Goal: Communication & Community: Participate in discussion

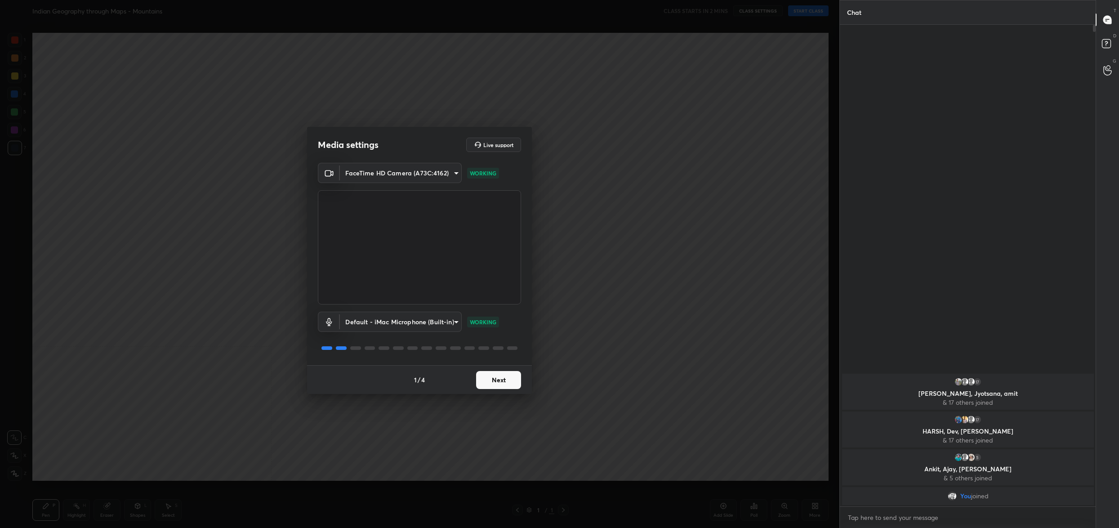
scroll to position [44492, 44159]
click at [516, 379] on button "Next" at bounding box center [498, 380] width 45 height 18
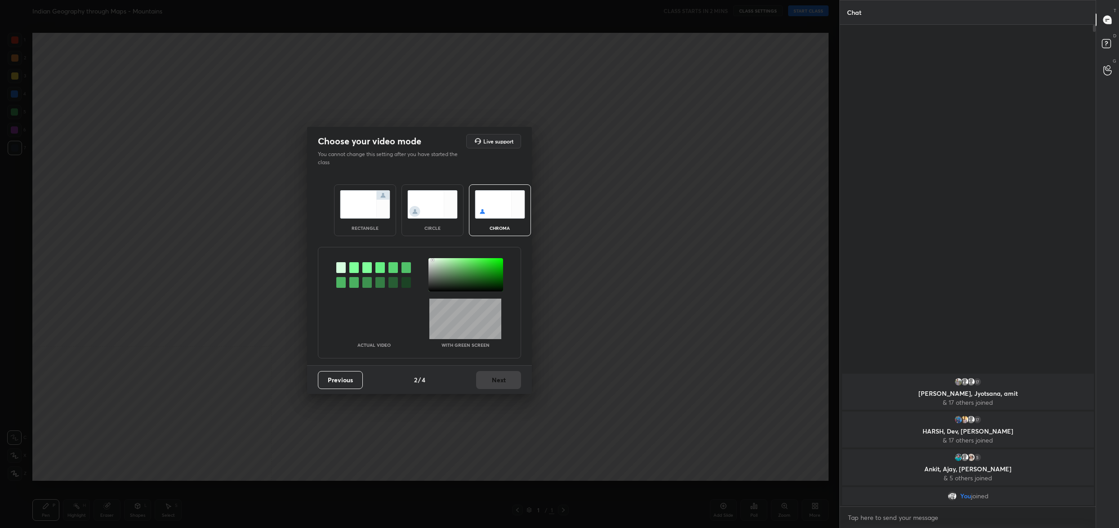
click at [433, 259] on div at bounding box center [465, 274] width 75 height 33
click at [514, 391] on div "Previous 2 / 4 Next" at bounding box center [419, 379] width 225 height 29
click at [513, 382] on button "Next" at bounding box center [498, 380] width 45 height 18
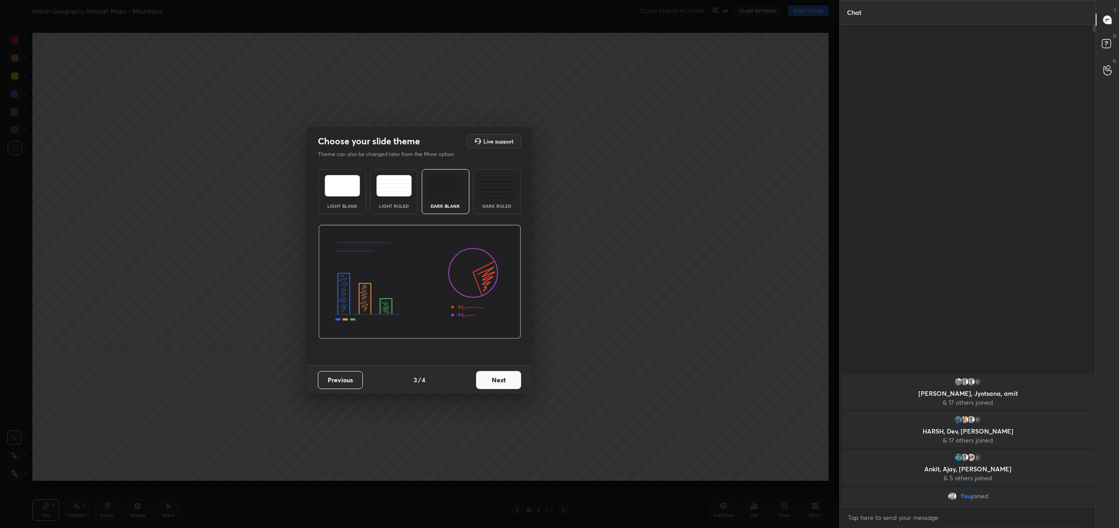
click at [513, 382] on button "Next" at bounding box center [498, 380] width 45 height 18
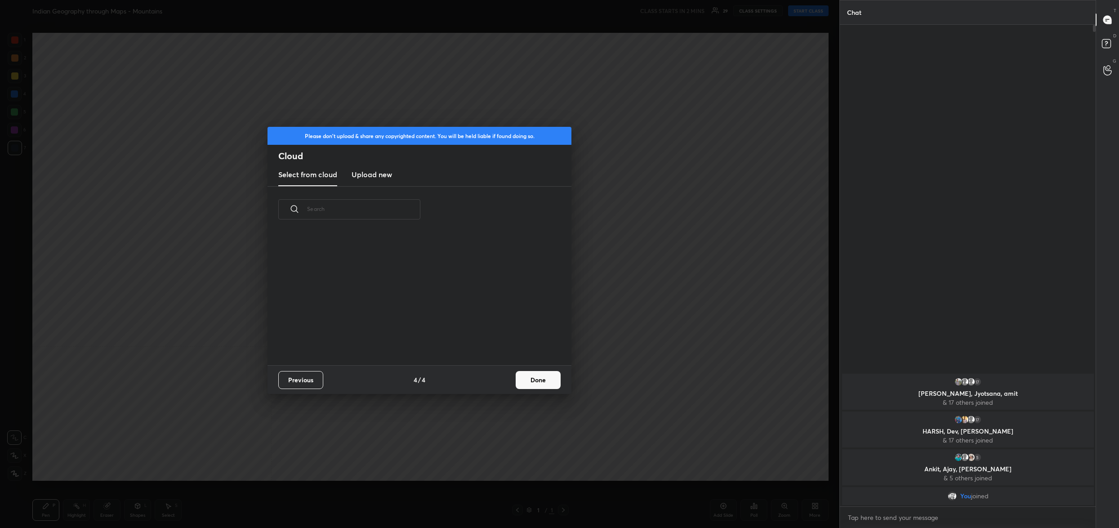
scroll to position [133, 288]
click at [532, 379] on button "Done" at bounding box center [538, 380] width 45 height 18
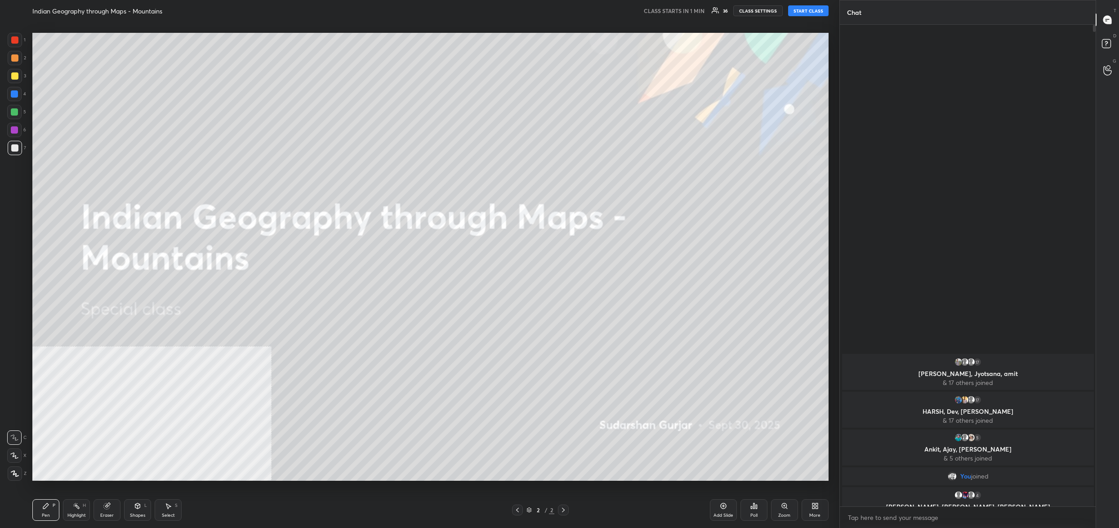
click at [807, 14] on button "START CLASS" at bounding box center [808, 10] width 40 height 11
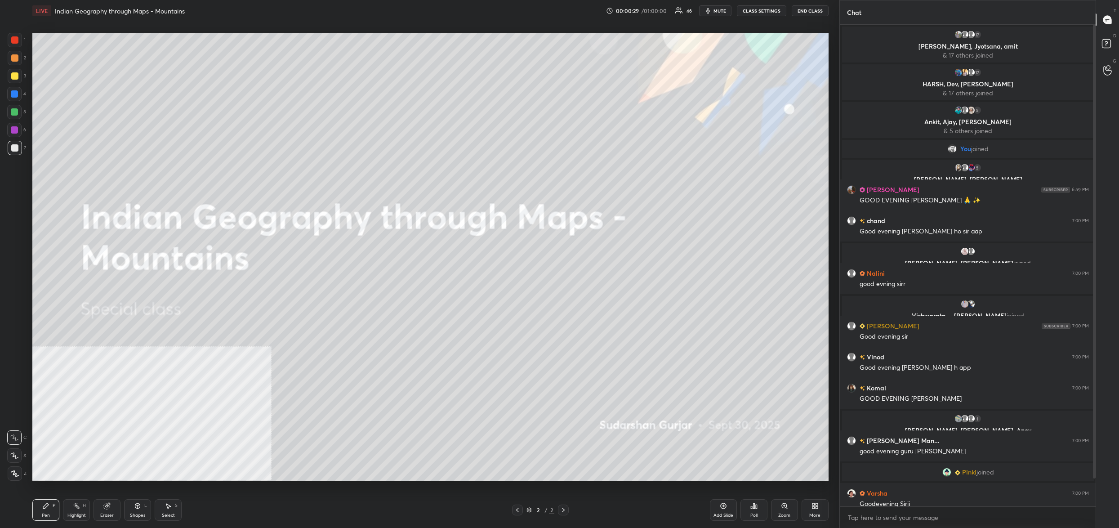
scroll to position [28, 0]
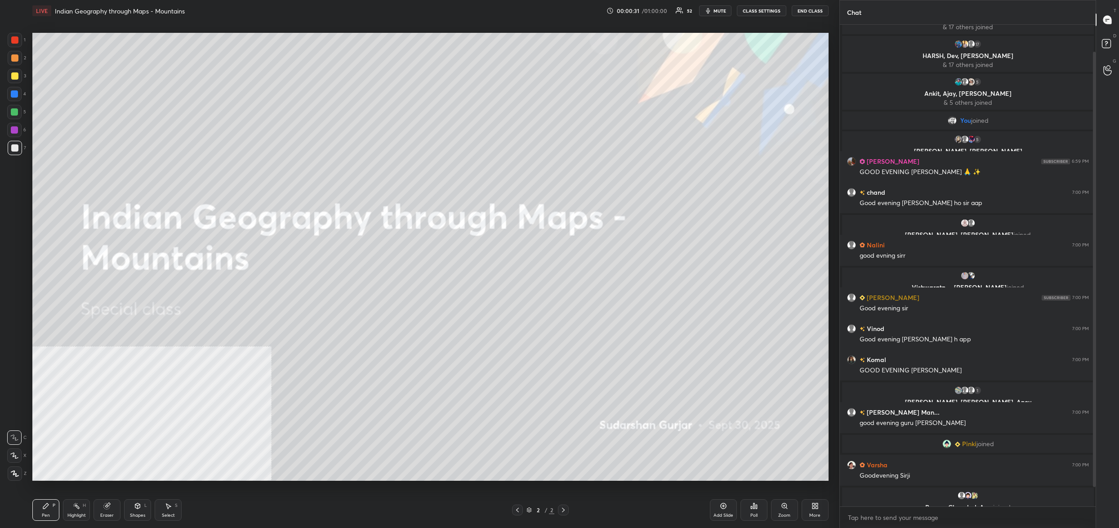
click at [709, 11] on icon "button" at bounding box center [708, 10] width 4 height 5
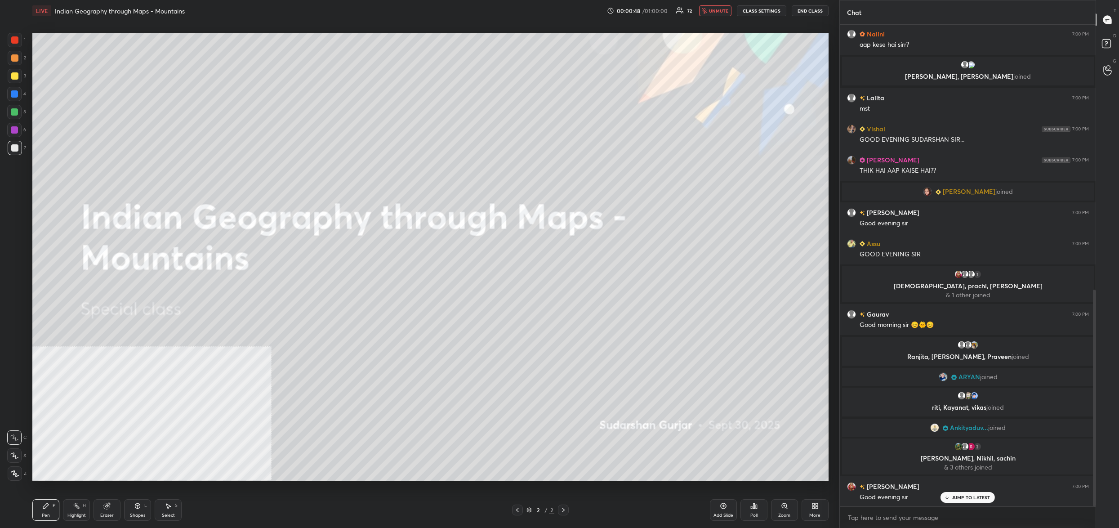
scroll to position [589, 0]
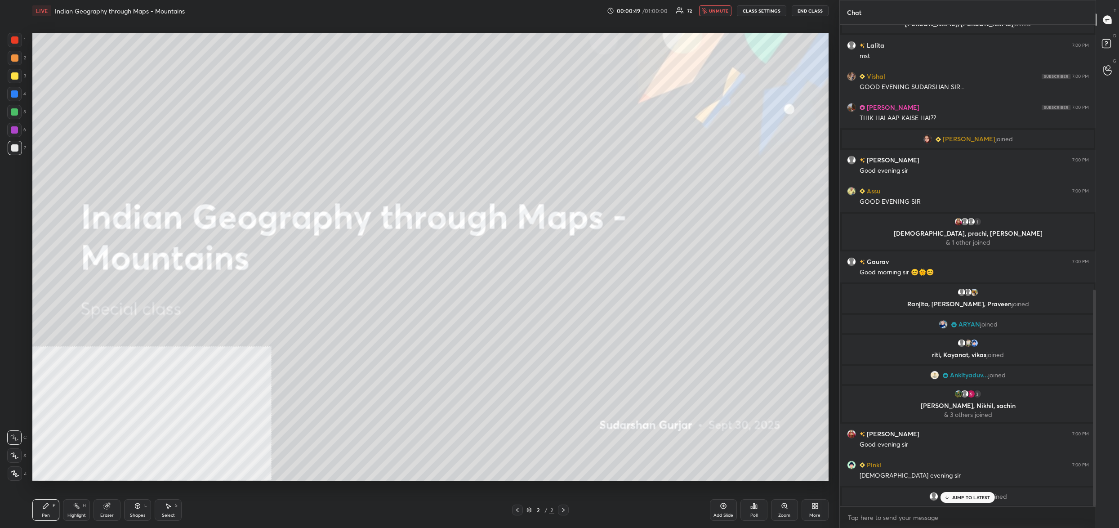
click at [707, 12] on icon "button" at bounding box center [704, 10] width 5 height 5
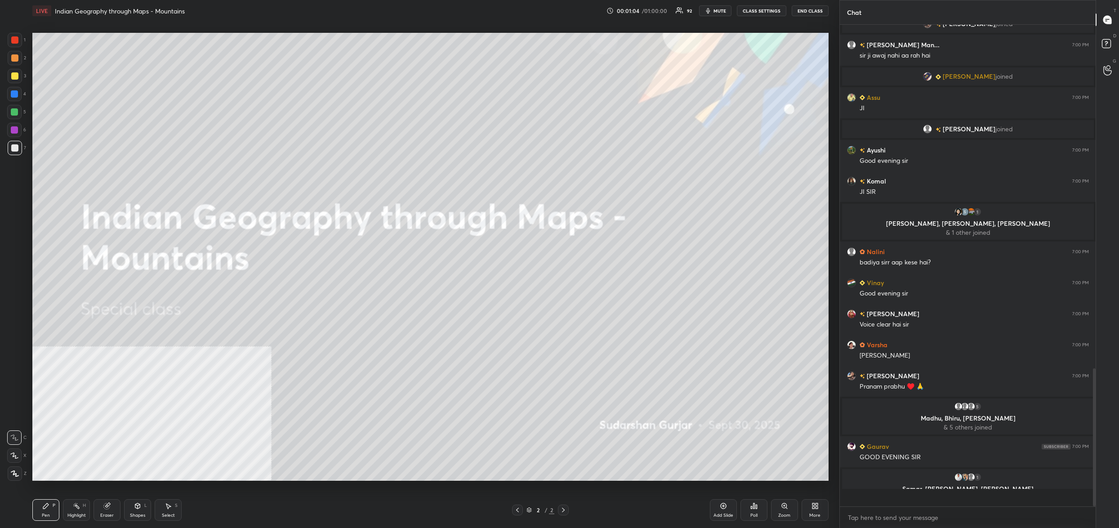
scroll to position [1138, 0]
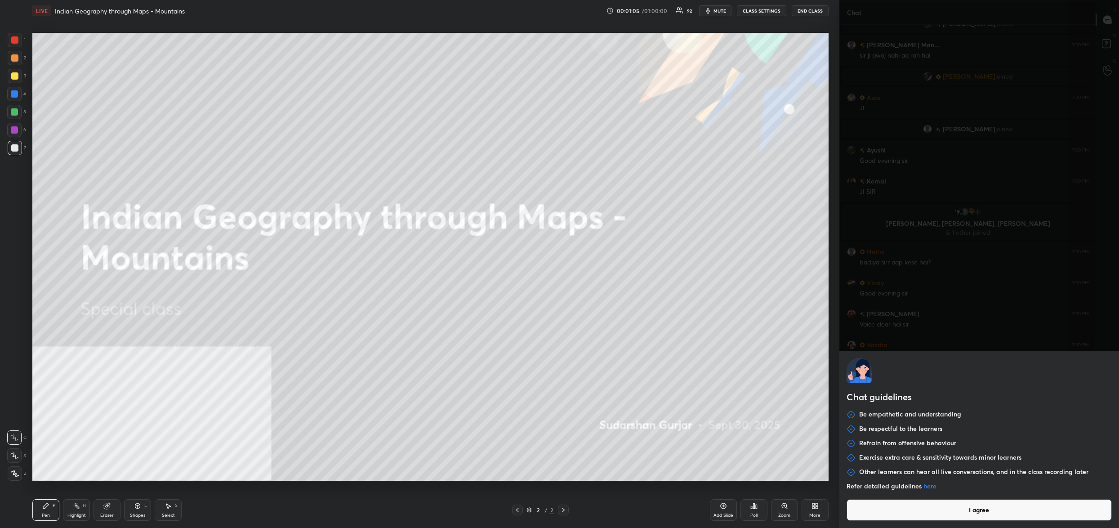
click at [881, 516] on body "1 2 3 4 5 6 7 C X Z C X Z E E Erase all H H LIVE Indian Geography through Maps …" at bounding box center [559, 264] width 1119 height 528
click at [881, 516] on button "I agree" at bounding box center [979, 510] width 265 height 22
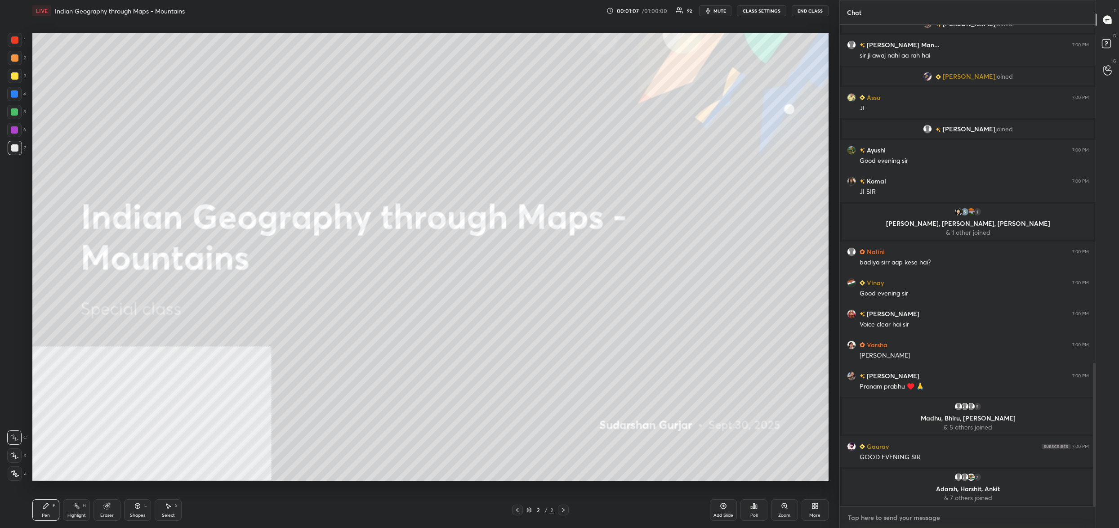
paste textarea "👉 Subscribe here: https://unacademy.com/goal/slug/KSCGY/subscribe?plan_type=plu…"
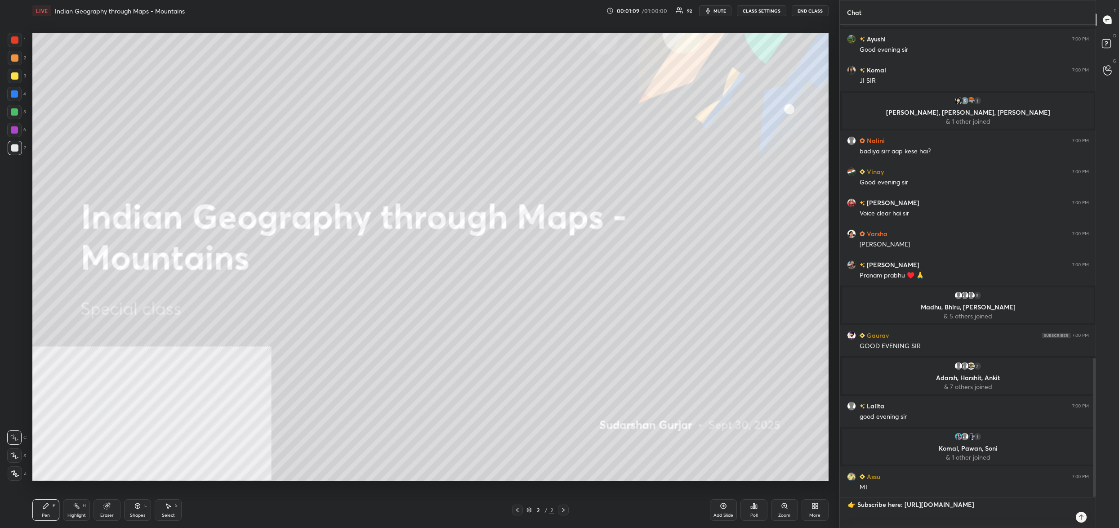
type textarea "👉 Subscribe here: https://unacademy.com/goal/slug/KSCGY/subscribe?plan_type=plu…"
click at [1079, 515] on icon at bounding box center [1081, 516] width 7 height 7
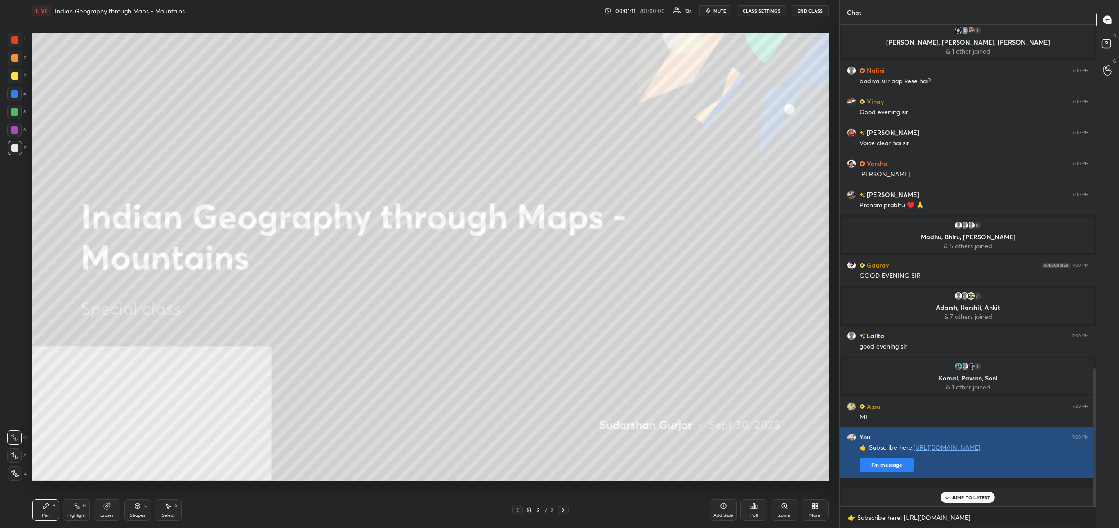
click at [898, 472] on button "Pin message" at bounding box center [887, 465] width 54 height 14
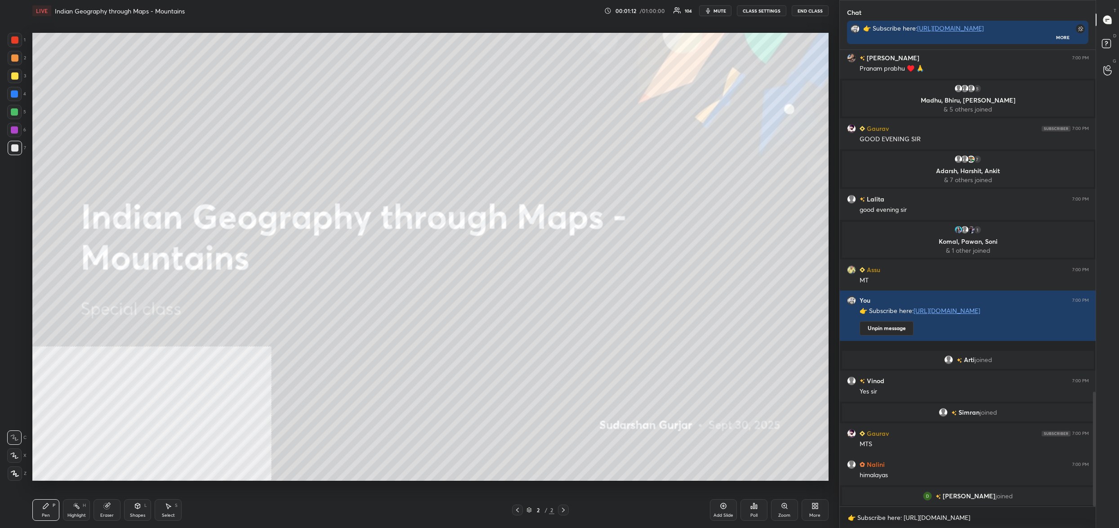
click at [820, 506] on div "More" at bounding box center [815, 510] width 27 height 22
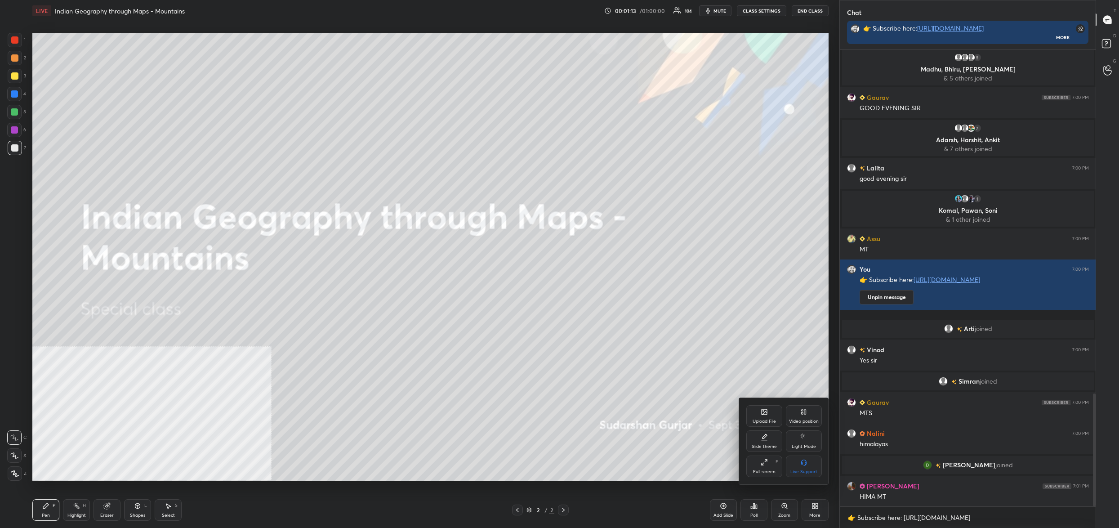
drag, startPoint x: 309, startPoint y: 193, endPoint x: 262, endPoint y: 165, distance: 54.9
click at [306, 192] on div at bounding box center [559, 264] width 1119 height 528
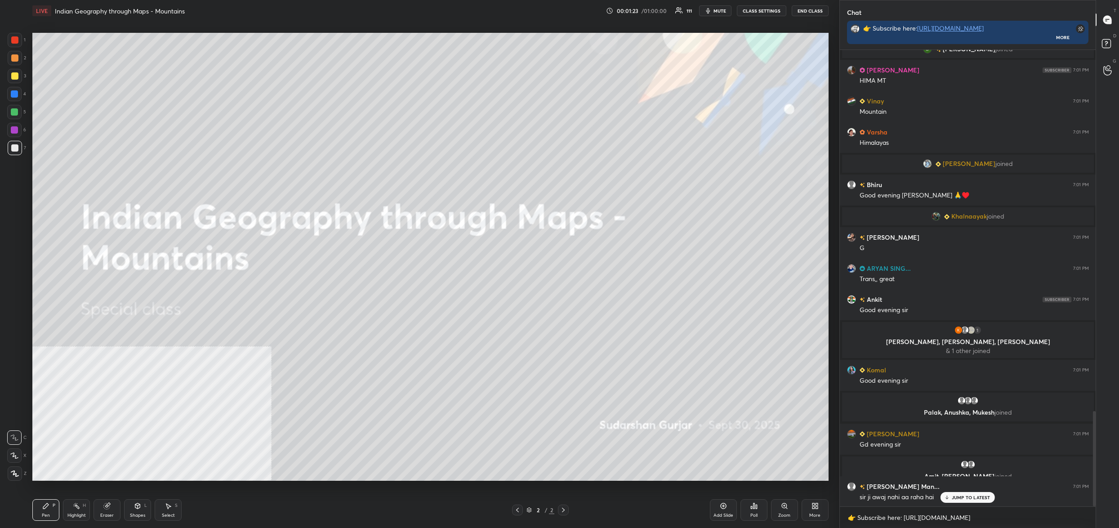
click at [818, 505] on icon at bounding box center [815, 505] width 7 height 7
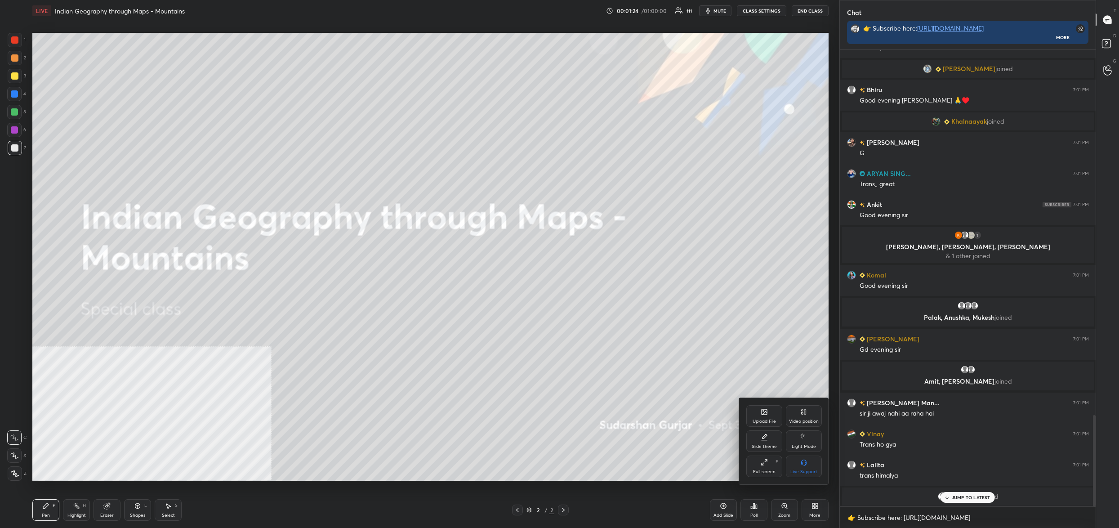
click at [769, 413] on div "Upload File" at bounding box center [764, 416] width 36 height 22
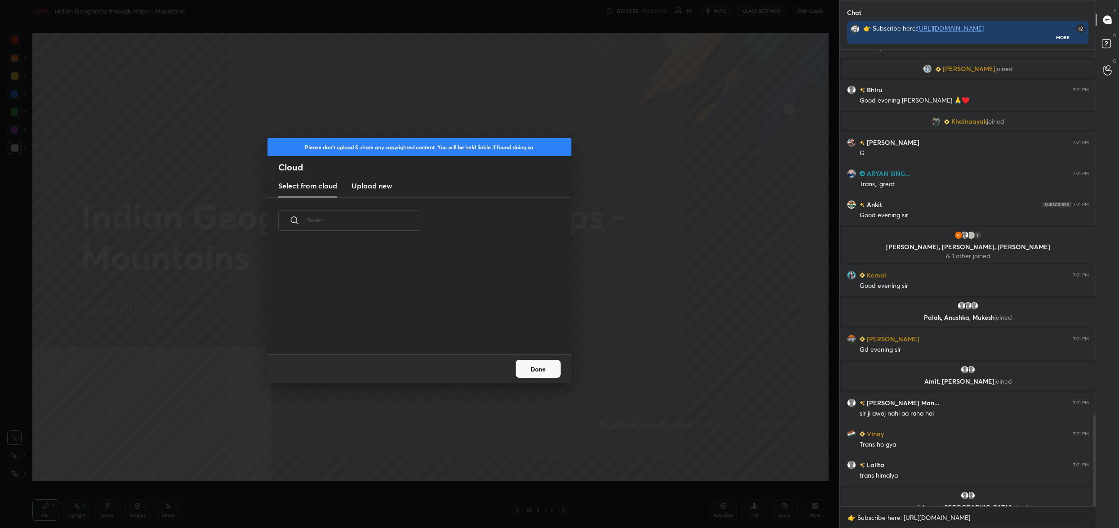
drag, startPoint x: 368, startPoint y: 180, endPoint x: 370, endPoint y: 187, distance: 7.7
click at [368, 180] on h3 "Upload new" at bounding box center [372, 185] width 40 height 11
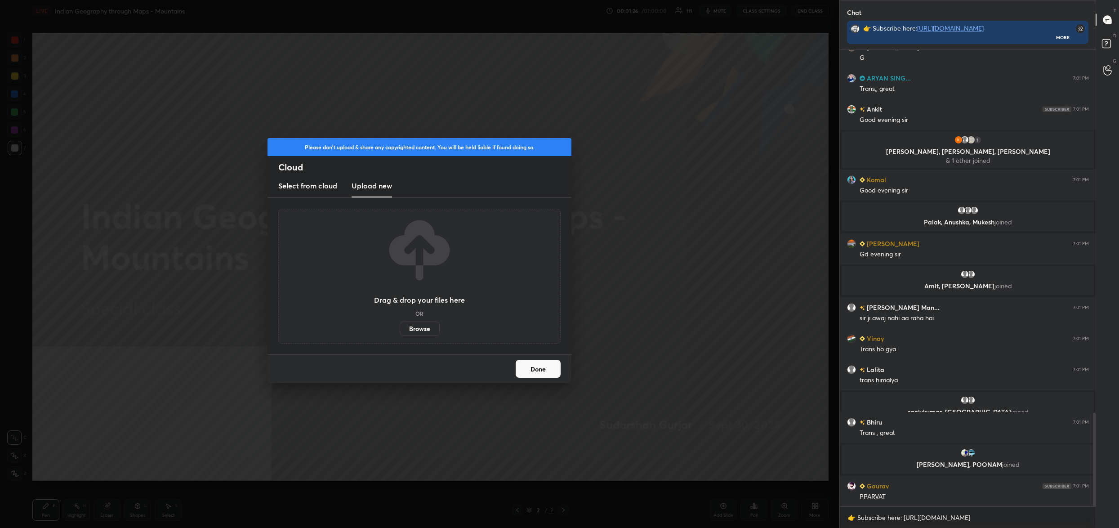
click at [417, 325] on label "Browse" at bounding box center [420, 328] width 40 height 14
click at [400, 325] on input "Browse" at bounding box center [400, 328] width 0 height 14
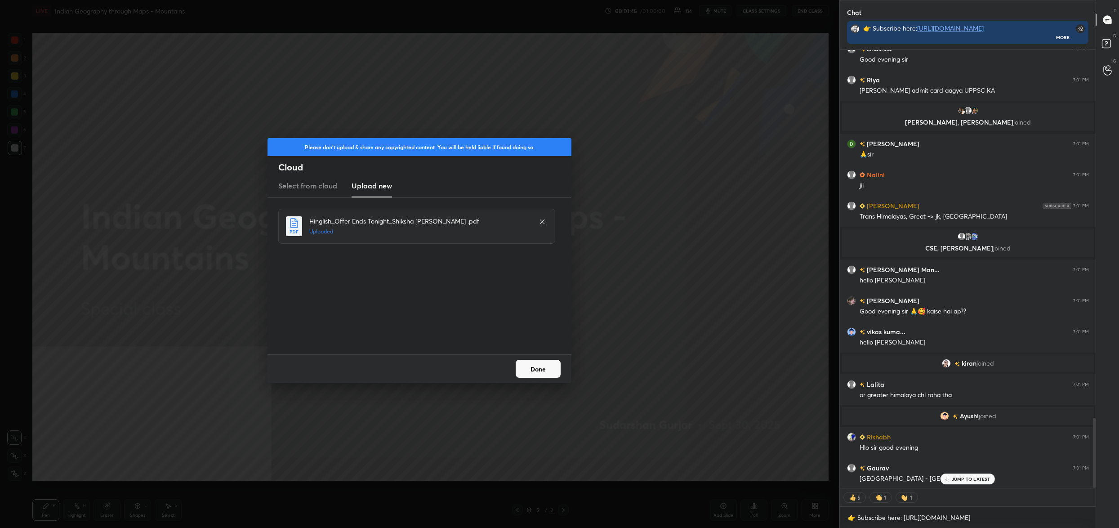
click at [536, 364] on button "Done" at bounding box center [538, 369] width 45 height 18
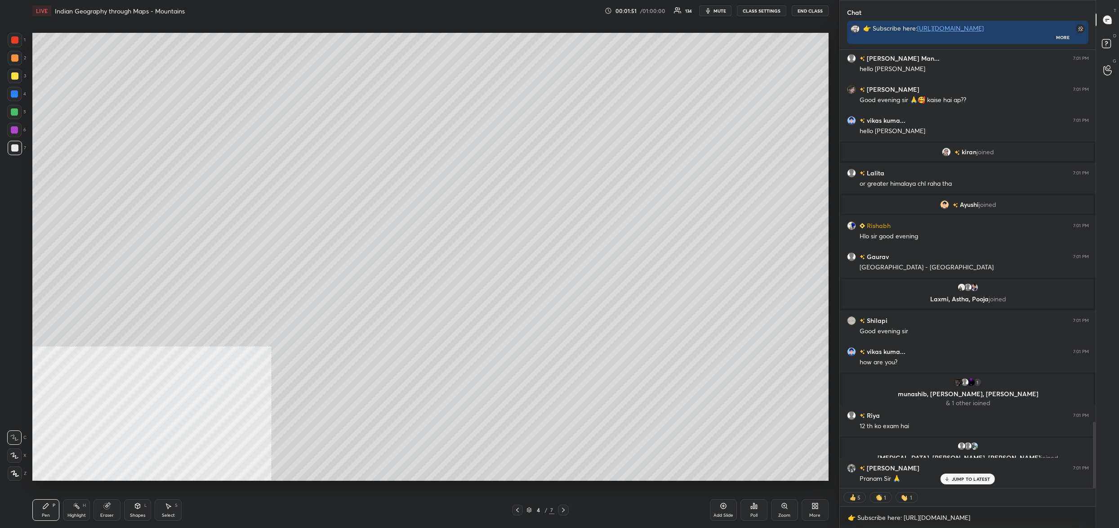
click at [529, 509] on icon at bounding box center [529, 509] width 5 height 5
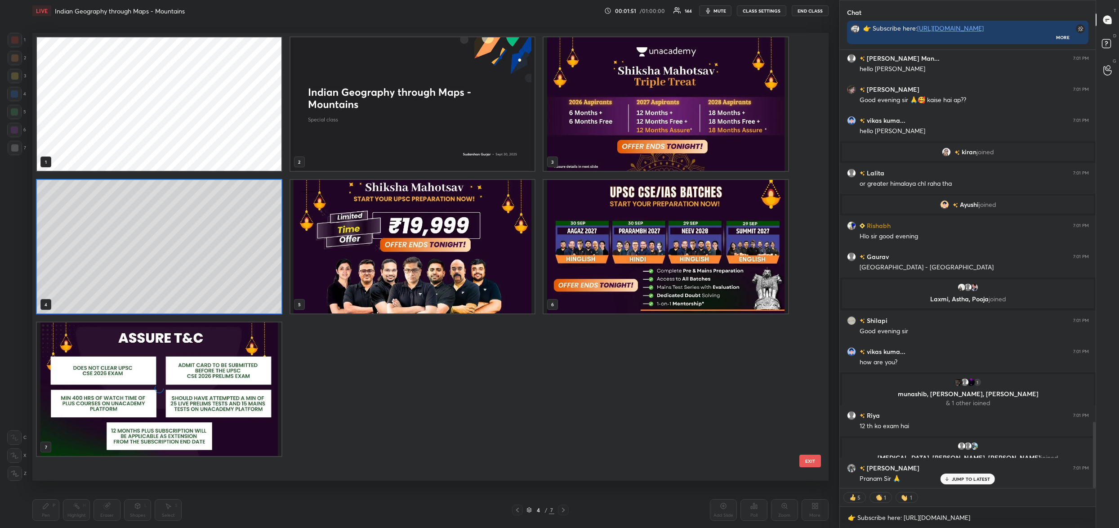
click at [210, 398] on img "grid" at bounding box center [159, 389] width 245 height 134
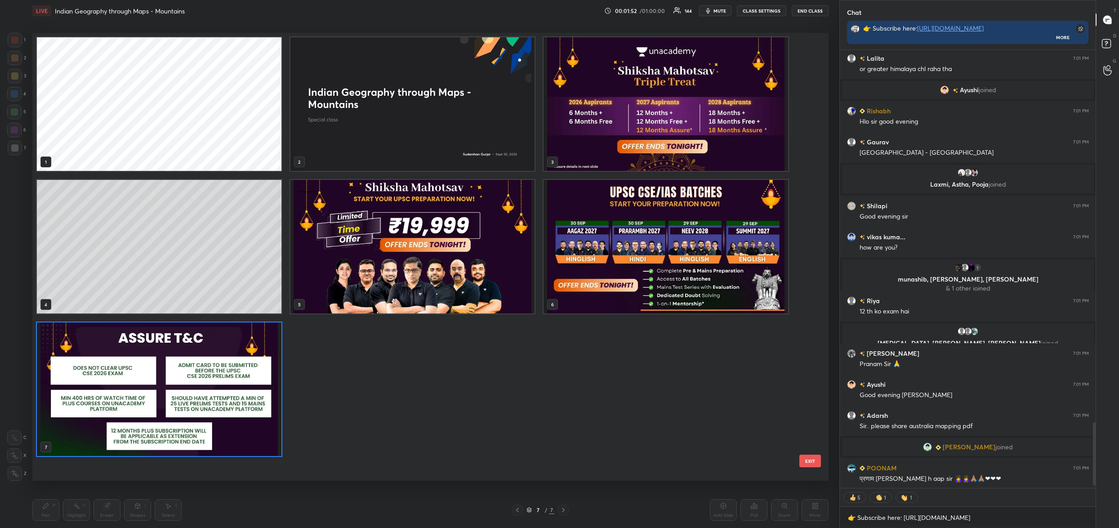
click at [210, 398] on img "grid" at bounding box center [159, 389] width 245 height 134
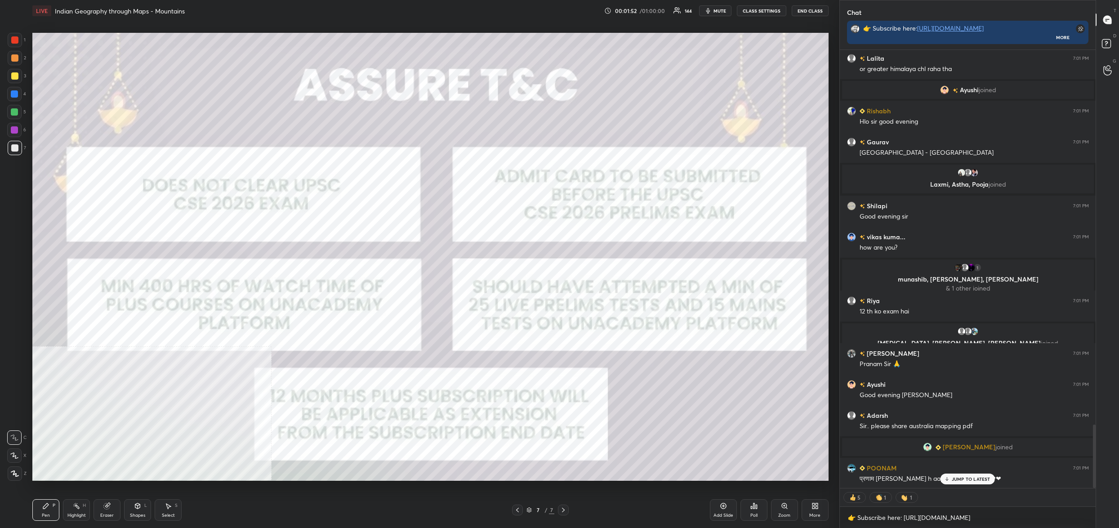
click at [210, 398] on img "grid" at bounding box center [159, 389] width 245 height 134
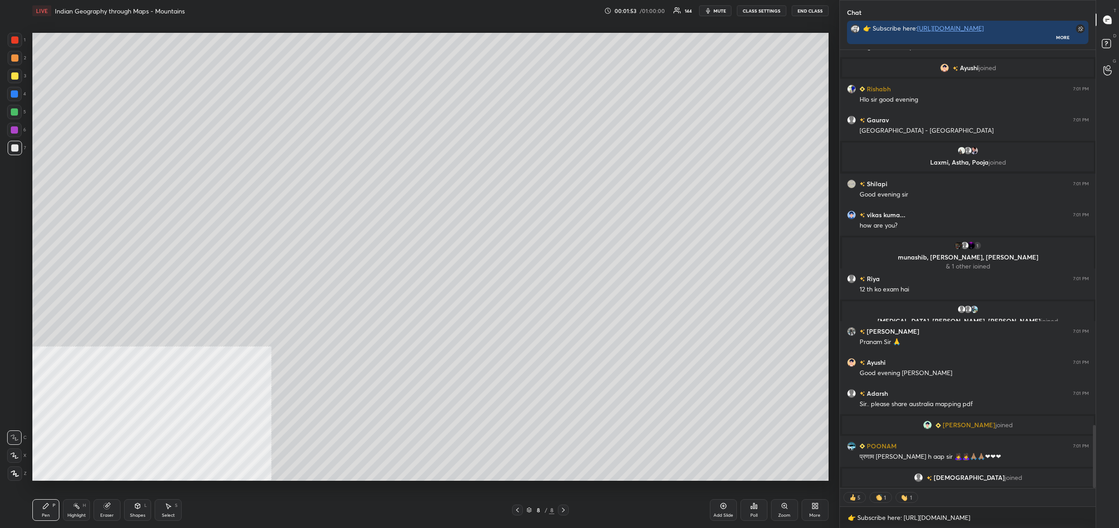
click at [818, 505] on icon at bounding box center [817, 504] width 2 height 2
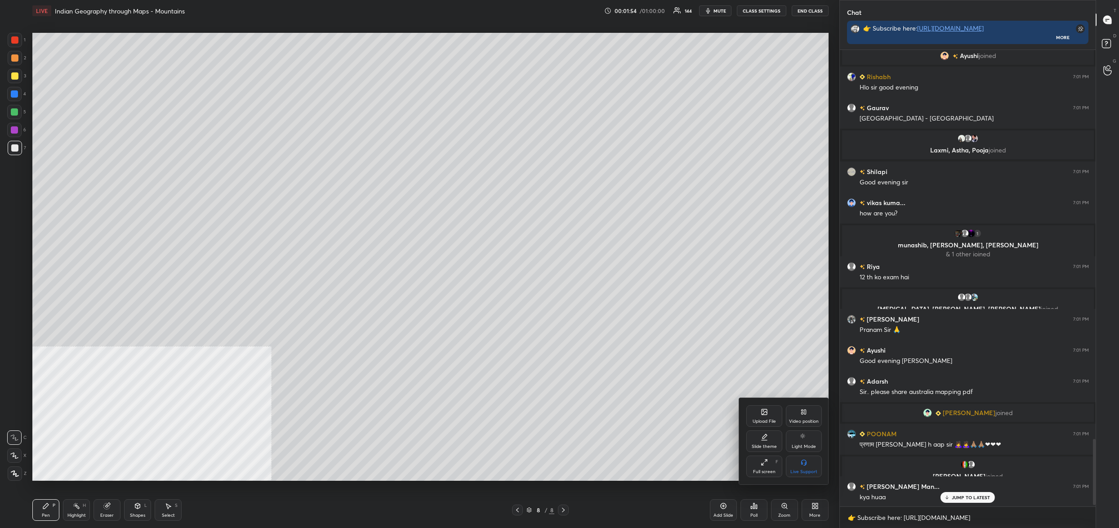
click at [762, 413] on icon at bounding box center [764, 411] width 5 height 5
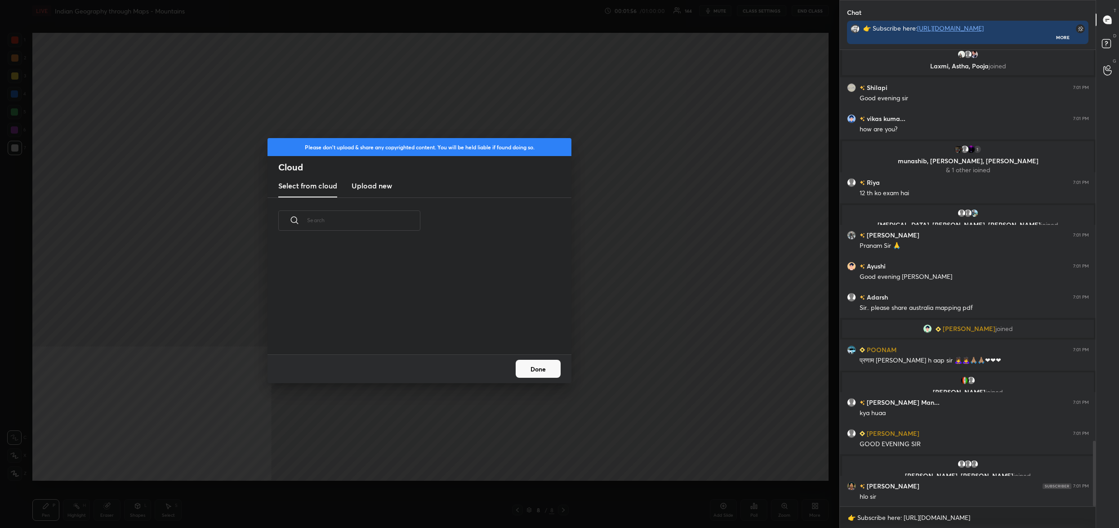
click at [378, 183] on h3 "Upload new" at bounding box center [372, 185] width 40 height 11
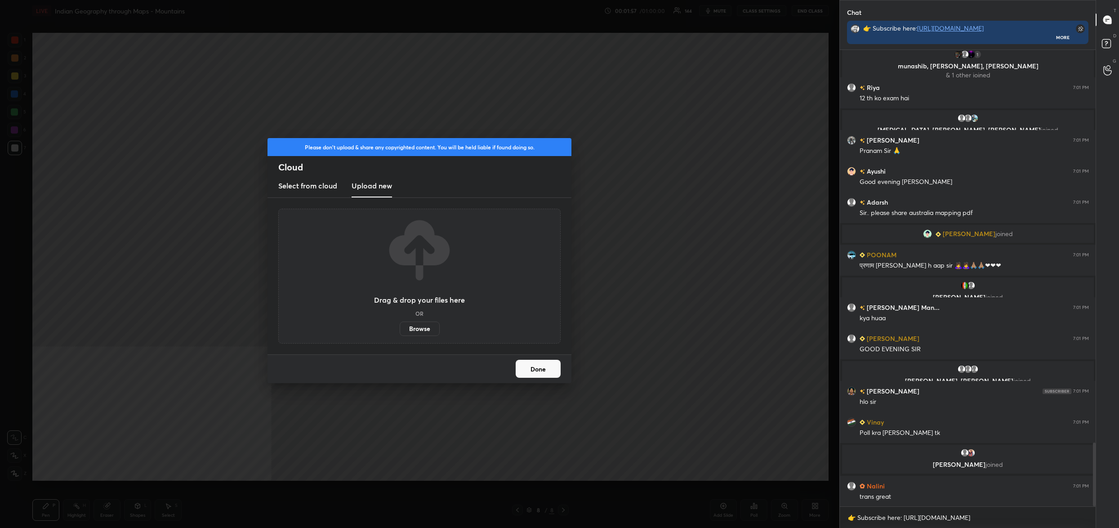
click at [427, 330] on label "Browse" at bounding box center [420, 328] width 40 height 14
click at [400, 330] on input "Browse" at bounding box center [400, 328] width 0 height 14
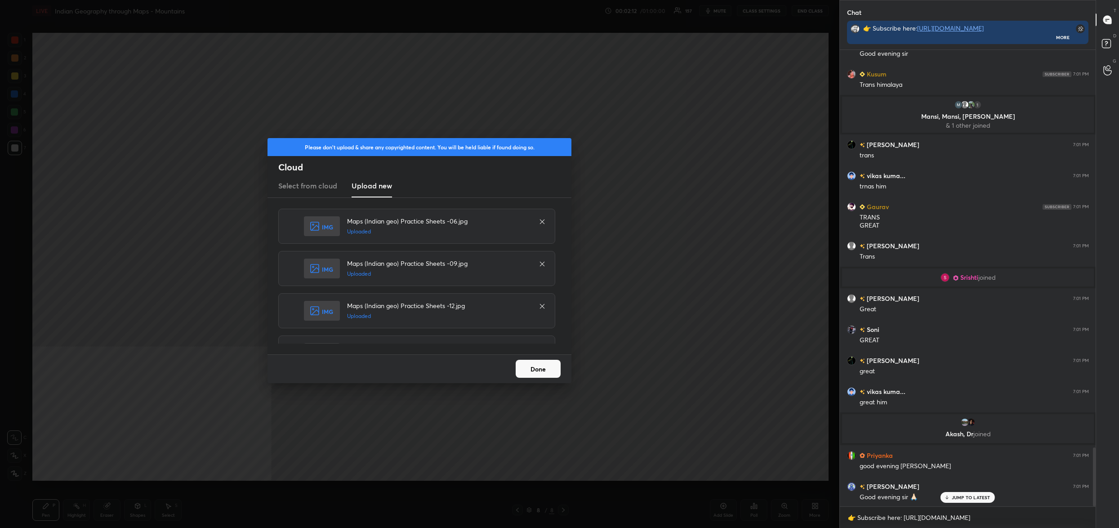
click at [524, 366] on button "Done" at bounding box center [538, 369] width 45 height 18
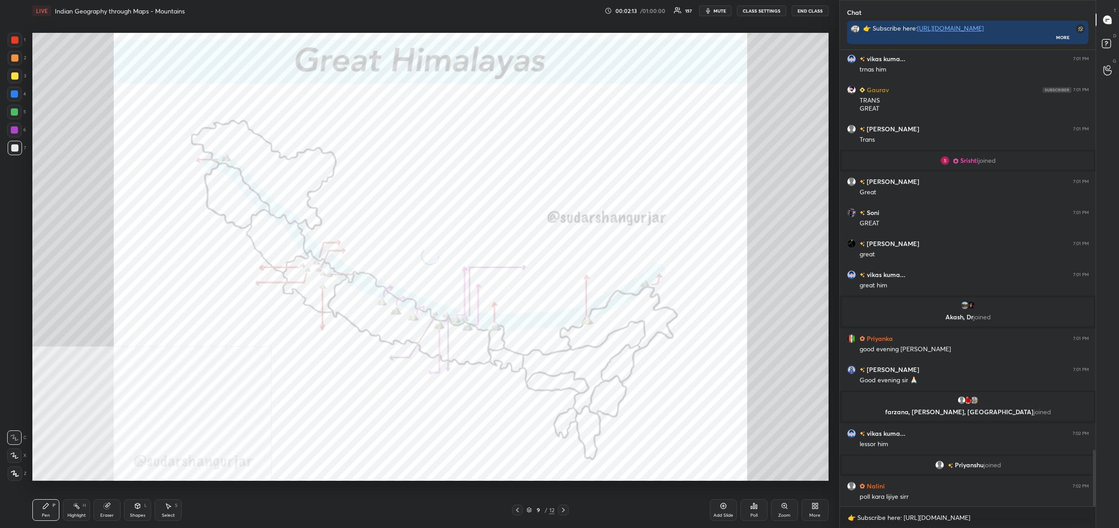
click at [536, 511] on div "9" at bounding box center [538, 509] width 9 height 5
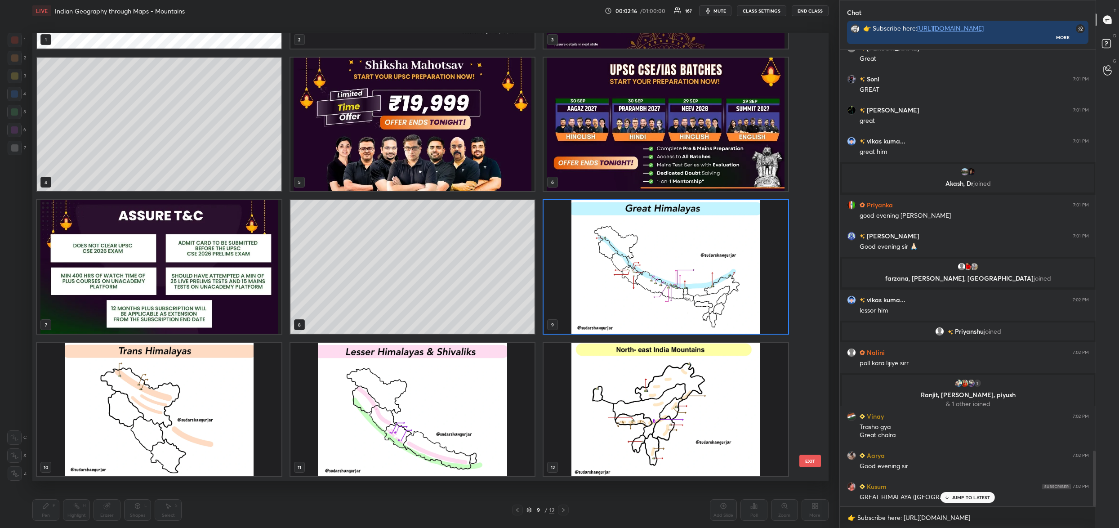
click at [619, 419] on img "grid" at bounding box center [666, 410] width 245 height 134
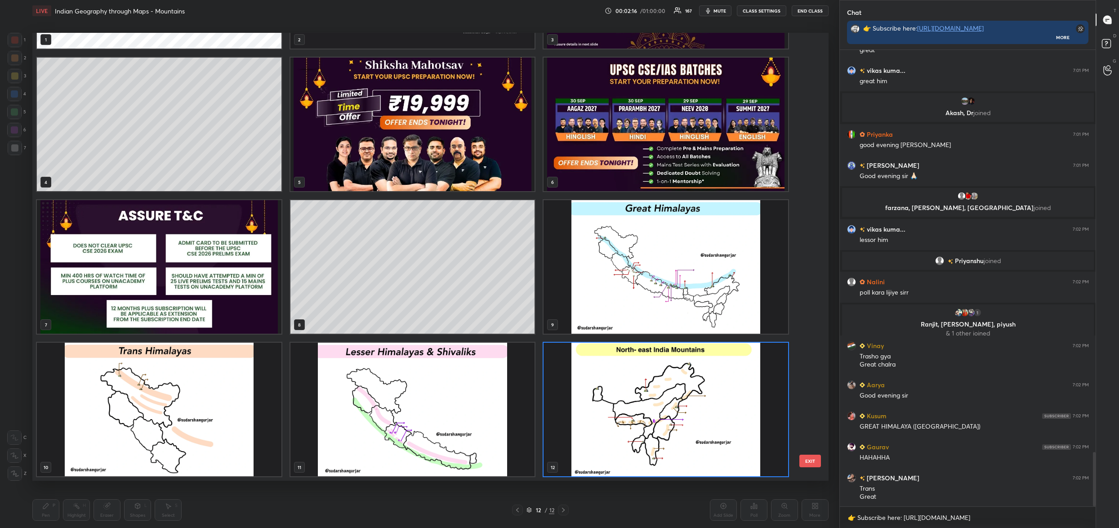
click at [600, 307] on img "grid" at bounding box center [666, 267] width 245 height 134
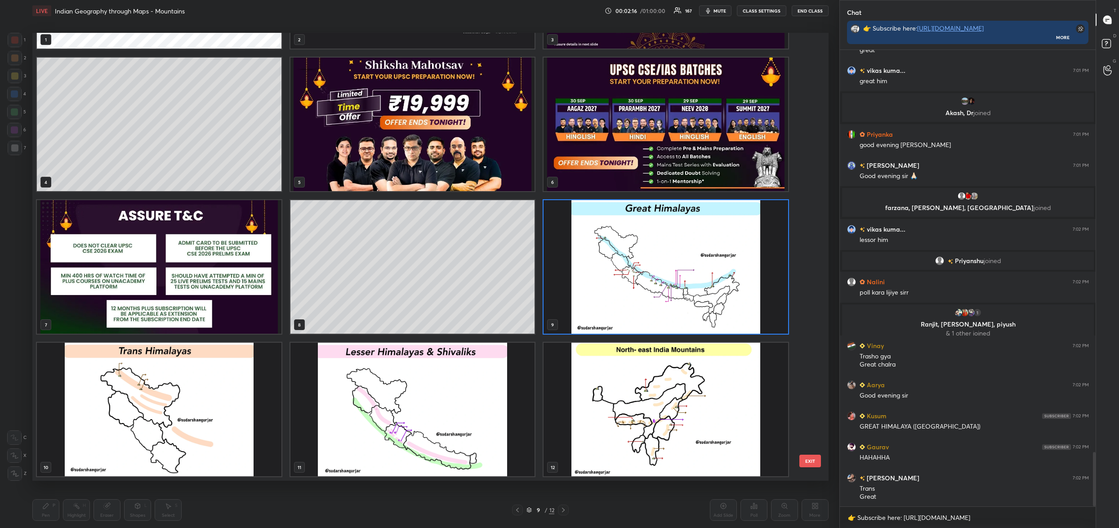
click at [600, 307] on img "grid" at bounding box center [666, 267] width 245 height 134
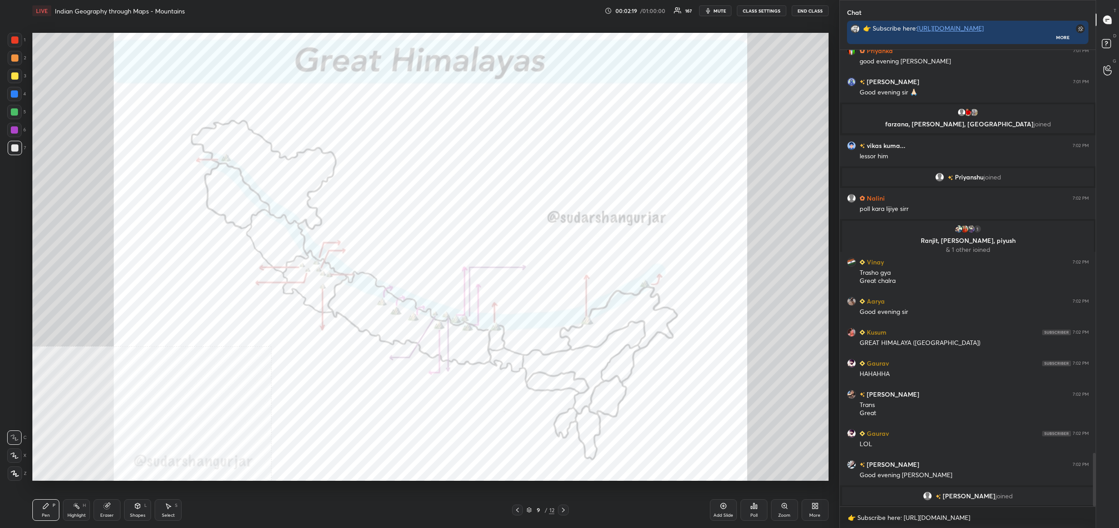
drag, startPoint x: 806, startPoint y: 516, endPoint x: 809, endPoint y: 511, distance: 6.0
click at [809, 511] on div "More" at bounding box center [815, 510] width 27 height 22
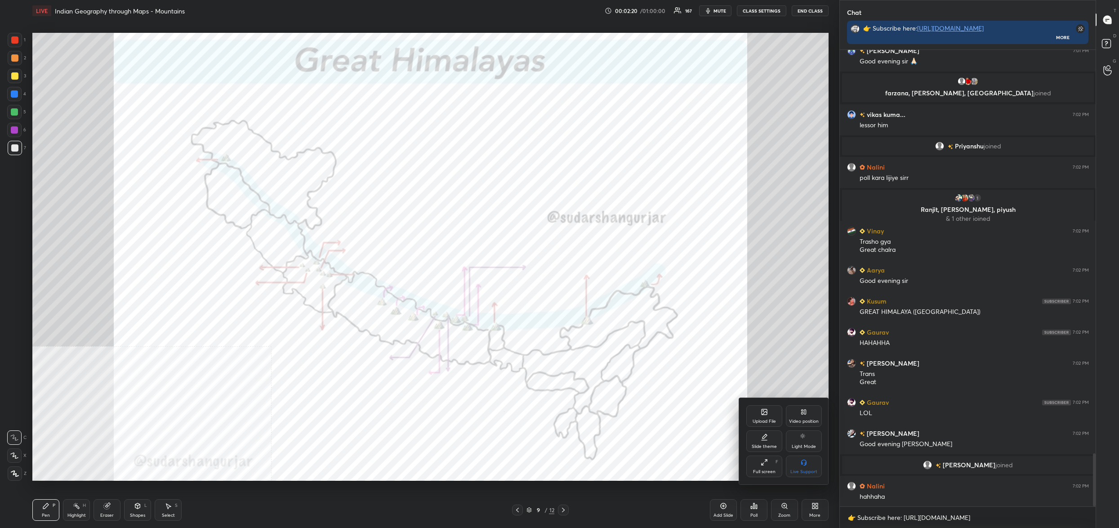
click at [756, 414] on div "Upload File" at bounding box center [764, 416] width 36 height 22
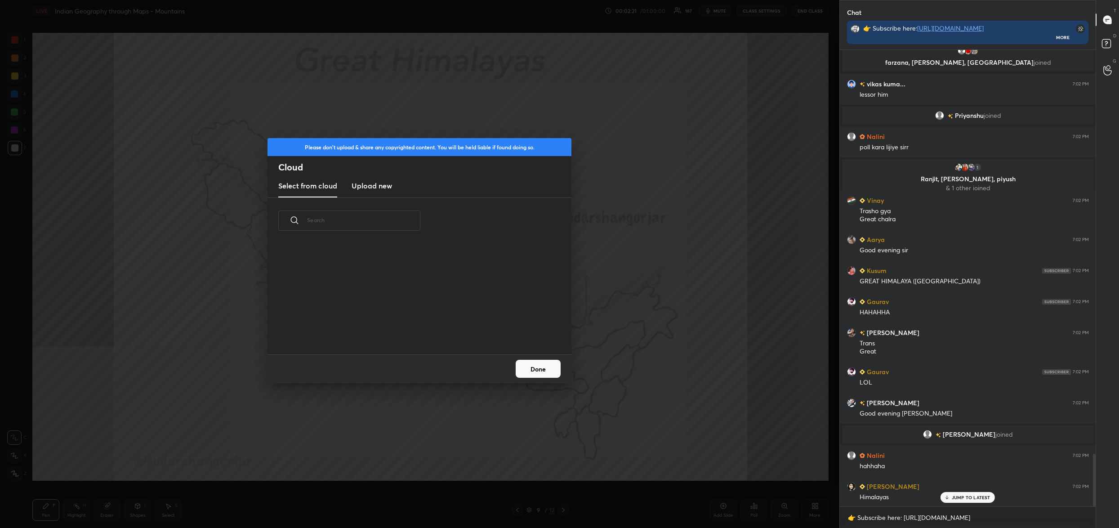
click at [380, 189] on h3 "Upload new" at bounding box center [372, 185] width 40 height 11
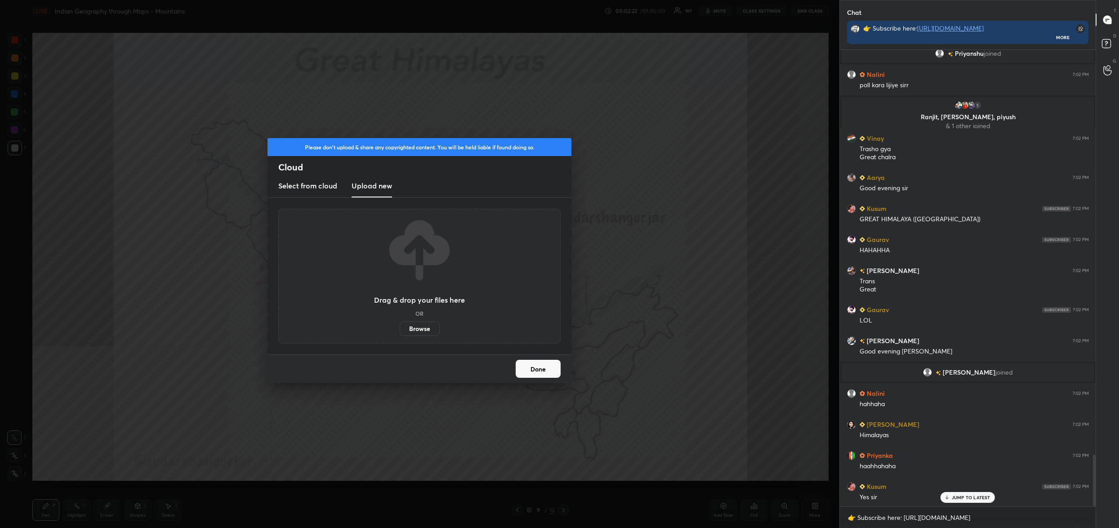
click at [430, 329] on label "Browse" at bounding box center [420, 328] width 40 height 14
click at [400, 329] on input "Browse" at bounding box center [400, 328] width 0 height 14
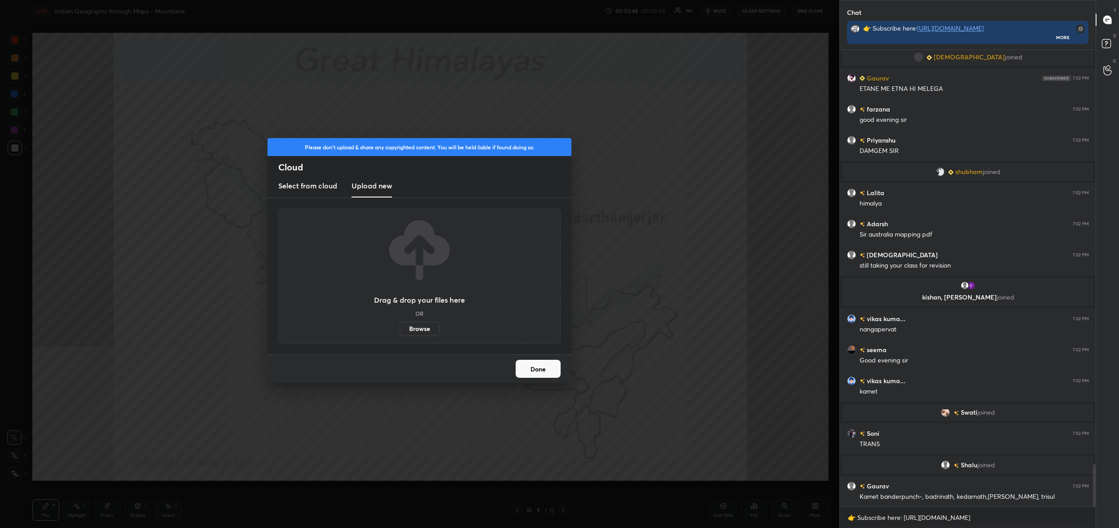
click at [545, 370] on button "Done" at bounding box center [538, 369] width 45 height 18
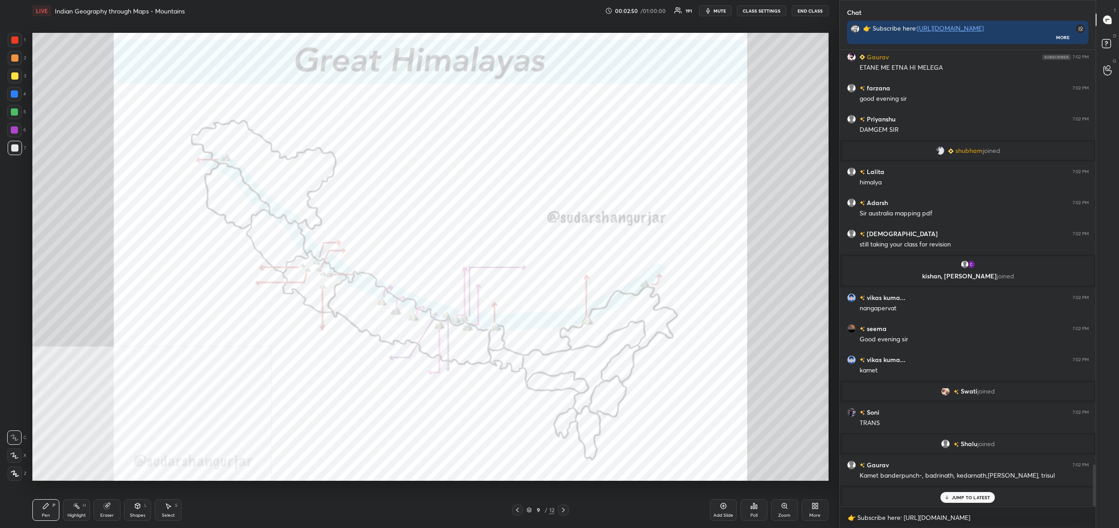
click at [812, 12] on button "End Class" at bounding box center [810, 10] width 37 height 11
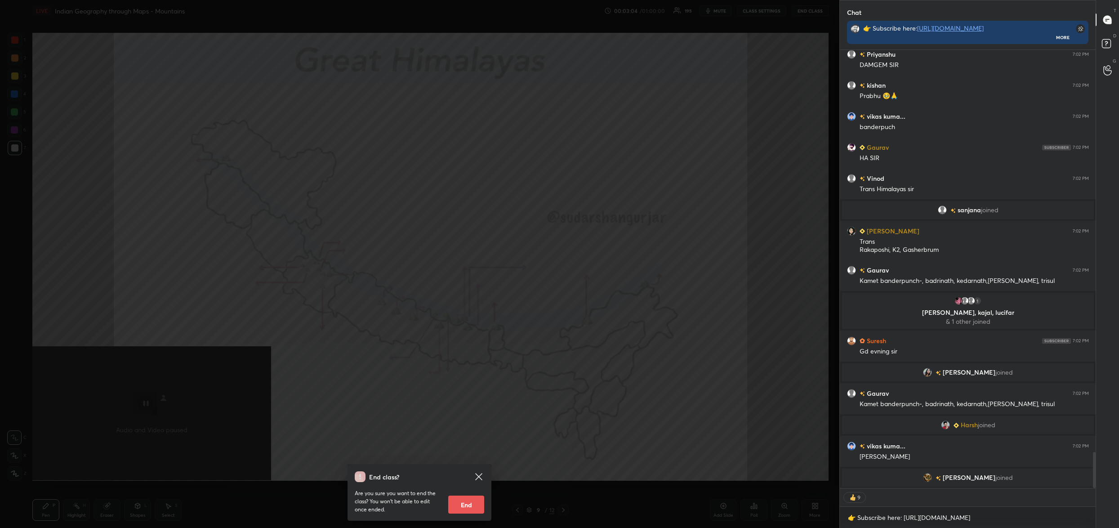
click at [573, 164] on div "End class? Are you sure you want to end the class? You won’t be able to edit on…" at bounding box center [419, 264] width 839 height 528
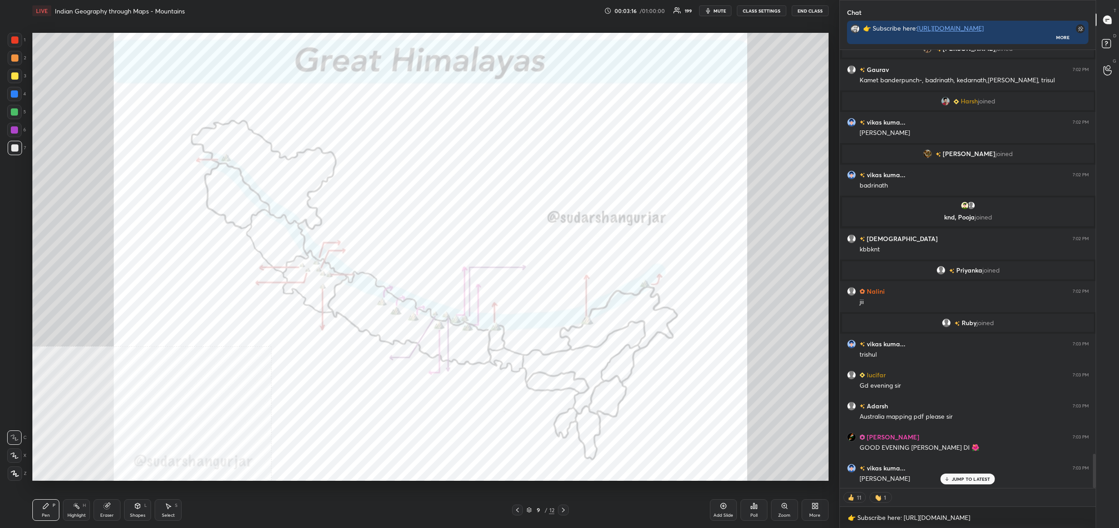
click at [532, 511] on div "9 / 12" at bounding box center [541, 510] width 28 height 8
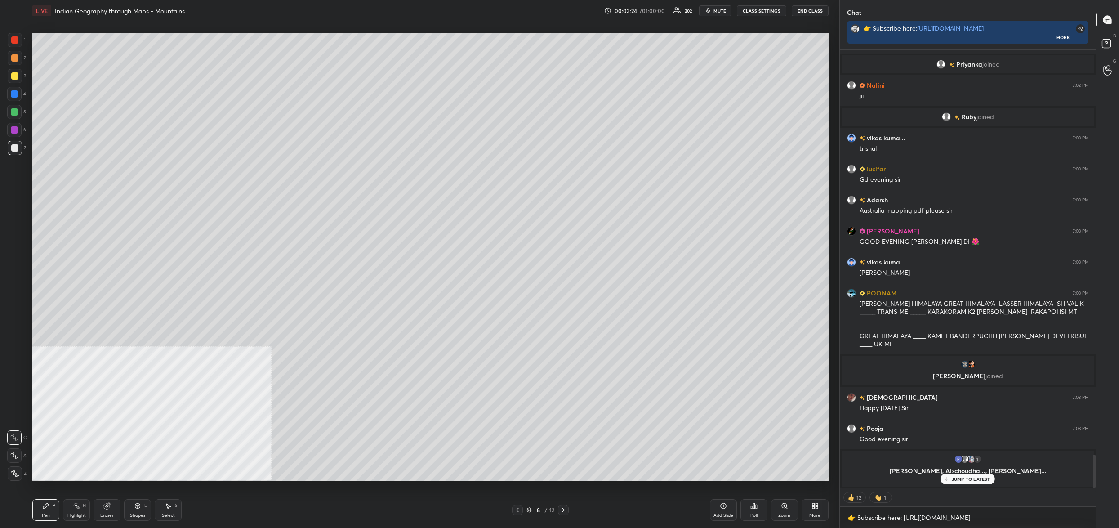
click at [813, 508] on icon at bounding box center [813, 507] width 2 height 2
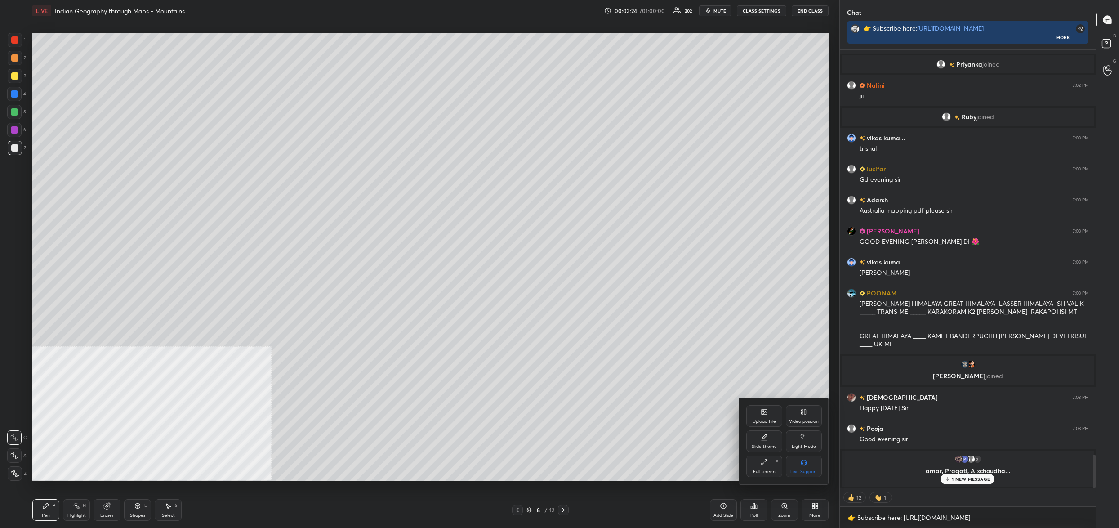
click at [768, 416] on div "Upload File" at bounding box center [764, 416] width 36 height 22
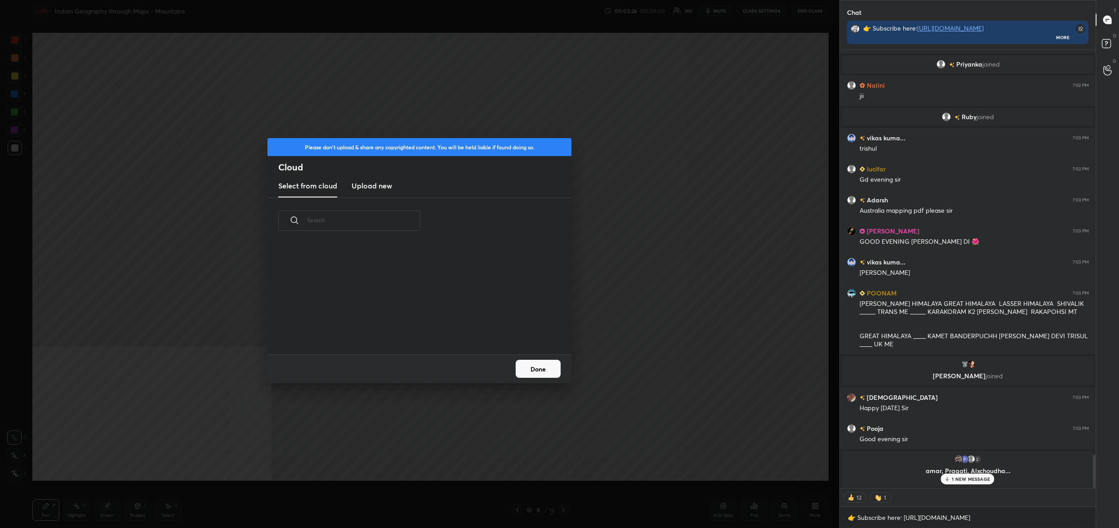
click at [362, 178] on new "Upload new" at bounding box center [372, 186] width 40 height 22
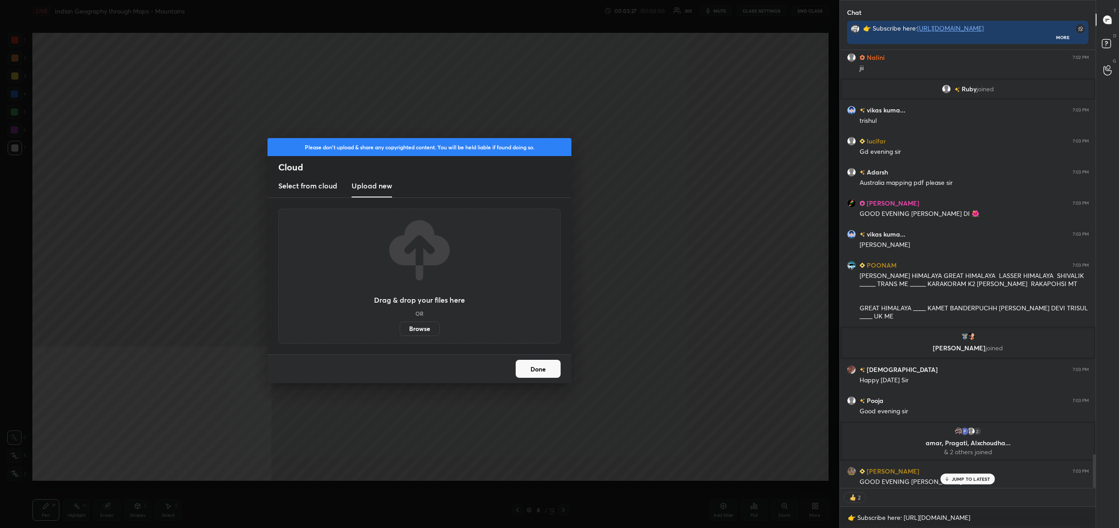
click at [419, 328] on label "Browse" at bounding box center [420, 328] width 40 height 14
click at [400, 328] on input "Browse" at bounding box center [400, 328] width 0 height 14
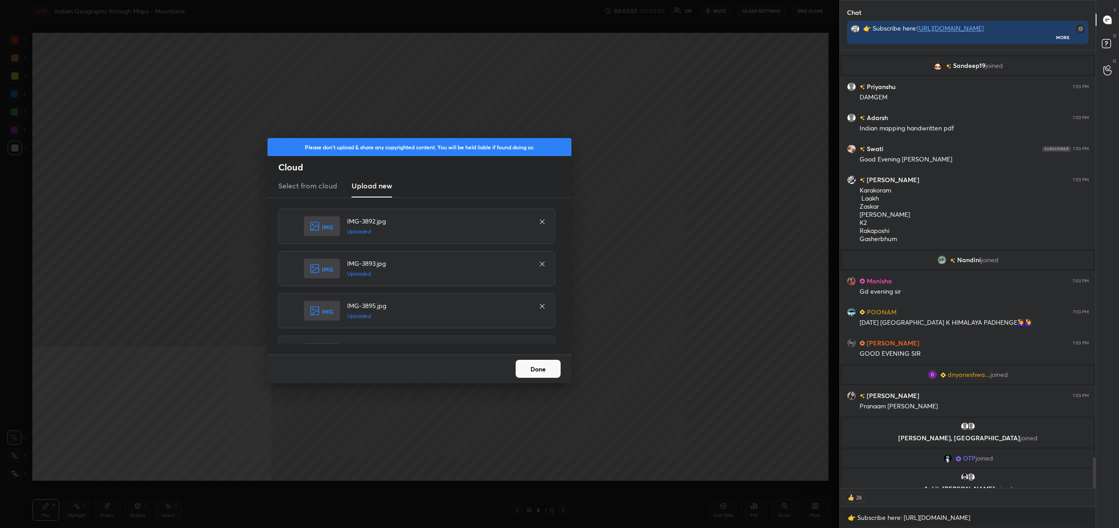
click at [542, 367] on button "Done" at bounding box center [538, 369] width 45 height 18
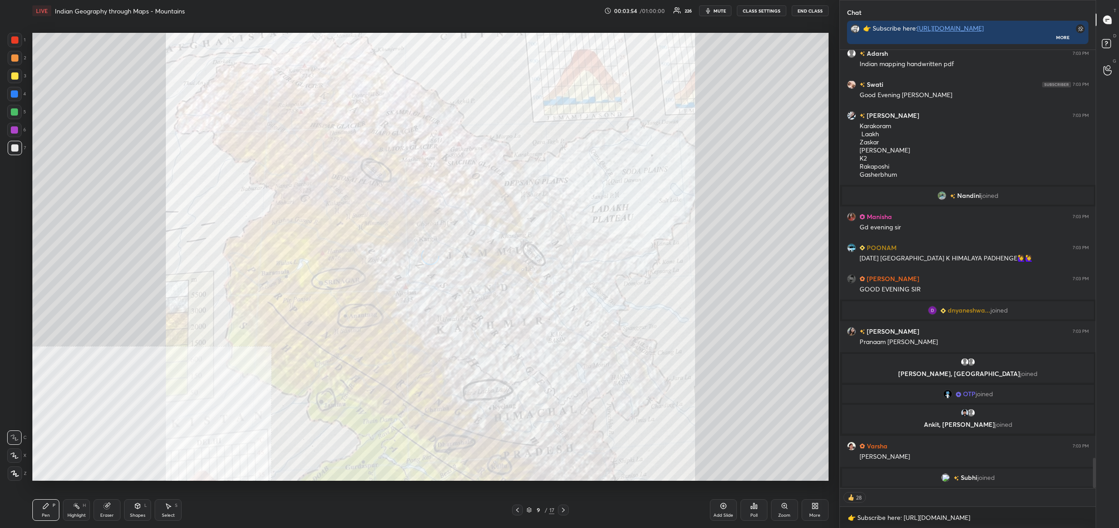
click at [518, 510] on icon at bounding box center [517, 509] width 7 height 7
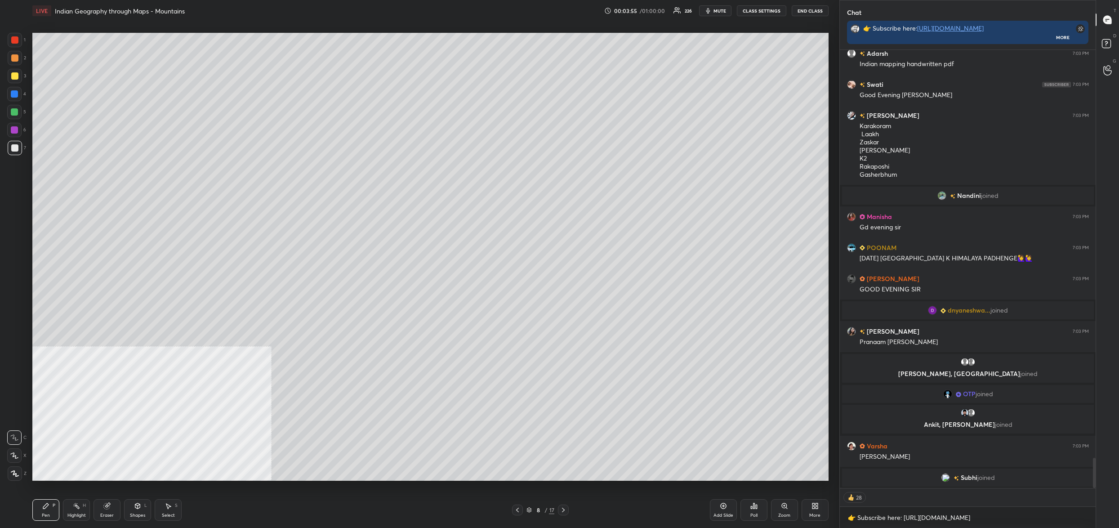
click at [536, 508] on div "8" at bounding box center [538, 509] width 9 height 5
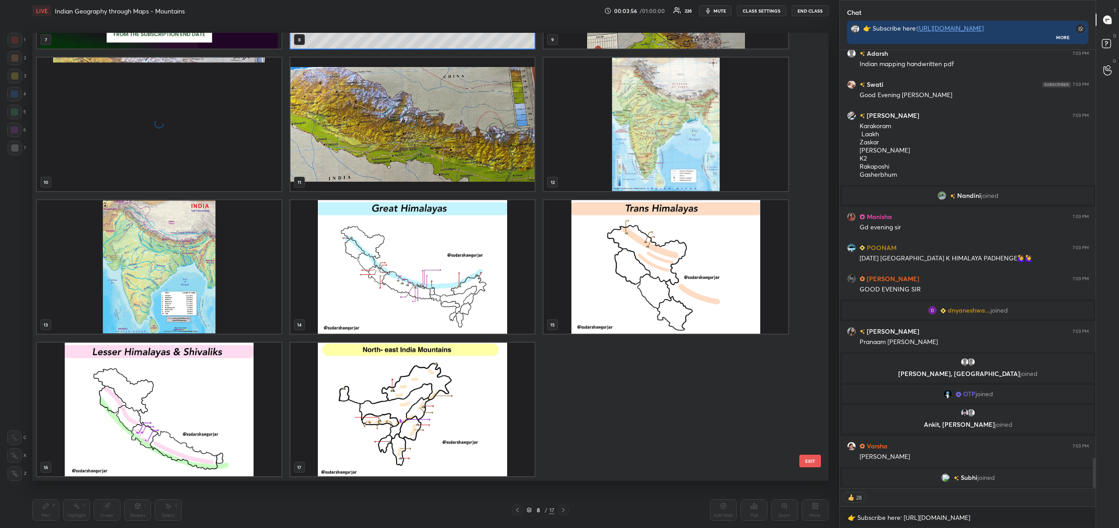
click at [462, 443] on img "grid" at bounding box center [412, 410] width 245 height 134
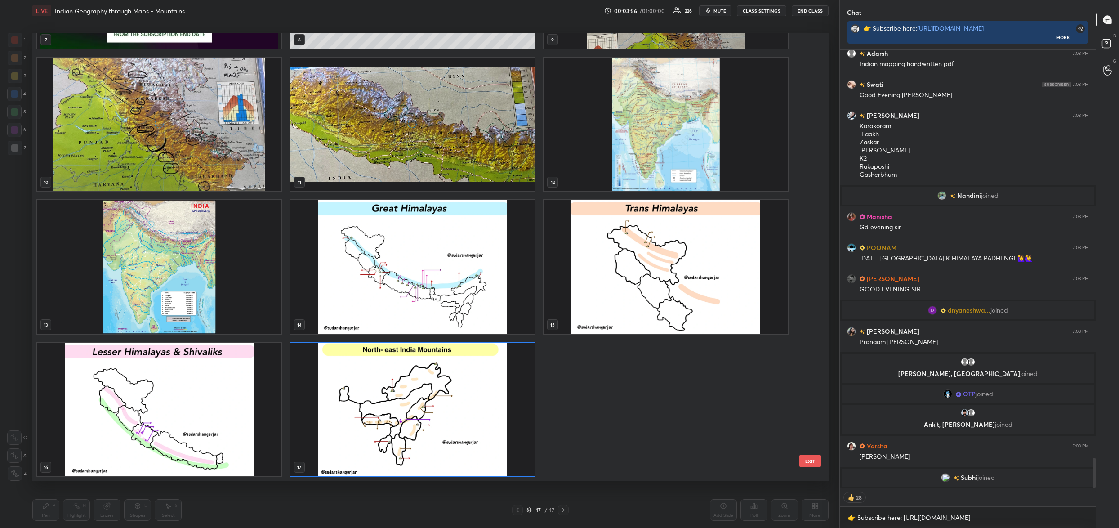
click at [462, 443] on img "grid" at bounding box center [412, 410] width 245 height 134
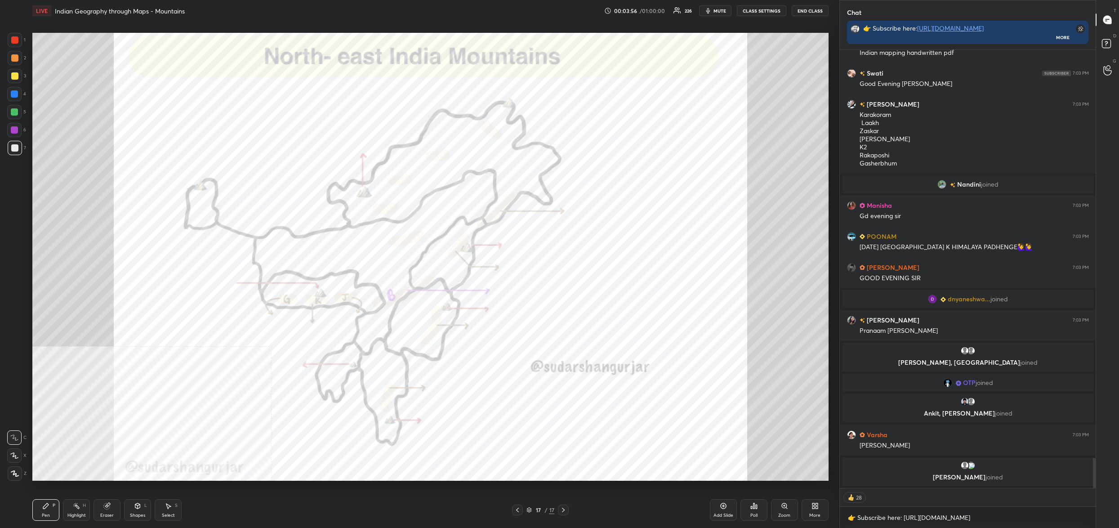
click at [461, 443] on img "grid" at bounding box center [412, 410] width 245 height 134
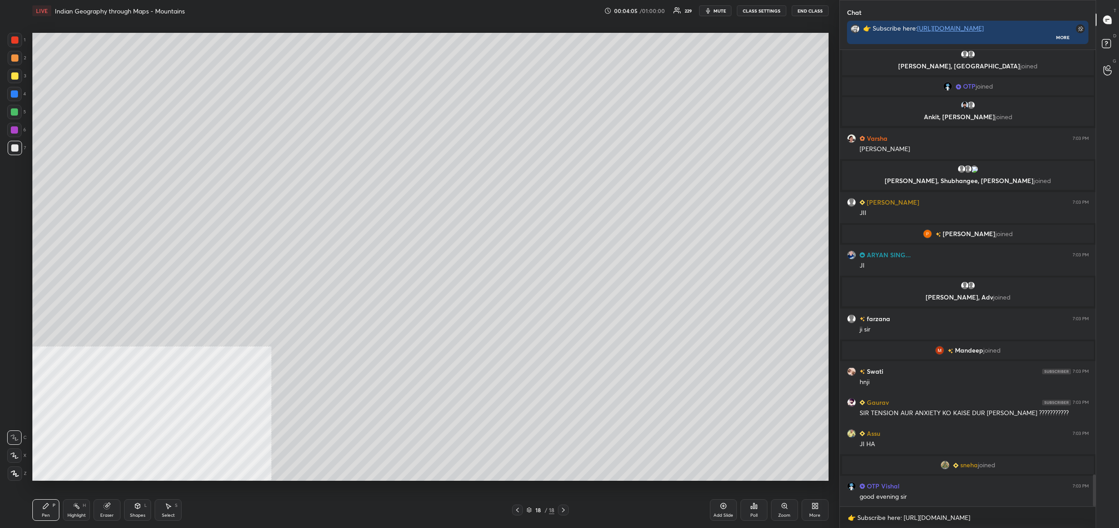
click at [820, 506] on div "More" at bounding box center [815, 510] width 27 height 22
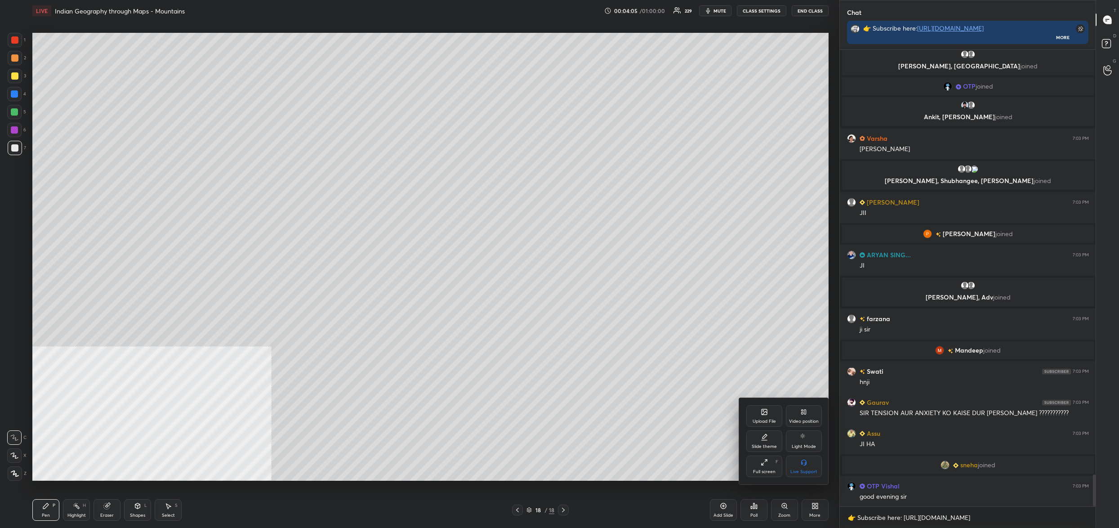
click at [770, 418] on div "Upload File" at bounding box center [764, 416] width 36 height 22
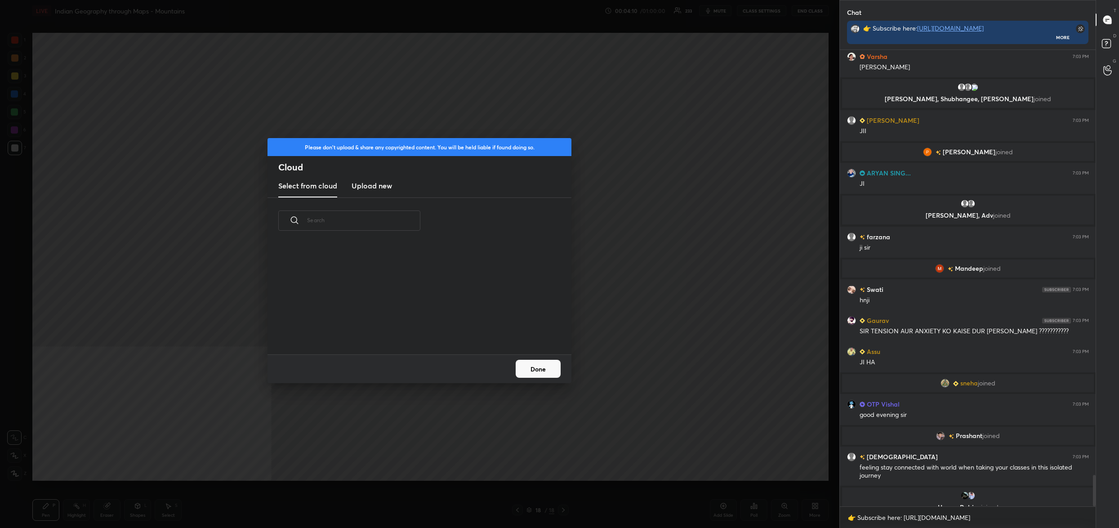
click at [370, 187] on h3 "Upload new" at bounding box center [372, 185] width 40 height 11
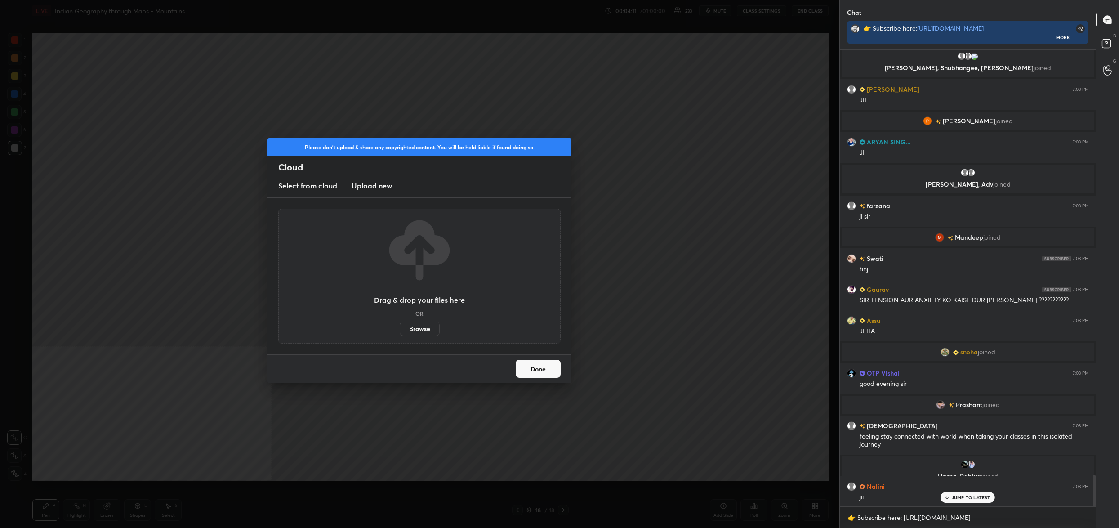
click at [418, 331] on label "Browse" at bounding box center [420, 328] width 40 height 14
click at [400, 331] on input "Browse" at bounding box center [400, 328] width 0 height 14
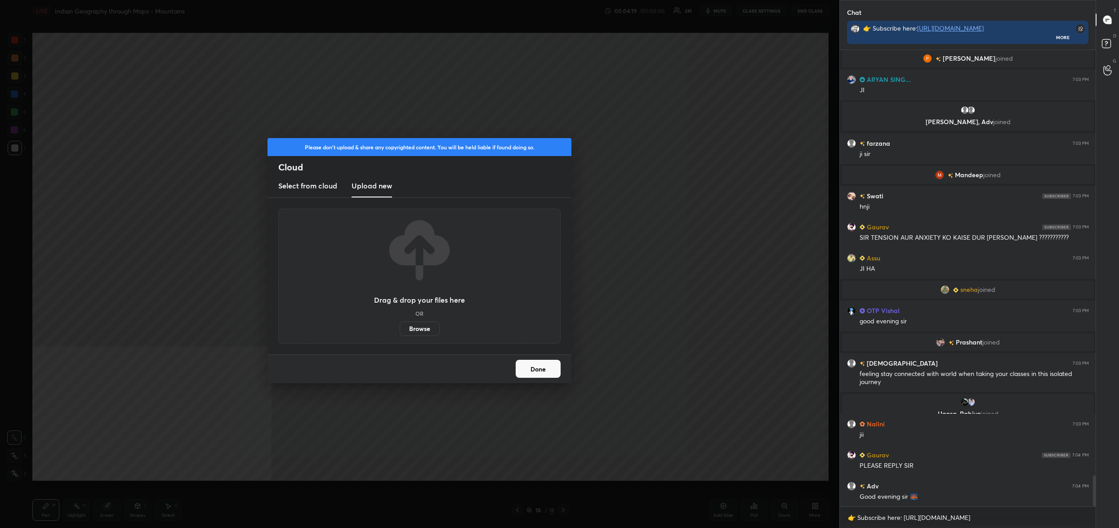
click at [523, 362] on button "Done" at bounding box center [538, 369] width 45 height 18
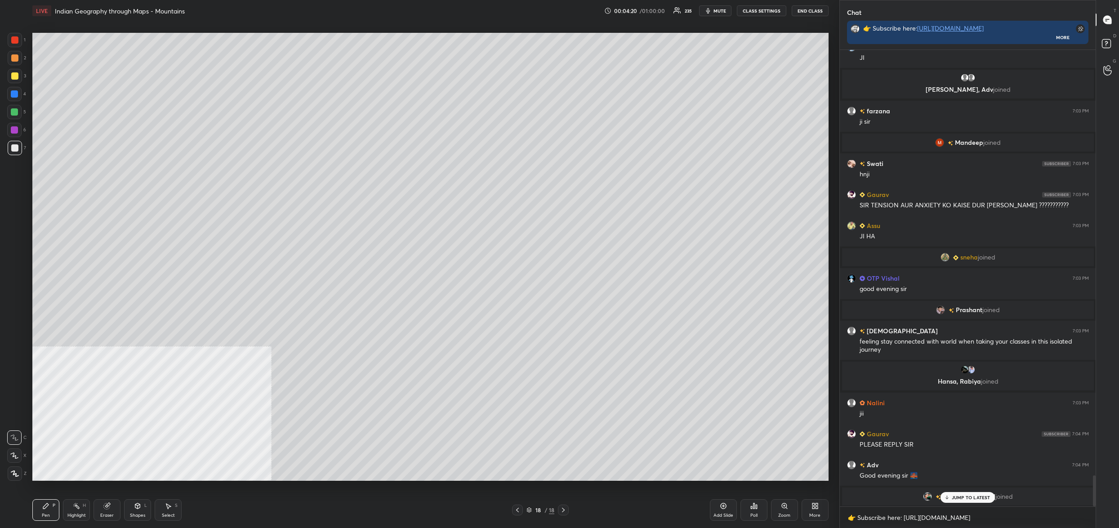
drag, startPoint x: 531, startPoint y: 509, endPoint x: 530, endPoint y: 504, distance: 4.7
click at [531, 509] on icon at bounding box center [529, 509] width 4 height 2
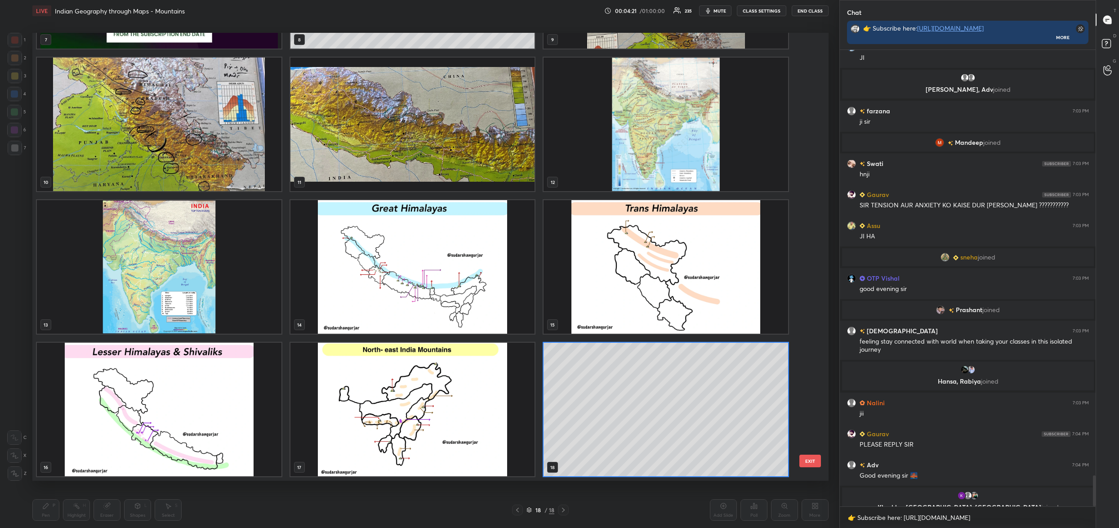
click at [666, 214] on img "grid" at bounding box center [666, 267] width 245 height 134
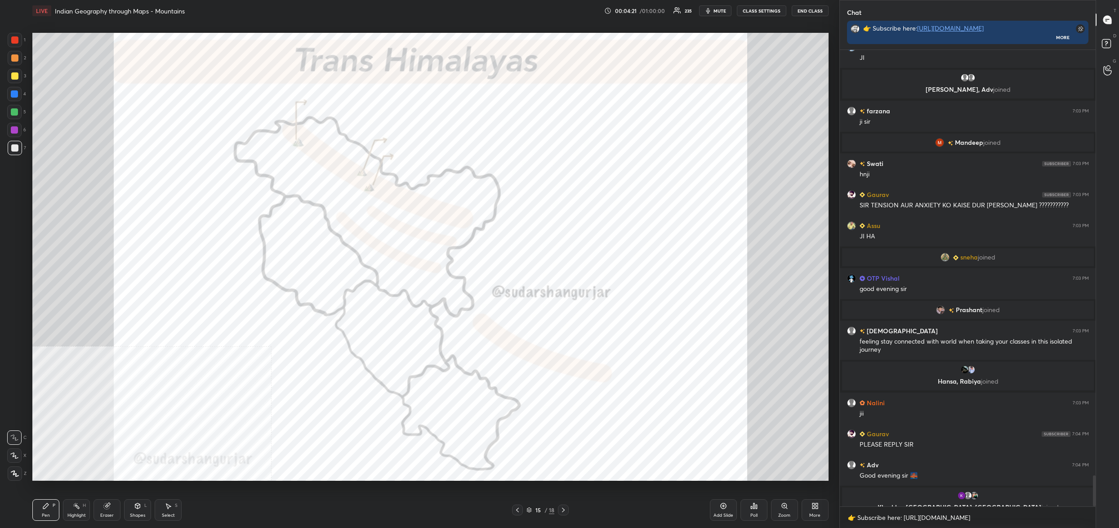
drag, startPoint x: 666, startPoint y: 214, endPoint x: 1067, endPoint y: 95, distance: 418.5
click at [666, 214] on img "grid" at bounding box center [666, 267] width 245 height 134
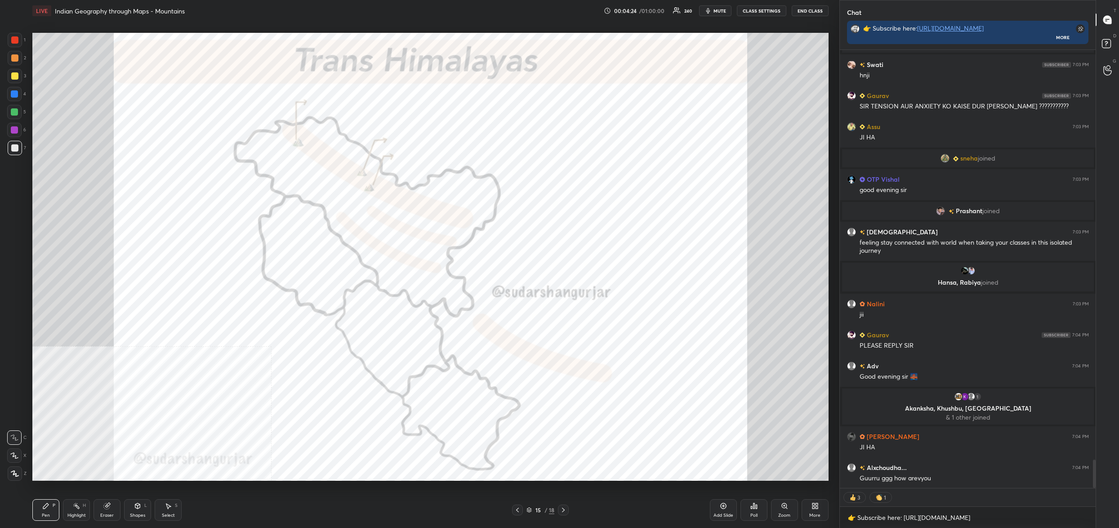
drag, startPoint x: 18, startPoint y: 48, endPoint x: 17, endPoint y: 42, distance: 6.1
click at [18, 46] on div "1" at bounding box center [17, 42] width 18 height 18
click at [16, 42] on div at bounding box center [14, 39] width 7 height 7
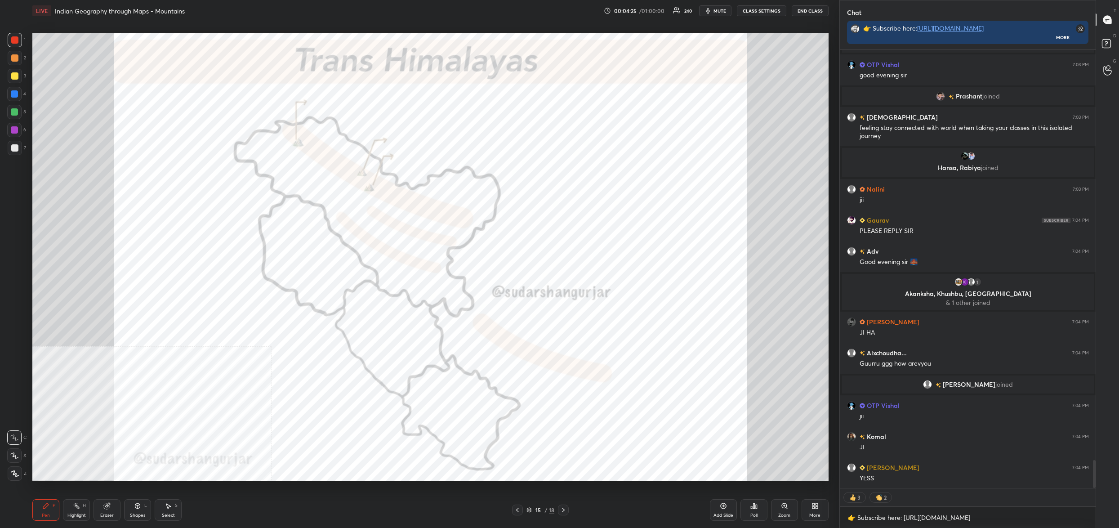
click at [17, 460] on div at bounding box center [14, 455] width 14 height 14
click at [18, 455] on icon at bounding box center [14, 455] width 8 height 6
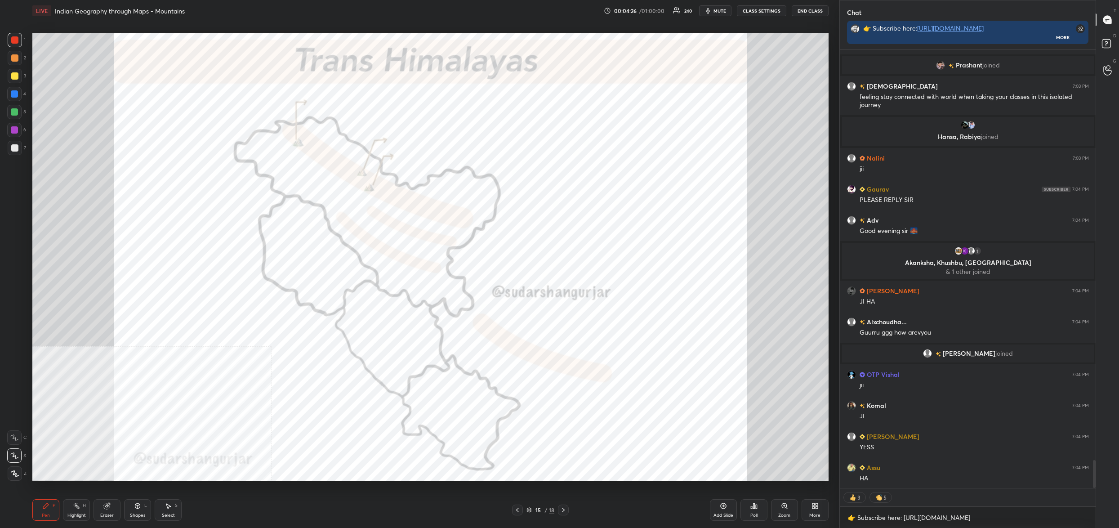
drag, startPoint x: 789, startPoint y: 511, endPoint x: 784, endPoint y: 502, distance: 10.3
click at [789, 511] on div "Zoom" at bounding box center [784, 510] width 27 height 22
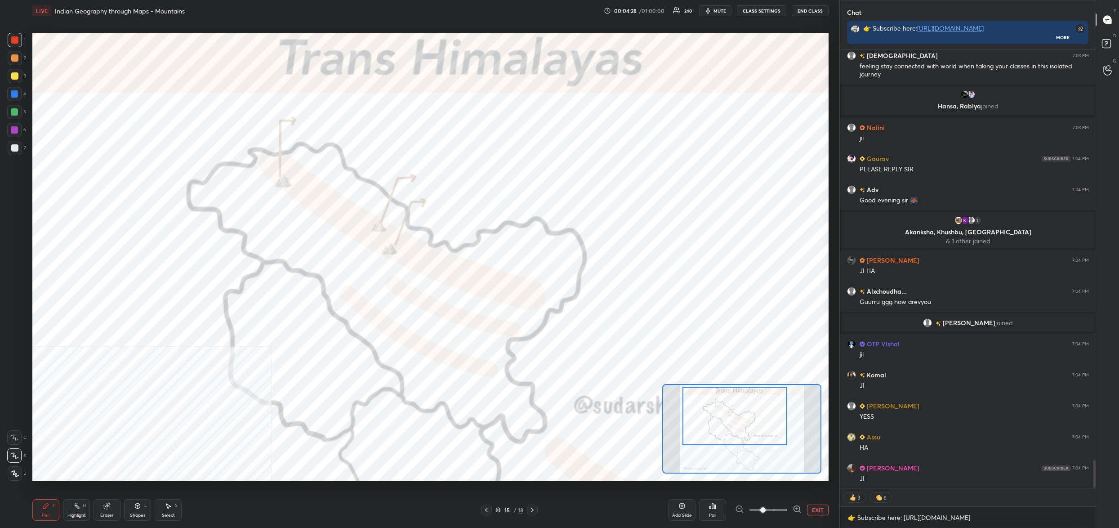
drag, startPoint x: 755, startPoint y: 420, endPoint x: 737, endPoint y: 428, distance: 19.0
click at [741, 427] on div at bounding box center [735, 416] width 105 height 58
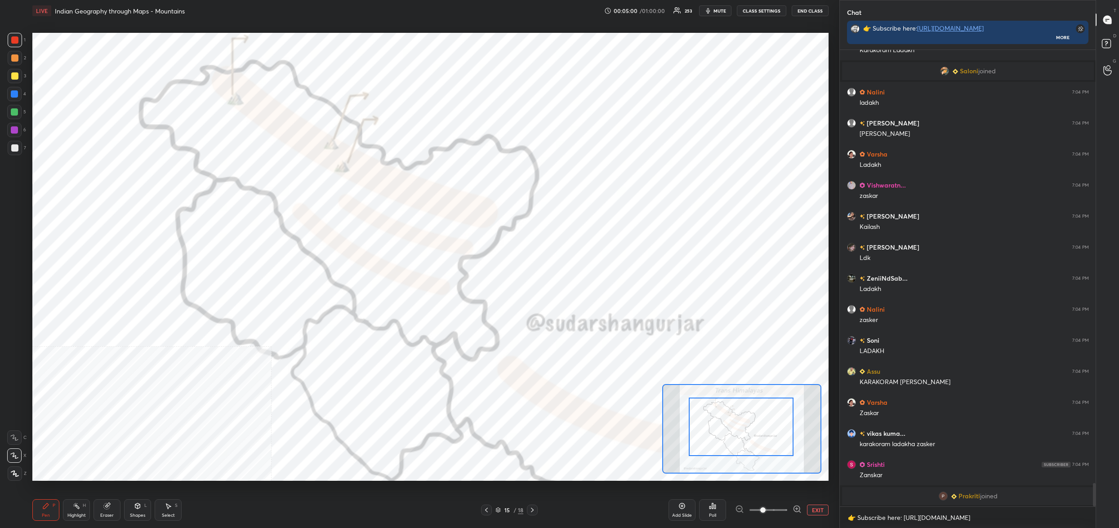
drag, startPoint x: 763, startPoint y: 426, endPoint x: 770, endPoint y: 439, distance: 14.3
click at [772, 434] on div at bounding box center [741, 426] width 105 height 58
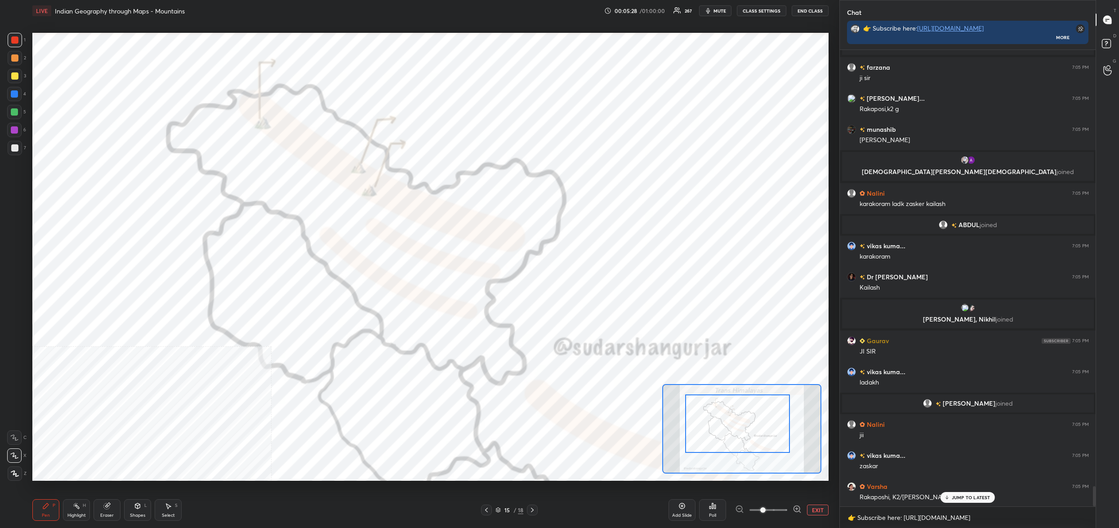
drag, startPoint x: 713, startPoint y: 406, endPoint x: 708, endPoint y: 400, distance: 8.4
click at [708, 402] on div at bounding box center [737, 423] width 105 height 58
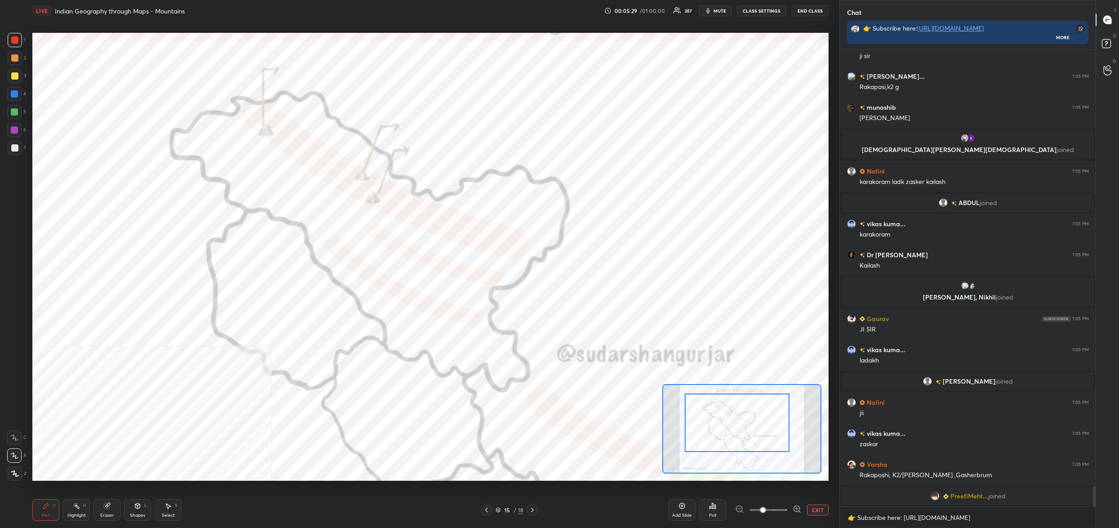
click at [3, 88] on div "1 2 3 4 5 6 7 C X Z C X Z E E Erase all H H" at bounding box center [14, 257] width 29 height 448
drag, startPoint x: 17, startPoint y: 90, endPoint x: 13, endPoint y: 94, distance: 5.4
click at [16, 90] on div at bounding box center [14, 94] width 14 height 14
click at [13, 94] on div at bounding box center [14, 93] width 7 height 7
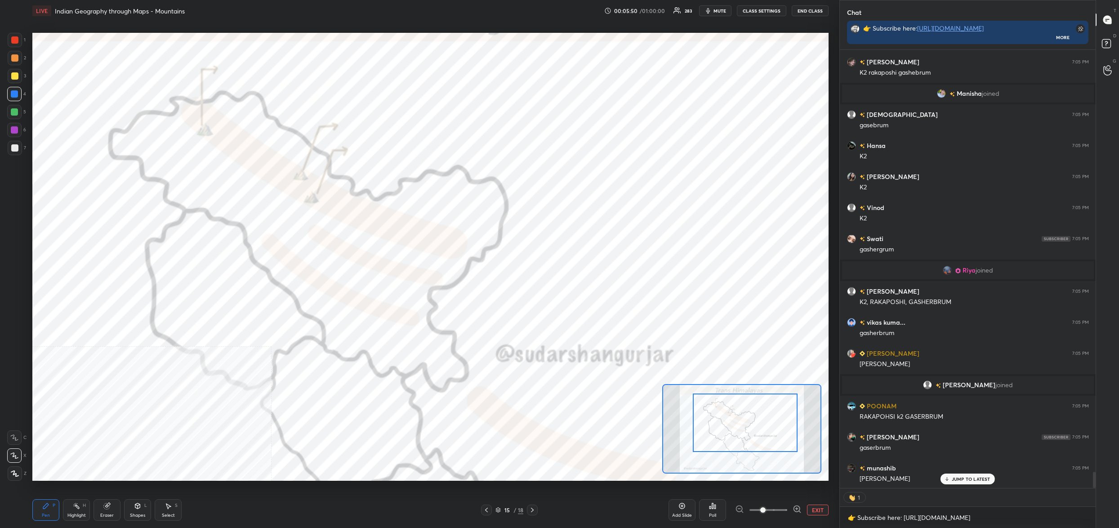
drag, startPoint x: 742, startPoint y: 434, endPoint x: 746, endPoint y: 430, distance: 5.8
click at [747, 430] on div at bounding box center [745, 422] width 105 height 58
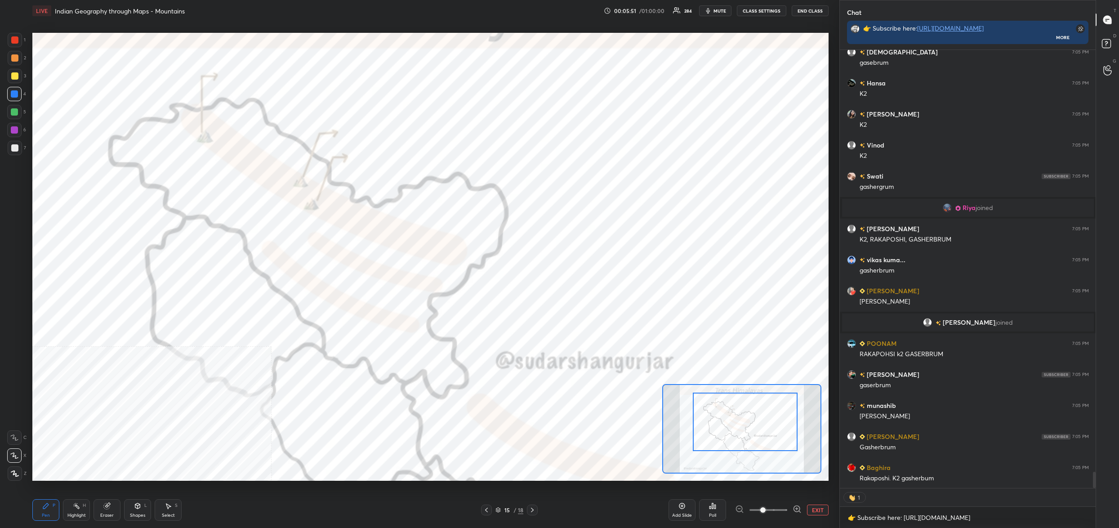
click at [822, 502] on div "Add Slide Poll EXIT" at bounding box center [749, 510] width 160 height 50
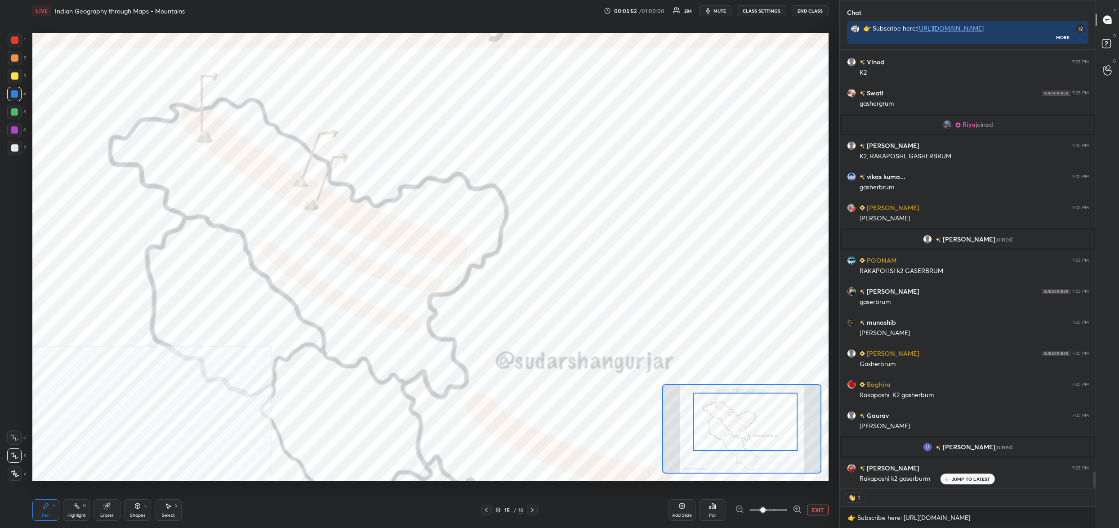
click at [819, 509] on button "EXIT" at bounding box center [818, 509] width 22 height 11
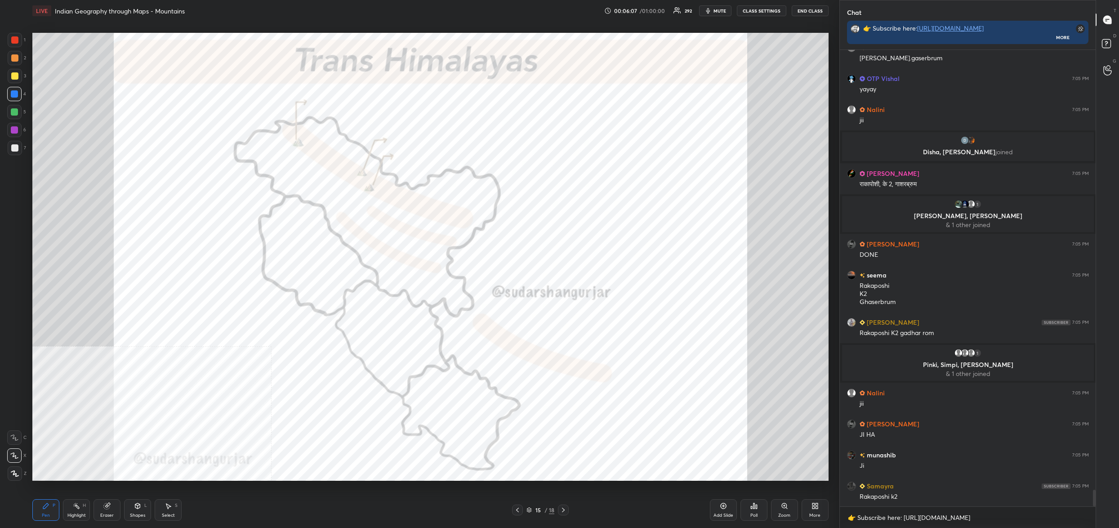
click at [755, 509] on icon at bounding box center [753, 505] width 7 height 7
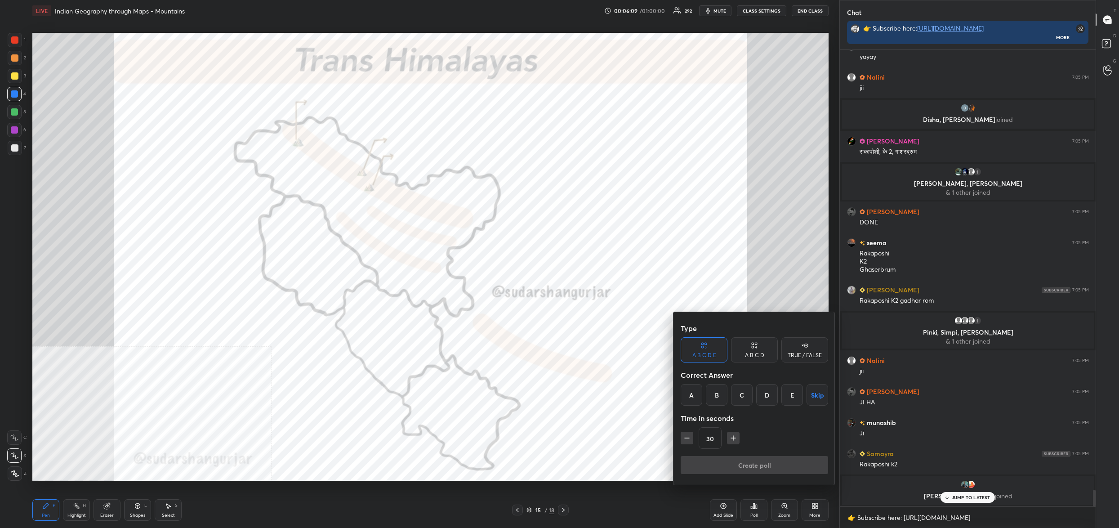
drag, startPoint x: 719, startPoint y: 398, endPoint x: 717, endPoint y: 406, distance: 7.5
click at [719, 398] on div "B" at bounding box center [717, 395] width 22 height 22
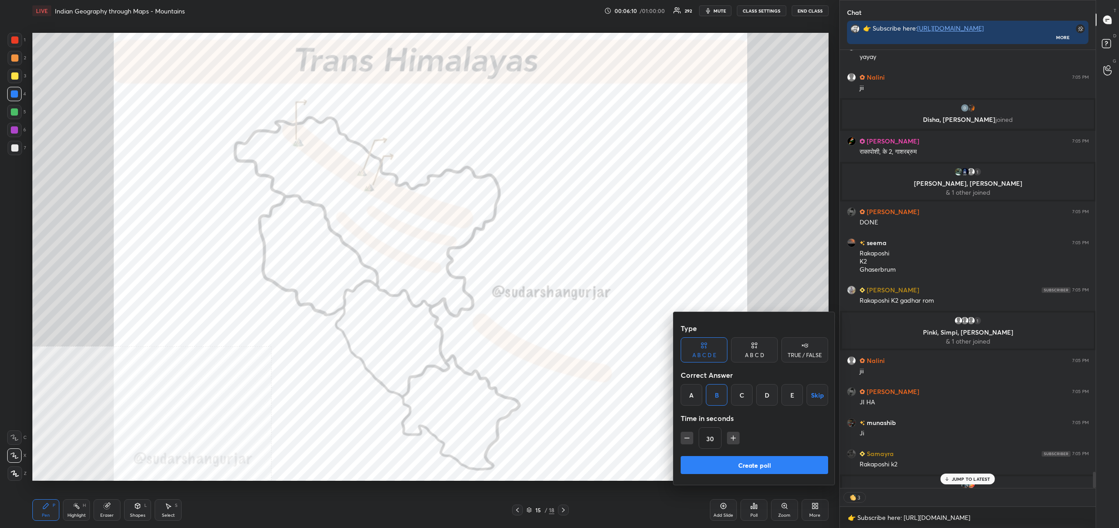
click at [727, 458] on button "Create poll" at bounding box center [754, 465] width 147 height 18
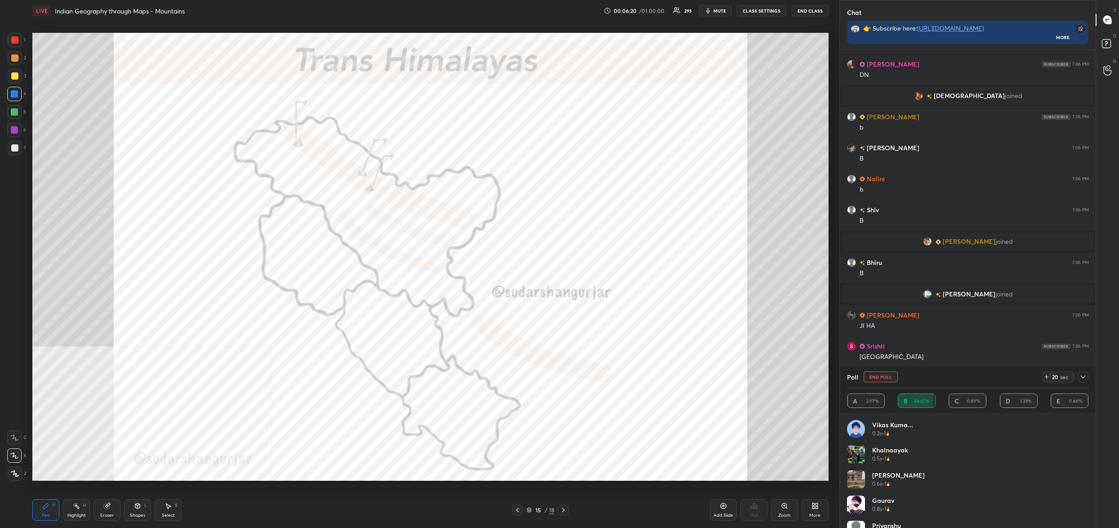
drag, startPoint x: 868, startPoint y: 371, endPoint x: 867, endPoint y: 379, distance: 7.7
click at [867, 372] on button "End Poll" at bounding box center [881, 376] width 34 height 11
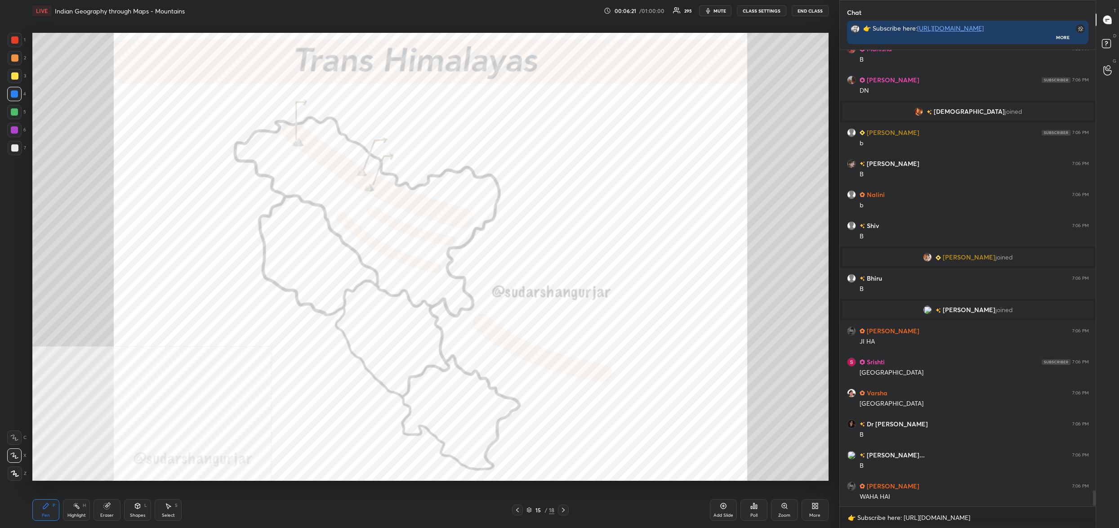
click at [758, 510] on div "Poll" at bounding box center [754, 510] width 27 height 22
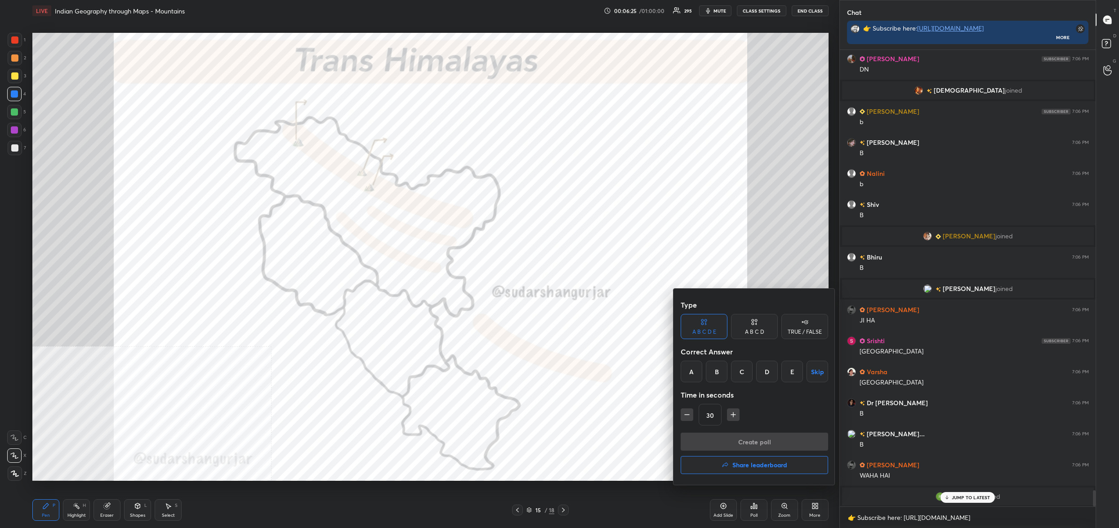
drag, startPoint x: 694, startPoint y: 370, endPoint x: 705, endPoint y: 400, distance: 31.2
click at [697, 372] on div "A" at bounding box center [692, 372] width 22 height 22
click at [719, 445] on button "Create poll" at bounding box center [754, 442] width 147 height 18
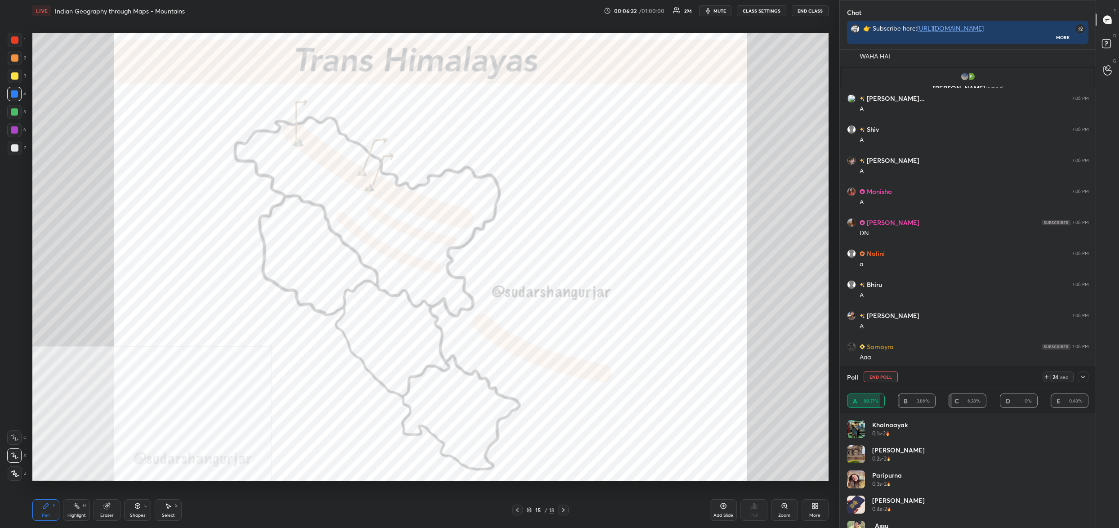
click at [715, 6] on button "mute" at bounding box center [715, 10] width 32 height 11
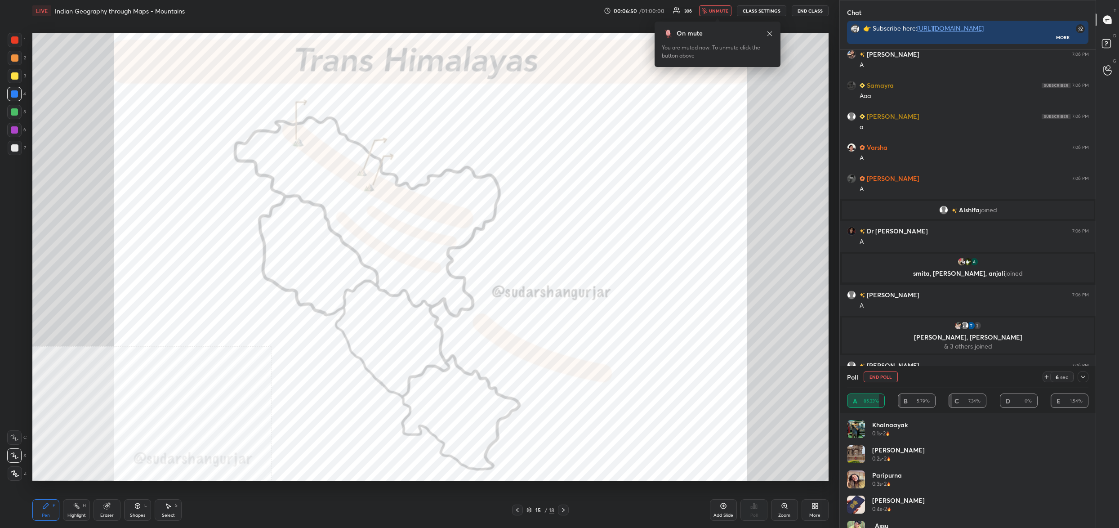
click at [716, 14] on button "unmute" at bounding box center [715, 10] width 32 height 11
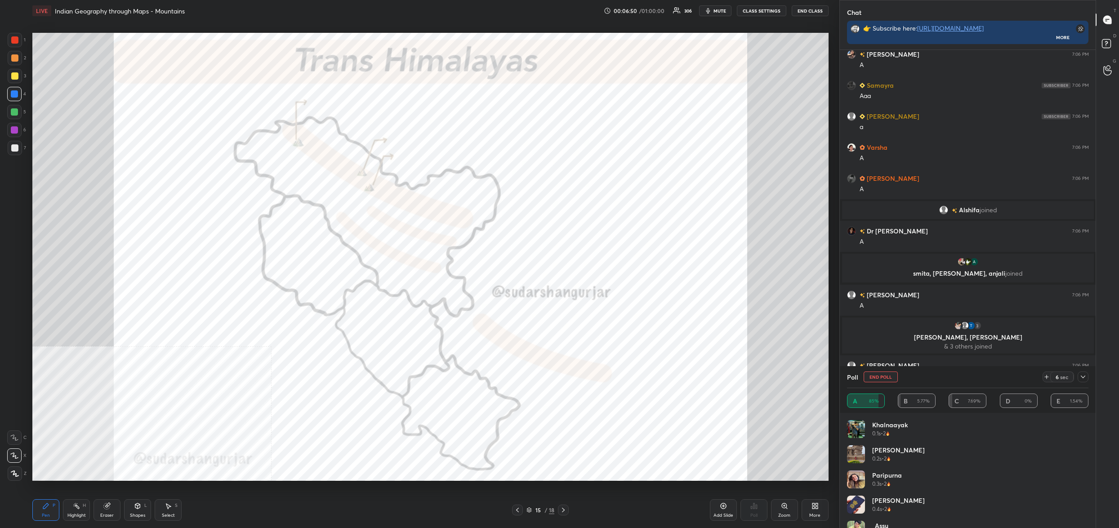
click at [716, 14] on button "mute" at bounding box center [715, 10] width 32 height 11
click at [717, 13] on span "unmute" at bounding box center [718, 11] width 19 height 6
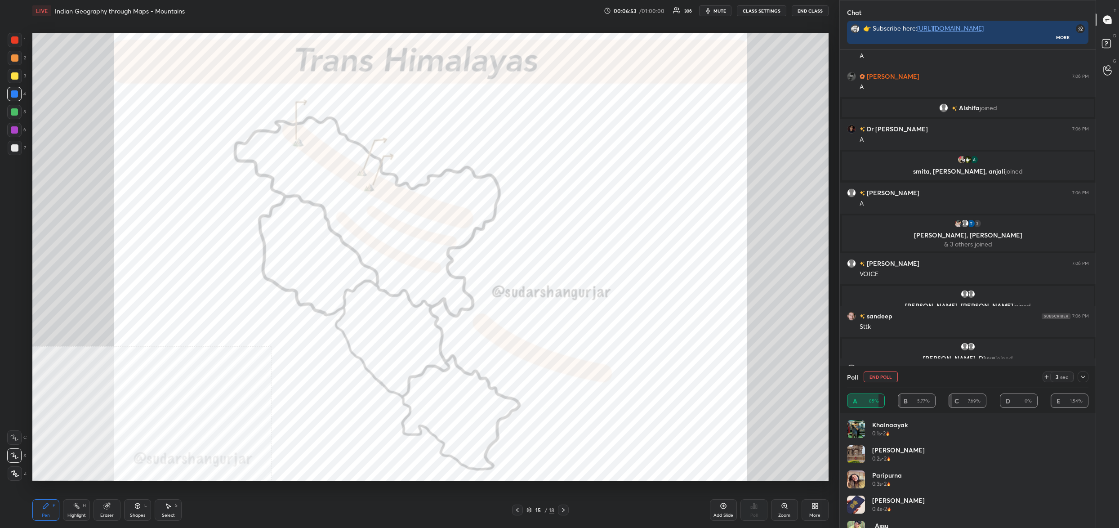
click at [882, 377] on button "End Poll" at bounding box center [881, 376] width 34 height 11
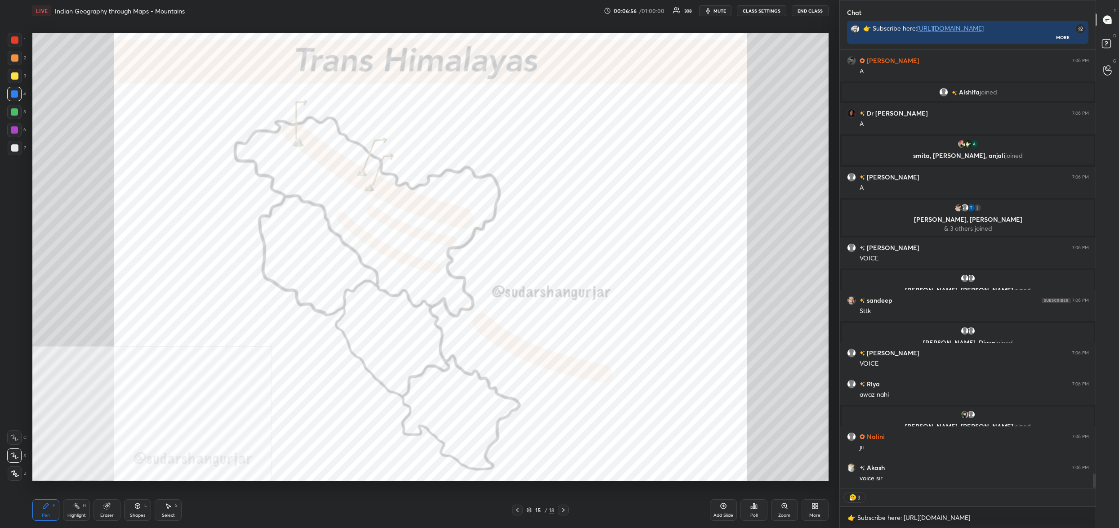
click at [758, 507] on div "Poll" at bounding box center [754, 510] width 27 height 22
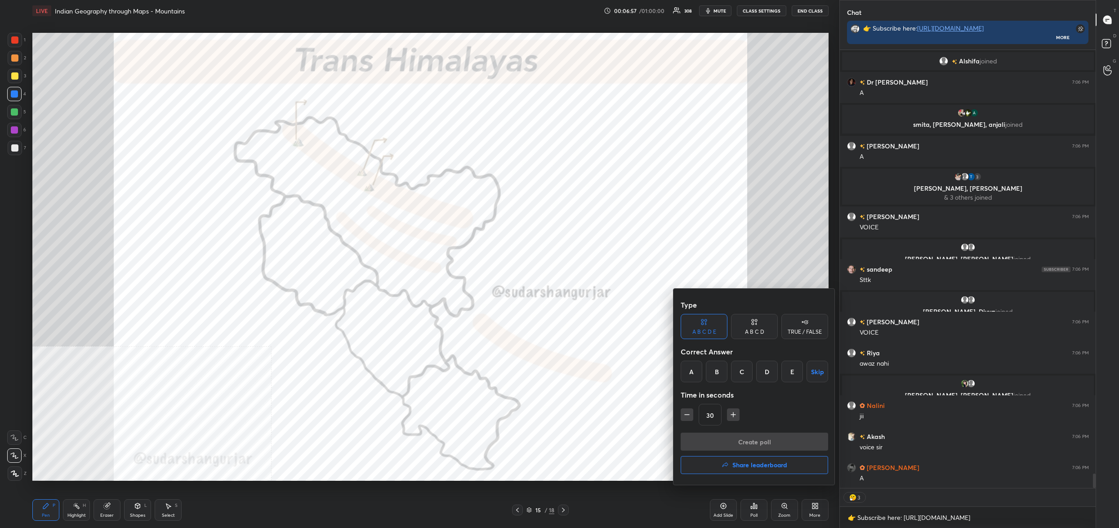
drag, startPoint x: 693, startPoint y: 376, endPoint x: 712, endPoint y: 409, distance: 37.6
click at [695, 376] on div "A" at bounding box center [692, 372] width 22 height 22
click at [724, 444] on button "Create poll" at bounding box center [754, 442] width 147 height 18
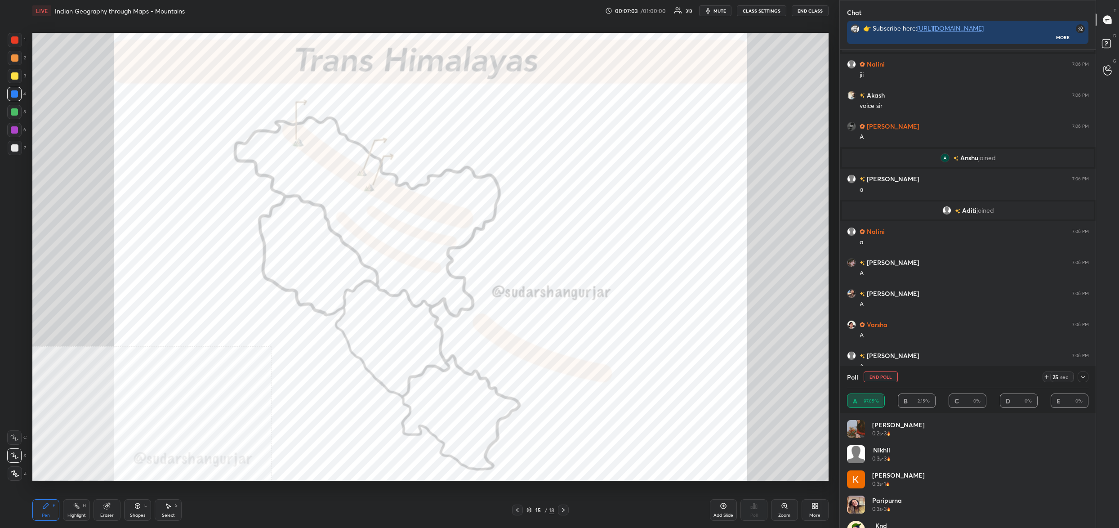
click at [882, 376] on button "End Poll" at bounding box center [881, 376] width 34 height 11
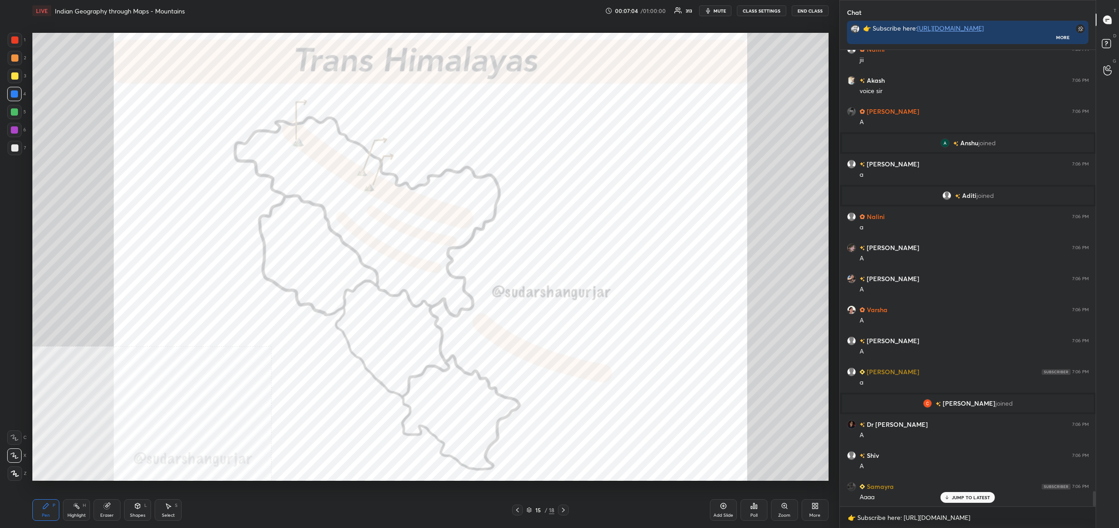
click at [752, 513] on div "Poll" at bounding box center [753, 515] width 7 height 4
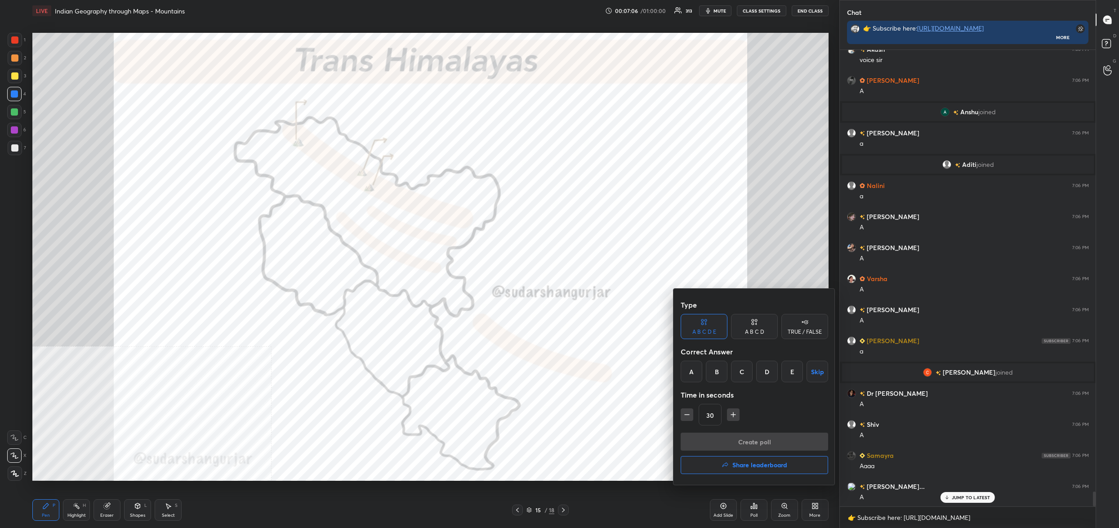
click at [713, 374] on div "B" at bounding box center [717, 372] width 22 height 22
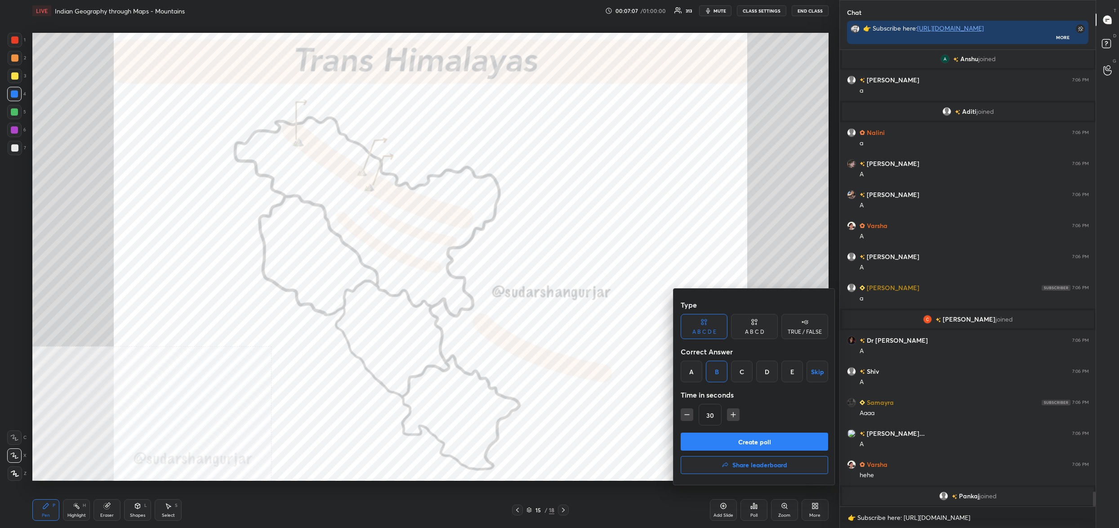
click at [746, 439] on button "Create poll" at bounding box center [754, 442] width 147 height 18
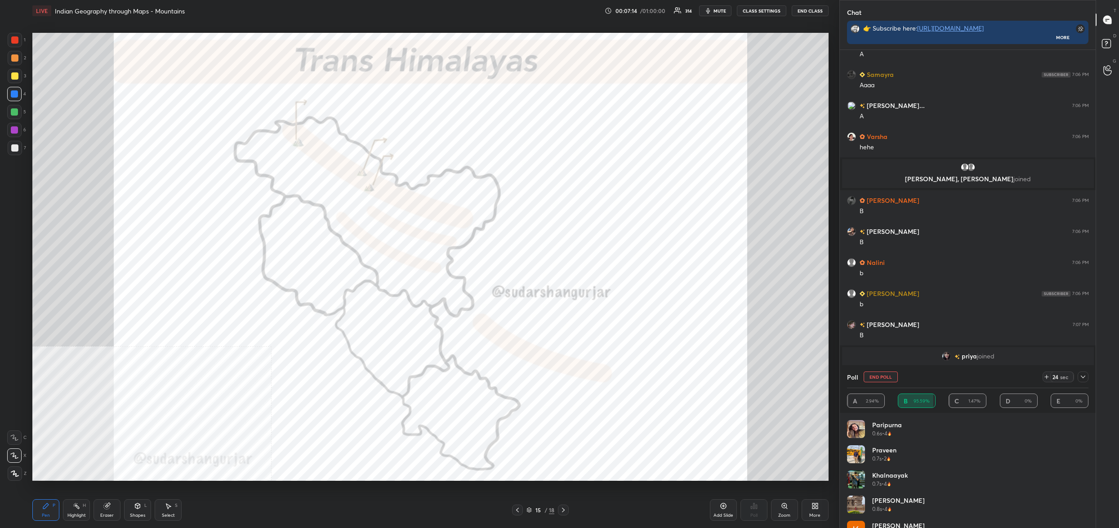
click at [884, 377] on button "End Poll" at bounding box center [881, 376] width 34 height 11
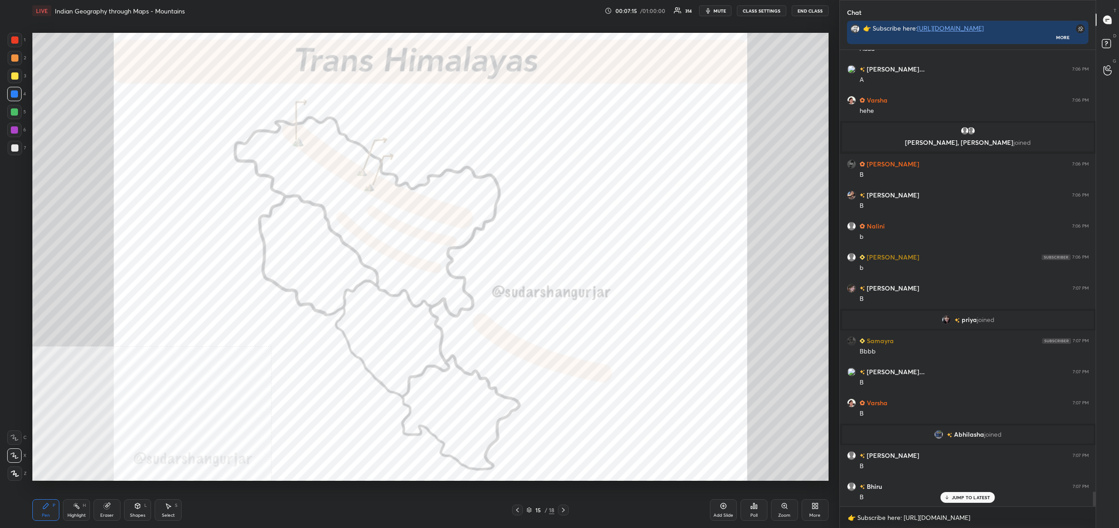
click at [756, 508] on icon at bounding box center [756, 506] width 1 height 4
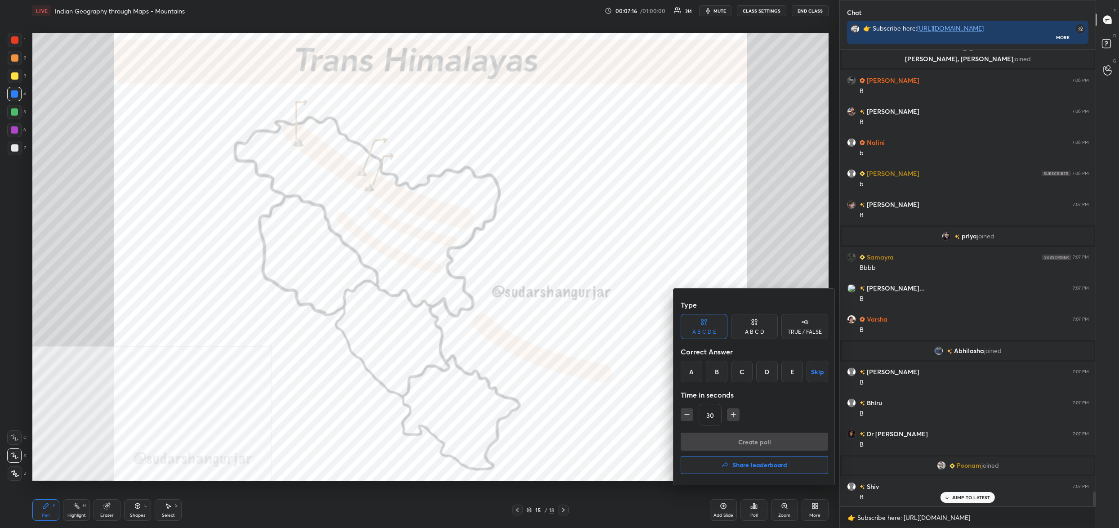
click at [744, 371] on div "C" at bounding box center [742, 372] width 22 height 22
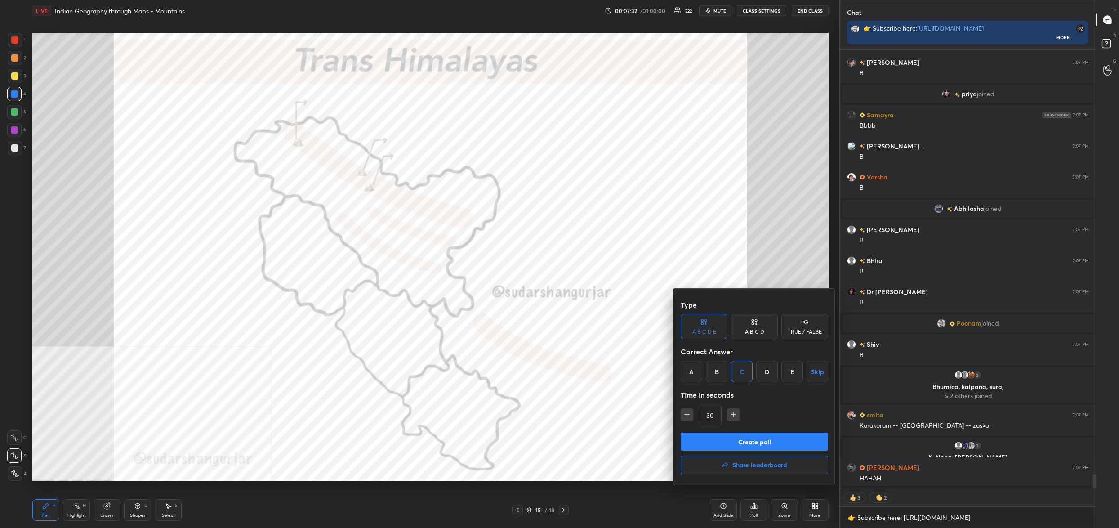
click at [741, 439] on button "Create poll" at bounding box center [754, 442] width 147 height 18
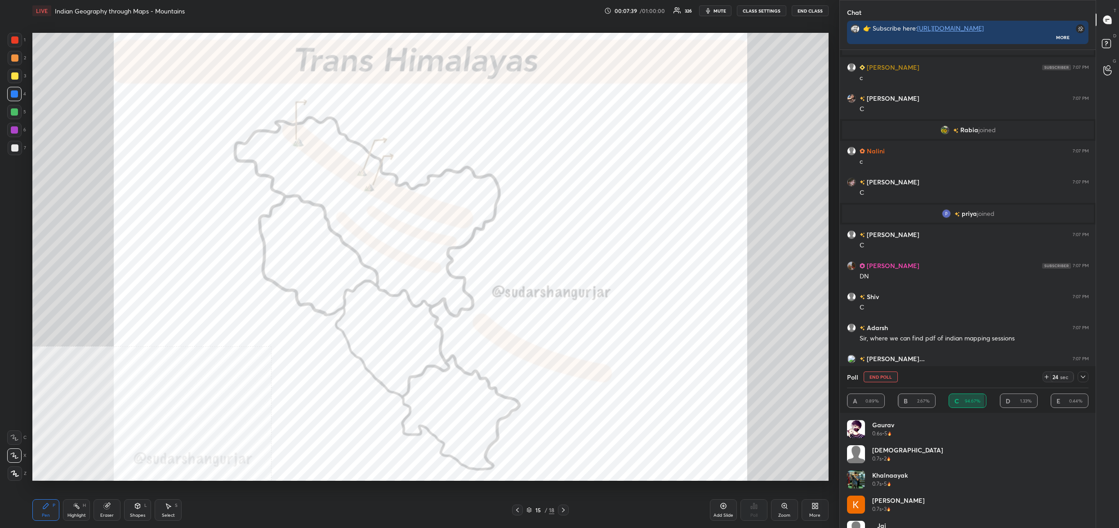
click at [879, 376] on button "End Poll" at bounding box center [881, 376] width 34 height 11
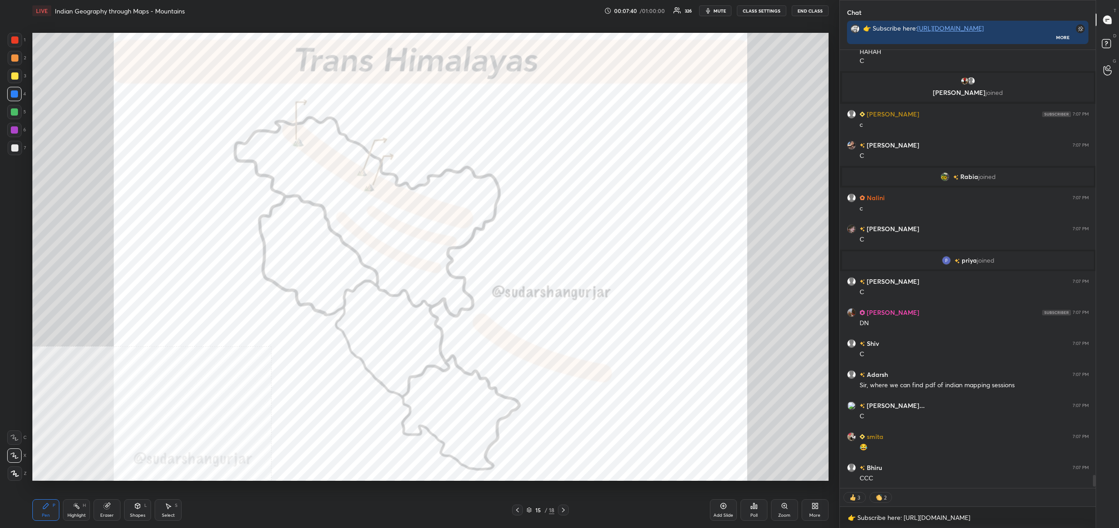
click at [759, 509] on div "Poll" at bounding box center [754, 510] width 27 height 22
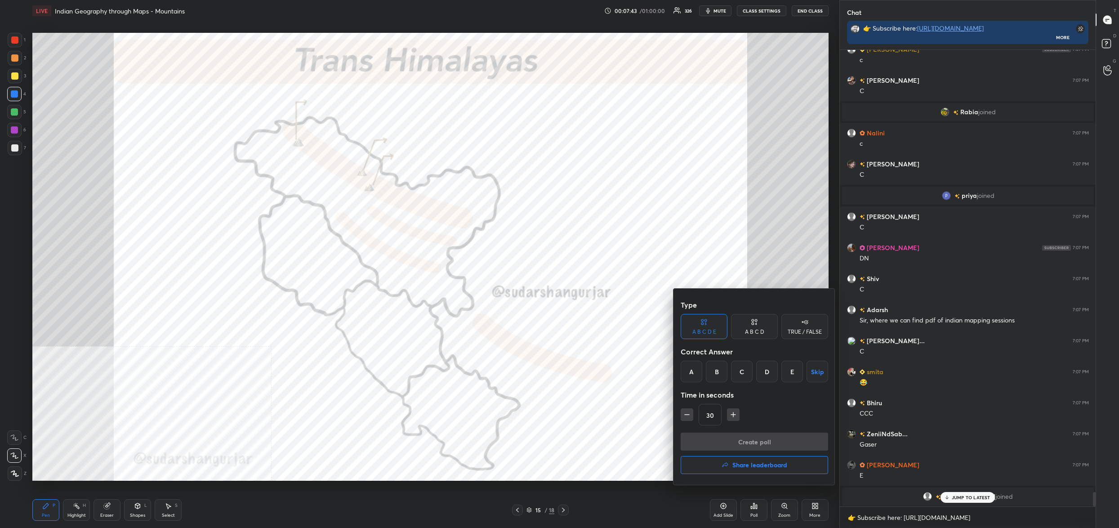
click at [789, 370] on div "E" at bounding box center [792, 372] width 22 height 22
click at [765, 441] on button "Create poll" at bounding box center [754, 442] width 147 height 18
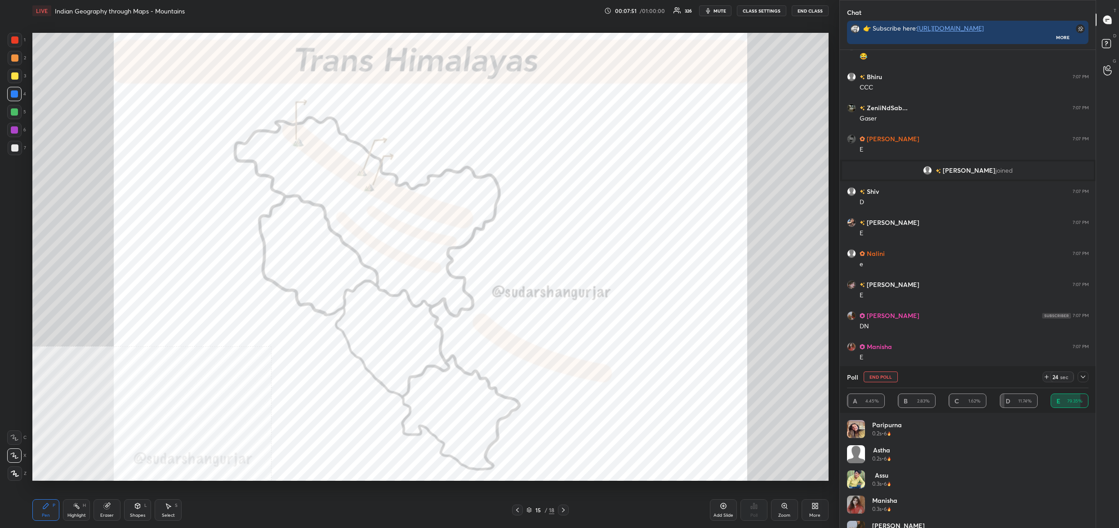
click at [884, 375] on button "End Poll" at bounding box center [881, 376] width 34 height 11
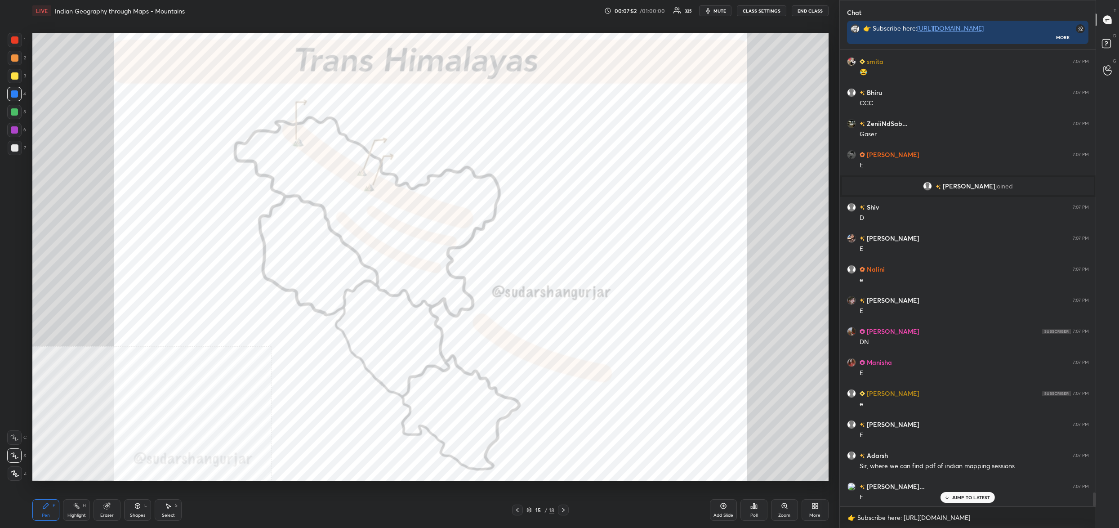
click at [754, 514] on div "Poll" at bounding box center [753, 515] width 7 height 4
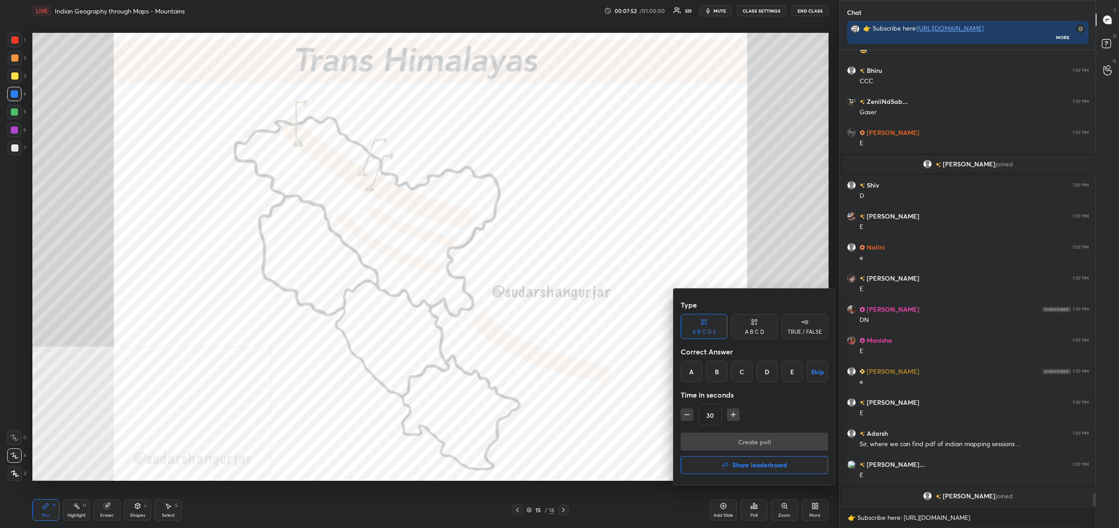
drag, startPoint x: 792, startPoint y: 373, endPoint x: 790, endPoint y: 397, distance: 23.9
click at [793, 375] on div "E" at bounding box center [792, 372] width 22 height 22
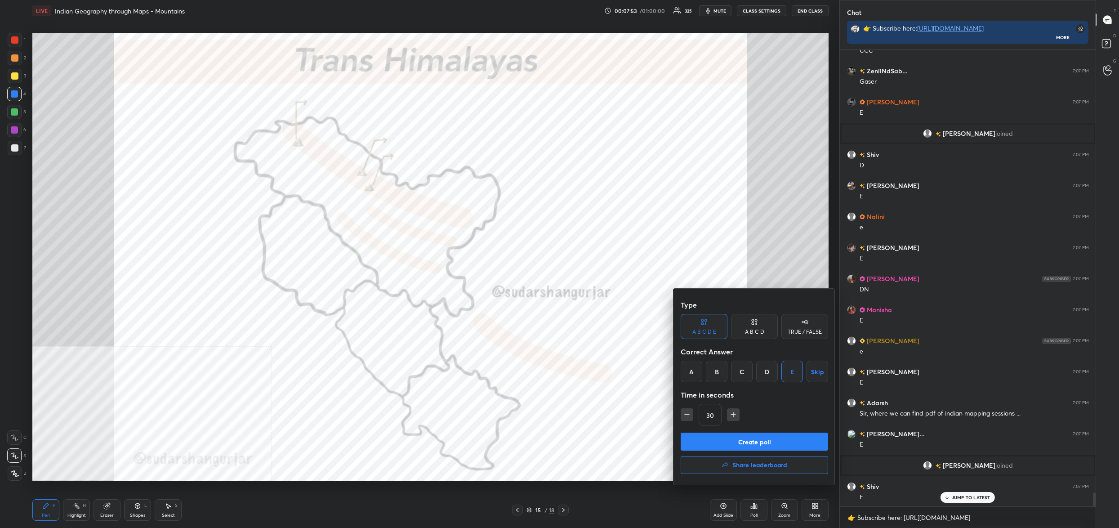
click at [779, 440] on button "Create poll" at bounding box center [754, 442] width 147 height 18
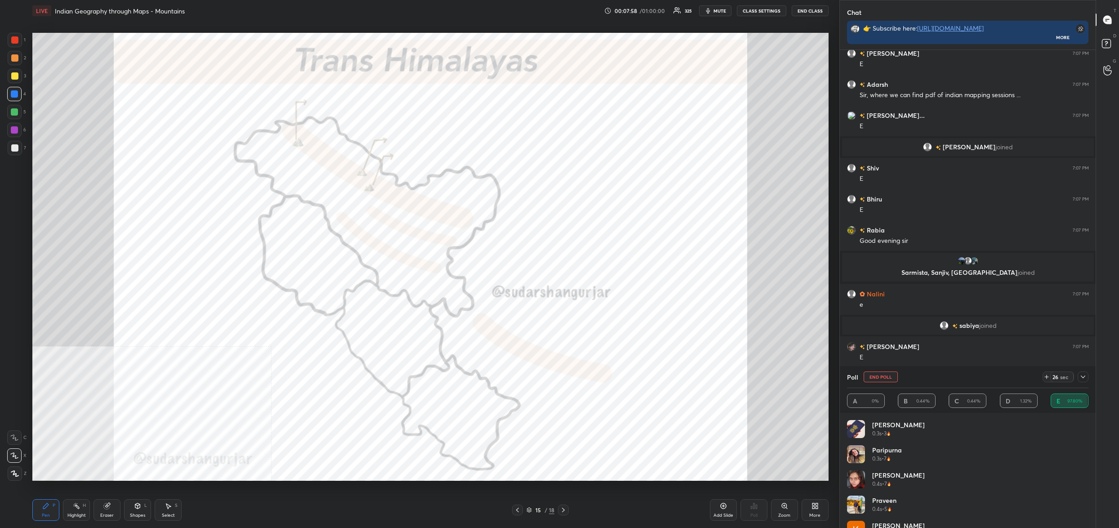
drag, startPoint x: 880, startPoint y: 378, endPoint x: 878, endPoint y: 384, distance: 6.4
click at [880, 378] on button "End Poll" at bounding box center [881, 376] width 34 height 11
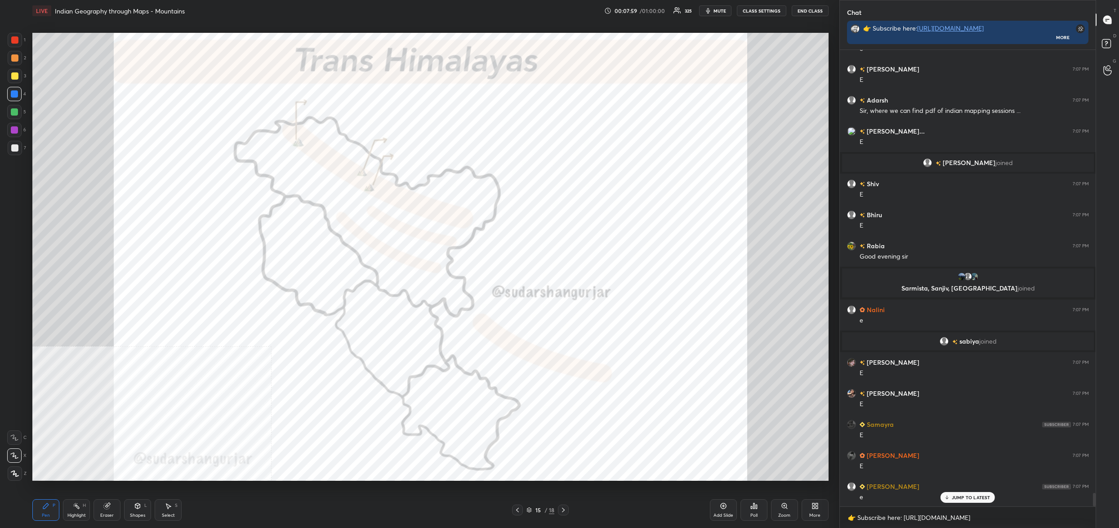
click at [750, 509] on div "Poll" at bounding box center [754, 510] width 27 height 22
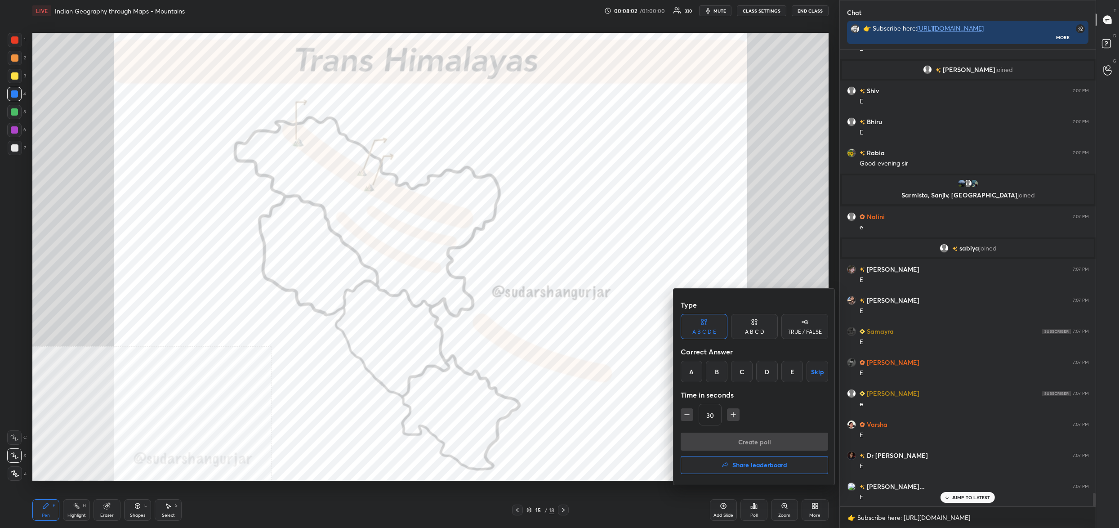
click at [692, 370] on div "A" at bounding box center [692, 372] width 22 height 22
click at [719, 445] on button "Create poll" at bounding box center [754, 442] width 147 height 18
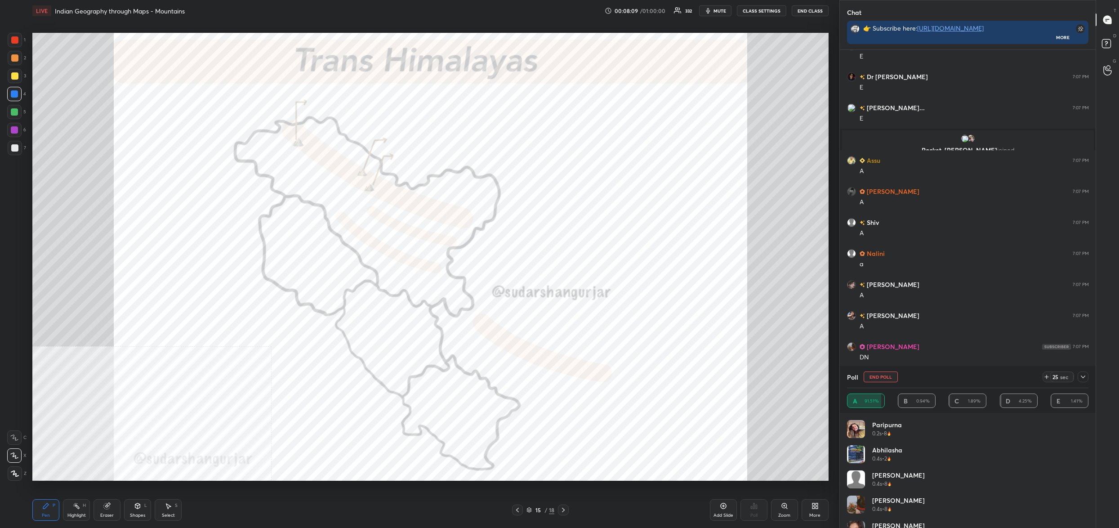
click at [875, 380] on button "End Poll" at bounding box center [881, 376] width 34 height 11
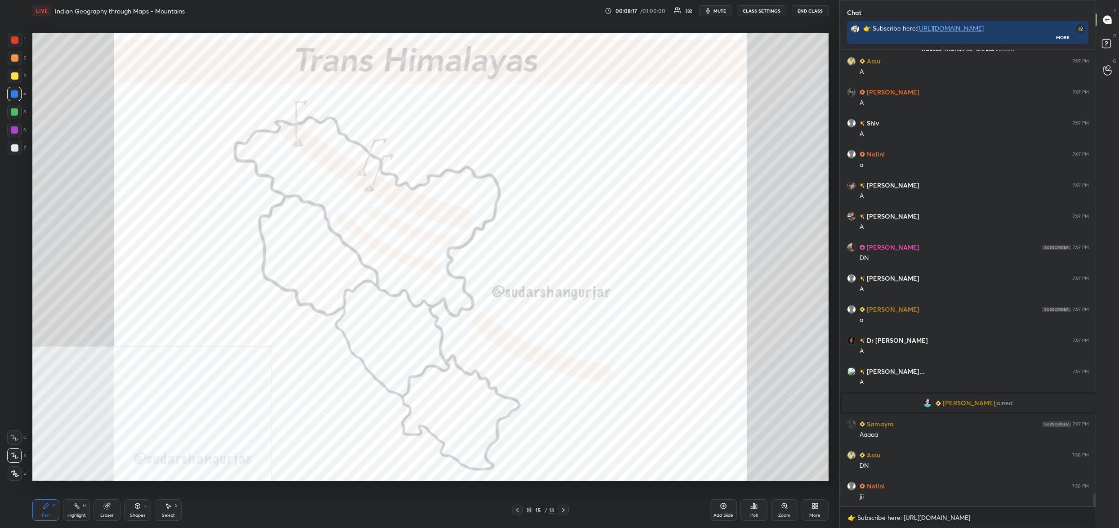
click at [533, 511] on div "15 / 18" at bounding box center [541, 510] width 28 height 8
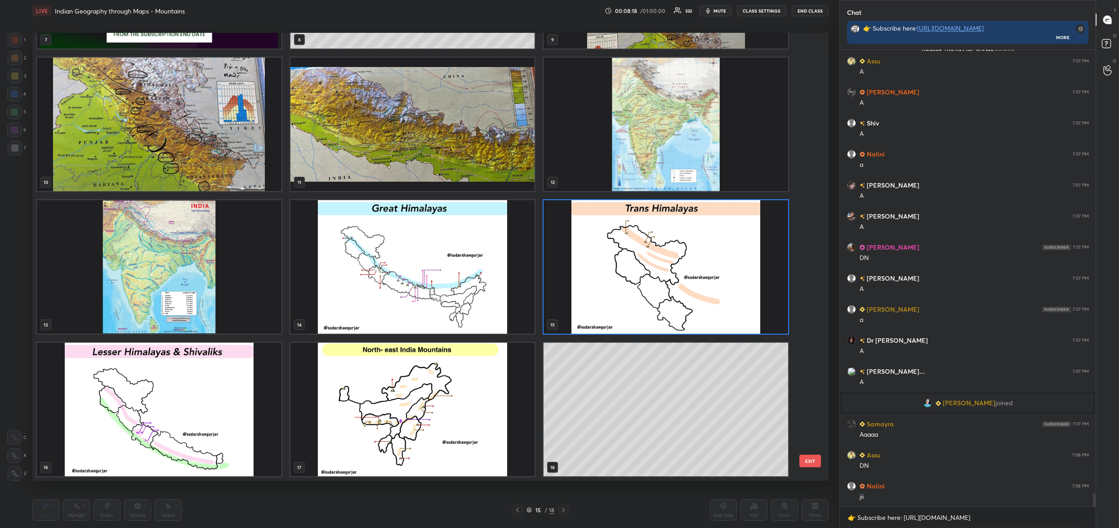
click at [388, 277] on img "grid" at bounding box center [412, 267] width 245 height 134
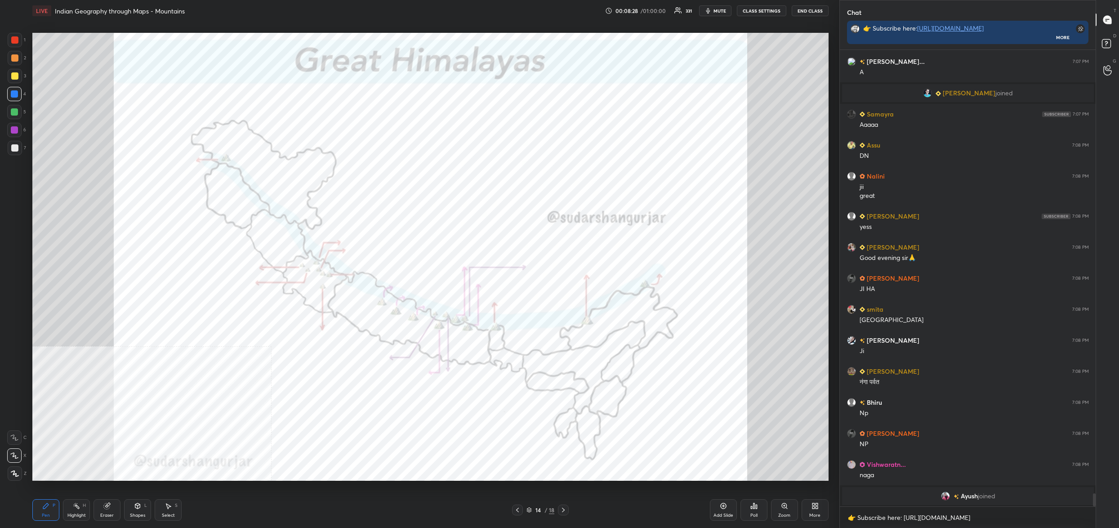
click at [783, 512] on div "Zoom" at bounding box center [784, 510] width 27 height 22
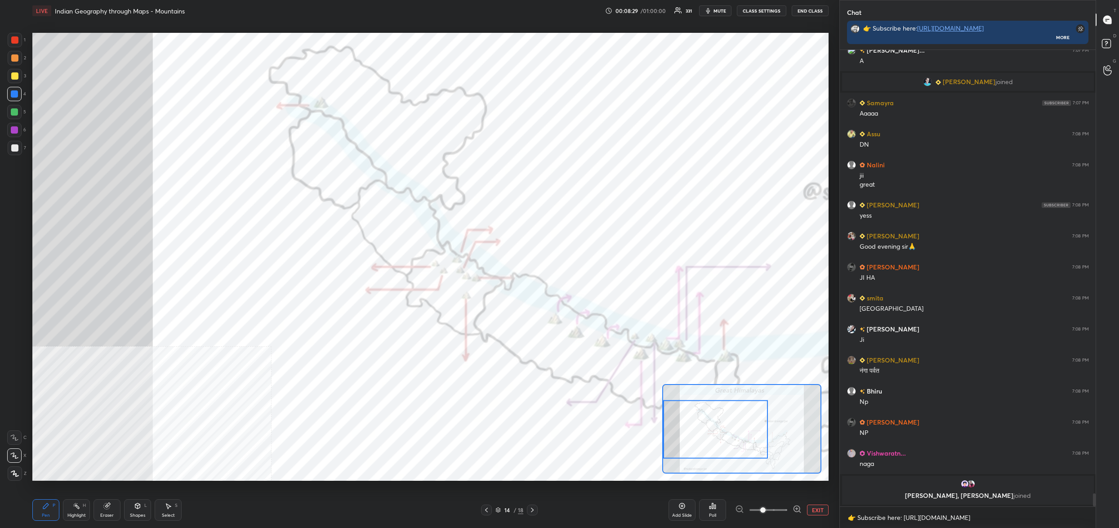
drag, startPoint x: 729, startPoint y: 473, endPoint x: 671, endPoint y: 450, distance: 62.4
click at [702, 453] on div at bounding box center [715, 429] width 105 height 58
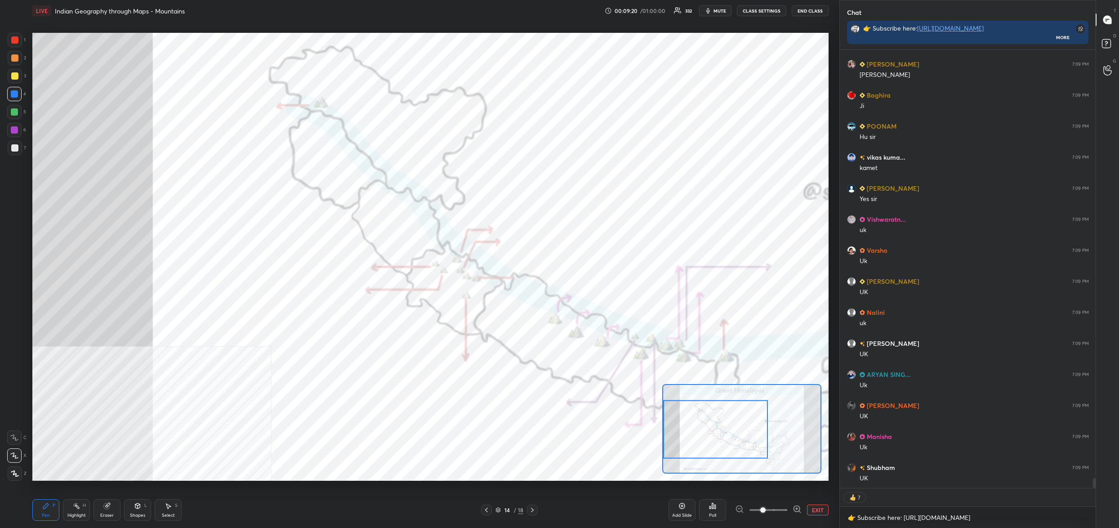
click at [715, 509] on div "Poll" at bounding box center [712, 510] width 27 height 22
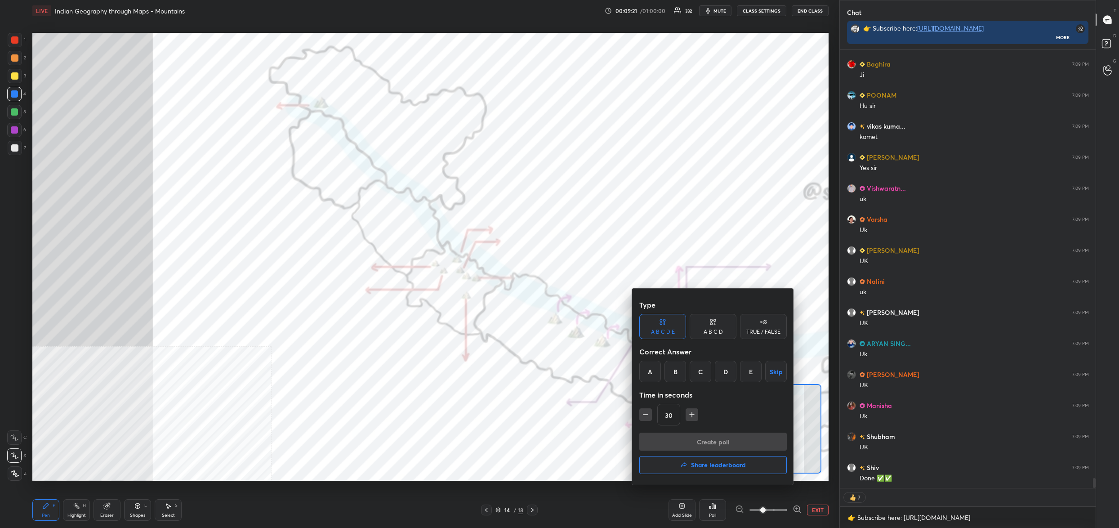
drag, startPoint x: 680, startPoint y: 373, endPoint x: 677, endPoint y: 379, distance: 7.0
click at [679, 374] on div "B" at bounding box center [676, 372] width 22 height 22
click at [692, 442] on button "Create poll" at bounding box center [712, 442] width 147 height 18
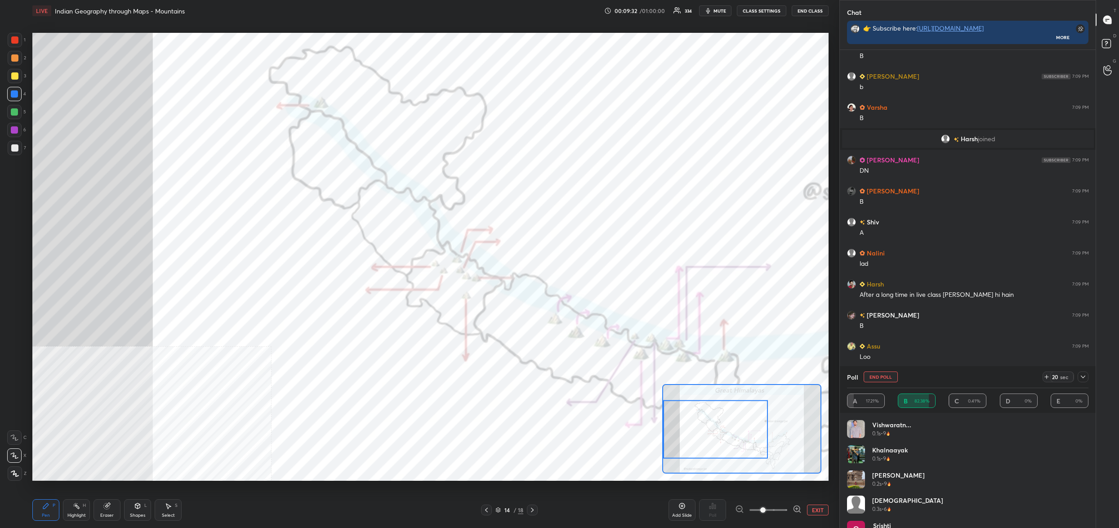
drag, startPoint x: 877, startPoint y: 379, endPoint x: 871, endPoint y: 380, distance: 5.9
click at [876, 380] on button "End Poll" at bounding box center [881, 376] width 34 height 11
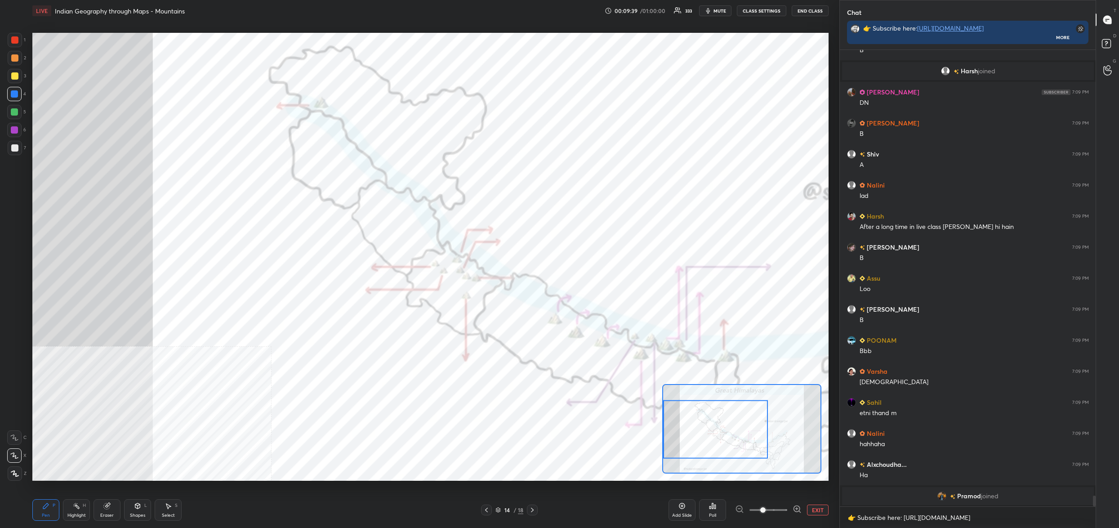
click at [713, 510] on div "Poll" at bounding box center [712, 510] width 27 height 22
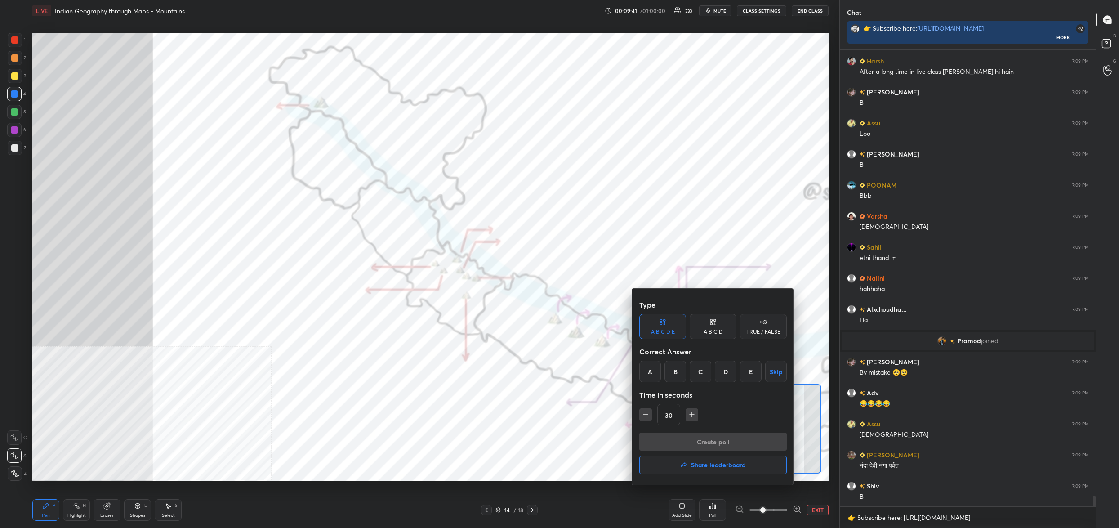
drag, startPoint x: 678, startPoint y: 375, endPoint x: 679, endPoint y: 381, distance: 6.0
click at [678, 375] on div "B" at bounding box center [676, 372] width 22 height 22
click at [688, 439] on button "Create poll" at bounding box center [712, 442] width 147 height 18
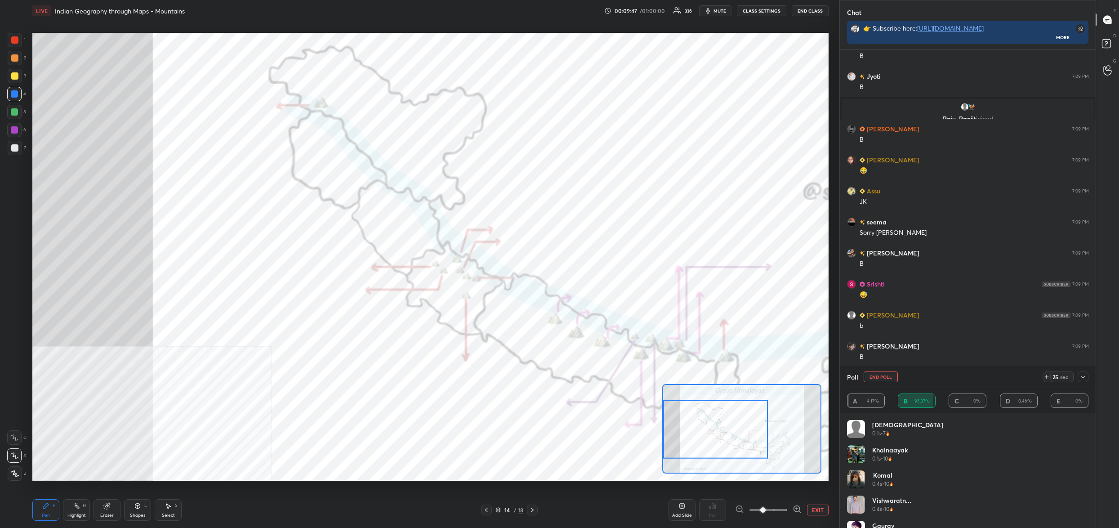
drag, startPoint x: 874, startPoint y: 379, endPoint x: 874, endPoint y: 388, distance: 9.5
click at [874, 379] on button "End Poll" at bounding box center [881, 376] width 34 height 11
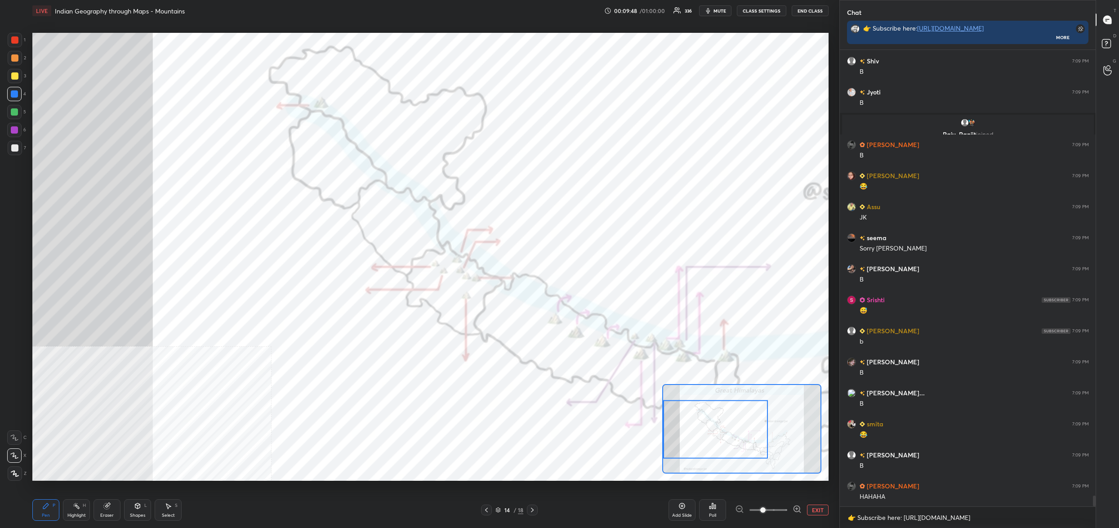
click at [718, 514] on div "Poll" at bounding box center [712, 510] width 27 height 22
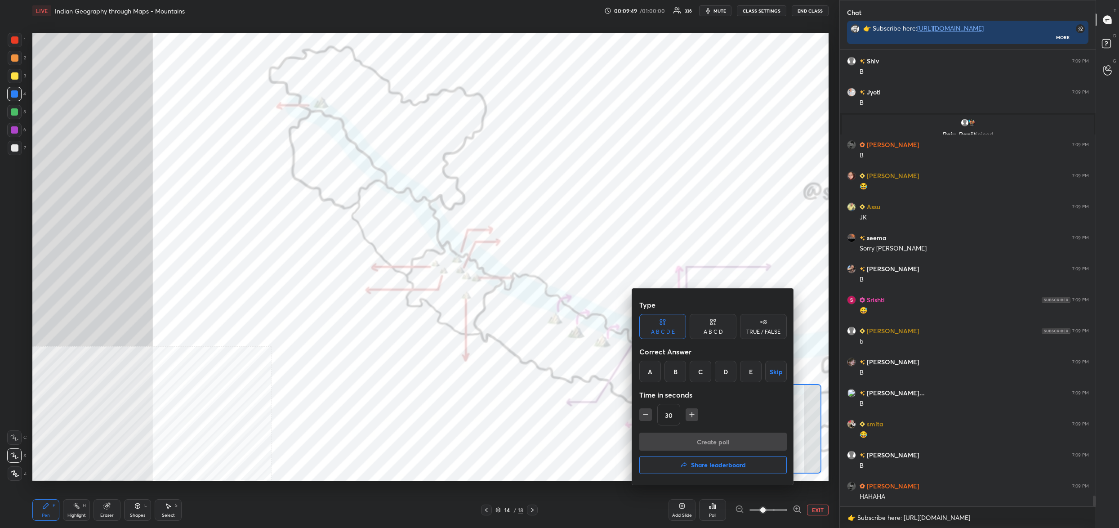
click at [669, 375] on div "B" at bounding box center [676, 372] width 22 height 22
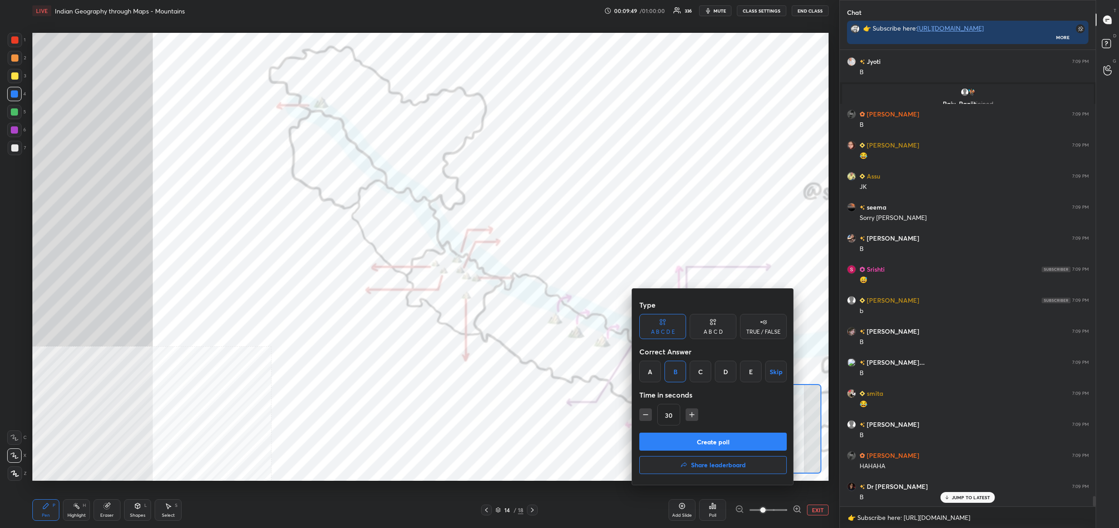
click at [692, 433] on button "Create poll" at bounding box center [712, 442] width 147 height 18
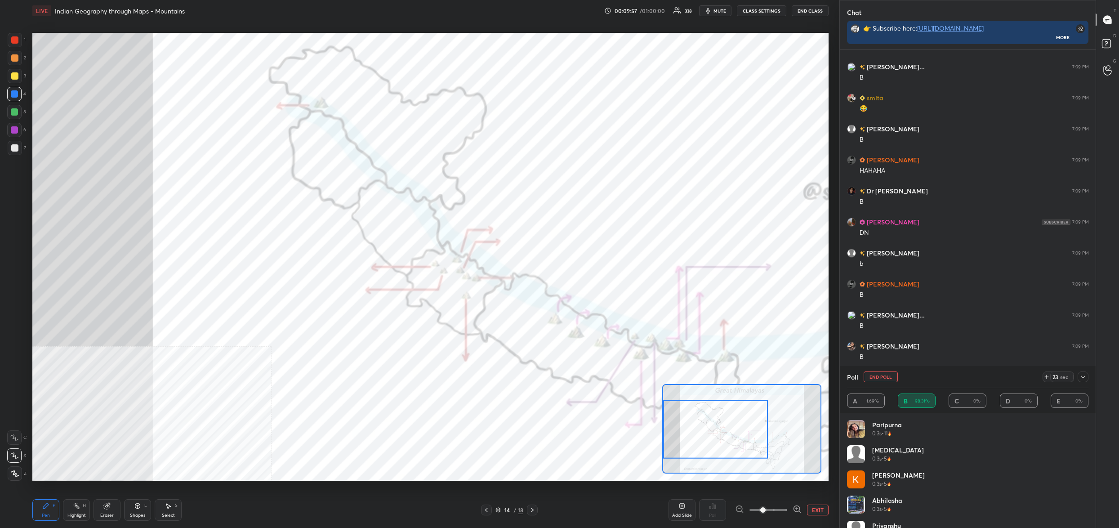
click at [881, 377] on button "End Poll" at bounding box center [881, 376] width 34 height 11
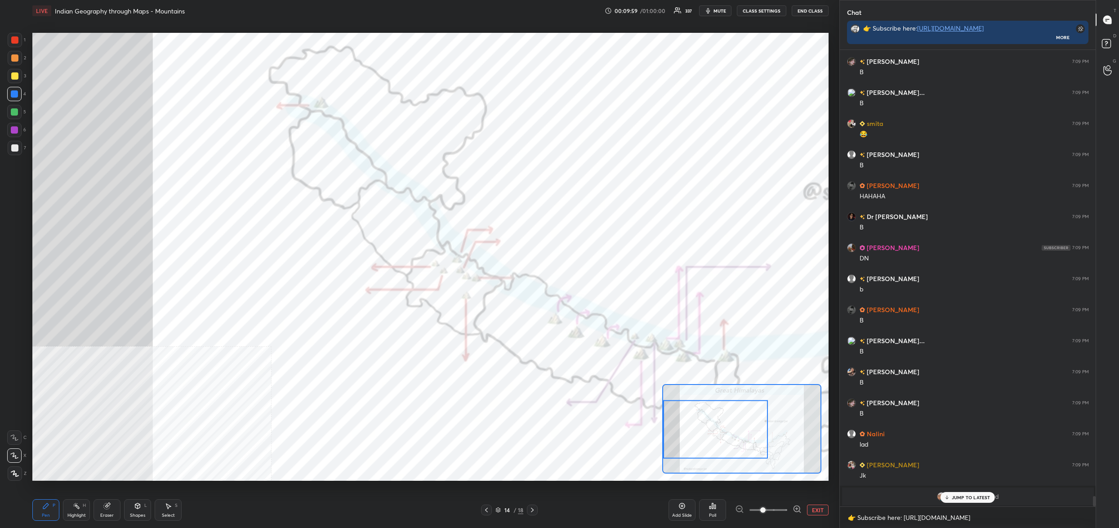
click at [710, 513] on div "Poll" at bounding box center [712, 515] width 7 height 4
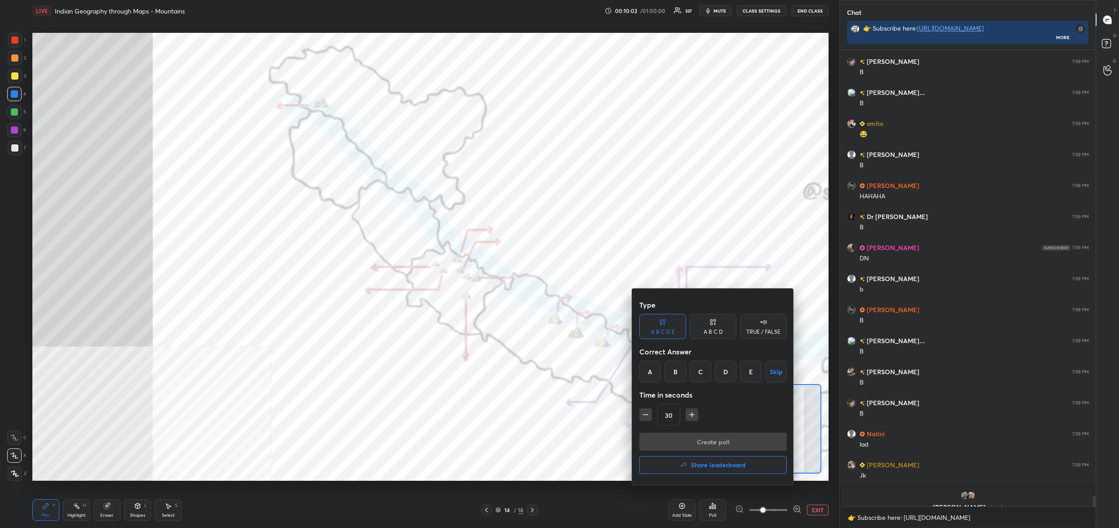
drag, startPoint x: 647, startPoint y: 152, endPoint x: 717, endPoint y: 100, distance: 87.5
click at [748, 86] on div at bounding box center [559, 264] width 1119 height 528
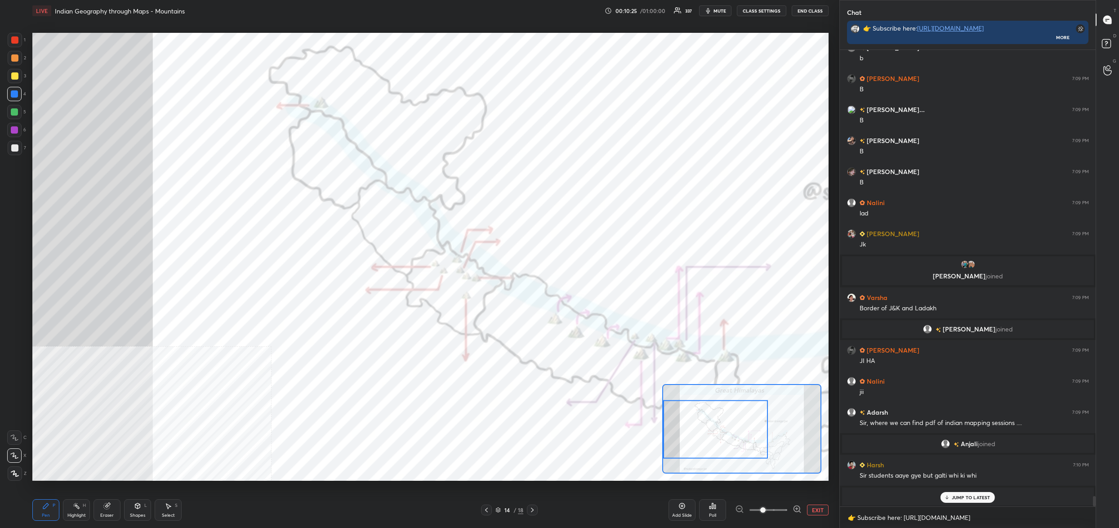
click at [712, 512] on div "Poll" at bounding box center [712, 510] width 27 height 22
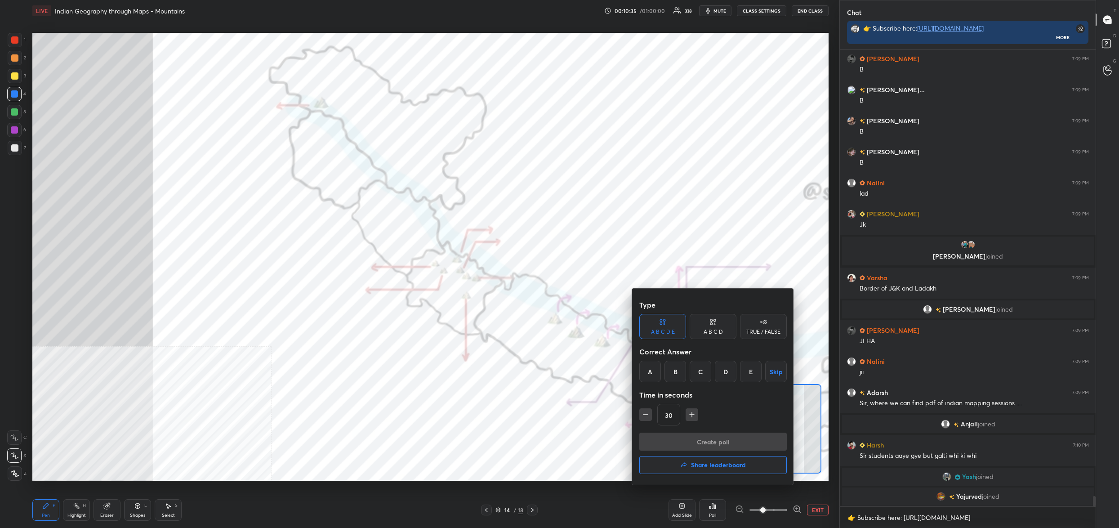
drag, startPoint x: 656, startPoint y: 369, endPoint x: 654, endPoint y: 388, distance: 19.0
click at [656, 369] on div "A" at bounding box center [650, 372] width 22 height 22
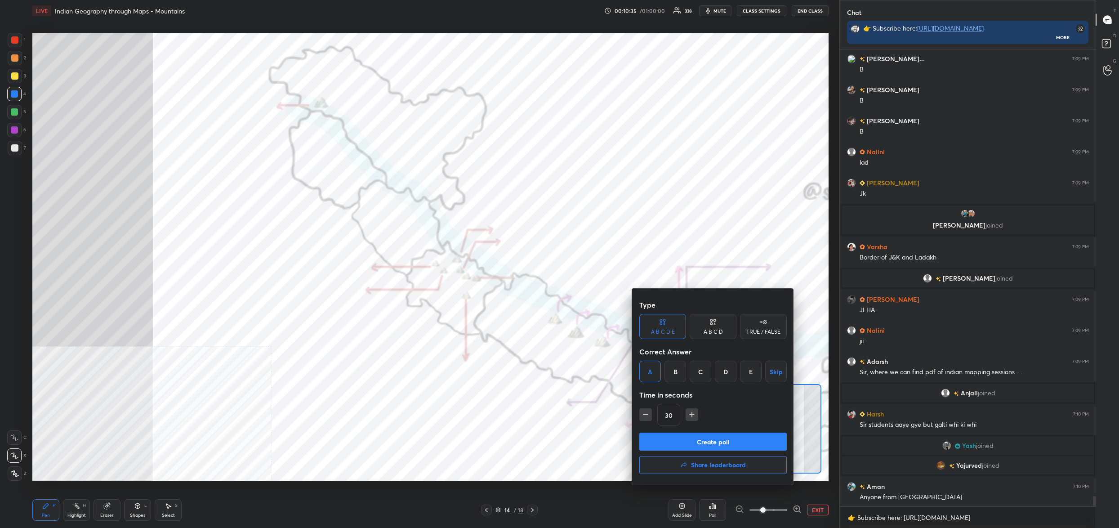
click at [686, 437] on button "Create poll" at bounding box center [712, 442] width 147 height 18
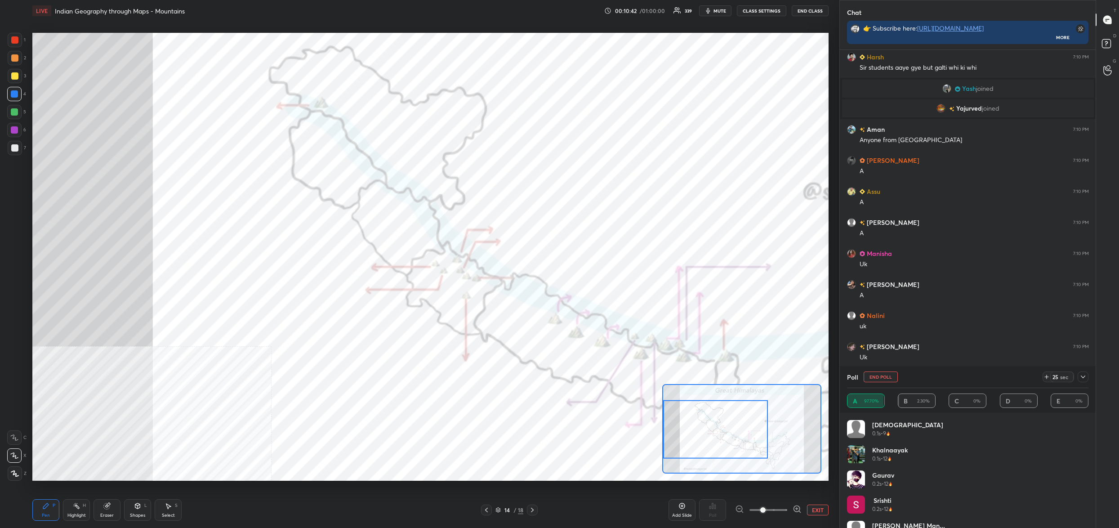
click at [875, 376] on button "End Poll" at bounding box center [881, 376] width 34 height 11
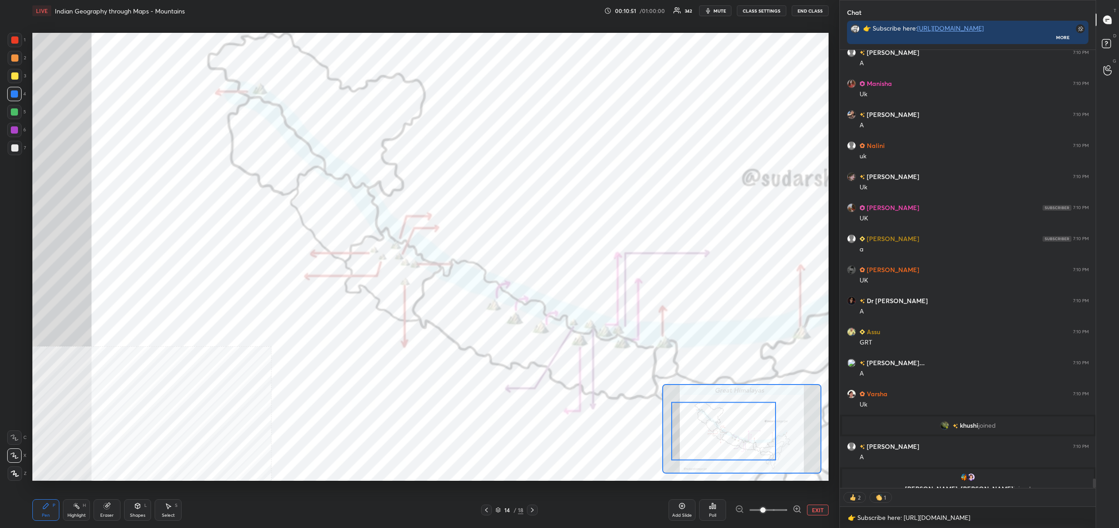
drag, startPoint x: 705, startPoint y: 447, endPoint x: 712, endPoint y: 449, distance: 7.4
click at [712, 449] on div at bounding box center [723, 431] width 105 height 58
click at [717, 504] on div "Poll" at bounding box center [712, 510] width 27 height 22
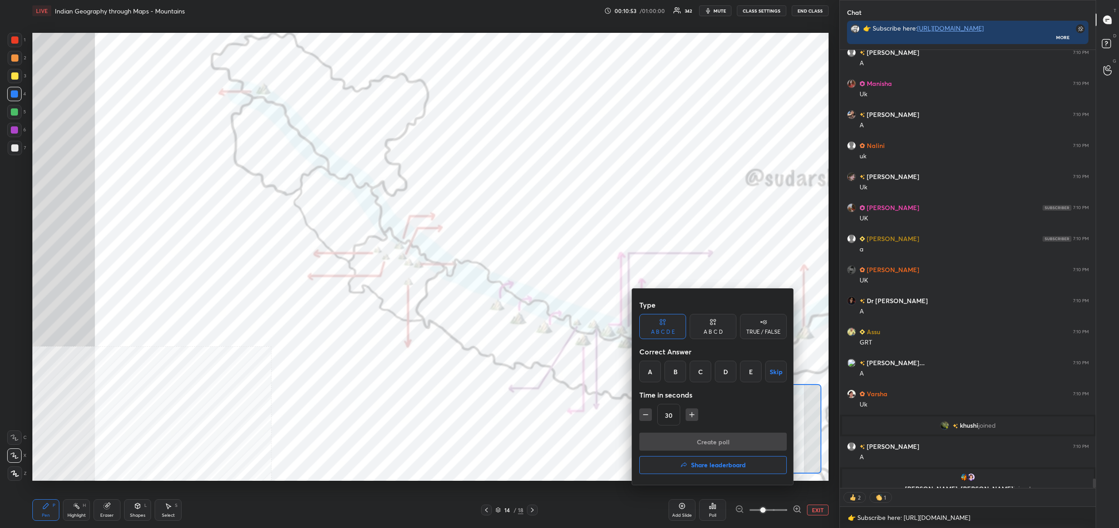
click at [668, 266] on div at bounding box center [559, 264] width 1119 height 528
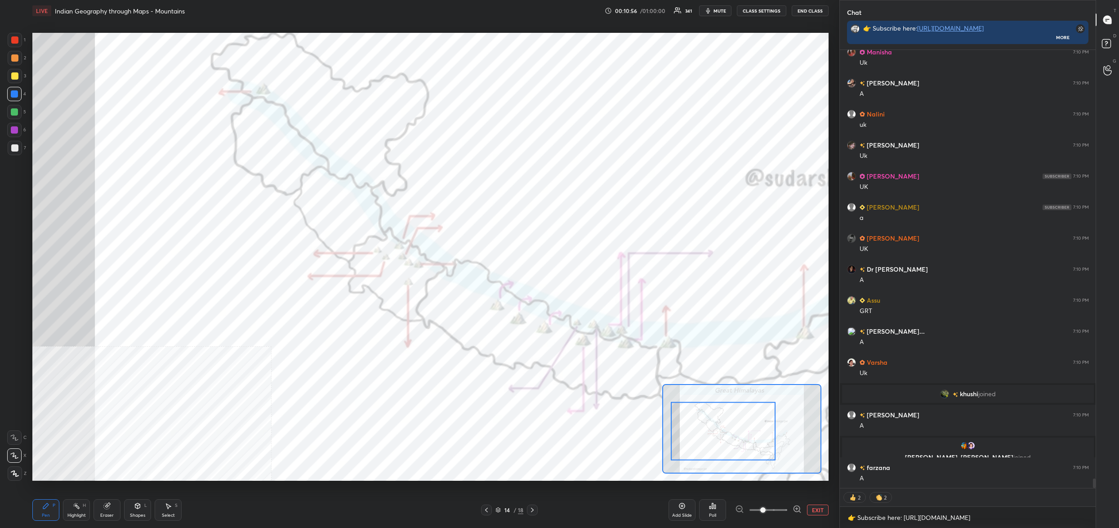
click at [714, 514] on div "Poll" at bounding box center [712, 515] width 7 height 4
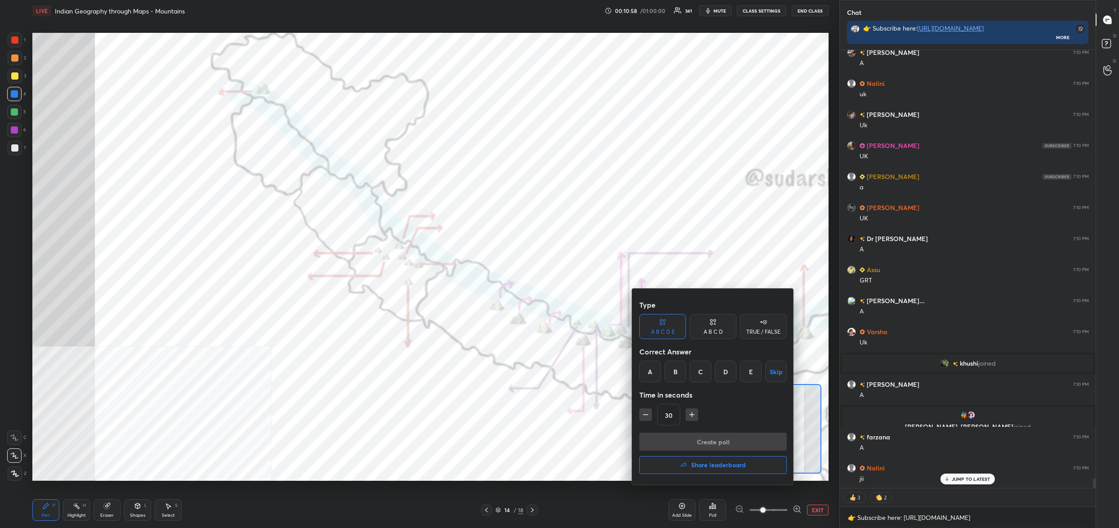
drag, startPoint x: 654, startPoint y: 368, endPoint x: 661, endPoint y: 380, distance: 13.7
click at [655, 368] on div "A" at bounding box center [650, 372] width 22 height 22
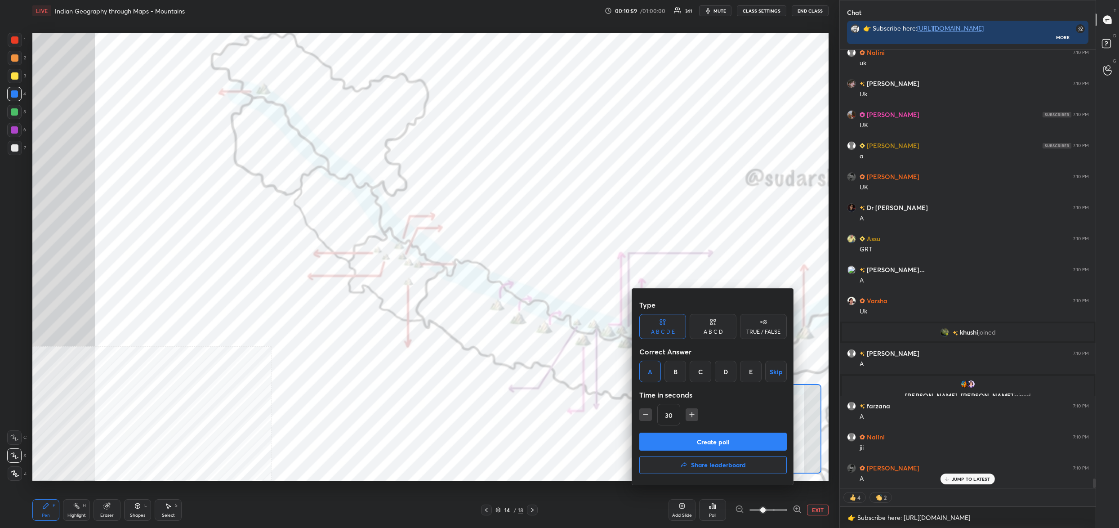
click at [682, 439] on button "Create poll" at bounding box center [712, 442] width 147 height 18
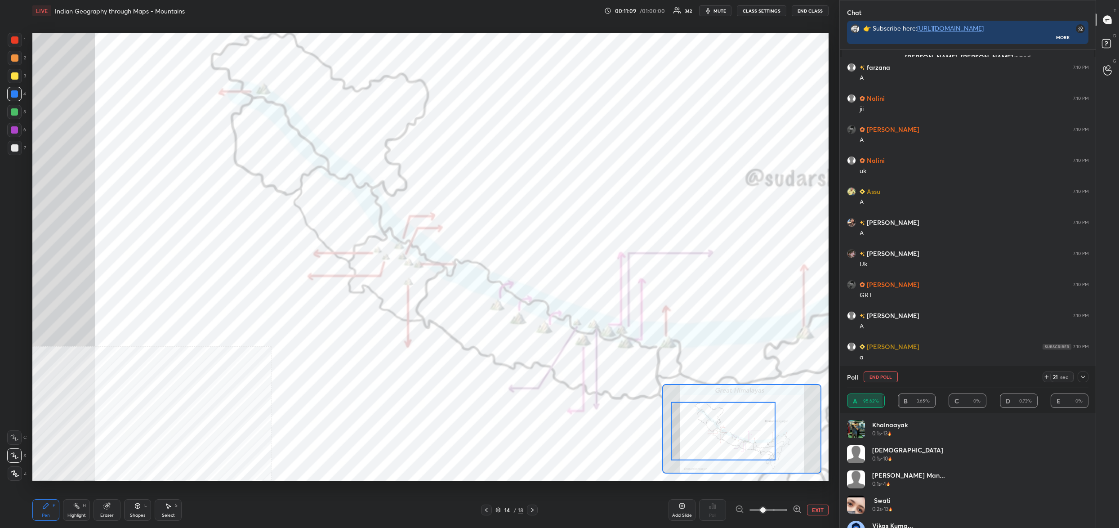
drag, startPoint x: 883, startPoint y: 372, endPoint x: 870, endPoint y: 371, distance: 13.0
click at [883, 371] on button "End Poll" at bounding box center [881, 376] width 34 height 11
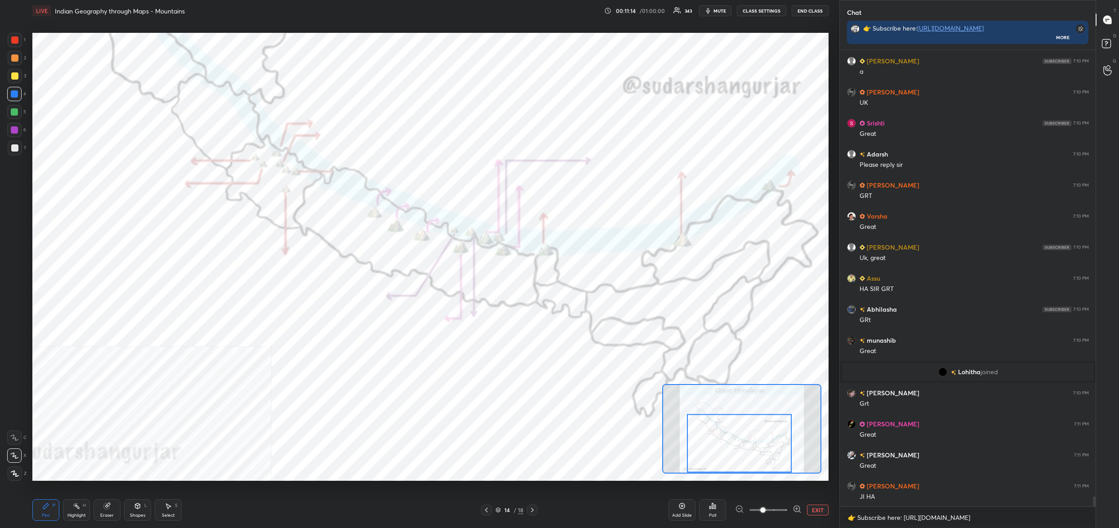
drag, startPoint x: 740, startPoint y: 433, endPoint x: 745, endPoint y: 436, distance: 5.5
click at [753, 441] on div at bounding box center [739, 443] width 105 height 58
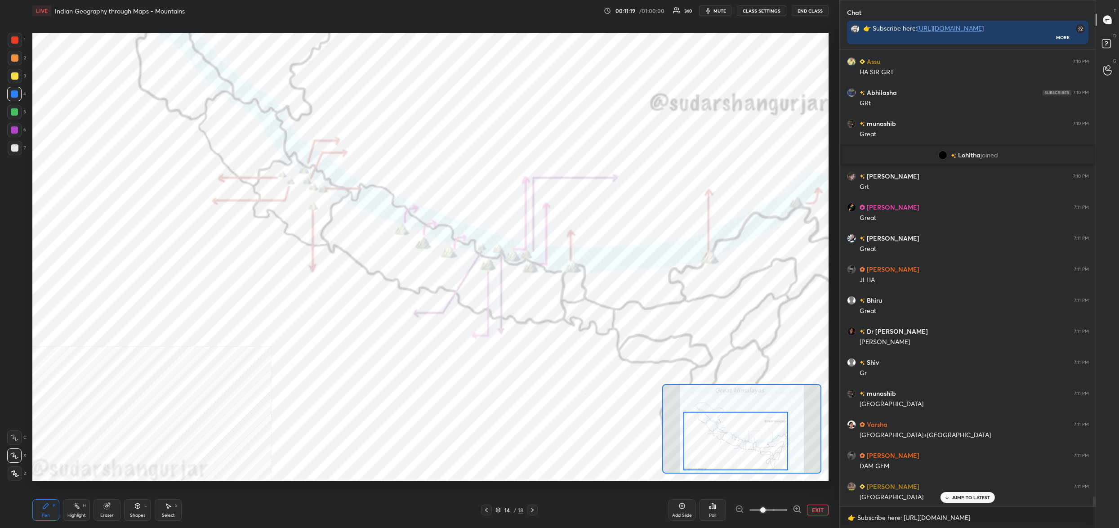
click at [814, 510] on button "EXIT" at bounding box center [818, 509] width 22 height 11
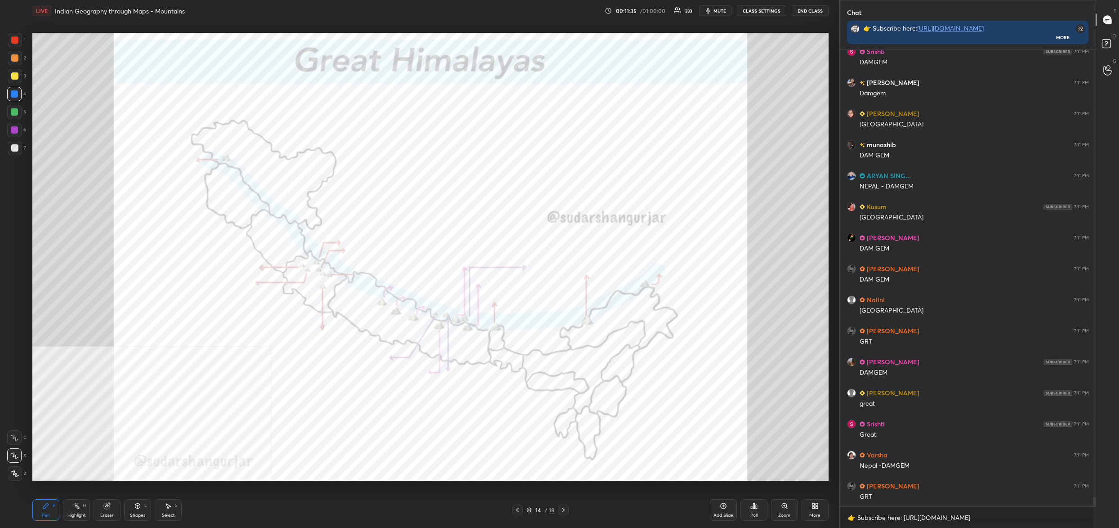
click at [532, 511] on div "14 / 18" at bounding box center [541, 510] width 28 height 8
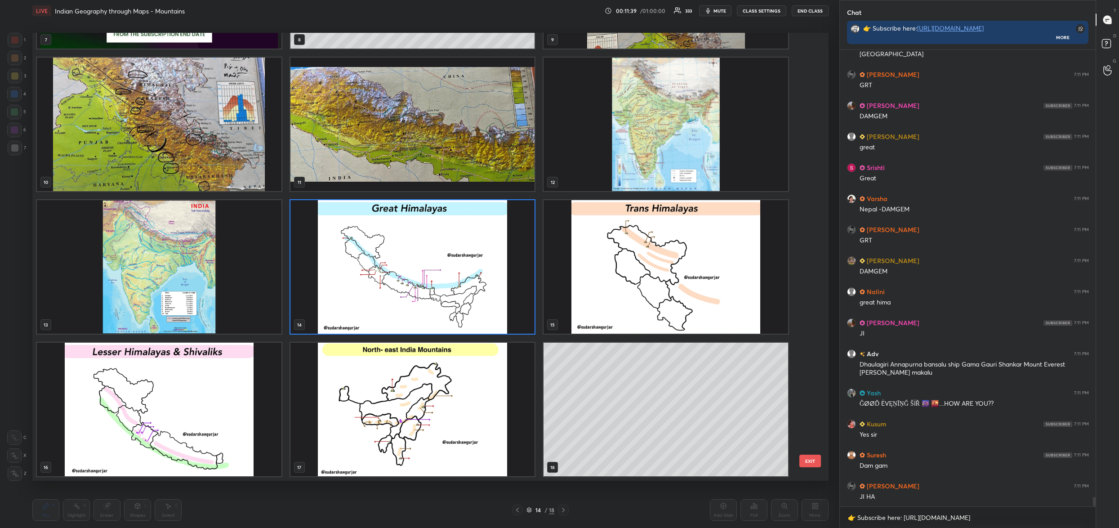
click at [430, 264] on img "grid" at bounding box center [412, 267] width 245 height 134
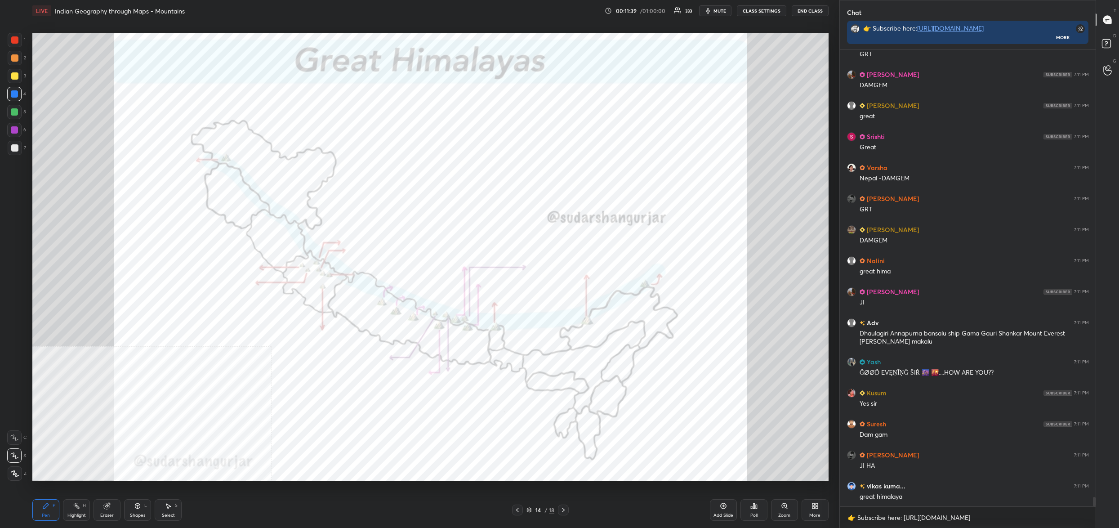
click at [430, 264] on img "grid" at bounding box center [412, 267] width 245 height 134
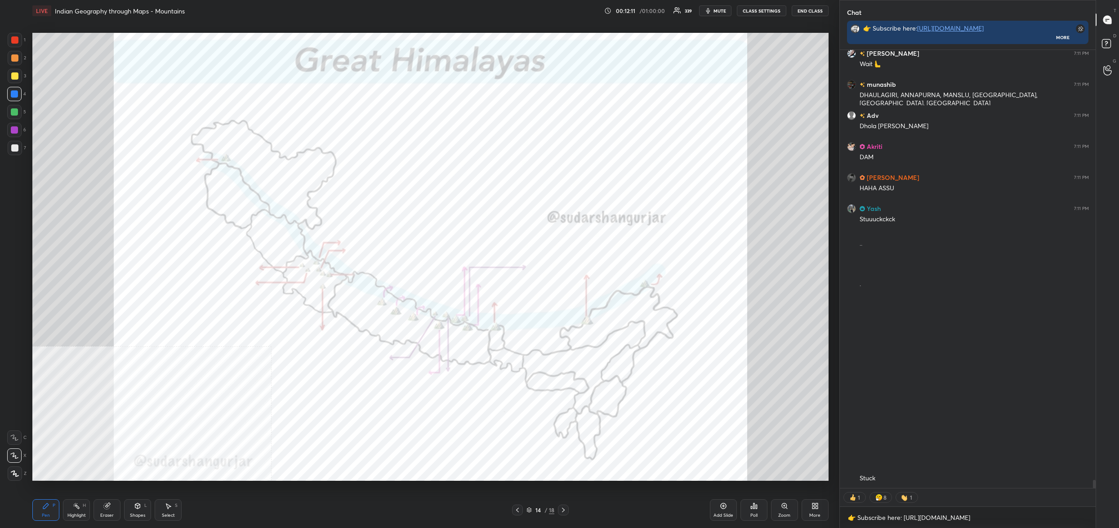
click at [820, 510] on div "More" at bounding box center [815, 510] width 27 height 22
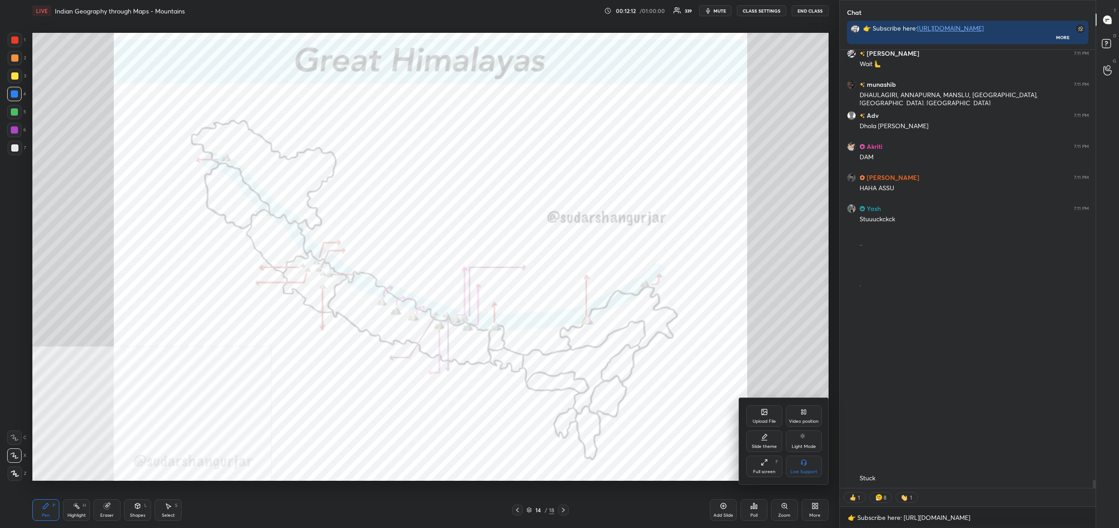
click at [761, 417] on div "Upload File" at bounding box center [764, 416] width 36 height 22
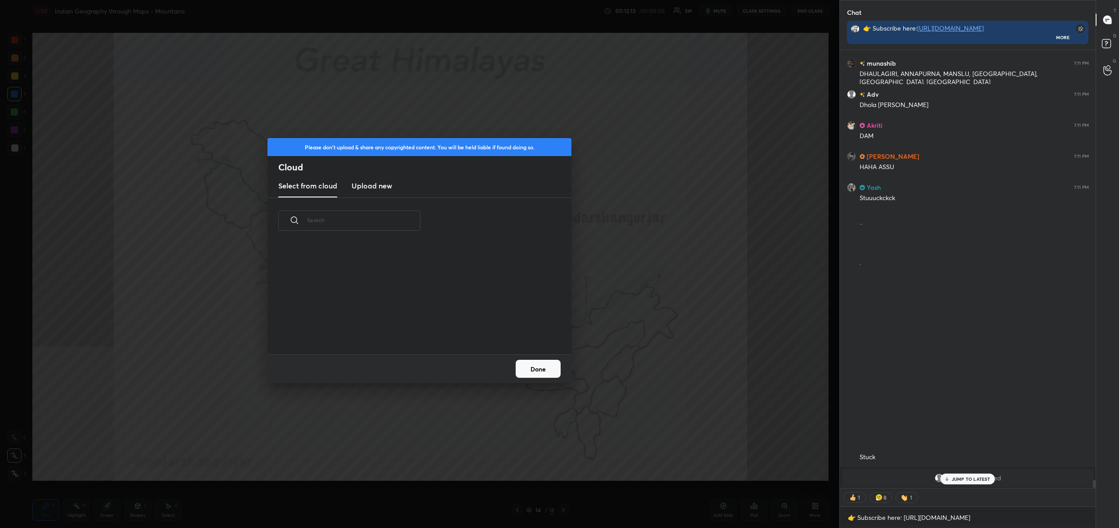
click at [373, 186] on h3 "Upload new" at bounding box center [372, 185] width 40 height 11
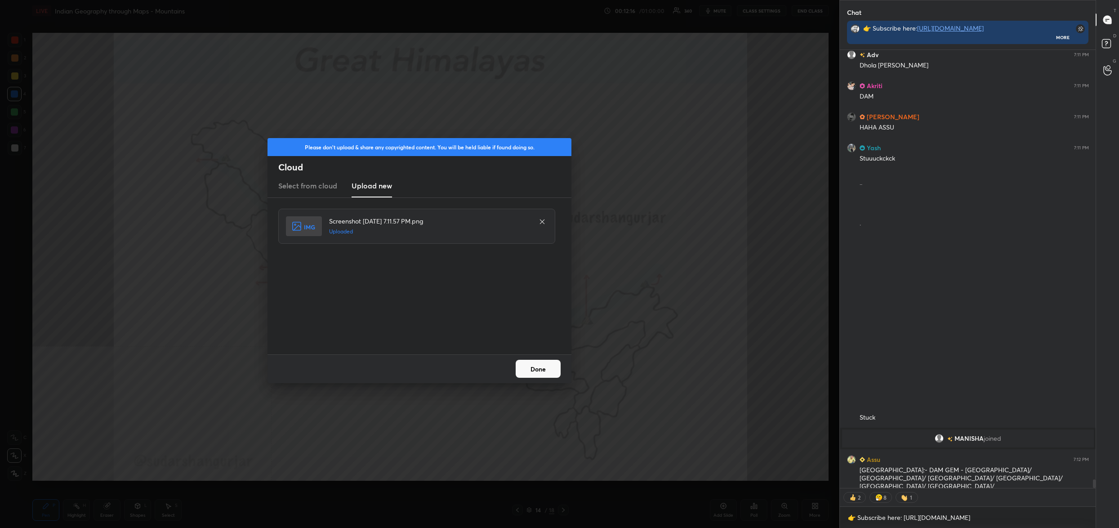
click at [527, 372] on button "Done" at bounding box center [538, 369] width 45 height 18
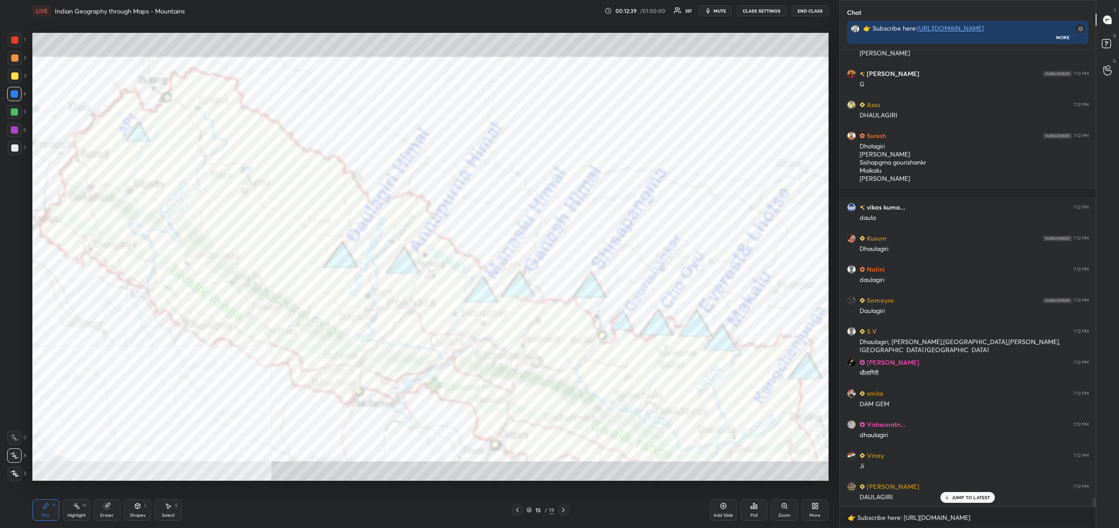
scroll to position [436, 254]
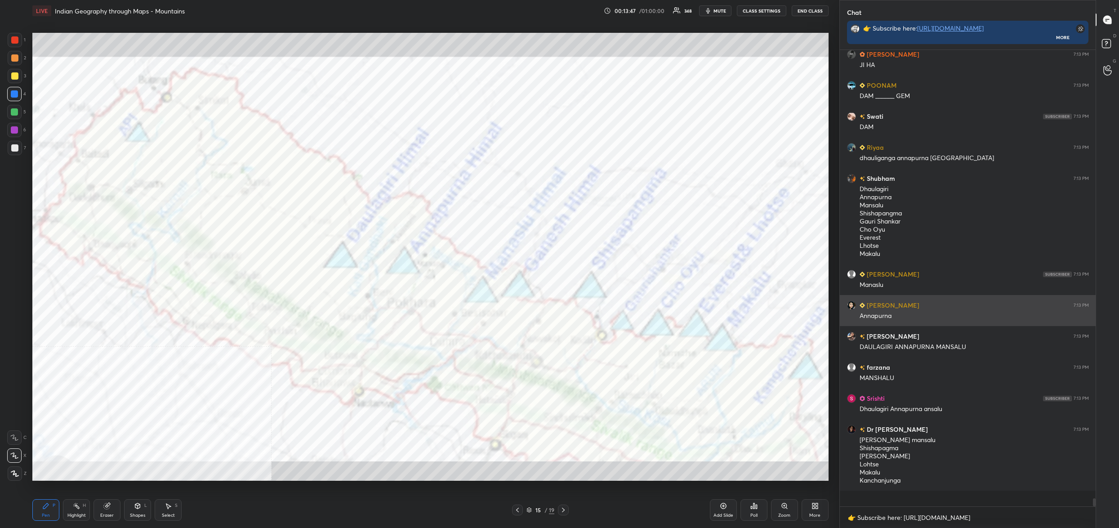
click at [869, 309] on div "Paridhi 7:13 PM Annapurna" at bounding box center [968, 310] width 256 height 31
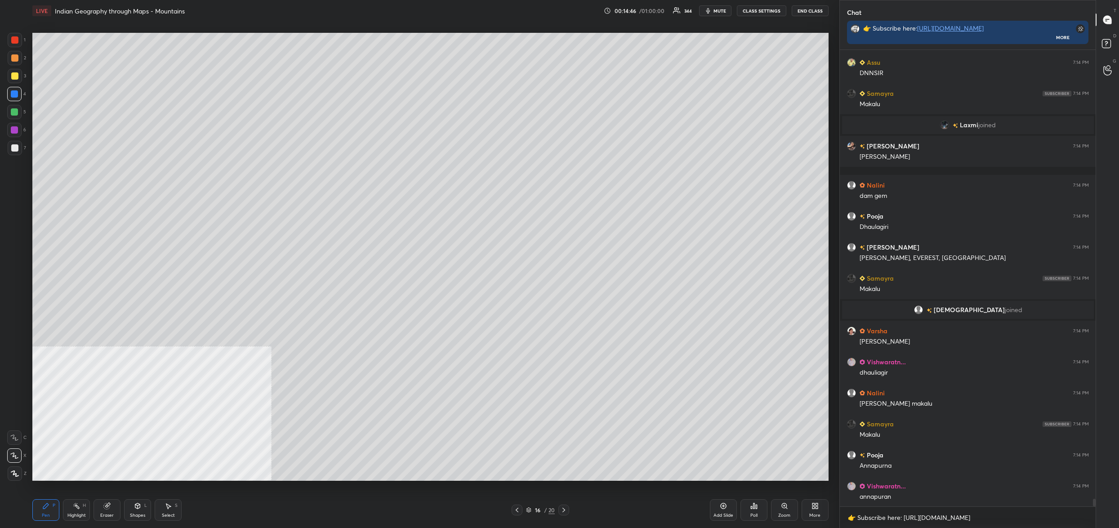
drag, startPoint x: 10, startPoint y: 80, endPoint x: 13, endPoint y: 73, distance: 7.4
click at [10, 76] on div at bounding box center [15, 76] width 14 height 14
click at [15, 77] on div at bounding box center [14, 75] width 7 height 7
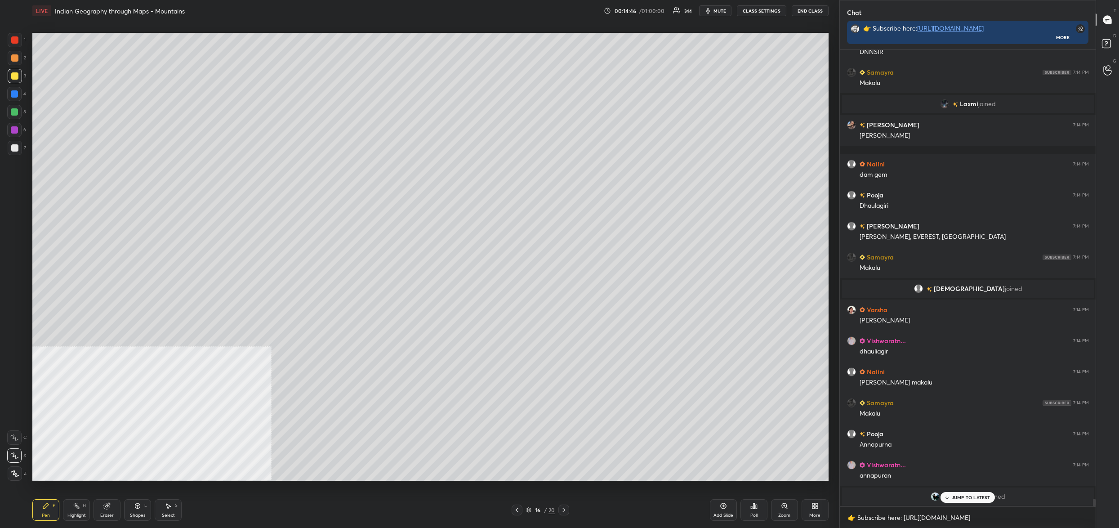
click at [23, 65] on div "2" at bounding box center [17, 60] width 18 height 18
drag, startPoint x: 22, startPoint y: 41, endPoint x: 15, endPoint y: 67, distance: 26.8
click at [22, 41] on div at bounding box center [15, 40] width 14 height 14
drag, startPoint x: 14, startPoint y: 71, endPoint x: 14, endPoint y: 80, distance: 8.5
click at [13, 74] on div at bounding box center [15, 76] width 14 height 14
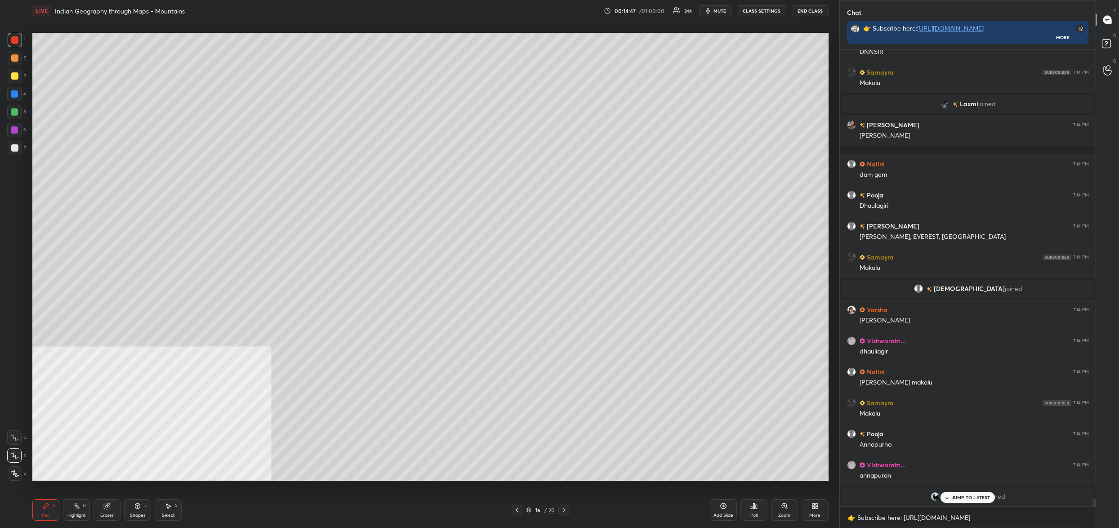
click at [14, 80] on div at bounding box center [15, 76] width 14 height 14
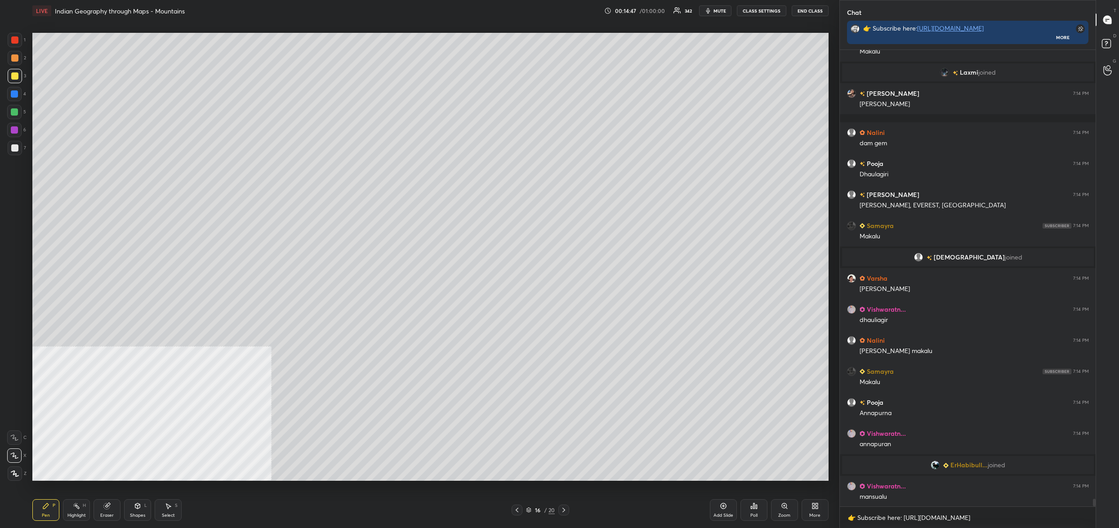
click at [18, 45] on div at bounding box center [15, 40] width 14 height 14
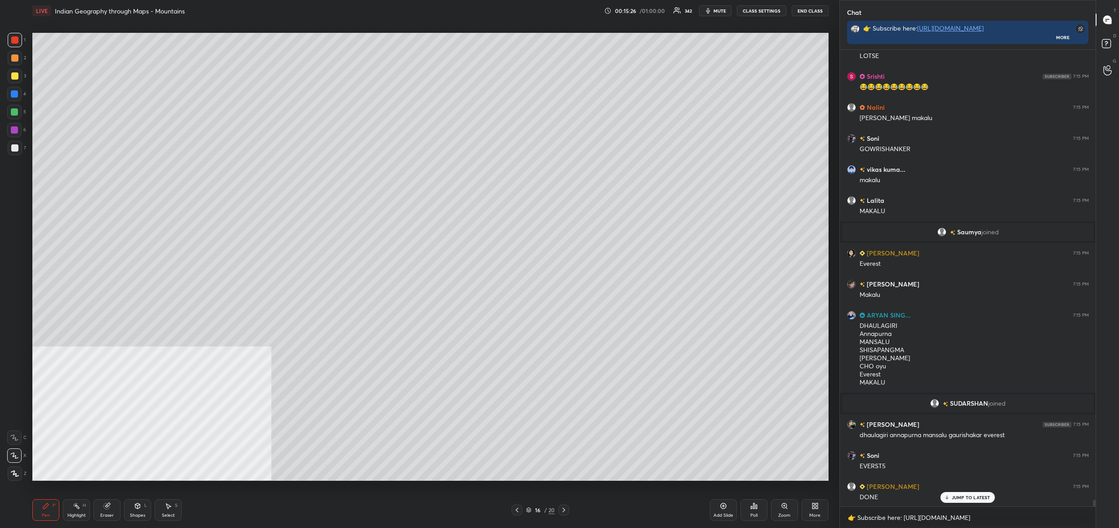
click at [522, 509] on div at bounding box center [517, 509] width 11 height 11
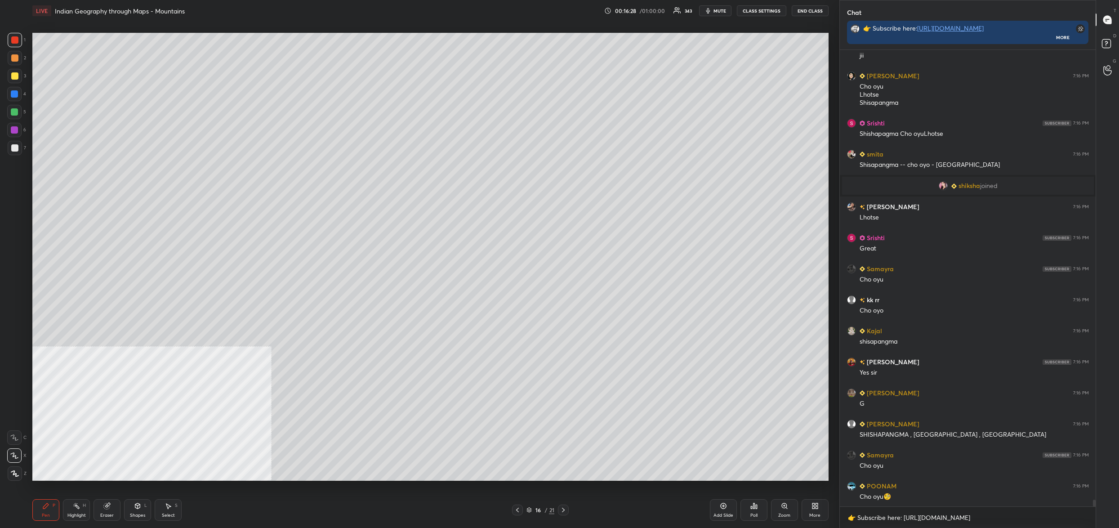
drag, startPoint x: 532, startPoint y: 516, endPoint x: 538, endPoint y: 519, distance: 6.6
click at [536, 515] on div "Pen P Highlight H Eraser Shapes L Select S 16 / 21 Add Slide Poll Zoom More" at bounding box center [430, 510] width 796 height 36
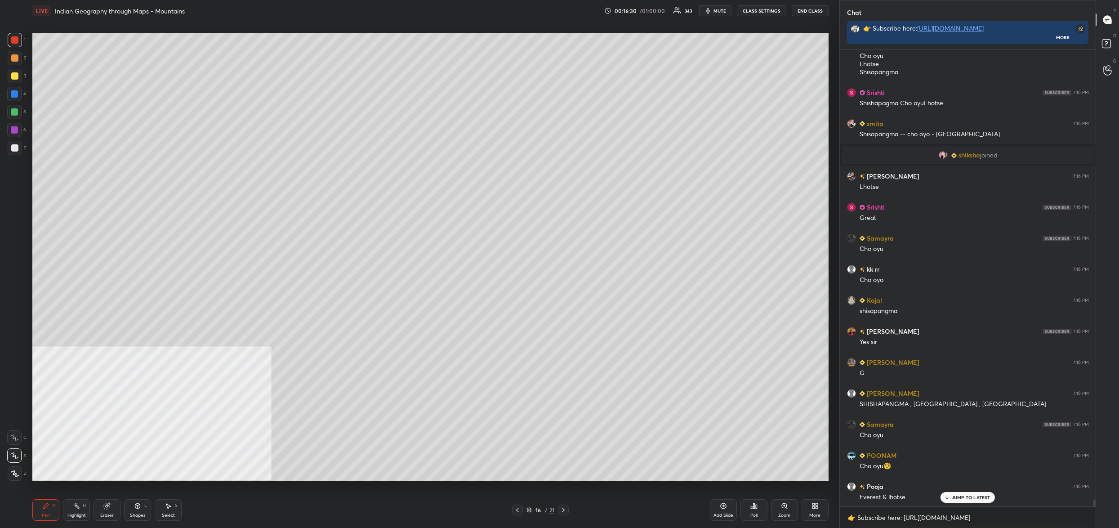
click at [529, 507] on div "16 / 21" at bounding box center [541, 510] width 28 height 8
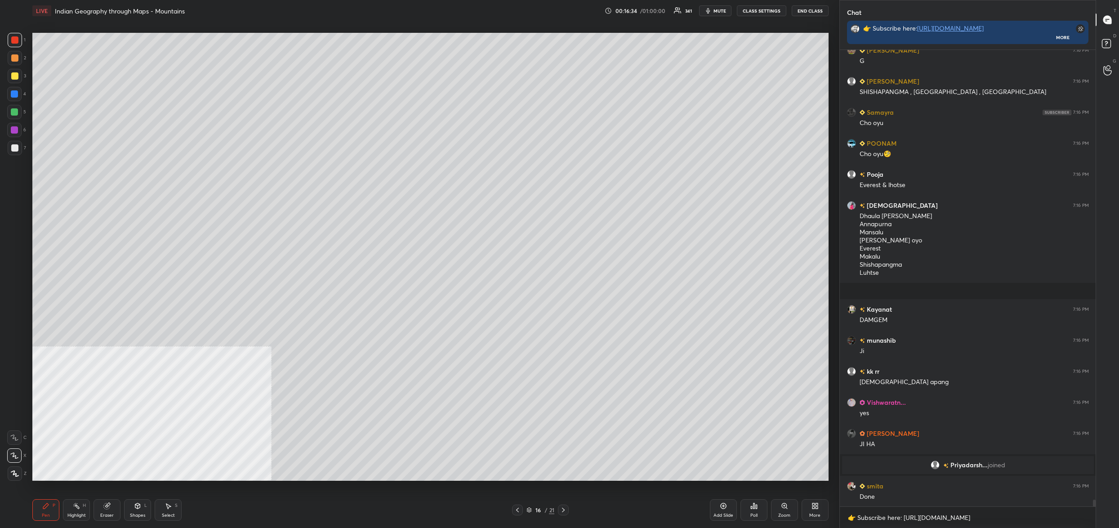
click at [808, 512] on div "More" at bounding box center [815, 510] width 27 height 22
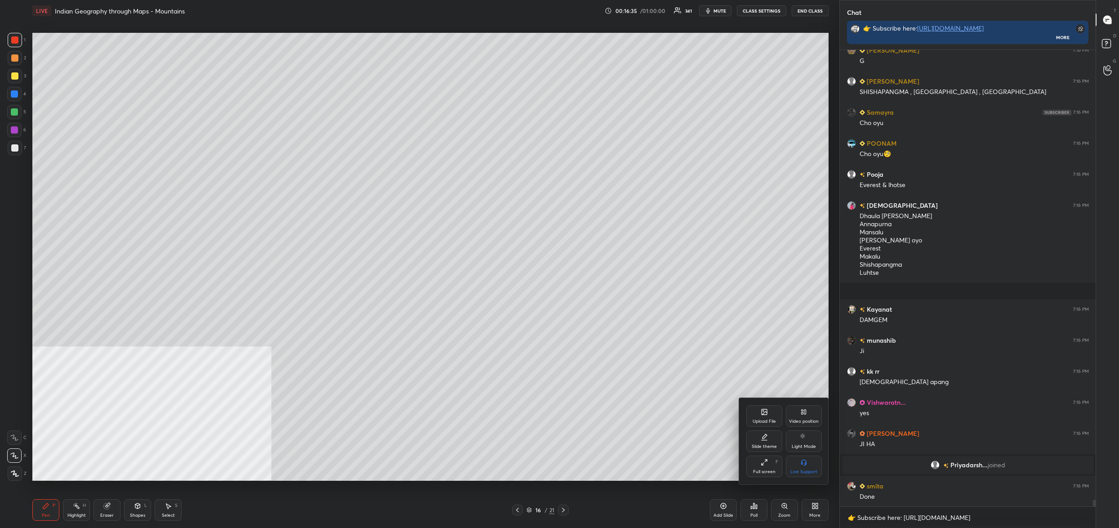
drag, startPoint x: 773, startPoint y: 434, endPoint x: 768, endPoint y: 423, distance: 13.1
click at [772, 429] on div "Upload File Video position Slide theme Light Mode Full screen F Live Support" at bounding box center [784, 441] width 76 height 72
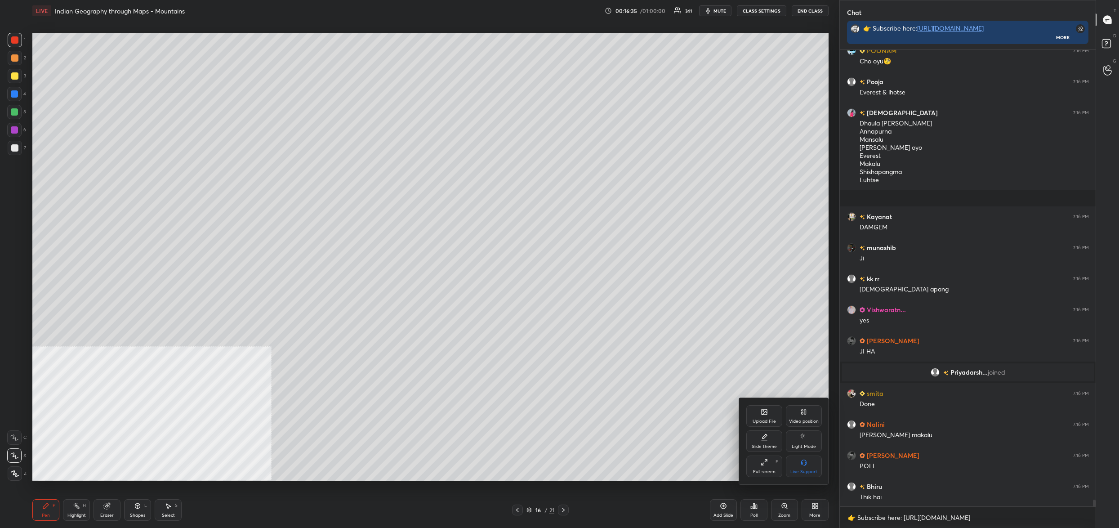
click at [768, 423] on div "Upload File" at bounding box center [764, 421] width 23 height 4
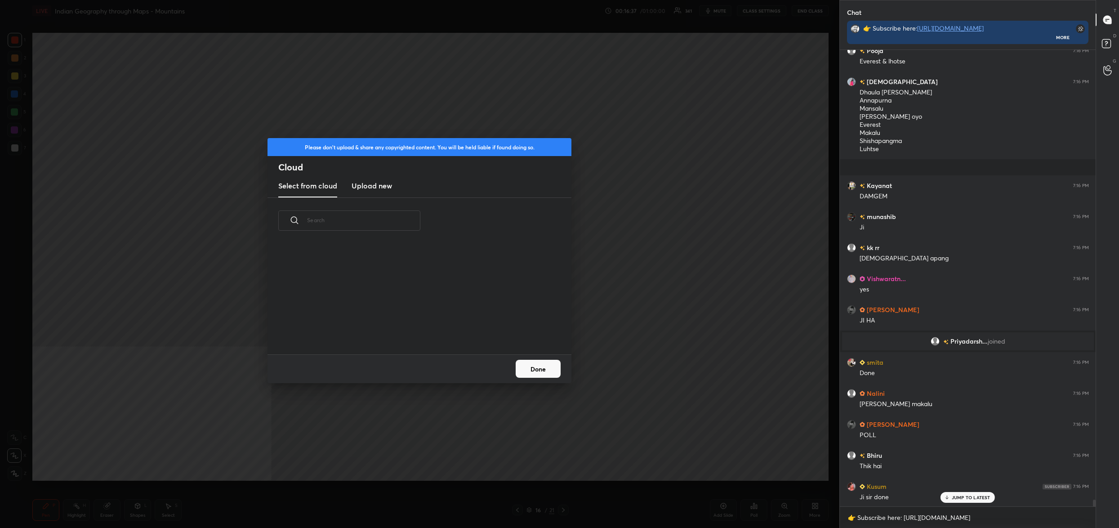
click at [384, 184] on h3 "Upload new" at bounding box center [372, 185] width 40 height 11
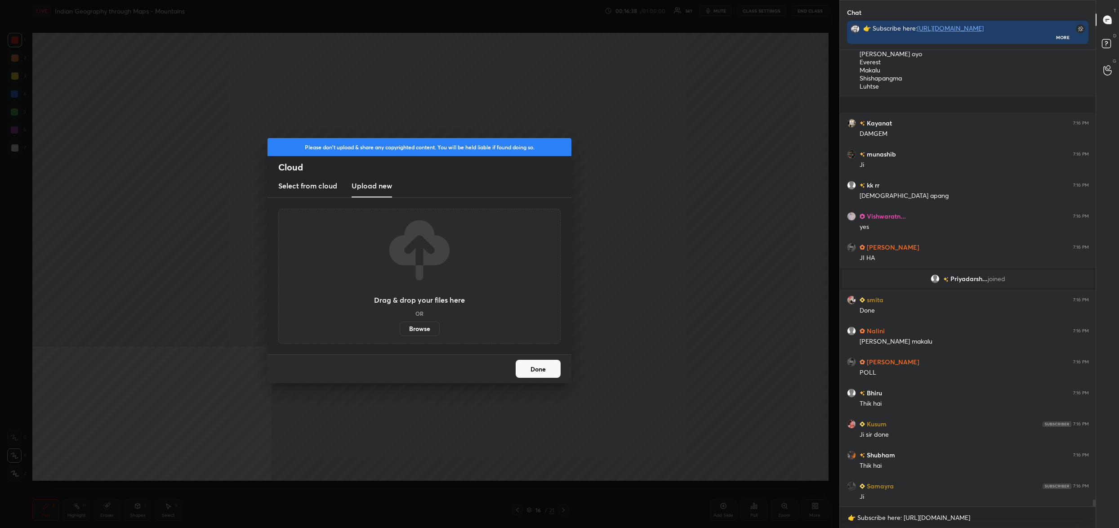
click at [425, 328] on label "Browse" at bounding box center [420, 328] width 40 height 14
click at [400, 328] on input "Browse" at bounding box center [400, 328] width 0 height 14
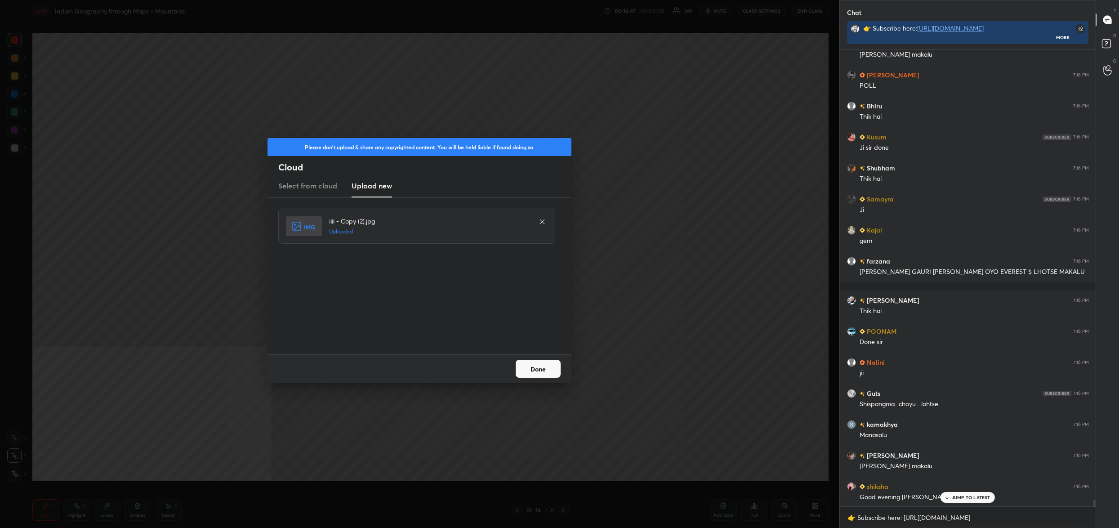
click at [531, 373] on button "Done" at bounding box center [538, 369] width 45 height 18
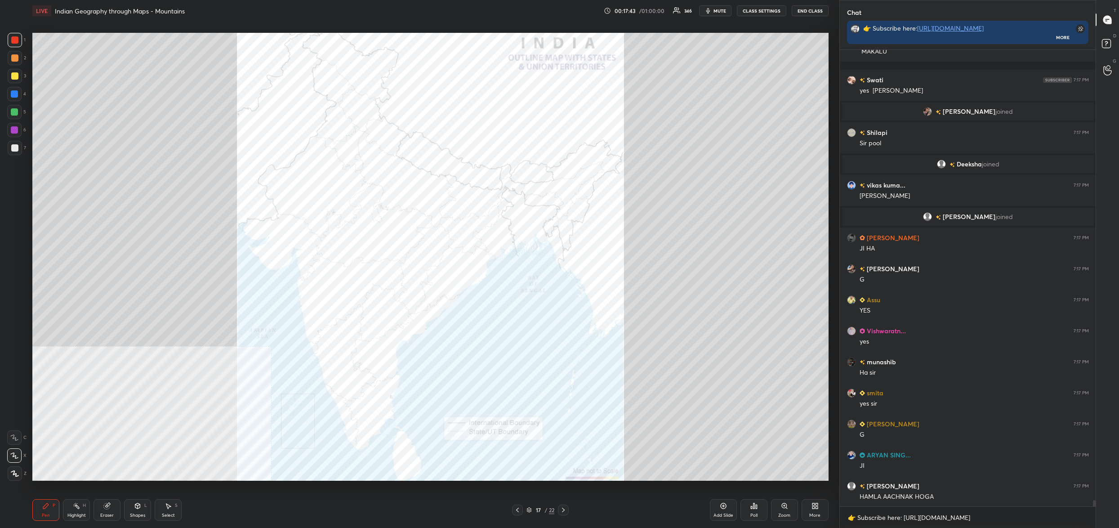
drag, startPoint x: 15, startPoint y: 37, endPoint x: 18, endPoint y: 43, distance: 6.3
click at [15, 38] on div at bounding box center [14, 39] width 7 height 7
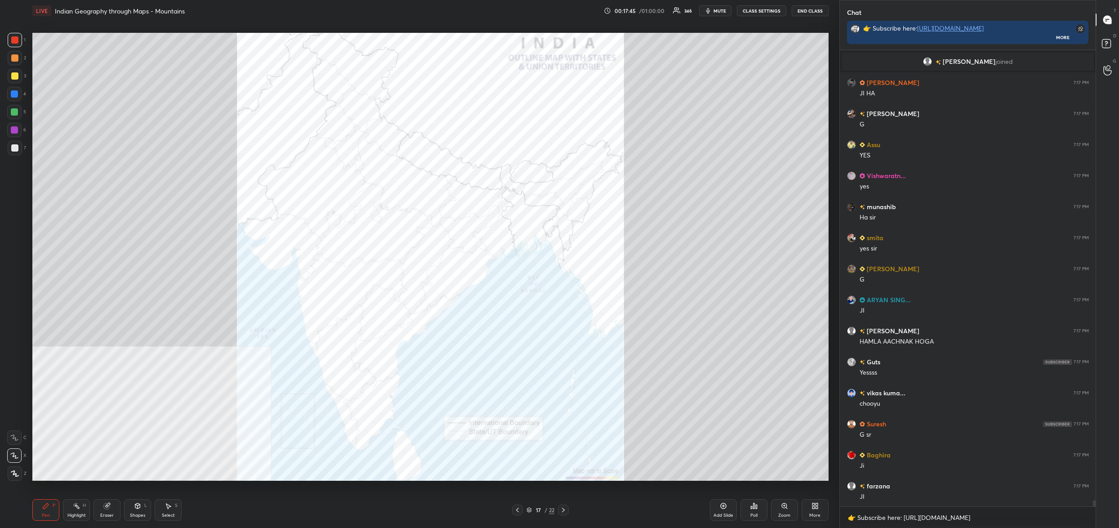
click at [779, 513] on div "Zoom" at bounding box center [784, 515] width 12 height 4
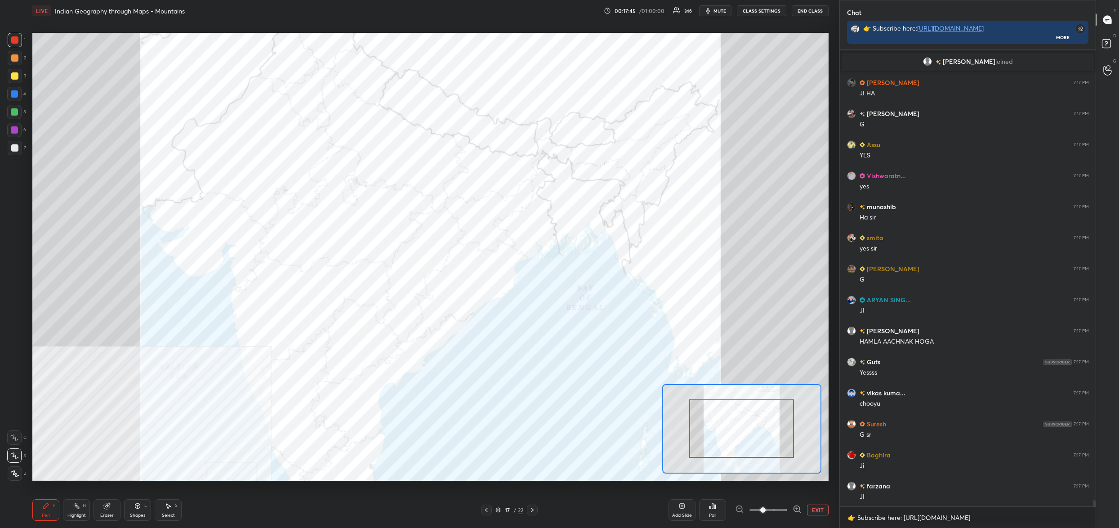
click at [745, 450] on div at bounding box center [741, 428] width 105 height 58
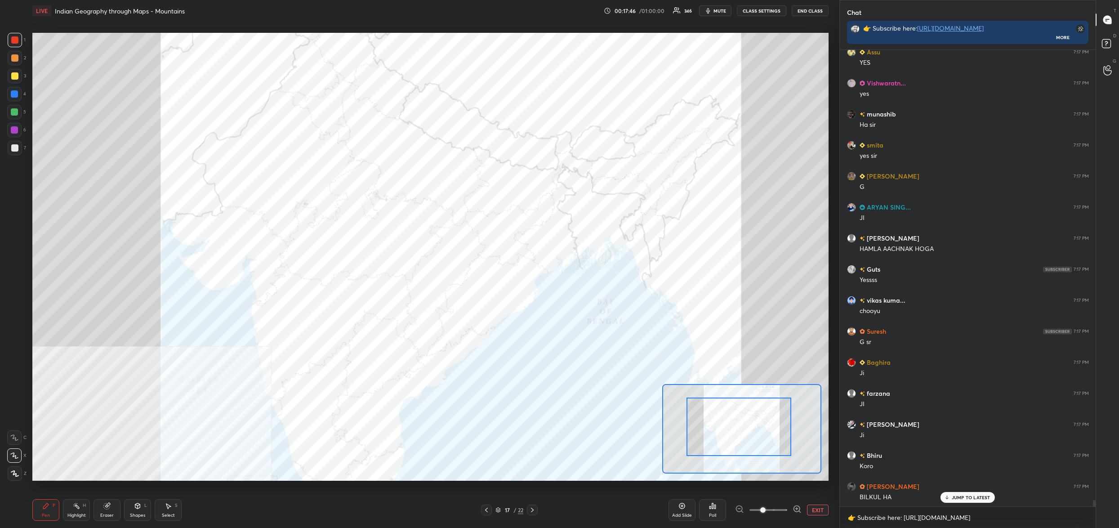
drag, startPoint x: 731, startPoint y: 434, endPoint x: 724, endPoint y: 425, distance: 11.2
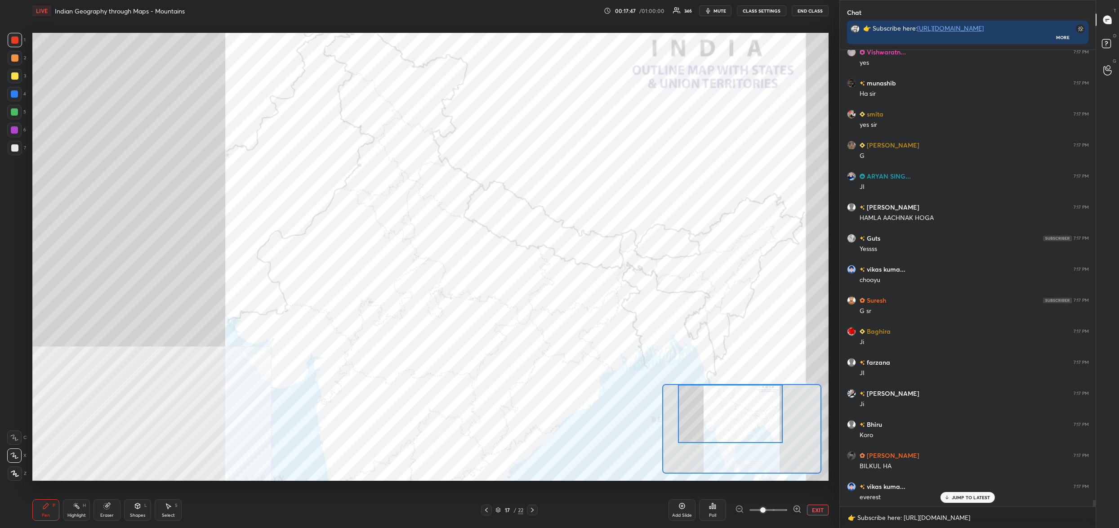
drag, startPoint x: 717, startPoint y: 422, endPoint x: 712, endPoint y: 406, distance: 16.5
click at [712, 406] on div at bounding box center [730, 413] width 105 height 58
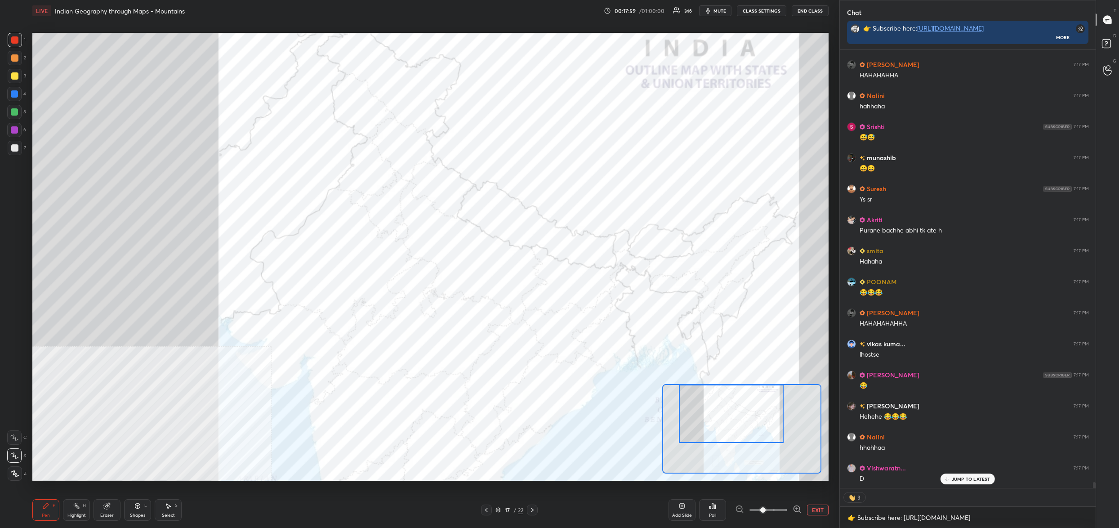
click at [718, 513] on div "Poll" at bounding box center [712, 510] width 27 height 22
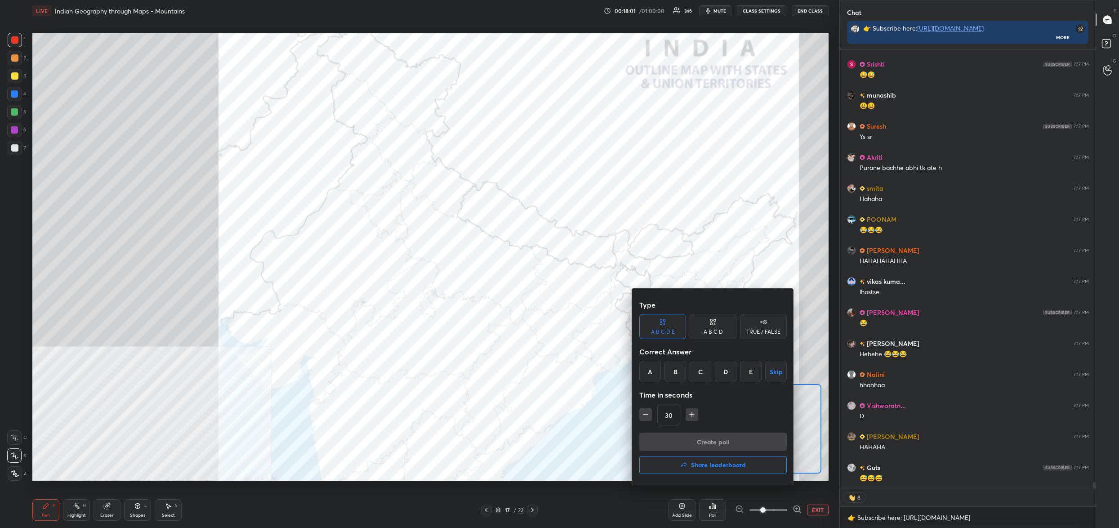
click at [650, 370] on div "A" at bounding box center [650, 372] width 22 height 22
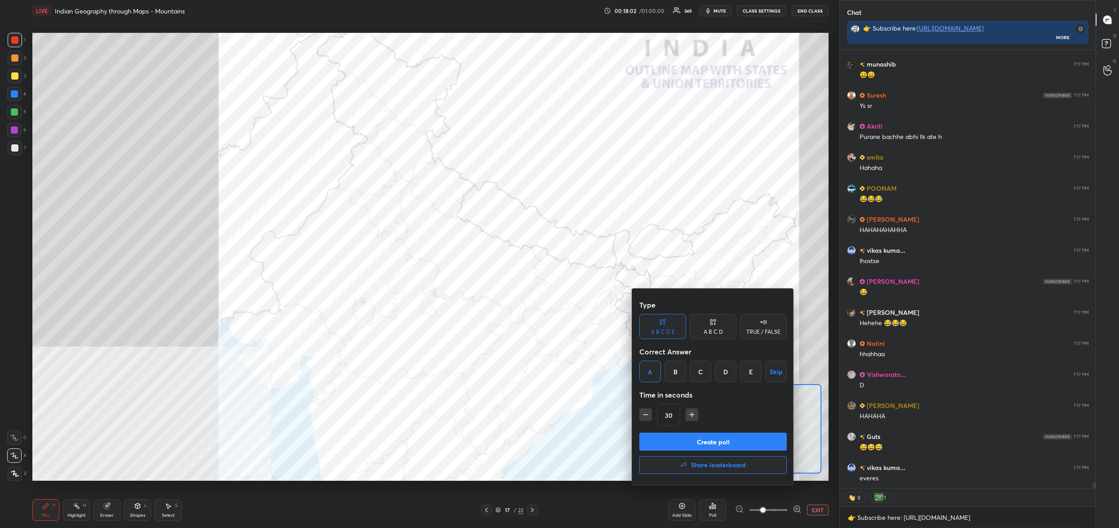
drag, startPoint x: 673, startPoint y: 443, endPoint x: 669, endPoint y: 439, distance: 4.8
click at [672, 442] on button "Create poll" at bounding box center [712, 442] width 147 height 18
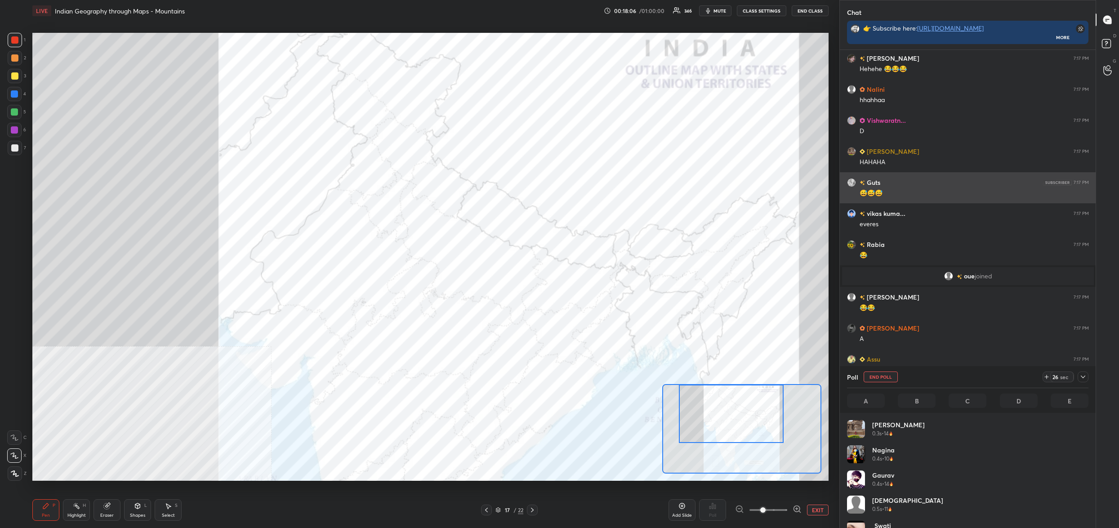
click at [919, 192] on div "😅😅😅" at bounding box center [974, 193] width 229 height 9
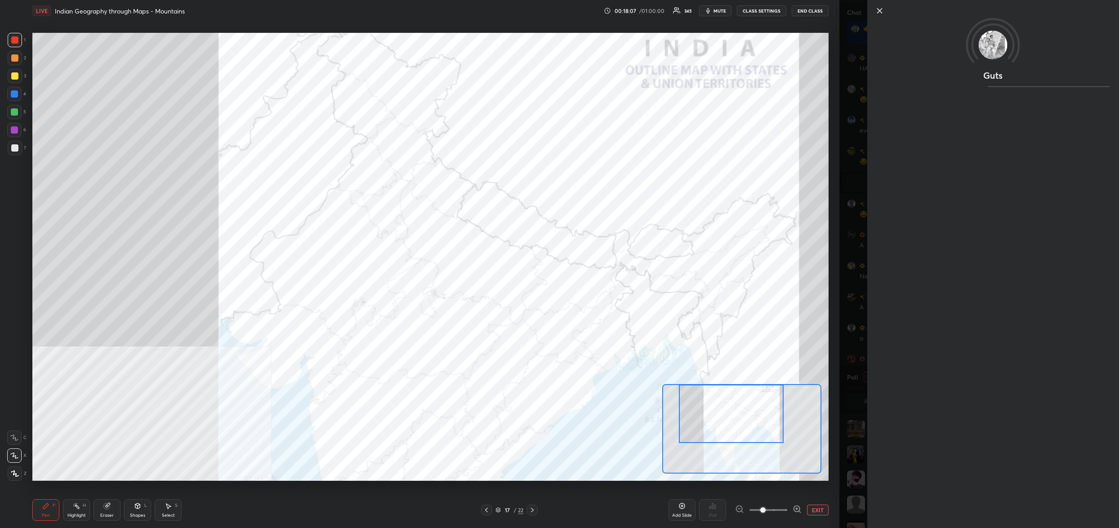
click at [849, 174] on div "Guts" at bounding box center [979, 264] width 280 height 528
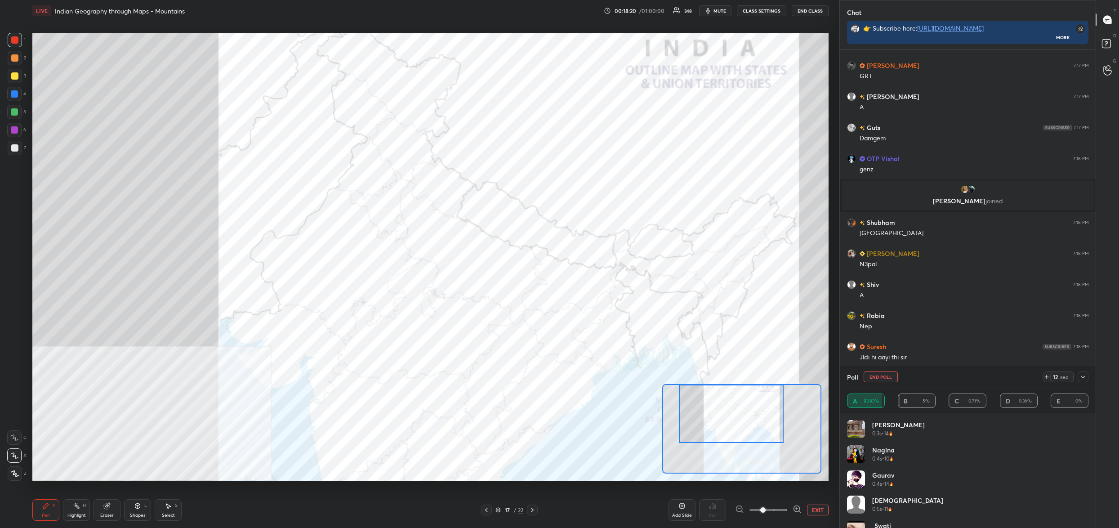
click at [881, 378] on button "End Poll" at bounding box center [881, 376] width 34 height 11
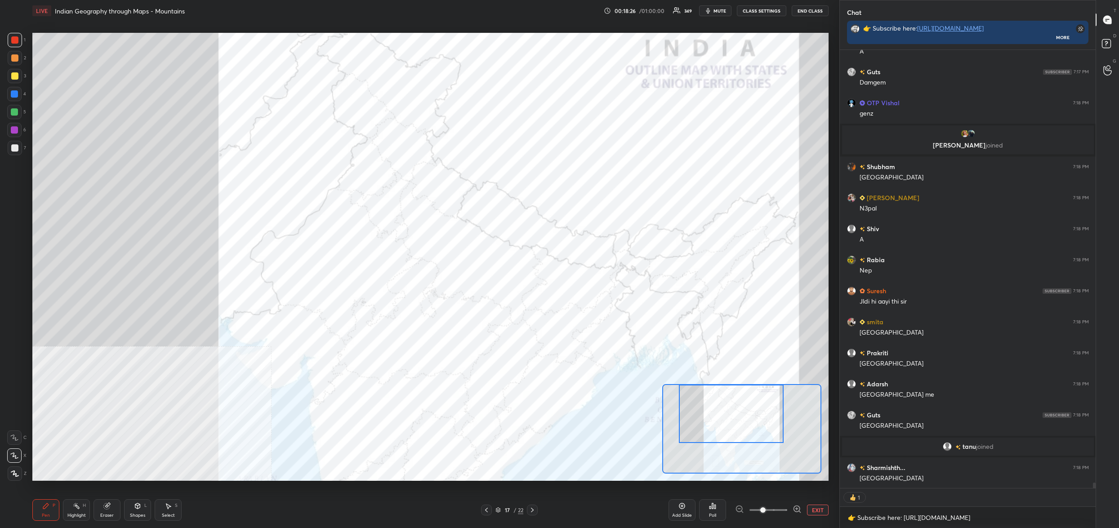
click at [719, 506] on div "Poll" at bounding box center [712, 510] width 27 height 22
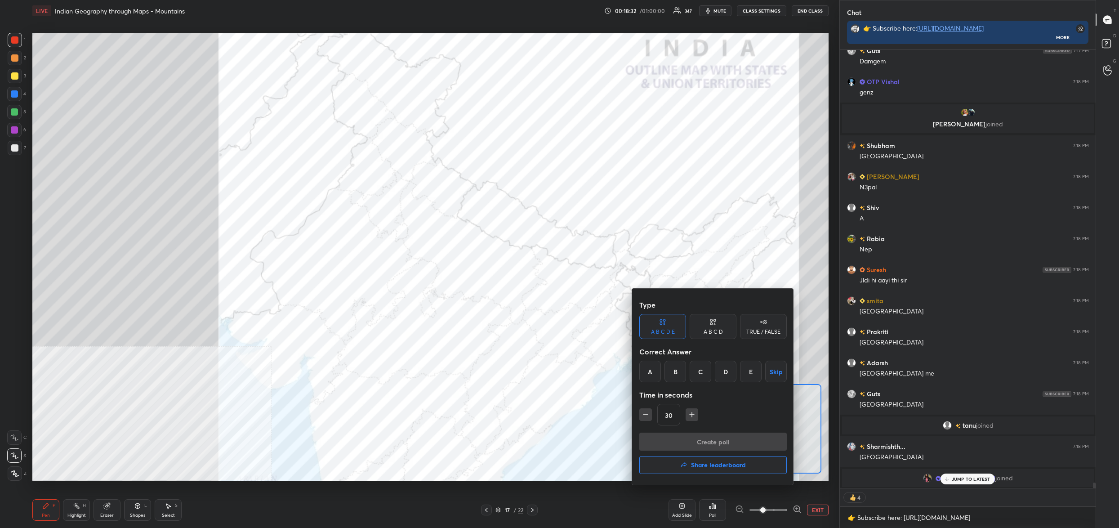
click at [954, 481] on div at bounding box center [559, 264] width 1119 height 528
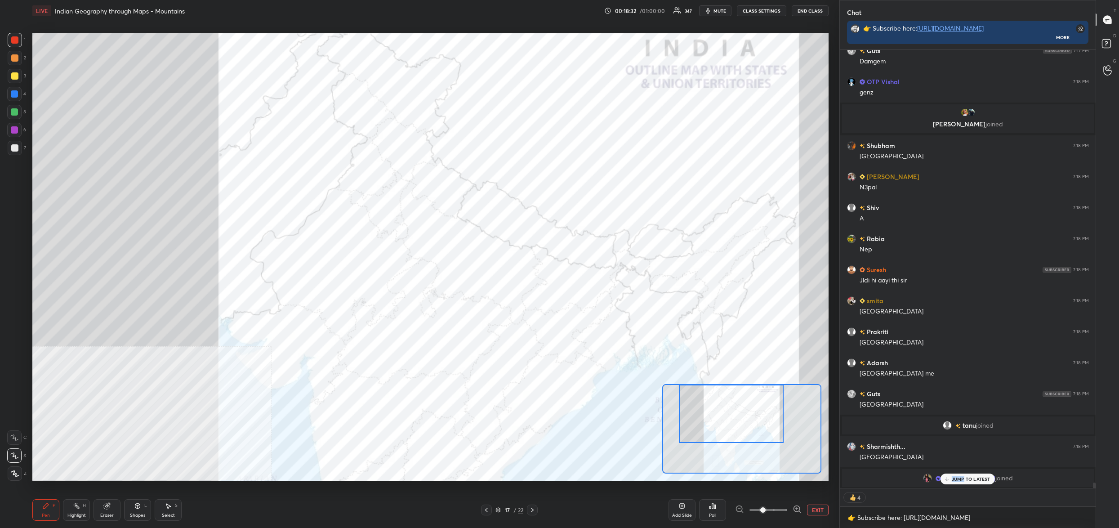
click at [955, 479] on p "JUMP TO LATEST" at bounding box center [971, 478] width 39 height 5
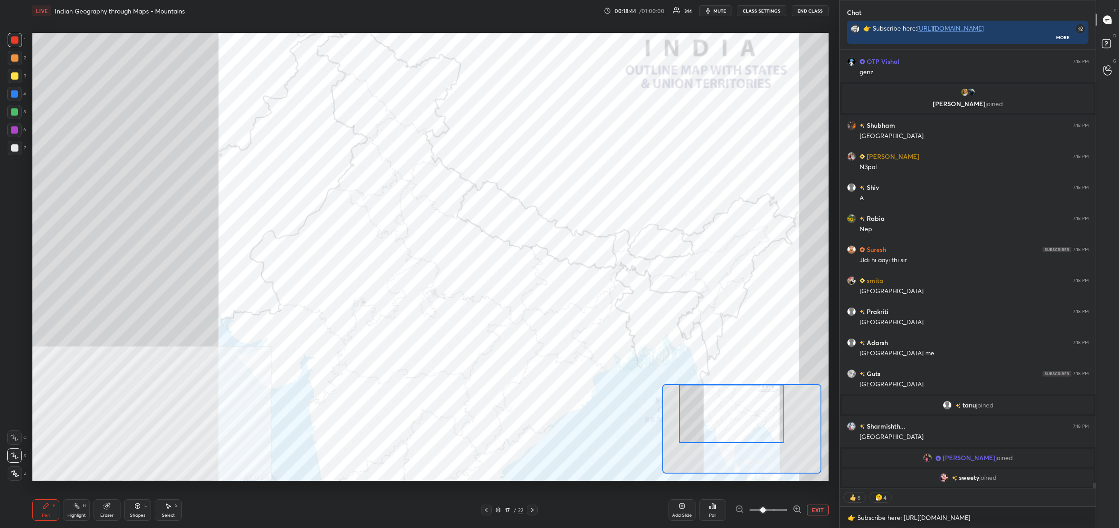
drag, startPoint x: 736, startPoint y: 507, endPoint x: 728, endPoint y: 485, distance: 24.0
click at [728, 481] on div "LIVE Indian Geography through Maps - Mountains 00:18:44 / 01:00:00 344 mute CLA…" at bounding box center [430, 264] width 803 height 528
click at [719, 507] on div "Poll" at bounding box center [712, 510] width 27 height 22
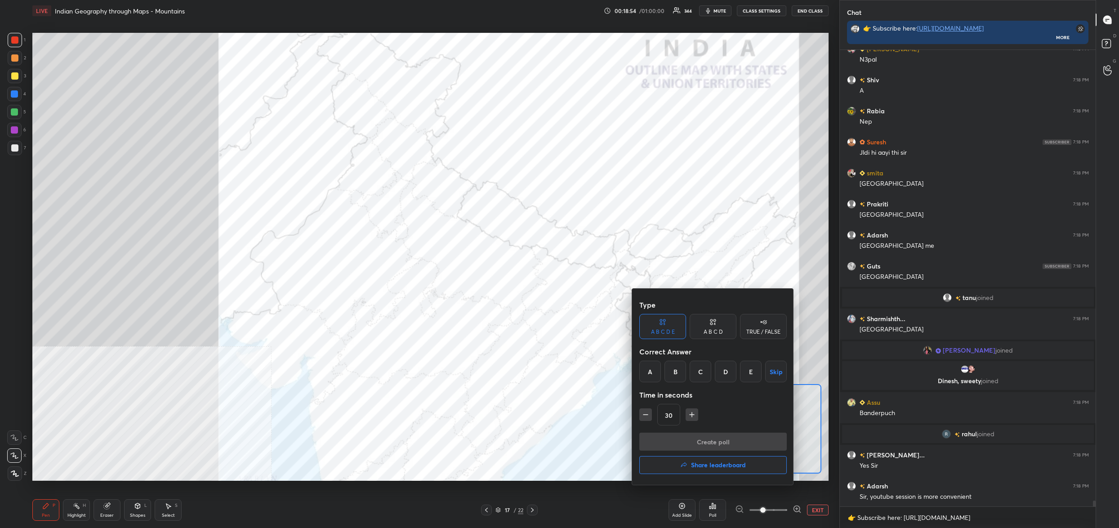
click at [671, 374] on div "B" at bounding box center [676, 372] width 22 height 22
click at [697, 436] on button "Create poll" at bounding box center [712, 442] width 147 height 18
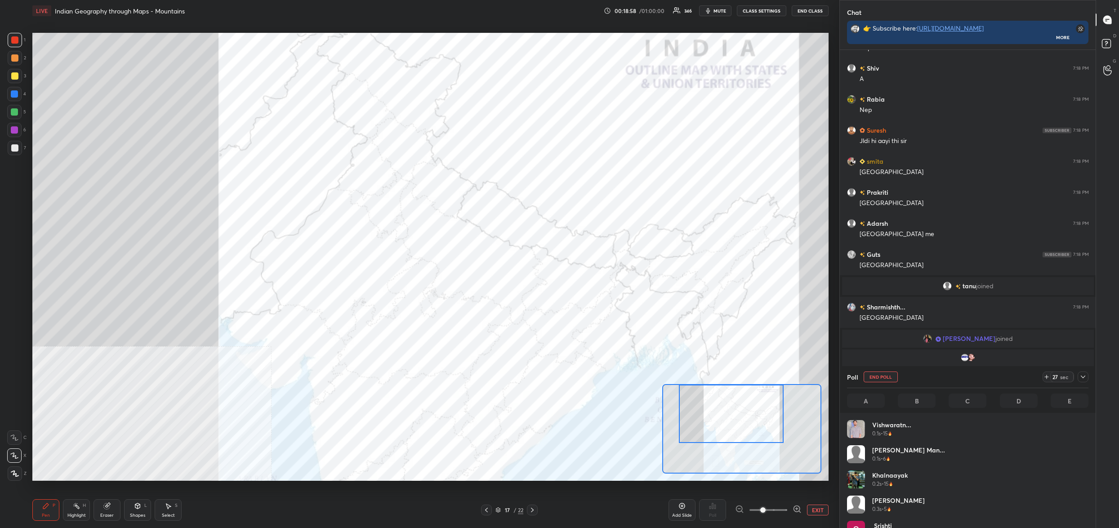
click at [1089, 377] on div "Poll End Poll 27 sec A B C D E" at bounding box center [968, 389] width 256 height 47
click at [1087, 377] on div at bounding box center [1083, 376] width 11 height 11
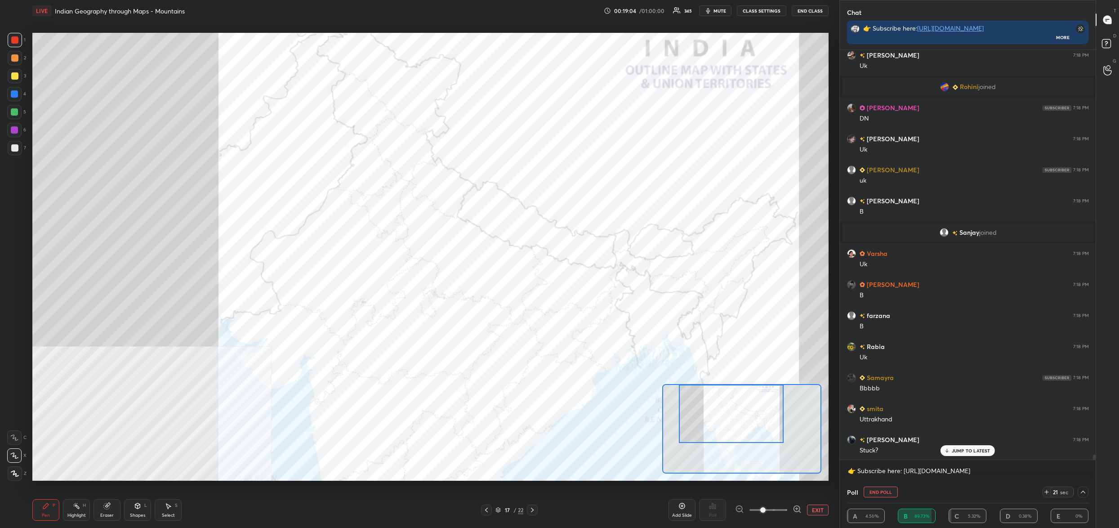
click at [1083, 491] on icon at bounding box center [1083, 492] width 4 height 3
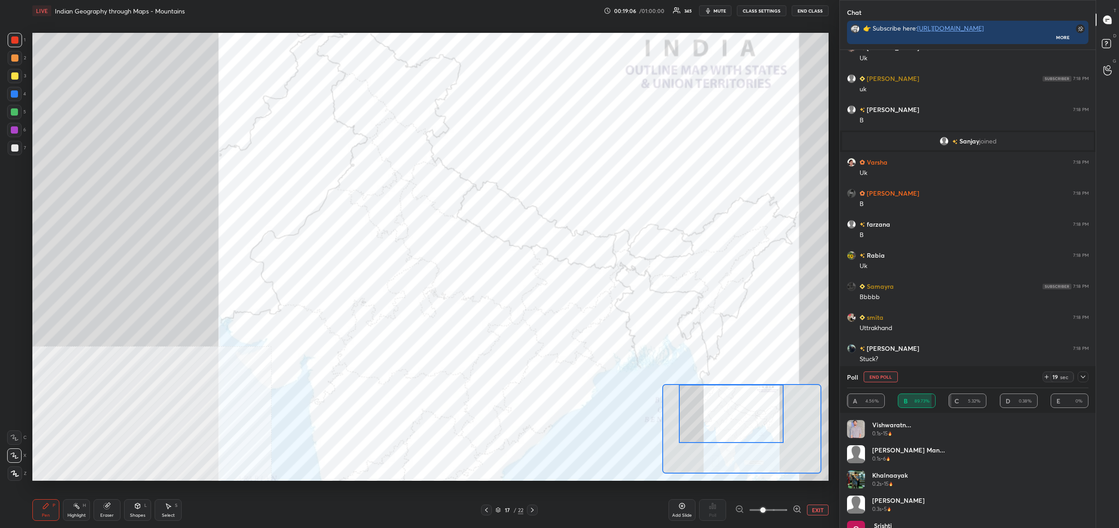
click at [884, 376] on button "End Poll" at bounding box center [881, 376] width 34 height 11
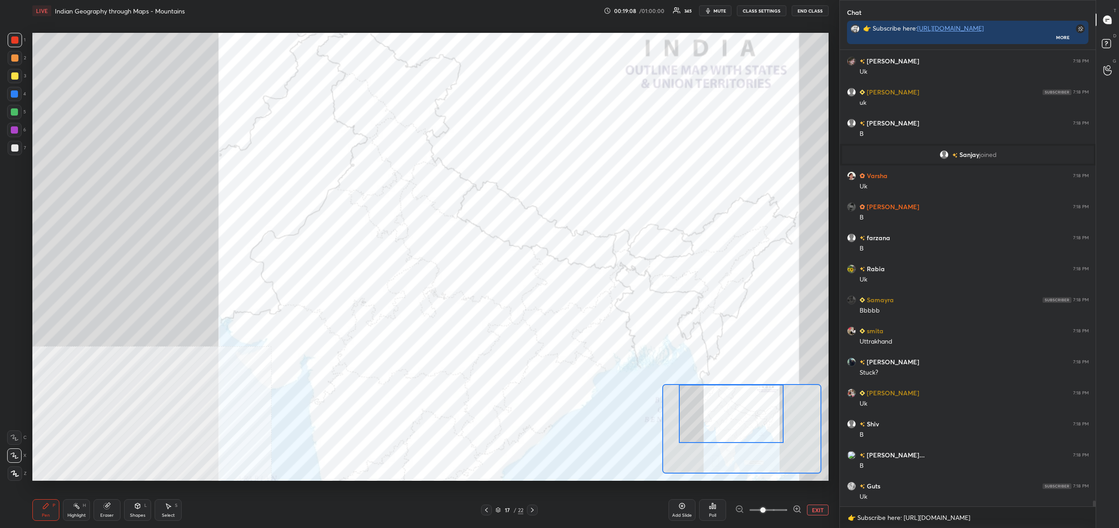
click at [716, 511] on div "Poll" at bounding box center [712, 510] width 27 height 22
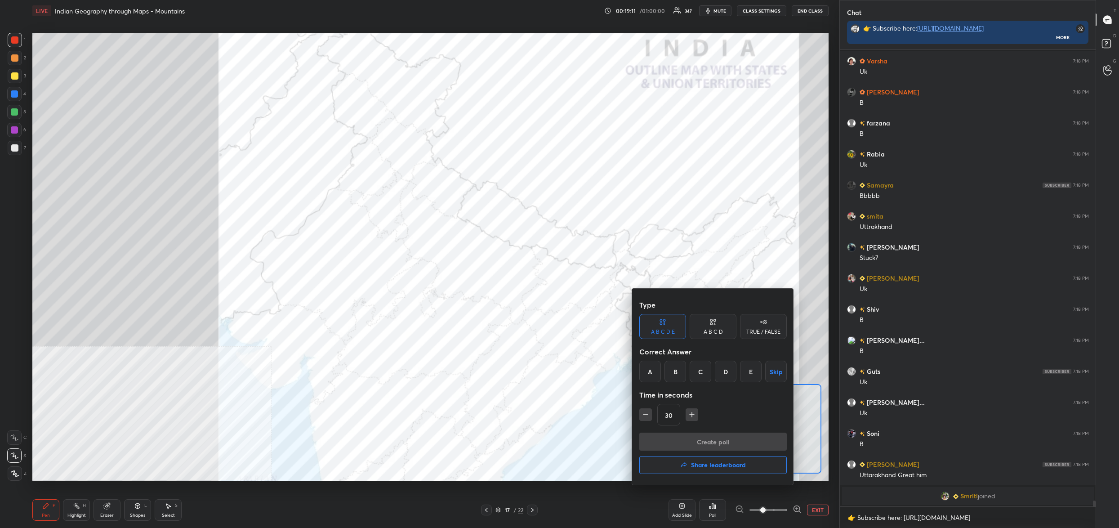
click at [701, 370] on div "C" at bounding box center [701, 372] width 22 height 22
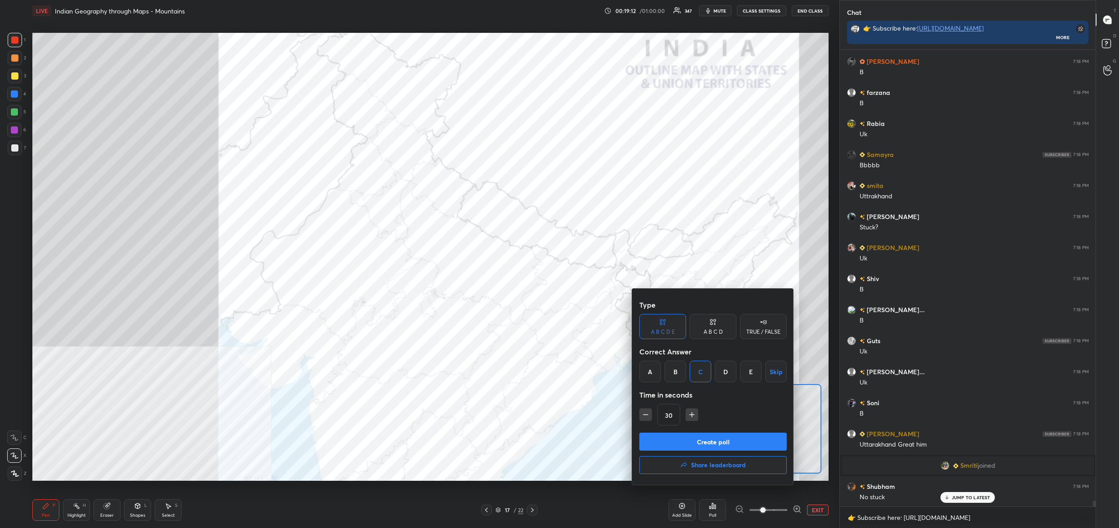
click at [713, 436] on button "Create poll" at bounding box center [712, 442] width 147 height 18
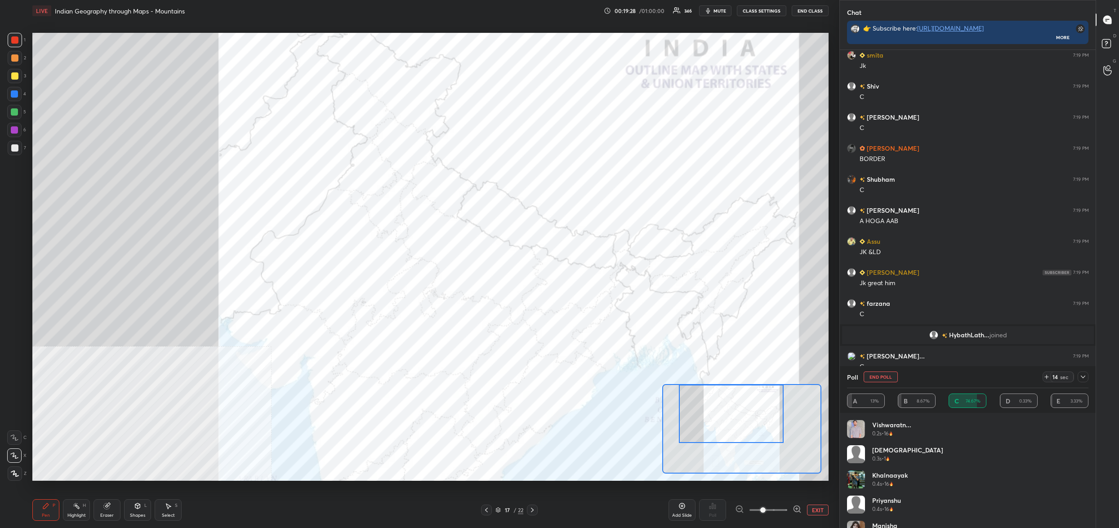
click at [877, 378] on button "End Poll" at bounding box center [881, 376] width 34 height 11
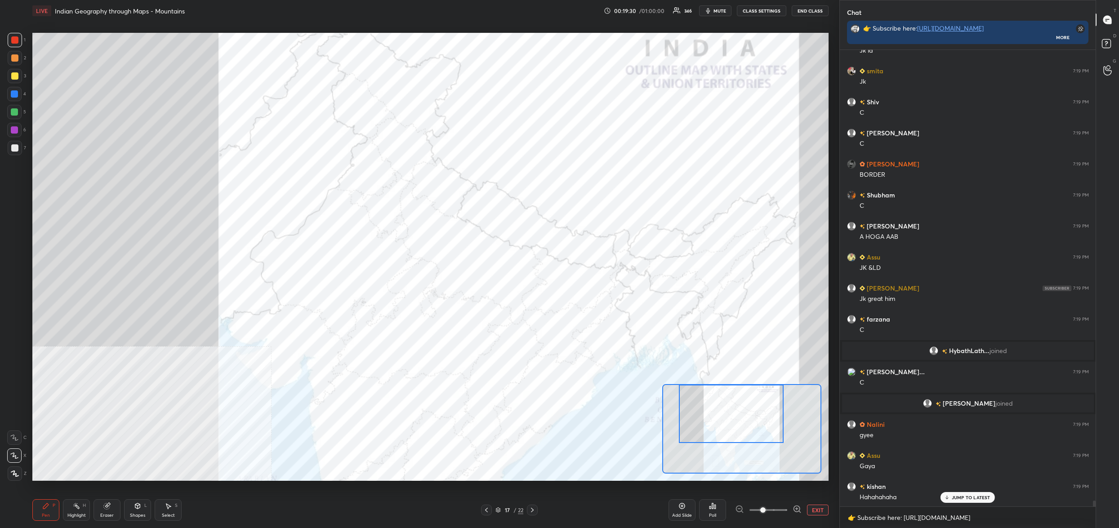
click at [717, 507] on div "Poll" at bounding box center [712, 510] width 27 height 22
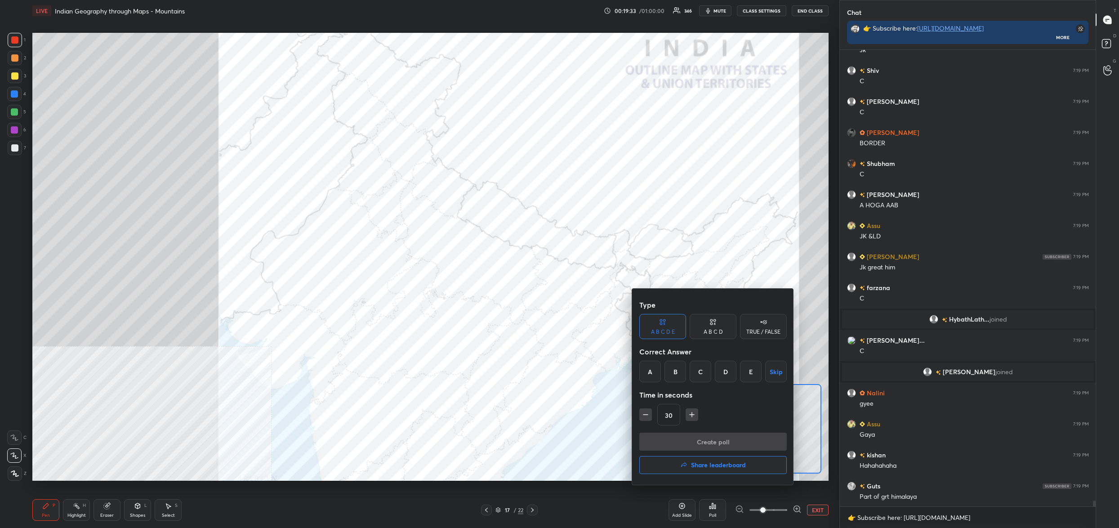
click at [727, 369] on div "D" at bounding box center [726, 372] width 22 height 22
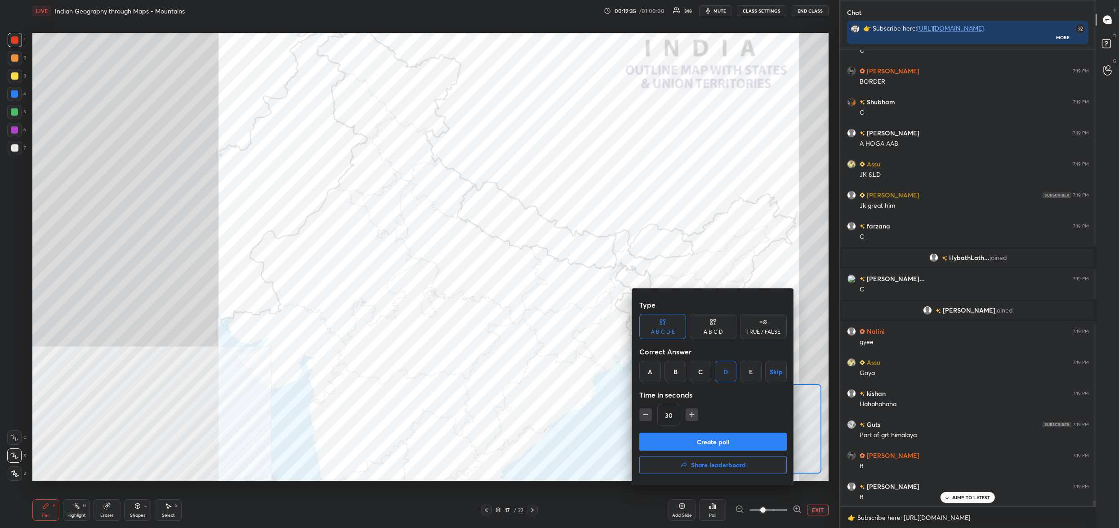
click at [705, 366] on div "C" at bounding box center [701, 372] width 22 height 22
drag, startPoint x: 678, startPoint y: 371, endPoint x: 687, endPoint y: 386, distance: 16.9
click at [680, 371] on div "B" at bounding box center [676, 372] width 22 height 22
click at [709, 437] on button "Create poll" at bounding box center [712, 442] width 147 height 18
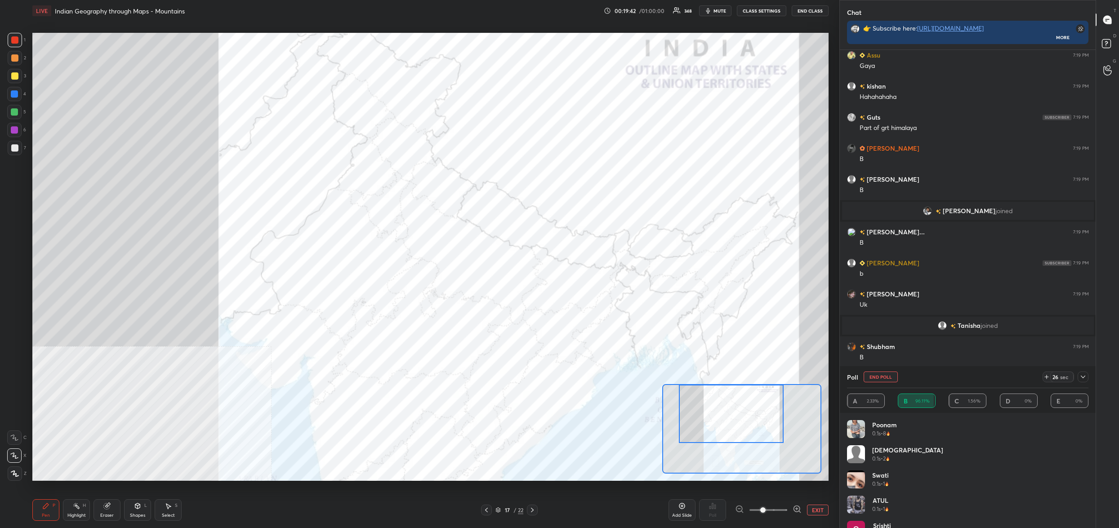
click at [879, 377] on button "End Poll" at bounding box center [881, 376] width 34 height 11
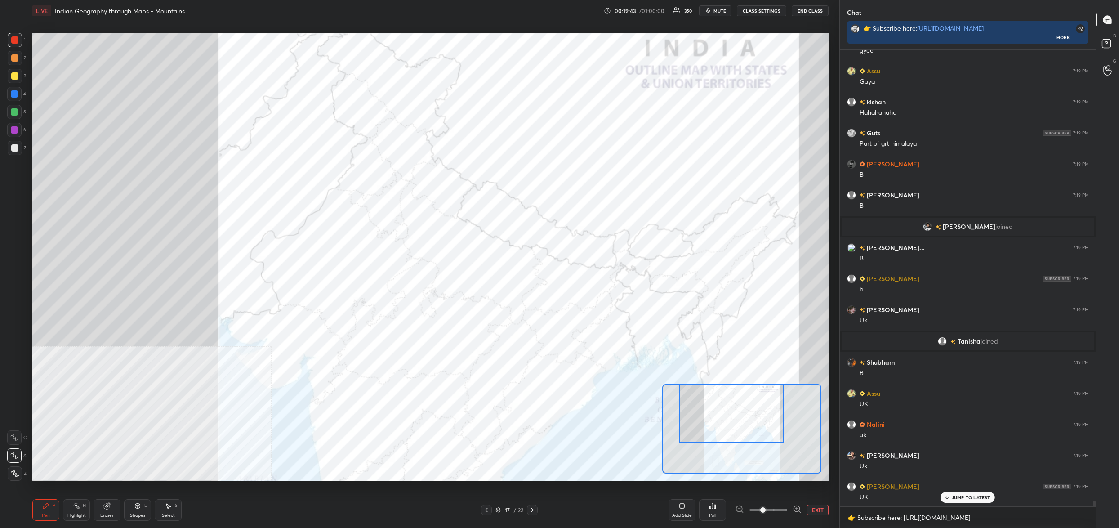
click at [715, 510] on div "Poll" at bounding box center [712, 510] width 27 height 22
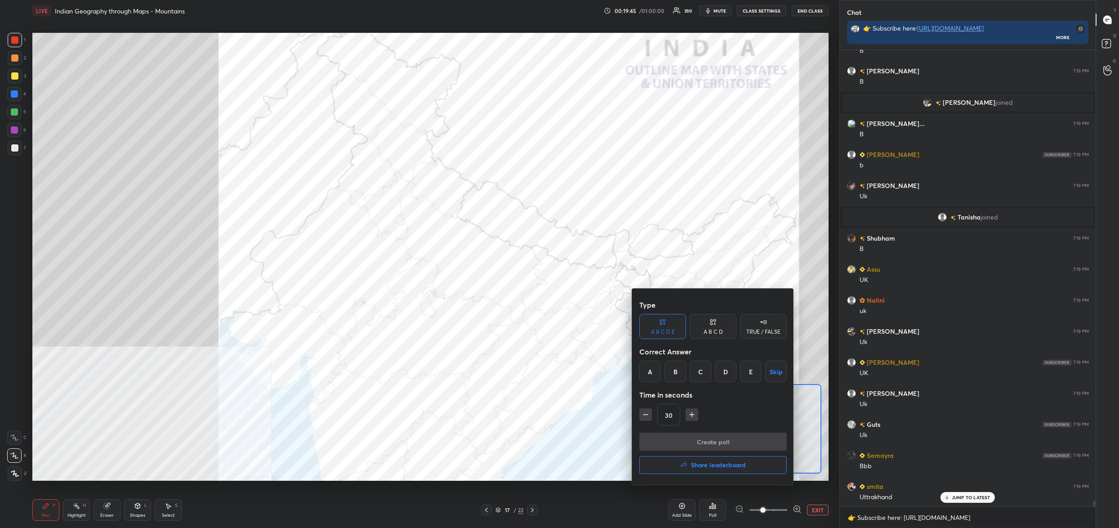
drag, startPoint x: 706, startPoint y: 370, endPoint x: 704, endPoint y: 391, distance: 20.8
click at [704, 371] on div "C" at bounding box center [701, 372] width 22 height 22
drag, startPoint x: 707, startPoint y: 442, endPoint x: 701, endPoint y: 444, distance: 6.1
click at [707, 441] on button "Create poll" at bounding box center [712, 442] width 147 height 18
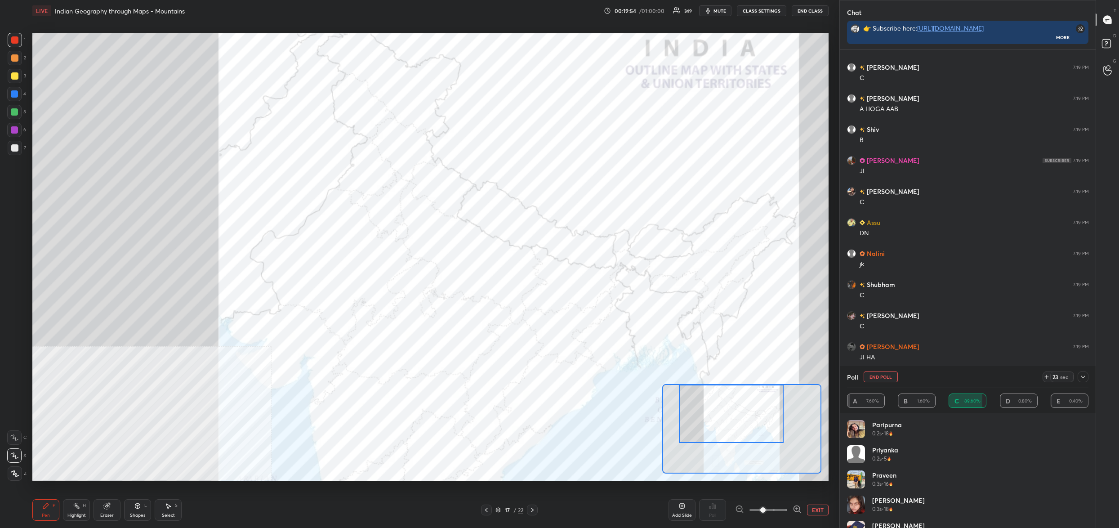
click at [885, 375] on button "End Poll" at bounding box center [881, 376] width 34 height 11
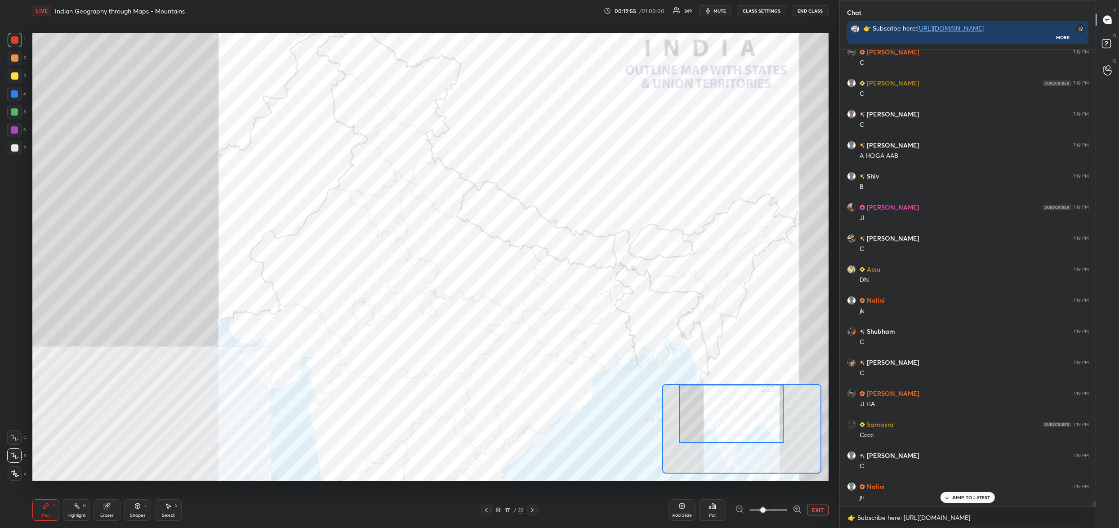
click at [717, 513] on div "Poll" at bounding box center [712, 510] width 27 height 22
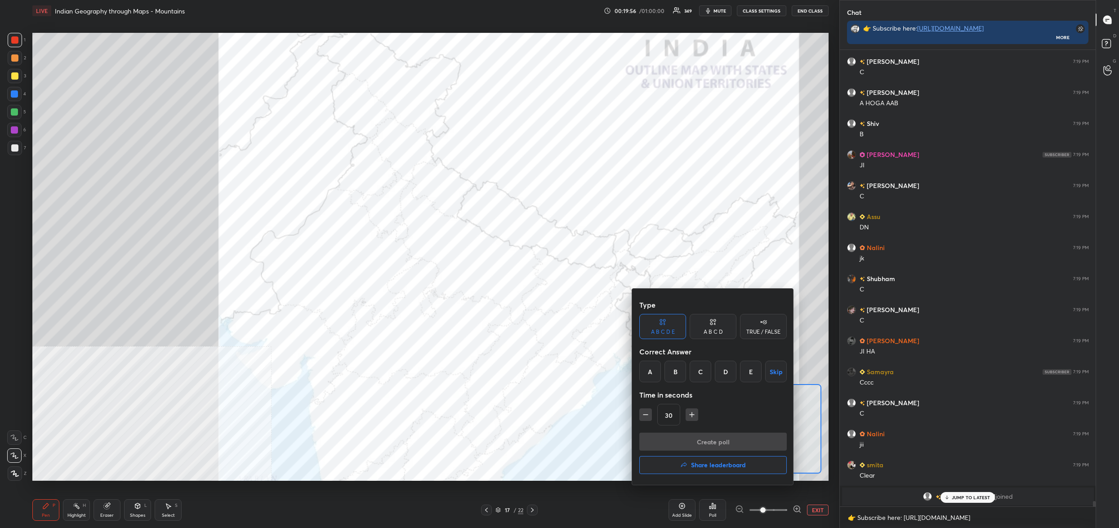
click at [654, 370] on div "A" at bounding box center [650, 372] width 22 height 22
click at [685, 439] on button "Create poll" at bounding box center [712, 442] width 147 height 18
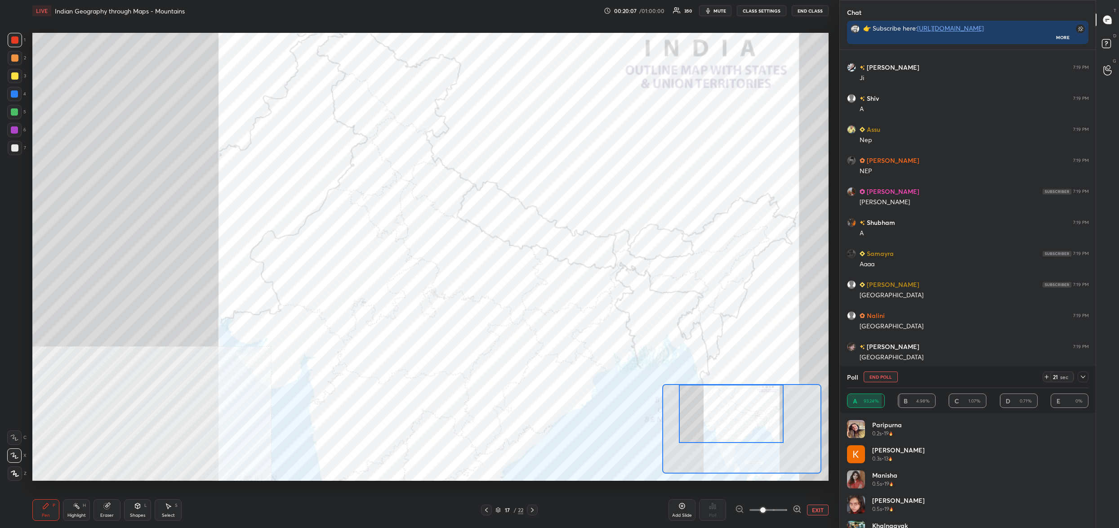
click at [882, 378] on button "End Poll" at bounding box center [881, 376] width 34 height 11
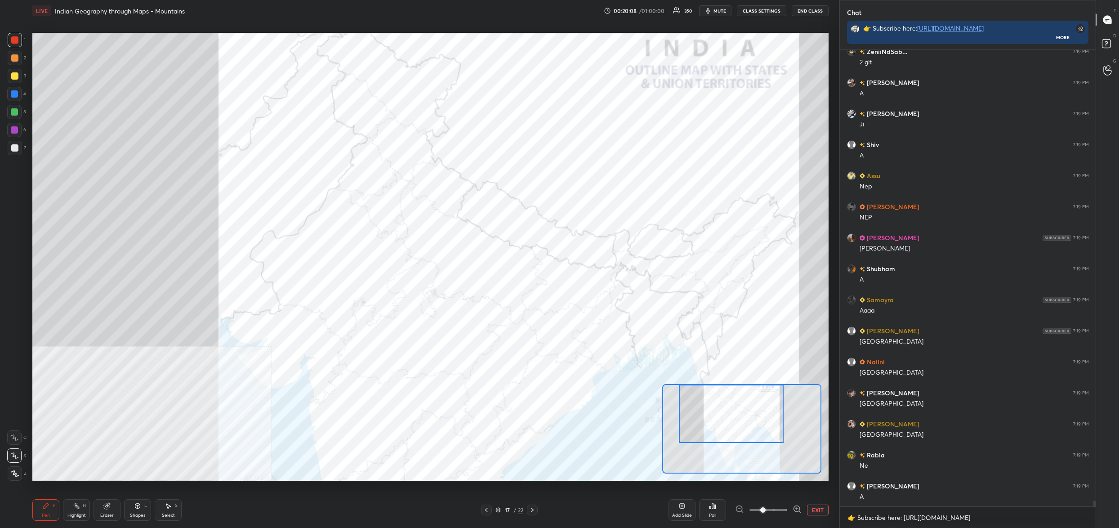
click at [716, 515] on div "Poll" at bounding box center [712, 515] width 7 height 4
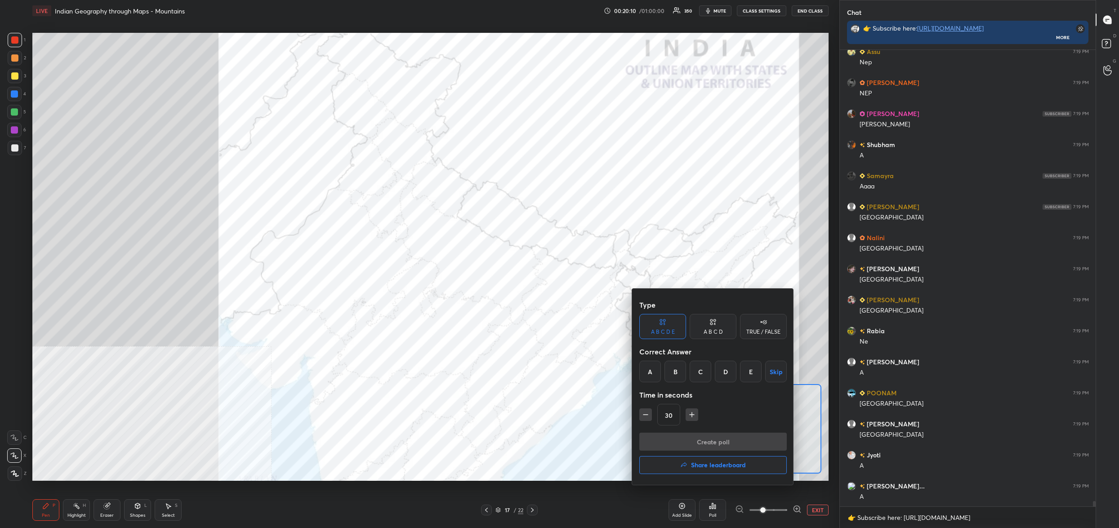
click at [708, 373] on div "C" at bounding box center [701, 372] width 22 height 22
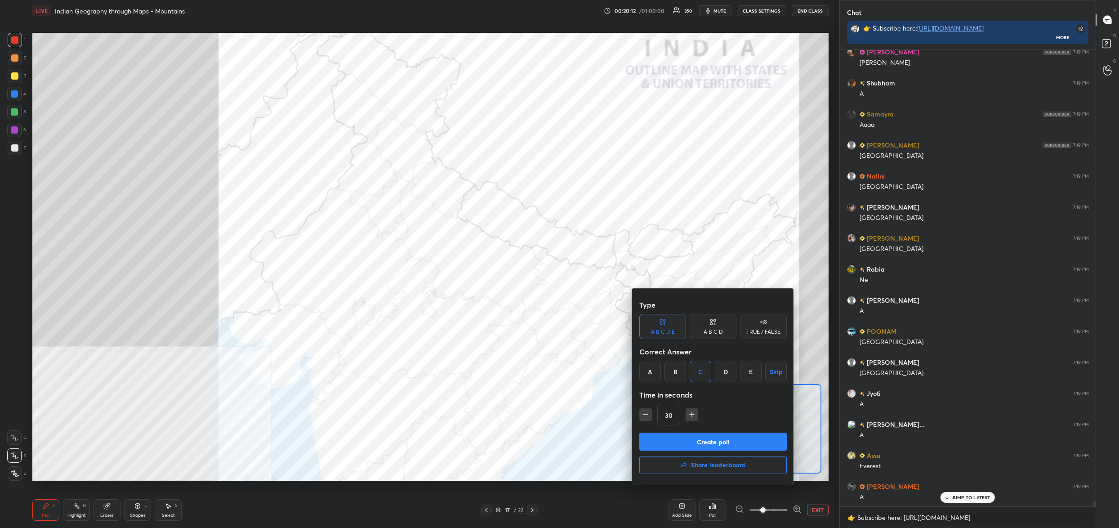
drag, startPoint x: 711, startPoint y: 437, endPoint x: 682, endPoint y: 383, distance: 62.0
click at [701, 377] on div "Type A B C D E A B C D TRUE / FALSE Correct Answer A B C D E Skip Time in secon…" at bounding box center [713, 387] width 162 height 196
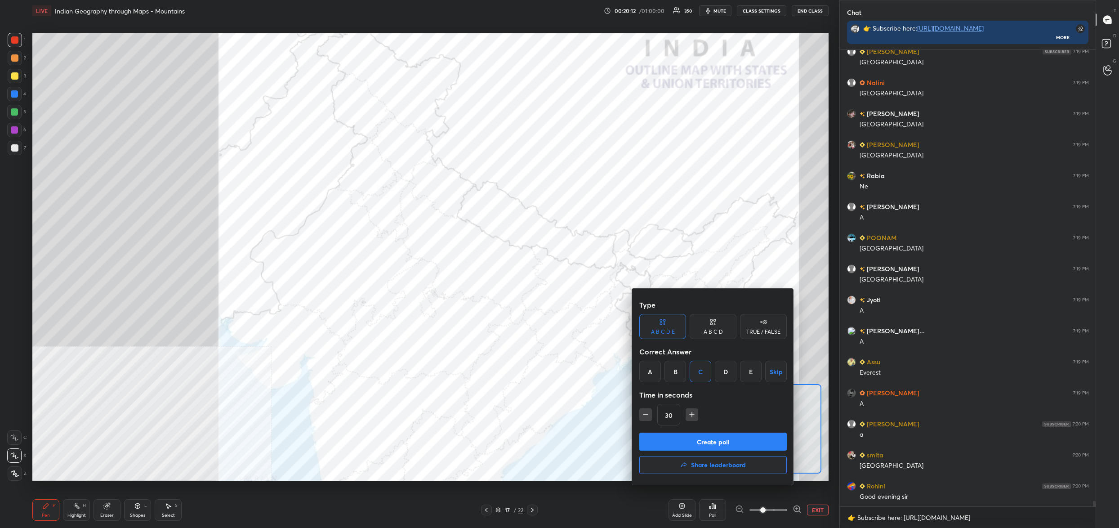
click at [656, 378] on div "A" at bounding box center [650, 372] width 22 height 22
click at [701, 440] on button "Create poll" at bounding box center [712, 442] width 147 height 18
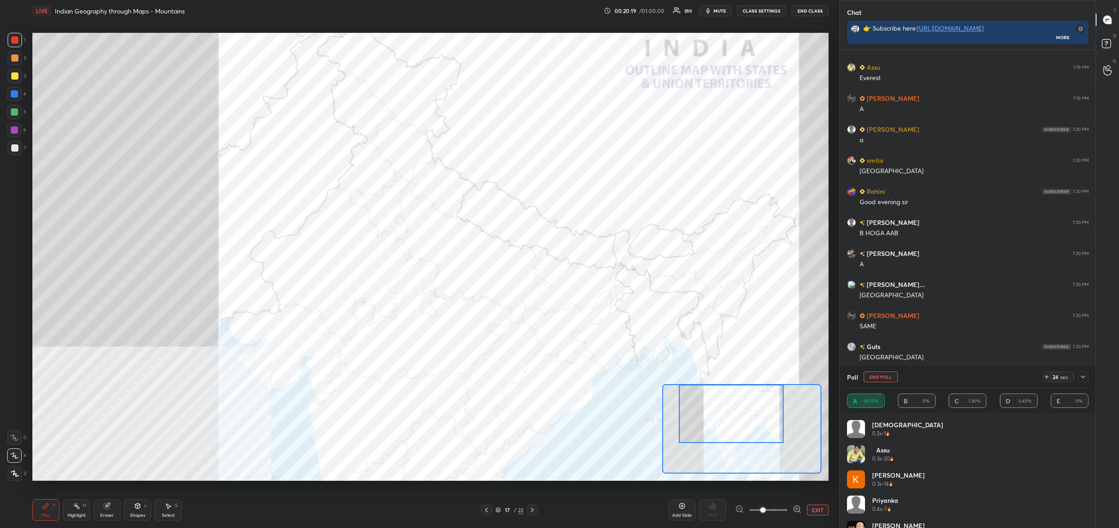
click at [881, 379] on button "End Poll" at bounding box center [881, 376] width 34 height 11
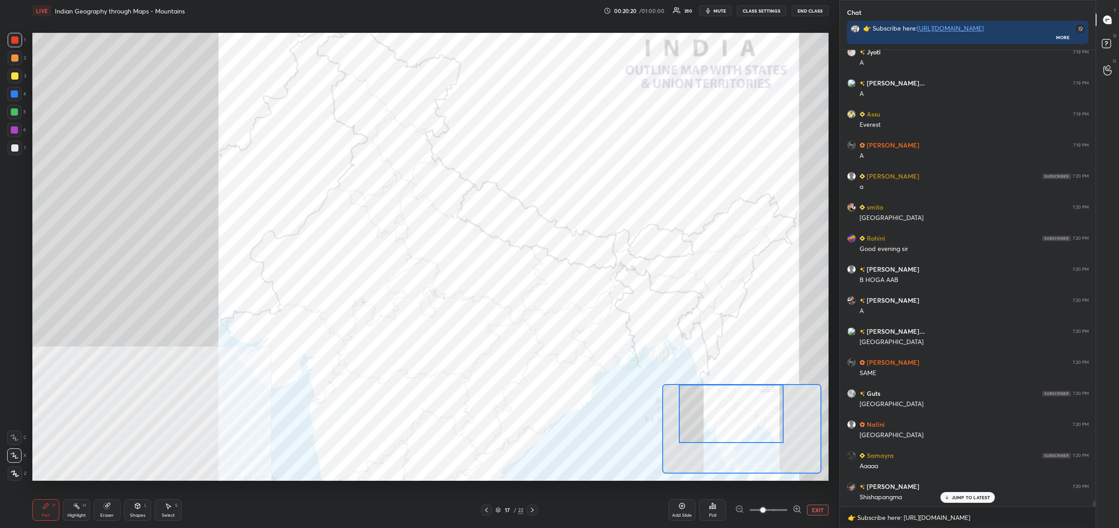
click at [720, 508] on div "Poll" at bounding box center [712, 510] width 27 height 22
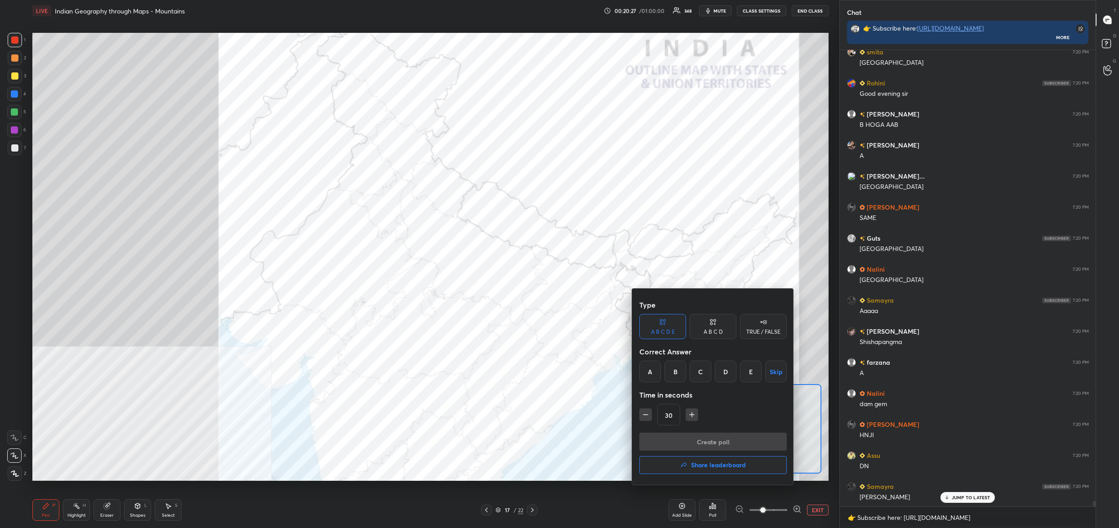
drag, startPoint x: 643, startPoint y: 373, endPoint x: 648, endPoint y: 369, distance: 6.1
click at [646, 370] on div "A" at bounding box center [650, 372] width 22 height 22
click at [673, 436] on button "Create poll" at bounding box center [712, 442] width 147 height 18
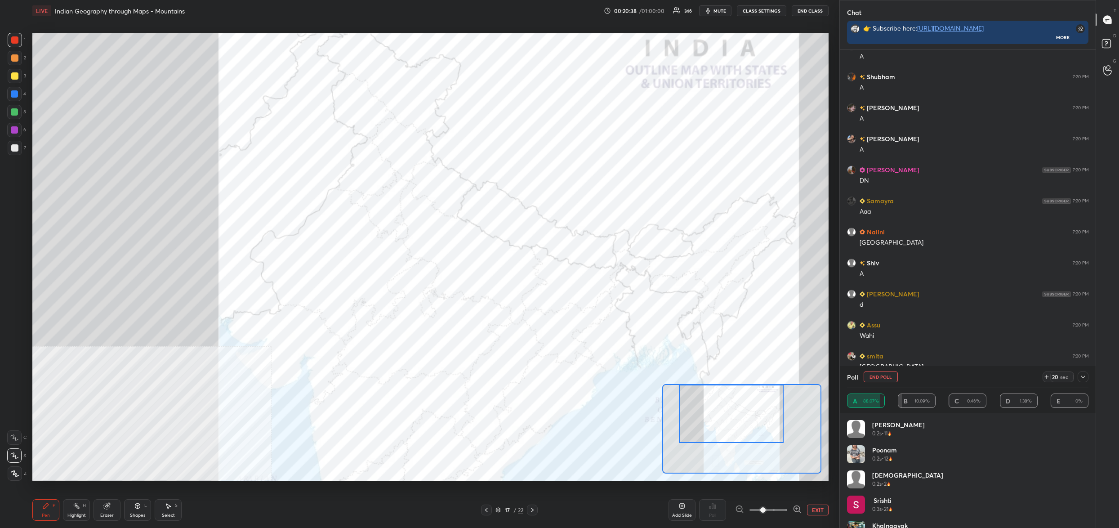
click at [880, 375] on button "End Poll" at bounding box center [881, 376] width 34 height 11
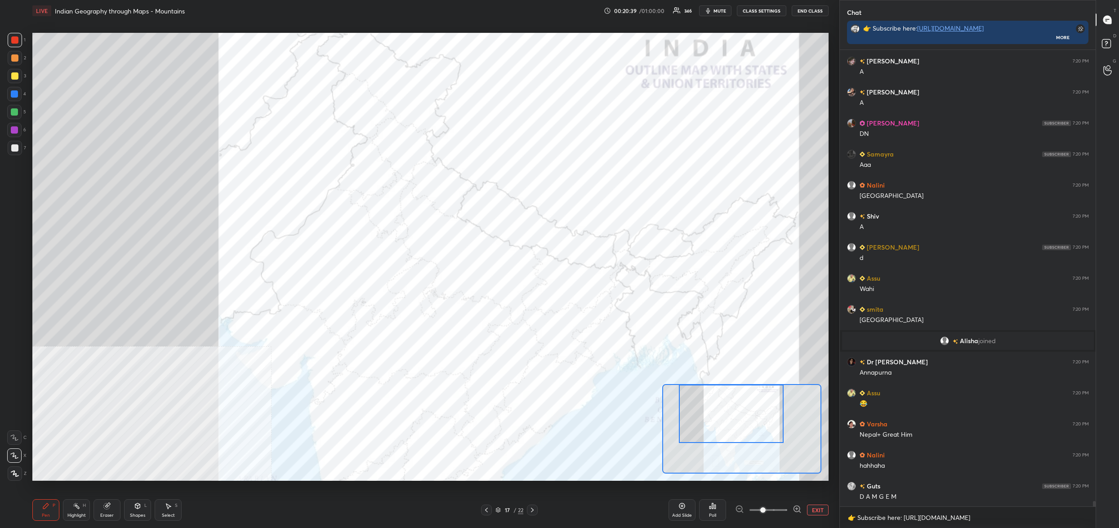
click at [707, 514] on div "Poll" at bounding box center [712, 510] width 27 height 22
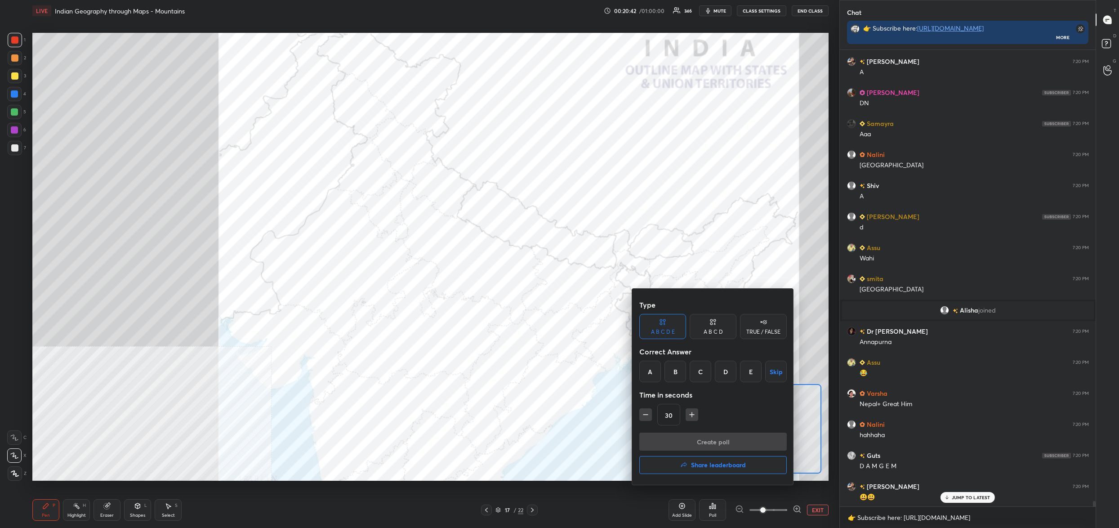
drag, startPoint x: 647, startPoint y: 375, endPoint x: 668, endPoint y: 403, distance: 34.6
click at [648, 376] on div "A" at bounding box center [650, 372] width 22 height 22
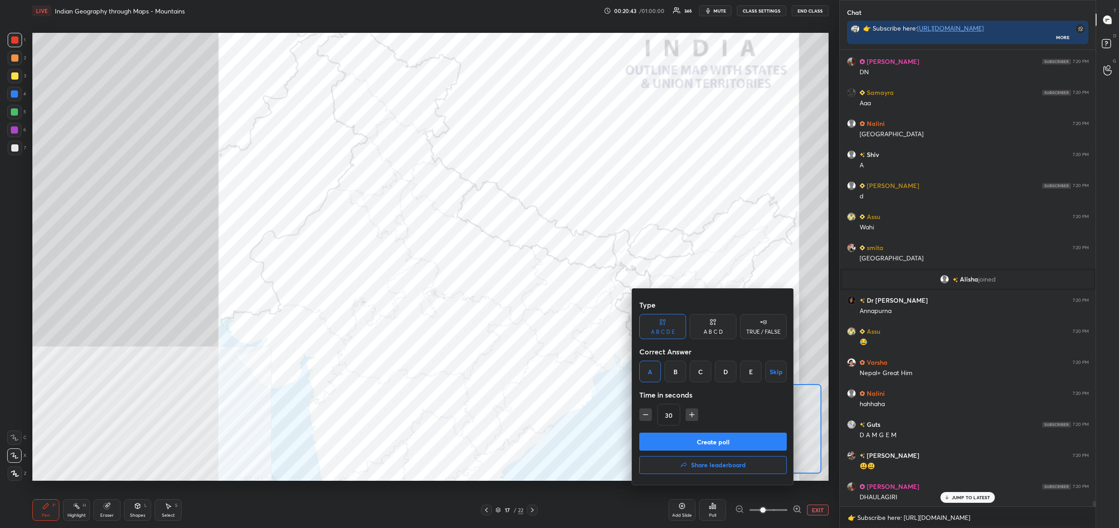
click at [695, 438] on button "Create poll" at bounding box center [712, 442] width 147 height 18
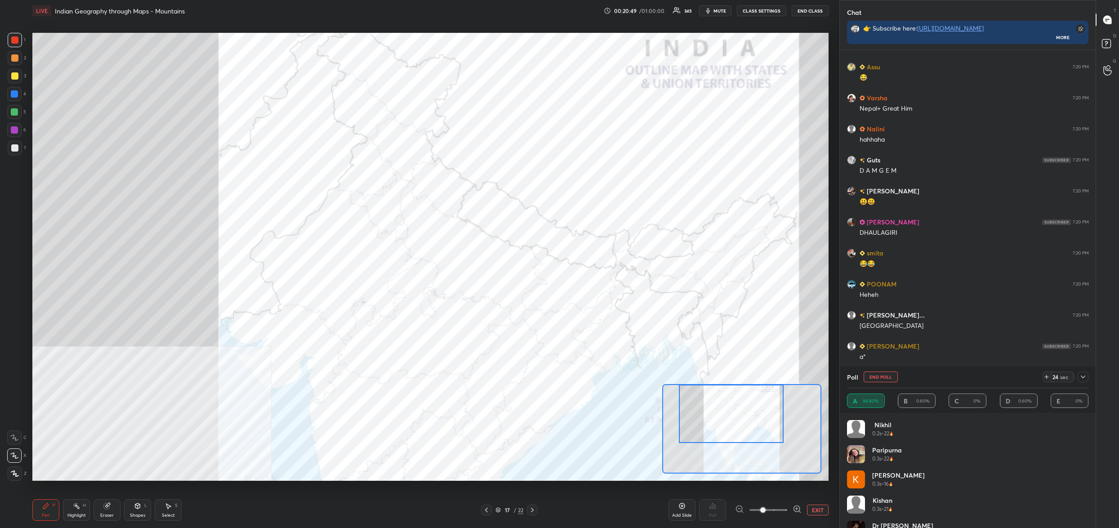
drag, startPoint x: 888, startPoint y: 379, endPoint x: 893, endPoint y: 379, distance: 4.6
click at [888, 378] on button "End Poll" at bounding box center [881, 376] width 34 height 11
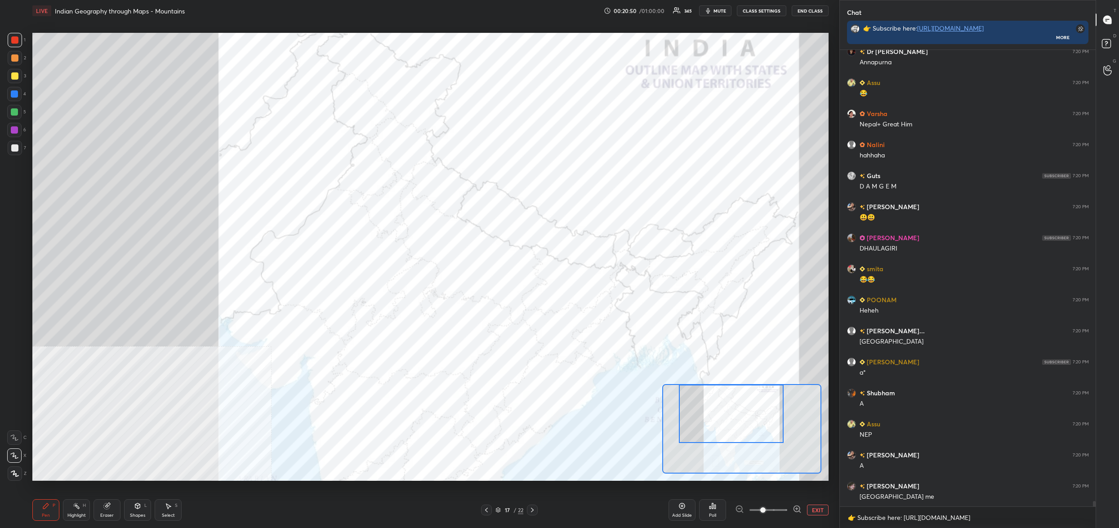
click at [716, 507] on div "Poll" at bounding box center [712, 510] width 27 height 22
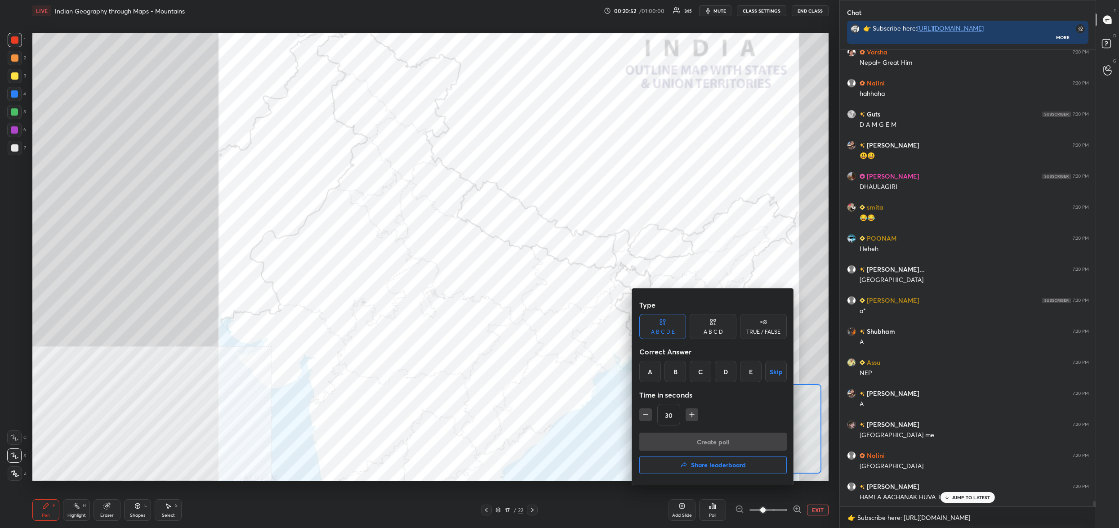
click at [683, 375] on div "B" at bounding box center [676, 372] width 22 height 22
click at [710, 439] on button "Create poll" at bounding box center [712, 442] width 147 height 18
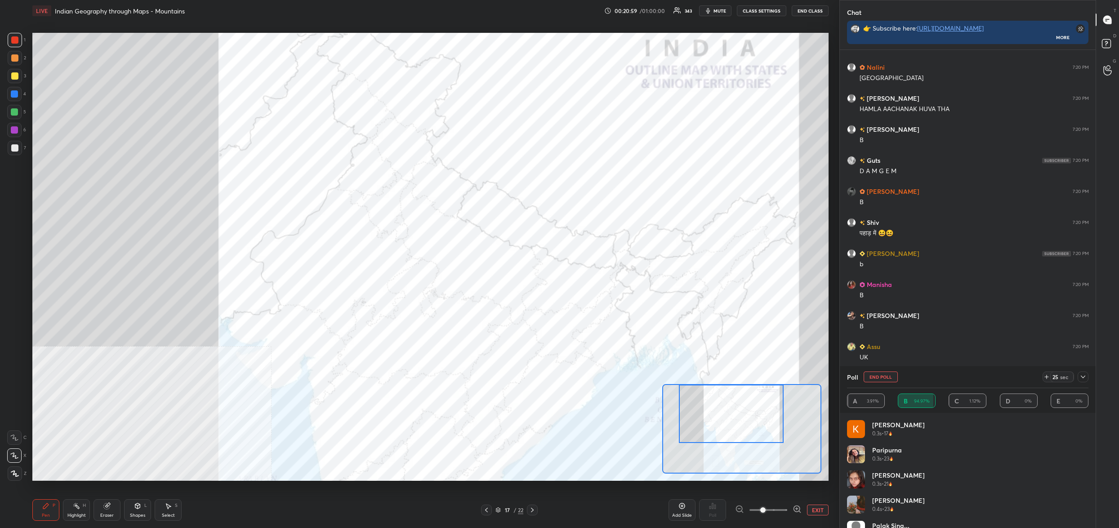
click at [881, 378] on button "End Poll" at bounding box center [881, 376] width 34 height 11
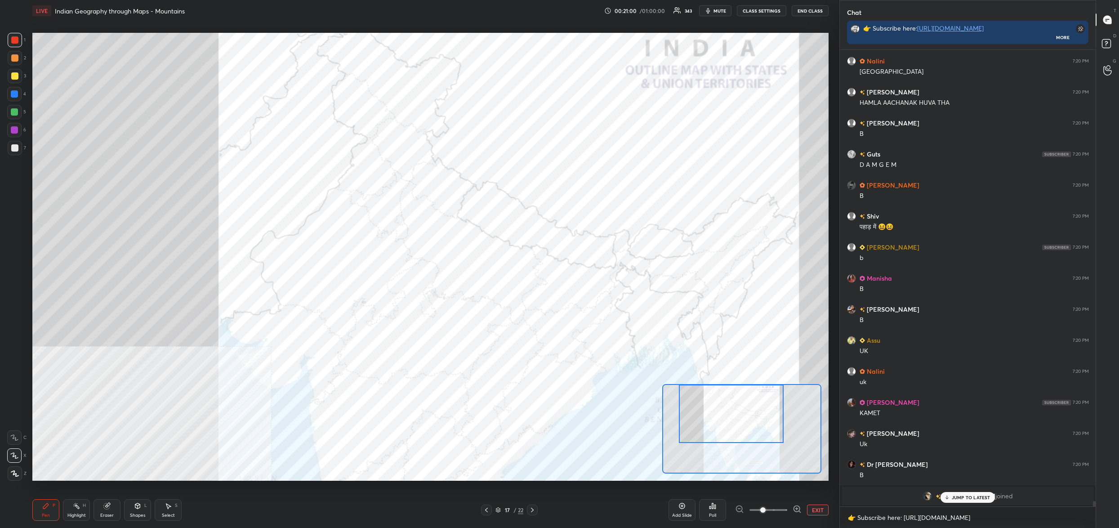
click at [718, 461] on div "LIVE Indian Geography through Maps - Mountains 00:21:00 / 01:00:00 343 mute CLA…" at bounding box center [430, 264] width 803 height 528
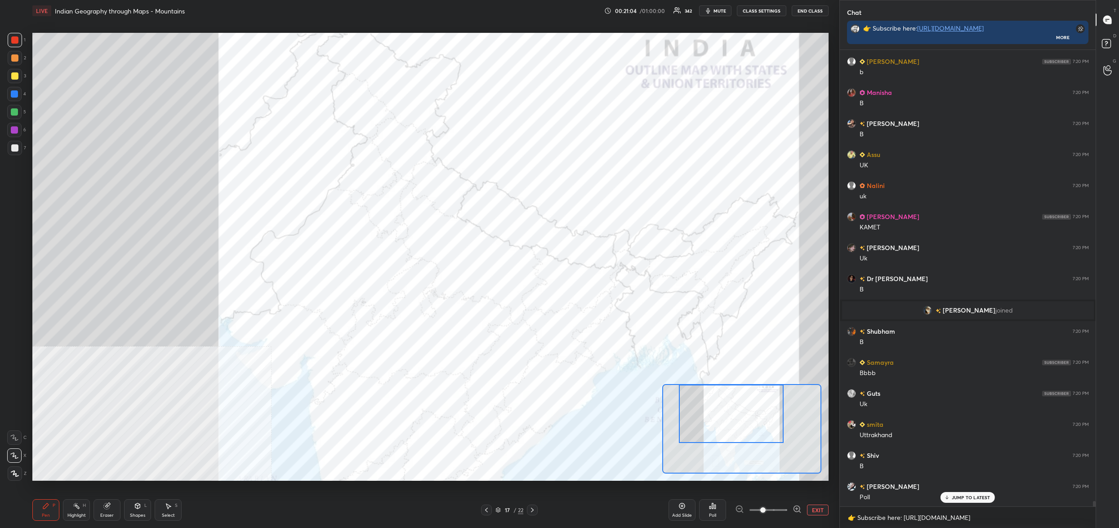
click at [714, 508] on icon at bounding box center [714, 506] width 1 height 4
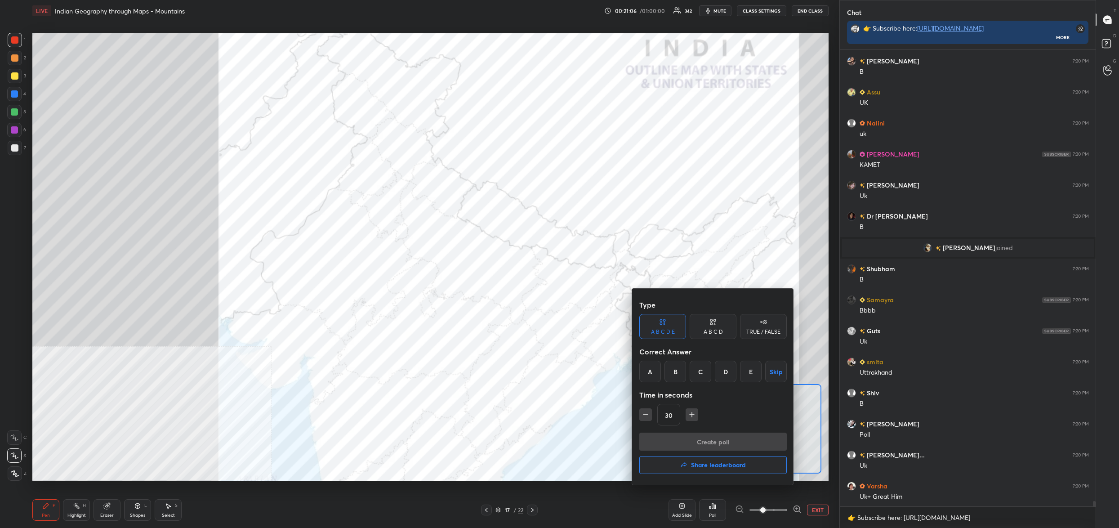
click at [674, 366] on div "B" at bounding box center [676, 372] width 22 height 22
click at [703, 439] on button "Create poll" at bounding box center [712, 442] width 147 height 18
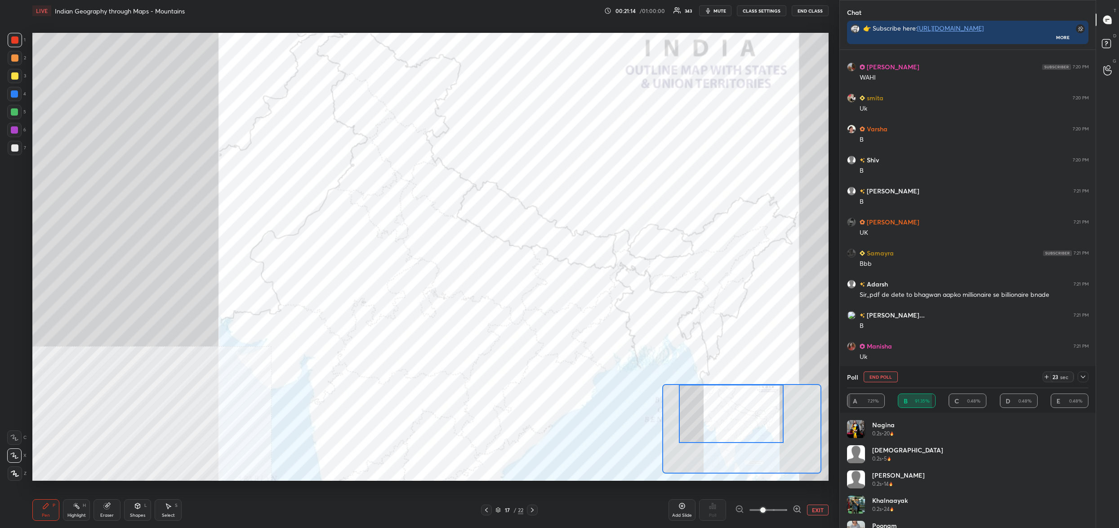
click at [881, 374] on button "End Poll" at bounding box center [881, 376] width 34 height 11
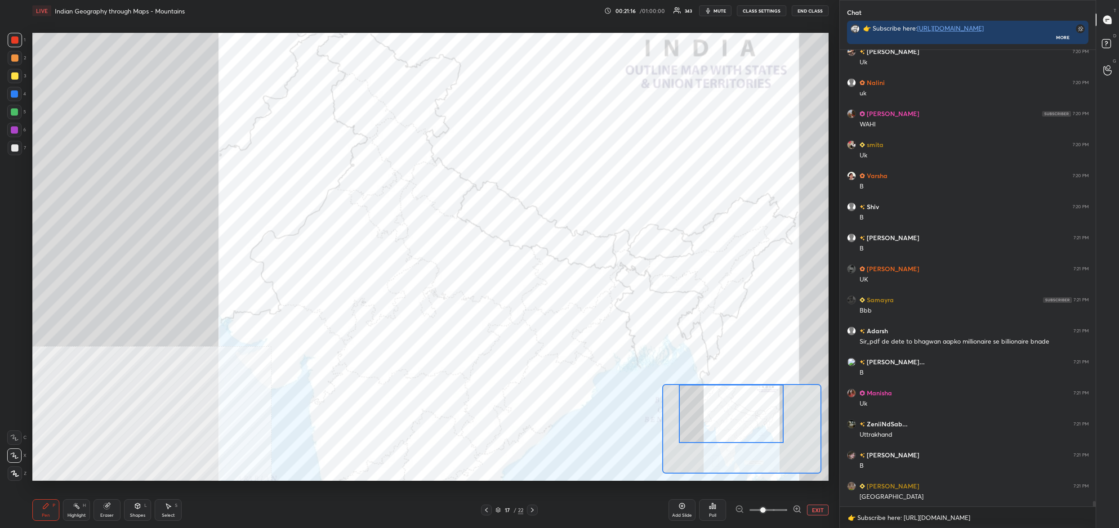
click at [717, 513] on div "Poll" at bounding box center [712, 510] width 27 height 22
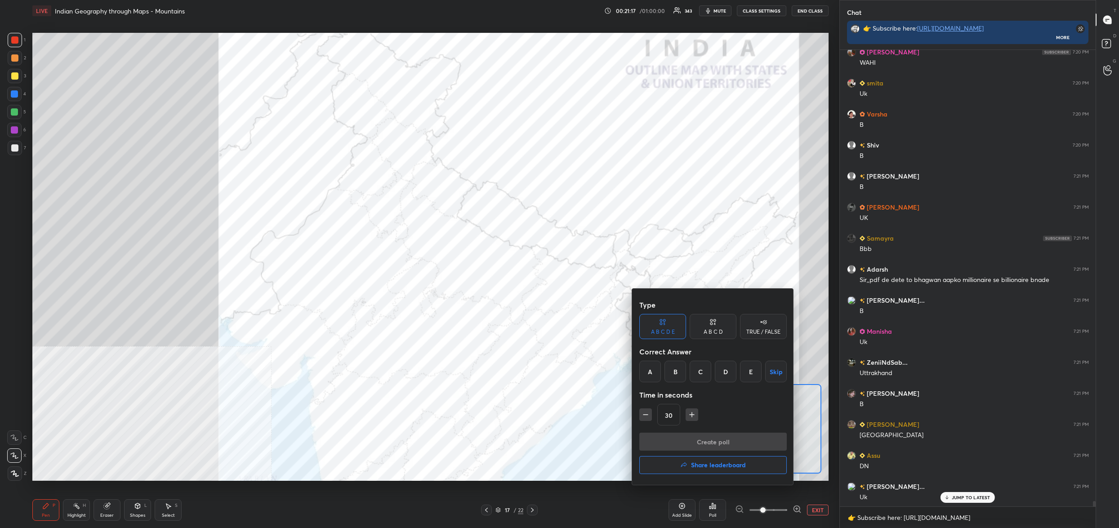
drag, startPoint x: 678, startPoint y: 368, endPoint x: 685, endPoint y: 382, distance: 15.9
click at [679, 366] on div "B" at bounding box center [676, 372] width 22 height 22
click at [701, 436] on button "Create poll" at bounding box center [712, 442] width 147 height 18
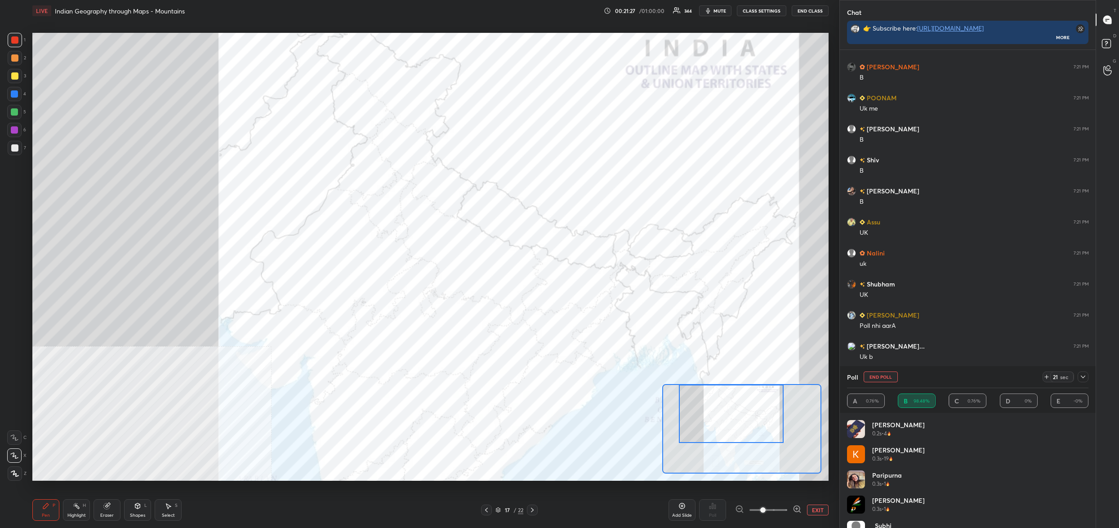
click at [884, 380] on button "End Poll" at bounding box center [881, 376] width 34 height 11
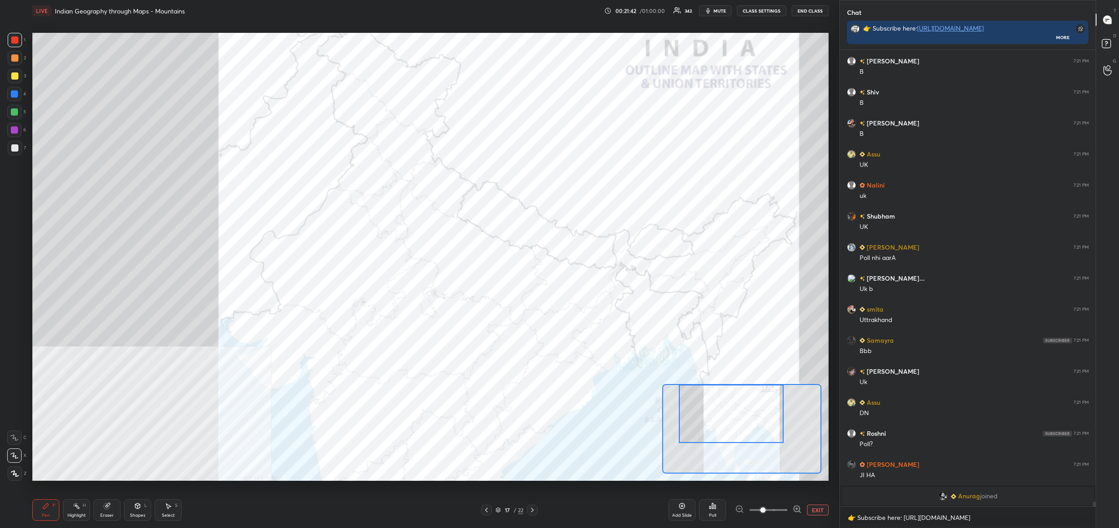
click at [500, 511] on icon at bounding box center [497, 509] width 5 height 5
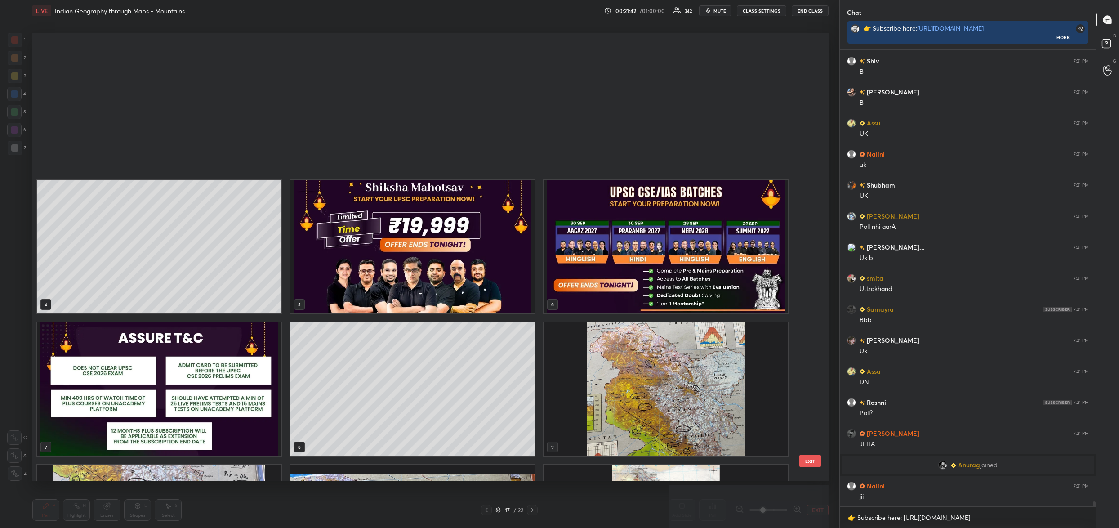
click at [500, 511] on icon at bounding box center [497, 509] width 5 height 5
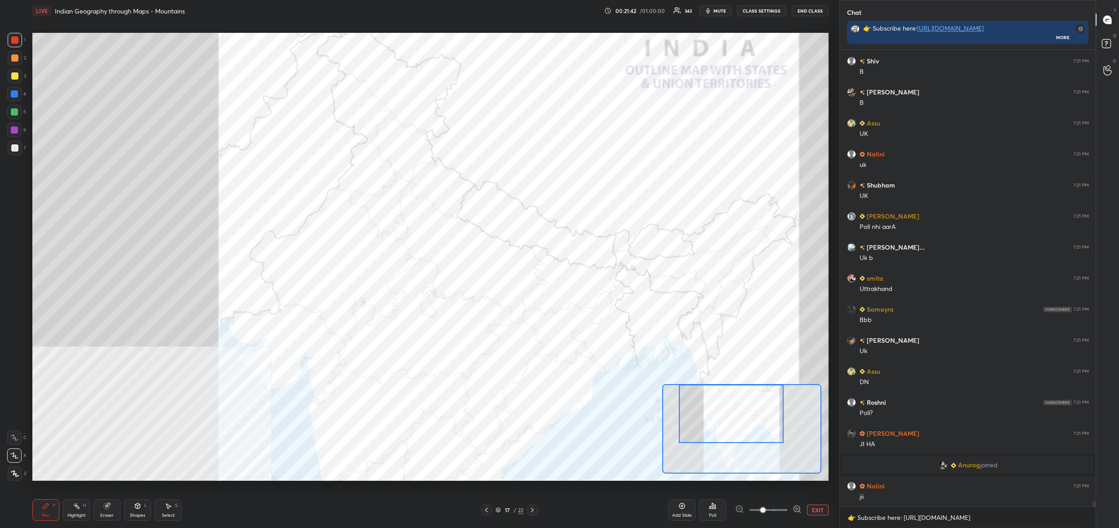
click at [500, 512] on div "17 / 22" at bounding box center [509, 510] width 28 height 8
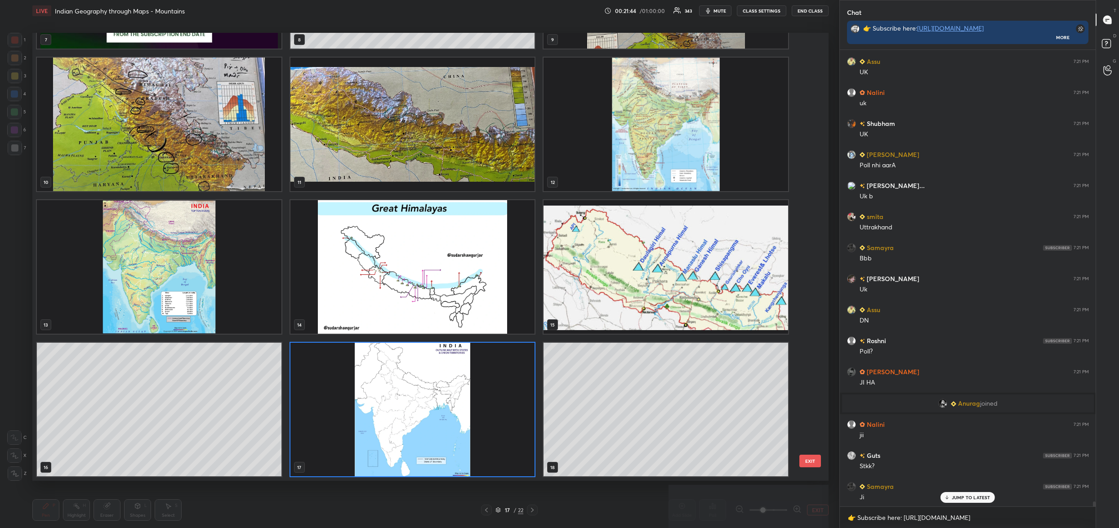
click at [479, 319] on img "grid" at bounding box center [412, 267] width 245 height 134
click at [480, 319] on img "grid" at bounding box center [412, 267] width 245 height 134
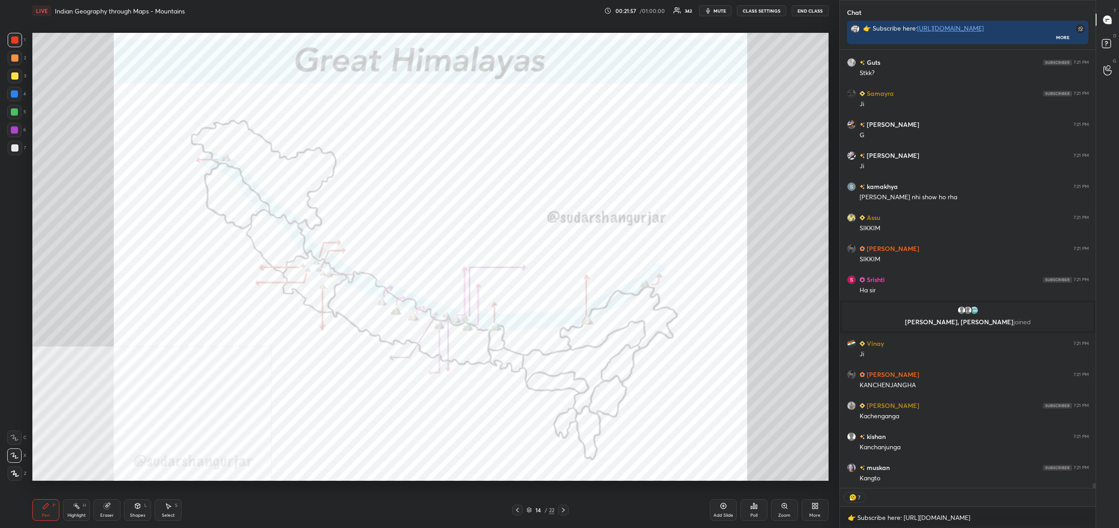
click at [789, 511] on div "Zoom" at bounding box center [784, 510] width 27 height 22
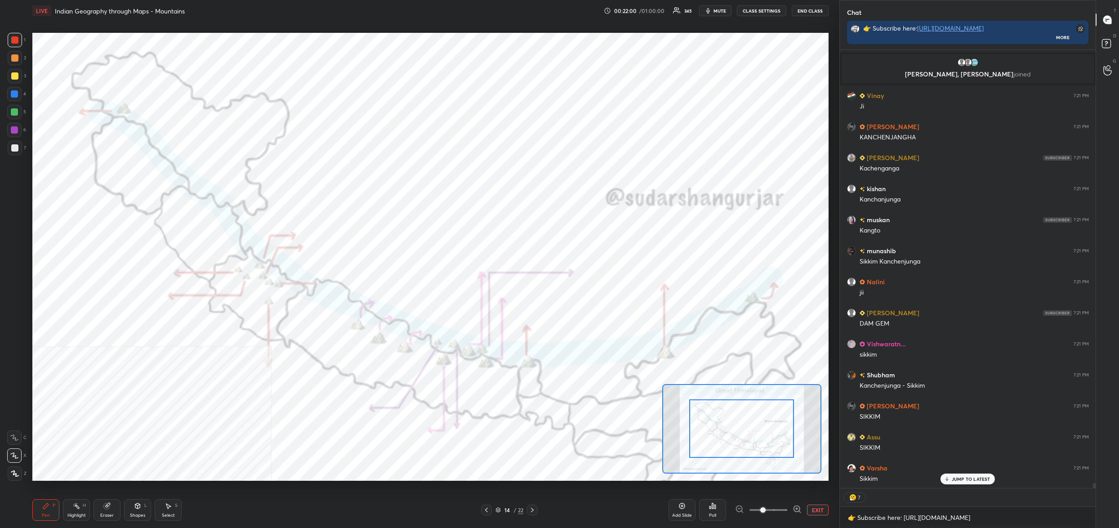
click at [504, 512] on div "14" at bounding box center [507, 509] width 9 height 5
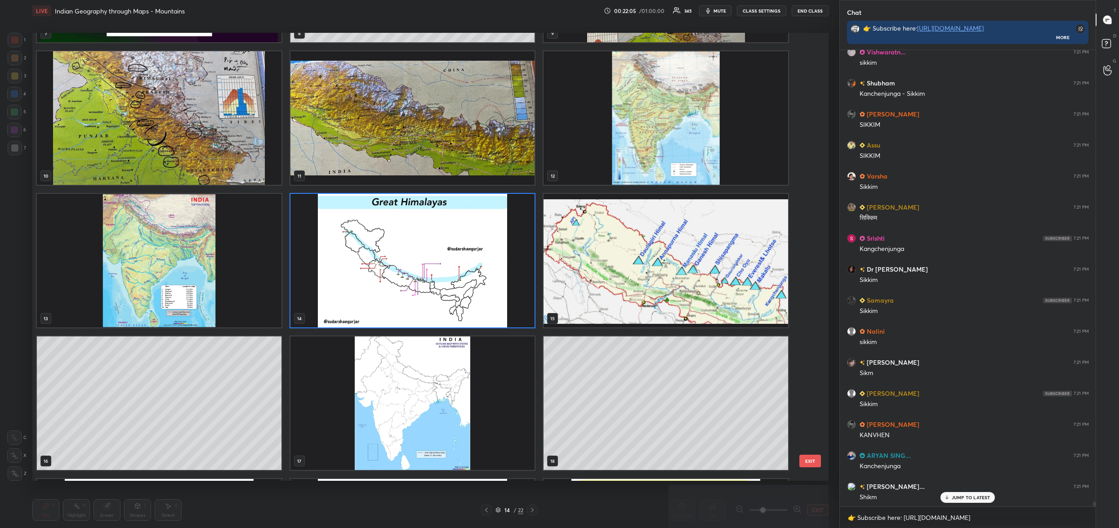
click at [622, 168] on img "grid" at bounding box center [666, 118] width 245 height 134
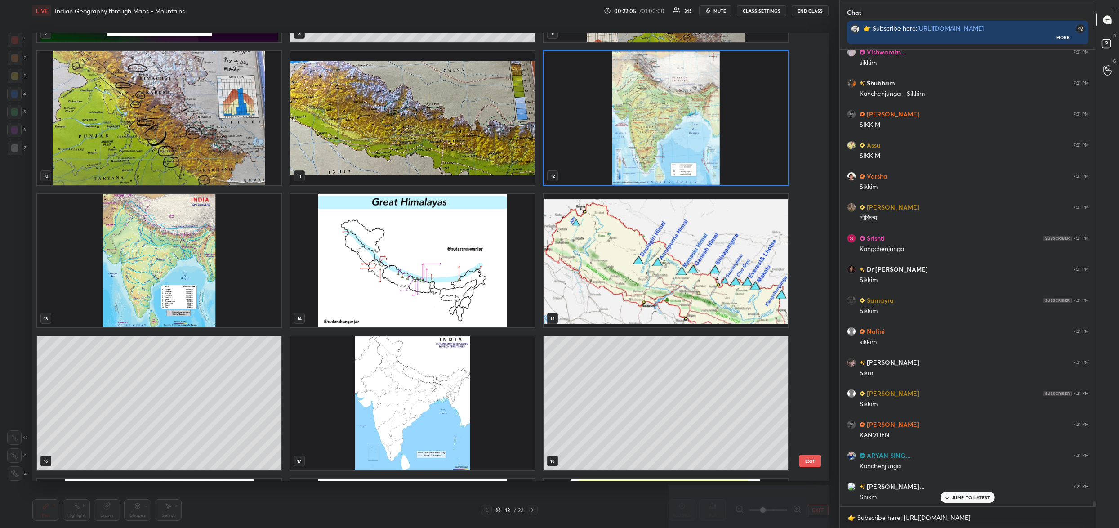
click at [622, 168] on img "grid" at bounding box center [666, 118] width 245 height 134
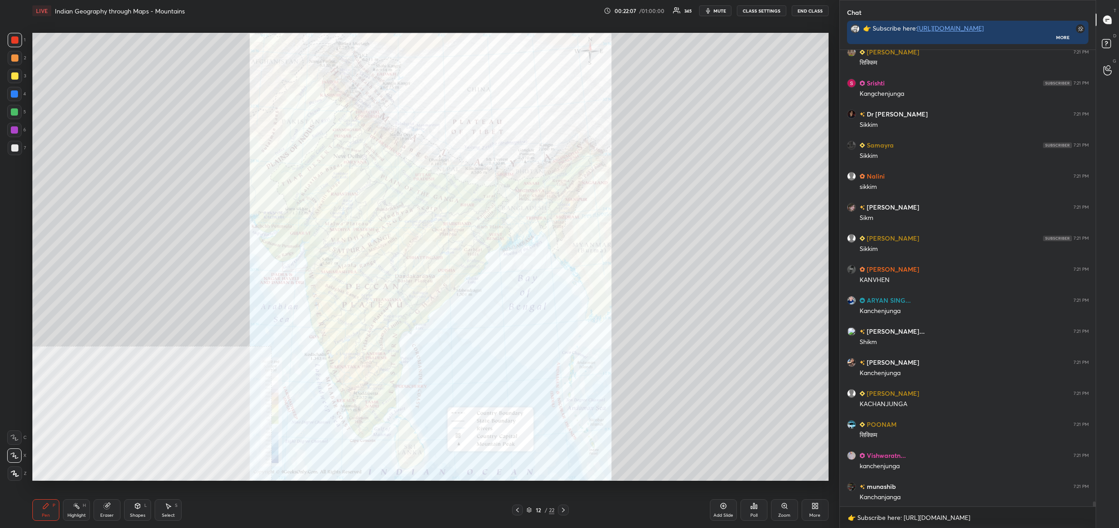
click at [789, 517] on div "Zoom" at bounding box center [784, 515] width 12 height 4
click at [789, 518] on div "Add Slide Poll Zoom More" at bounding box center [769, 510] width 119 height 50
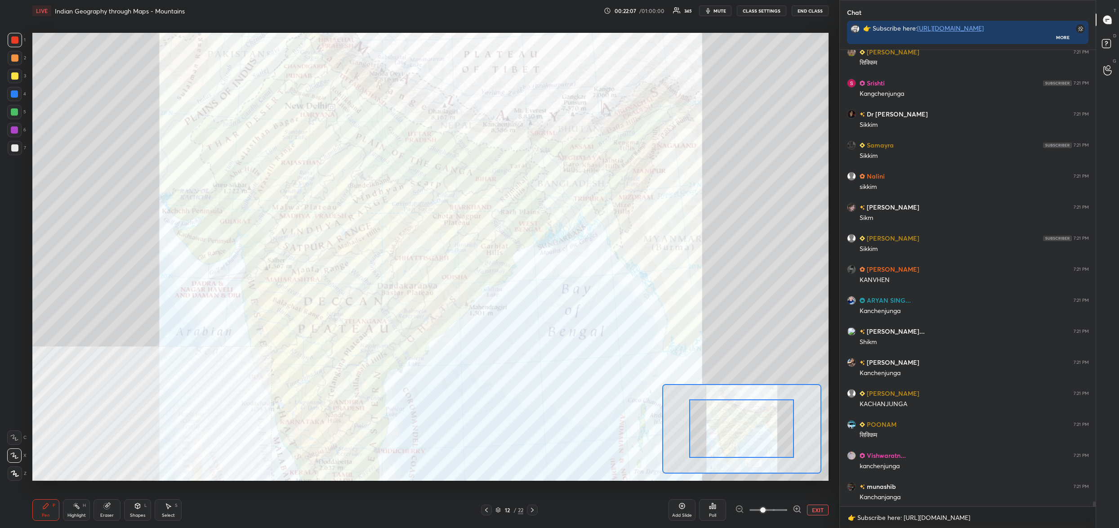
click at [788, 516] on div "Add Slide Poll EXIT" at bounding box center [749, 510] width 160 height 50
click at [789, 516] on div "Add Slide Poll EXIT" at bounding box center [749, 510] width 160 height 50
click at [794, 516] on div "Add Slide Poll EXIT" at bounding box center [749, 510] width 160 height 50
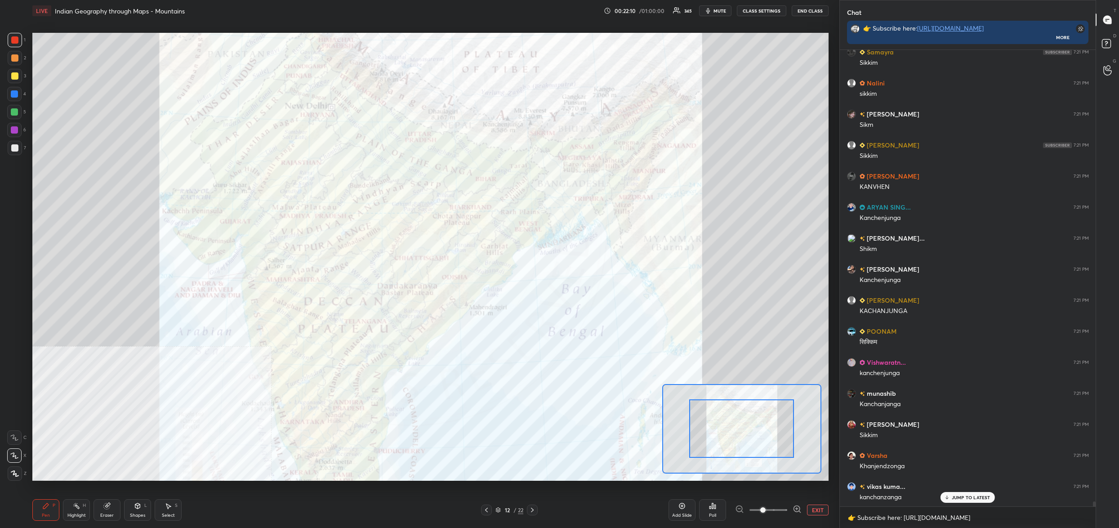
click at [786, 509] on span at bounding box center [769, 509] width 38 height 13
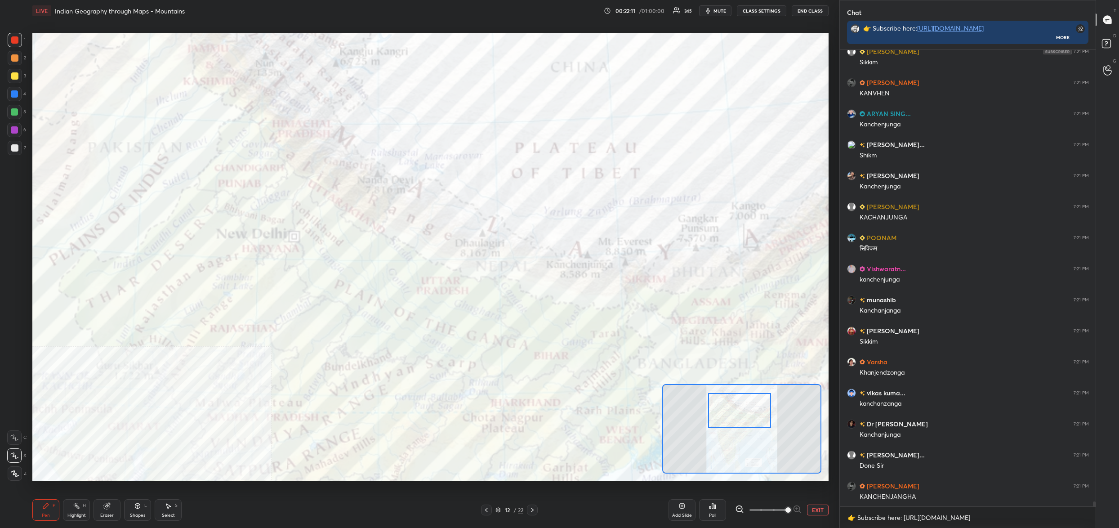
drag, startPoint x: 747, startPoint y: 428, endPoint x: 742, endPoint y: 394, distance: 35.0
click at [745, 410] on div at bounding box center [739, 410] width 63 height 35
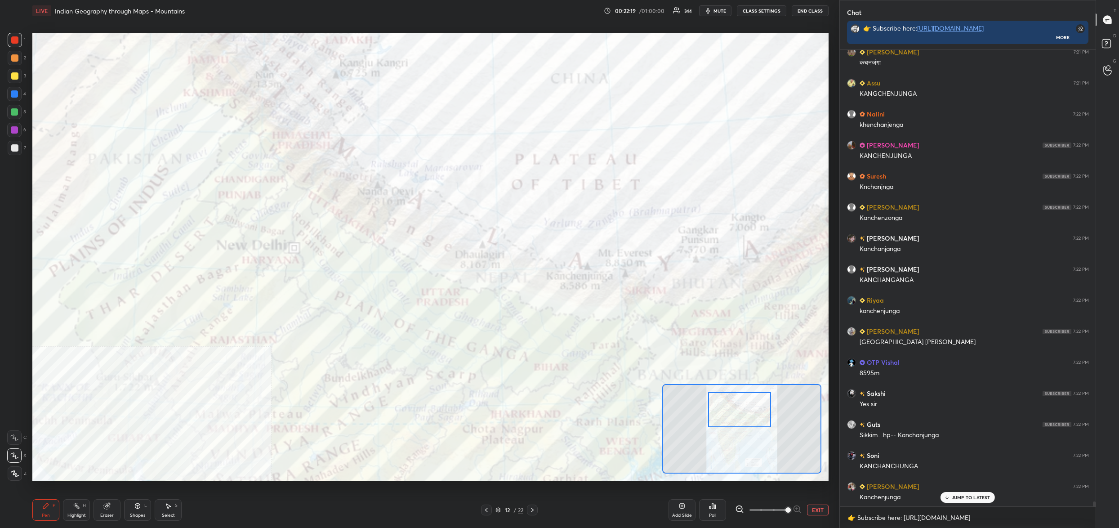
click at [811, 357] on div "Setting up your live class Poll for secs No correct answer Start poll" at bounding box center [430, 257] width 796 height 448
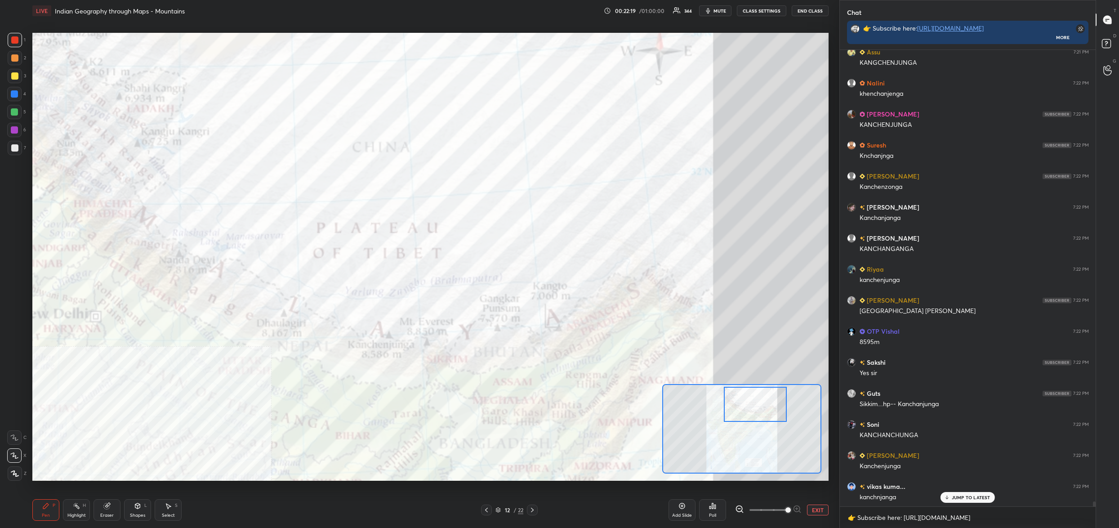
drag, startPoint x: 749, startPoint y: 409, endPoint x: 759, endPoint y: 403, distance: 11.7
click at [764, 403] on div at bounding box center [755, 404] width 63 height 35
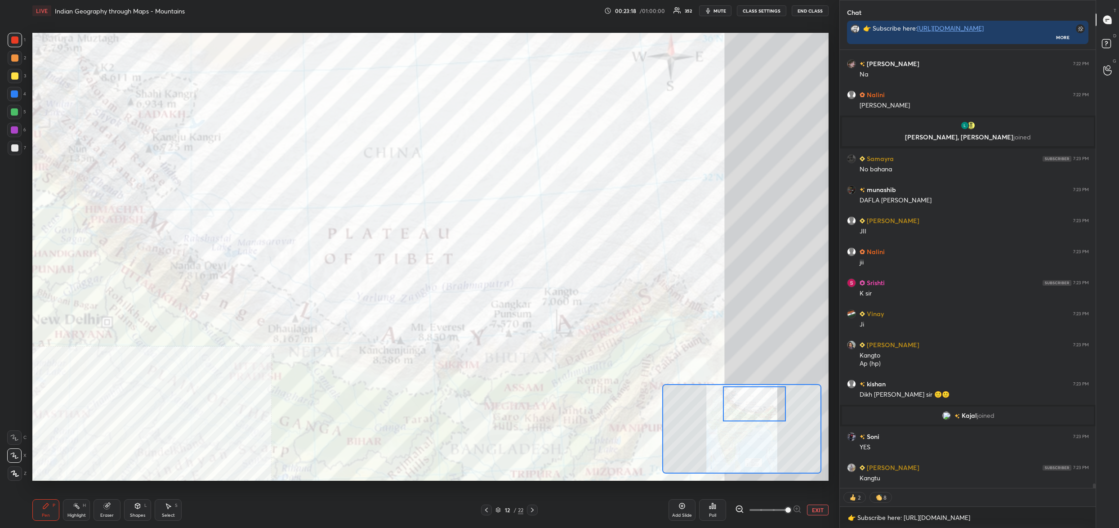
click at [497, 512] on icon at bounding box center [497, 509] width 5 height 5
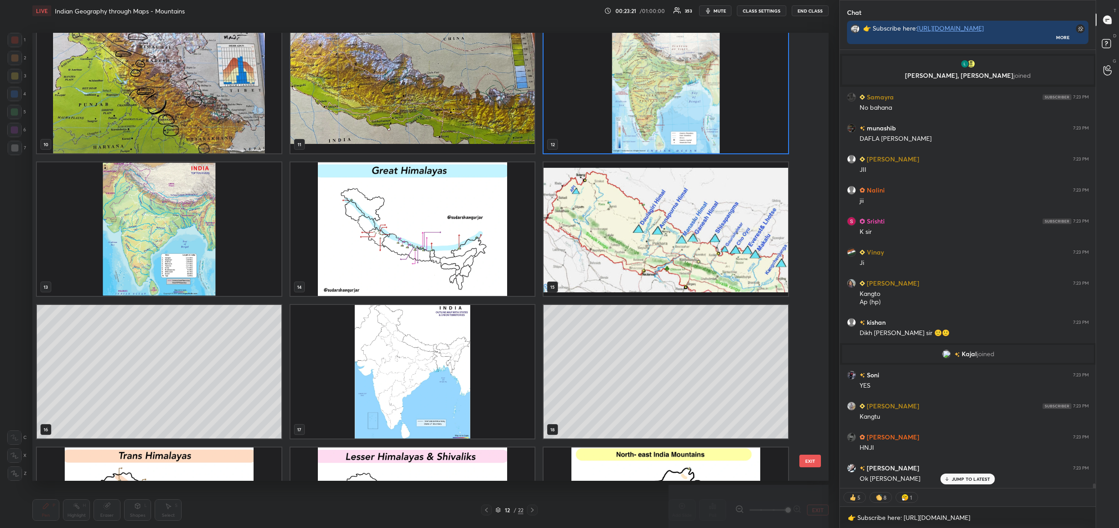
click at [394, 367] on img "grid" at bounding box center [412, 372] width 245 height 134
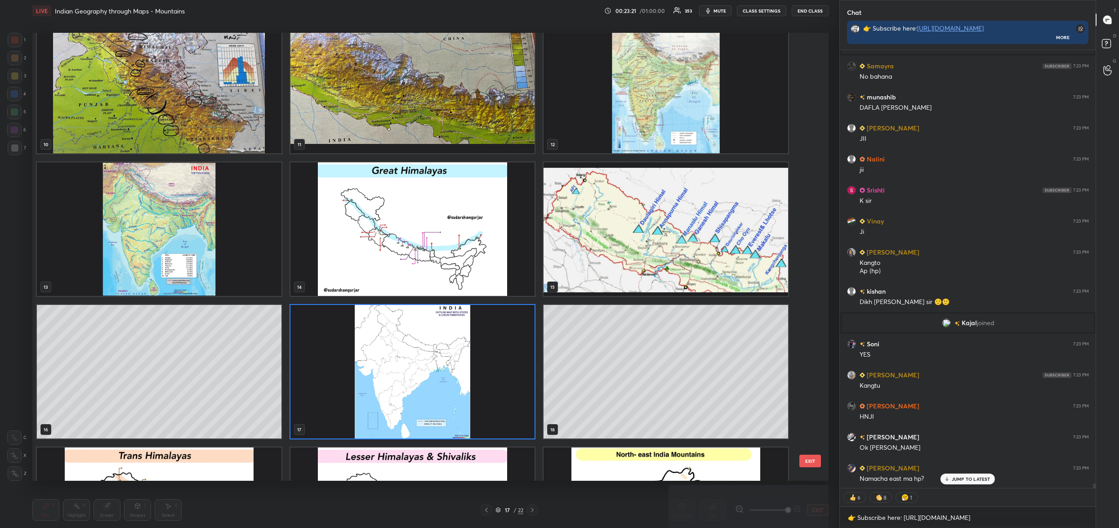
click at [394, 367] on img "grid" at bounding box center [412, 372] width 245 height 134
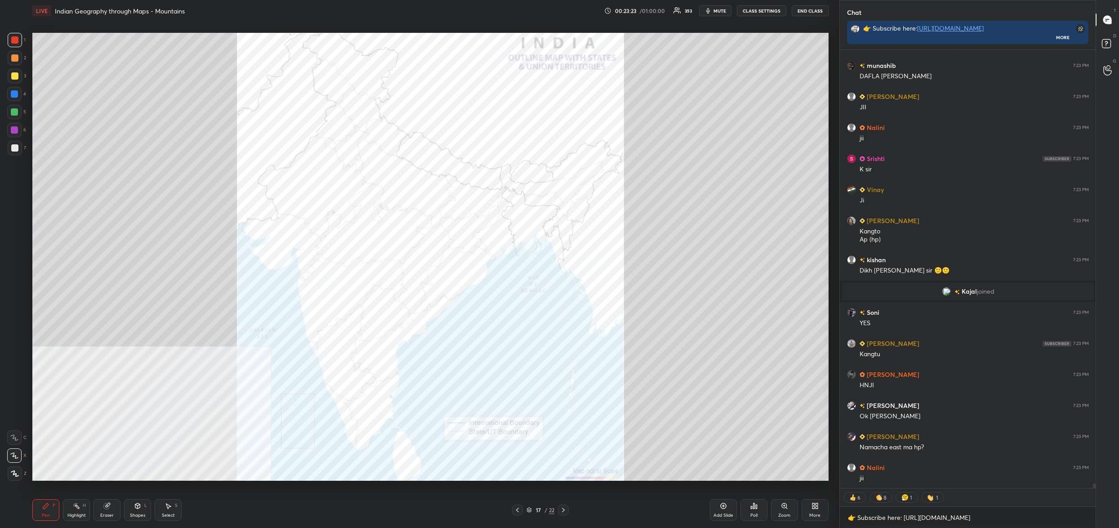
click at [781, 519] on div "Zoom" at bounding box center [784, 510] width 27 height 22
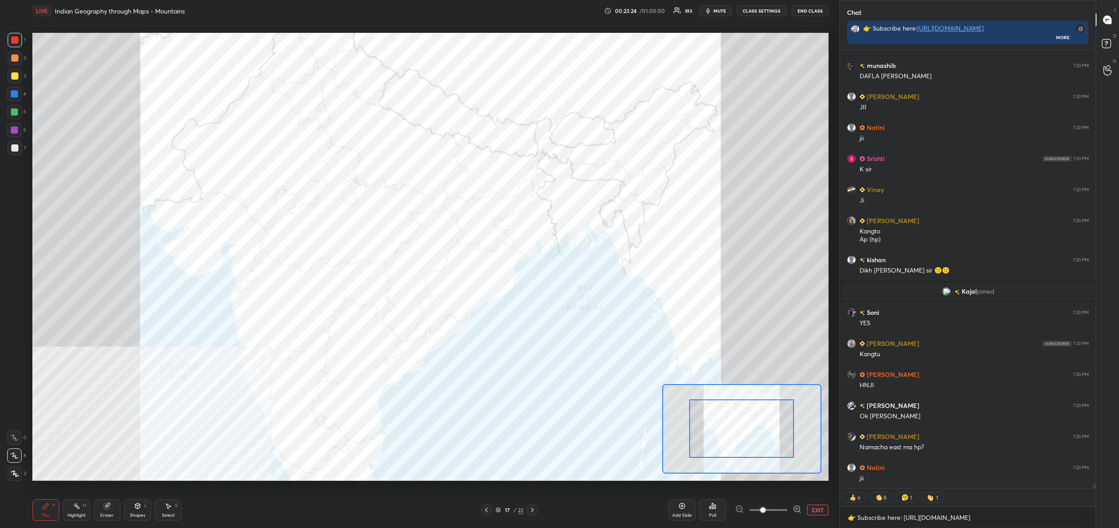
click at [754, 444] on div at bounding box center [741, 428] width 159 height 89
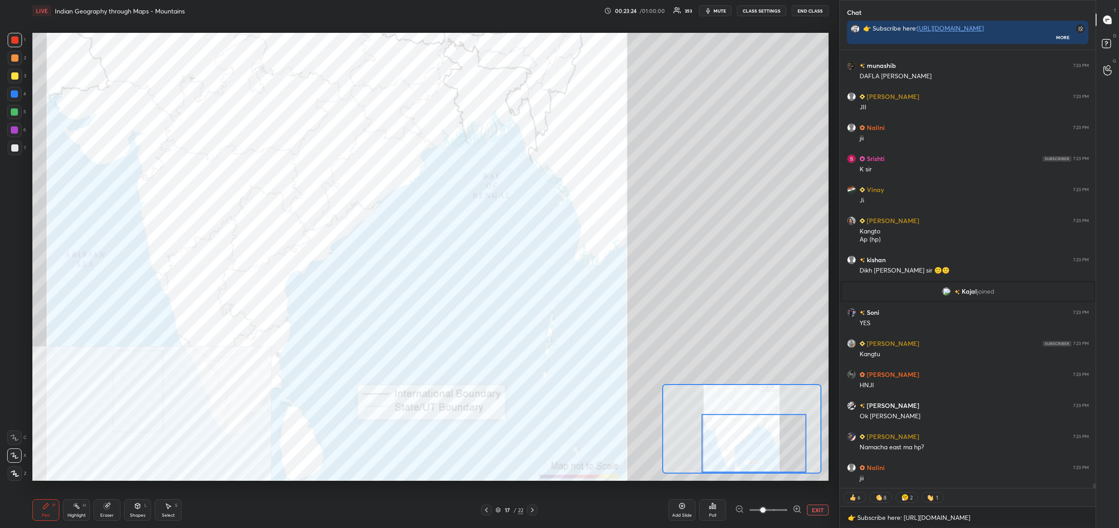
click at [748, 414] on div at bounding box center [753, 443] width 105 height 58
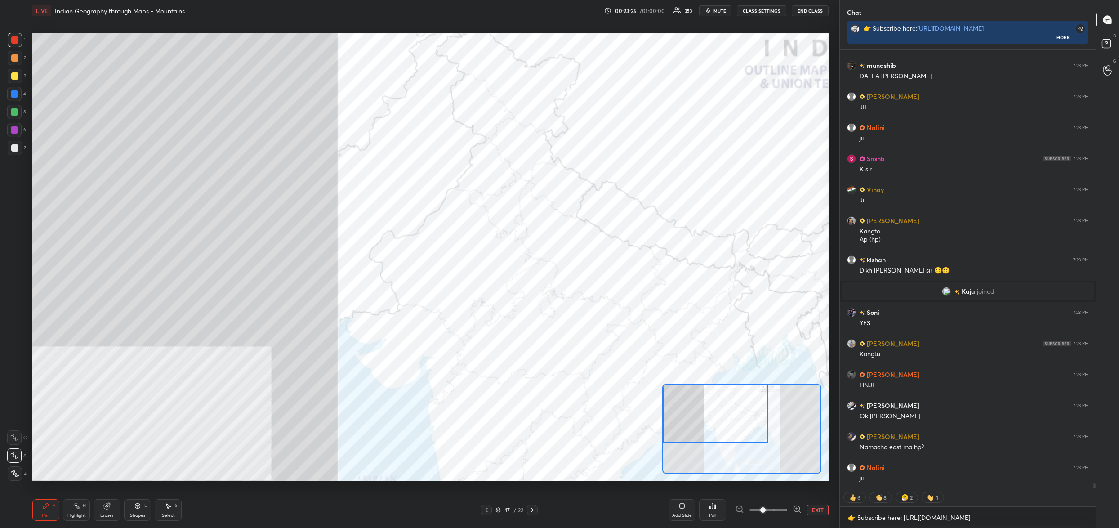
click at [713, 371] on div "Setting up your live class Poll for secs No correct answer Start poll" at bounding box center [430, 257] width 796 height 448
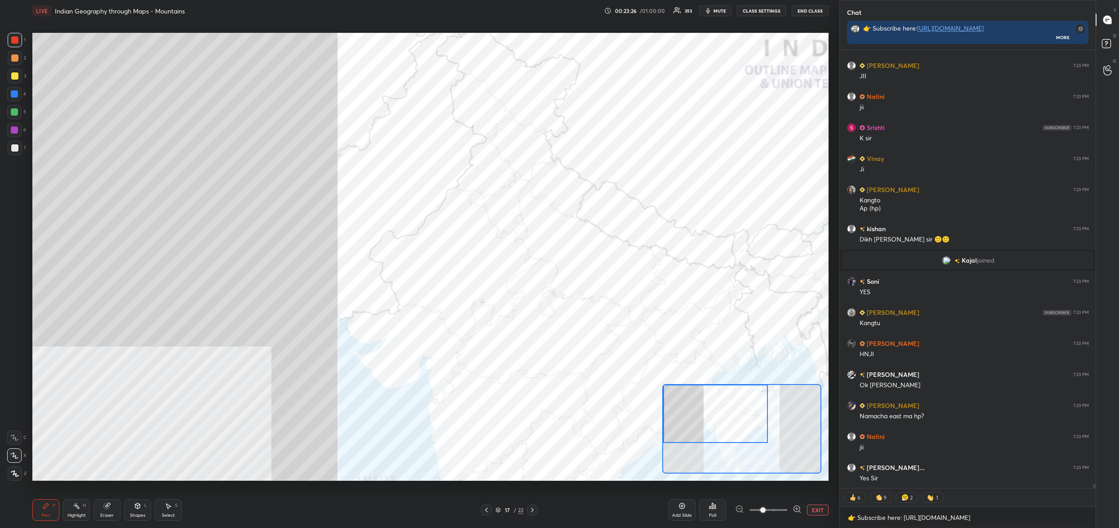
click at [9, 109] on div "1 2 3 4 5 6 7" at bounding box center [16, 96] width 19 height 126
click at [12, 130] on div at bounding box center [14, 129] width 7 height 7
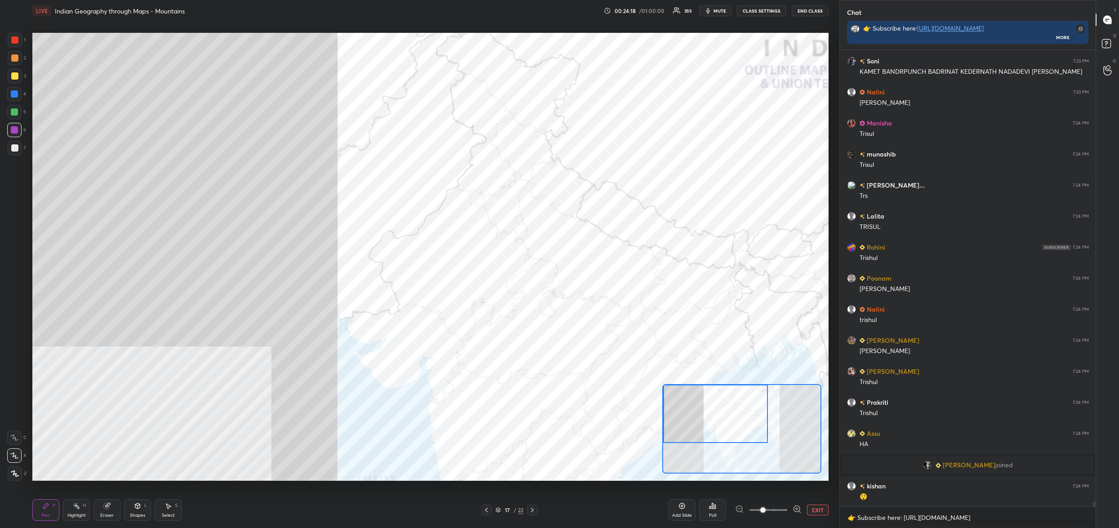
click at [766, 513] on span at bounding box center [762, 509] width 5 height 5
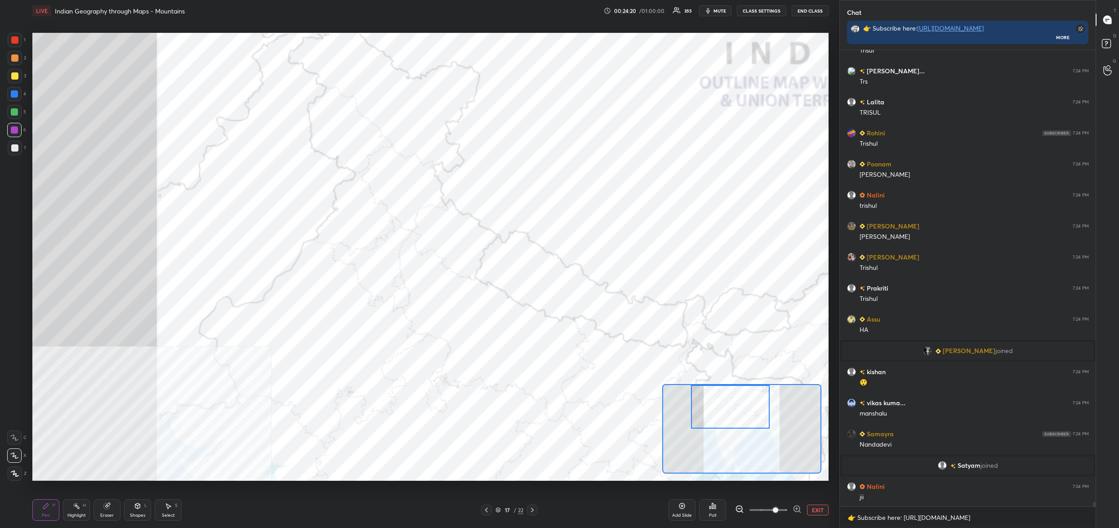
drag, startPoint x: 740, startPoint y: 424, endPoint x: 756, endPoint y: 402, distance: 27.0
click at [756, 404] on div at bounding box center [730, 407] width 79 height 44
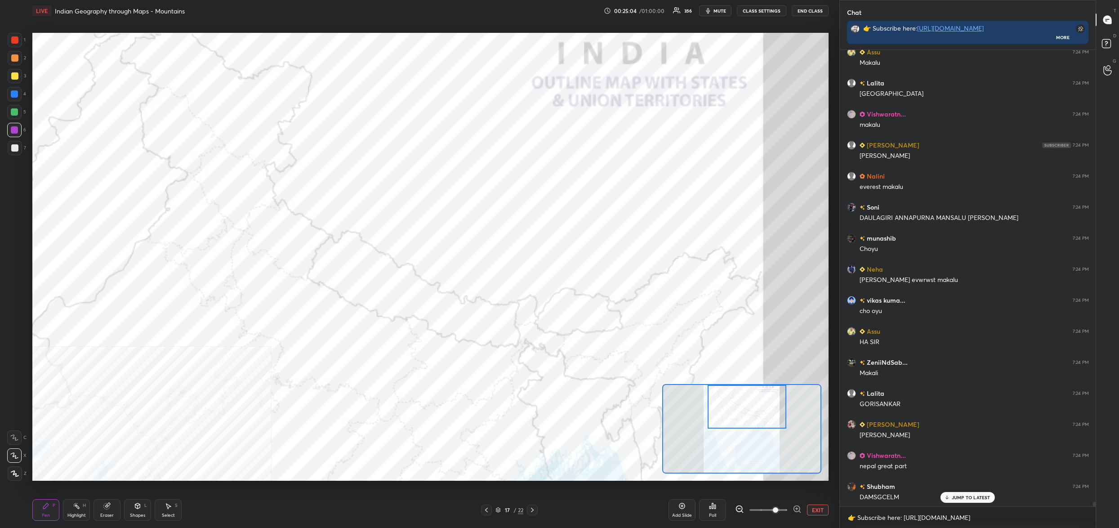
drag, startPoint x: 736, startPoint y: 408, endPoint x: 728, endPoint y: 404, distance: 9.0
click at [747, 406] on div at bounding box center [747, 407] width 79 height 44
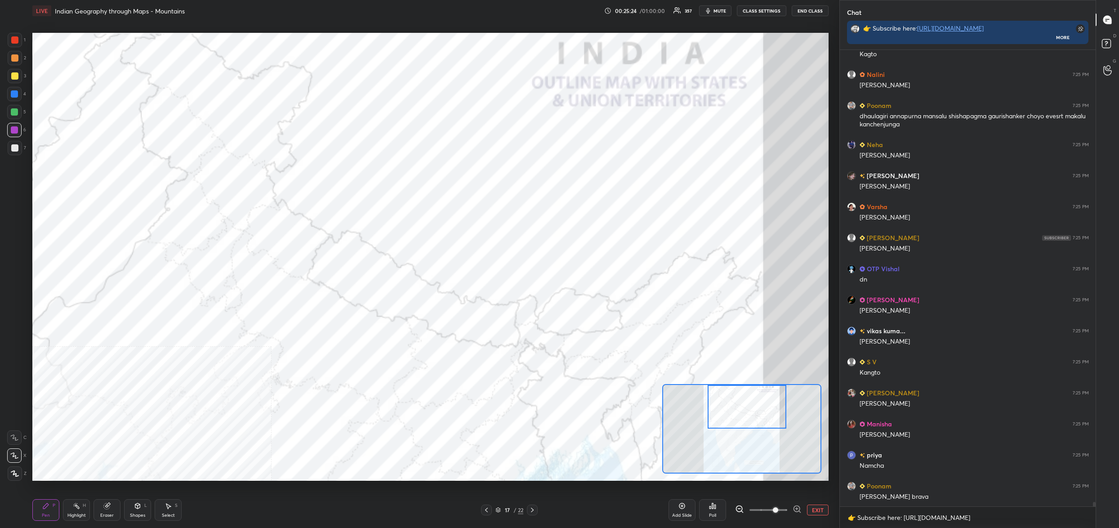
click at [719, 515] on div "Poll" at bounding box center [712, 510] width 27 height 22
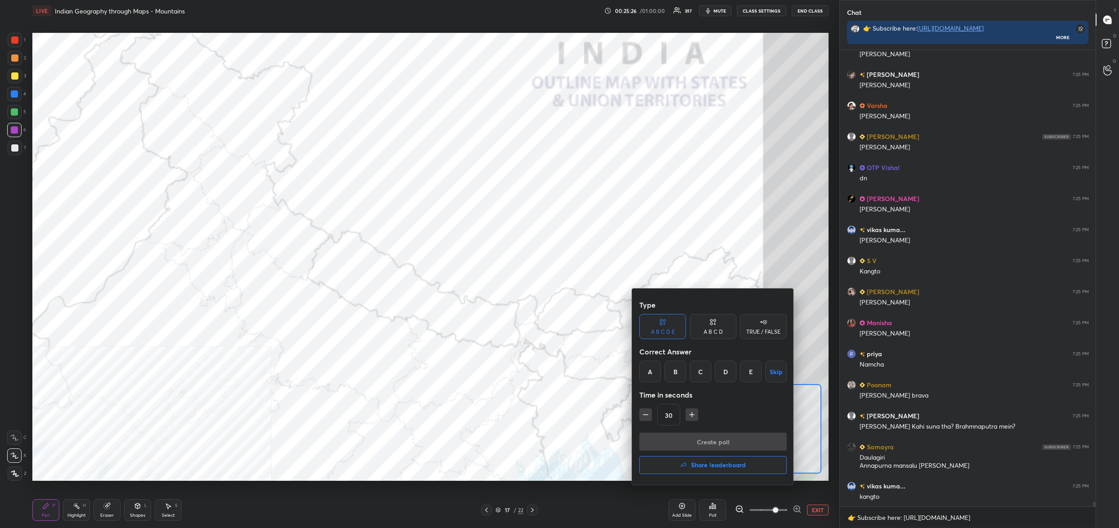
drag, startPoint x: 726, startPoint y: 370, endPoint x: 737, endPoint y: 397, distance: 29.5
click at [726, 371] on div "D" at bounding box center [726, 372] width 22 height 22
click at [723, 442] on button "Create poll" at bounding box center [712, 442] width 147 height 18
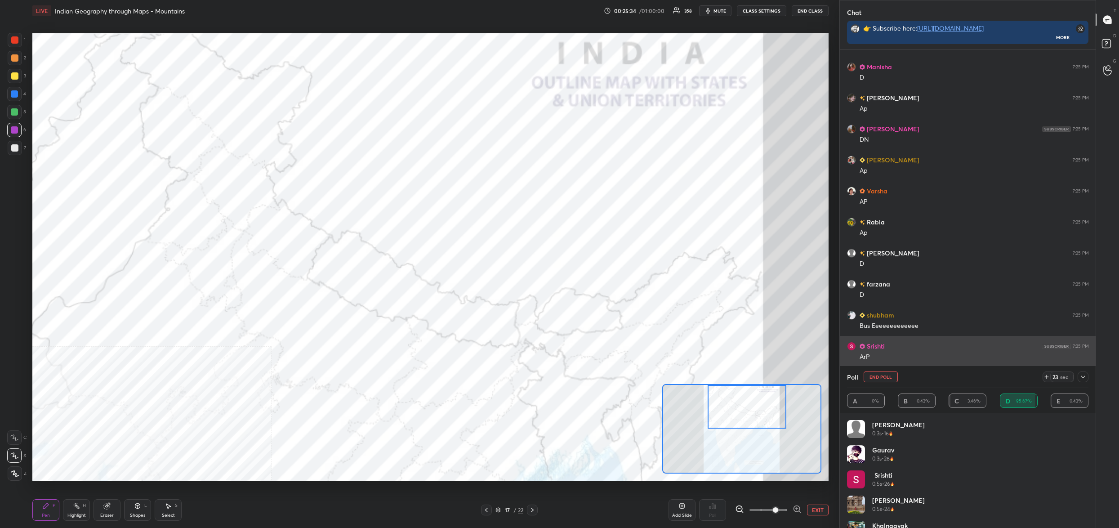
drag, startPoint x: 883, startPoint y: 375, endPoint x: 878, endPoint y: 361, distance: 15.1
click at [882, 370] on div "Poll End Poll 23 sec" at bounding box center [967, 377] width 241 height 22
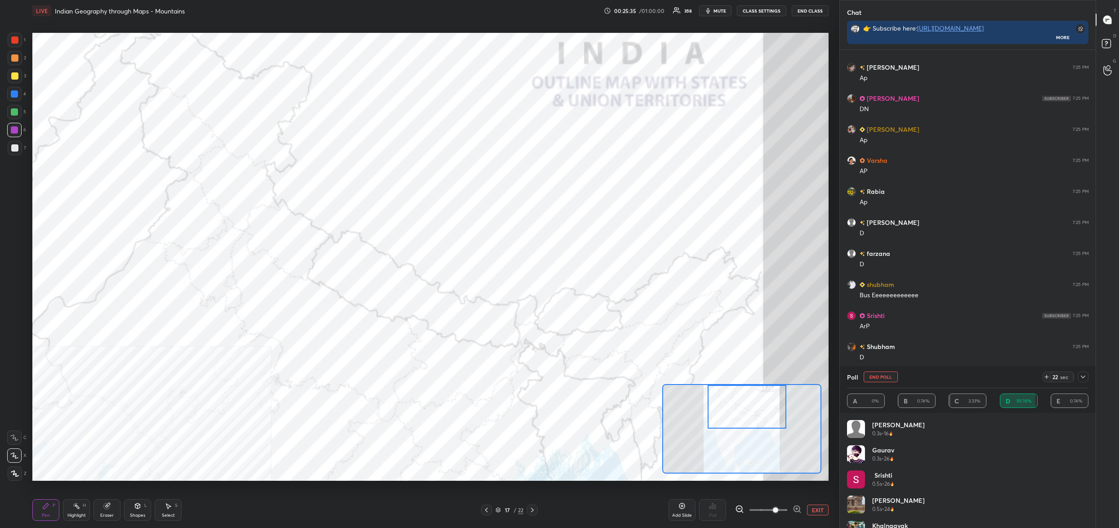
click at [880, 375] on button "End Poll" at bounding box center [881, 376] width 34 height 11
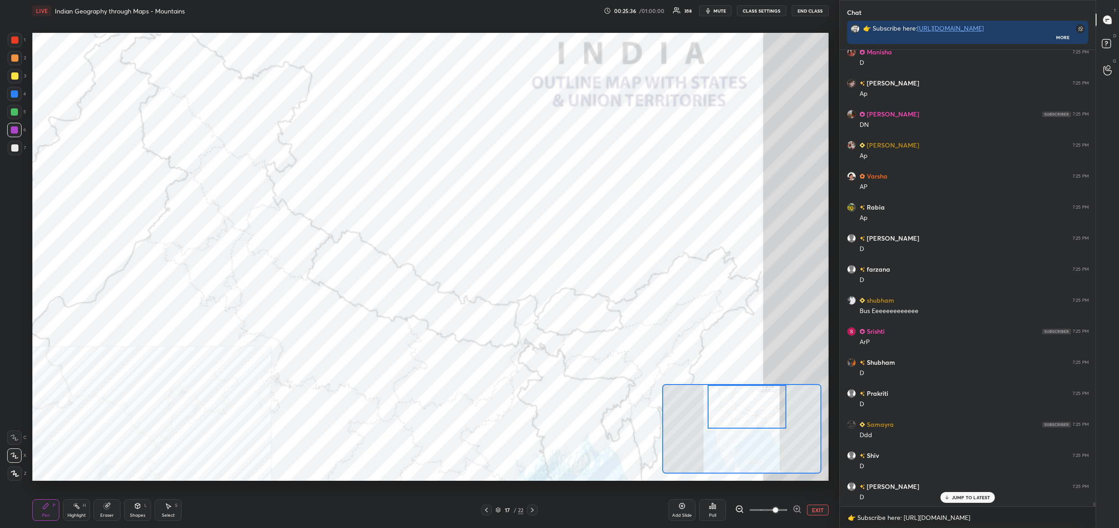
click at [716, 511] on div "Poll" at bounding box center [712, 510] width 27 height 22
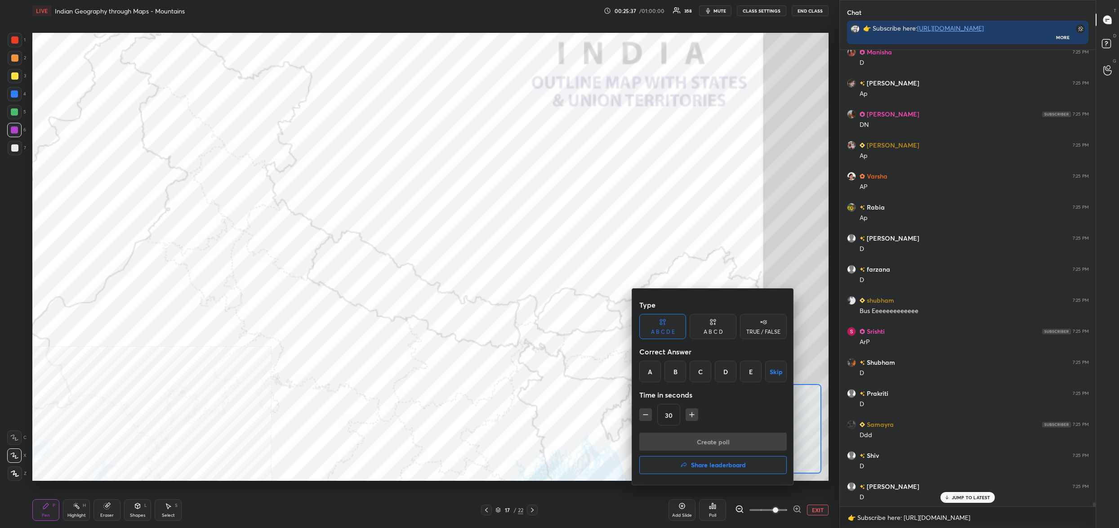
drag, startPoint x: 725, startPoint y: 366, endPoint x: 717, endPoint y: 369, distance: 8.0
click at [724, 366] on div "D" at bounding box center [726, 372] width 22 height 22
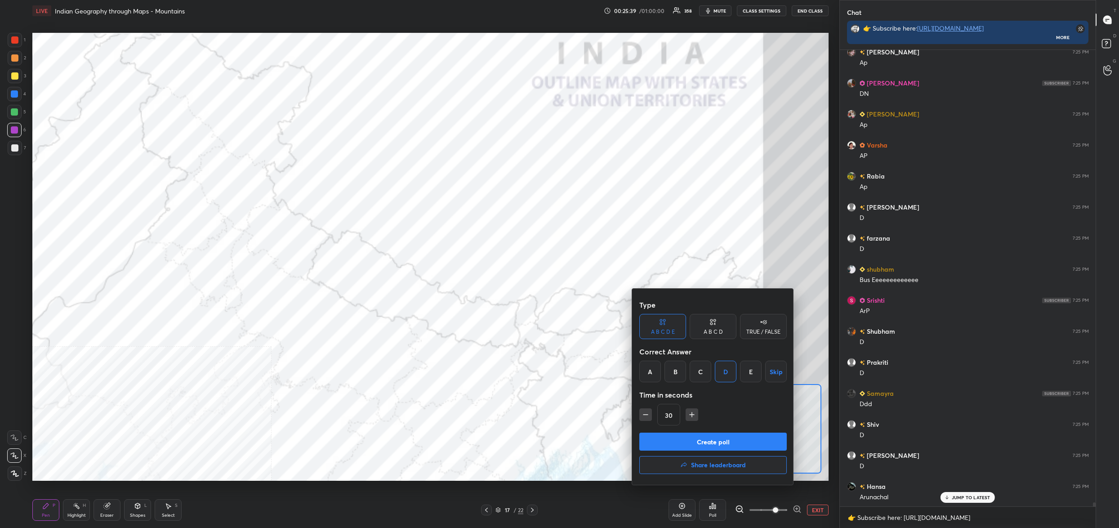
click at [706, 444] on button "Create poll" at bounding box center [712, 442] width 147 height 18
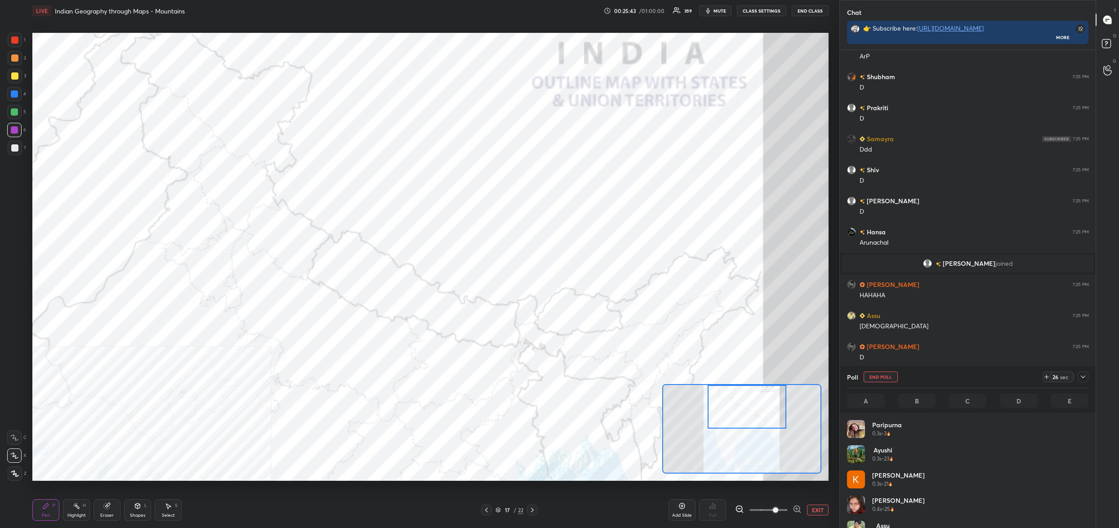
click at [773, 385] on div "Setting up your live class Poll for secs No correct answer Start poll" at bounding box center [430, 257] width 796 height 448
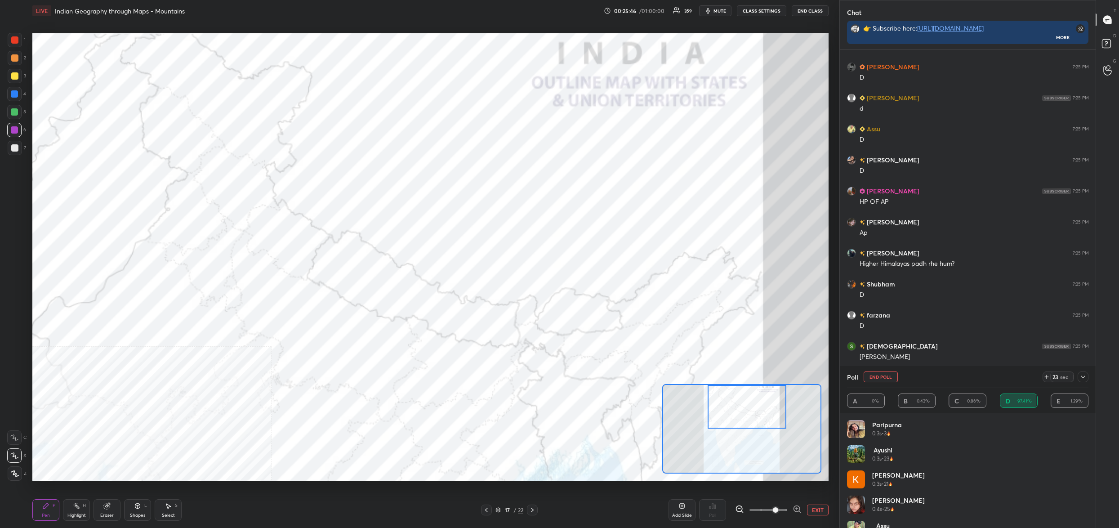
click at [883, 378] on button "End Poll" at bounding box center [881, 376] width 34 height 11
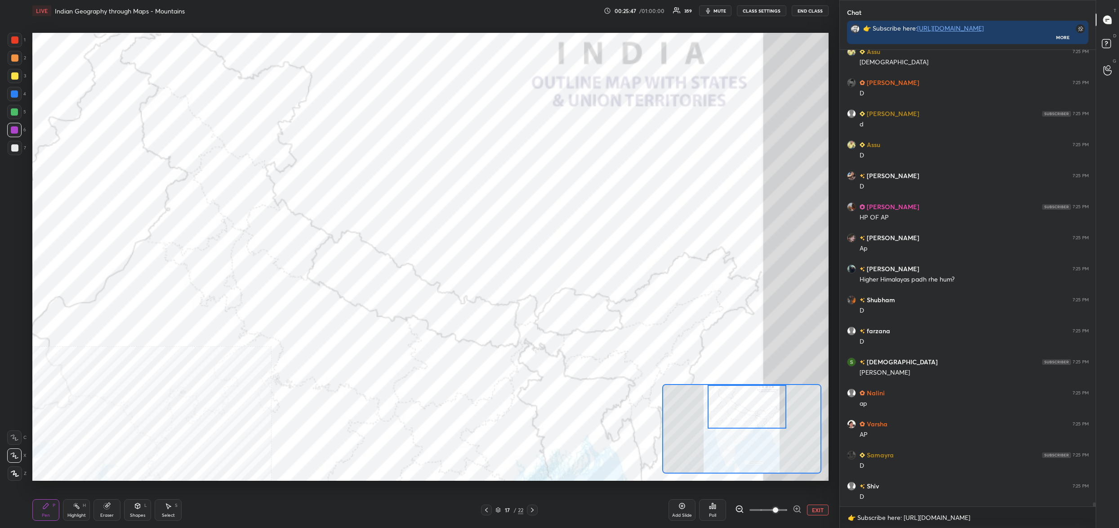
drag, startPoint x: 727, startPoint y: 513, endPoint x: 723, endPoint y: 507, distance: 7.1
click at [727, 513] on div "Add Slide Poll EXIT" at bounding box center [749, 510] width 160 height 50
click at [720, 508] on div "Poll" at bounding box center [712, 510] width 27 height 22
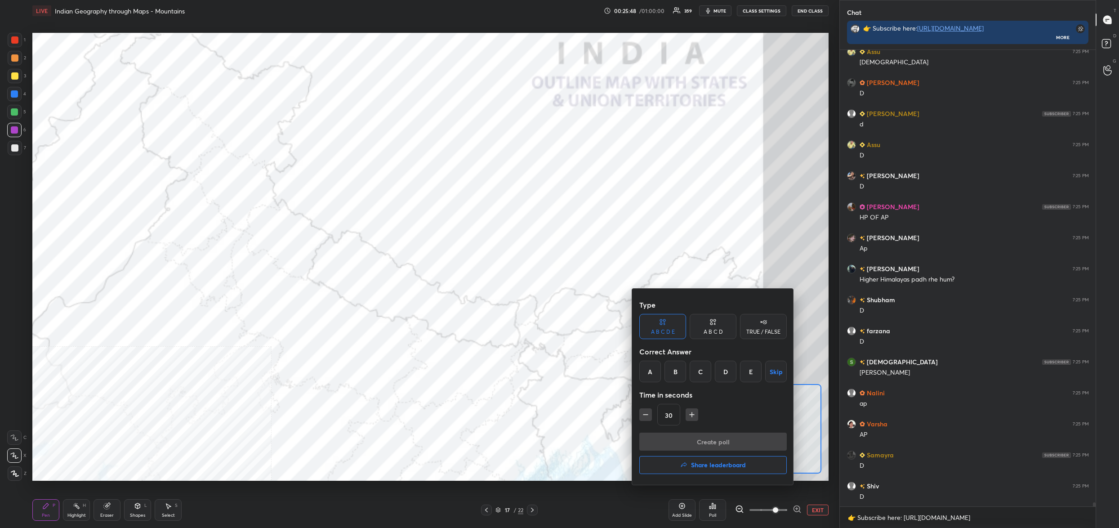
drag, startPoint x: 720, startPoint y: 371, endPoint x: 721, endPoint y: 385, distance: 14.0
click at [721, 370] on div "D" at bounding box center [726, 372] width 22 height 22
click at [728, 442] on button "Create poll" at bounding box center [712, 442] width 147 height 18
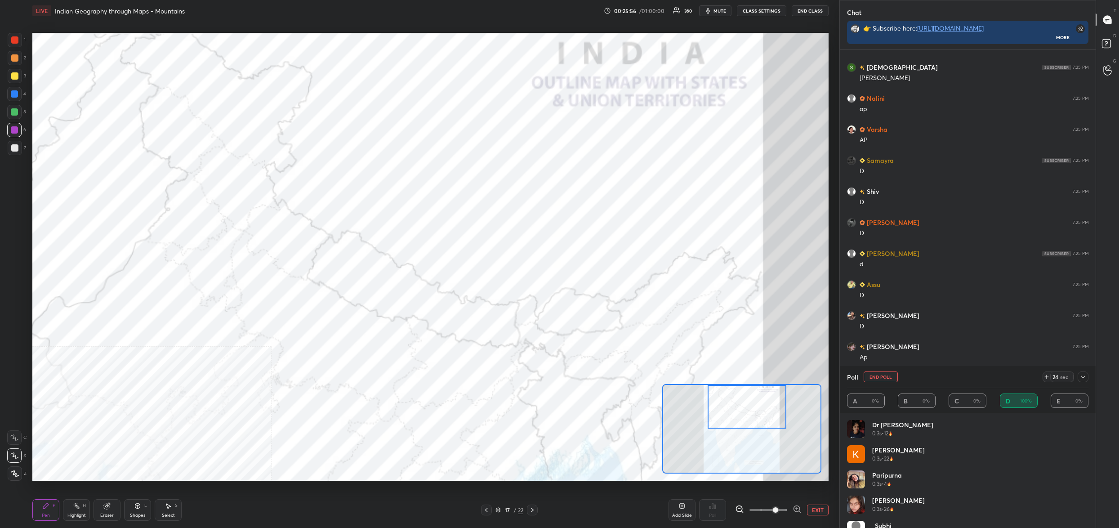
drag, startPoint x: 884, startPoint y: 376, endPoint x: 878, endPoint y: 378, distance: 6.3
click at [880, 377] on button "End Poll" at bounding box center [881, 376] width 34 height 11
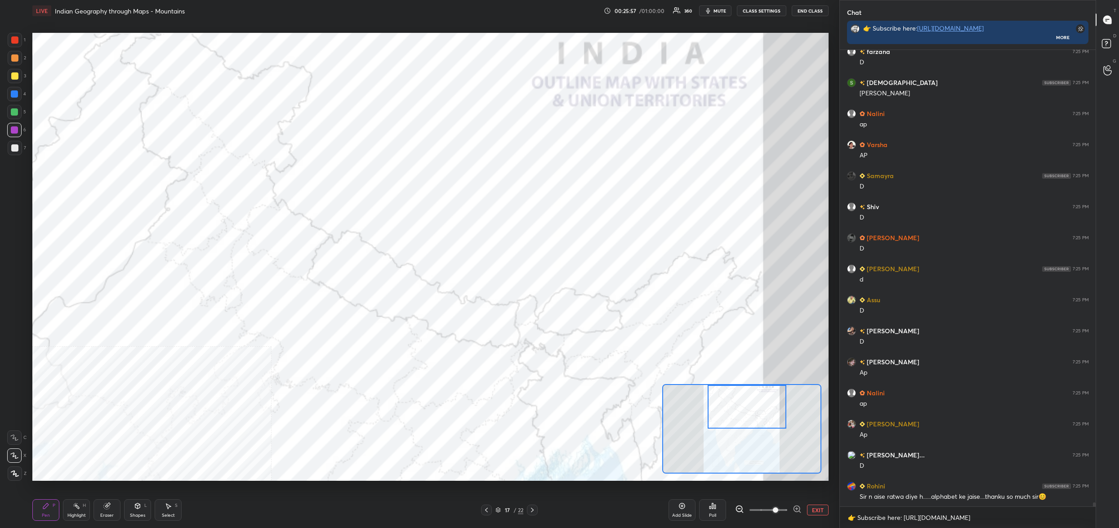
click at [714, 511] on div "Poll" at bounding box center [712, 510] width 27 height 22
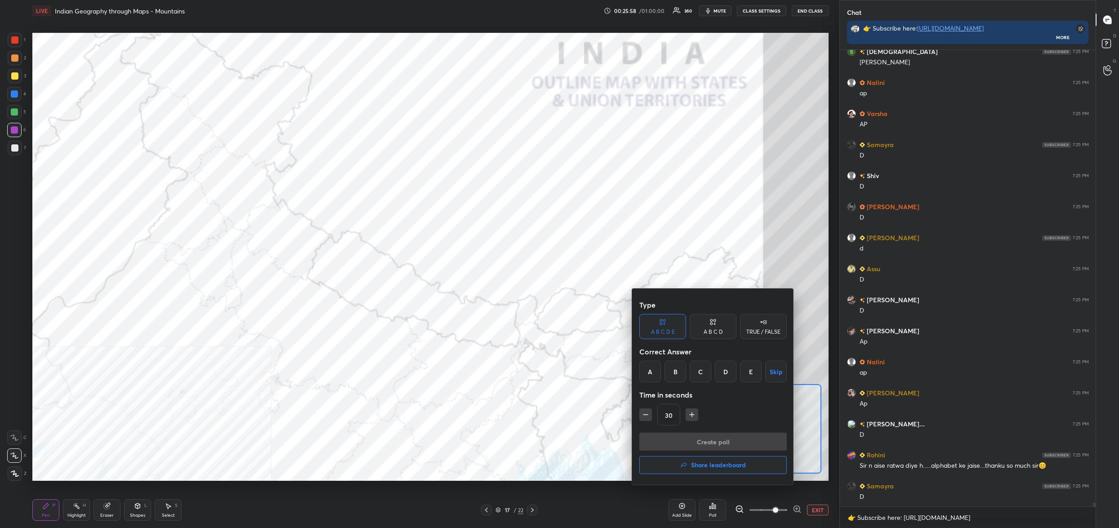
click at [569, 406] on div at bounding box center [559, 264] width 1119 height 528
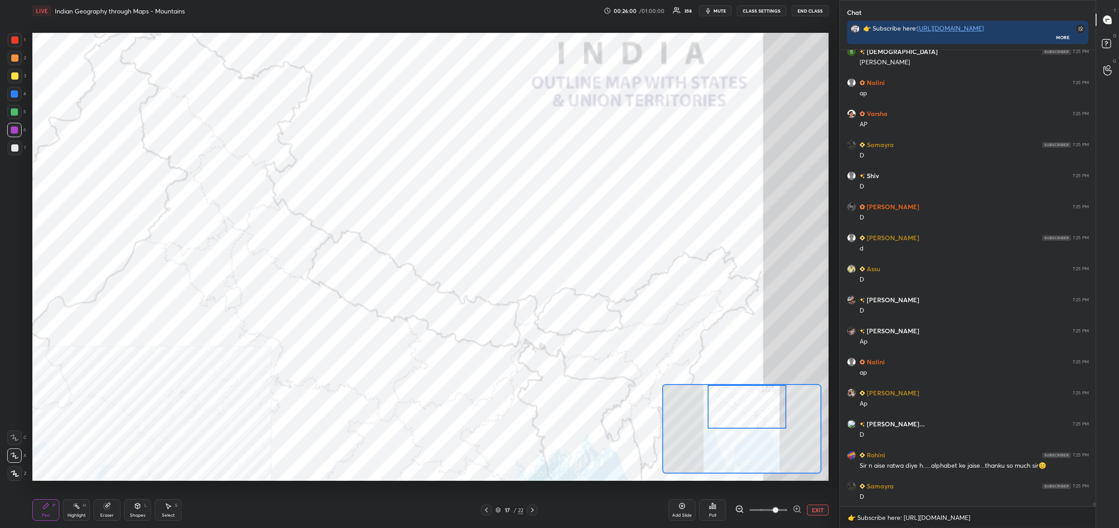
click at [722, 505] on div "Poll" at bounding box center [712, 510] width 27 height 22
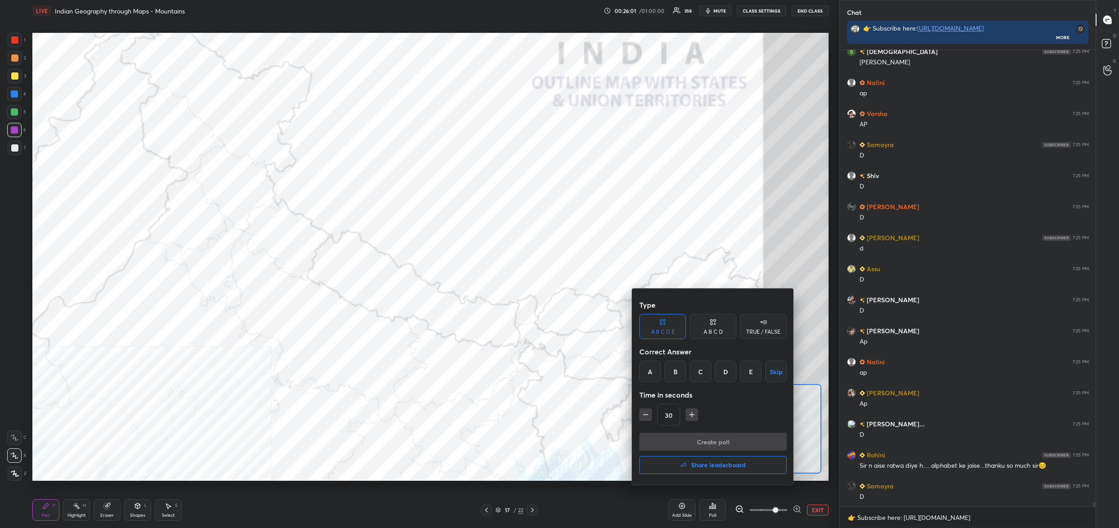
drag, startPoint x: 708, startPoint y: 372, endPoint x: 703, endPoint y: 387, distance: 16.1
click at [708, 371] on div "C" at bounding box center [701, 372] width 22 height 22
click at [716, 438] on button "Create poll" at bounding box center [712, 442] width 147 height 18
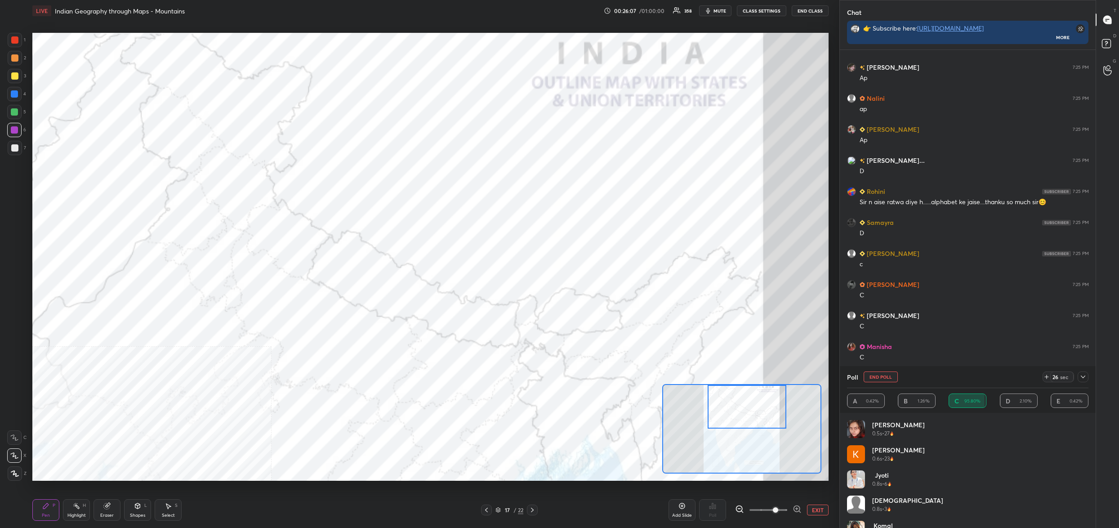
drag, startPoint x: 906, startPoint y: 384, endPoint x: 897, endPoint y: 379, distance: 10.3
click at [898, 380] on div "Poll End Poll 26 sec" at bounding box center [967, 377] width 241 height 22
drag, startPoint x: 897, startPoint y: 379, endPoint x: 886, endPoint y: 379, distance: 10.4
click at [889, 379] on div "Poll End Poll 25 sec" at bounding box center [967, 377] width 241 height 22
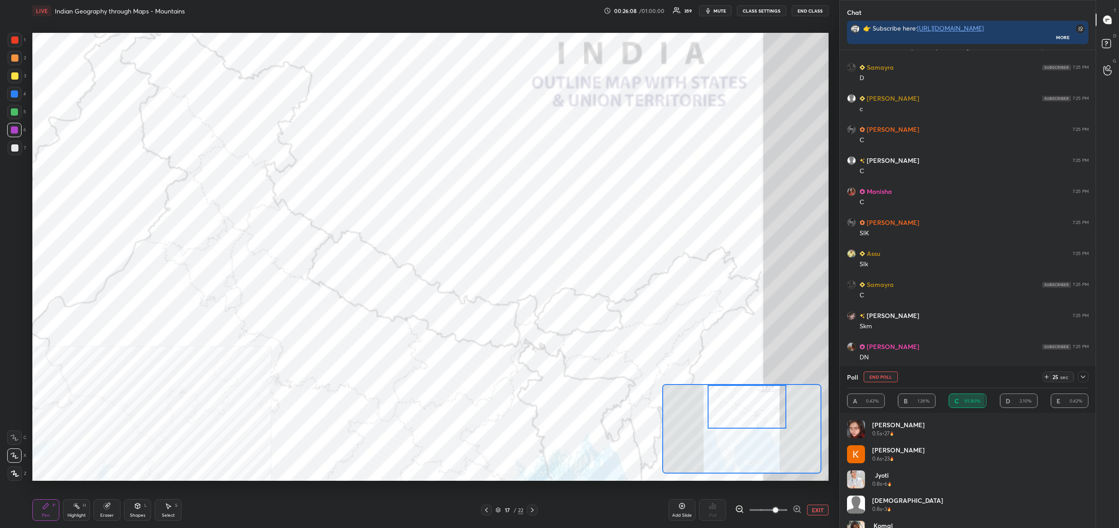
click at [884, 378] on button "End Poll" at bounding box center [881, 376] width 34 height 11
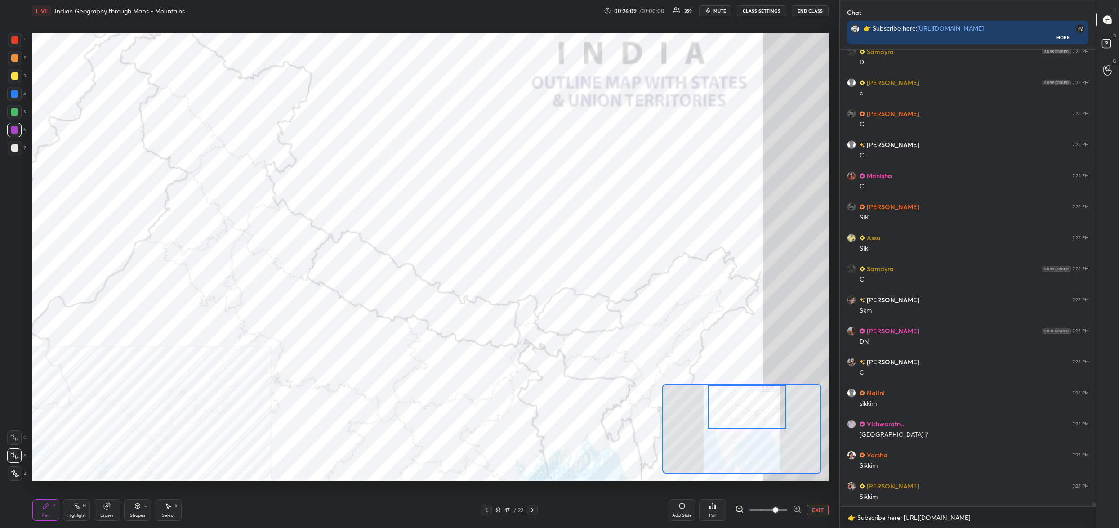
click at [711, 512] on div "Poll" at bounding box center [712, 510] width 27 height 22
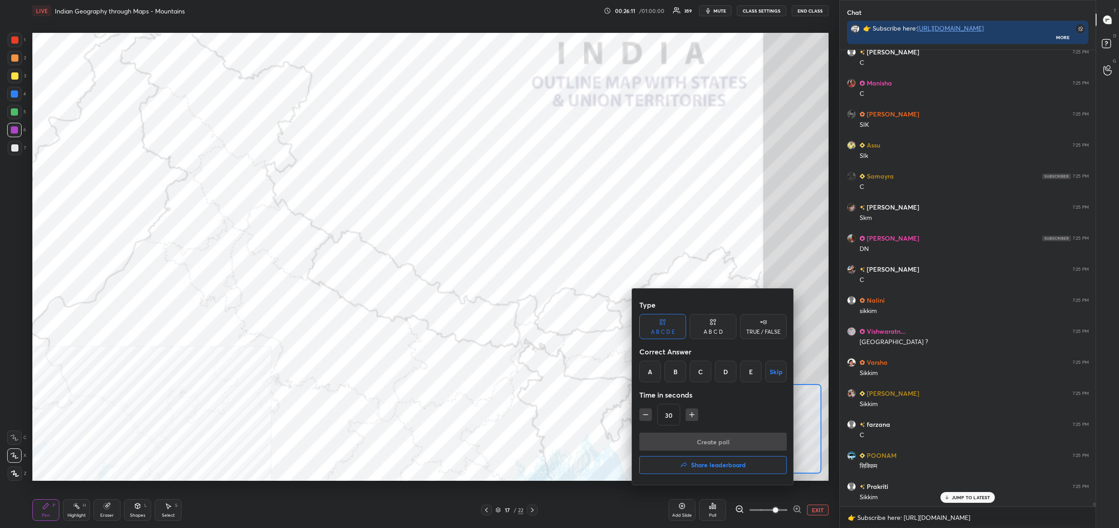
drag, startPoint x: 677, startPoint y: 373, endPoint x: 673, endPoint y: 377, distance: 5.1
click at [677, 373] on div "B" at bounding box center [676, 372] width 22 height 22
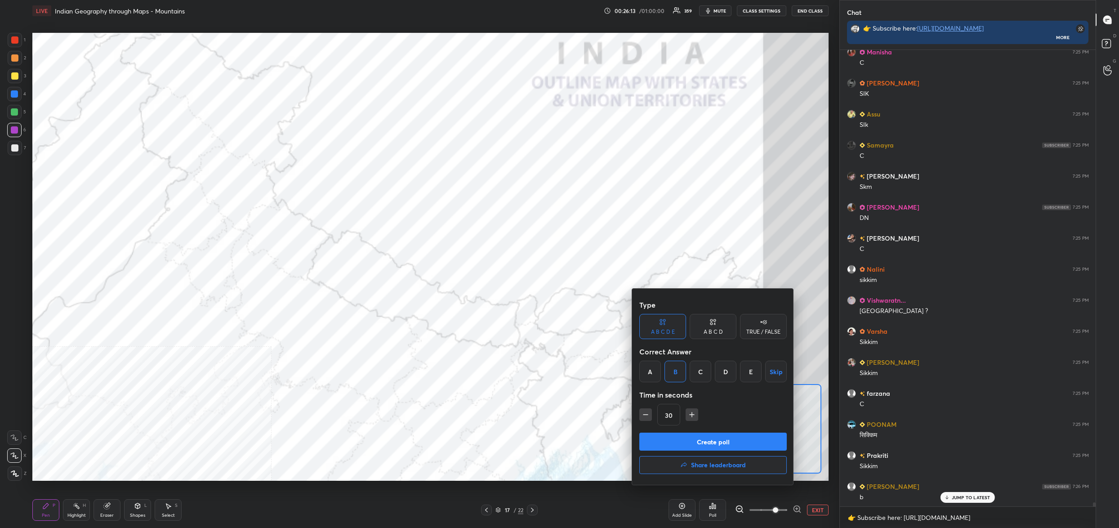
click at [687, 443] on button "Create poll" at bounding box center [712, 442] width 147 height 18
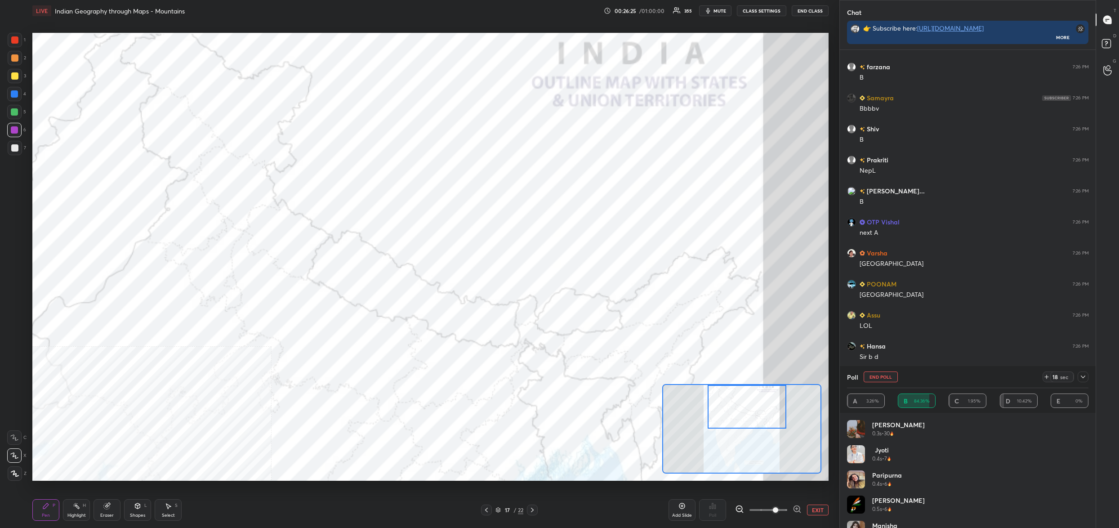
click at [888, 376] on button "End Poll" at bounding box center [881, 376] width 34 height 11
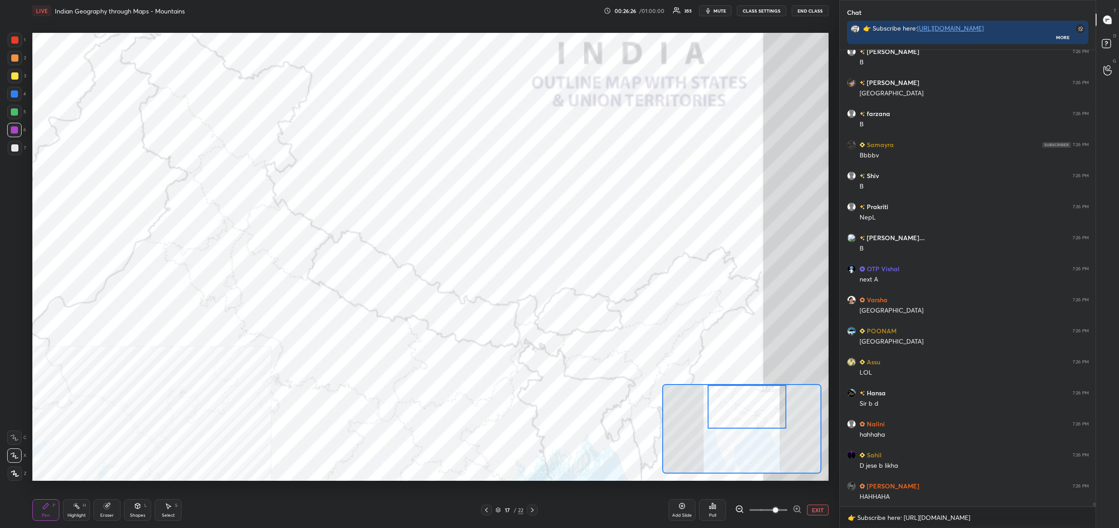
click at [713, 513] on div "Poll" at bounding box center [712, 515] width 7 height 4
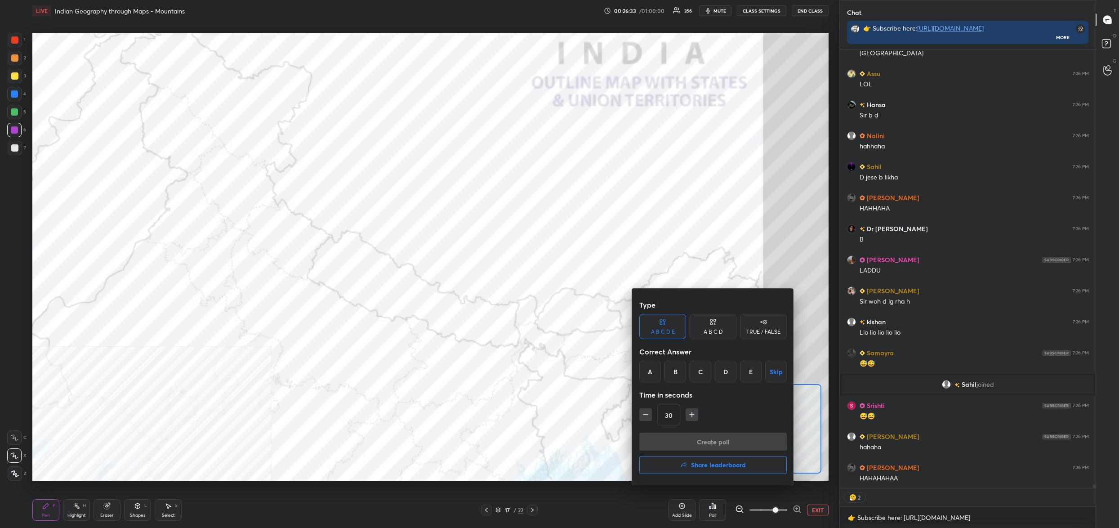
click at [543, 402] on div at bounding box center [559, 264] width 1119 height 528
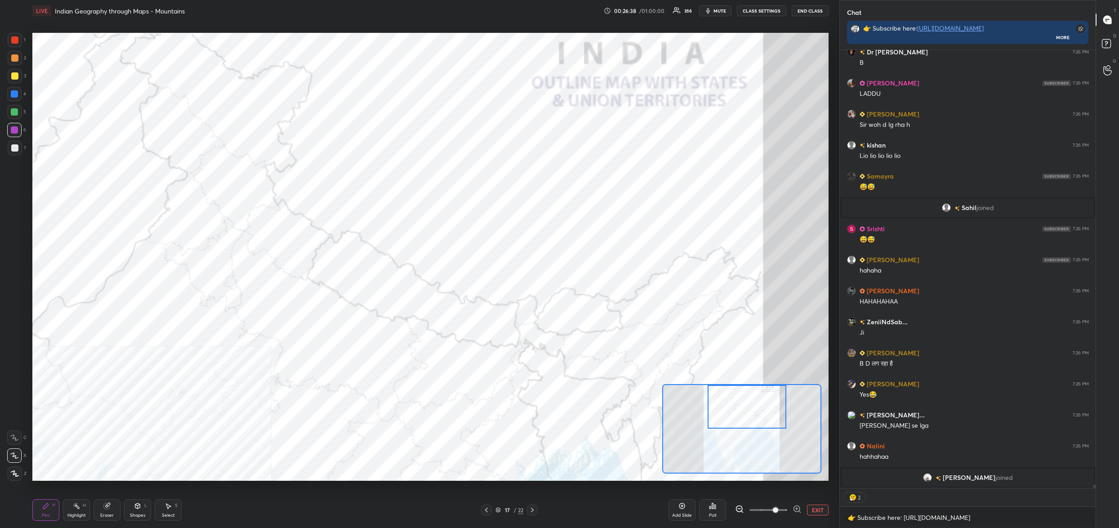
click at [716, 505] on icon at bounding box center [712, 505] width 7 height 7
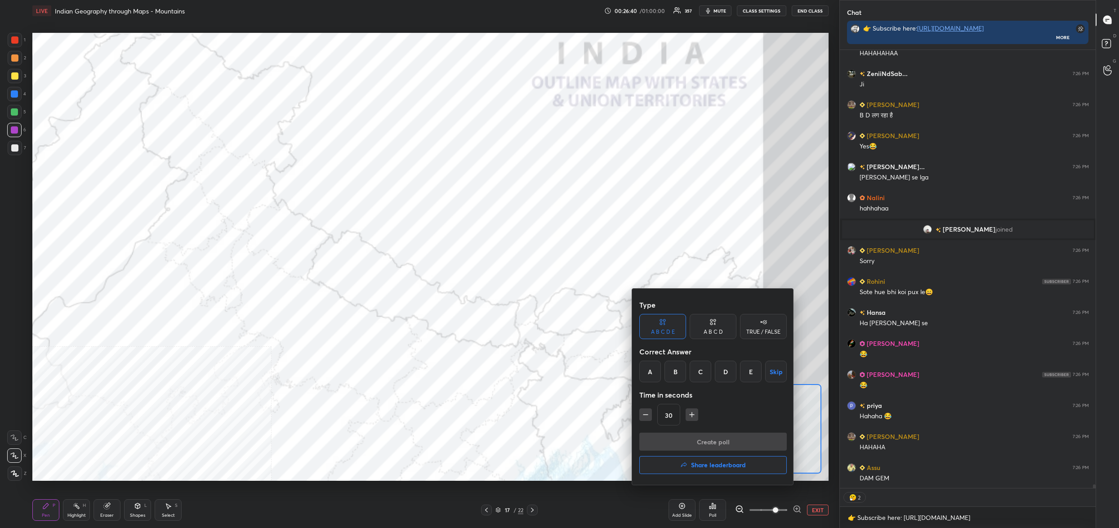
click at [752, 366] on div "E" at bounding box center [751, 372] width 22 height 22
click at [743, 435] on button "Create poll" at bounding box center [712, 442] width 147 height 18
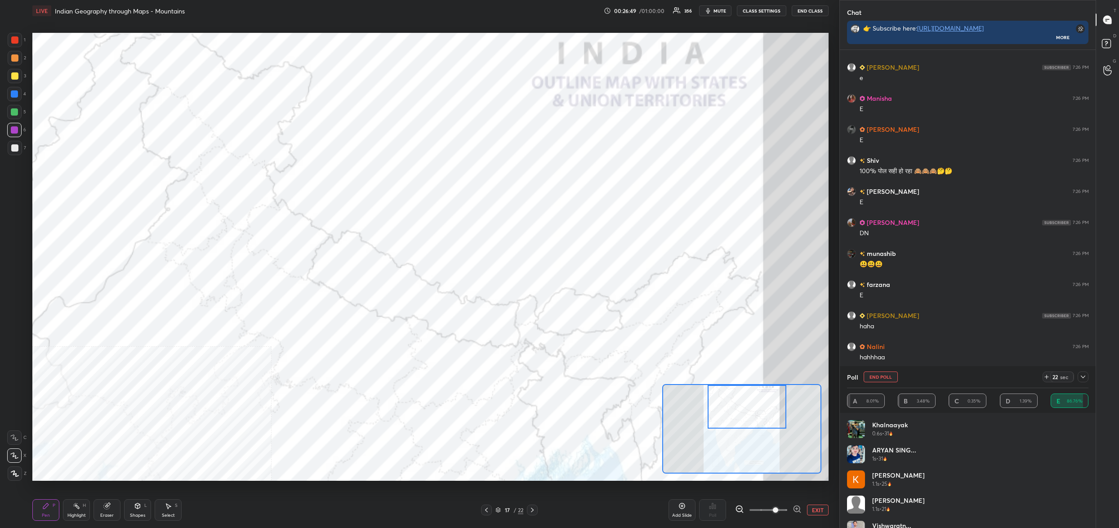
drag, startPoint x: 884, startPoint y: 378, endPoint x: 876, endPoint y: 378, distance: 7.2
click at [884, 378] on button "End Poll" at bounding box center [881, 376] width 34 height 11
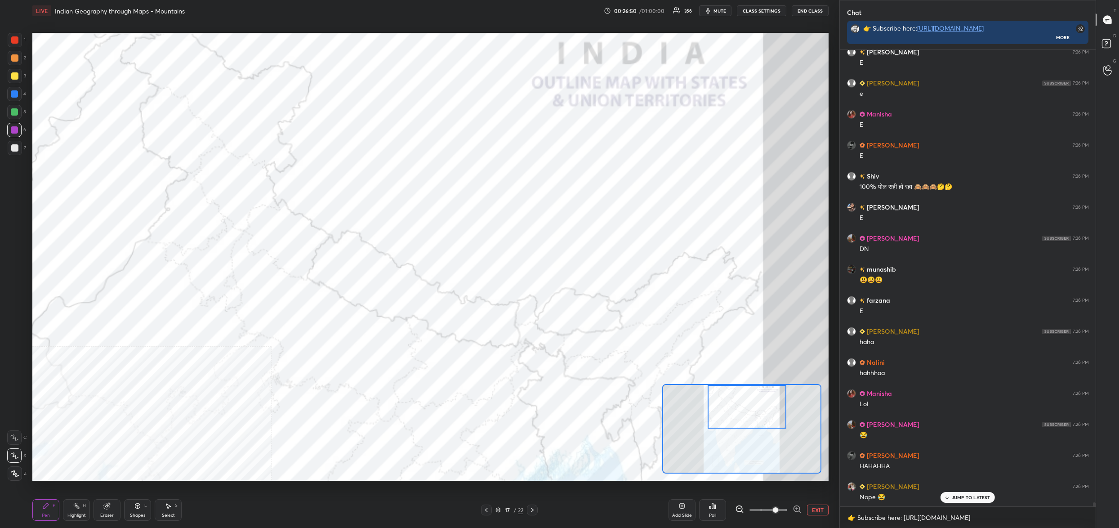
click at [702, 511] on div "Poll" at bounding box center [712, 510] width 27 height 22
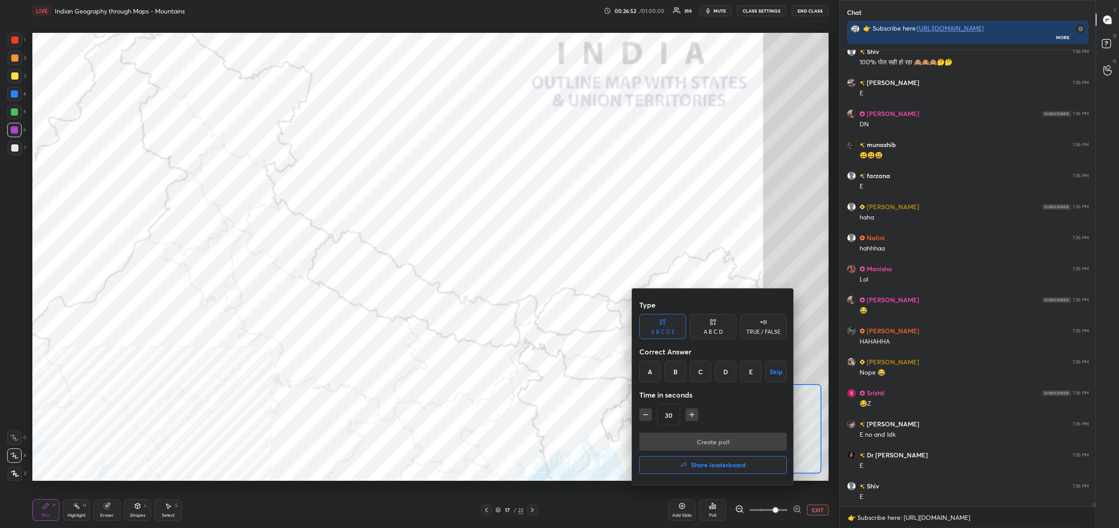
click at [753, 377] on div "E" at bounding box center [751, 372] width 22 height 22
drag, startPoint x: 744, startPoint y: 446, endPoint x: 731, endPoint y: 442, distance: 13.7
click at [743, 446] on button "Create poll" at bounding box center [712, 442] width 147 height 18
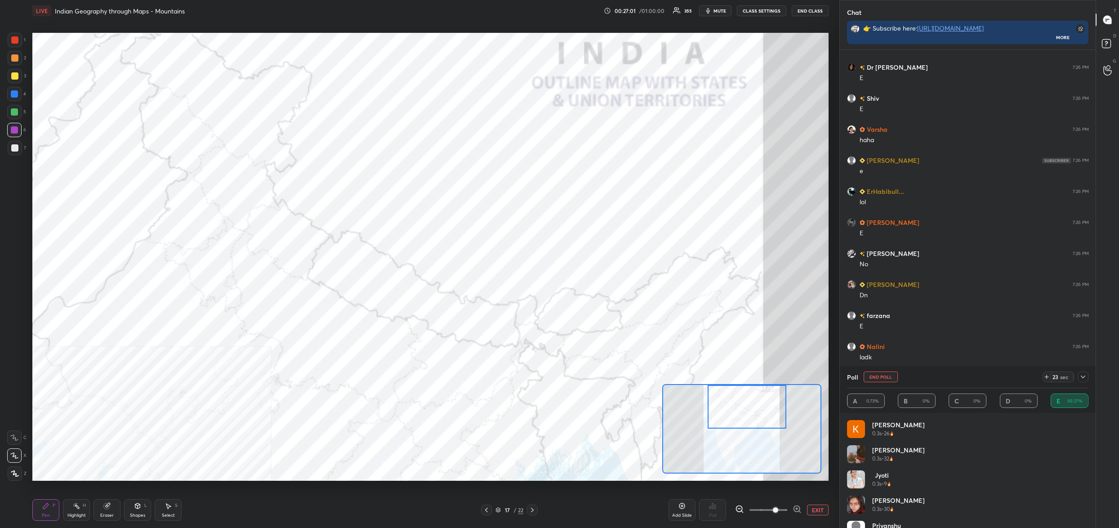
click at [877, 378] on button "End Poll" at bounding box center [881, 376] width 34 height 11
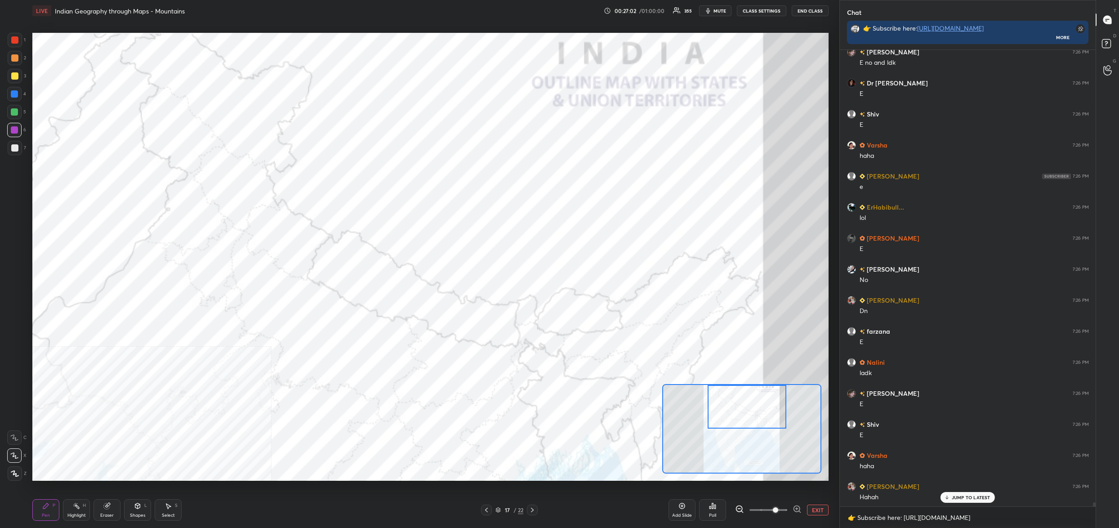
click at [712, 511] on div "Poll" at bounding box center [712, 510] width 27 height 22
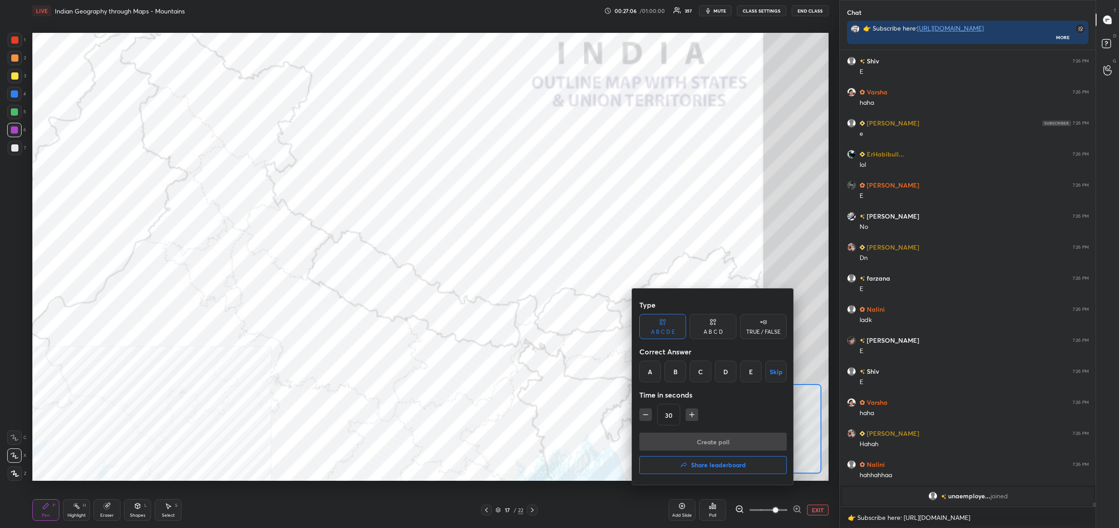
click at [652, 373] on div "A" at bounding box center [650, 372] width 22 height 22
click at [673, 436] on button "Create poll" at bounding box center [712, 442] width 147 height 18
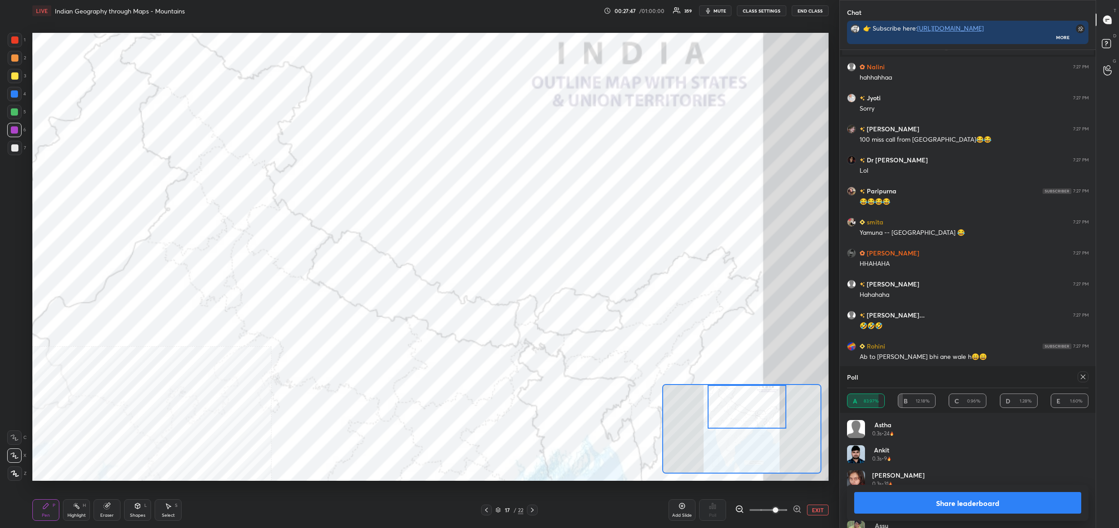
click at [1081, 378] on icon at bounding box center [1083, 377] width 4 height 4
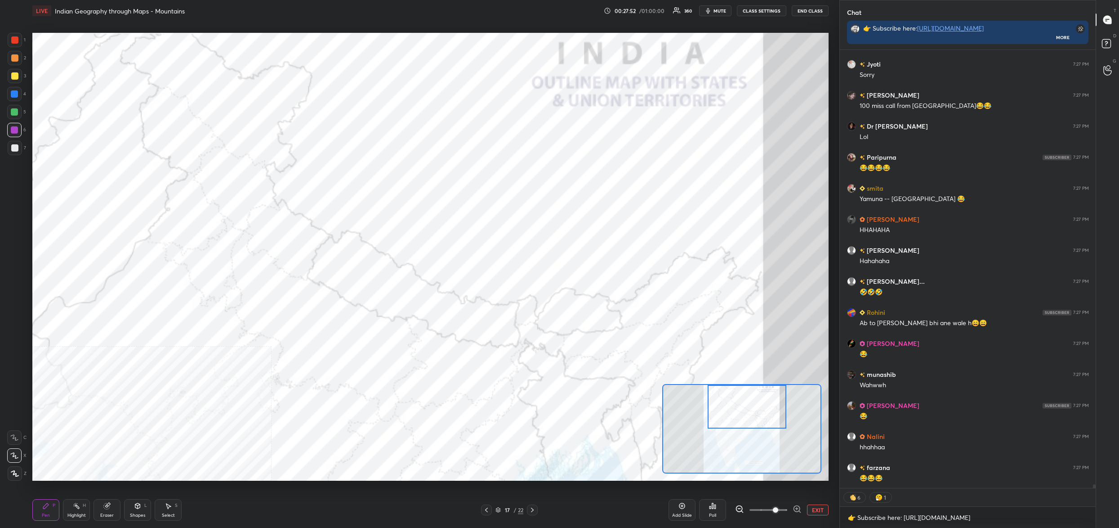
click at [711, 513] on div "Poll" at bounding box center [712, 515] width 7 height 4
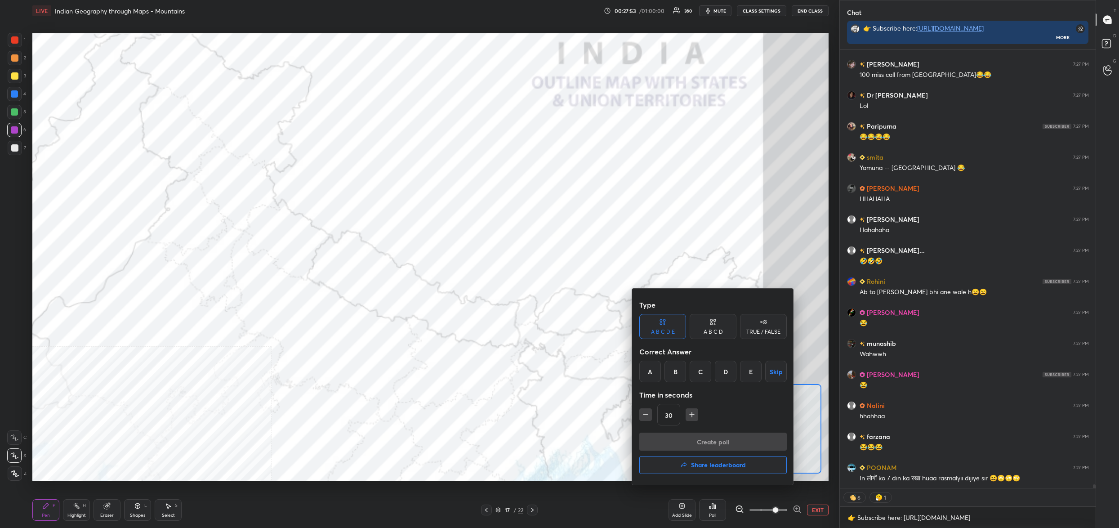
click at [652, 370] on div "A" at bounding box center [650, 372] width 22 height 22
click at [683, 444] on button "Create poll" at bounding box center [712, 442] width 147 height 18
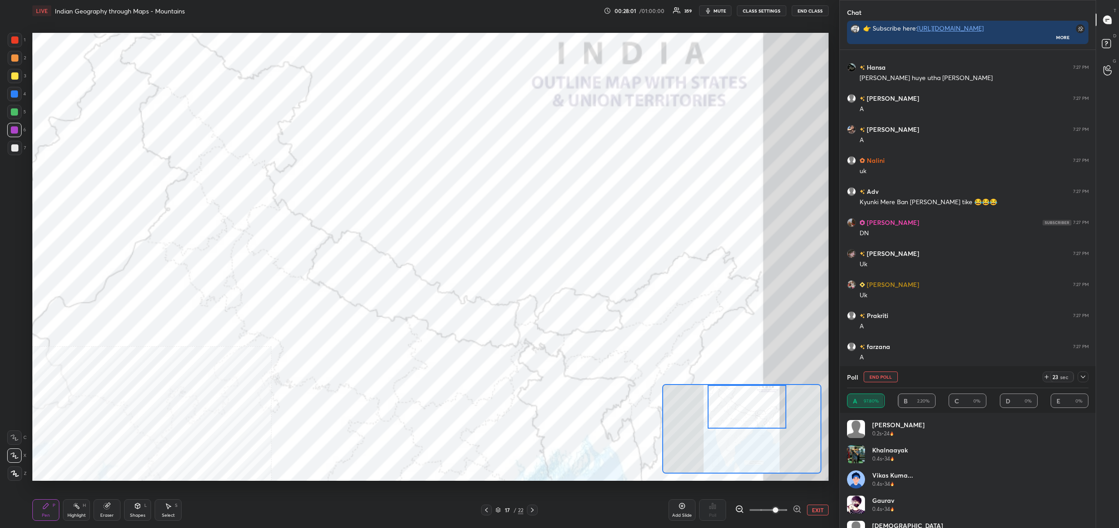
click at [888, 378] on button "End Poll" at bounding box center [881, 376] width 34 height 11
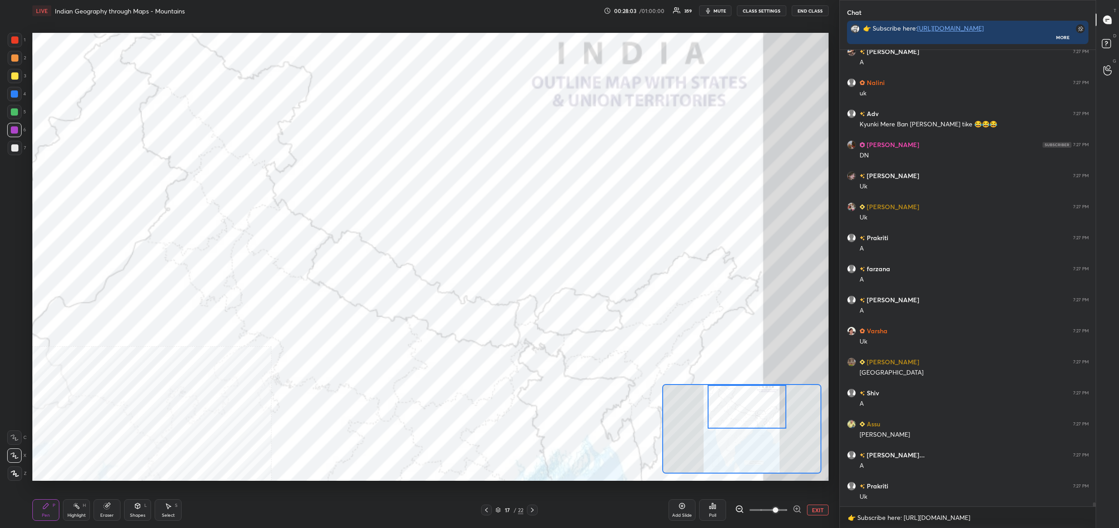
click at [713, 514] on div "Poll" at bounding box center [712, 515] width 7 height 4
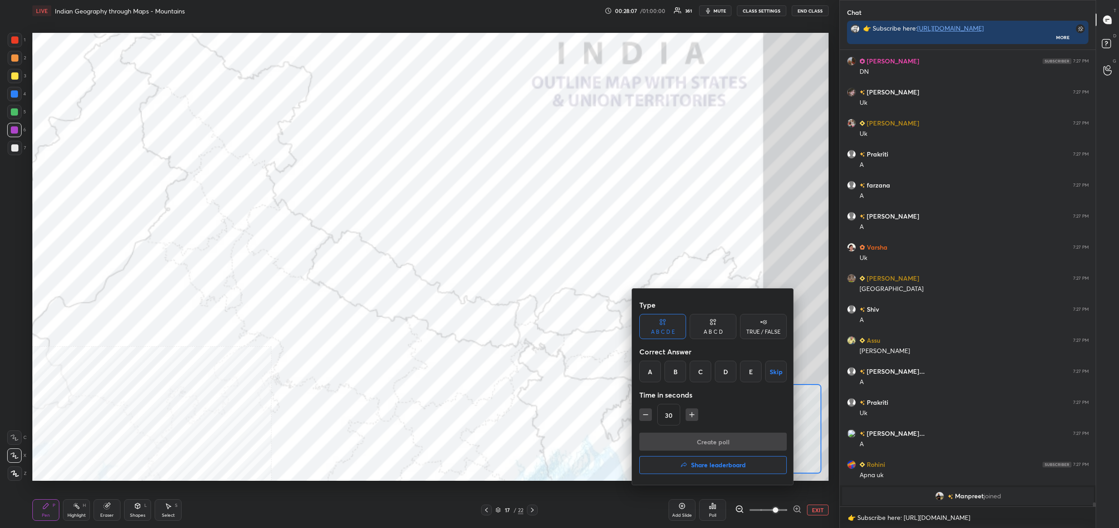
drag, startPoint x: 653, startPoint y: 372, endPoint x: 656, endPoint y: 383, distance: 11.6
click at [654, 371] on div "A" at bounding box center [650, 372] width 22 height 22
click at [685, 443] on button "Create poll" at bounding box center [712, 442] width 147 height 18
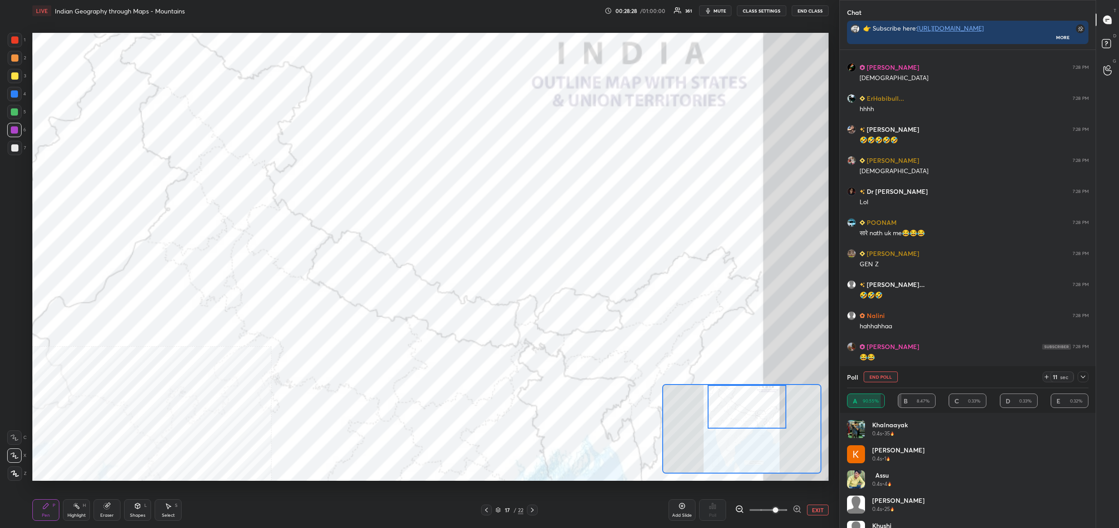
drag, startPoint x: 879, startPoint y: 379, endPoint x: 871, endPoint y: 384, distance: 8.3
click at [882, 379] on button "End Poll" at bounding box center [881, 376] width 34 height 11
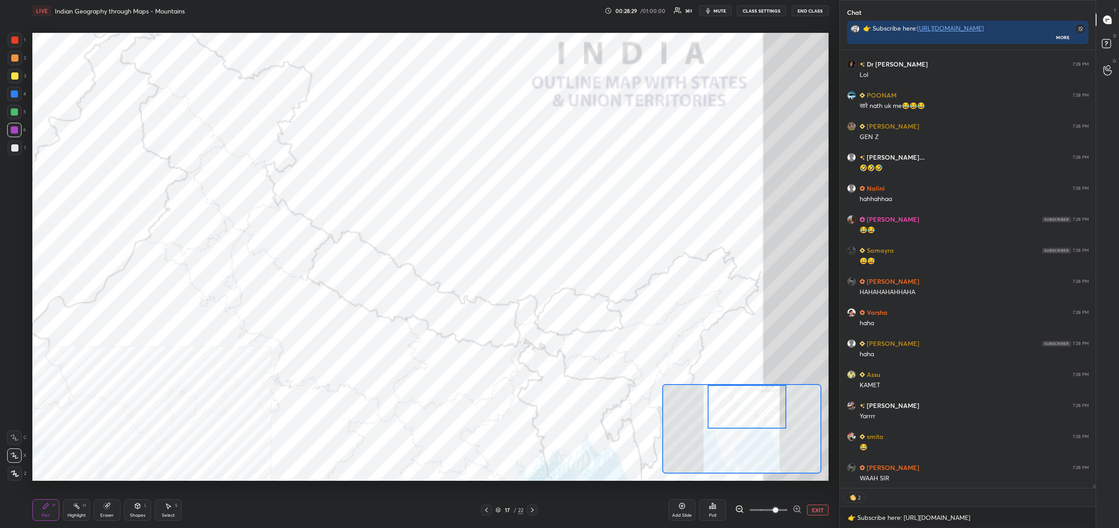
click at [717, 507] on div "Poll" at bounding box center [712, 510] width 27 height 22
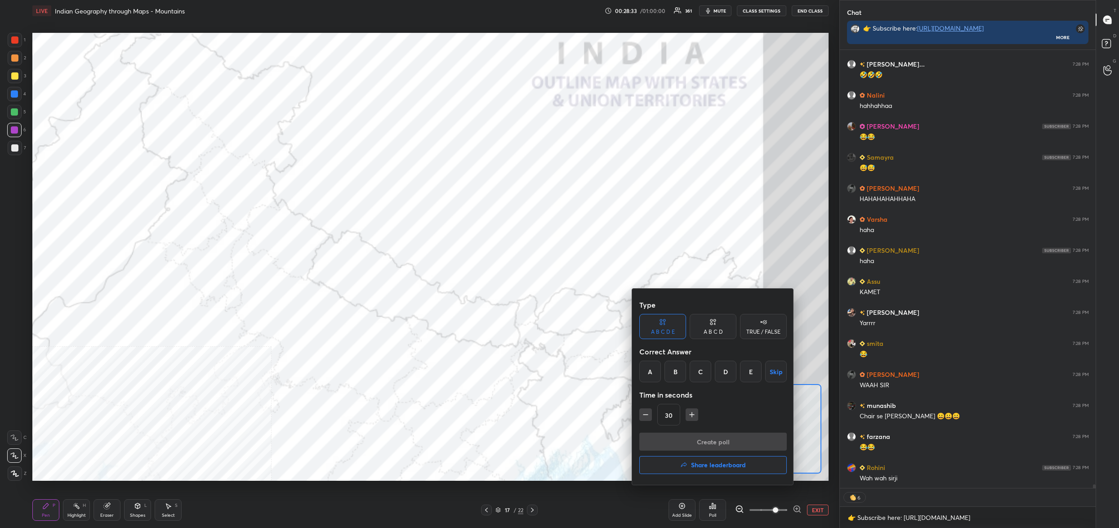
click at [649, 371] on div "A" at bounding box center [650, 372] width 22 height 22
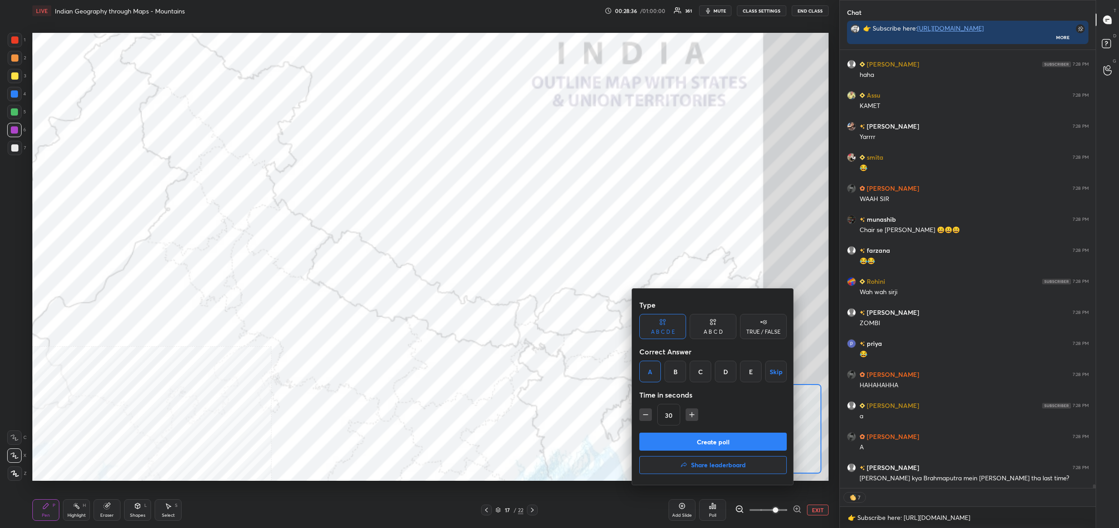
click at [687, 441] on button "Create poll" at bounding box center [712, 442] width 147 height 18
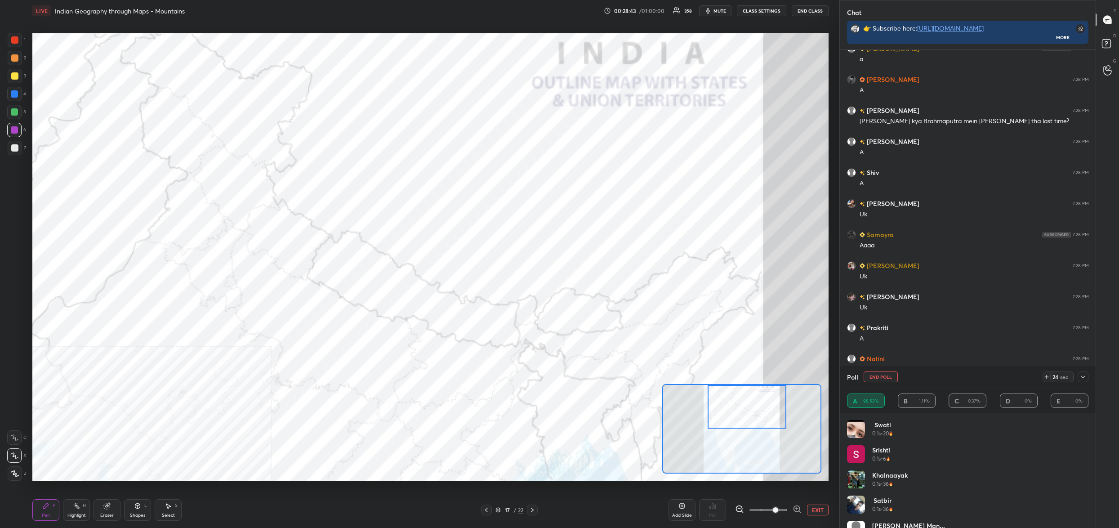
click at [878, 377] on button "End Poll" at bounding box center [881, 376] width 34 height 11
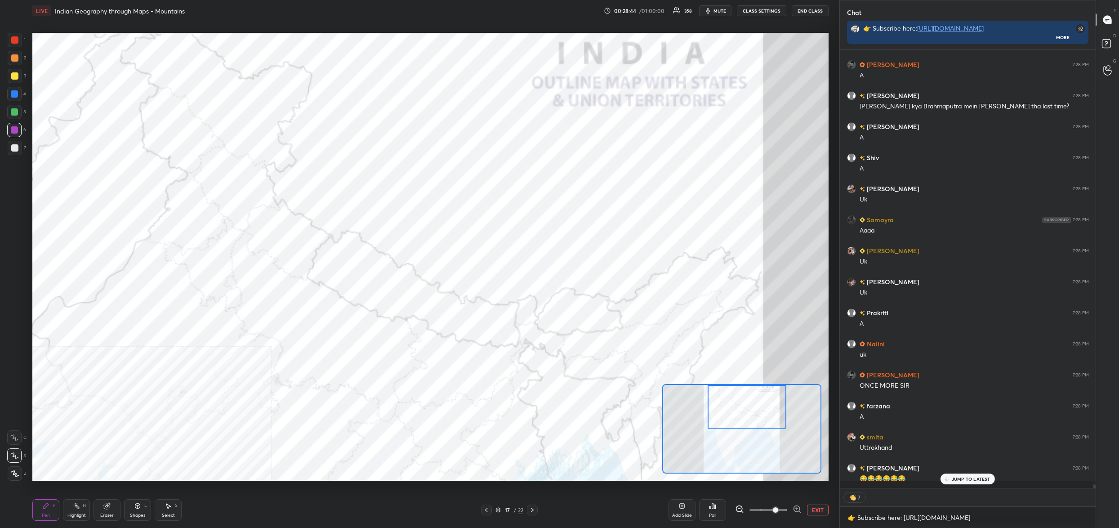
click at [710, 517] on div "Poll" at bounding box center [712, 515] width 7 height 4
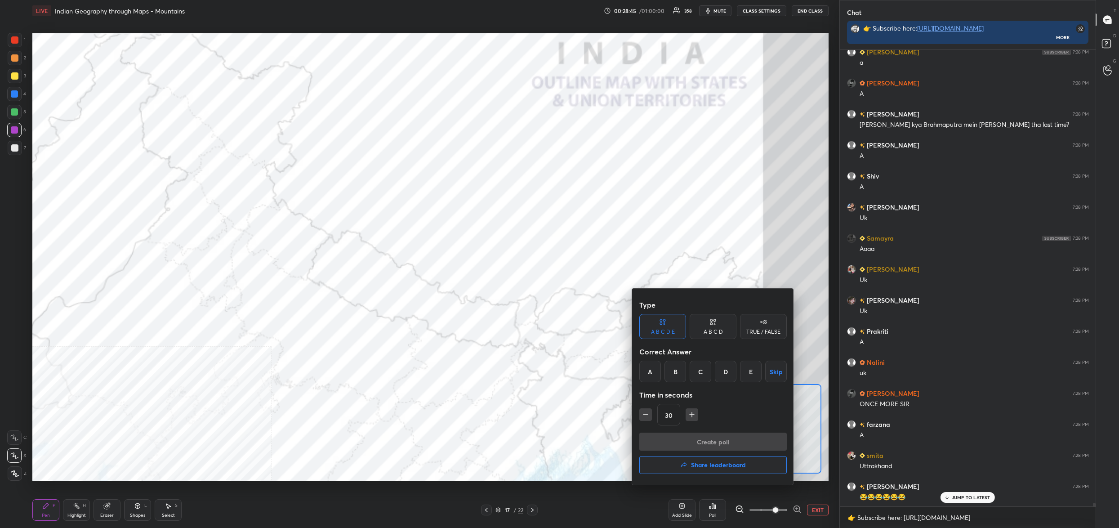
click at [658, 366] on div "A" at bounding box center [650, 372] width 22 height 22
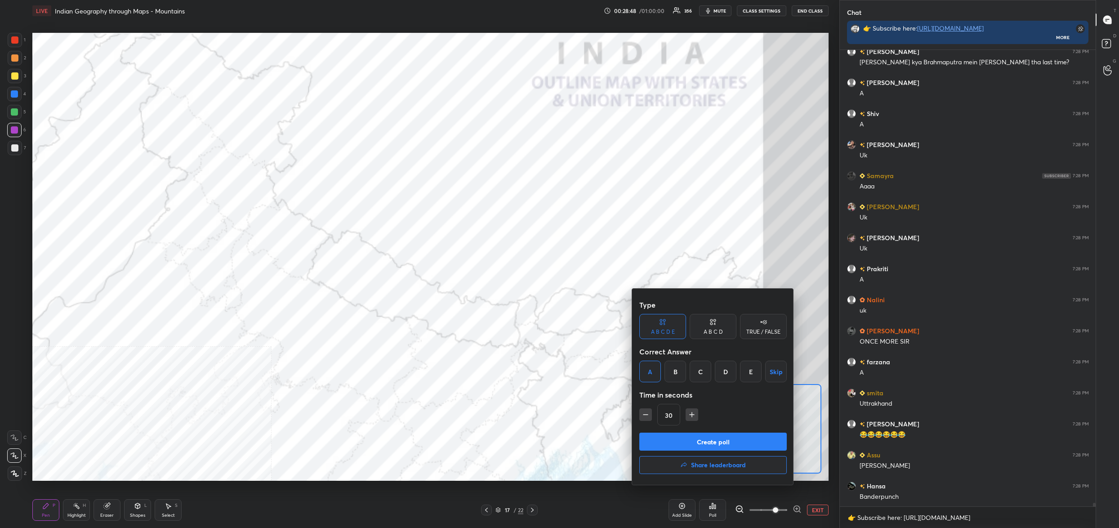
click at [687, 438] on button "Create poll" at bounding box center [712, 442] width 147 height 18
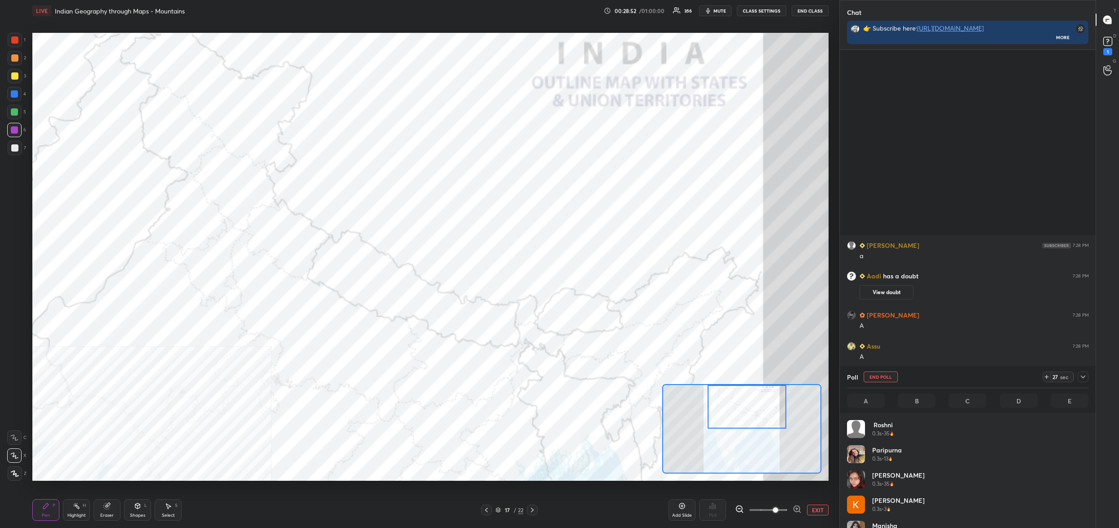
drag, startPoint x: 1110, startPoint y: 57, endPoint x: 1110, endPoint y: 51, distance: 5.8
click at [1110, 51] on div "D Doubts (D) 1" at bounding box center [1107, 44] width 23 height 25
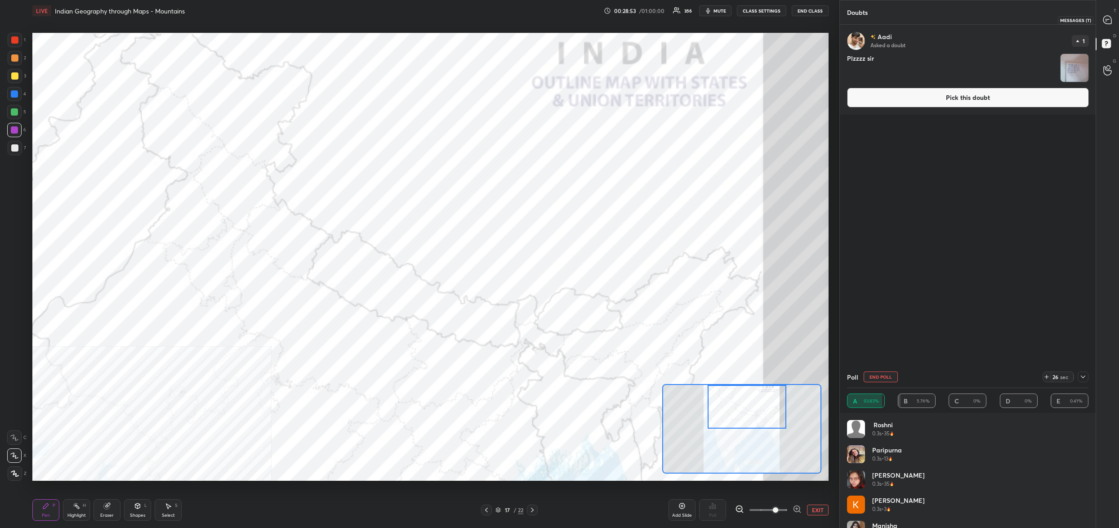
click at [1106, 27] on div at bounding box center [1108, 20] width 18 height 16
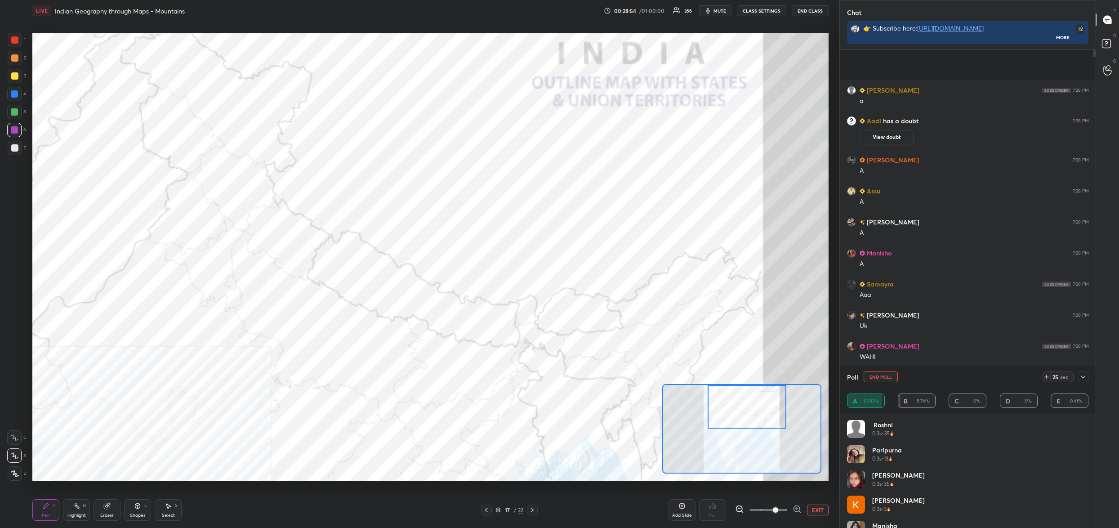
click at [769, 13] on button "CLASS SETTINGS" at bounding box center [761, 10] width 49 height 11
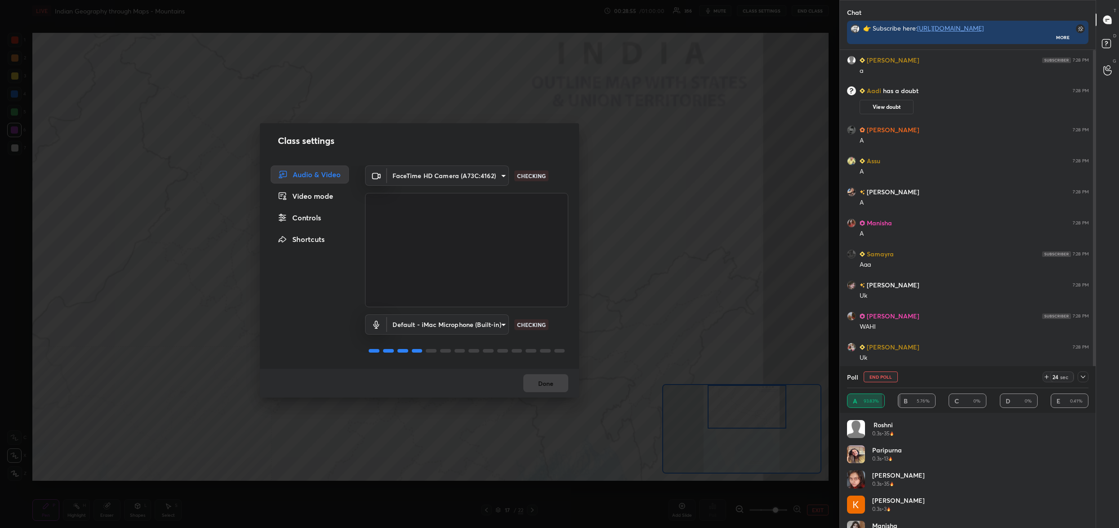
click at [308, 219] on div "Controls" at bounding box center [310, 218] width 78 height 18
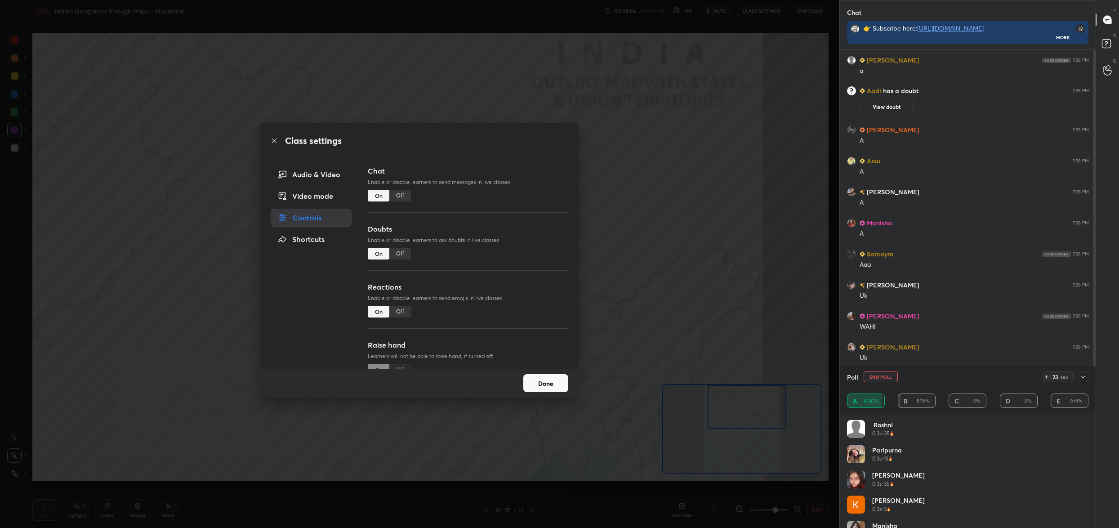
drag, startPoint x: 400, startPoint y: 252, endPoint x: 426, endPoint y: 263, distance: 28.4
click at [400, 252] on div "Off" at bounding box center [400, 254] width 22 height 12
click at [544, 379] on button "Done" at bounding box center [545, 383] width 45 height 18
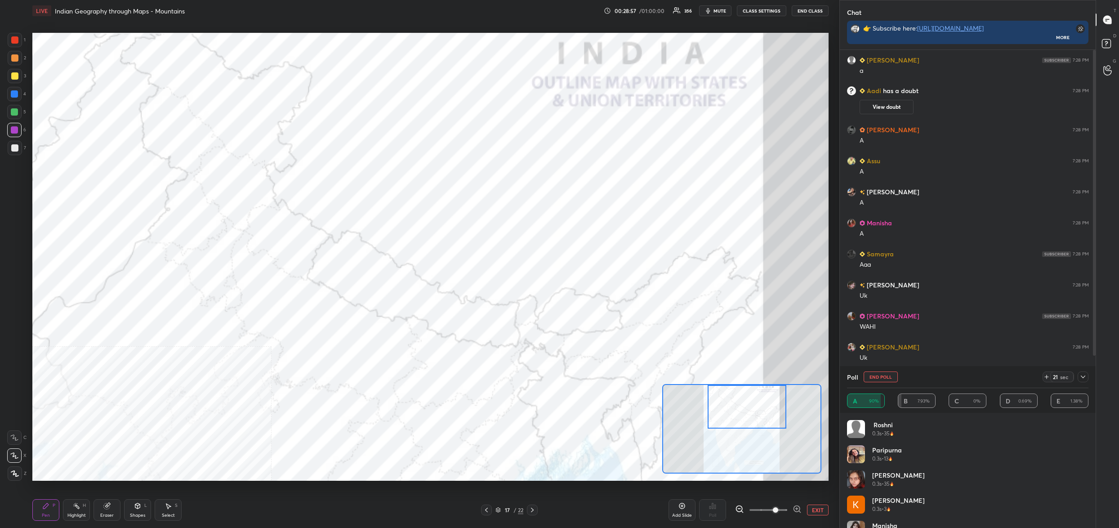
click at [1116, 51] on div at bounding box center [1108, 45] width 18 height 16
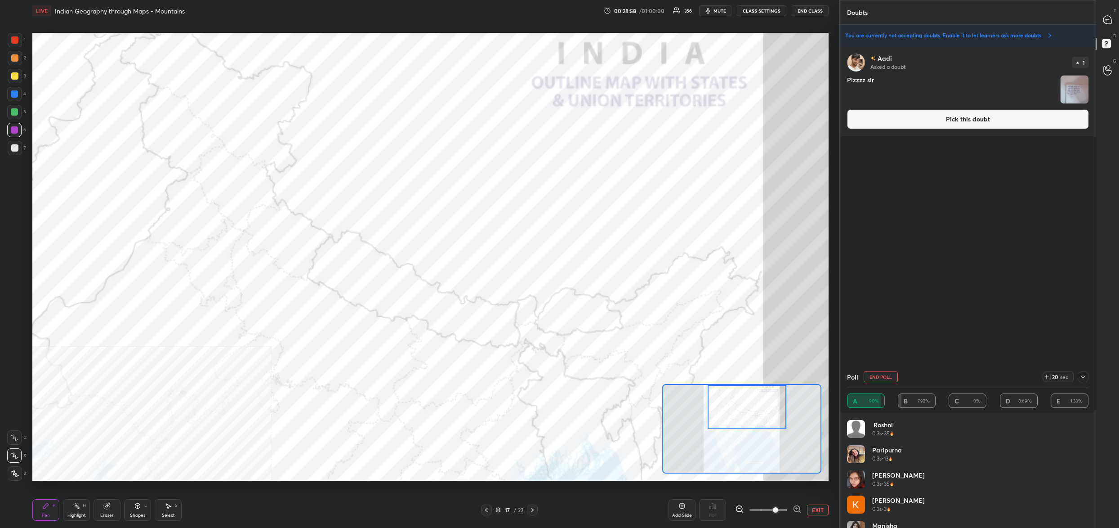
drag, startPoint x: 998, startPoint y: 116, endPoint x: 986, endPoint y: 117, distance: 12.1
click at [998, 118] on button "Pick this doubt" at bounding box center [968, 119] width 242 height 20
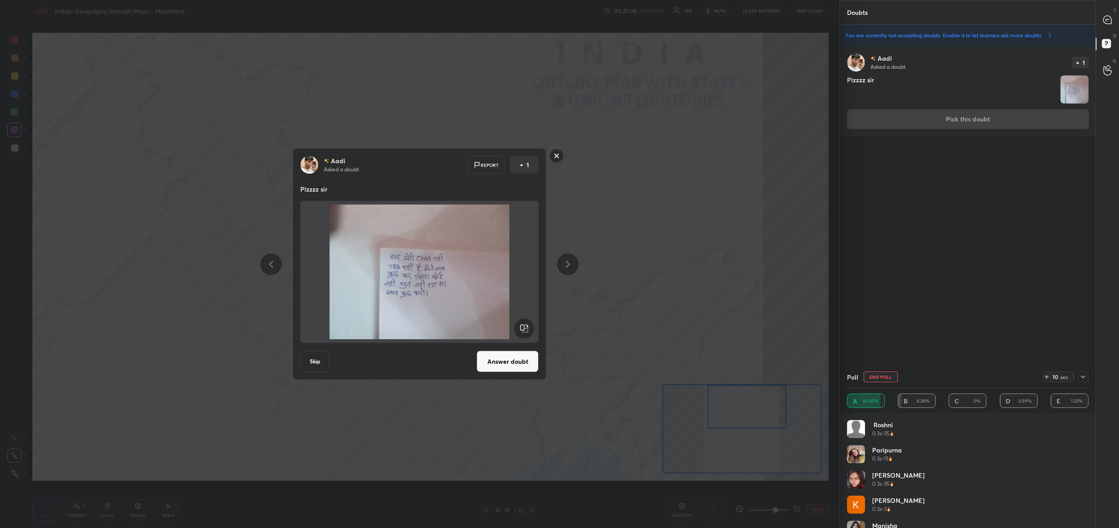
click at [558, 157] on rect at bounding box center [557, 156] width 14 height 14
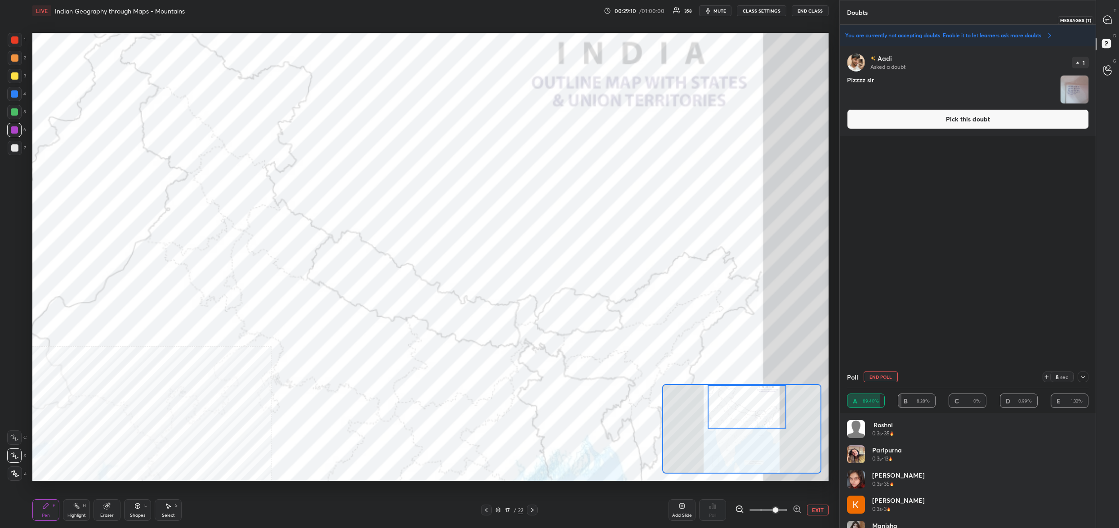
click at [1108, 22] on div at bounding box center [1108, 20] width 18 height 16
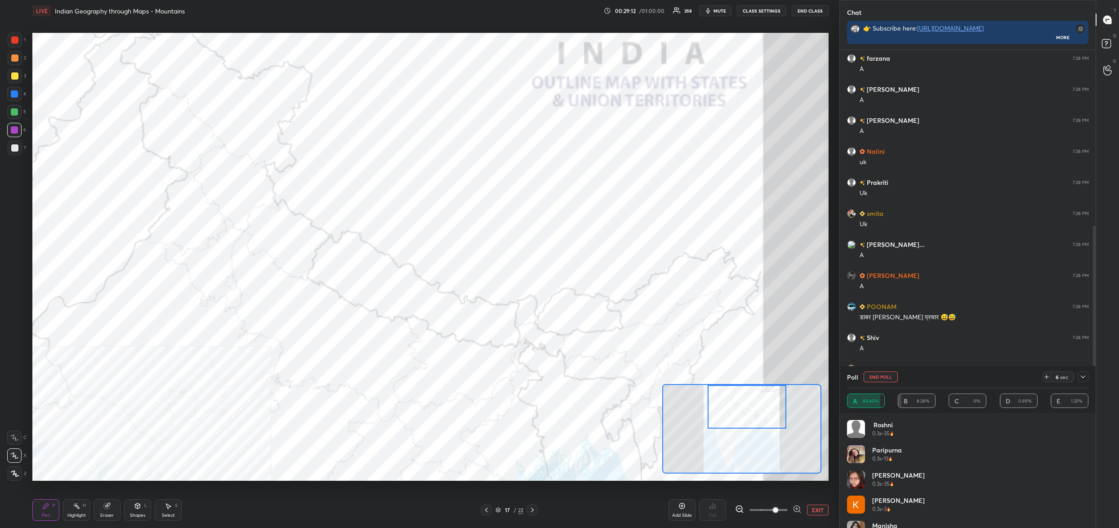
drag, startPoint x: 884, startPoint y: 378, endPoint x: 889, endPoint y: 376, distance: 5.3
click at [888, 377] on button "End Poll" at bounding box center [881, 376] width 34 height 11
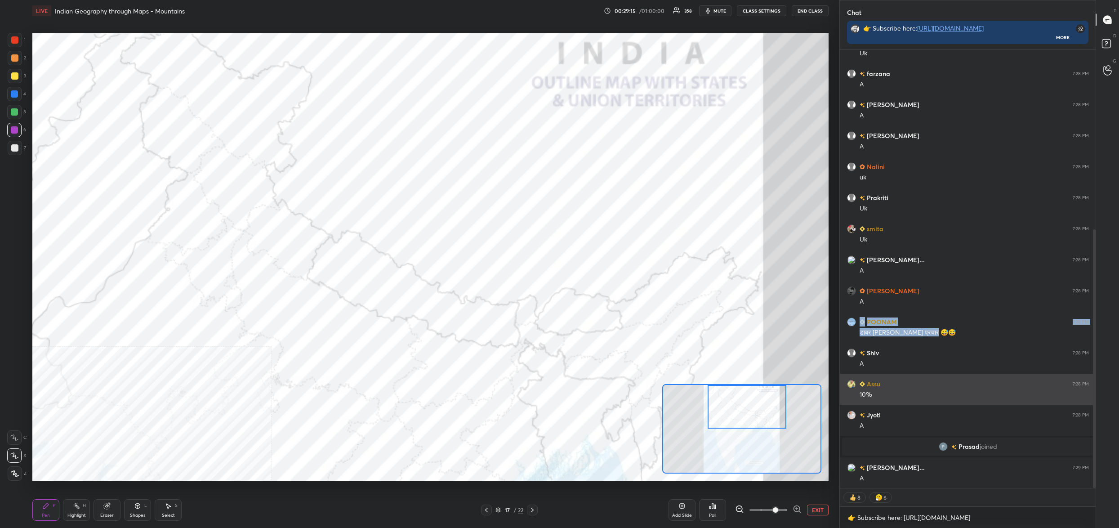
drag, startPoint x: 858, startPoint y: 311, endPoint x: 857, endPoint y: 397, distance: 86.8
click at [857, 381] on div "Shivangi 7:28 PM WAHI JANVI 7:28 PM Uk farzana 7:28 PM A tanuja 7:28 PM A Mahek…" at bounding box center [968, 117] width 256 height 743
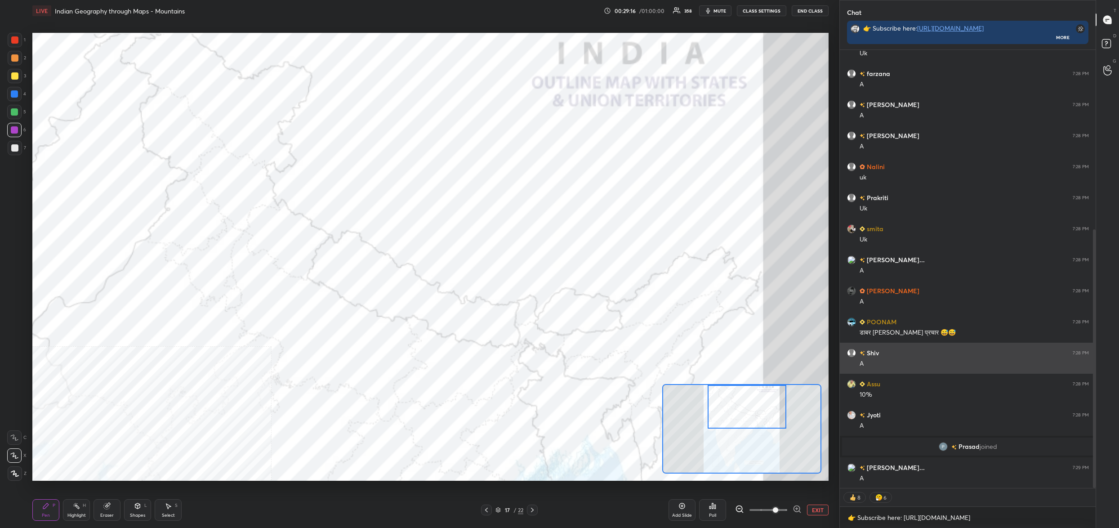
click at [868, 346] on div "Shiv 7:28 PM A" at bounding box center [968, 358] width 256 height 31
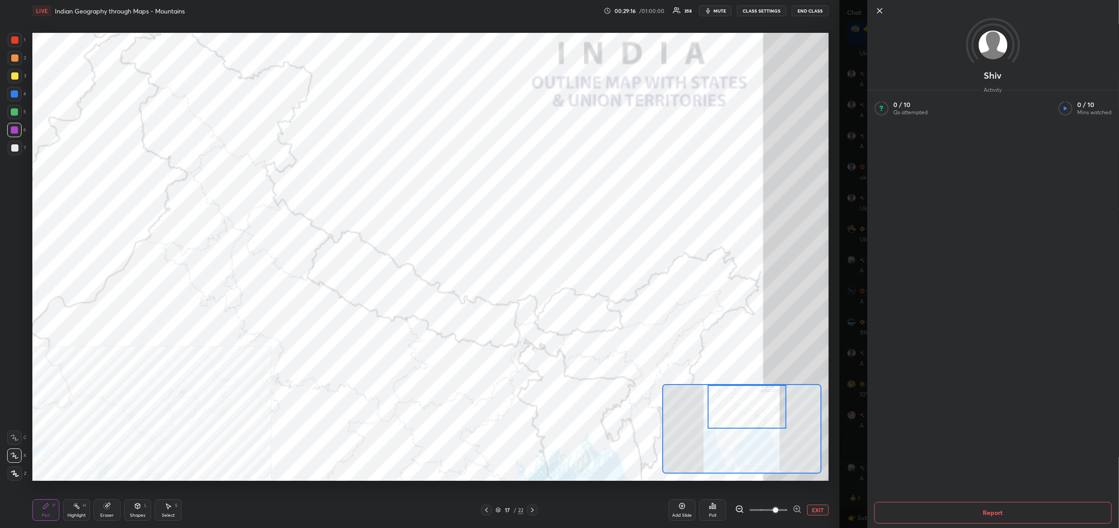
drag, startPoint x: 852, startPoint y: 388, endPoint x: 847, endPoint y: 386, distance: 5.6
click at [852, 388] on div "Shiv Activity 0 / 10 Qs attempted 0 / 10 Mins watched Report" at bounding box center [979, 264] width 280 height 528
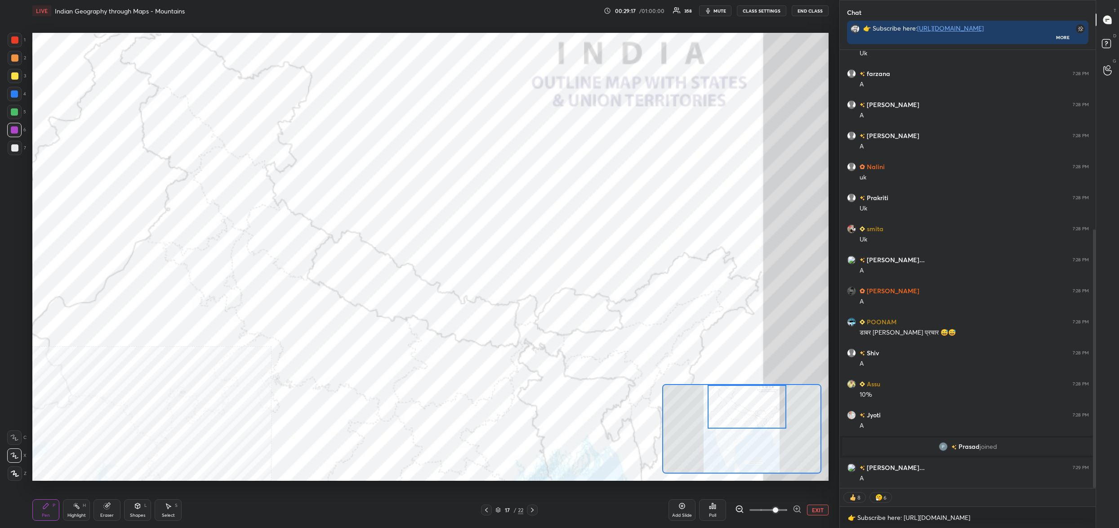
click at [714, 508] on icon at bounding box center [714, 506] width 1 height 4
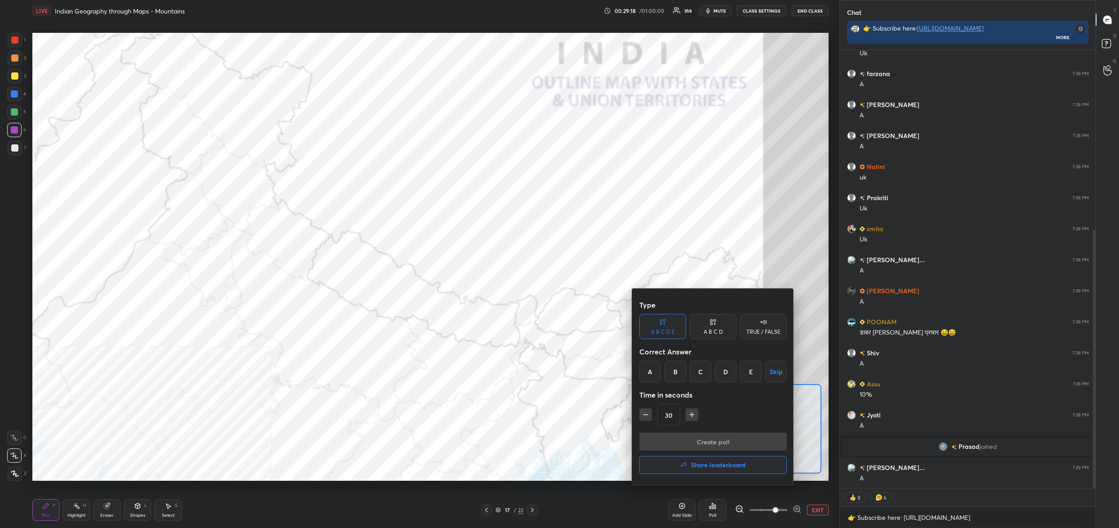
click at [651, 368] on div "A" at bounding box center [650, 372] width 22 height 22
click at [672, 437] on button "Create poll" at bounding box center [712, 442] width 147 height 18
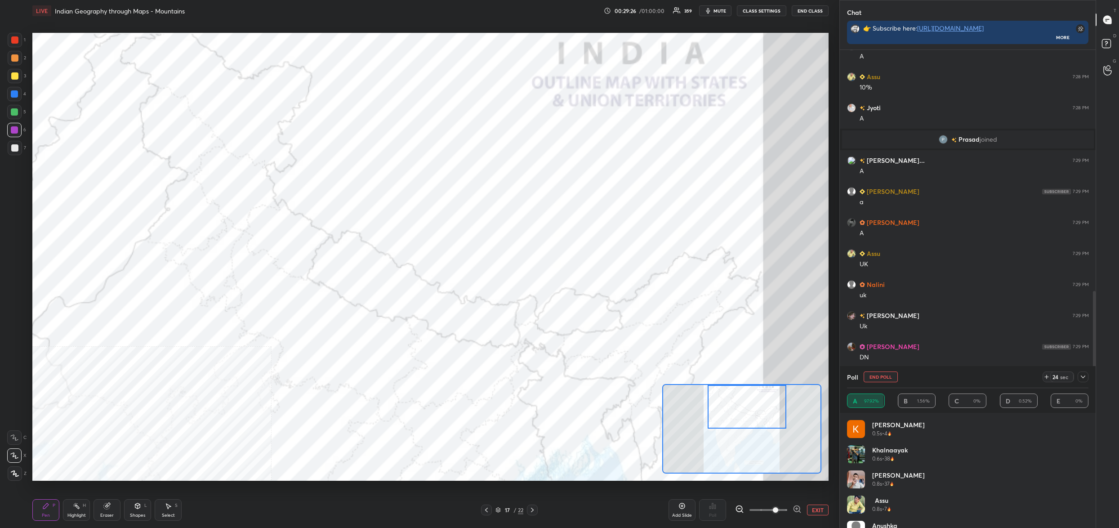
click at [886, 377] on button "End Poll" at bounding box center [881, 376] width 34 height 11
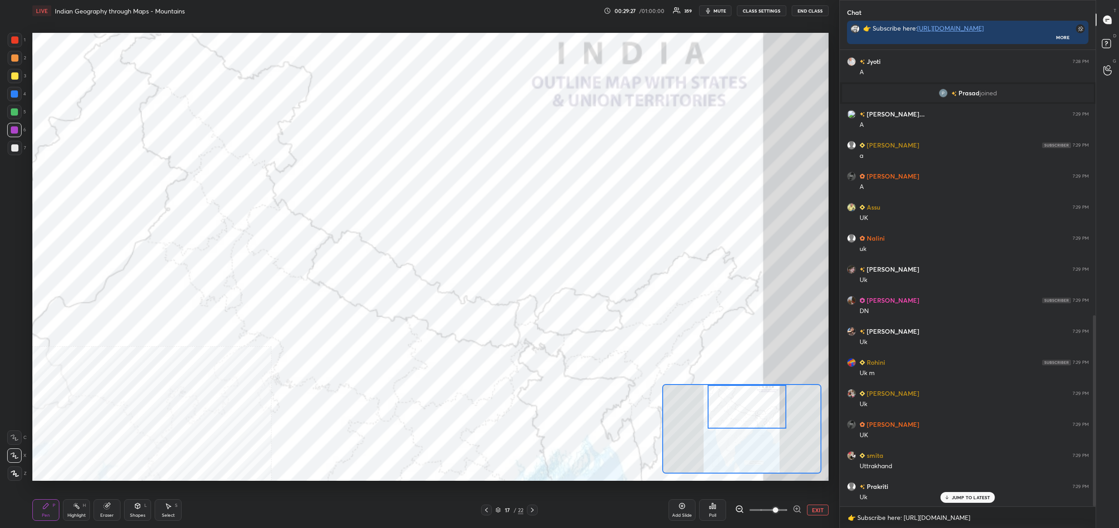
click at [717, 512] on div "Poll" at bounding box center [712, 510] width 27 height 22
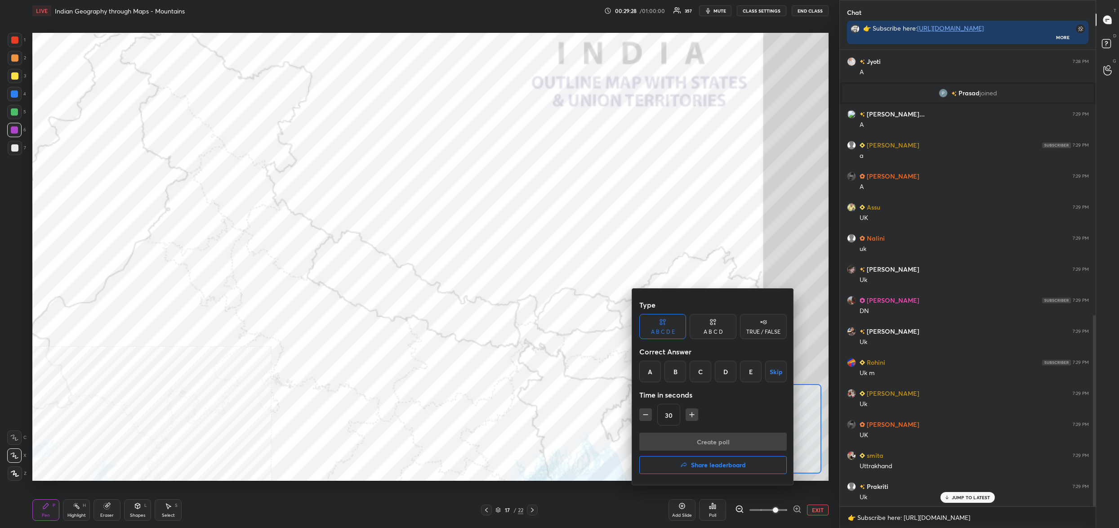
click at [727, 374] on div "D" at bounding box center [726, 372] width 22 height 22
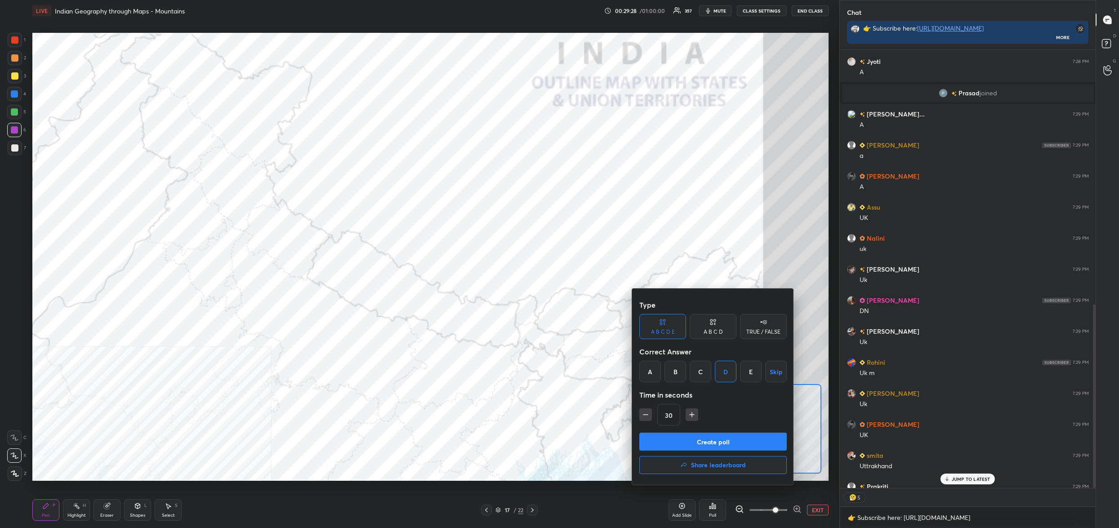
click at [722, 448] on button "Create poll" at bounding box center [712, 442] width 147 height 18
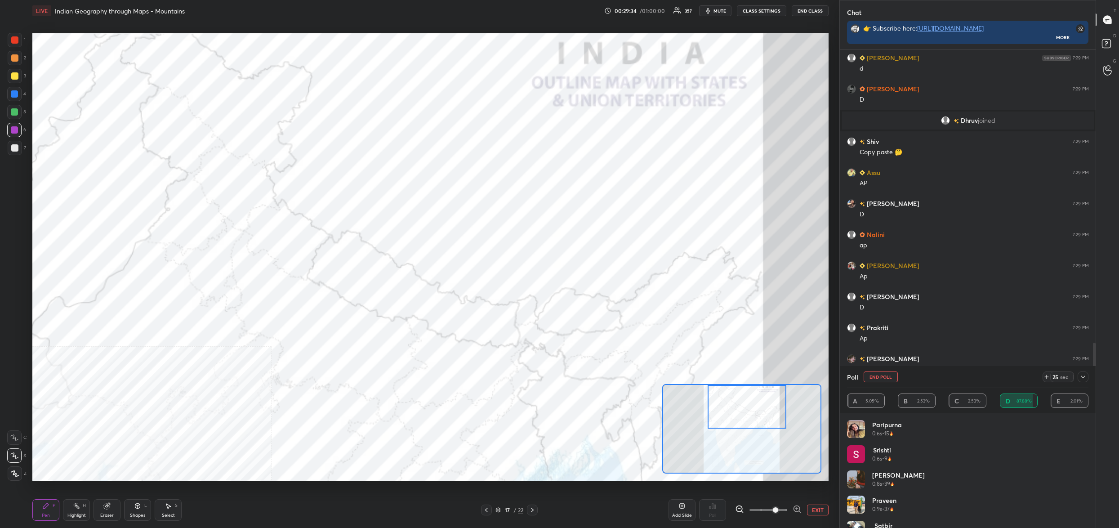
drag, startPoint x: 888, startPoint y: 376, endPoint x: 881, endPoint y: 378, distance: 7.3
click at [888, 378] on button "End Poll" at bounding box center [881, 376] width 34 height 11
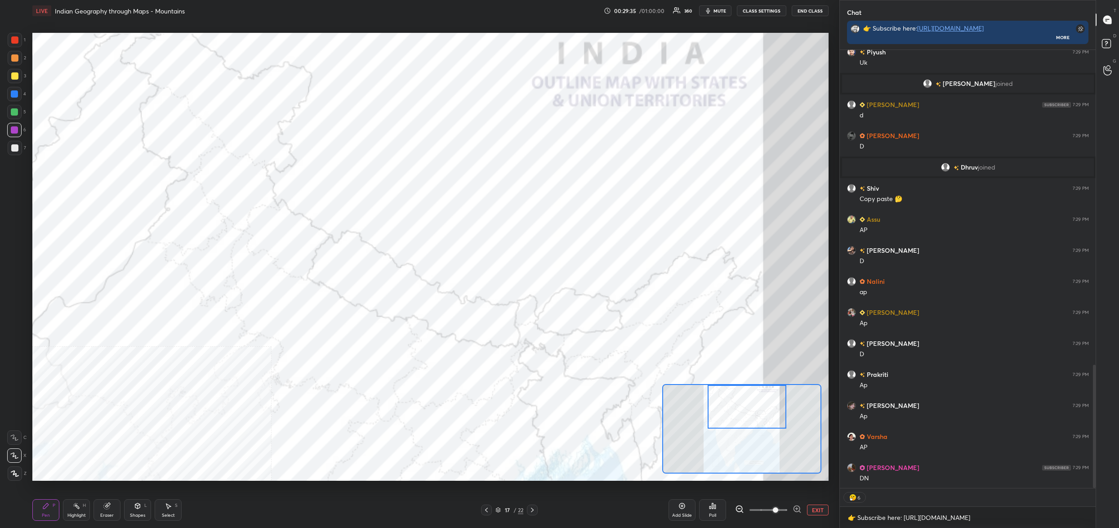
click at [713, 511] on div "Poll" at bounding box center [712, 510] width 27 height 22
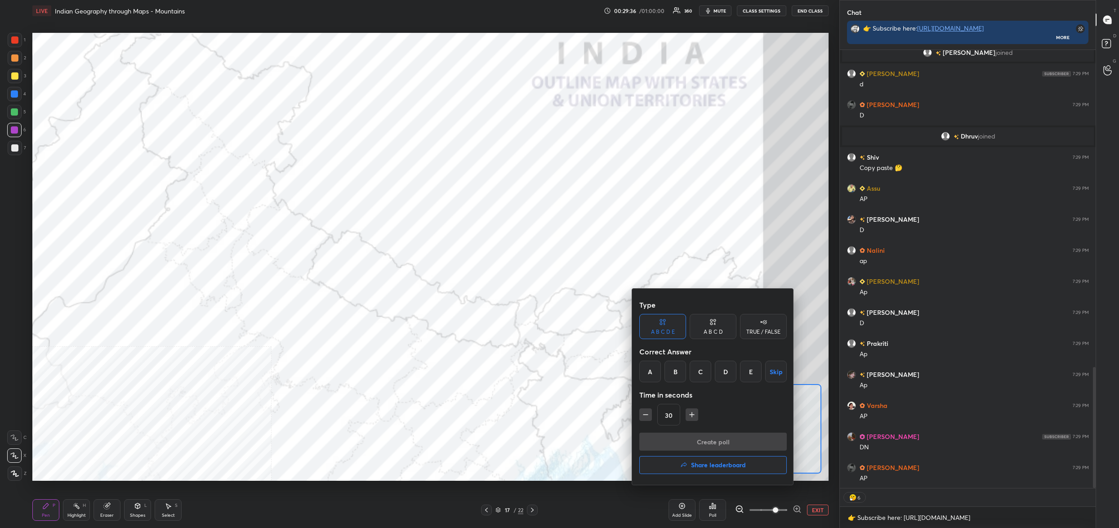
drag, startPoint x: 719, startPoint y: 379, endPoint x: 710, endPoint y: 393, distance: 16.1
click at [717, 379] on div "D" at bounding box center [726, 372] width 22 height 22
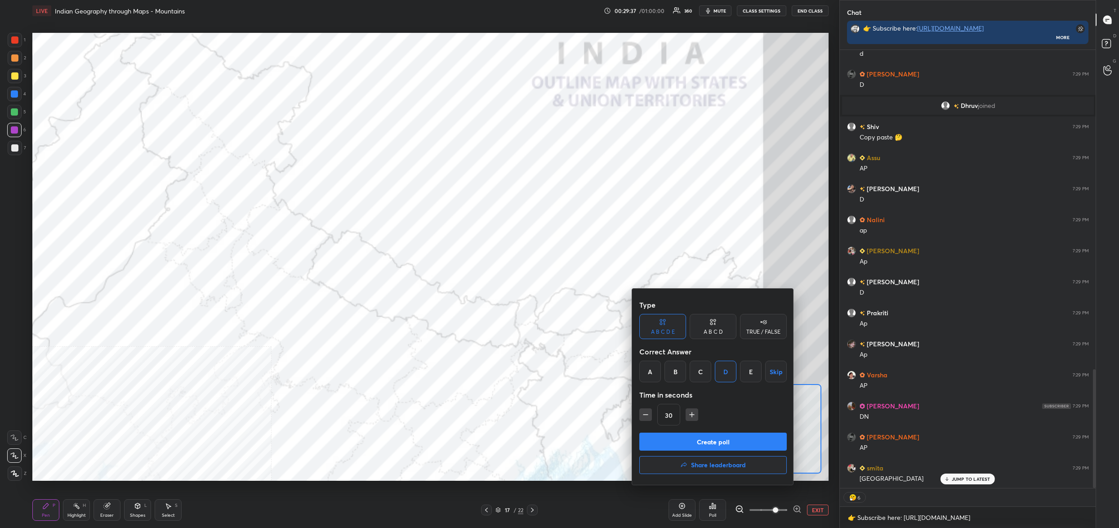
click at [714, 441] on button "Create poll" at bounding box center [712, 442] width 147 height 18
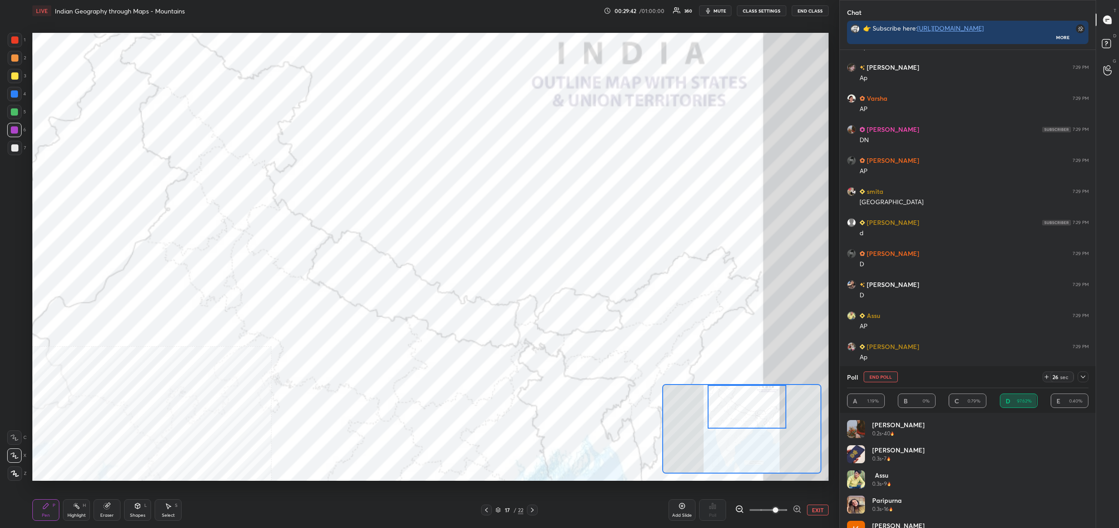
click at [885, 379] on button "End Poll" at bounding box center [881, 376] width 34 height 11
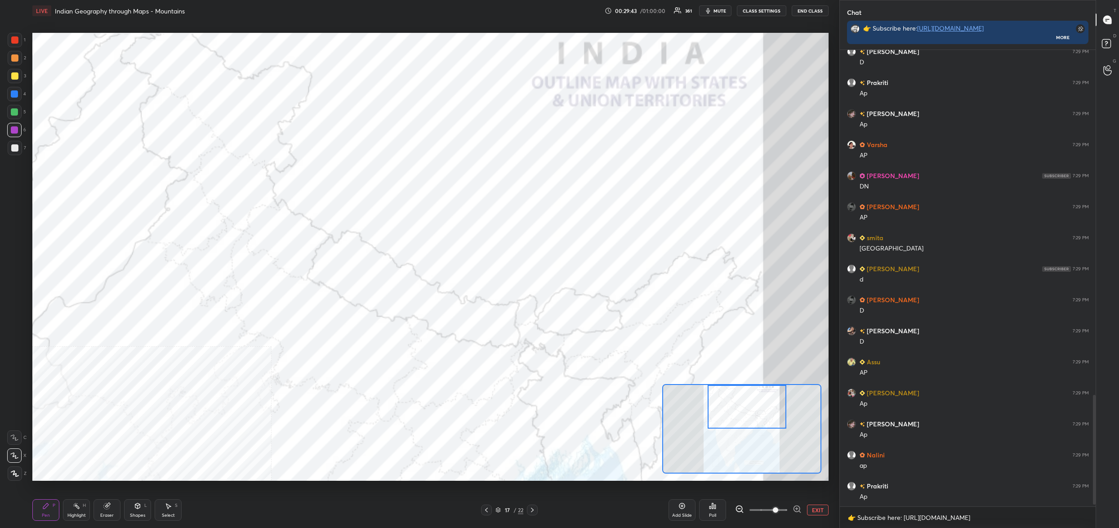
click at [715, 510] on div "Poll" at bounding box center [712, 510] width 27 height 22
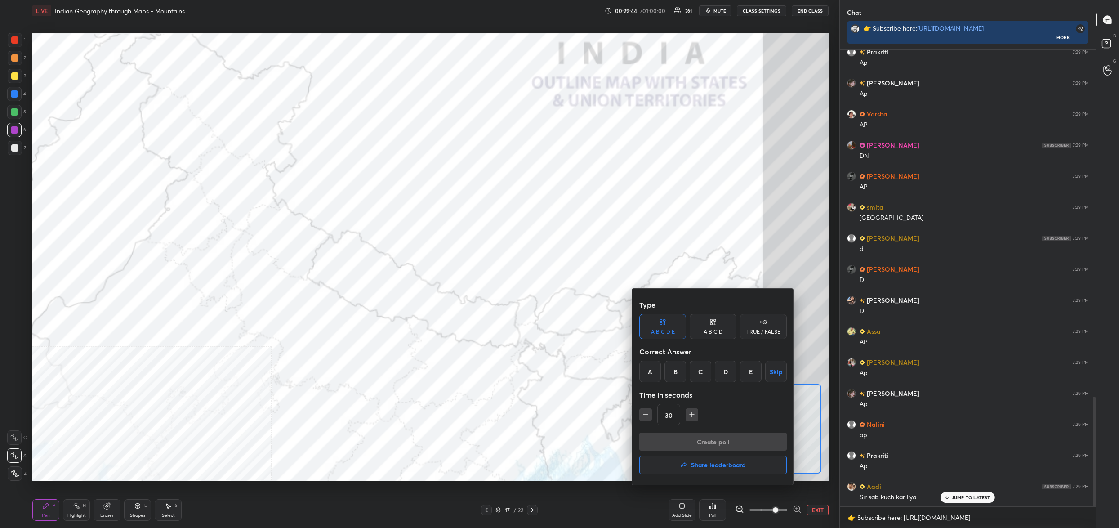
drag, startPoint x: 727, startPoint y: 373, endPoint x: 724, endPoint y: 378, distance: 5.2
click at [726, 373] on div "D" at bounding box center [726, 372] width 22 height 22
click at [727, 436] on button "Create poll" at bounding box center [712, 442] width 147 height 18
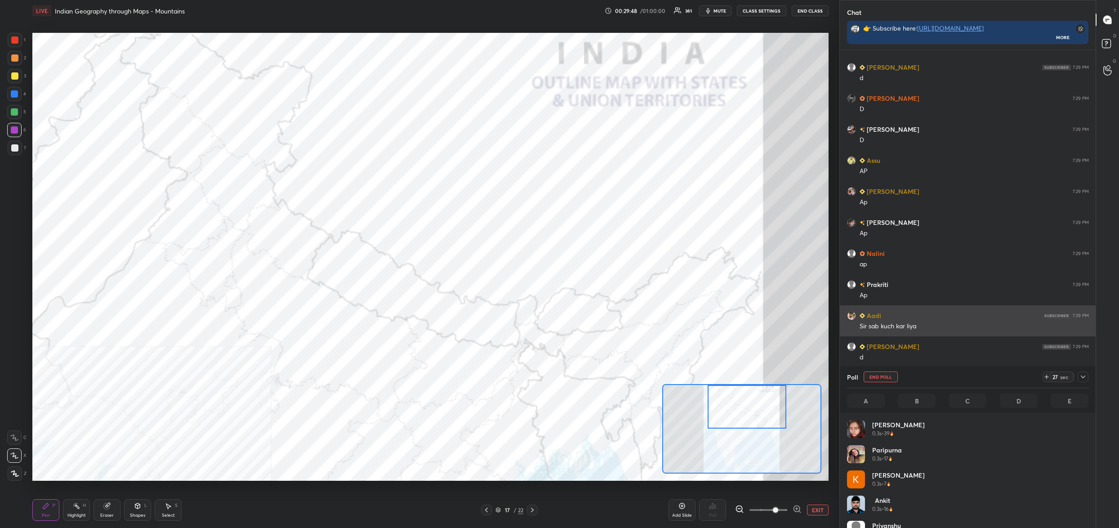
click at [896, 323] on div "Sir sab kuch kar liya" at bounding box center [974, 326] width 229 height 9
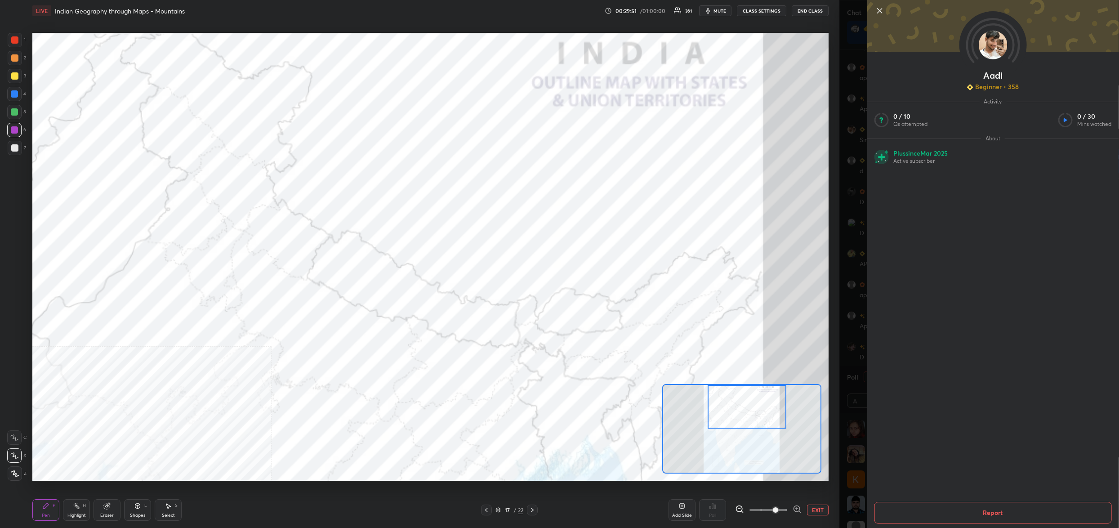
drag, startPoint x: 852, startPoint y: 300, endPoint x: 849, endPoint y: 309, distance: 9.4
click at [852, 300] on div "Aadi Beginner • 358 Activity 0 / 10 Qs attempted 0 / 30 Mins watched About Plus…" at bounding box center [979, 264] width 280 height 528
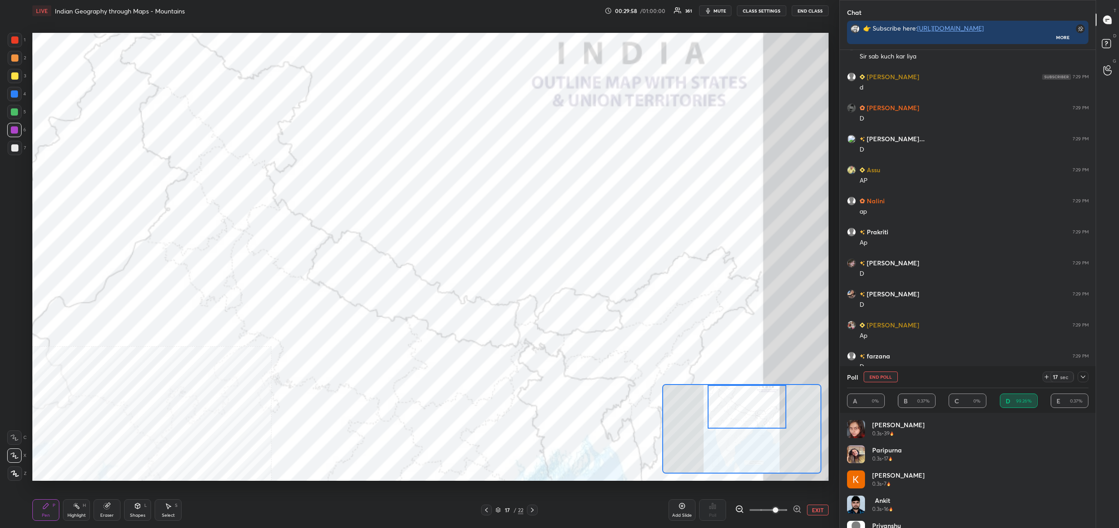
drag, startPoint x: 869, startPoint y: 377, endPoint x: 870, endPoint y: 371, distance: 5.9
click at [870, 375] on button "End Poll" at bounding box center [881, 376] width 34 height 11
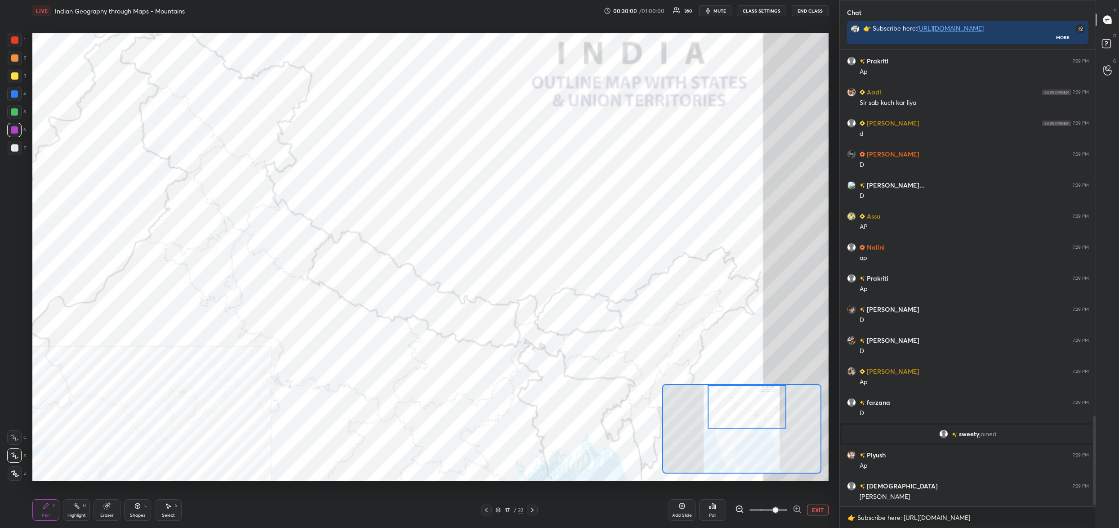
drag, startPoint x: 709, startPoint y: 508, endPoint x: 718, endPoint y: 508, distance: 9.0
click at [718, 508] on div "Poll" at bounding box center [712, 510] width 27 height 22
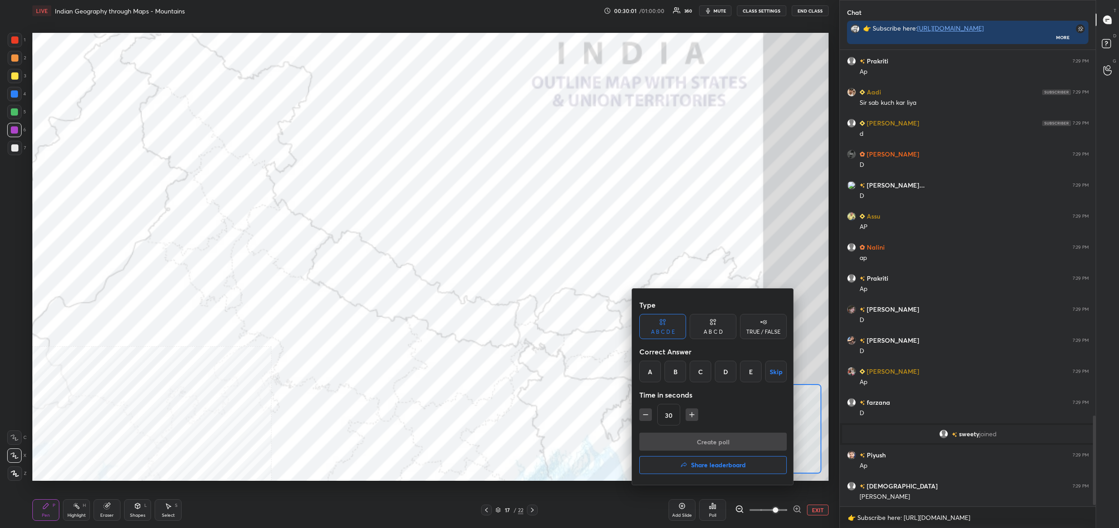
click at [714, 253] on div at bounding box center [559, 264] width 1119 height 528
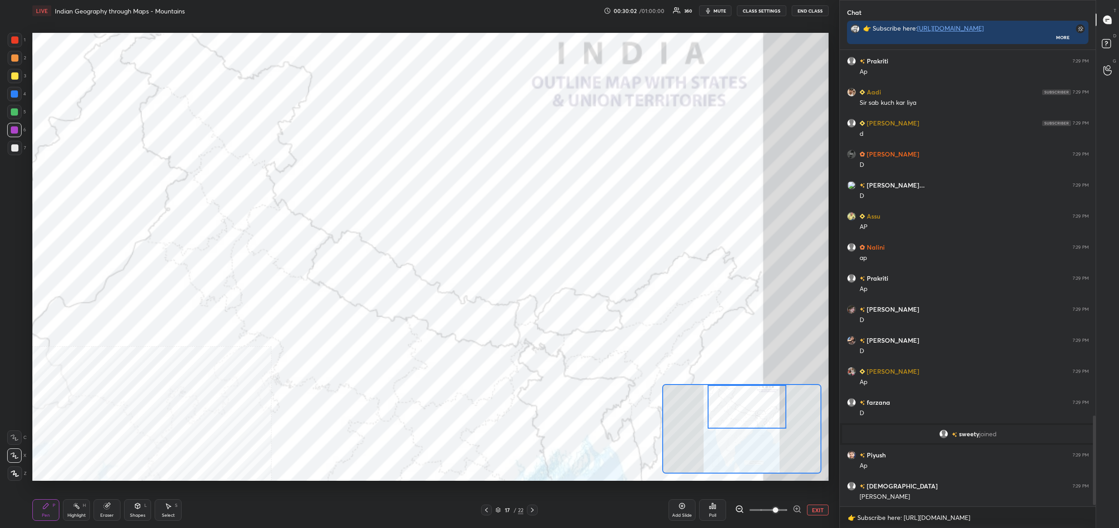
click at [711, 510] on div "Poll" at bounding box center [712, 510] width 27 height 22
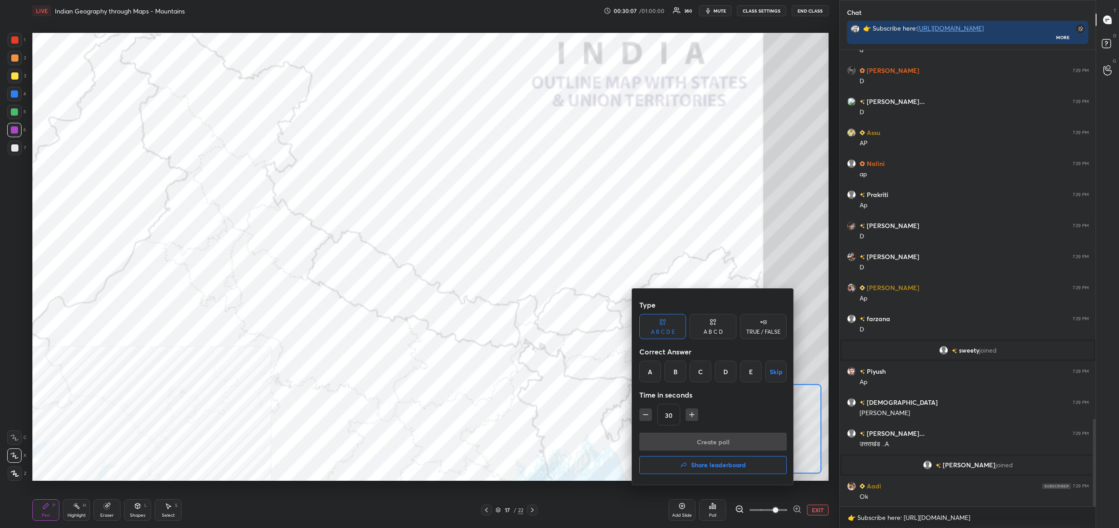
drag, startPoint x: 721, startPoint y: 253, endPoint x: 708, endPoint y: 292, distance: 41.1
click at [719, 257] on div at bounding box center [559, 264] width 1119 height 528
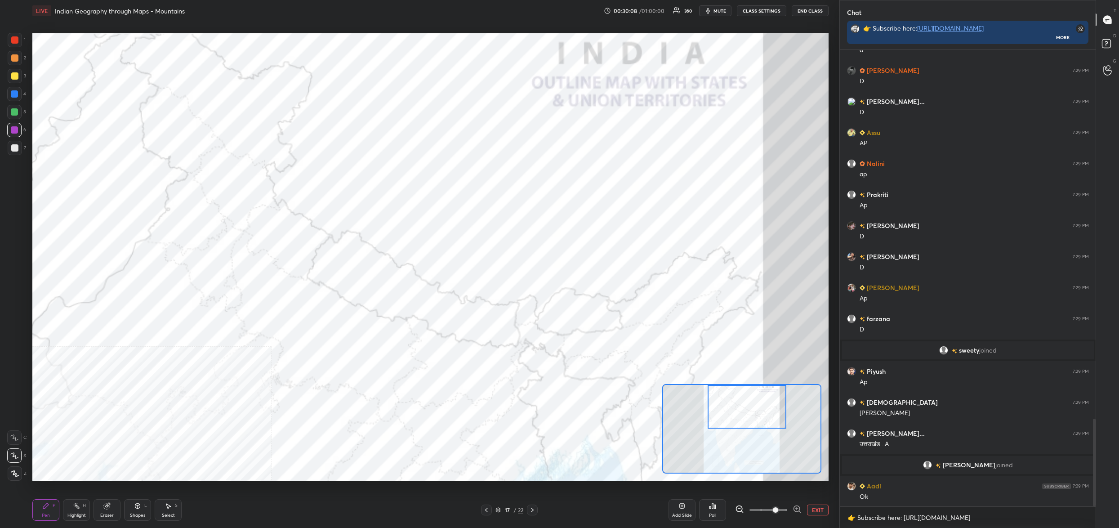
drag, startPoint x: 715, startPoint y: 515, endPoint x: 719, endPoint y: 511, distance: 5.8
click at [719, 511] on div "Poll" at bounding box center [712, 510] width 27 height 22
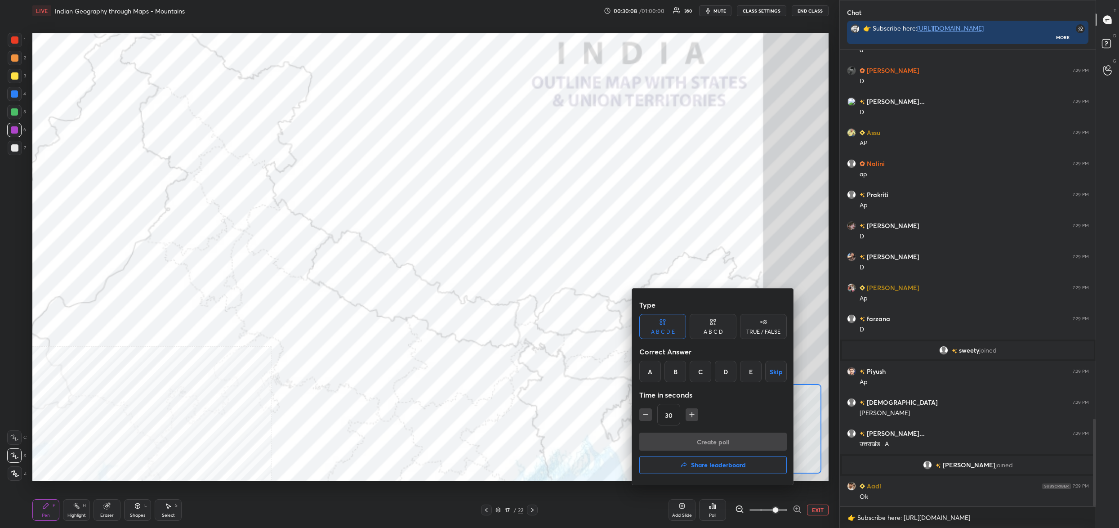
click at [698, 367] on div "C" at bounding box center [701, 372] width 22 height 22
click at [714, 450] on button "Create poll" at bounding box center [712, 442] width 147 height 18
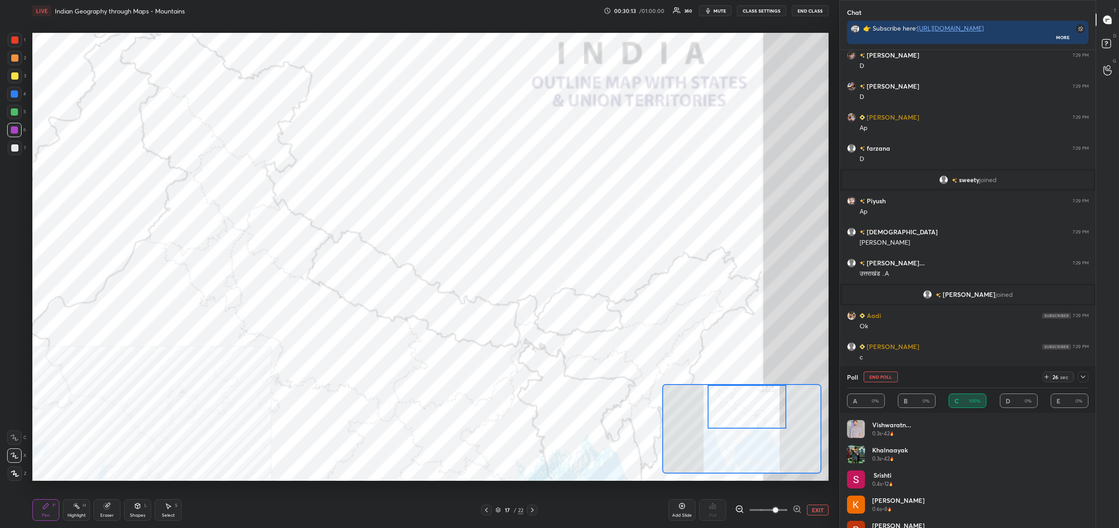
drag, startPoint x: 875, startPoint y: 372, endPoint x: 871, endPoint y: 379, distance: 7.9
click at [875, 373] on button "End Poll" at bounding box center [881, 376] width 34 height 11
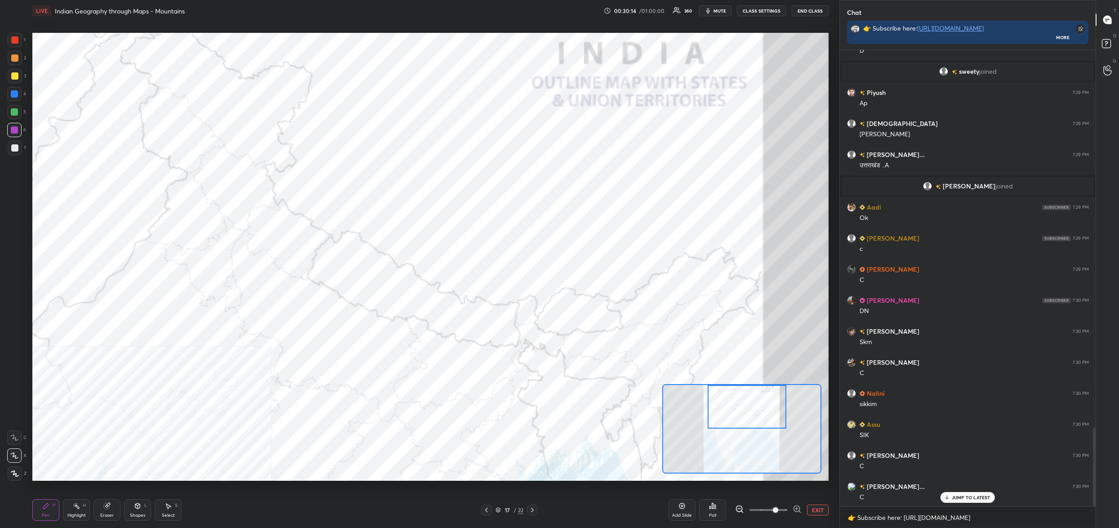
click at [710, 506] on icon at bounding box center [712, 505] width 7 height 7
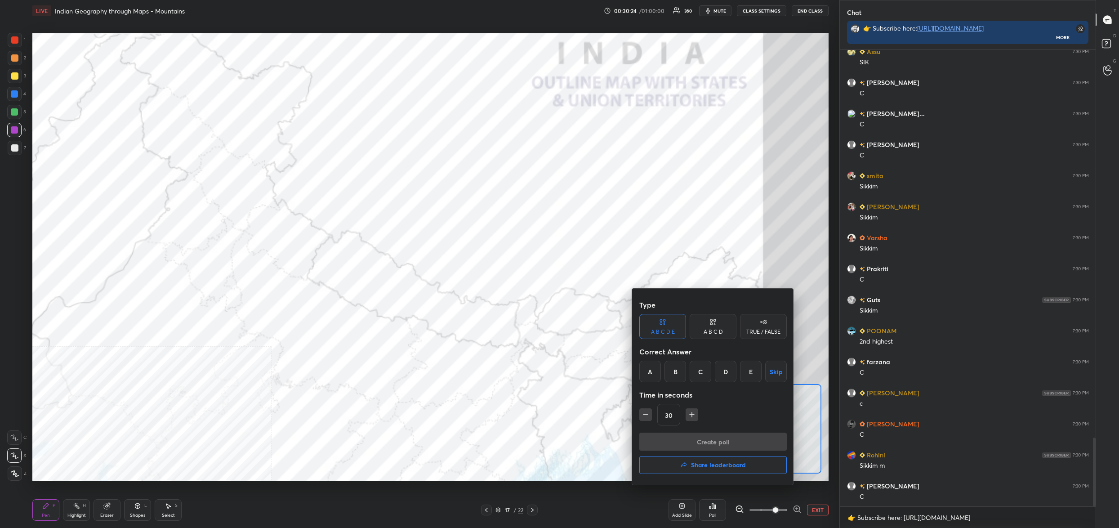
drag, startPoint x: 665, startPoint y: 371, endPoint x: 652, endPoint y: 370, distance: 12.1
click at [664, 371] on div "A B C D E Skip" at bounding box center [712, 372] width 147 height 22
click at [652, 375] on div "A" at bounding box center [650, 372] width 22 height 22
drag, startPoint x: 667, startPoint y: 445, endPoint x: 669, endPoint y: 440, distance: 4.7
click at [669, 442] on button "Create poll" at bounding box center [712, 442] width 147 height 18
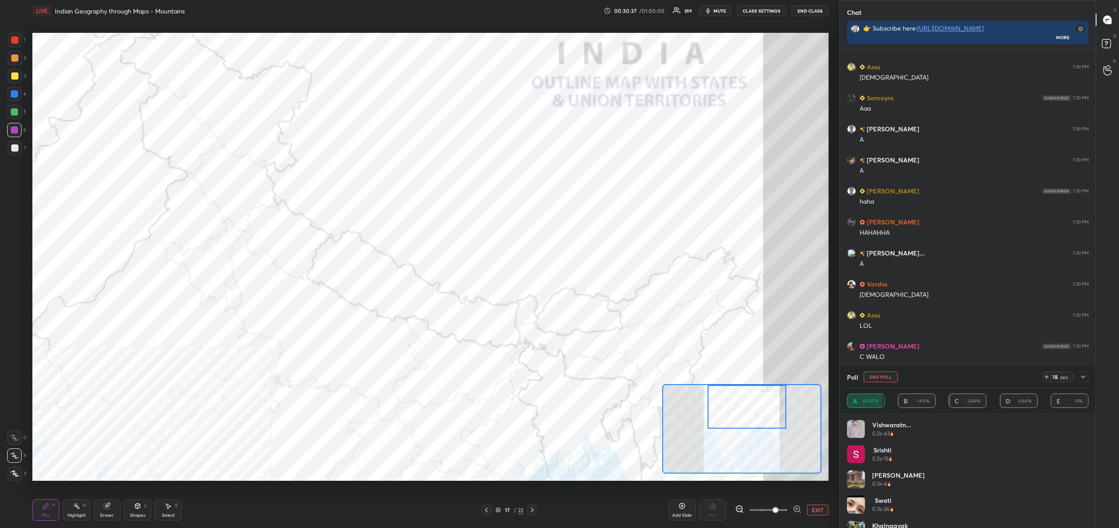
click at [880, 373] on button "End Poll" at bounding box center [881, 376] width 34 height 11
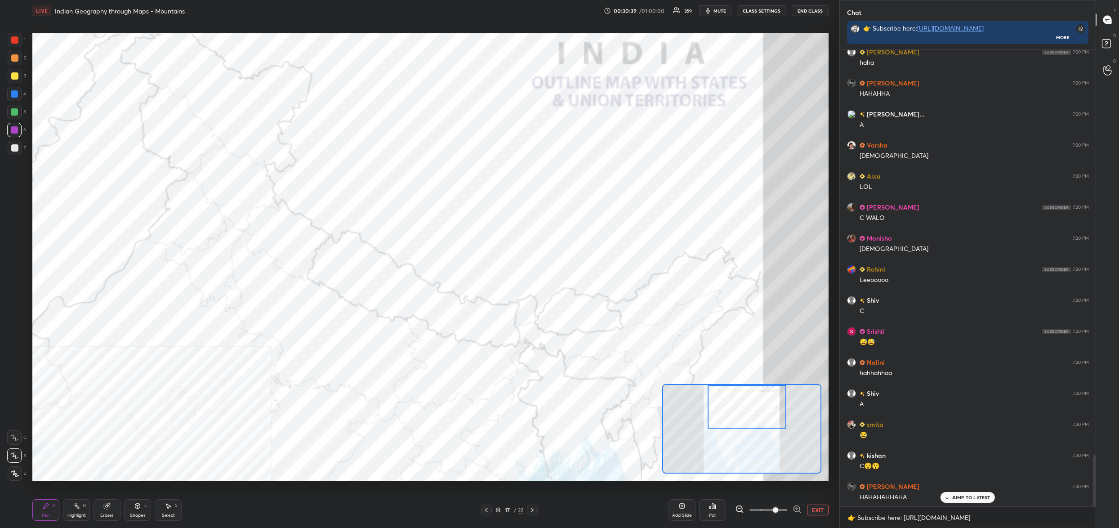
click at [711, 514] on div "Poll" at bounding box center [712, 515] width 7 height 4
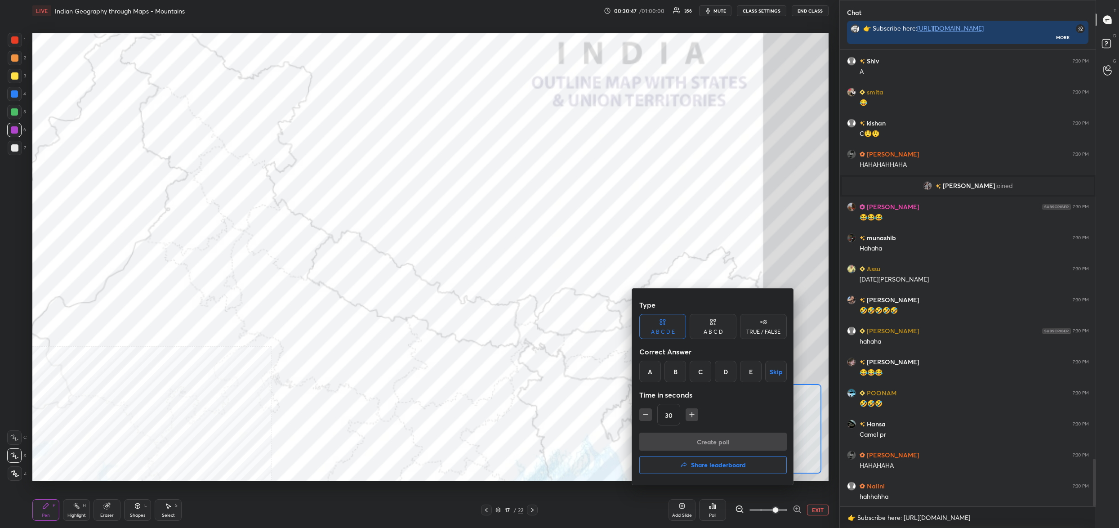
drag, startPoint x: 653, startPoint y: 368, endPoint x: 658, endPoint y: 397, distance: 30.1
click at [653, 369] on div "A" at bounding box center [650, 372] width 22 height 22
click at [674, 443] on button "Create poll" at bounding box center [712, 442] width 147 height 18
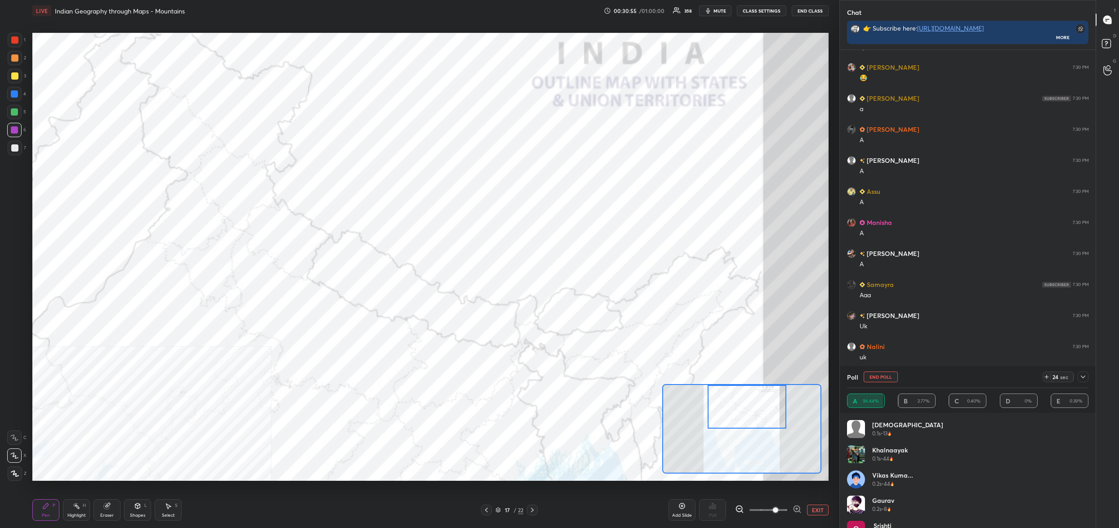
drag, startPoint x: 880, startPoint y: 377, endPoint x: 854, endPoint y: 387, distance: 27.7
click at [880, 378] on button "End Poll" at bounding box center [881, 376] width 34 height 11
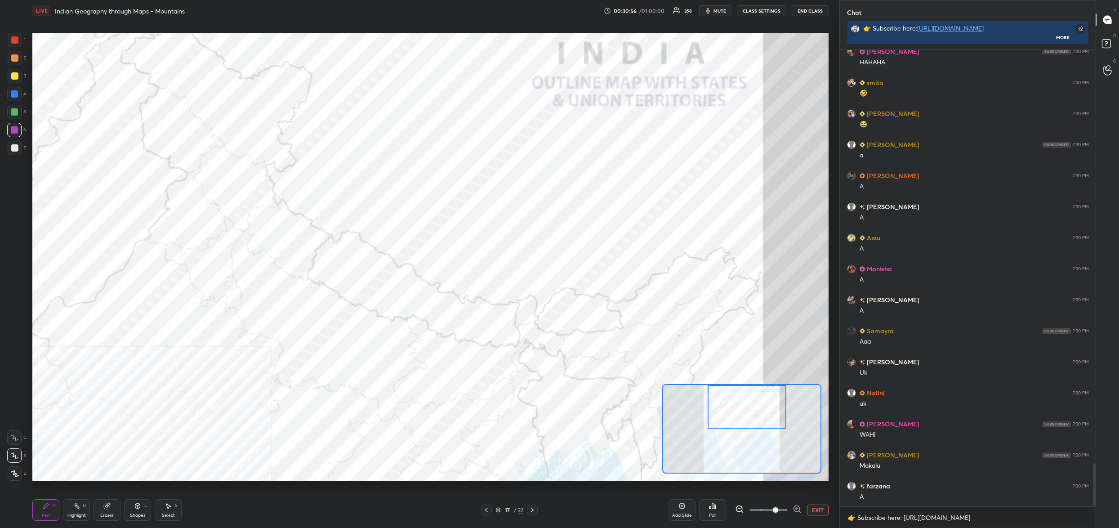
click at [718, 511] on div "Poll" at bounding box center [712, 510] width 27 height 22
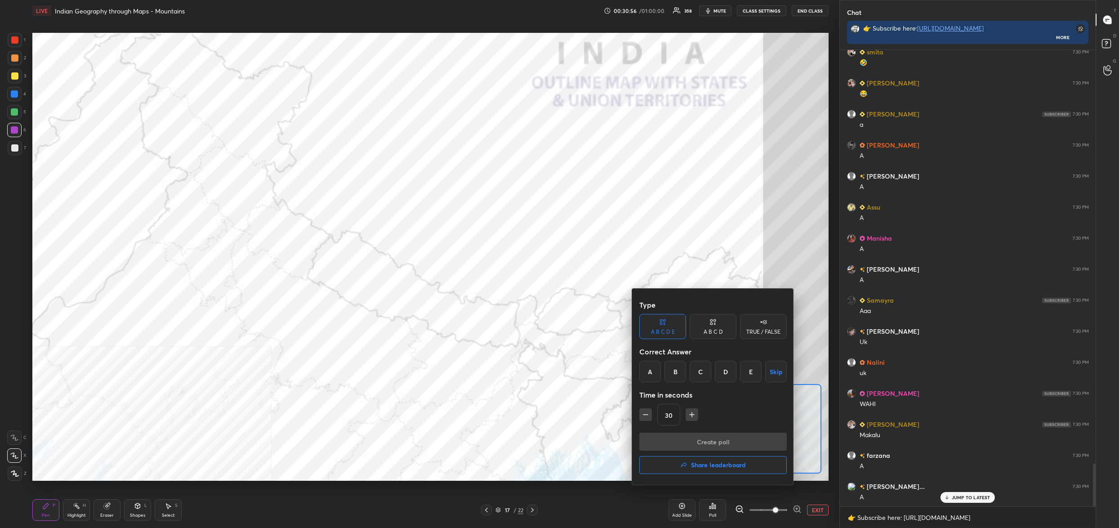
click at [670, 375] on div "B" at bounding box center [676, 372] width 22 height 22
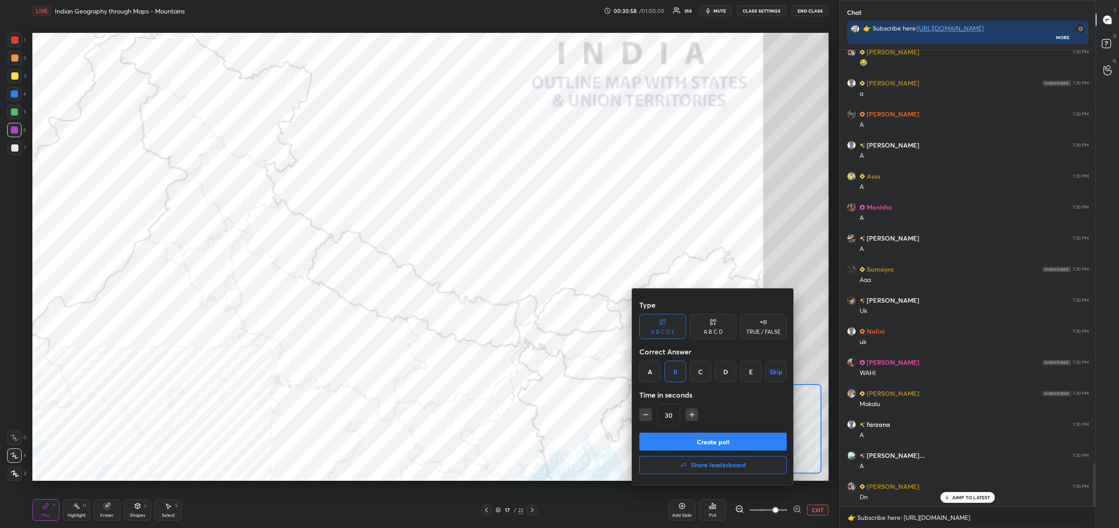
click at [686, 439] on button "Create poll" at bounding box center [712, 442] width 147 height 18
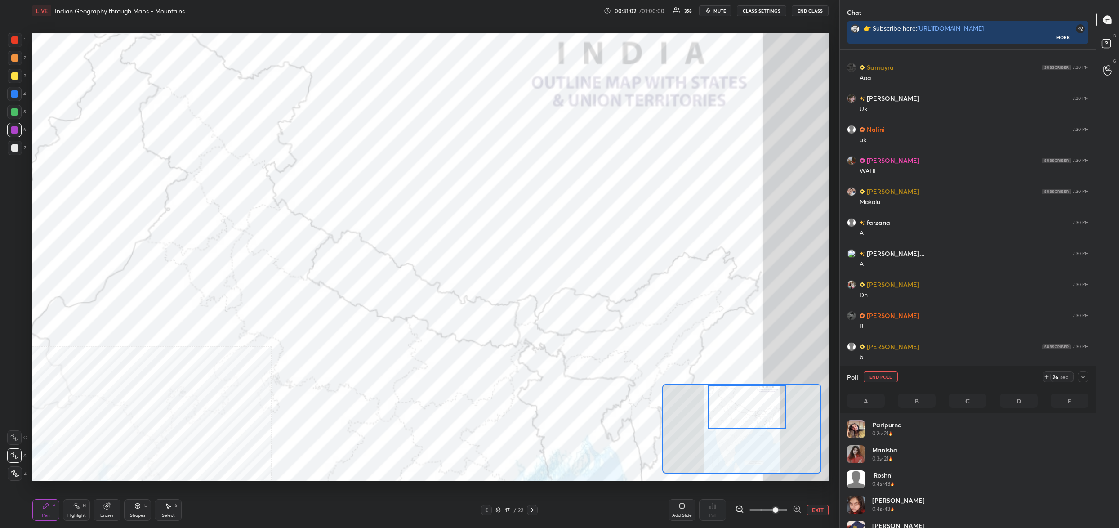
click at [502, 505] on div "17 / 22" at bounding box center [509, 509] width 57 height 11
click at [498, 511] on icon at bounding box center [497, 509] width 5 height 5
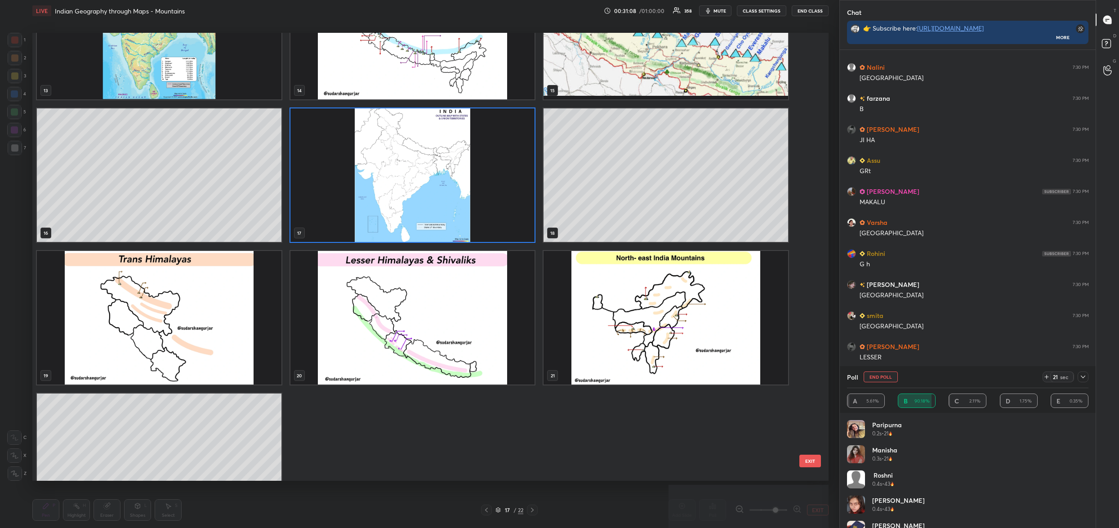
click at [376, 303] on img "grid" at bounding box center [412, 318] width 245 height 134
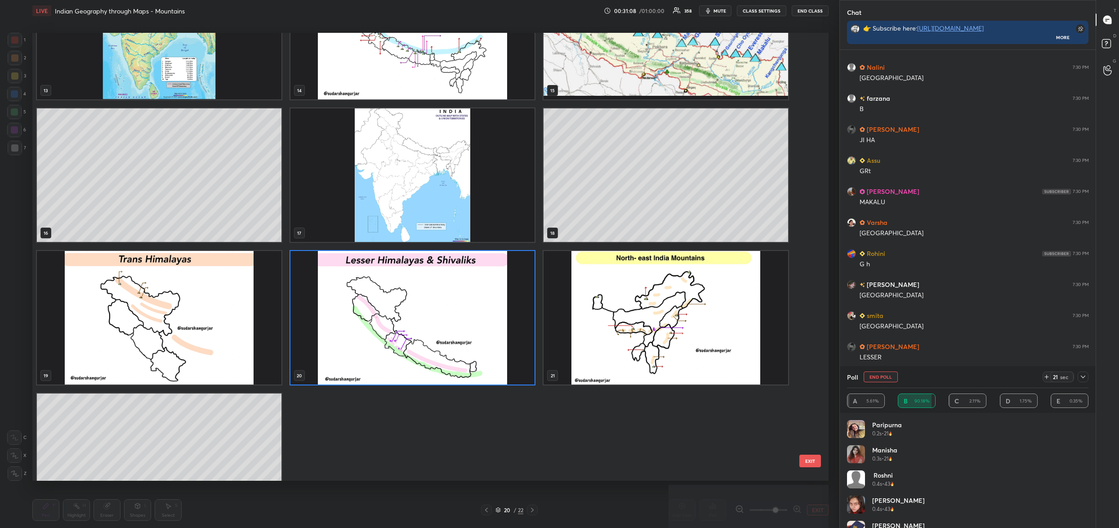
click at [376, 303] on img "grid" at bounding box center [412, 318] width 245 height 134
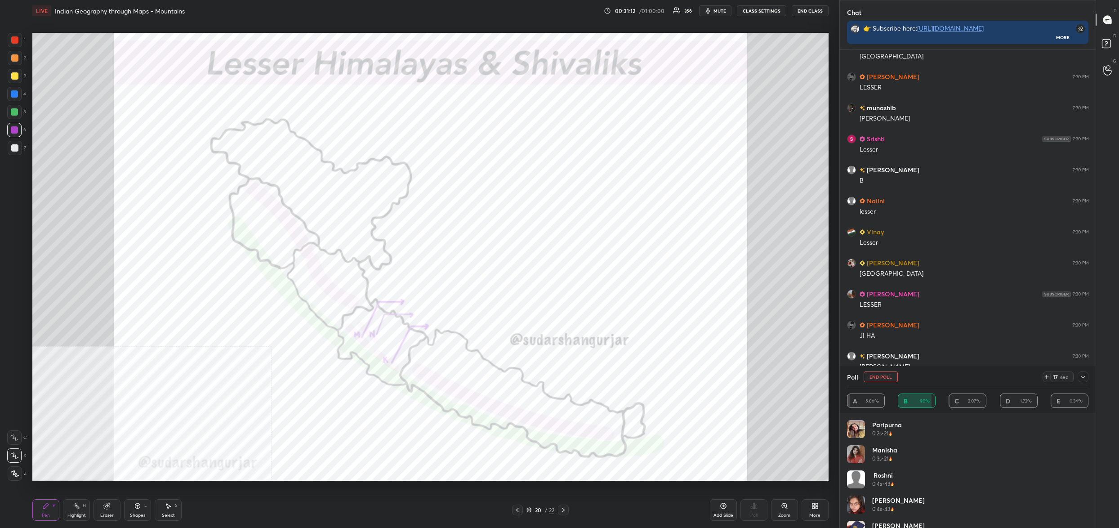
drag, startPoint x: 888, startPoint y: 375, endPoint x: 877, endPoint y: 369, distance: 12.7
click at [886, 375] on button "End Poll" at bounding box center [881, 376] width 34 height 11
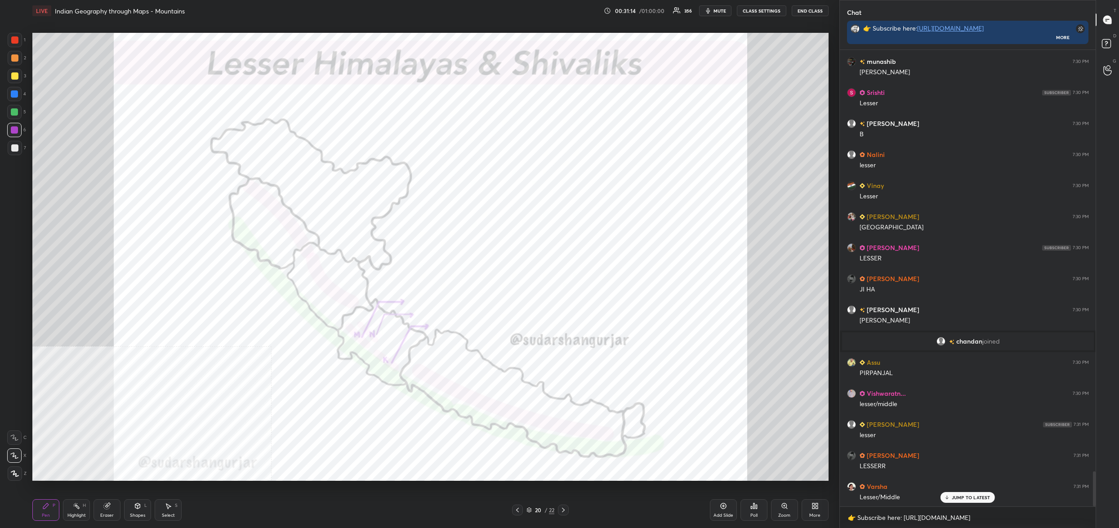
click at [531, 510] on icon at bounding box center [529, 510] width 4 height 1
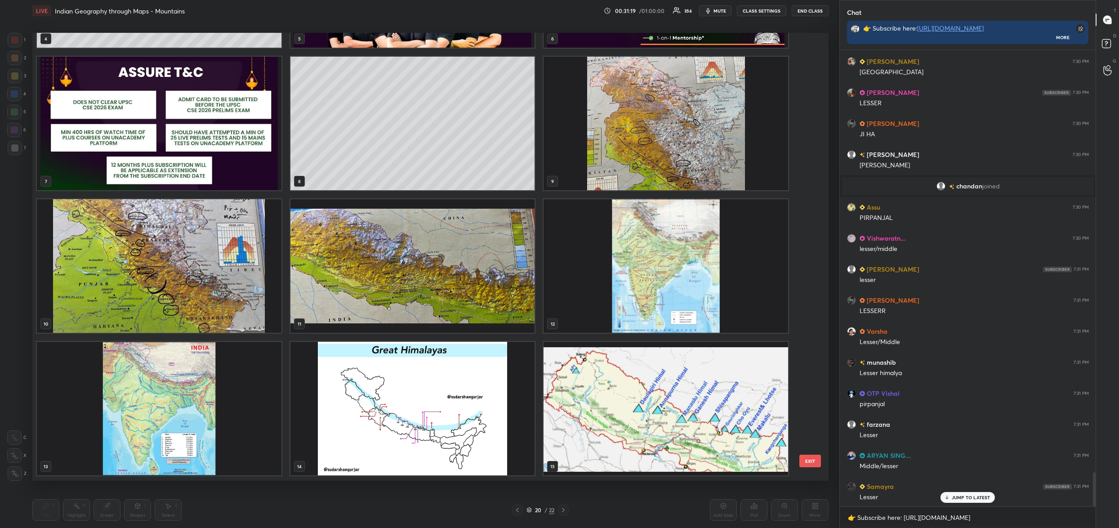
click at [623, 303] on img "grid" at bounding box center [666, 266] width 245 height 134
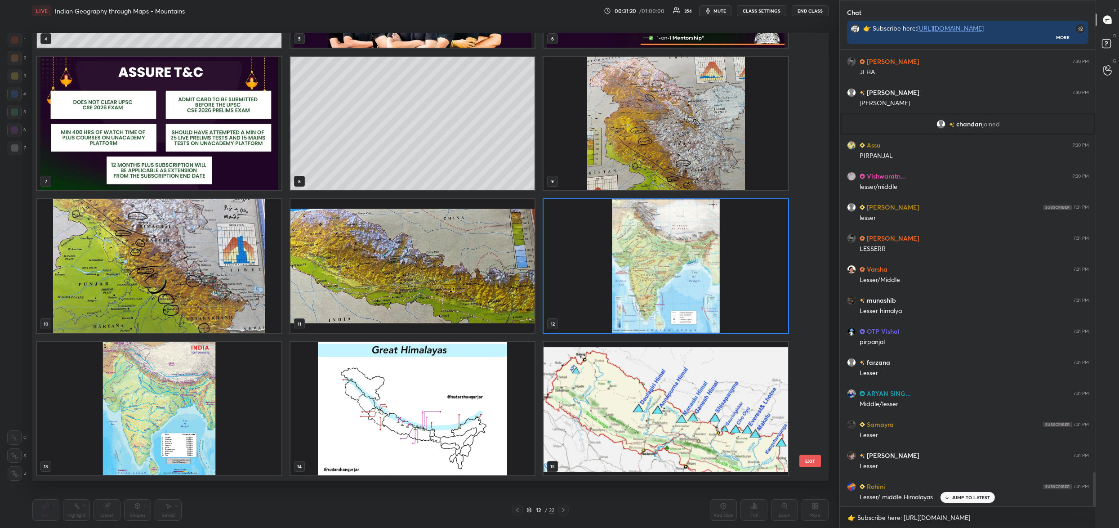
click at [601, 98] on img "grid" at bounding box center [666, 124] width 245 height 134
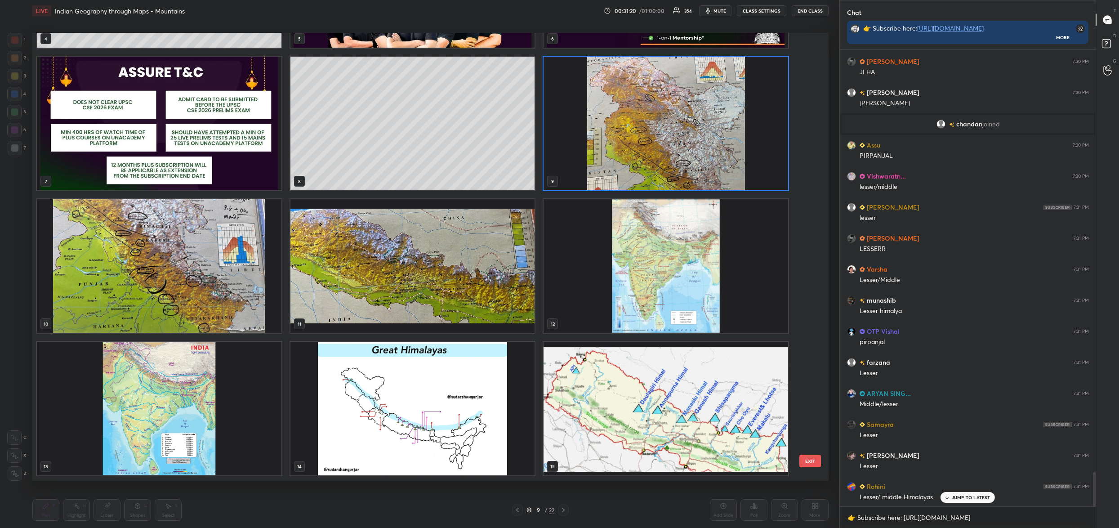
click at [601, 98] on img "grid" at bounding box center [666, 124] width 245 height 134
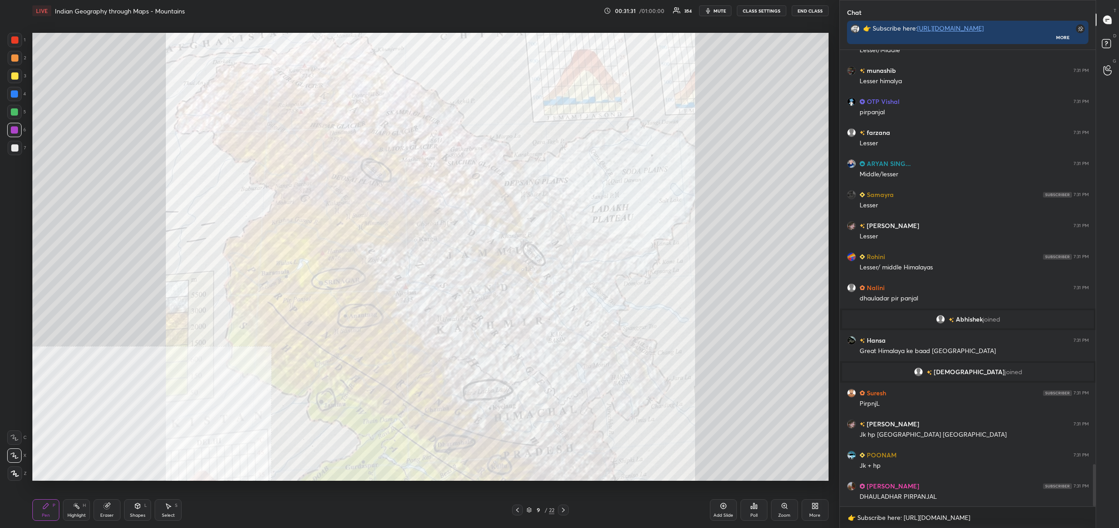
click at [787, 514] on div "Zoom" at bounding box center [784, 515] width 12 height 4
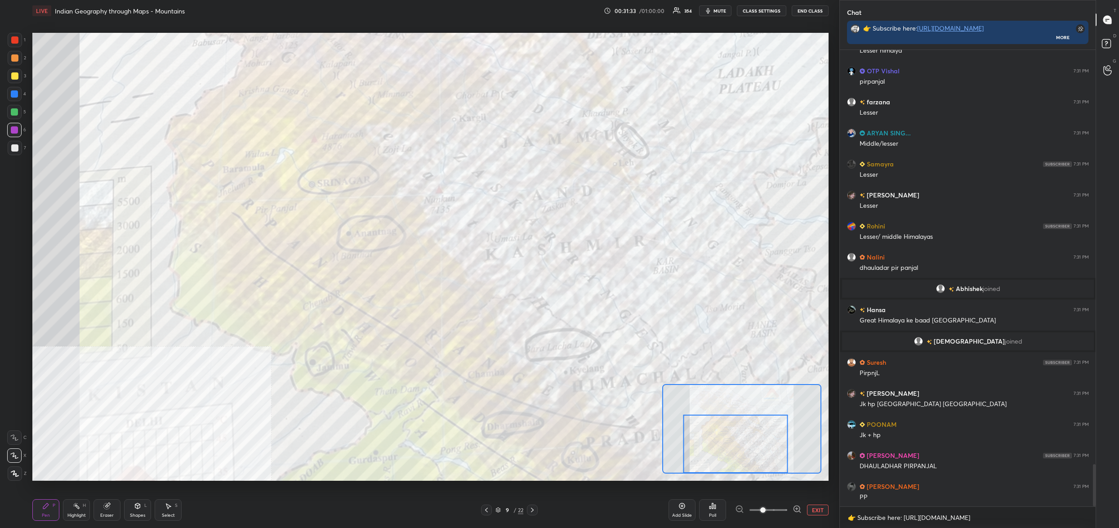
click at [727, 450] on div at bounding box center [735, 444] width 105 height 58
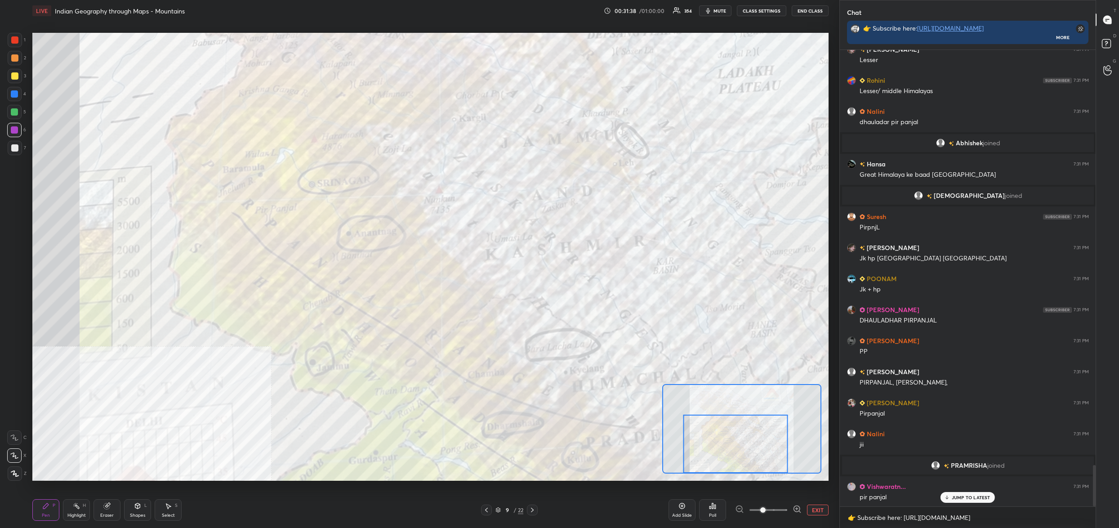
click at [815, 509] on button "EXIT" at bounding box center [818, 509] width 22 height 11
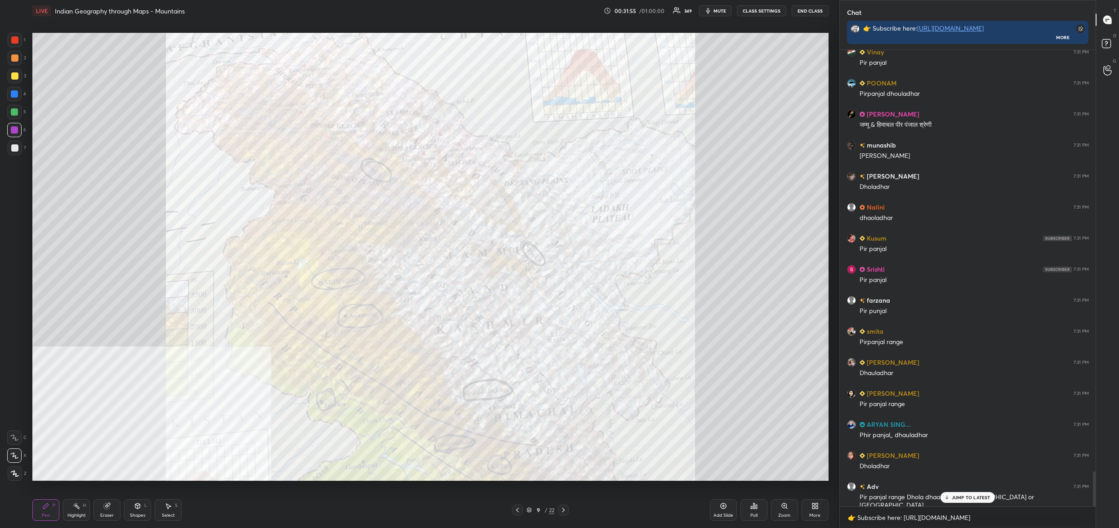
click at [534, 509] on div "9" at bounding box center [538, 509] width 9 height 5
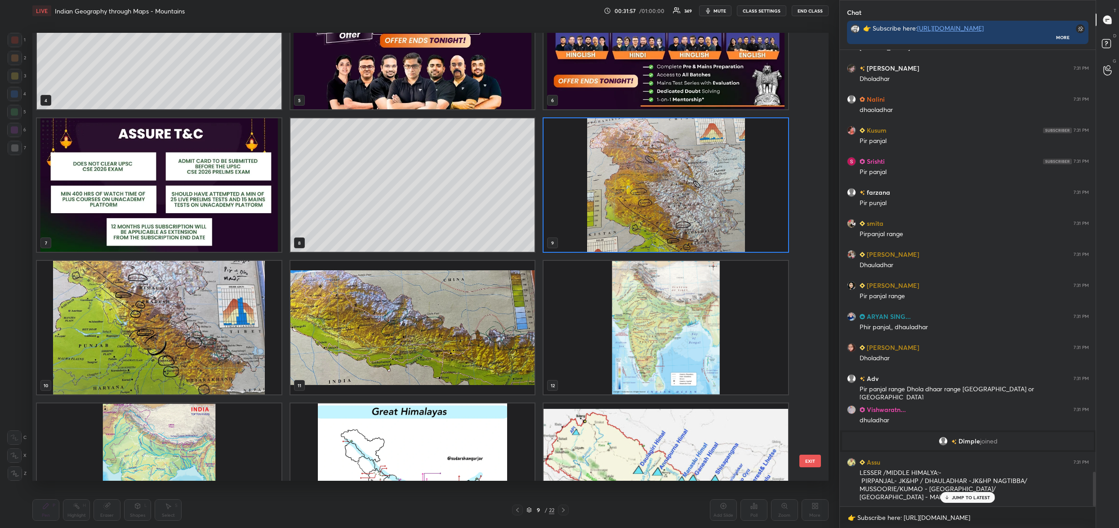
click at [174, 324] on img "grid" at bounding box center [159, 328] width 245 height 134
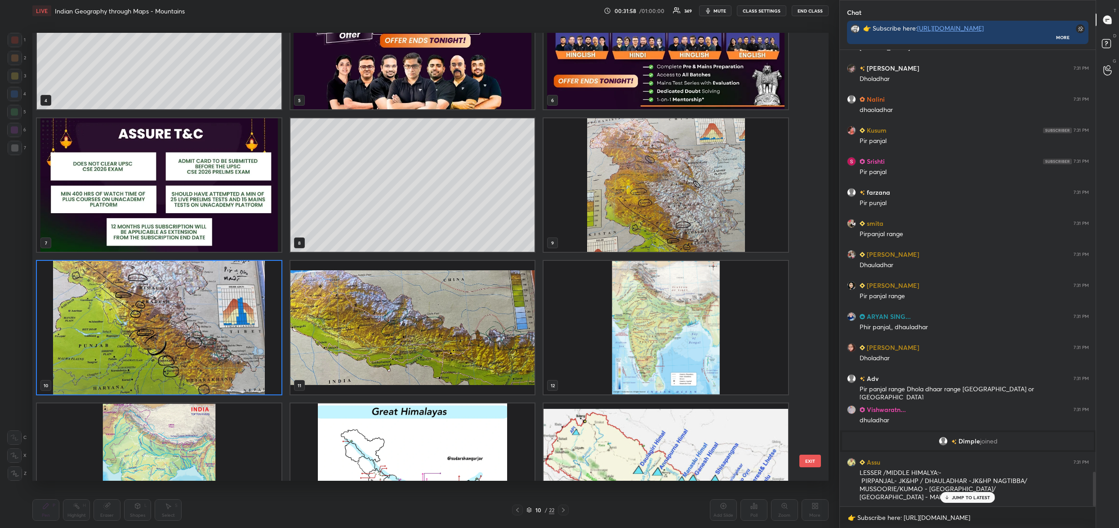
click at [174, 324] on img "grid" at bounding box center [159, 328] width 245 height 134
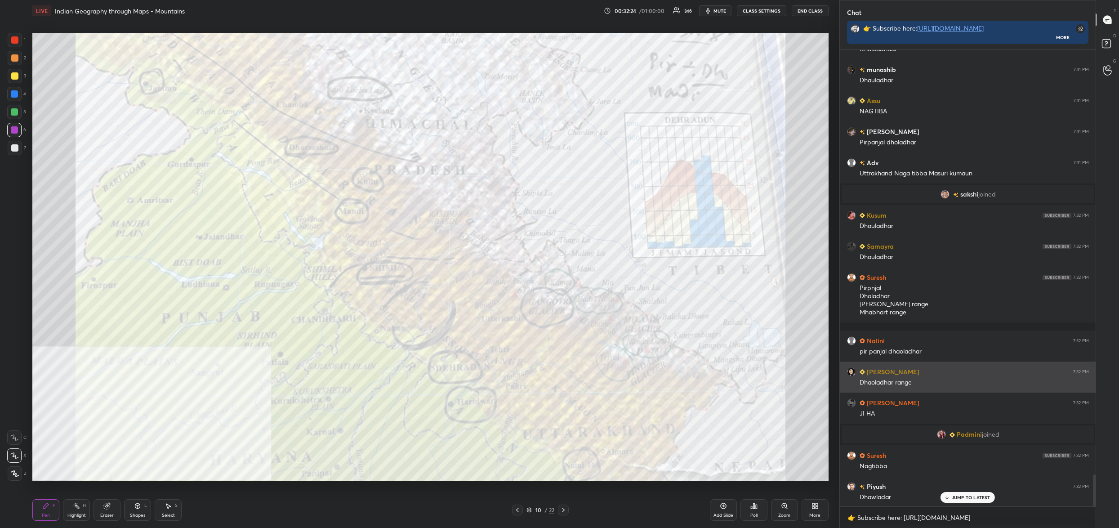
click at [898, 375] on div "Paridhi 7:32 PM Dhaoladhar range" at bounding box center [968, 377] width 256 height 31
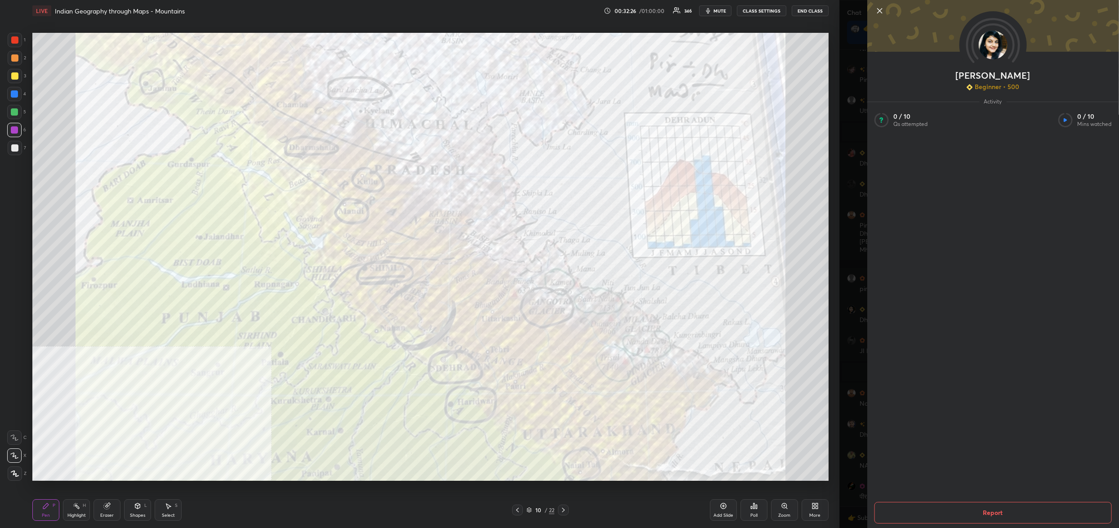
drag, startPoint x: 988, startPoint y: 56, endPoint x: 992, endPoint y: 47, distance: 9.9
click at [988, 57] on img at bounding box center [992, 45] width 29 height 29
drag, startPoint x: 991, startPoint y: 52, endPoint x: 988, endPoint y: 44, distance: 8.1
click at [989, 49] on img at bounding box center [992, 45] width 29 height 29
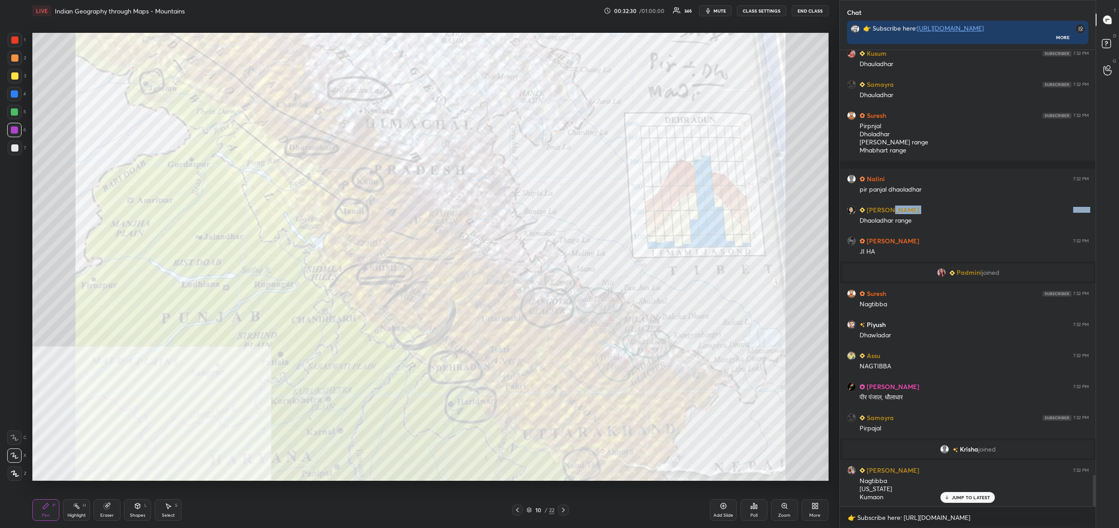
drag, startPoint x: 534, startPoint y: 512, endPoint x: 534, endPoint y: 500, distance: 11.2
click at [534, 514] on div "10 / 22" at bounding box center [541, 510] width 28 height 8
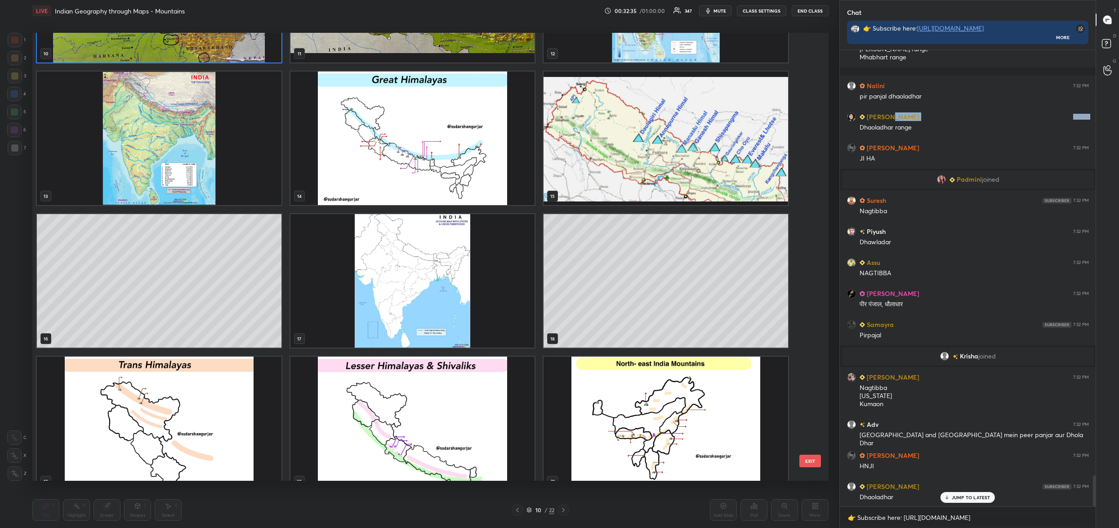
click at [431, 317] on img "grid" at bounding box center [412, 281] width 245 height 134
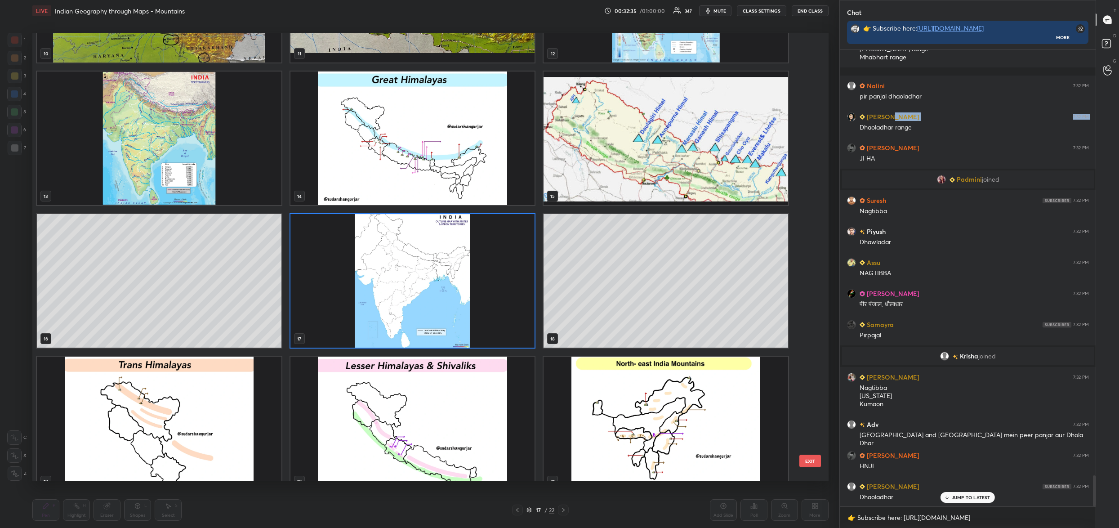
click at [431, 317] on img "grid" at bounding box center [412, 281] width 245 height 134
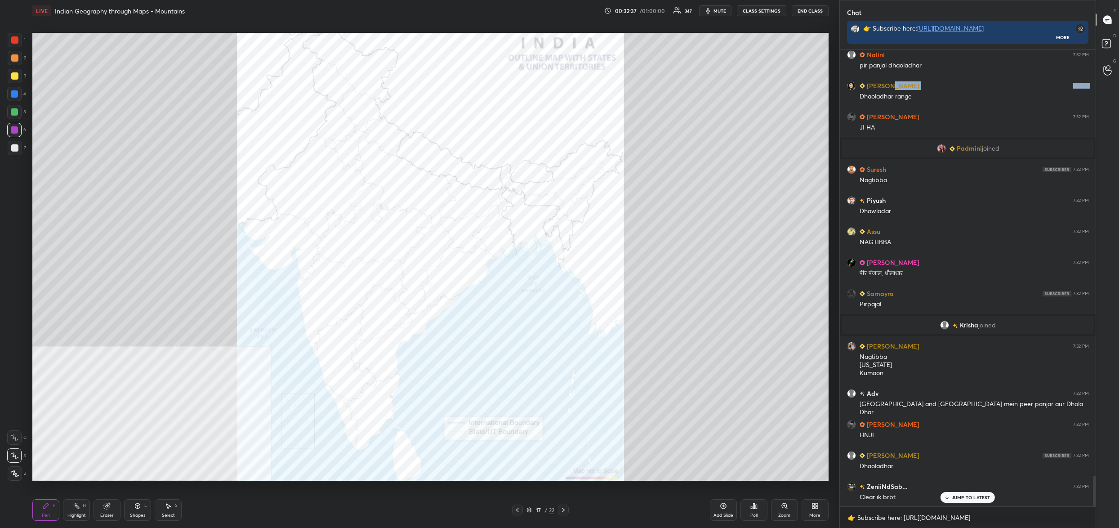
click at [790, 506] on div "Zoom" at bounding box center [784, 510] width 27 height 22
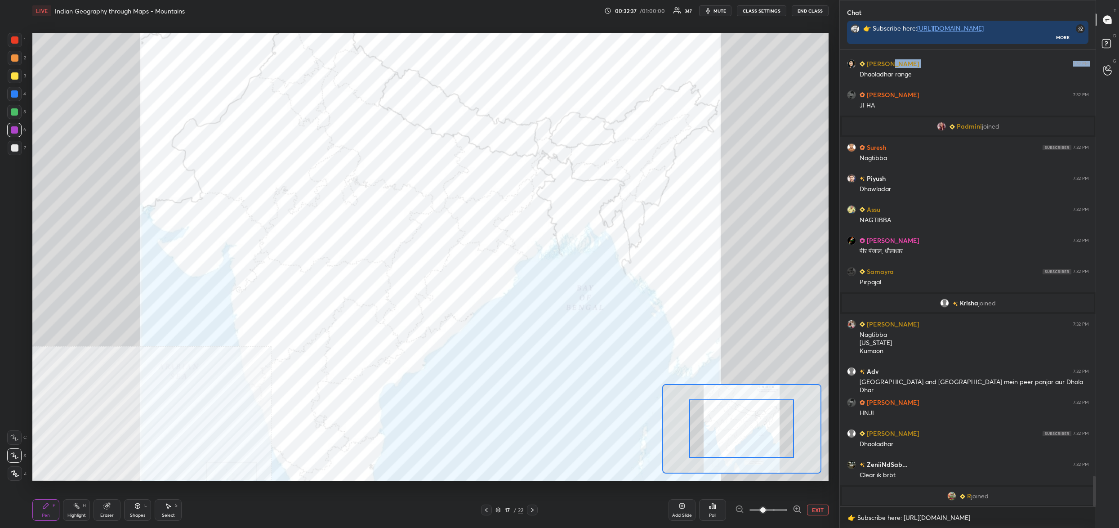
click at [788, 510] on div at bounding box center [768, 509] width 67 height 11
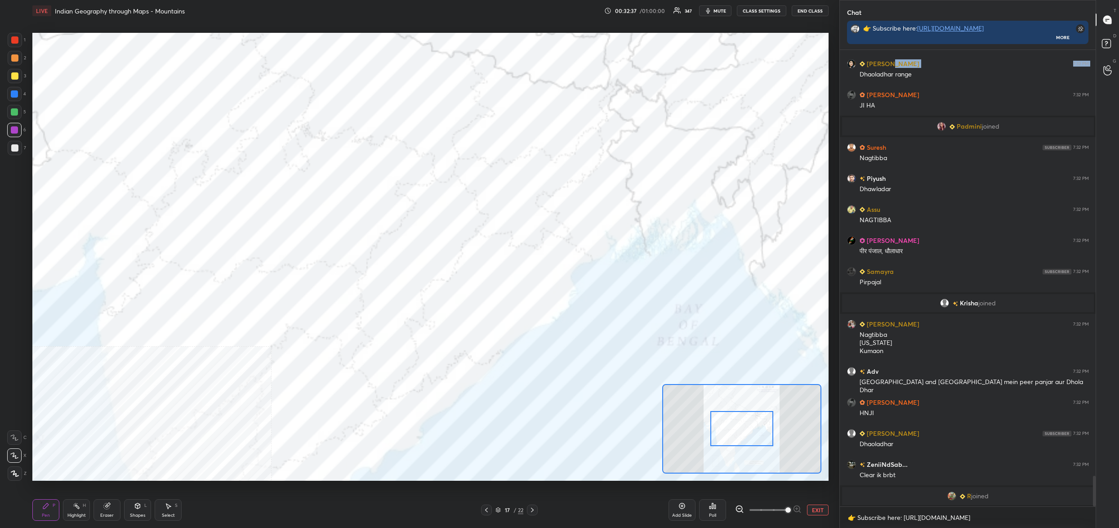
click at [784, 513] on span at bounding box center [769, 509] width 38 height 13
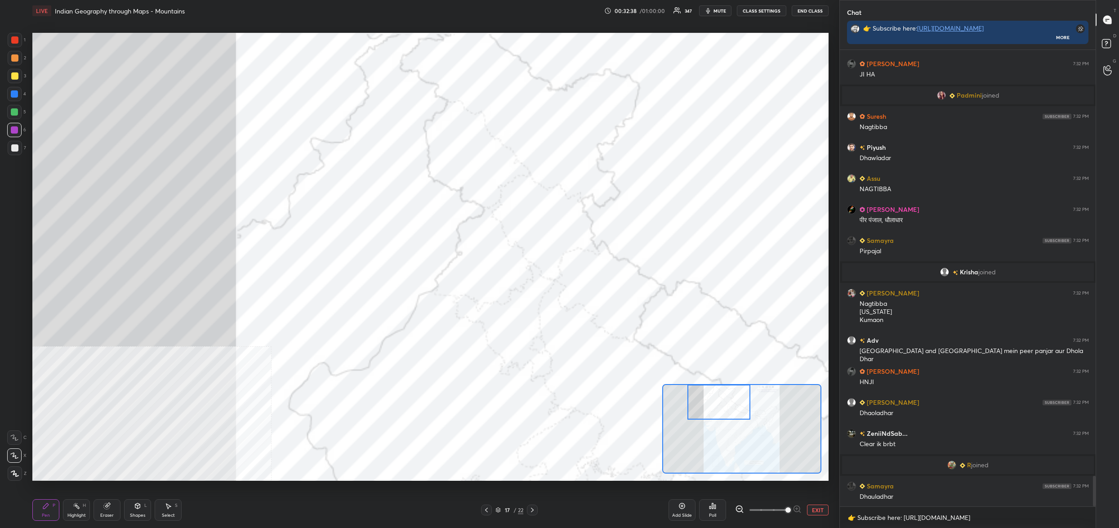
click at [730, 378] on div "Setting up your live class Poll for secs No correct answer Start poll" at bounding box center [430, 257] width 796 height 448
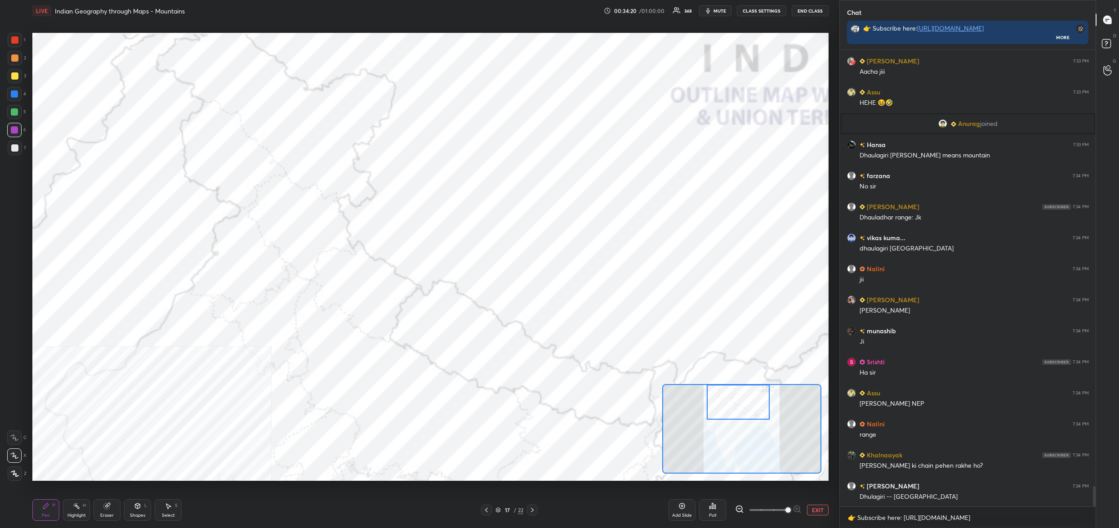
drag, startPoint x: 724, startPoint y: 401, endPoint x: 712, endPoint y: 410, distance: 15.4
click at [741, 398] on div at bounding box center [738, 401] width 63 height 35
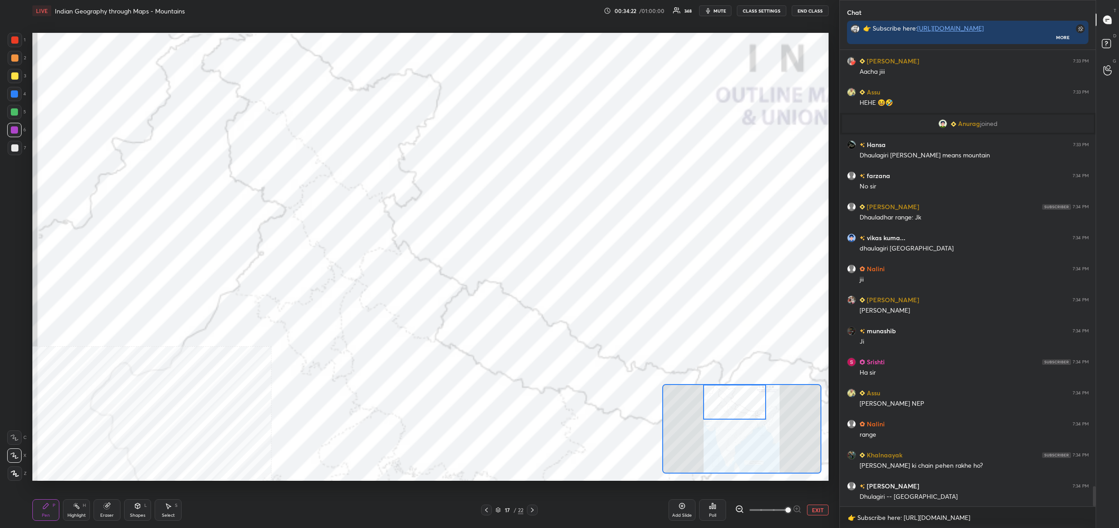
click at [651, 389] on div "Setting up your live class Poll for secs No correct answer Start poll" at bounding box center [430, 257] width 796 height 448
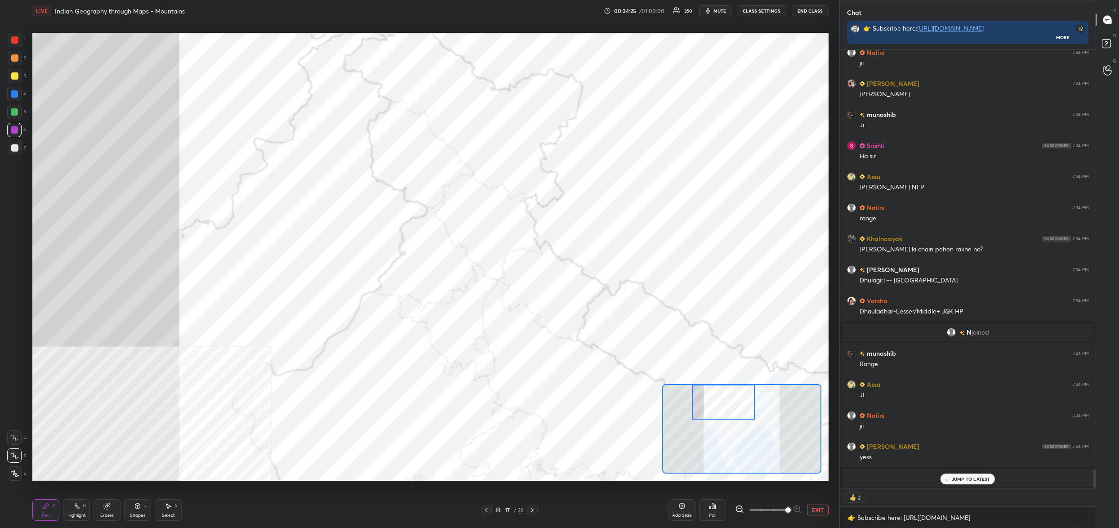
drag, startPoint x: 723, startPoint y: 412, endPoint x: 709, endPoint y: 400, distance: 17.8
click at [710, 401] on div at bounding box center [723, 401] width 63 height 35
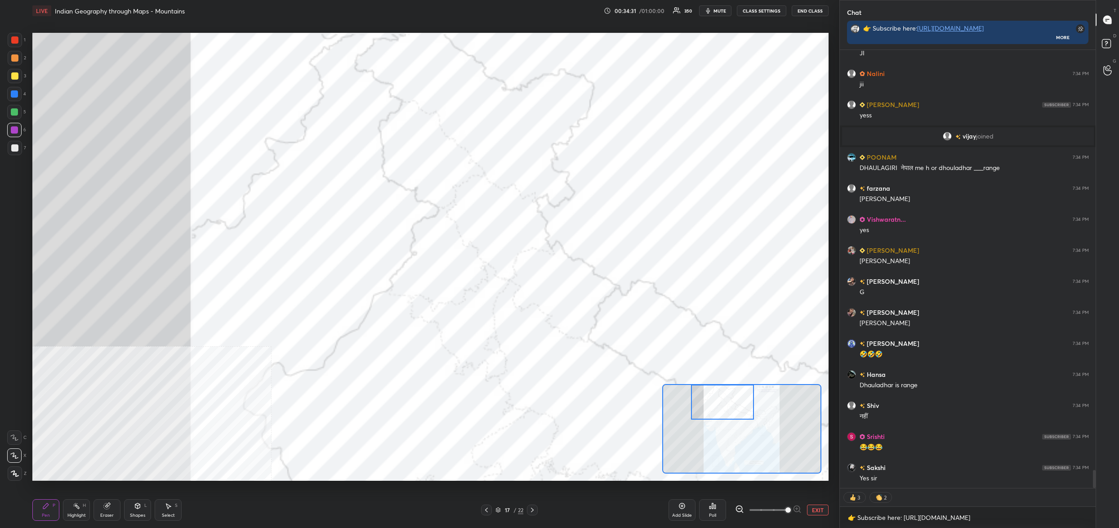
click at [709, 505] on div "Poll" at bounding box center [712, 510] width 27 height 22
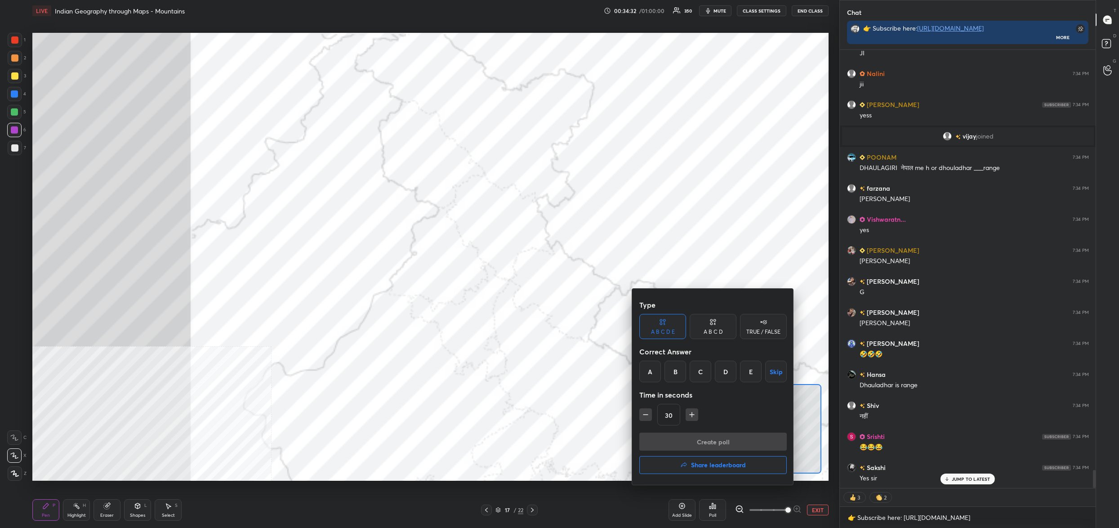
drag, startPoint x: 646, startPoint y: 369, endPoint x: 656, endPoint y: 390, distance: 23.5
click at [647, 369] on div "A" at bounding box center [650, 372] width 22 height 22
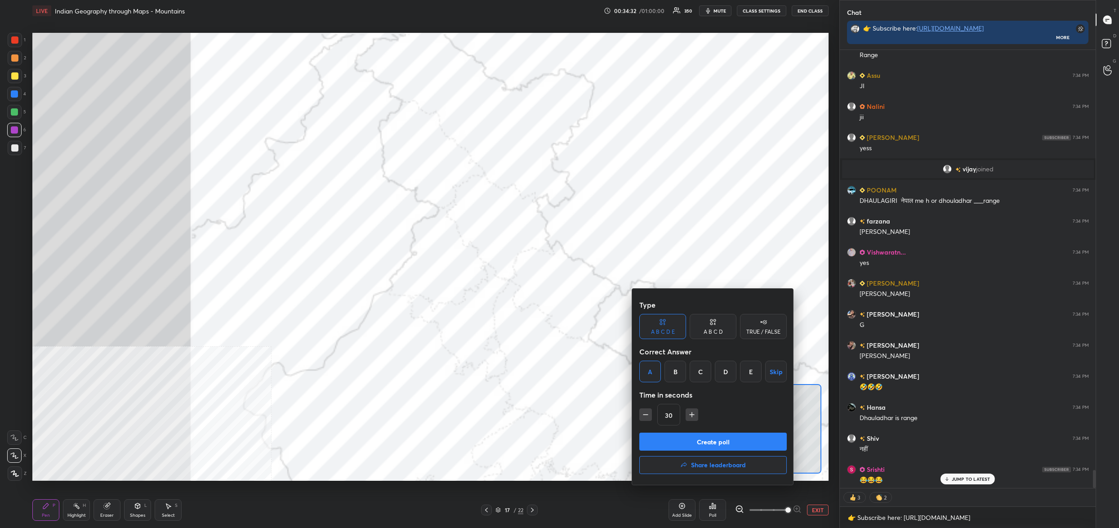
click at [684, 438] on button "Create poll" at bounding box center [712, 442] width 147 height 18
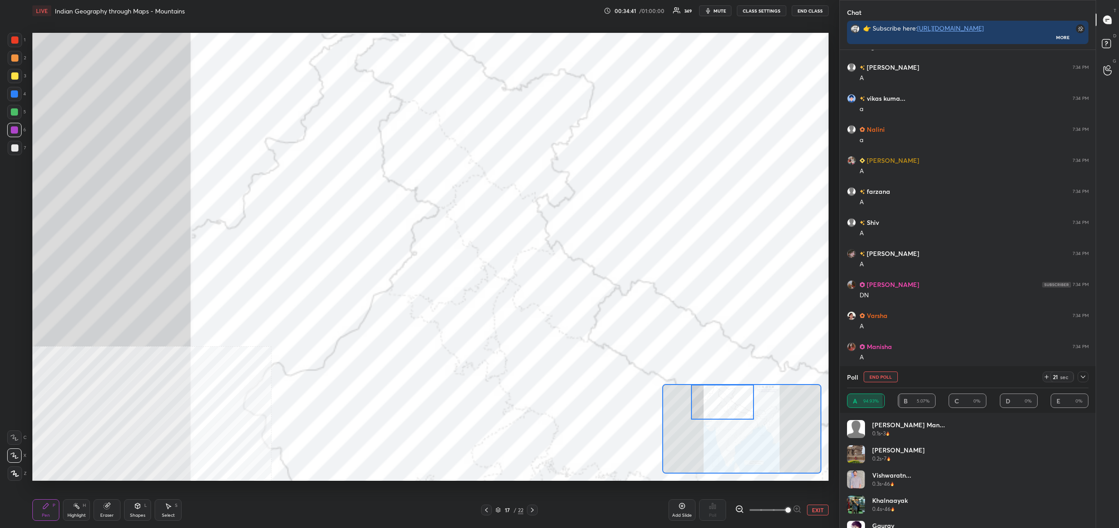
drag, startPoint x: 892, startPoint y: 373, endPoint x: 883, endPoint y: 380, distance: 11.2
click at [891, 375] on button "End Poll" at bounding box center [881, 376] width 34 height 11
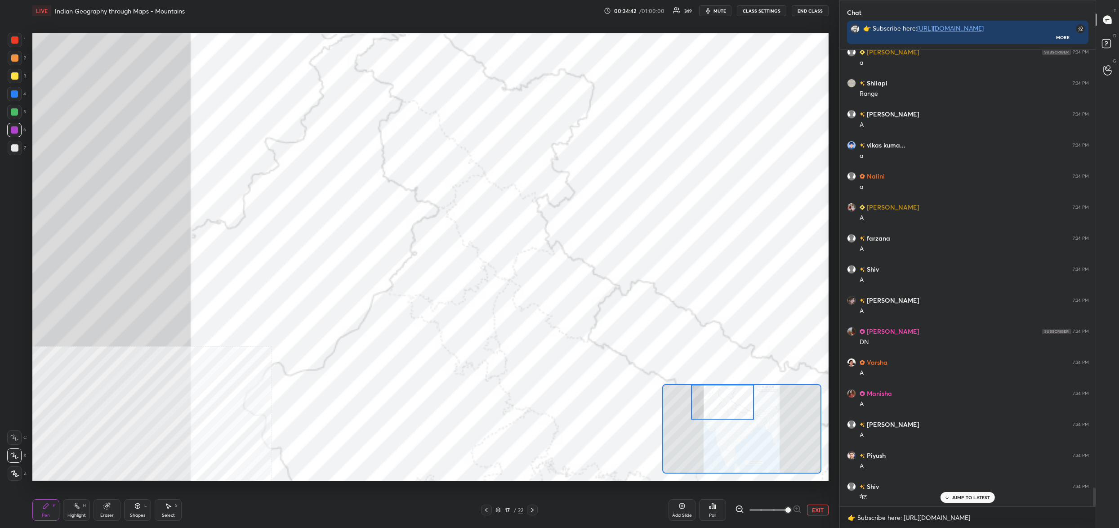
drag, startPoint x: 698, startPoint y: 509, endPoint x: 707, endPoint y: 512, distance: 9.5
click at [699, 510] on div "Add Slide Poll EXIT" at bounding box center [749, 510] width 160 height 50
click at [712, 510] on div "Poll" at bounding box center [712, 510] width 27 height 22
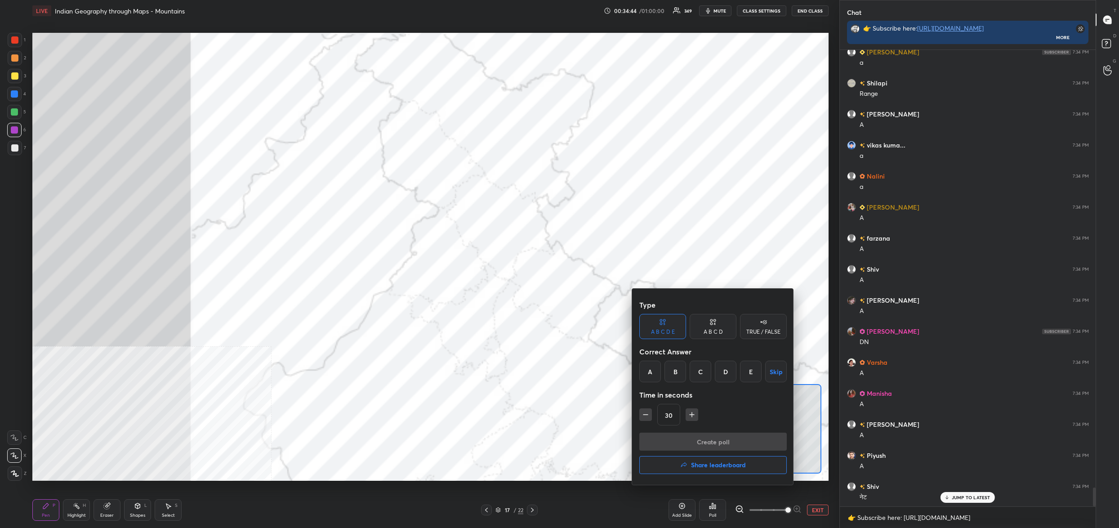
click at [646, 366] on div "A" at bounding box center [650, 372] width 22 height 22
click at [690, 451] on div "Create poll Share leaderboard" at bounding box center [712, 455] width 147 height 45
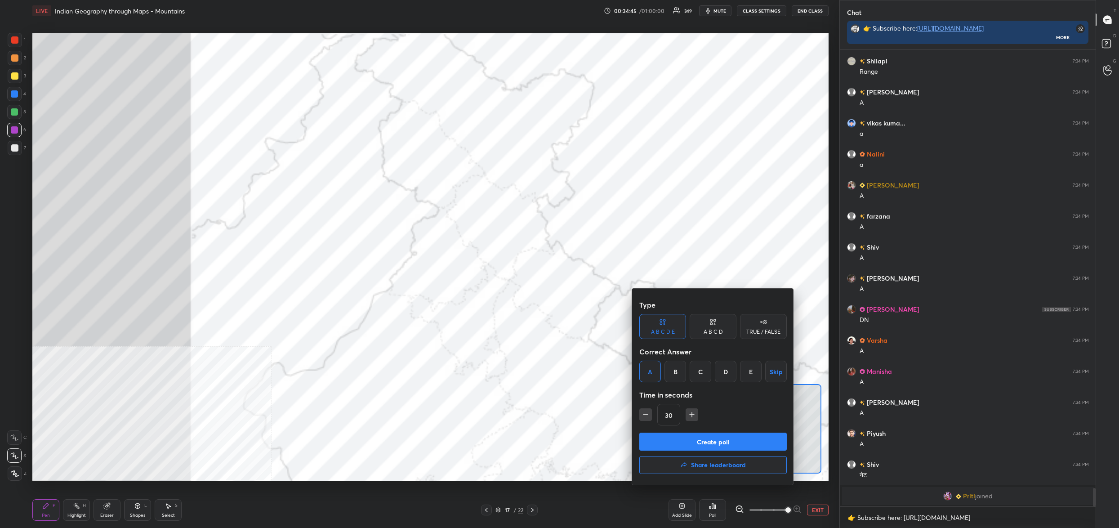
drag, startPoint x: 705, startPoint y: 443, endPoint x: 699, endPoint y: 448, distance: 7.3
click at [705, 443] on button "Create poll" at bounding box center [712, 442] width 147 height 18
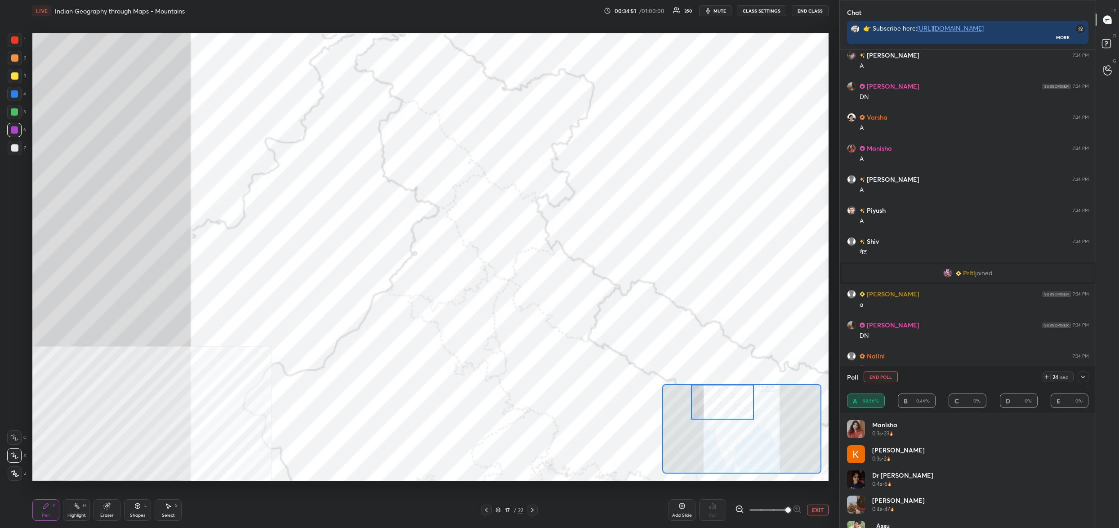
click at [879, 368] on div "Poll End Poll 24 sec" at bounding box center [967, 377] width 241 height 22
click at [877, 380] on button "End Poll" at bounding box center [881, 376] width 34 height 11
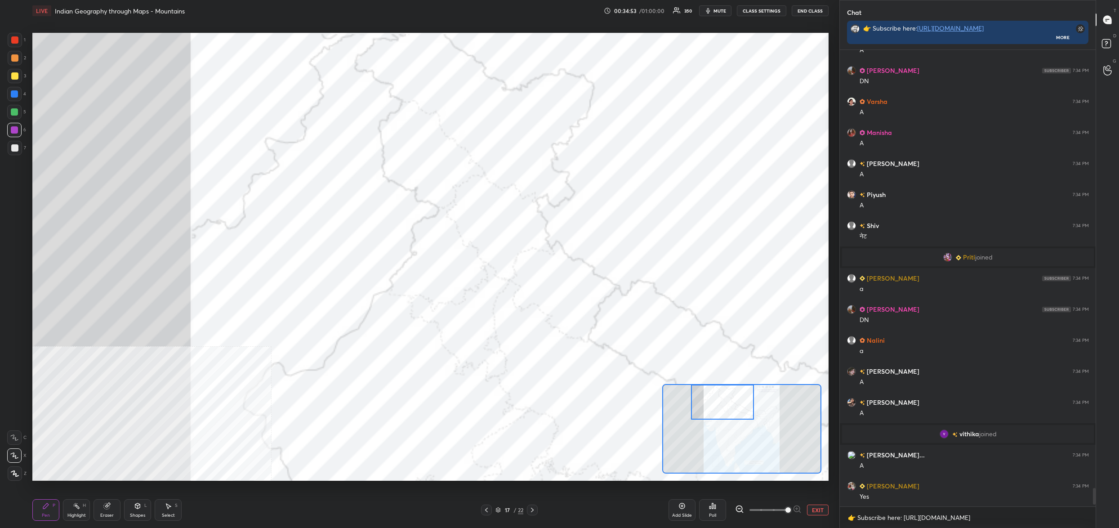
click at [714, 512] on div "Poll" at bounding box center [712, 510] width 27 height 22
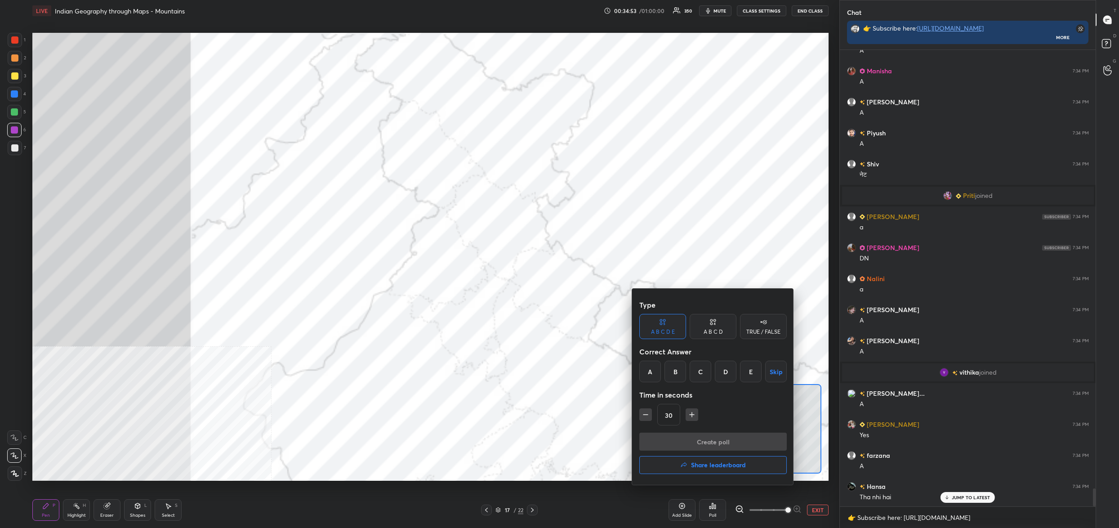
click at [670, 366] on div "B" at bounding box center [676, 372] width 22 height 22
click at [704, 440] on button "Create poll" at bounding box center [712, 442] width 147 height 18
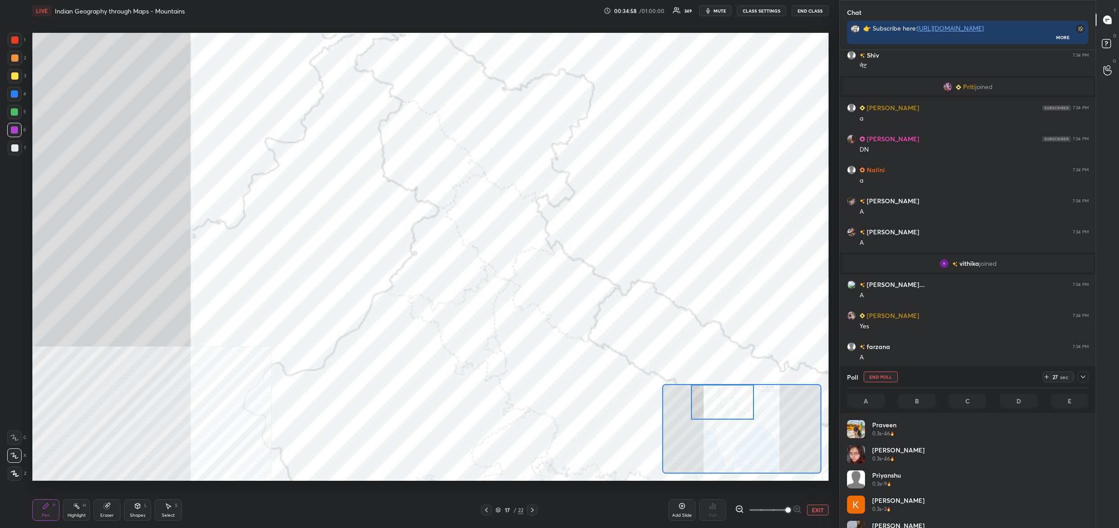
click at [501, 505] on div "17 / 22" at bounding box center [509, 509] width 57 height 11
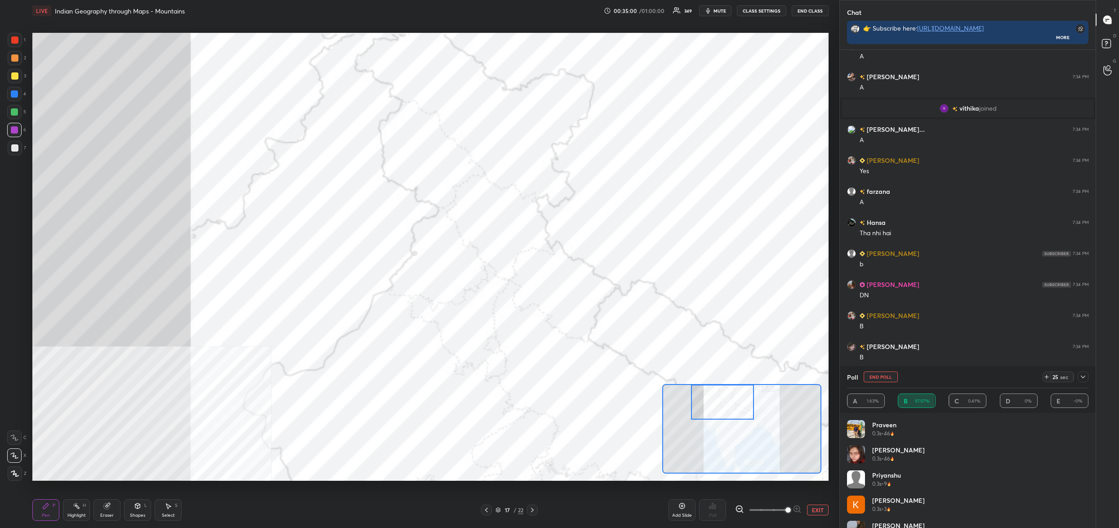
click at [495, 509] on icon at bounding box center [497, 509] width 5 height 5
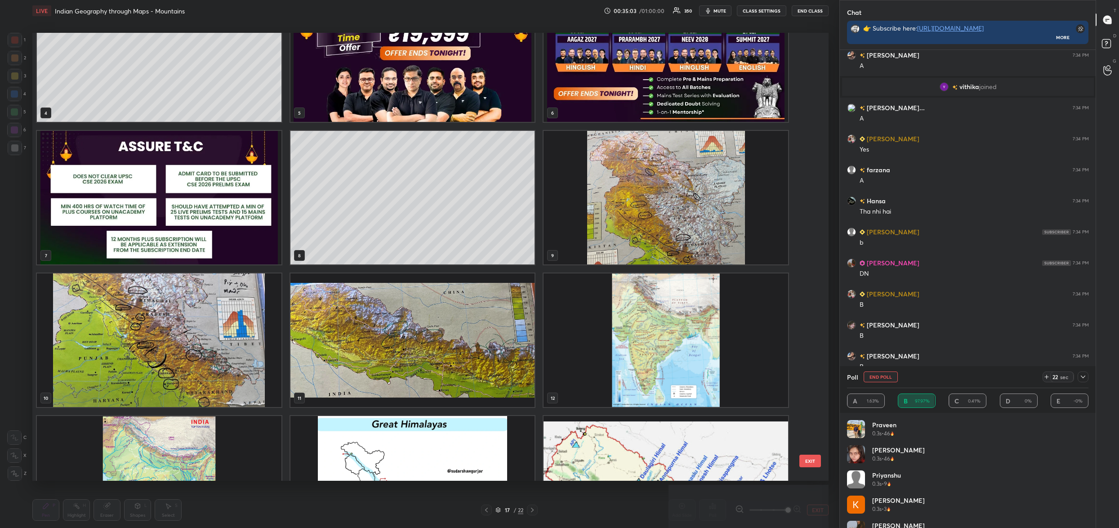
click at [53, 345] on img "grid" at bounding box center [159, 340] width 245 height 134
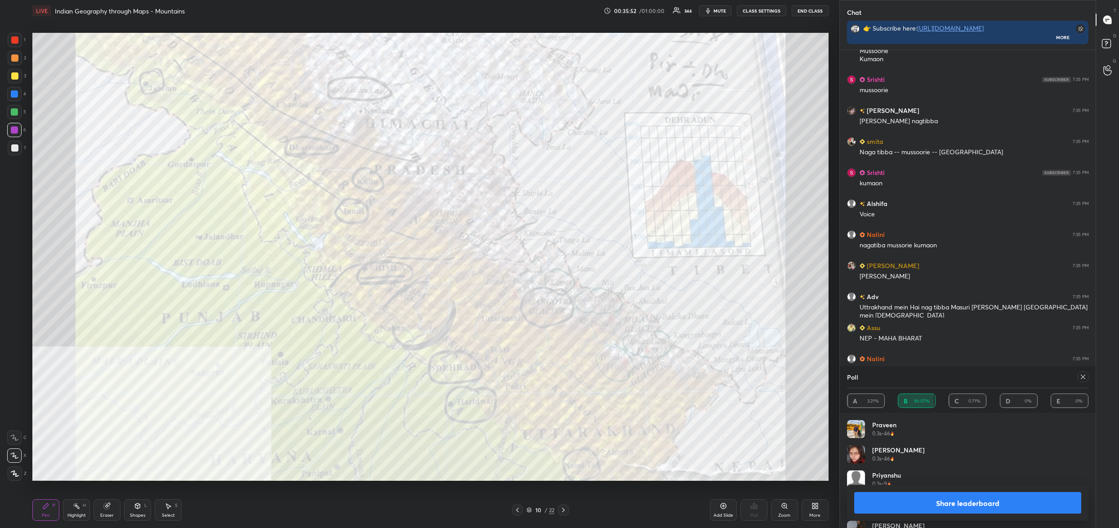
click at [530, 509] on icon at bounding box center [529, 509] width 4 height 2
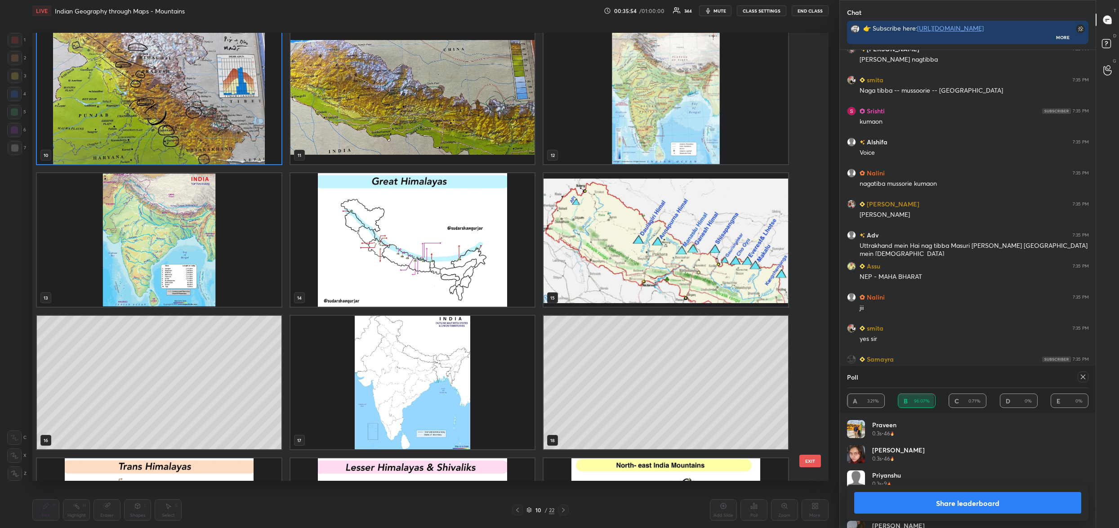
click at [374, 338] on img "grid" at bounding box center [412, 383] width 245 height 134
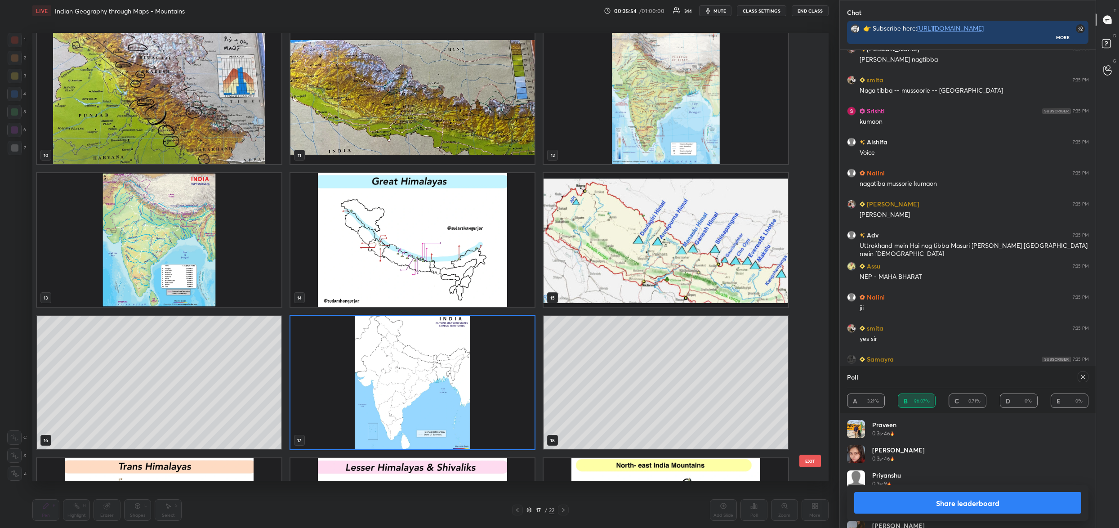
click at [374, 338] on img "grid" at bounding box center [412, 383] width 245 height 134
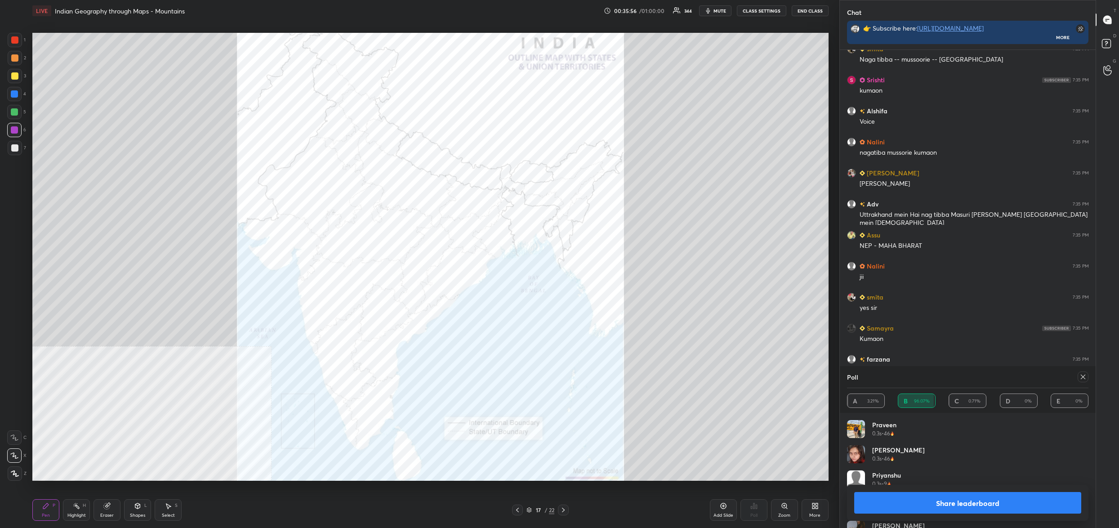
click at [1084, 375] on icon at bounding box center [1083, 376] width 7 height 7
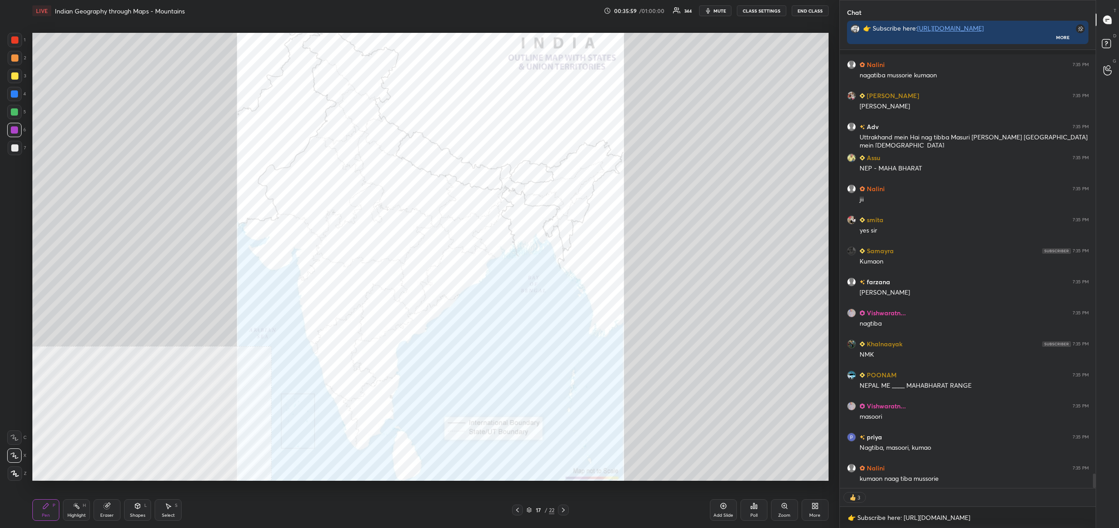
click at [777, 503] on div "Zoom" at bounding box center [784, 510] width 27 height 22
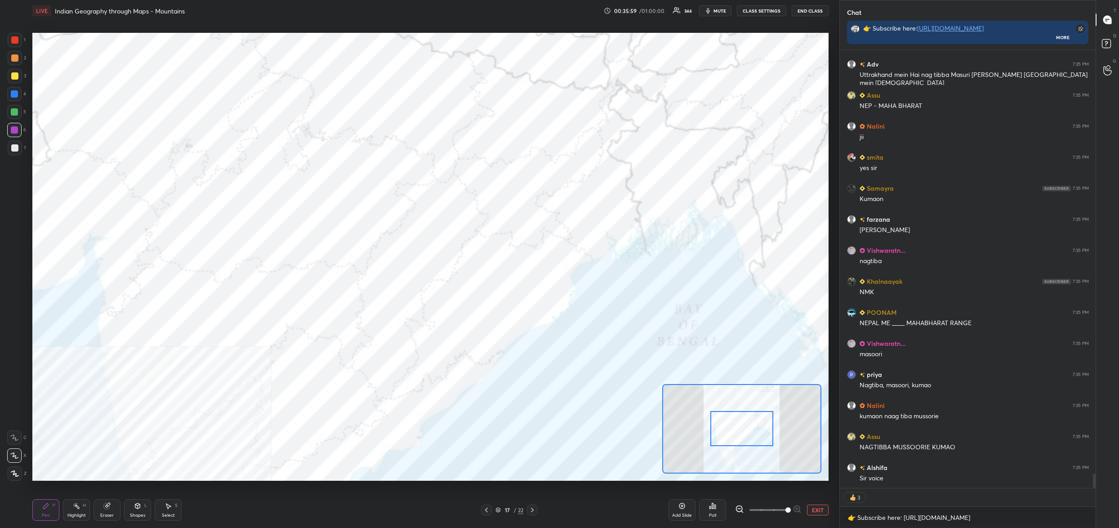
drag, startPoint x: 786, startPoint y: 505, endPoint x: 782, endPoint y: 494, distance: 11.8
click at [785, 507] on span at bounding box center [787, 509] width 5 height 5
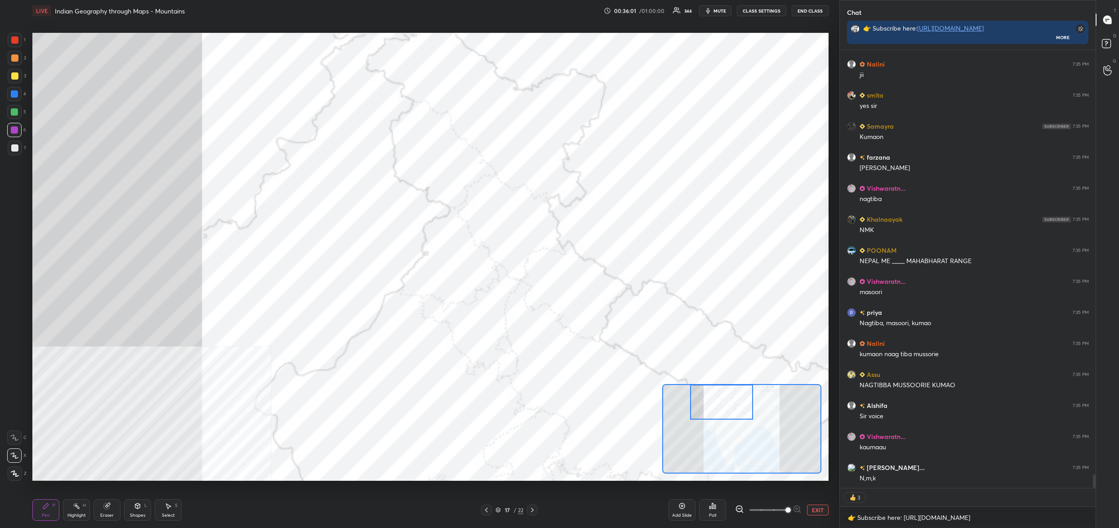
click at [729, 363] on div "Setting up your live class Poll for secs No correct answer Start poll" at bounding box center [430, 257] width 796 height 448
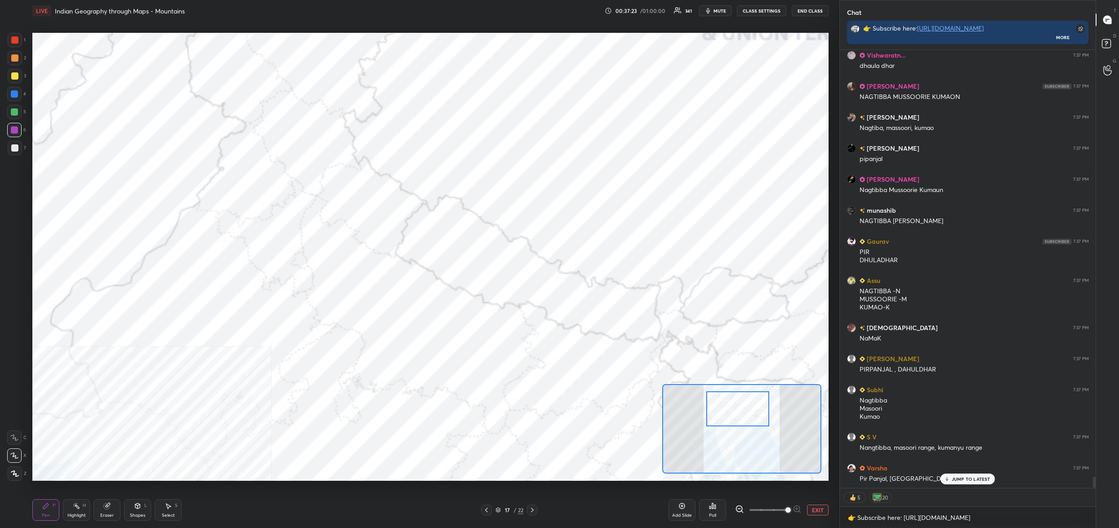
drag, startPoint x: 727, startPoint y: 391, endPoint x: 739, endPoint y: 395, distance: 12.8
click at [742, 396] on div at bounding box center [737, 408] width 63 height 35
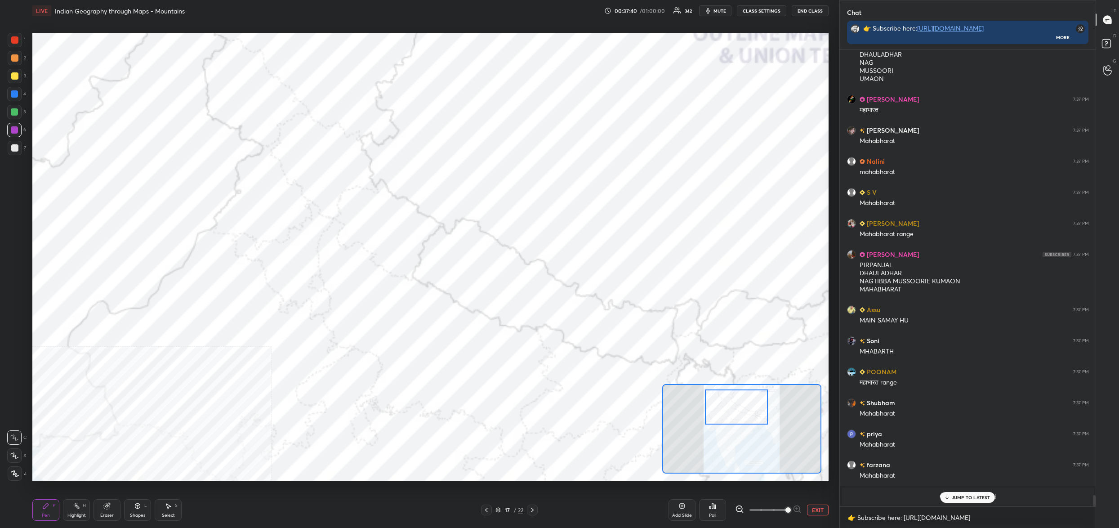
click at [17, 452] on icon at bounding box center [14, 455] width 8 height 6
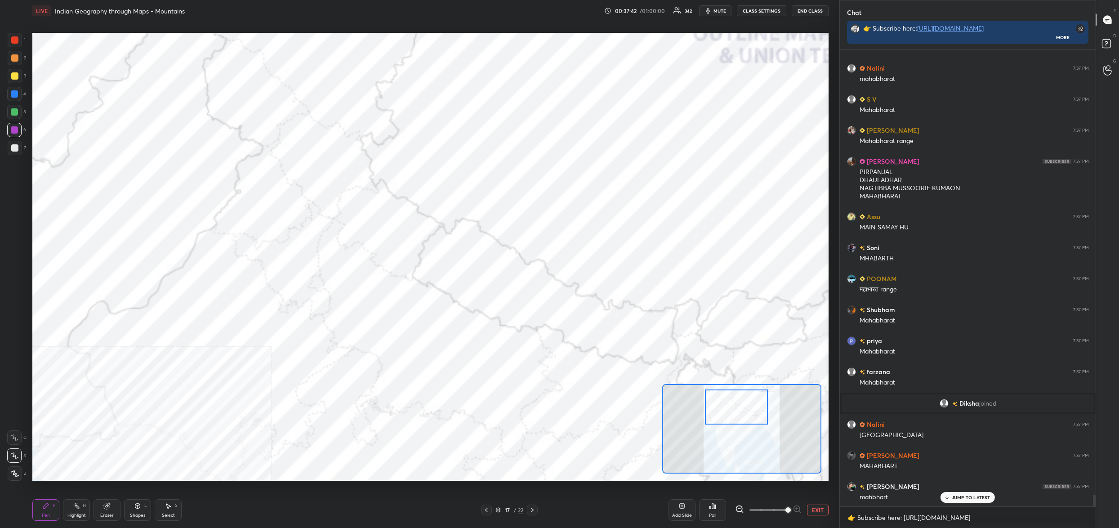
click at [814, 508] on button "EXIT" at bounding box center [818, 509] width 22 height 11
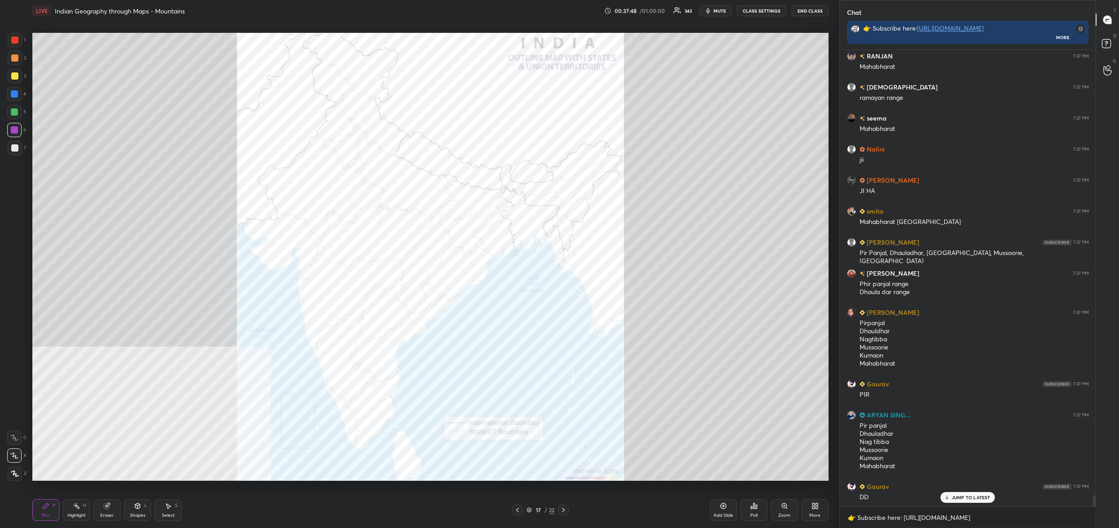
click at [782, 504] on icon at bounding box center [784, 505] width 5 height 5
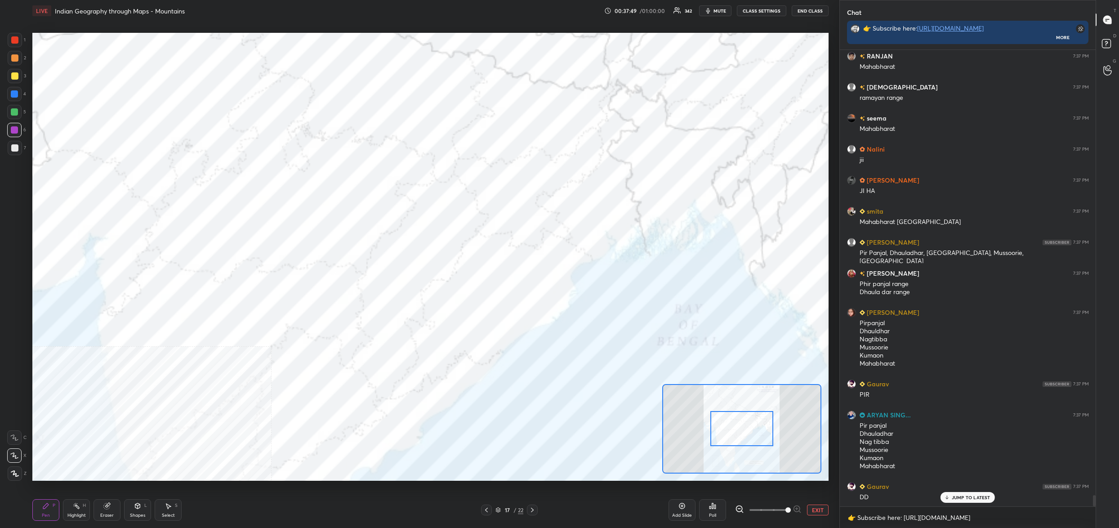
click at [784, 513] on span at bounding box center [769, 509] width 38 height 13
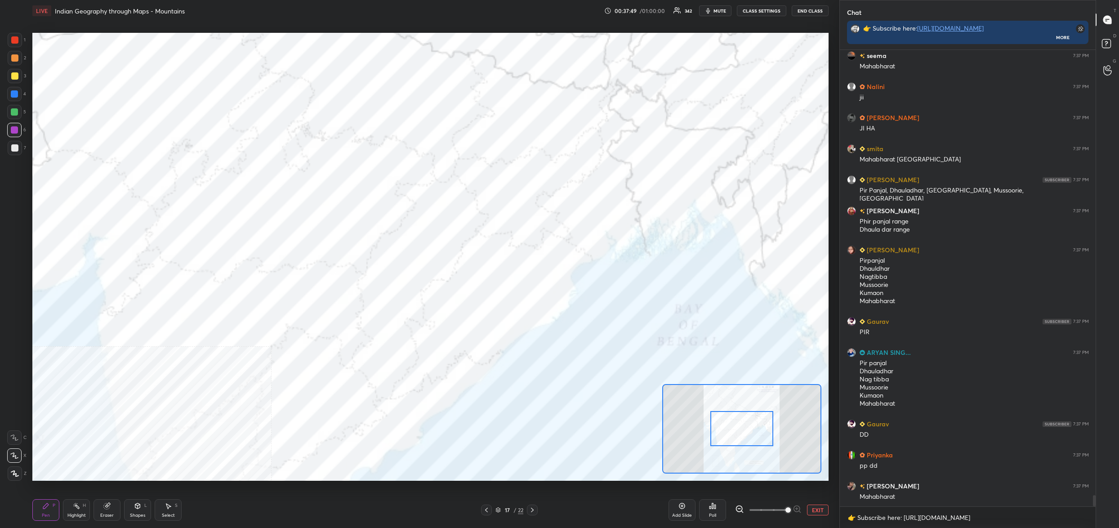
click at [724, 330] on div "Setting up your live class Poll for secs No correct answer Start poll" at bounding box center [430, 257] width 796 height 448
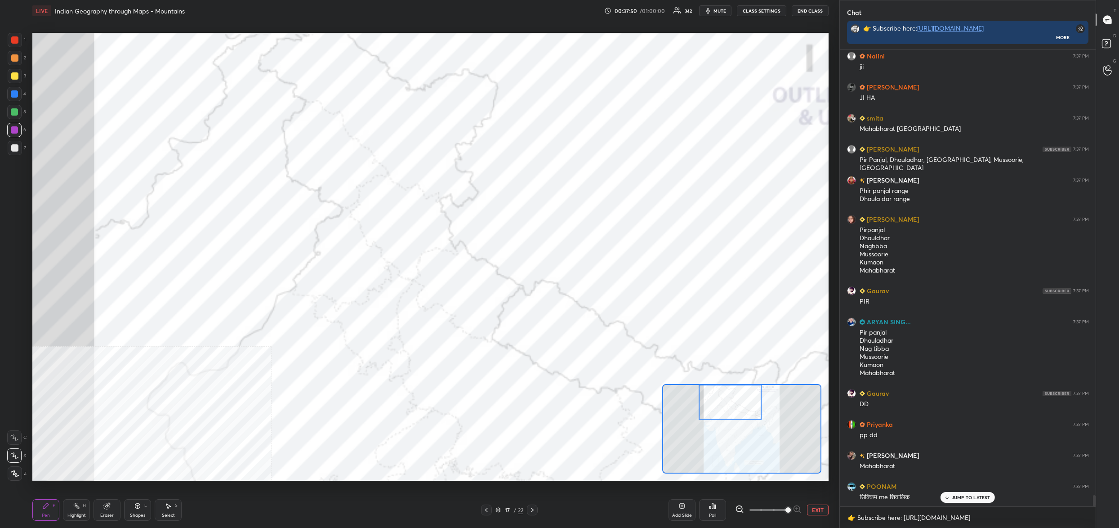
click at [733, 363] on div "Setting up your live class Poll for secs No correct answer Start poll" at bounding box center [430, 257] width 796 height 448
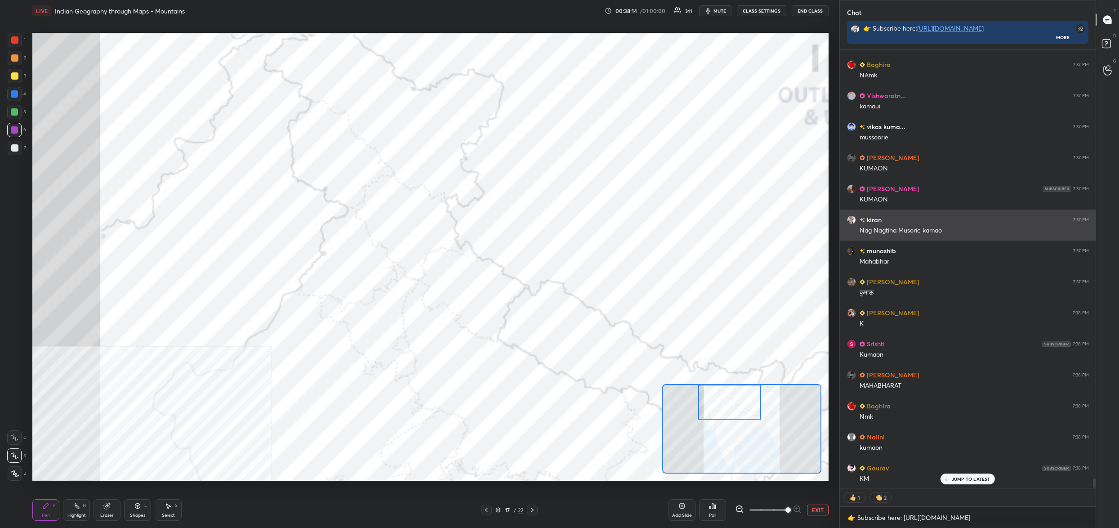
click at [892, 228] on div "Nag Nagtiha Musorie kamao" at bounding box center [974, 230] width 229 height 9
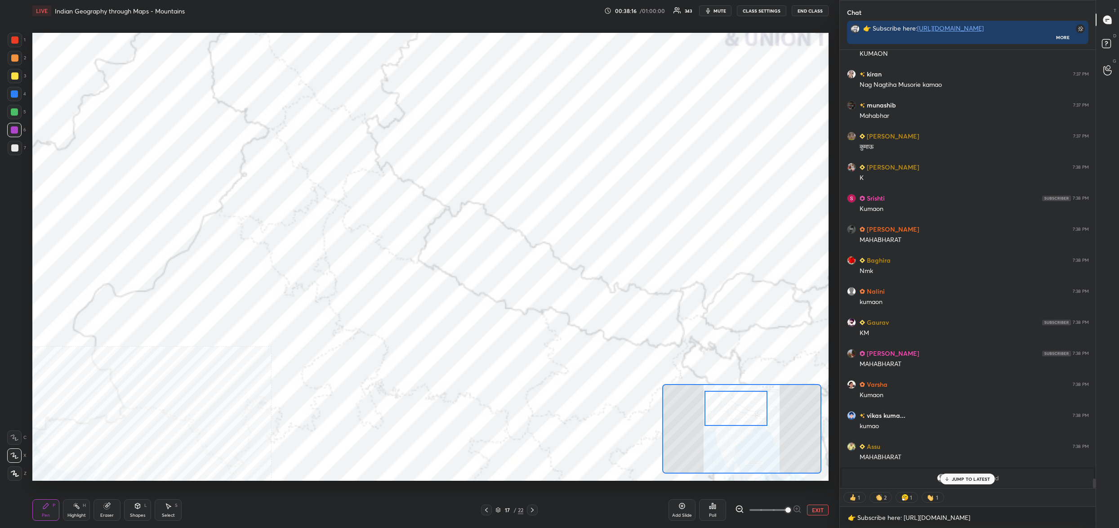
drag, startPoint x: 744, startPoint y: 414, endPoint x: 721, endPoint y: 398, distance: 27.4
click at [747, 418] on div at bounding box center [736, 408] width 63 height 35
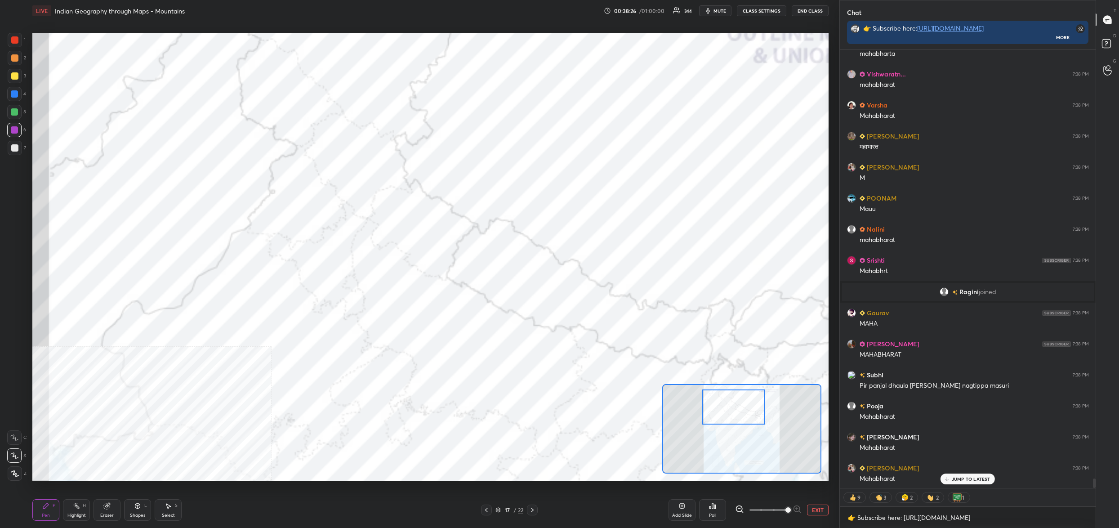
drag, startPoint x: 754, startPoint y: 420, endPoint x: 739, endPoint y: 402, distance: 23.9
click at [750, 416] on div at bounding box center [733, 406] width 63 height 35
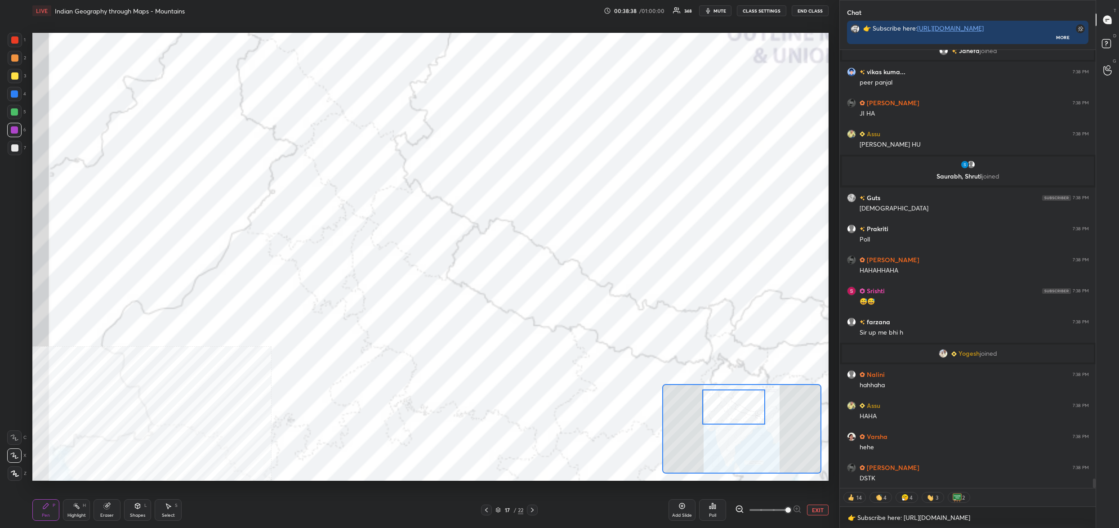
click at [716, 507] on div "Poll" at bounding box center [712, 510] width 27 height 22
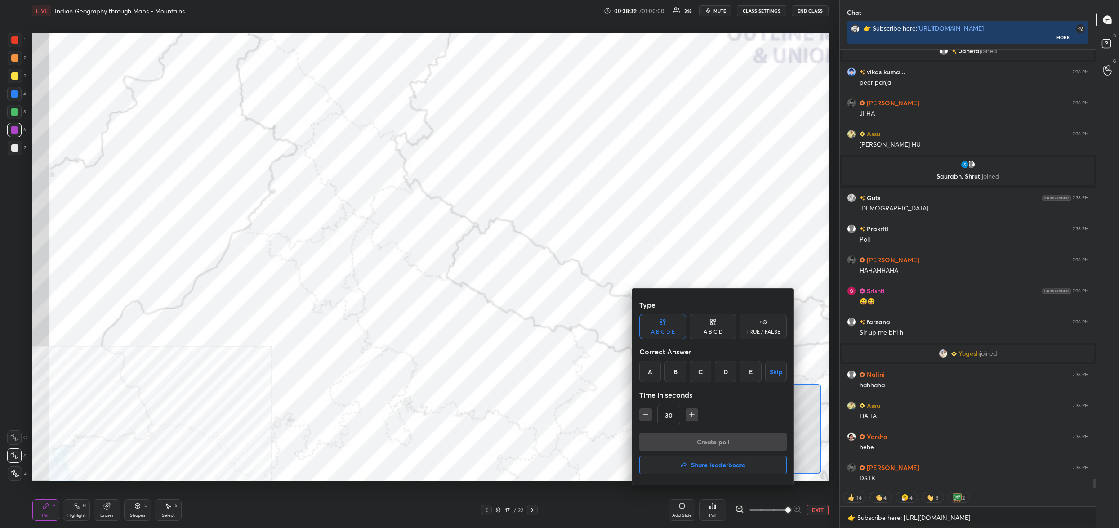
click at [648, 371] on div "A" at bounding box center [650, 372] width 22 height 22
click at [687, 445] on button "Create poll" at bounding box center [712, 442] width 147 height 18
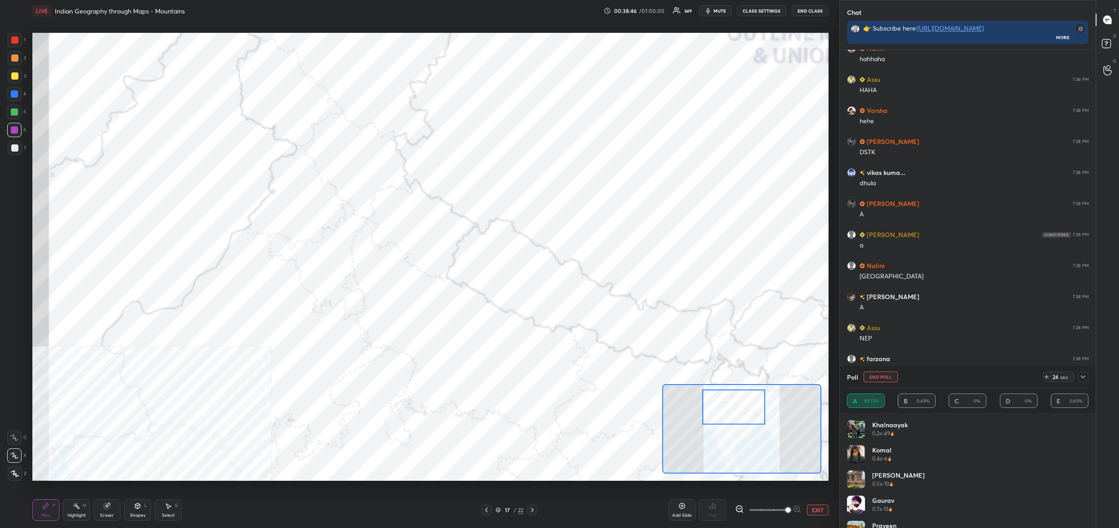
drag, startPoint x: 879, startPoint y: 375, endPoint x: 873, endPoint y: 384, distance: 10.6
click at [879, 375] on button "End Poll" at bounding box center [881, 376] width 34 height 11
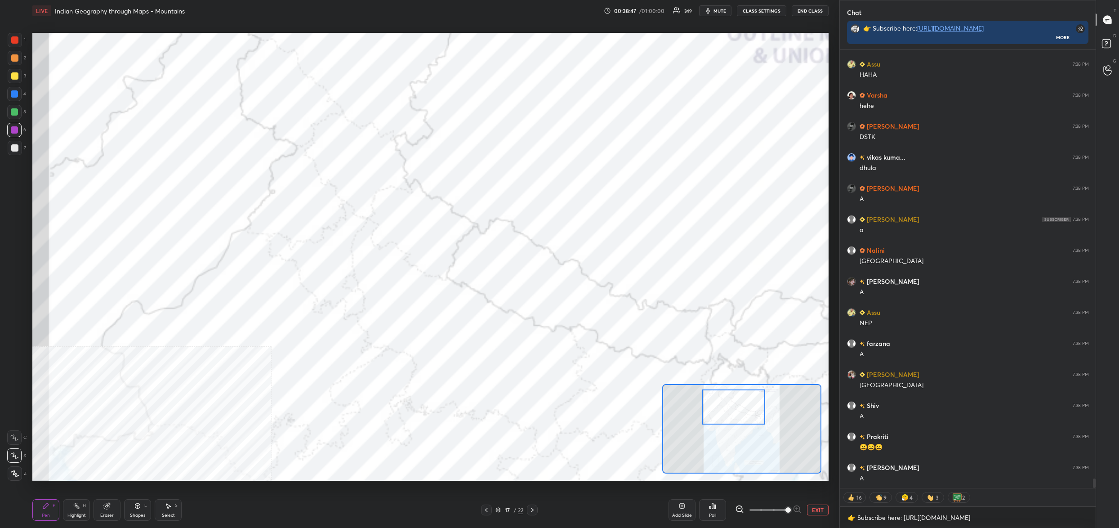
click at [721, 509] on div "Poll" at bounding box center [712, 510] width 27 height 22
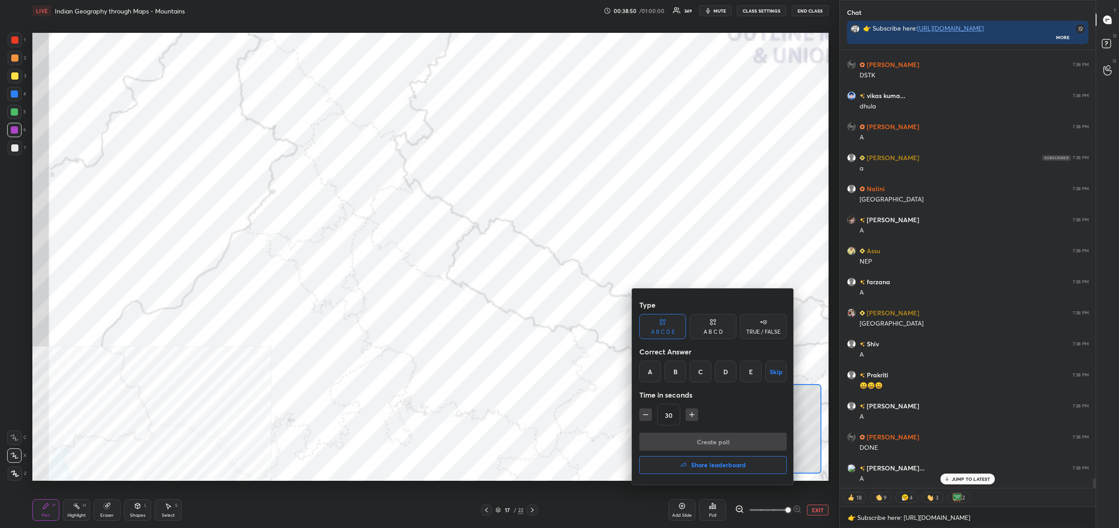
click at [750, 379] on div "E" at bounding box center [751, 372] width 22 height 22
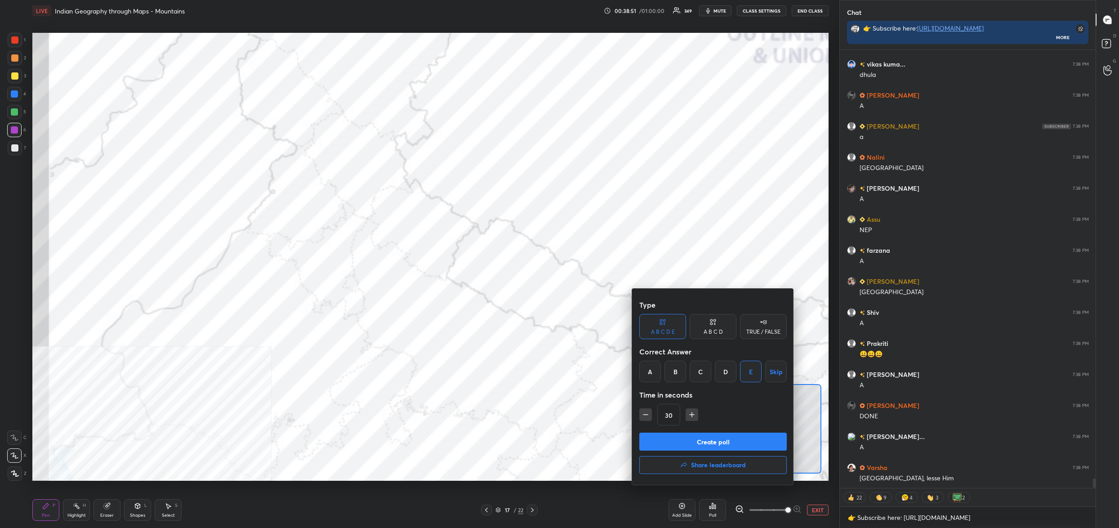
click at [724, 447] on button "Create poll" at bounding box center [712, 442] width 147 height 18
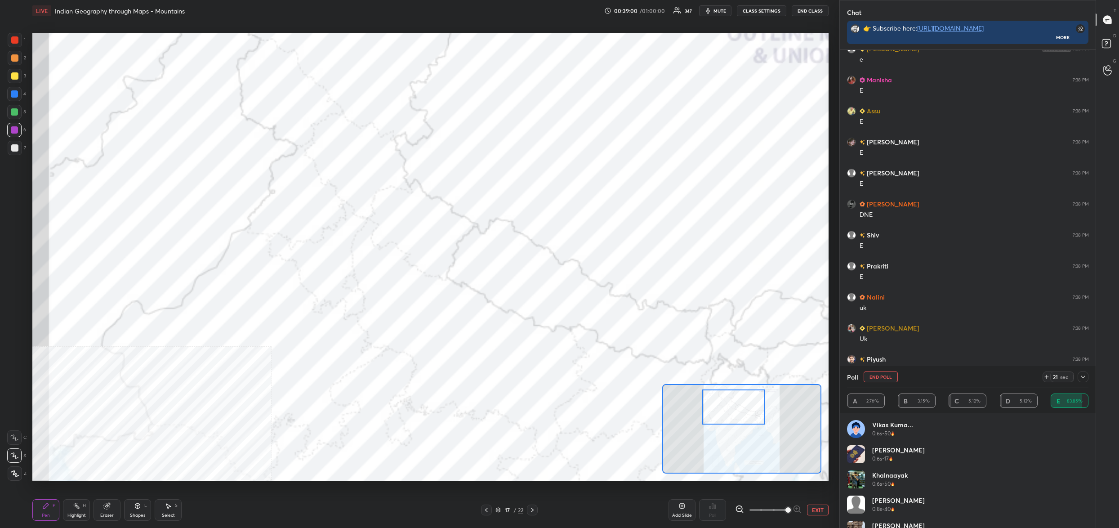
click at [882, 371] on div "Poll End Poll 21 sec" at bounding box center [967, 377] width 241 height 22
click at [874, 379] on button "End Poll" at bounding box center [881, 376] width 34 height 11
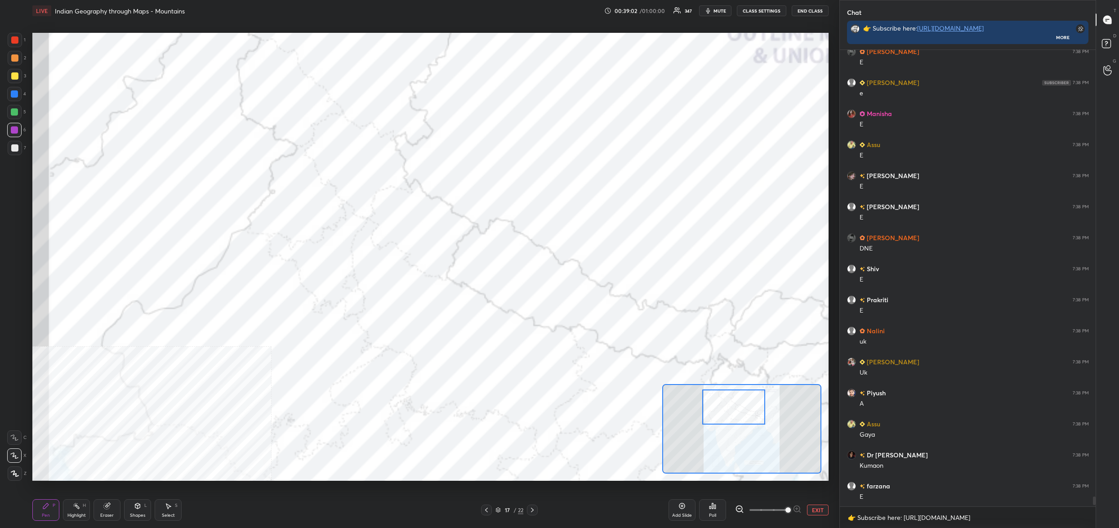
click at [719, 504] on div "Poll" at bounding box center [712, 510] width 27 height 22
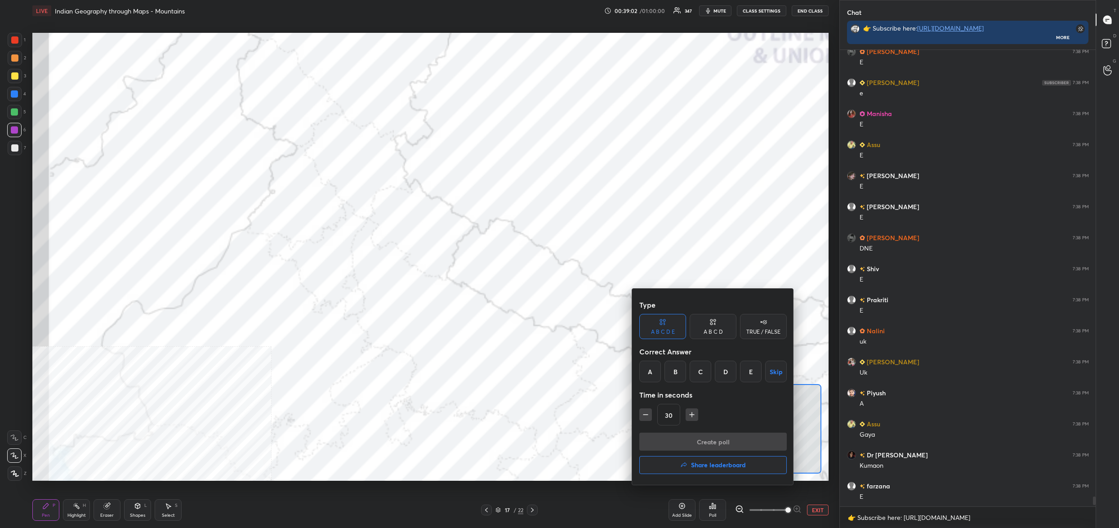
click at [750, 368] on div "E" at bounding box center [751, 372] width 22 height 22
click at [740, 442] on button "Create poll" at bounding box center [712, 442] width 147 height 18
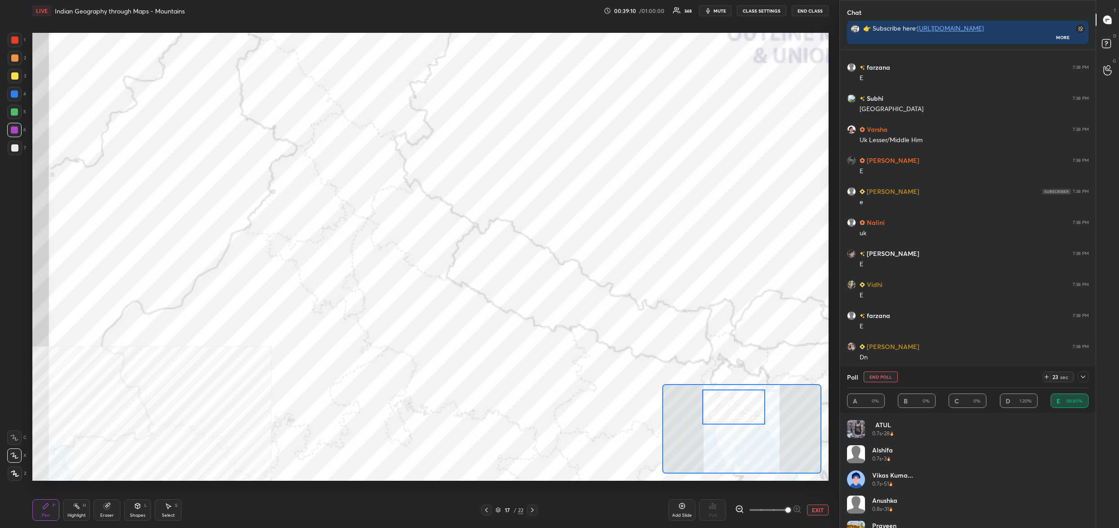
click at [880, 376] on button "End Poll" at bounding box center [881, 376] width 34 height 11
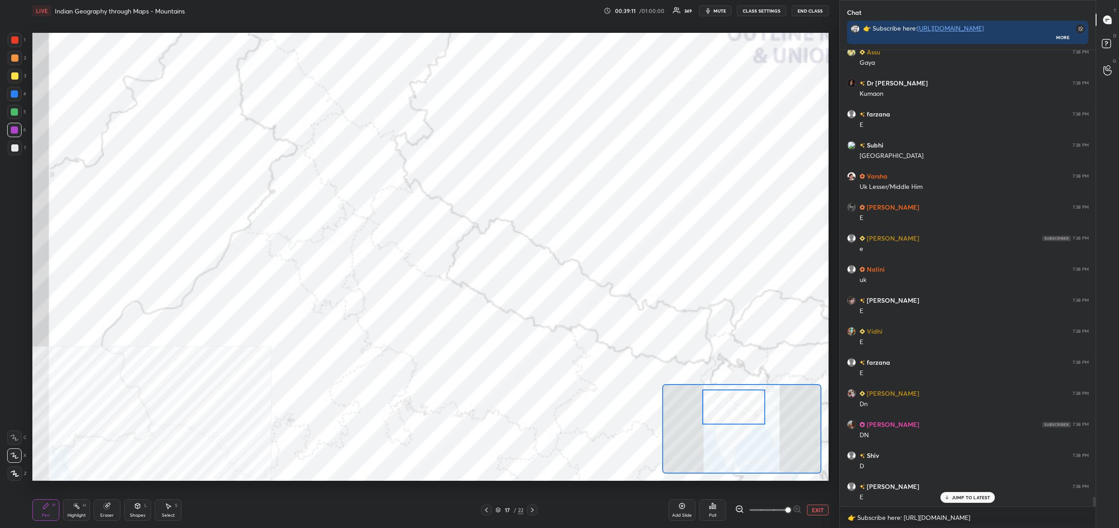
click at [718, 506] on div "Poll" at bounding box center [712, 510] width 27 height 22
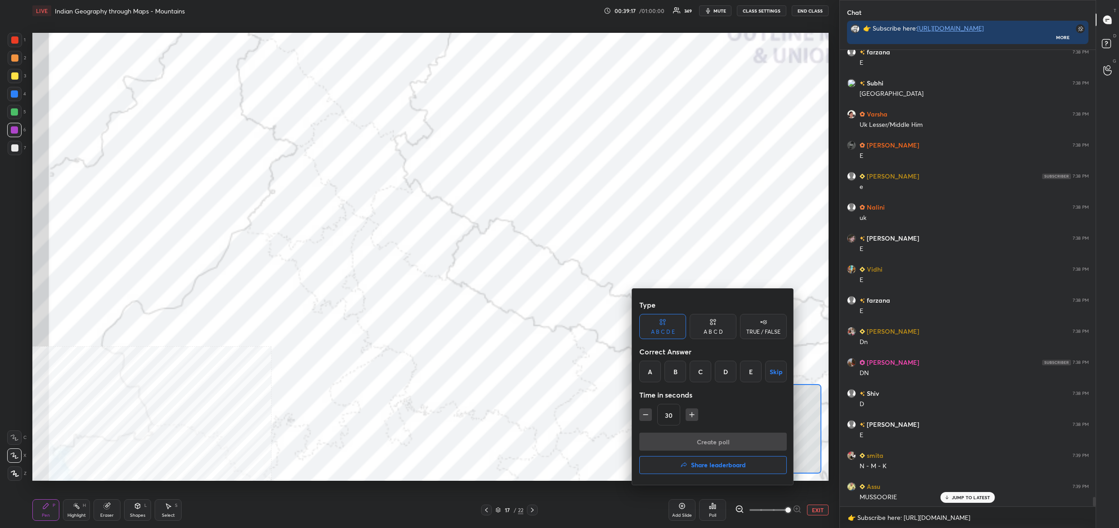
click at [674, 370] on div "B" at bounding box center [676, 372] width 22 height 22
click at [686, 437] on button "Create poll" at bounding box center [712, 442] width 147 height 18
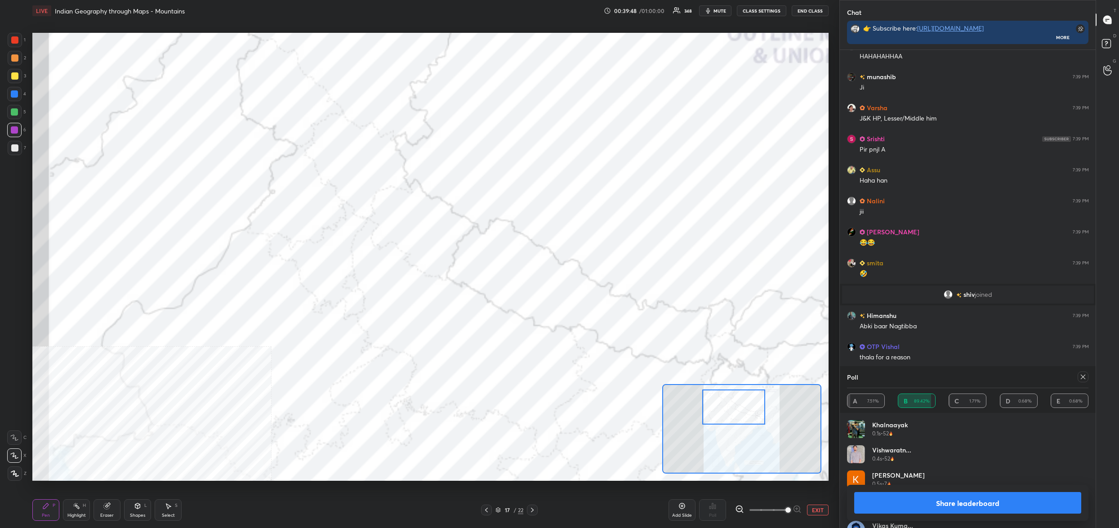
drag, startPoint x: 875, startPoint y: 377, endPoint x: 893, endPoint y: 375, distance: 19.0
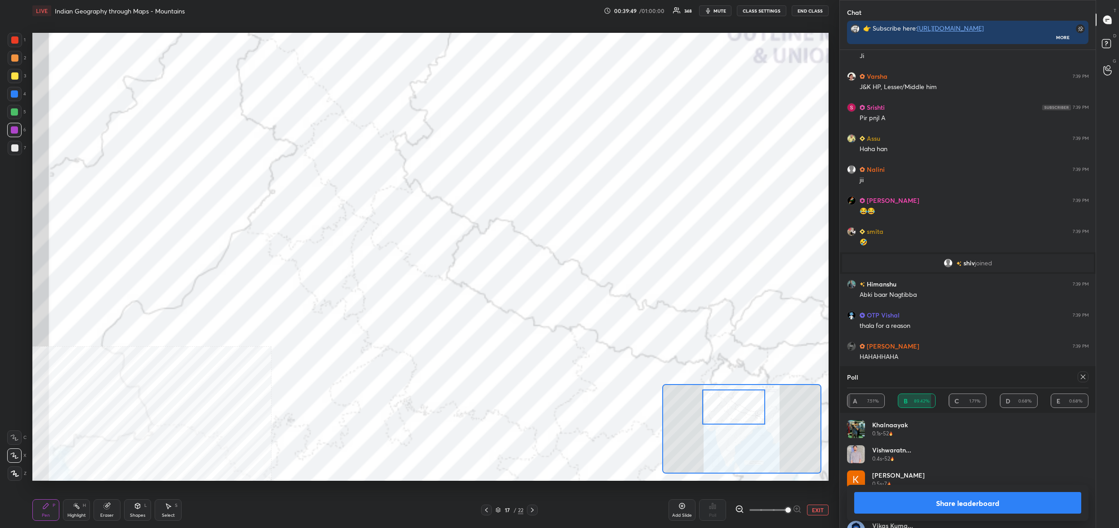
click at [1080, 377] on div at bounding box center [1083, 376] width 11 height 11
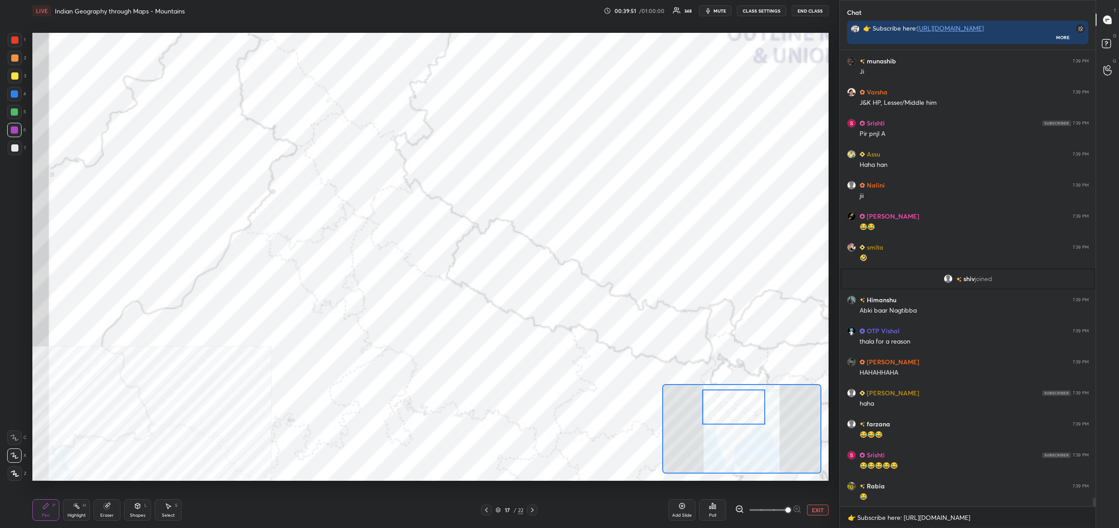
click at [716, 506] on icon at bounding box center [712, 505] width 7 height 7
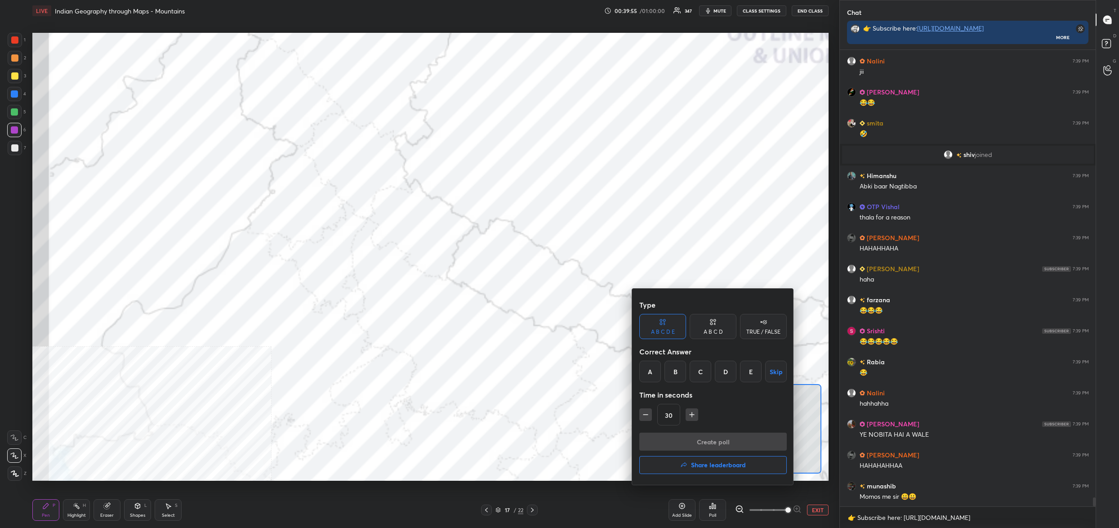
drag, startPoint x: 677, startPoint y: 370, endPoint x: 723, endPoint y: 359, distance: 47.5
click at [727, 359] on div "Type A B C D E A B C D TRUE / FALSE Correct Answer A B C D E Skip Time in secon…" at bounding box center [712, 364] width 147 height 137
click at [677, 372] on div "B" at bounding box center [676, 372] width 22 height 22
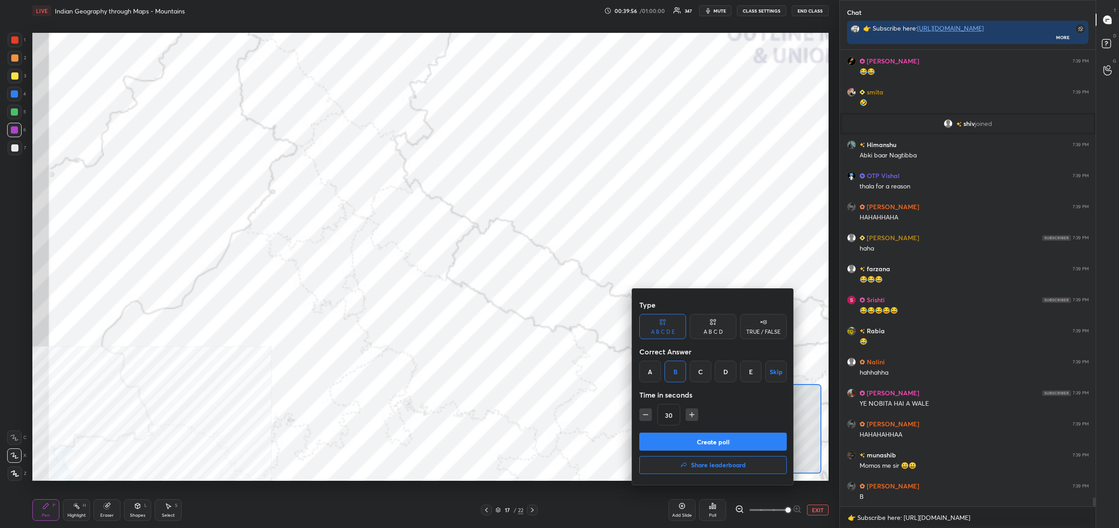
drag, startPoint x: 692, startPoint y: 438, endPoint x: 688, endPoint y: 435, distance: 4.8
click at [693, 437] on button "Create poll" at bounding box center [712, 442] width 147 height 18
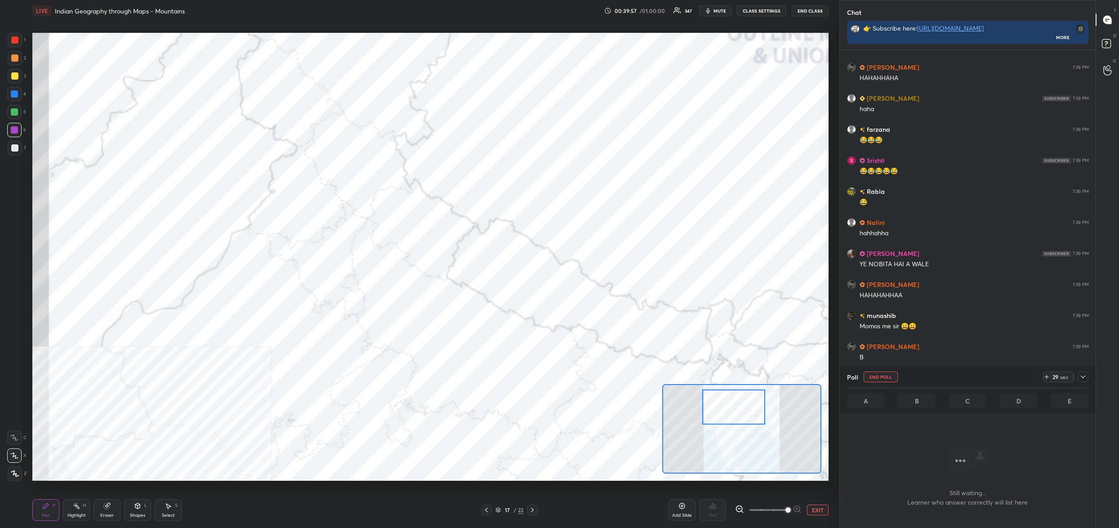
click at [104, 508] on icon at bounding box center [107, 506] width 6 height 6
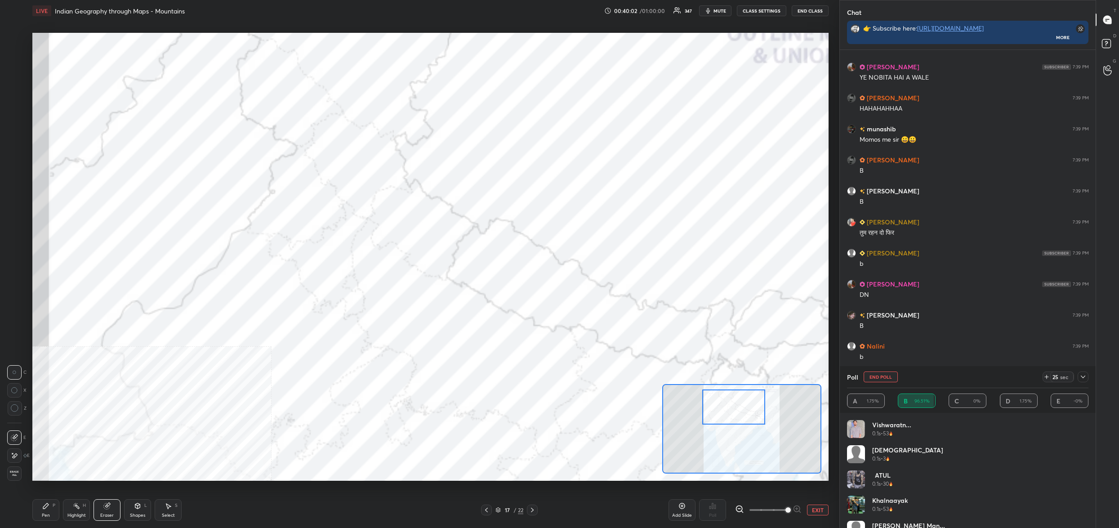
drag, startPoint x: 888, startPoint y: 377, endPoint x: 872, endPoint y: 390, distance: 20.4
click at [888, 377] on button "End Poll" at bounding box center [881, 376] width 34 height 11
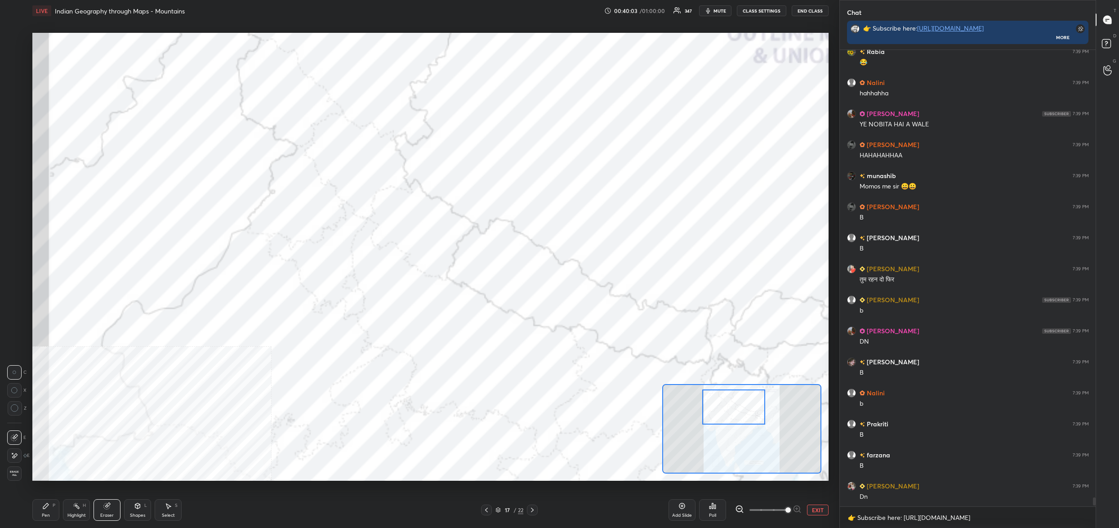
click at [708, 503] on div "Poll" at bounding box center [712, 510] width 27 height 22
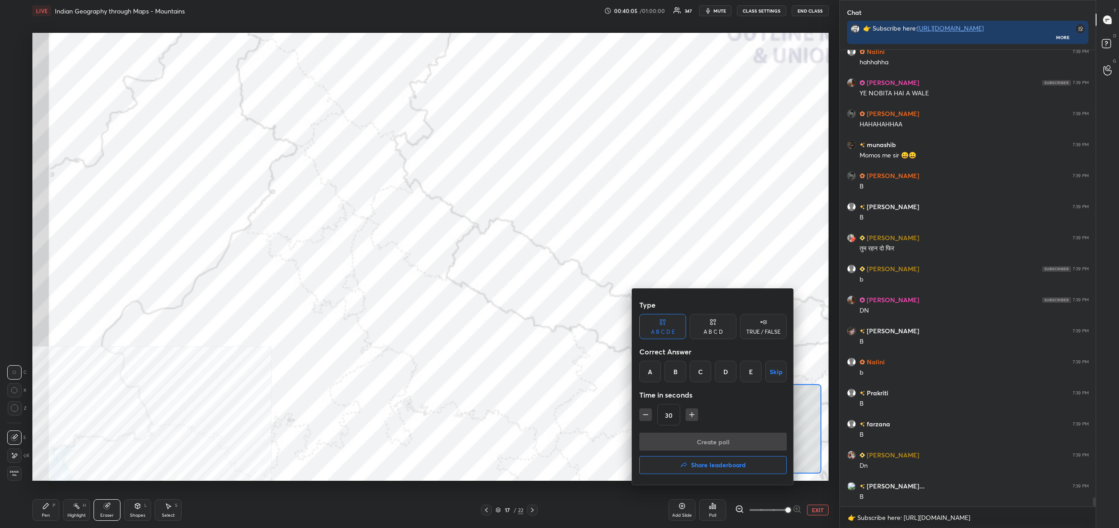
click at [646, 363] on div "A" at bounding box center [650, 372] width 22 height 22
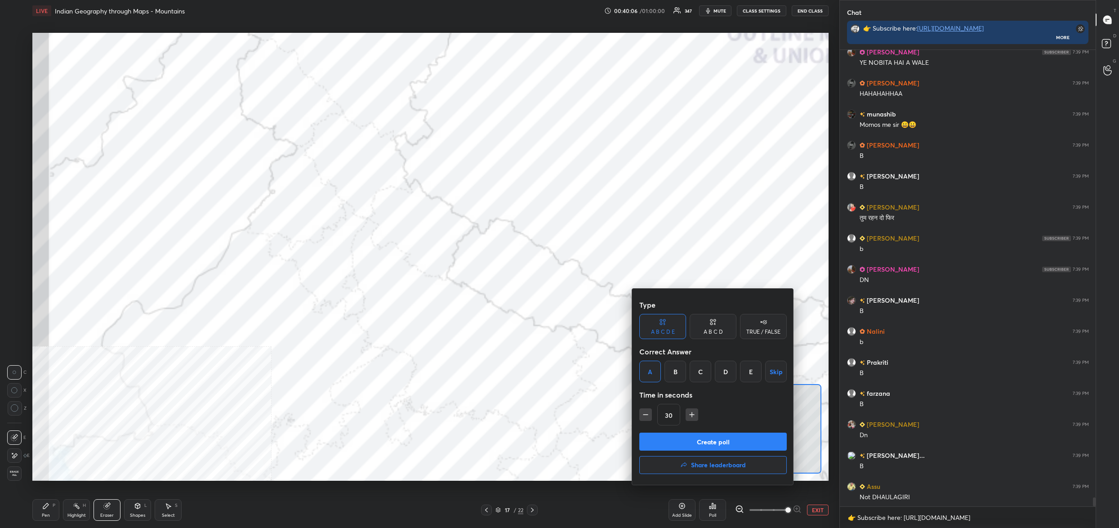
click at [700, 442] on button "Create poll" at bounding box center [712, 442] width 147 height 18
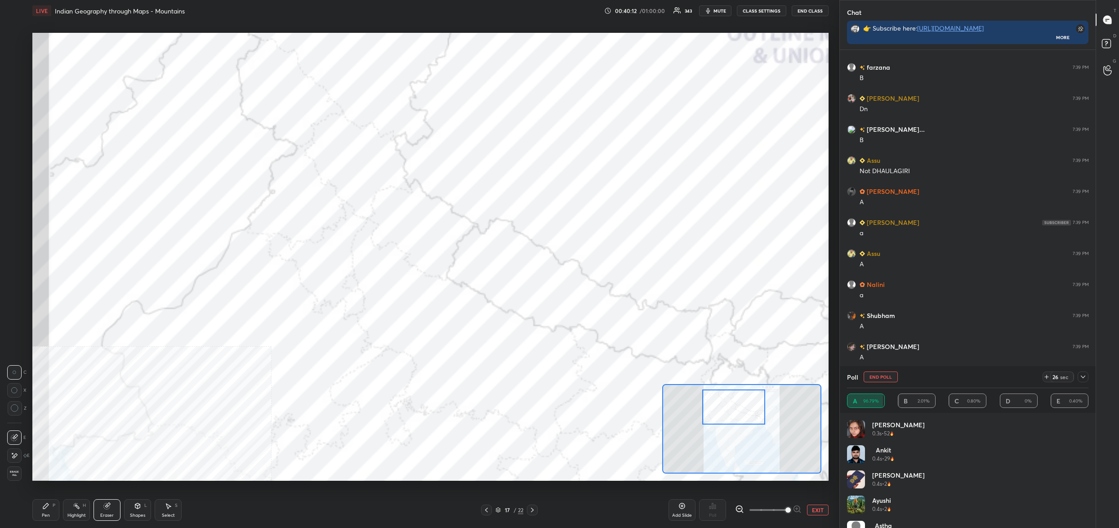
drag, startPoint x: 885, startPoint y: 374, endPoint x: 879, endPoint y: 376, distance: 5.8
click at [884, 374] on button "End Poll" at bounding box center [881, 376] width 34 height 11
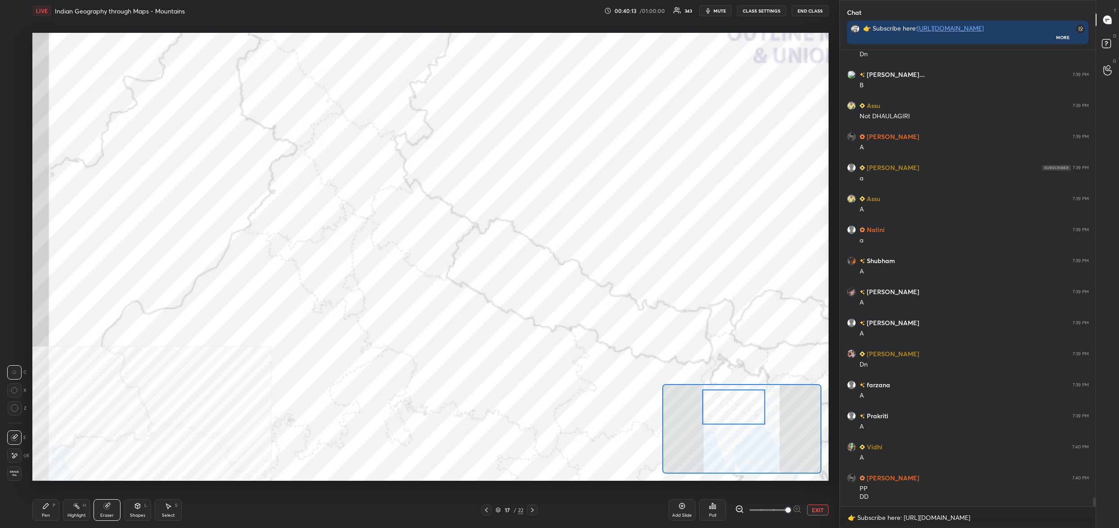
click at [716, 508] on div "Poll" at bounding box center [712, 510] width 27 height 22
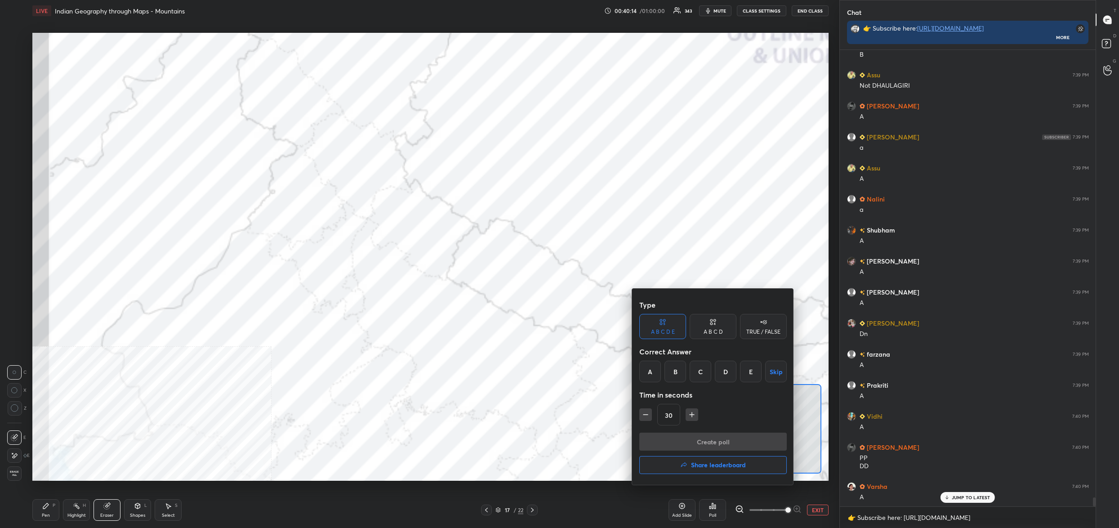
drag, startPoint x: 700, startPoint y: 379, endPoint x: 695, endPoint y: 387, distance: 9.0
click at [700, 379] on div "C" at bounding box center [701, 372] width 22 height 22
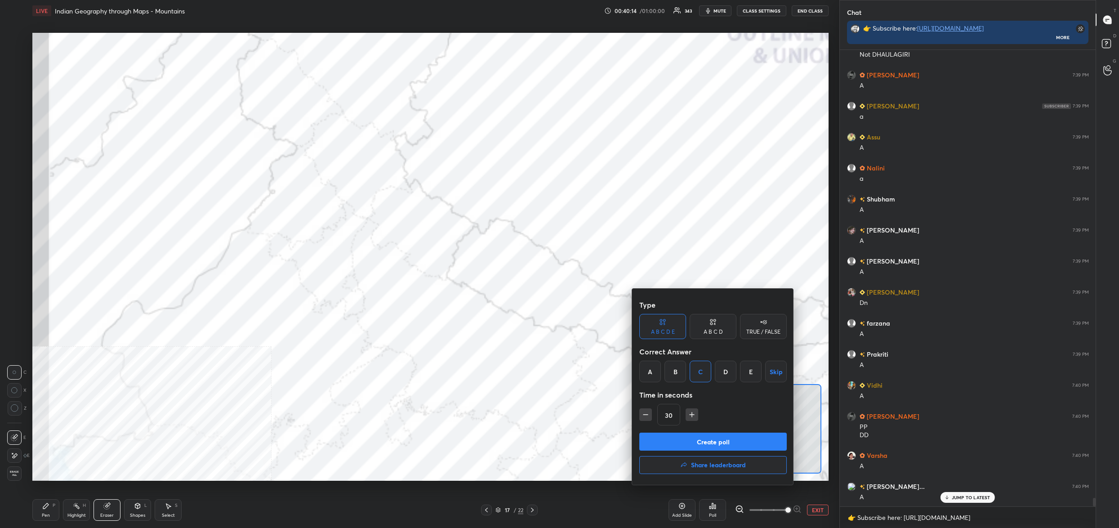
click at [711, 446] on button "Create poll" at bounding box center [712, 442] width 147 height 18
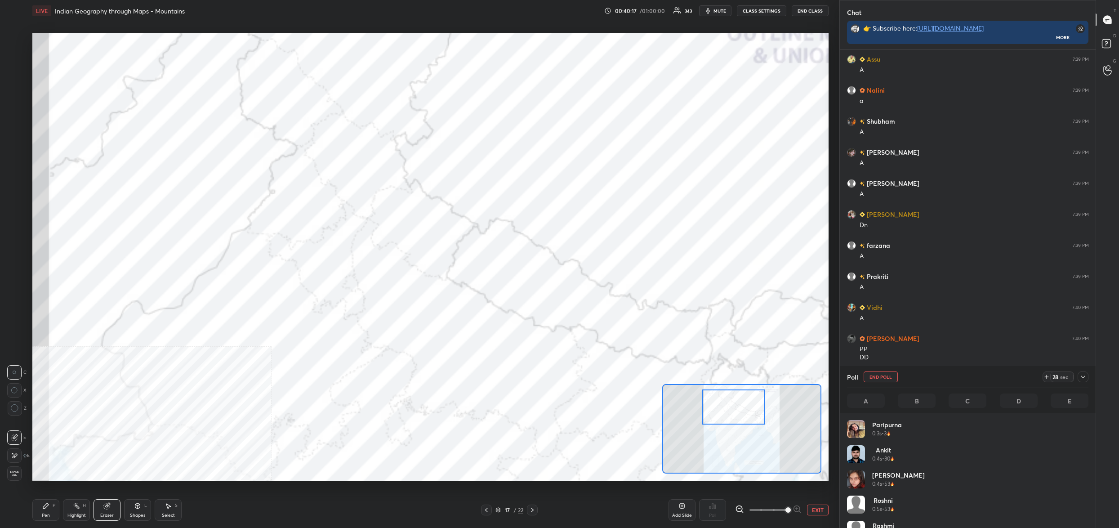
click at [45, 511] on div "Pen P" at bounding box center [45, 510] width 27 height 22
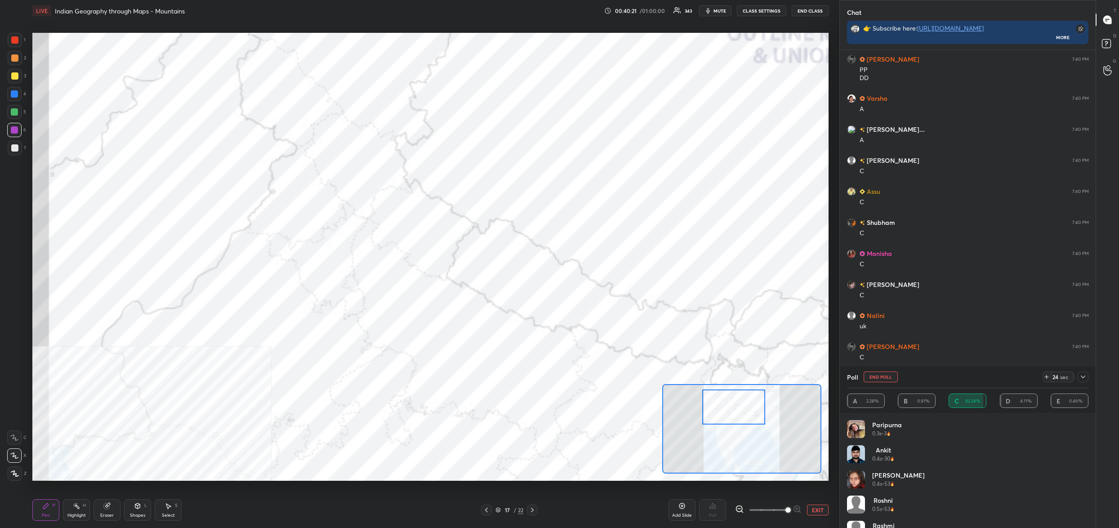
drag, startPoint x: 884, startPoint y: 375, endPoint x: 881, endPoint y: 379, distance: 4.9
click at [884, 373] on button "End Poll" at bounding box center [881, 376] width 34 height 11
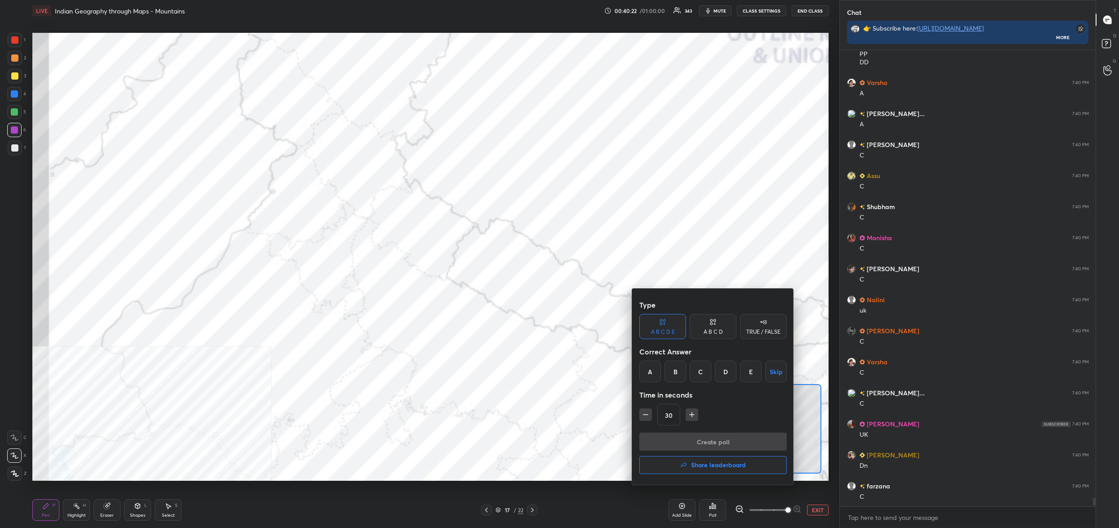
scroll to position [476, 254]
click at [698, 370] on div "C" at bounding box center [701, 372] width 22 height 22
drag, startPoint x: 715, startPoint y: 444, endPoint x: 714, endPoint y: 431, distance: 13.0
click at [715, 443] on button "Create poll" at bounding box center [712, 442] width 147 height 18
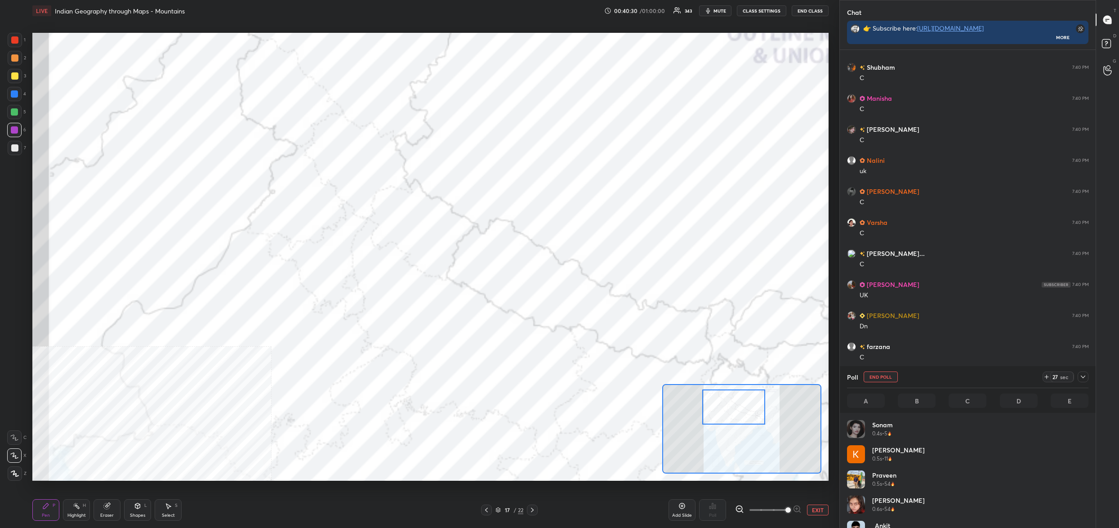
scroll to position [23884, 0]
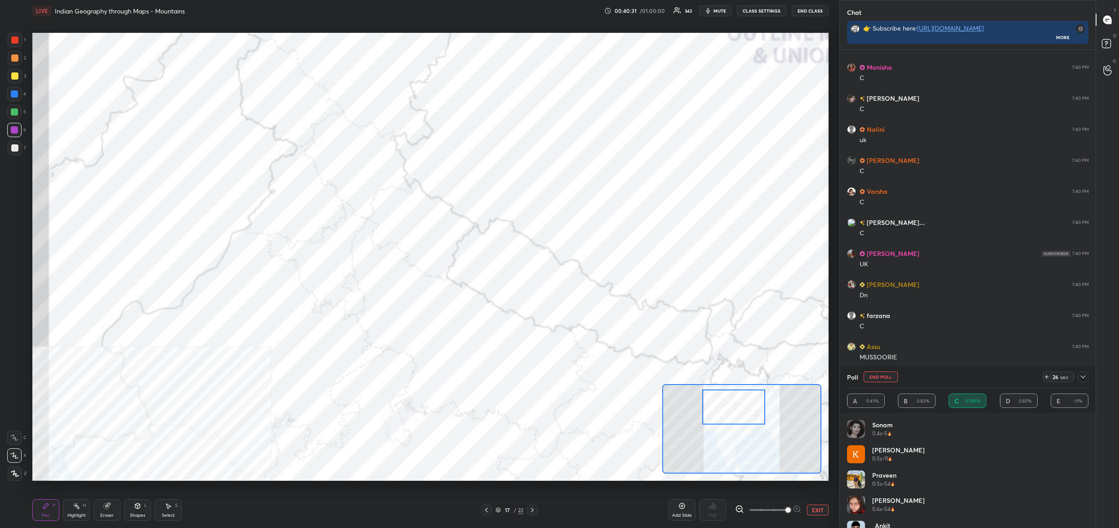
drag, startPoint x: 882, startPoint y: 375, endPoint x: 877, endPoint y: 381, distance: 8.4
click at [882, 375] on button "End Poll" at bounding box center [881, 376] width 34 height 11
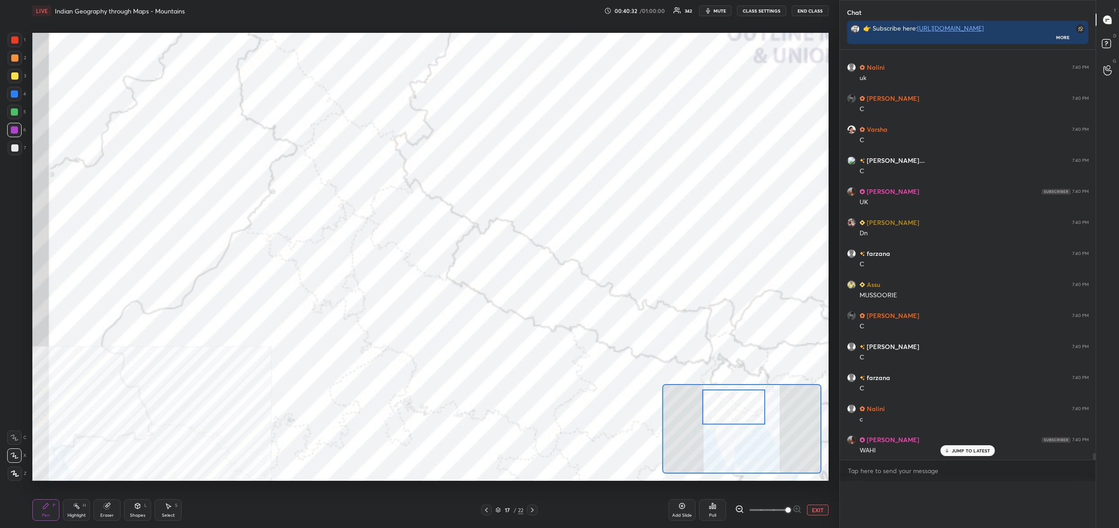
scroll to position [3, 3]
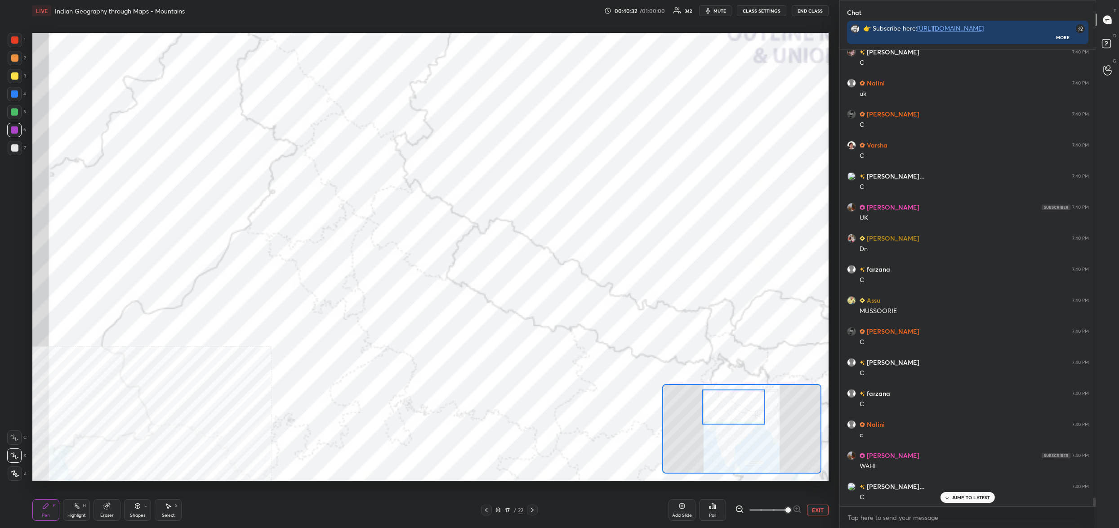
click at [720, 501] on div "Poll" at bounding box center [712, 510] width 27 height 22
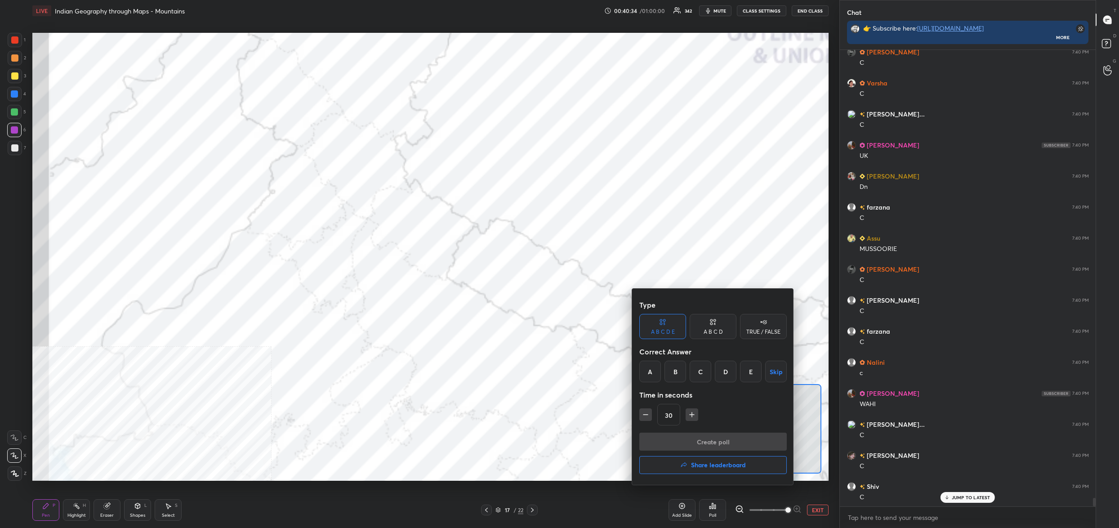
click at [729, 370] on div "D" at bounding box center [726, 372] width 22 height 22
click at [732, 431] on div "Type A B C D E A B C D TRUE / FALSE Correct Answer A B C D E Skip Time in secon…" at bounding box center [712, 364] width 147 height 137
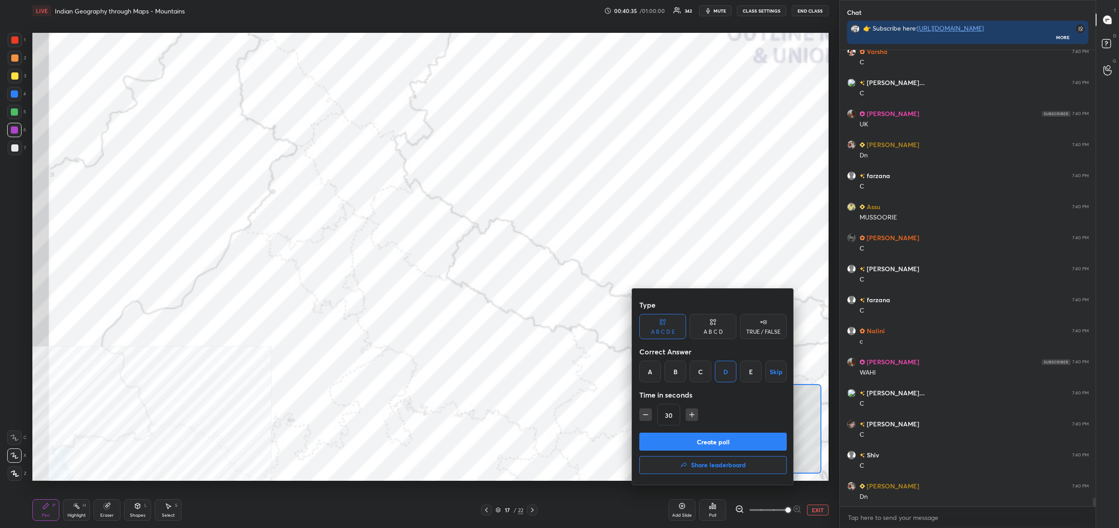
click at [735, 441] on button "Create poll" at bounding box center [712, 442] width 147 height 18
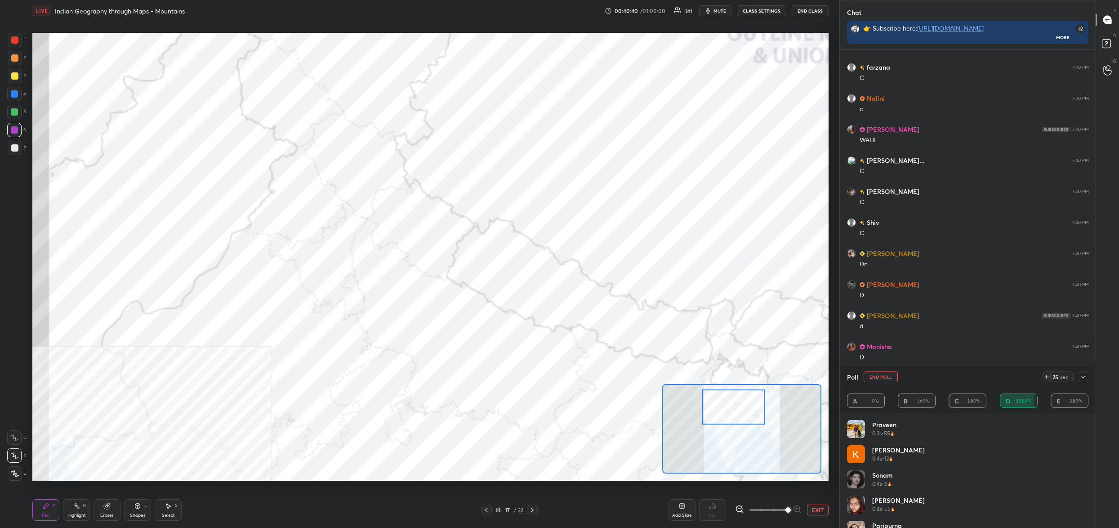
click at [884, 377] on button "End Poll" at bounding box center [881, 376] width 34 height 11
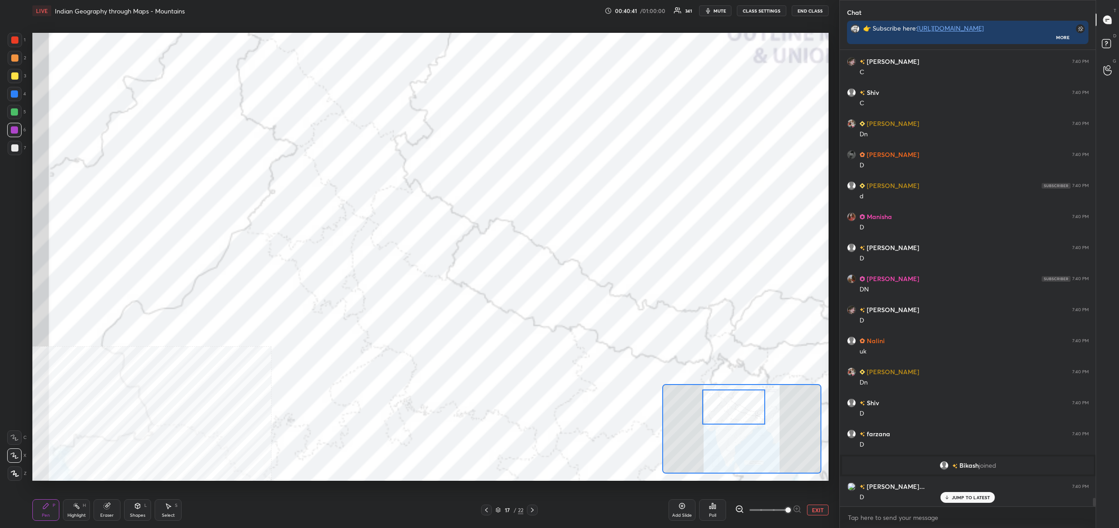
click at [719, 501] on div "Poll" at bounding box center [712, 510] width 27 height 22
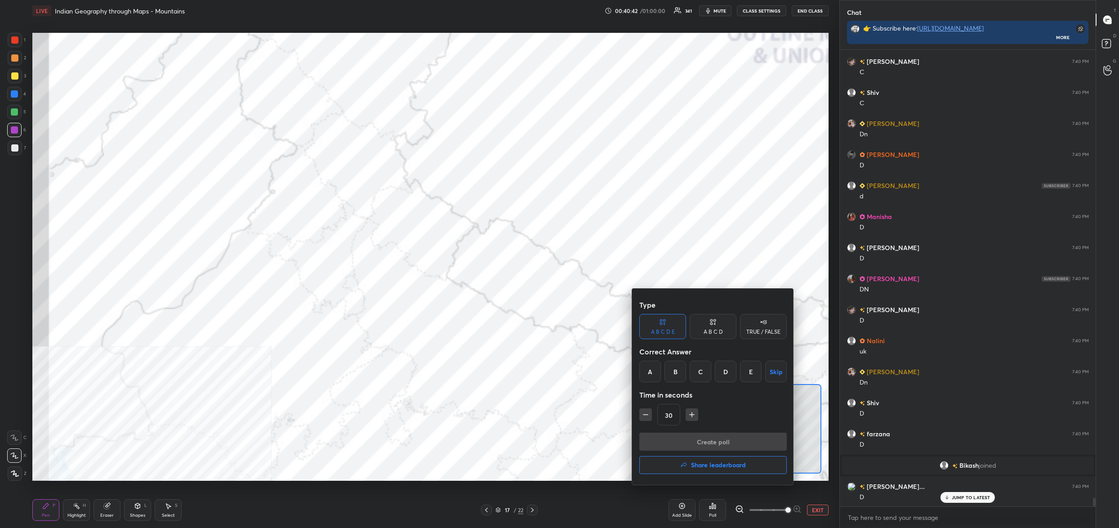
drag, startPoint x: 741, startPoint y: 369, endPoint x: 742, endPoint y: 392, distance: 22.5
click at [742, 370] on div "E" at bounding box center [751, 372] width 22 height 22
click at [745, 432] on div "Type A B C D E A B C D TRUE / FALSE Correct Answer A B C D E Skip Time in secon…" at bounding box center [712, 364] width 147 height 137
click at [748, 437] on button "Create poll" at bounding box center [712, 442] width 147 height 18
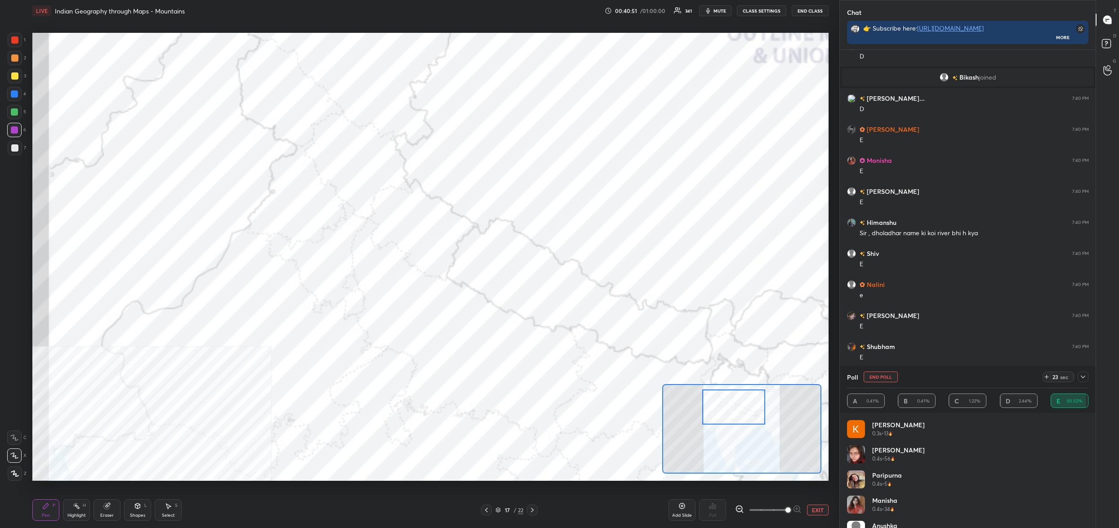
click at [888, 376] on button "End Poll" at bounding box center [881, 376] width 34 height 11
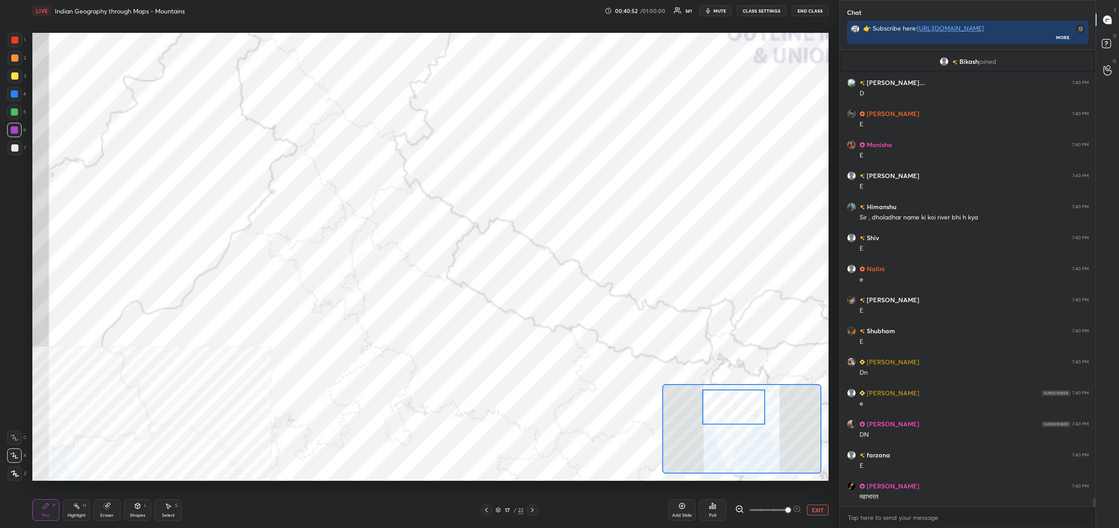
click at [711, 511] on div "Poll" at bounding box center [712, 510] width 27 height 22
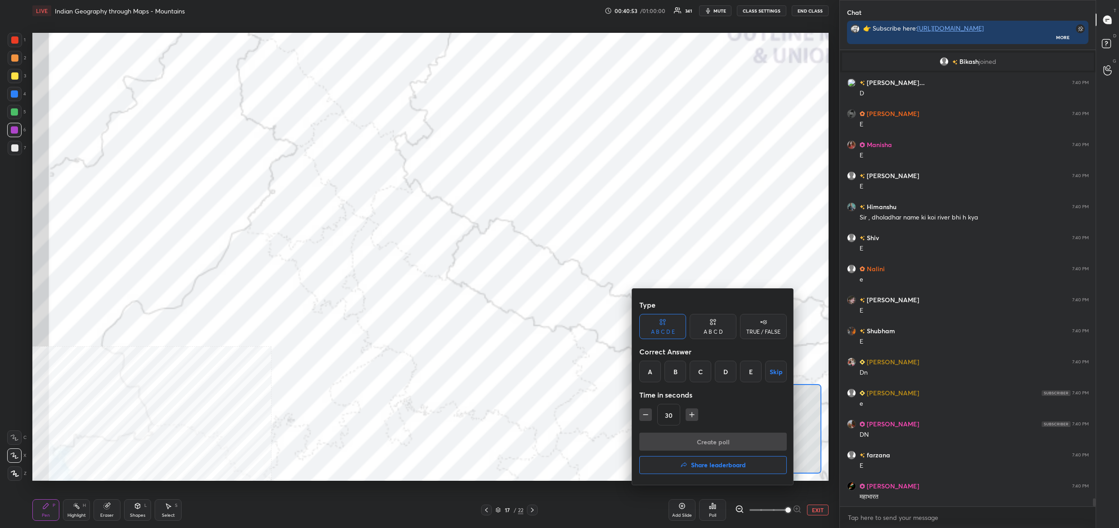
click at [658, 367] on div "A" at bounding box center [650, 372] width 22 height 22
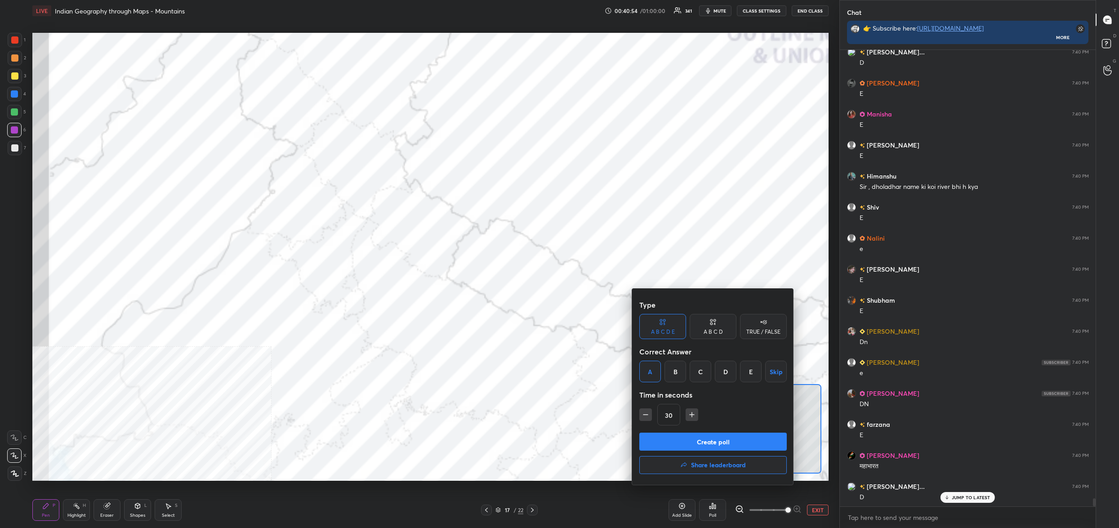
click at [688, 442] on button "Create poll" at bounding box center [712, 442] width 147 height 18
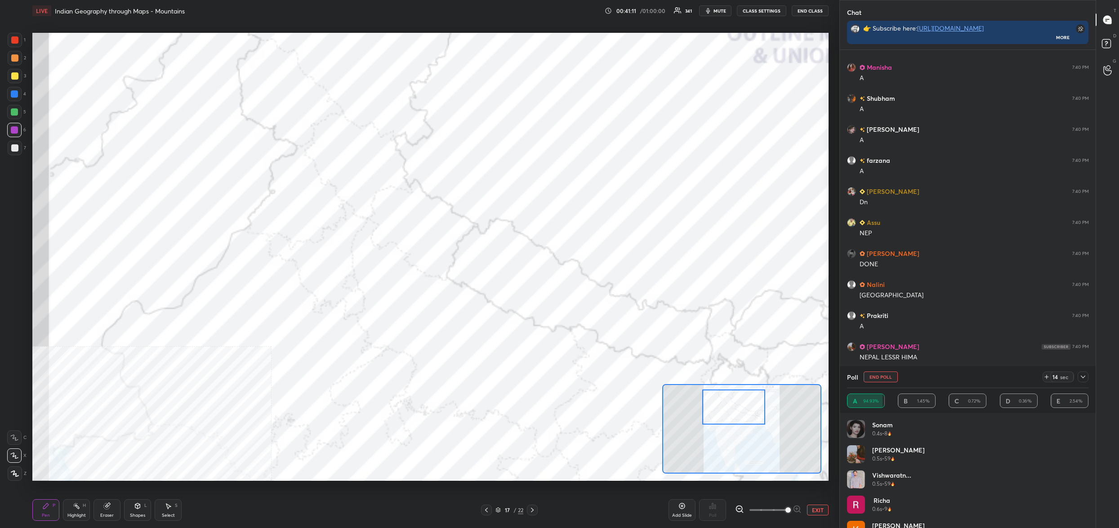
drag, startPoint x: 879, startPoint y: 375, endPoint x: 870, endPoint y: 411, distance: 36.9
click at [878, 375] on button "End Poll" at bounding box center [881, 376] width 34 height 11
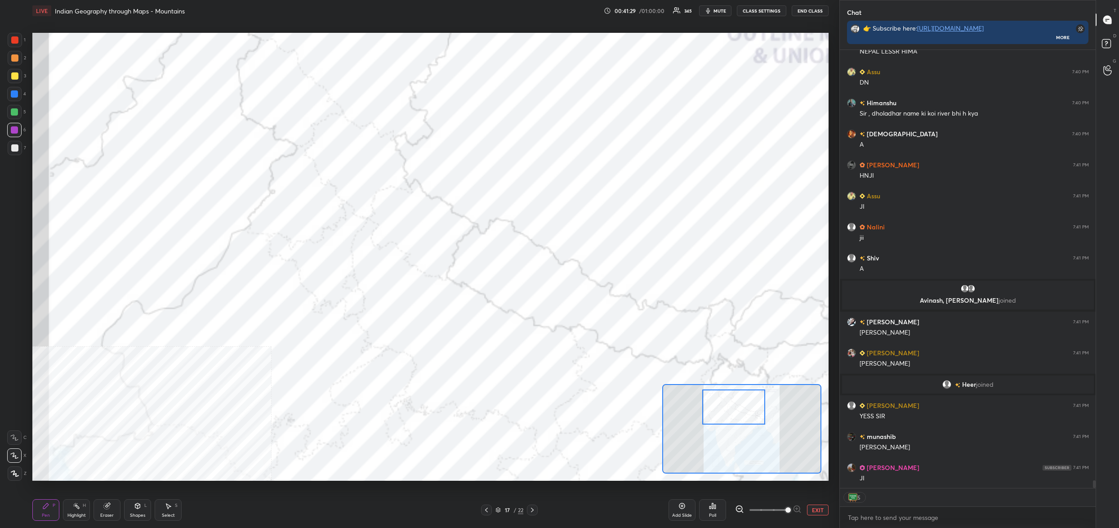
click at [500, 510] on div "17 / 22" at bounding box center [509, 510] width 28 height 8
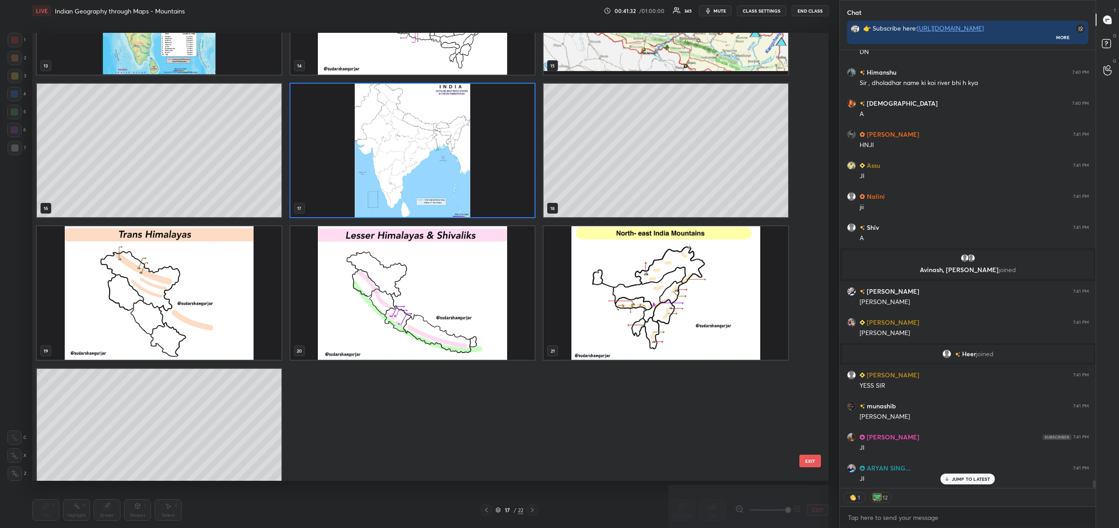
click at [448, 302] on img "grid" at bounding box center [412, 293] width 245 height 134
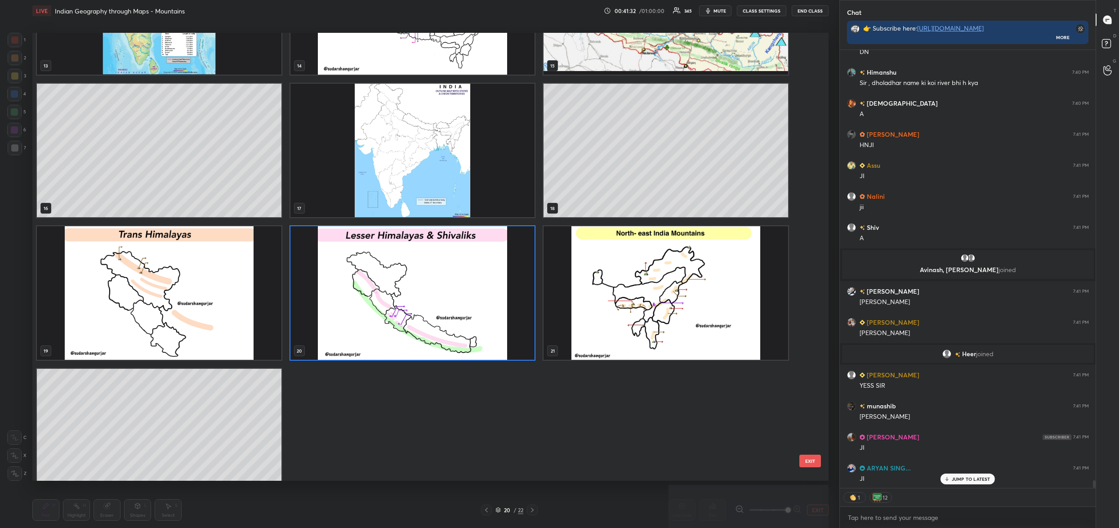
click at [448, 302] on img "grid" at bounding box center [412, 293] width 245 height 134
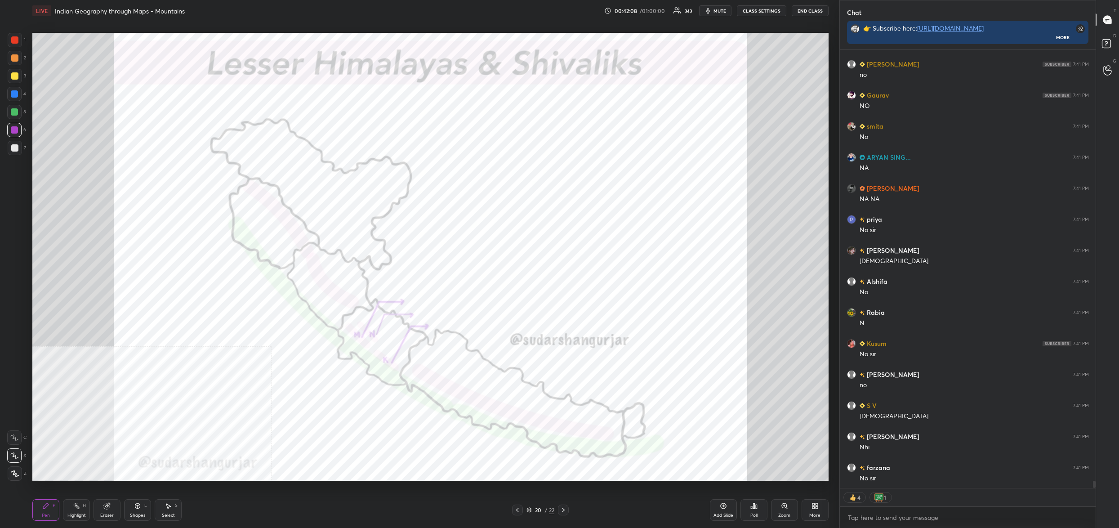
click at [532, 509] on div "20 / 22" at bounding box center [541, 510] width 28 height 8
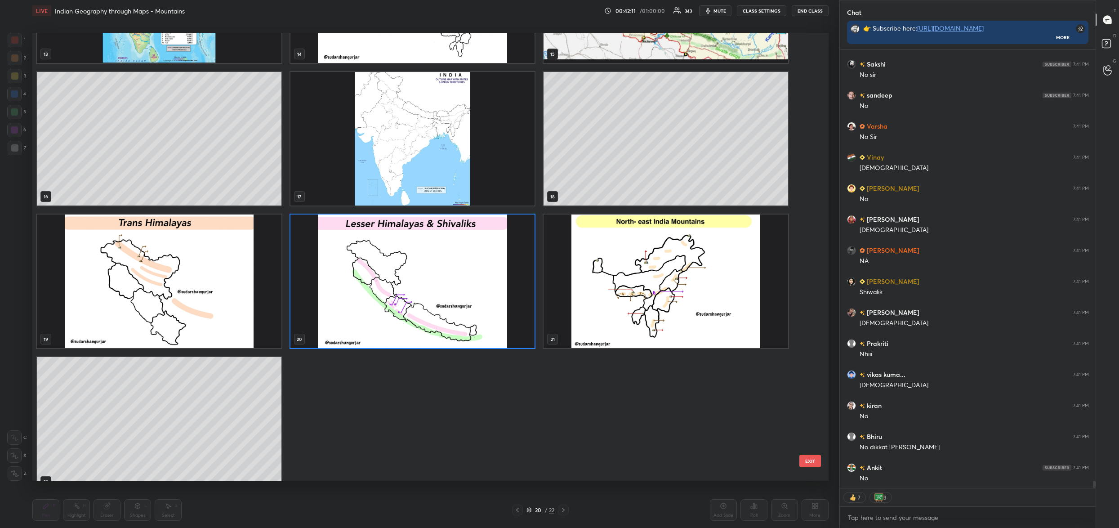
click at [466, 156] on img "grid" at bounding box center [412, 139] width 245 height 134
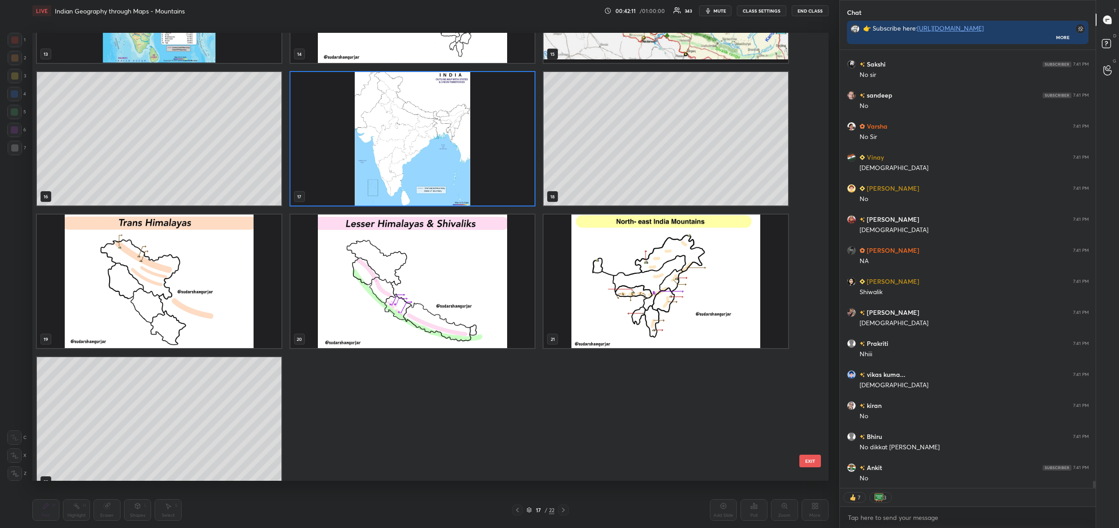
click at [466, 156] on img "grid" at bounding box center [412, 139] width 245 height 134
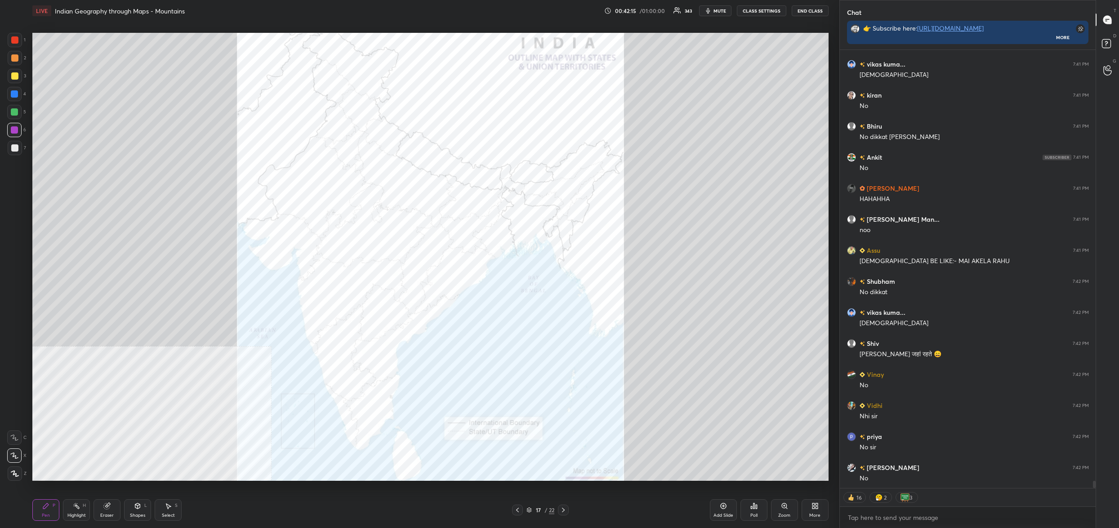
click at [779, 506] on div "Zoom" at bounding box center [784, 510] width 27 height 22
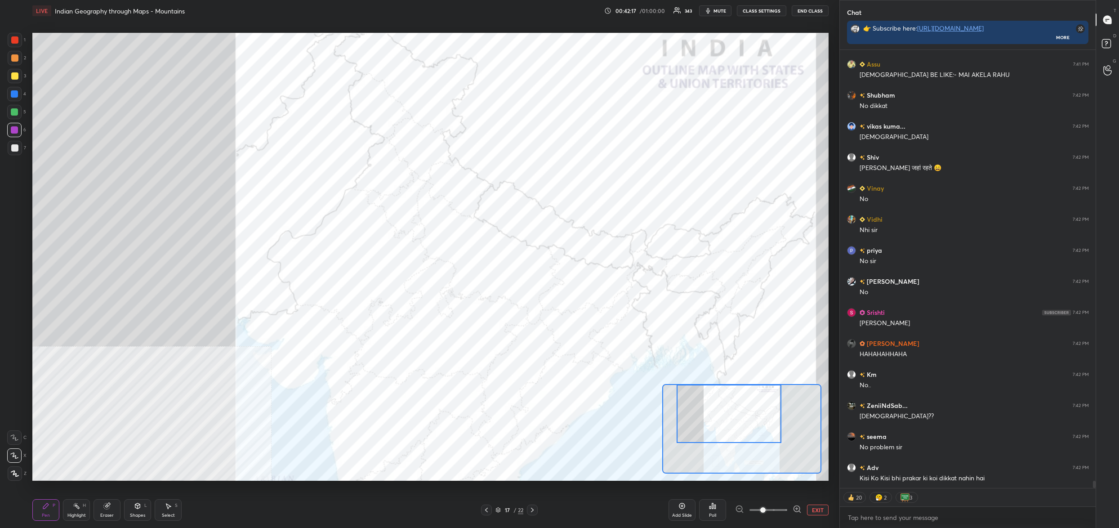
click at [724, 365] on div "Setting up your live class Poll for secs No correct answer Start poll" at bounding box center [430, 257] width 796 height 448
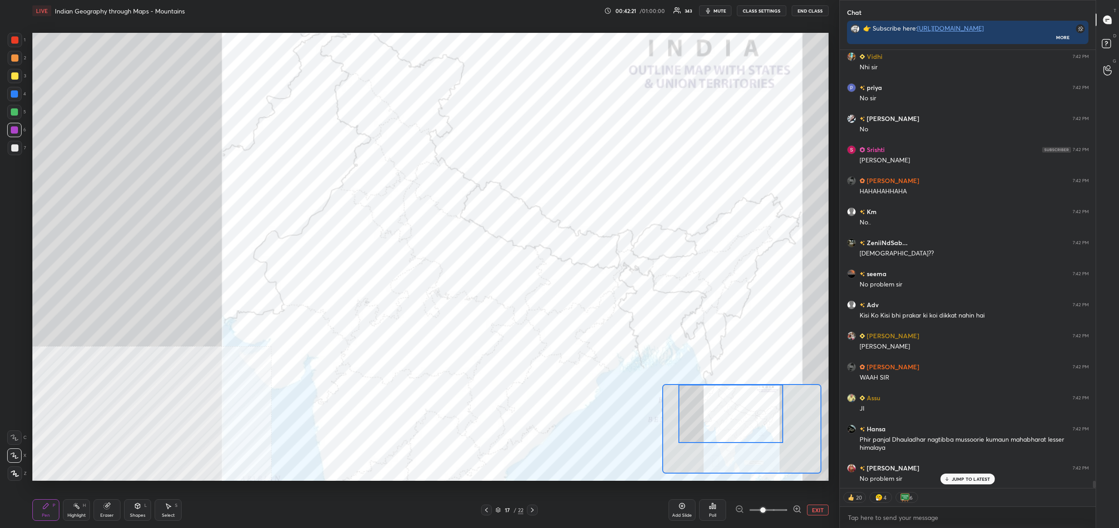
click at [742, 356] on div "Setting up your live class Poll for secs No correct answer Start poll" at bounding box center [430, 257] width 796 height 448
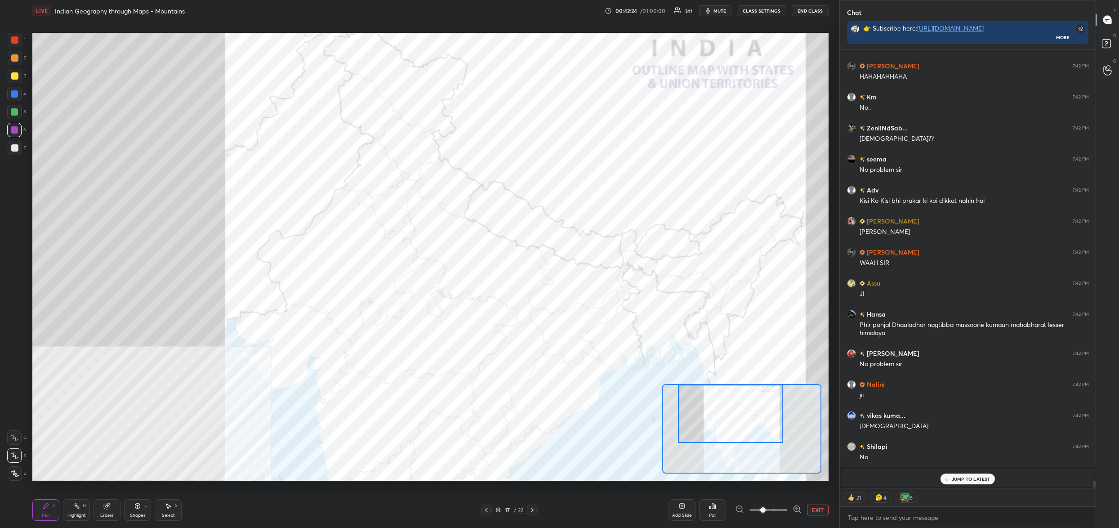
click at [16, 37] on div at bounding box center [15, 40] width 14 height 14
click at [17, 37] on div at bounding box center [14, 39] width 7 height 7
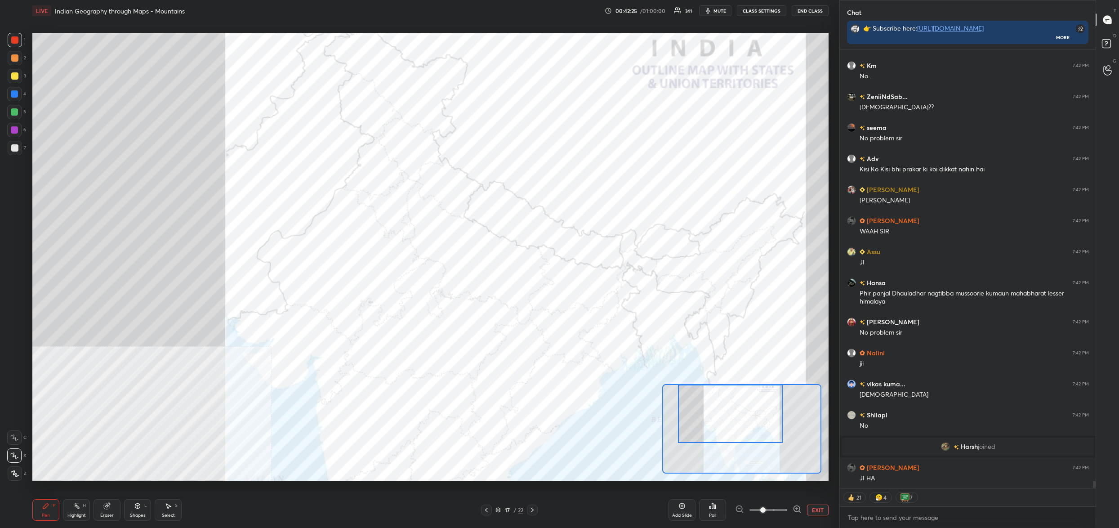
click at [15, 435] on icon at bounding box center [14, 437] width 8 height 6
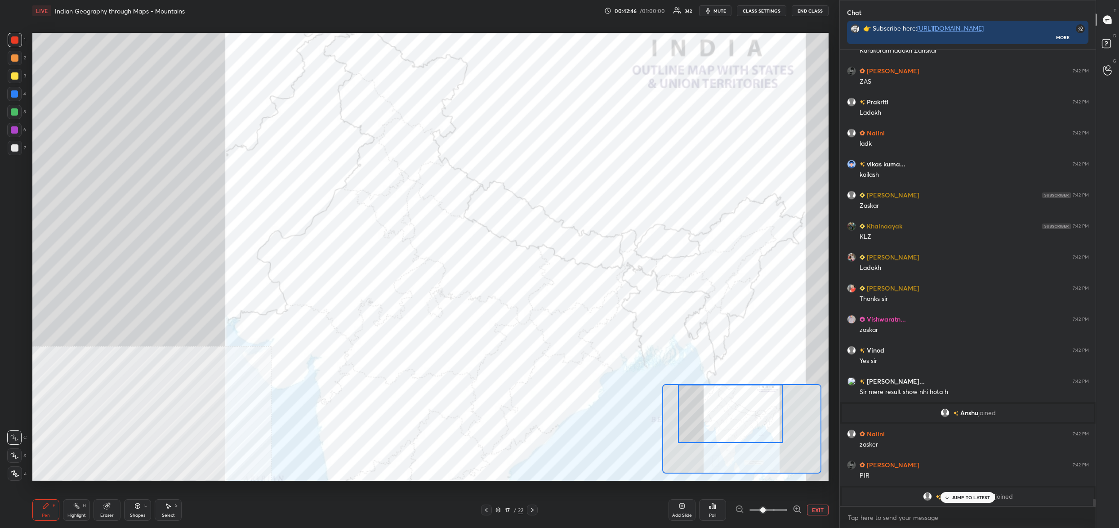
drag, startPoint x: 13, startPoint y: 80, endPoint x: 16, endPoint y: 84, distance: 5.5
click at [13, 80] on div at bounding box center [15, 76] width 14 height 14
click at [14, 91] on div at bounding box center [14, 94] width 14 height 14
drag, startPoint x: 16, startPoint y: 89, endPoint x: 23, endPoint y: 89, distance: 7.7
click at [16, 93] on div at bounding box center [14, 94] width 14 height 14
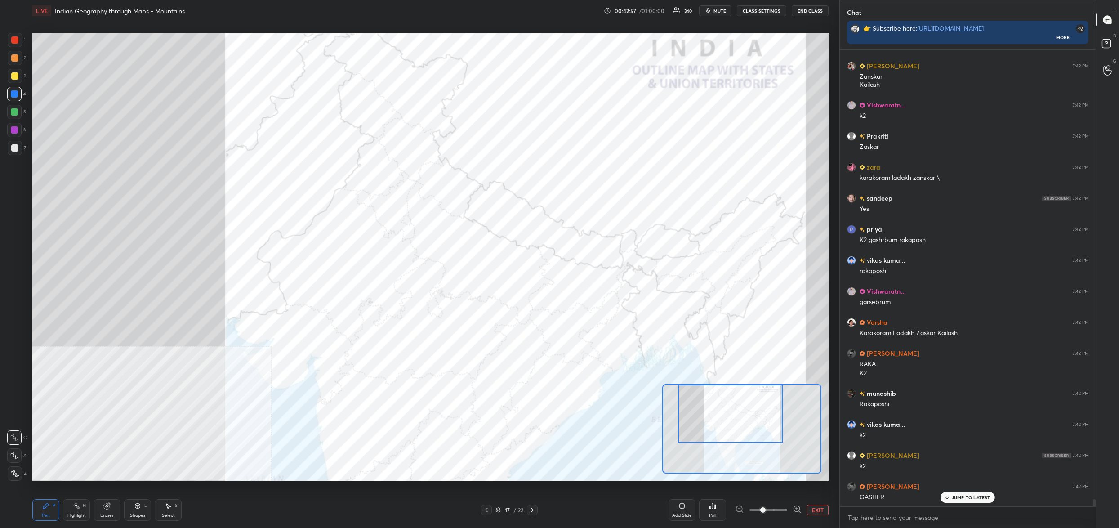
click at [17, 40] on div at bounding box center [14, 39] width 7 height 7
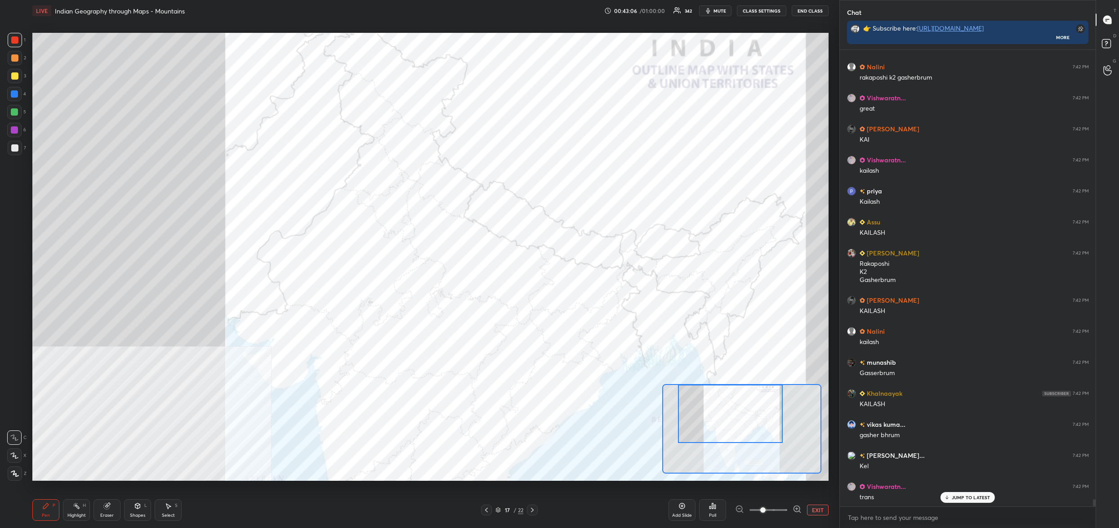
click at [26, 116] on div "5" at bounding box center [16, 112] width 19 height 14
drag, startPoint x: 17, startPoint y: 127, endPoint x: 11, endPoint y: 122, distance: 7.7
click at [17, 127] on div at bounding box center [14, 129] width 7 height 7
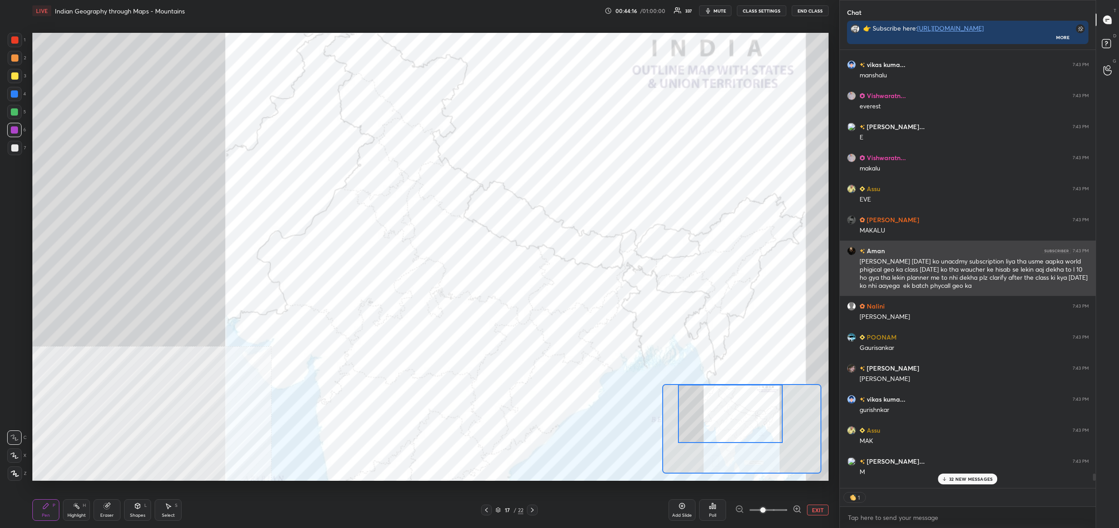
click at [990, 273] on div "[PERSON_NAME] 7:43 PM [PERSON_NAME] 7:43 PM [PERSON_NAME]... 7:43 PM manshalu V…" at bounding box center [968, 269] width 256 height 438
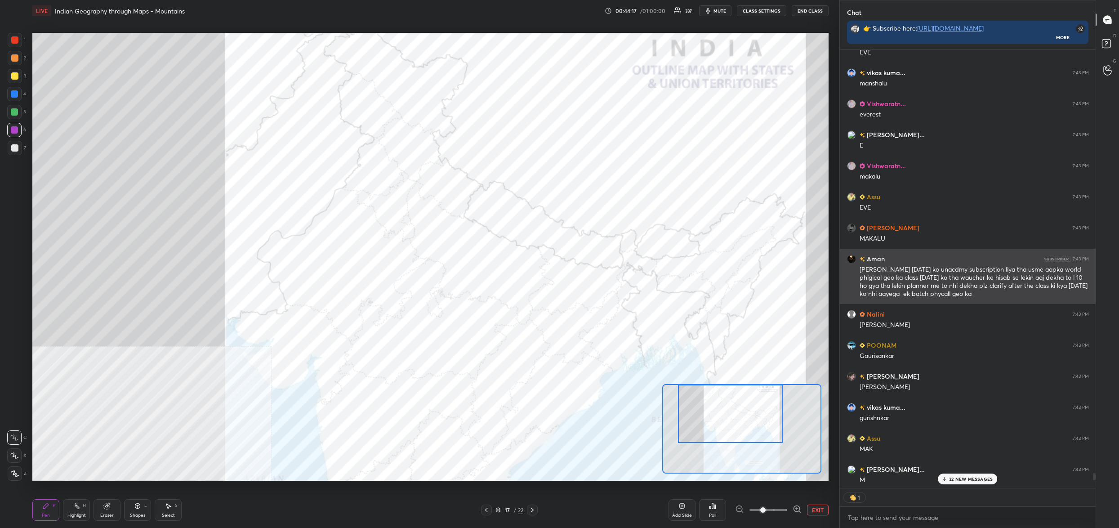
click at [988, 272] on div "[PERSON_NAME] [DATE] ko unacdmy subscription liya tha usme aapka world phigical…" at bounding box center [974, 281] width 229 height 33
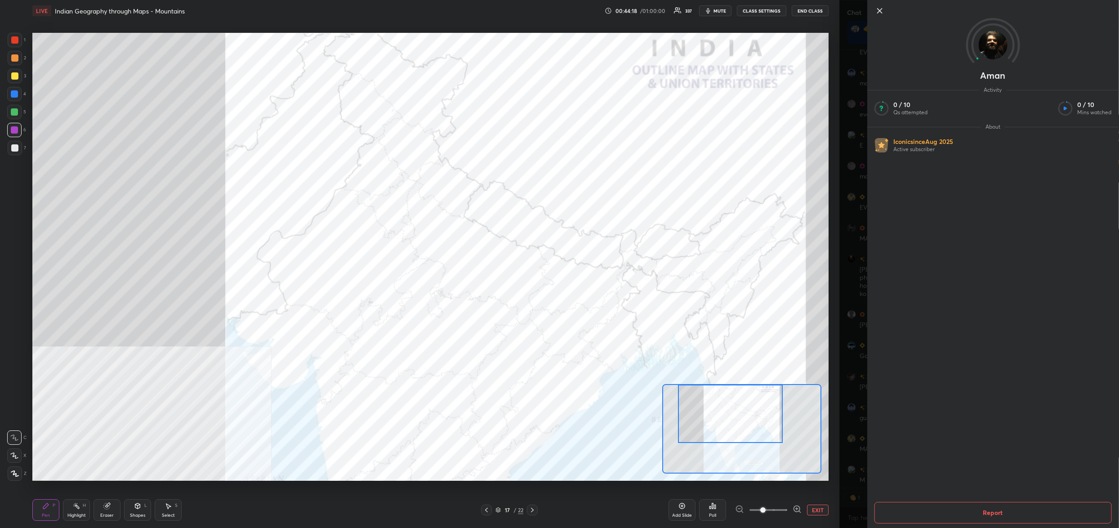
click at [838, 131] on div "1 2 3 4 5 6 7 C X Z C X Z E E Erase all H H LIVE Indian Geography through Maps …" at bounding box center [419, 264] width 839 height 528
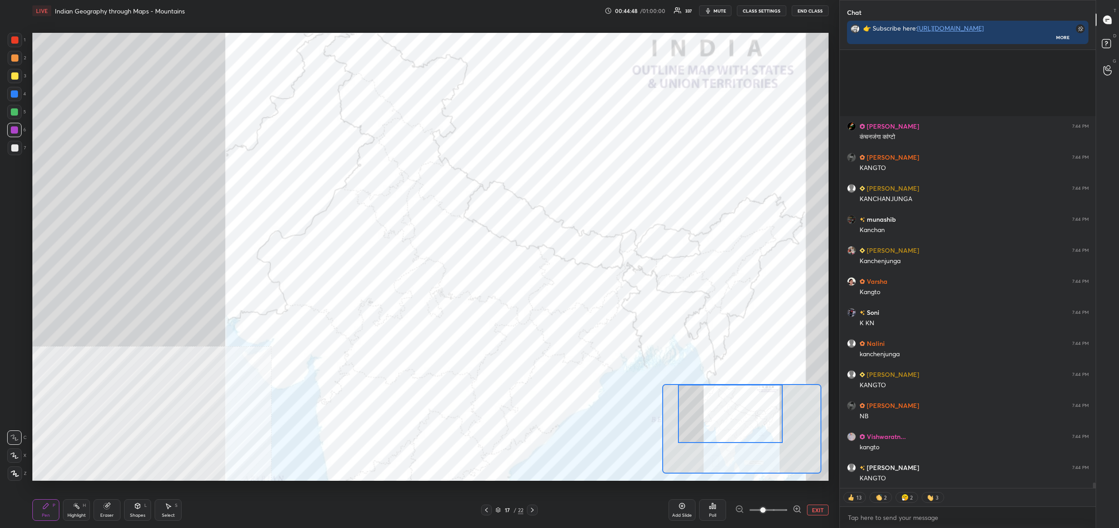
scroll to position [34039, 0]
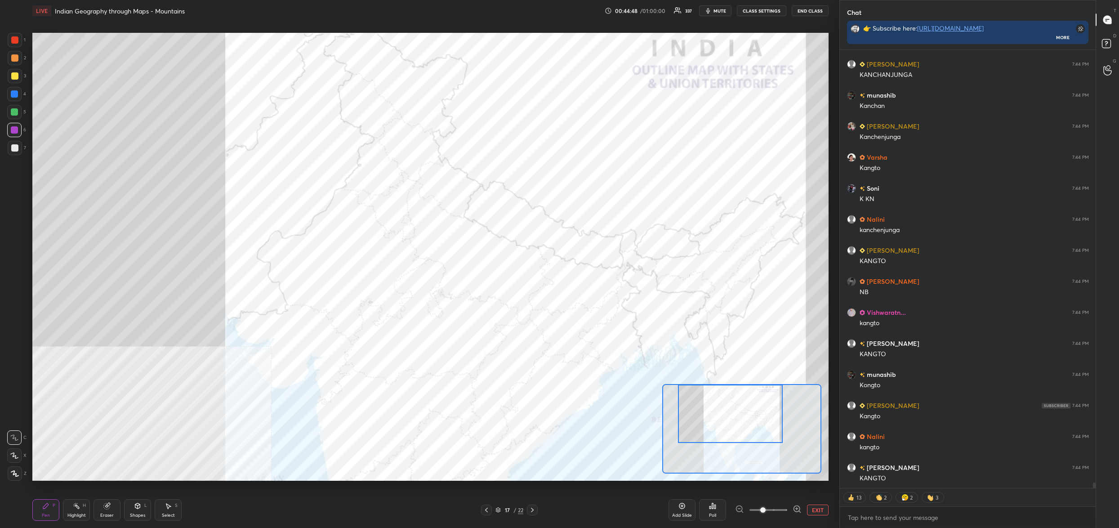
click at [810, 10] on button "End Class" at bounding box center [810, 10] width 37 height 11
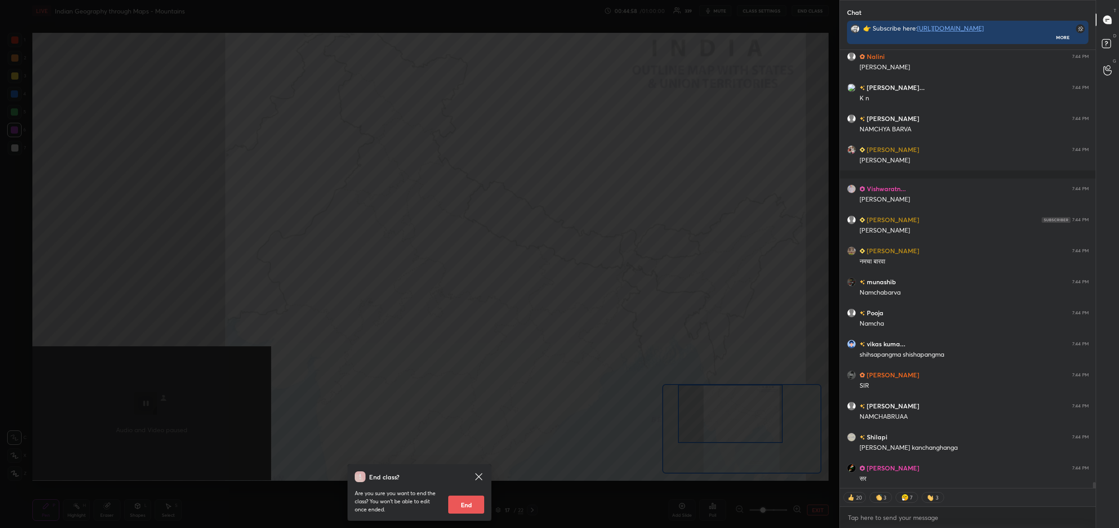
scroll to position [32477, 0]
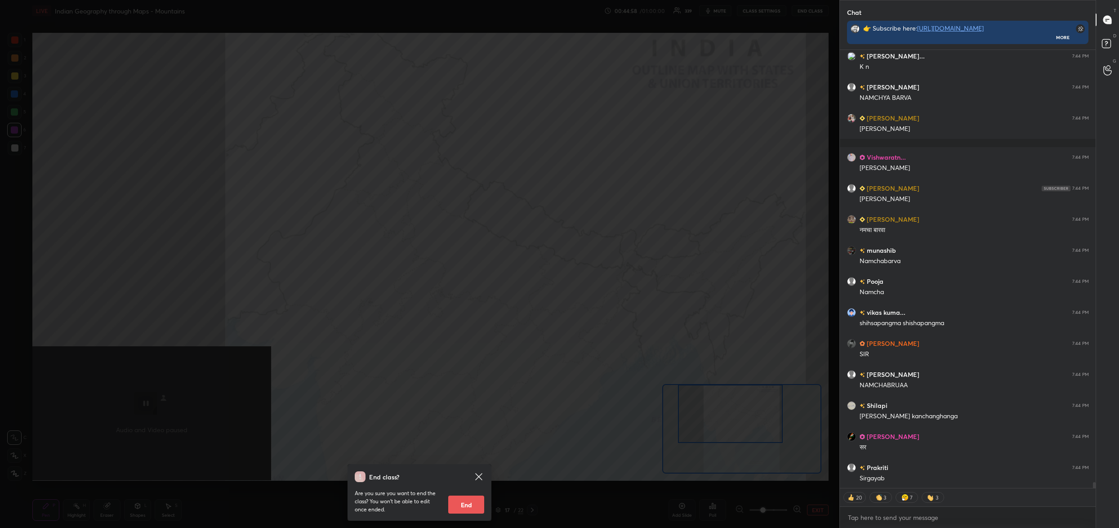
click at [654, 214] on div "End class? Are you sure you want to end the class? You won’t be able to edit on…" at bounding box center [419, 264] width 839 height 528
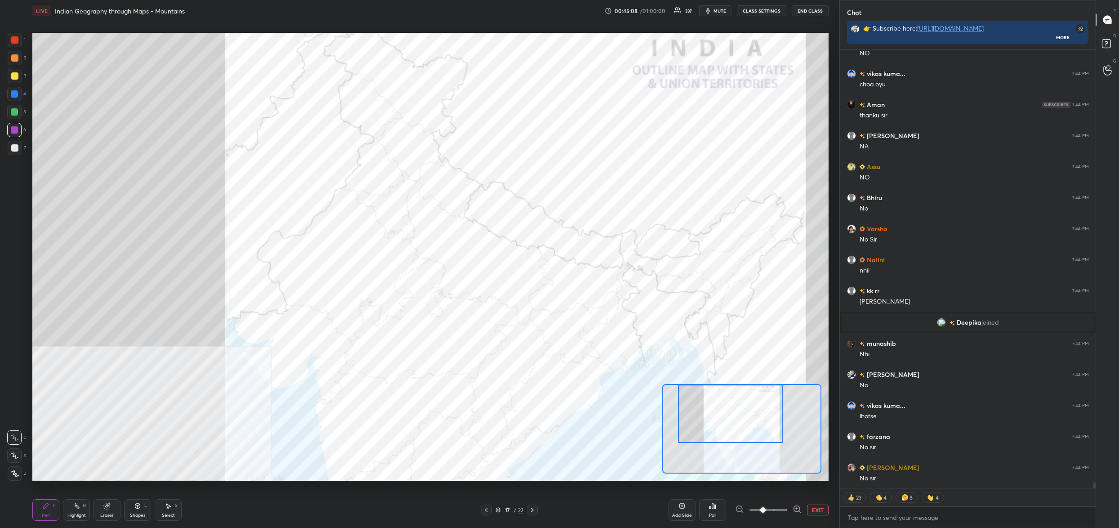
scroll to position [32783, 0]
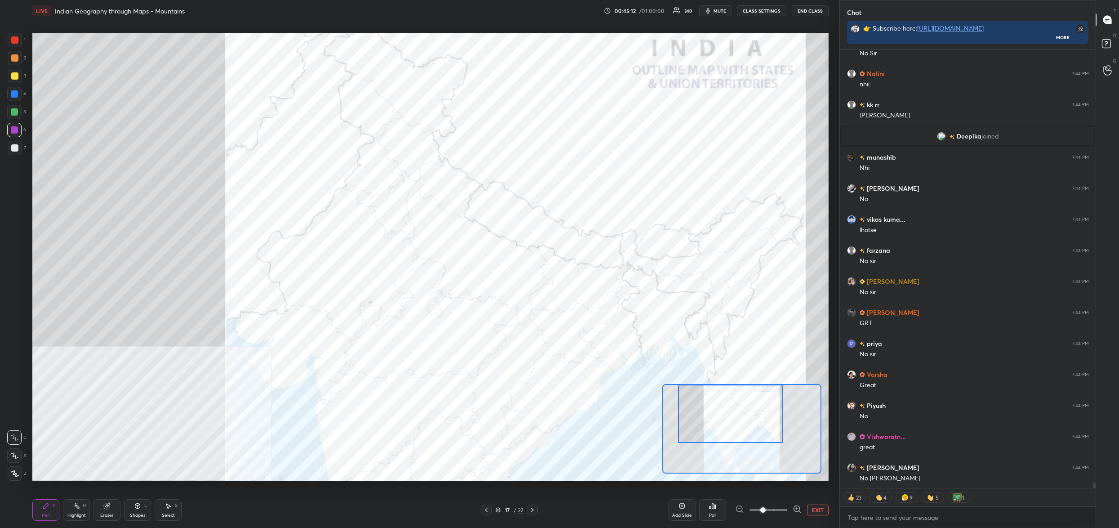
click at [17, 94] on div at bounding box center [14, 93] width 7 height 7
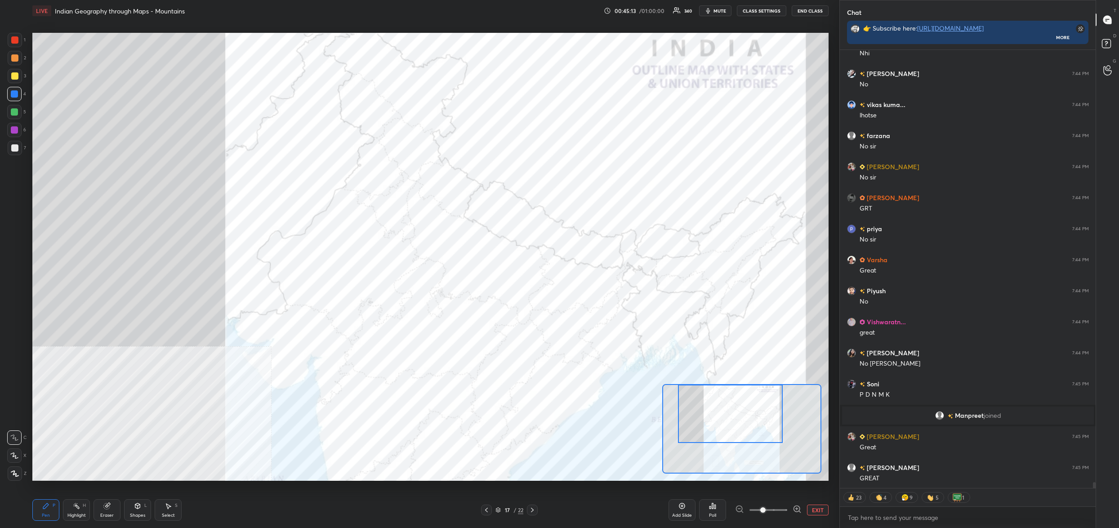
drag, startPoint x: 14, startPoint y: 111, endPoint x: 14, endPoint y: 116, distance: 5.0
click at [13, 112] on div at bounding box center [14, 111] width 7 height 7
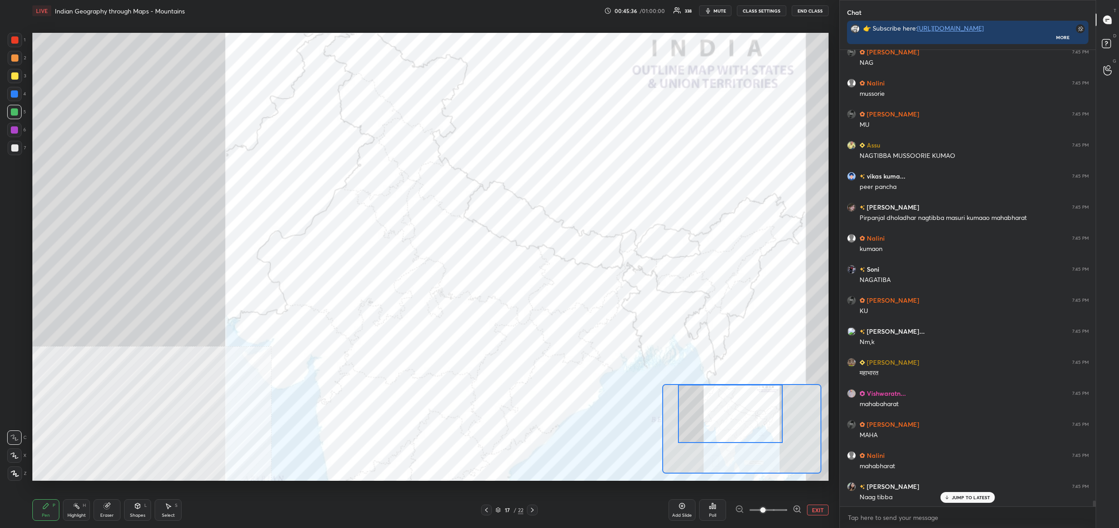
drag, startPoint x: 22, startPoint y: 97, endPoint x: 16, endPoint y: 94, distance: 7.3
click at [22, 97] on div "4" at bounding box center [16, 94] width 19 height 14
click at [16, 94] on div at bounding box center [14, 93] width 7 height 7
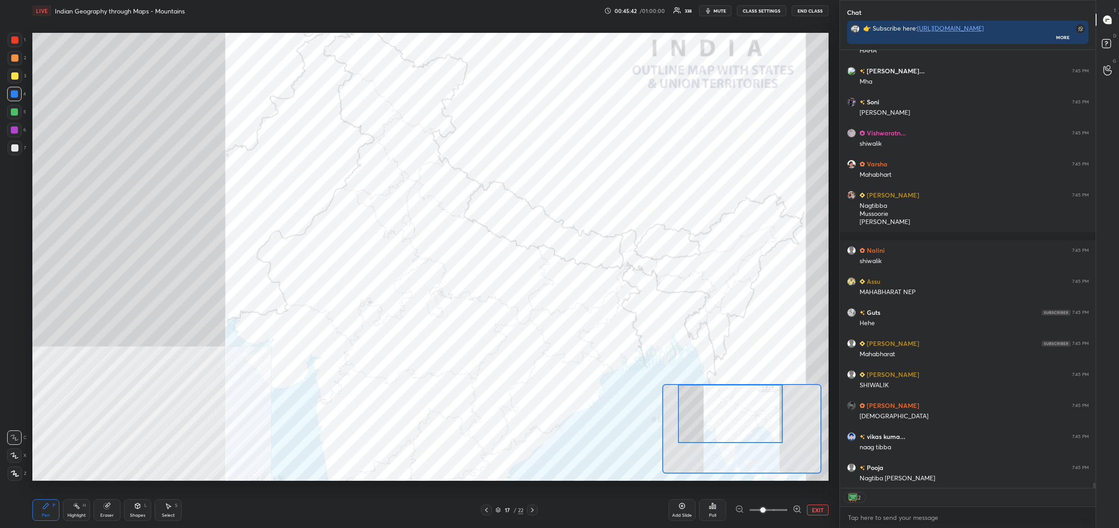
drag, startPoint x: 9, startPoint y: 109, endPoint x: 8, endPoint y: 103, distance: 6.0
click at [9, 109] on div at bounding box center [14, 112] width 14 height 14
click at [12, 107] on div at bounding box center [14, 112] width 14 height 14
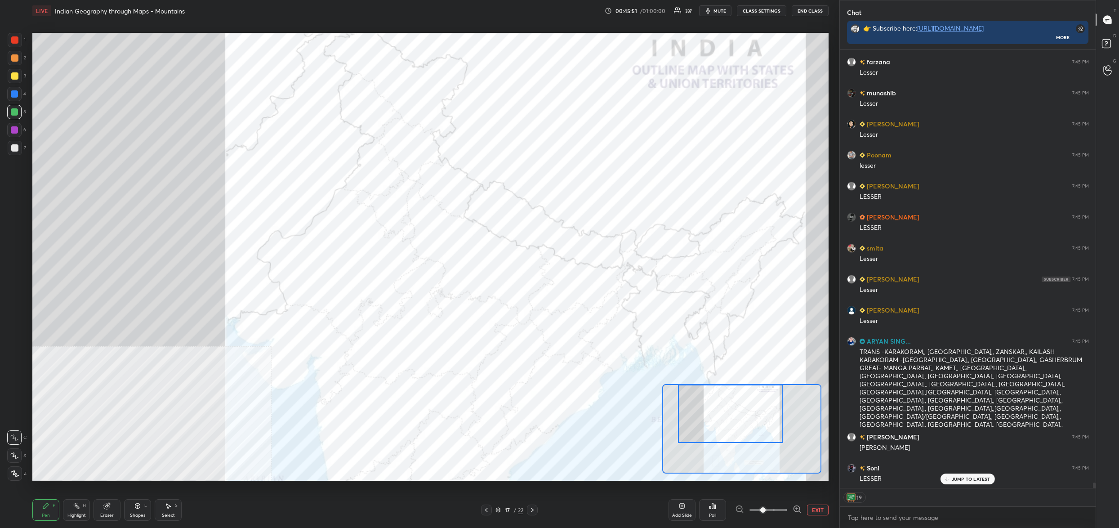
drag, startPoint x: 716, startPoint y: 9, endPoint x: 712, endPoint y: 15, distance: 7.4
click at [715, 9] on span "mute" at bounding box center [720, 11] width 13 height 6
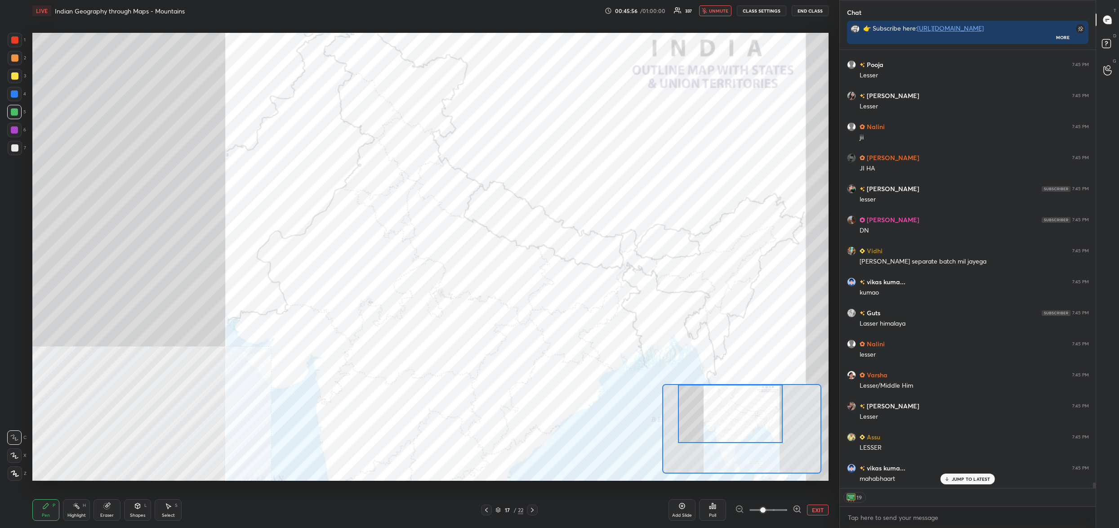
drag, startPoint x: 714, startPoint y: 12, endPoint x: 709, endPoint y: 28, distance: 16.9
click at [713, 13] on span "unmute" at bounding box center [718, 11] width 19 height 6
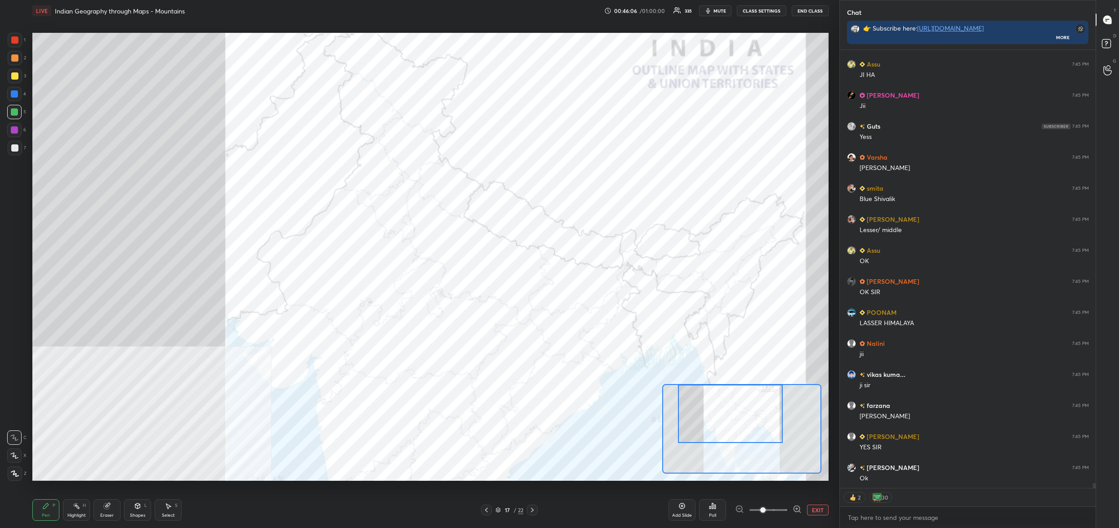
drag, startPoint x: 17, startPoint y: 34, endPoint x: 14, endPoint y: 40, distance: 6.4
click at [17, 35] on div at bounding box center [15, 40] width 14 height 14
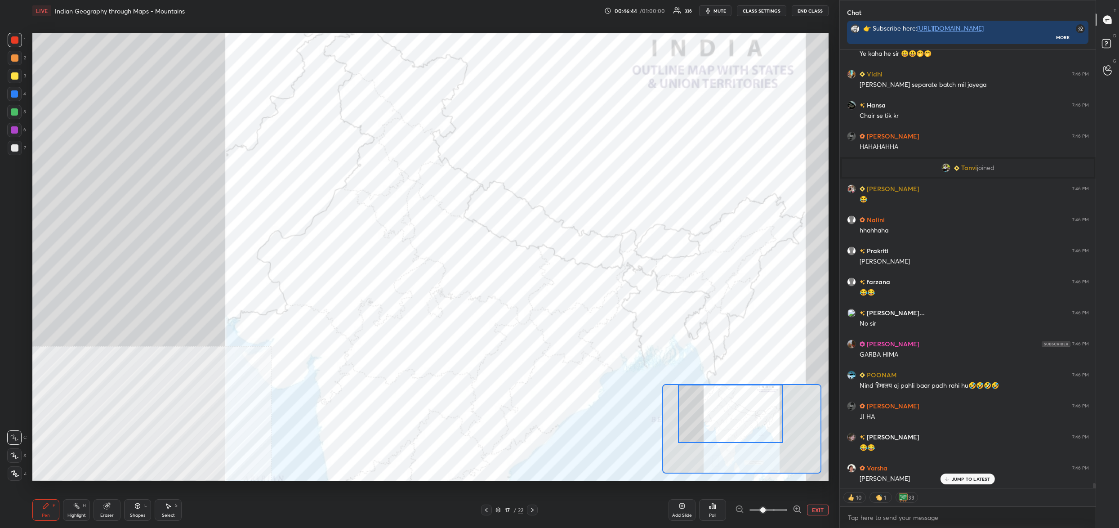
click at [717, 508] on div "Poll" at bounding box center [712, 510] width 27 height 22
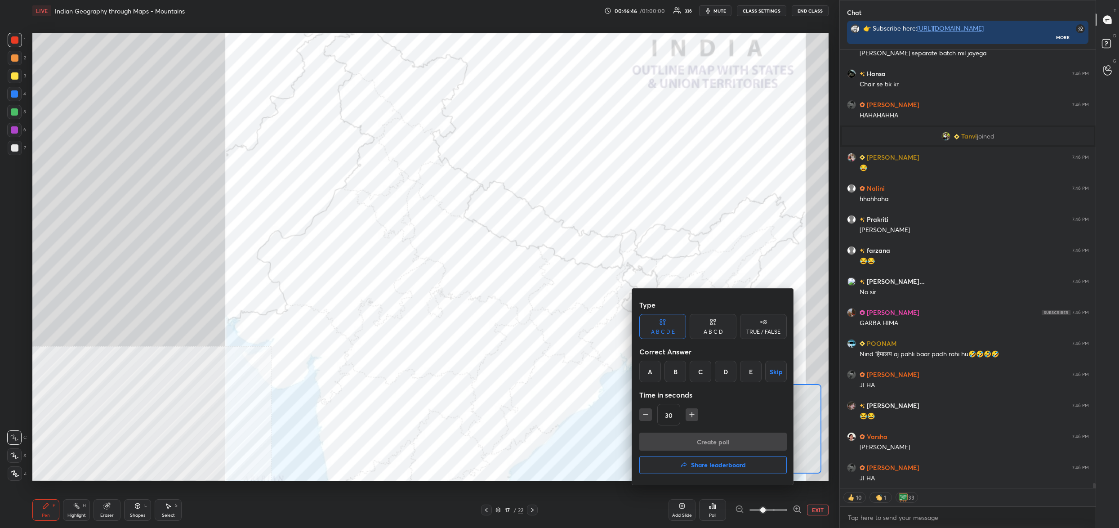
drag, startPoint x: 719, startPoint y: 328, endPoint x: 714, endPoint y: 344, distance: 16.4
click at [719, 331] on div "A B C D" at bounding box center [713, 331] width 19 height 5
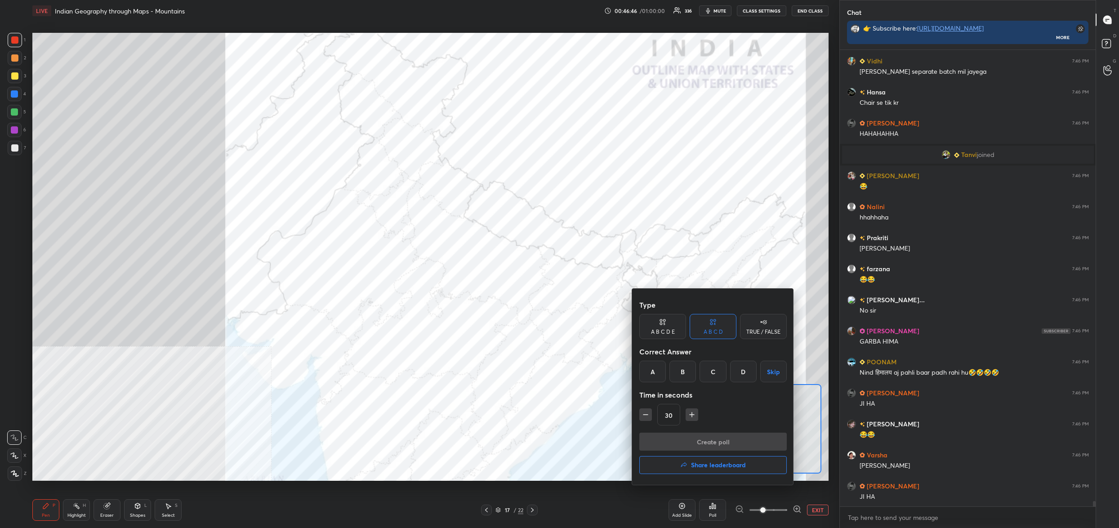
click at [716, 372] on div "C" at bounding box center [713, 372] width 27 height 22
click at [714, 440] on button "Create poll" at bounding box center [712, 442] width 147 height 18
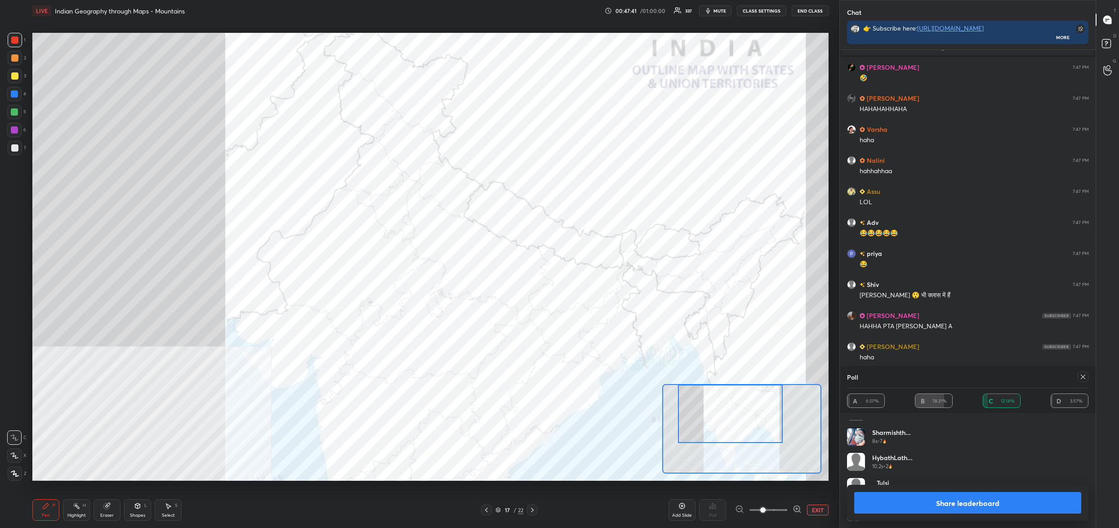
click at [1082, 377] on icon at bounding box center [1083, 376] width 7 height 7
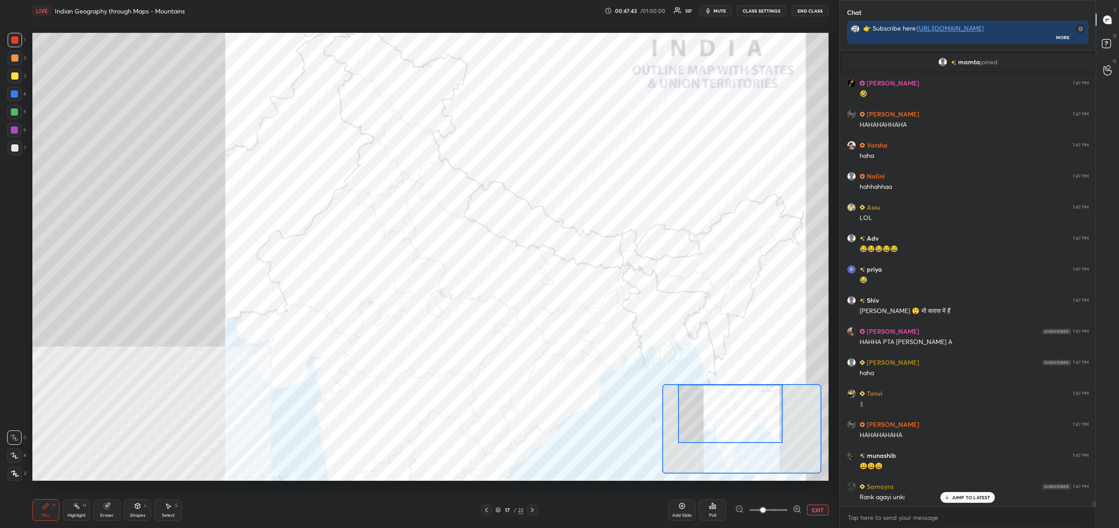
click at [714, 512] on div "Poll" at bounding box center [712, 510] width 27 height 22
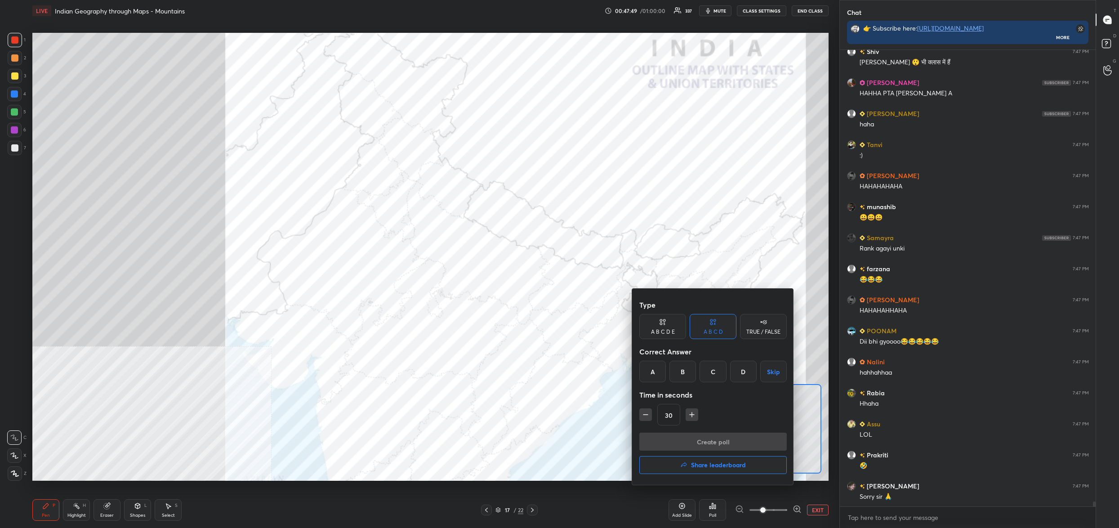
click at [676, 370] on div "B" at bounding box center [682, 372] width 27 height 22
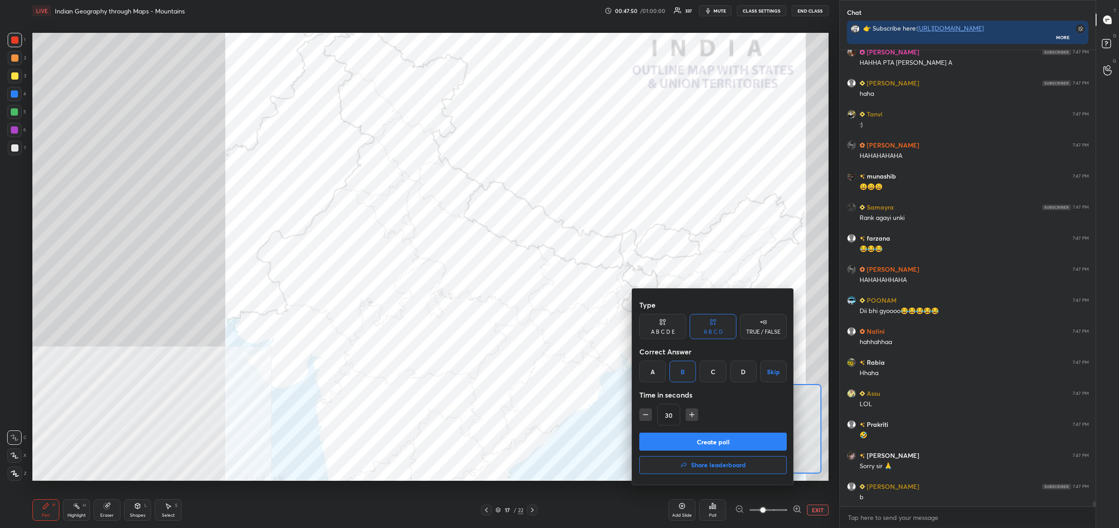
click at [696, 441] on button "Create poll" at bounding box center [712, 442] width 147 height 18
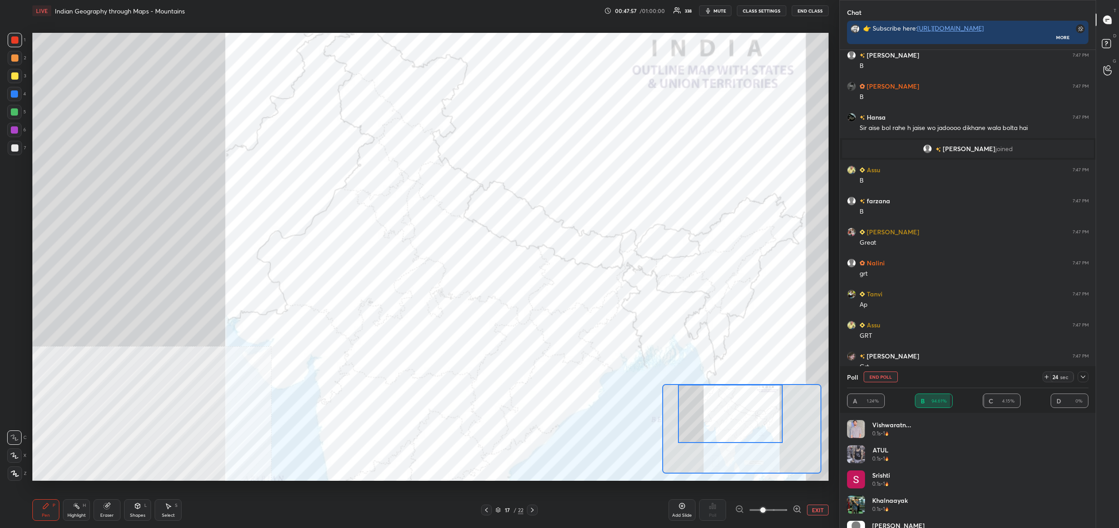
click at [878, 379] on button "End Poll" at bounding box center [881, 376] width 34 height 11
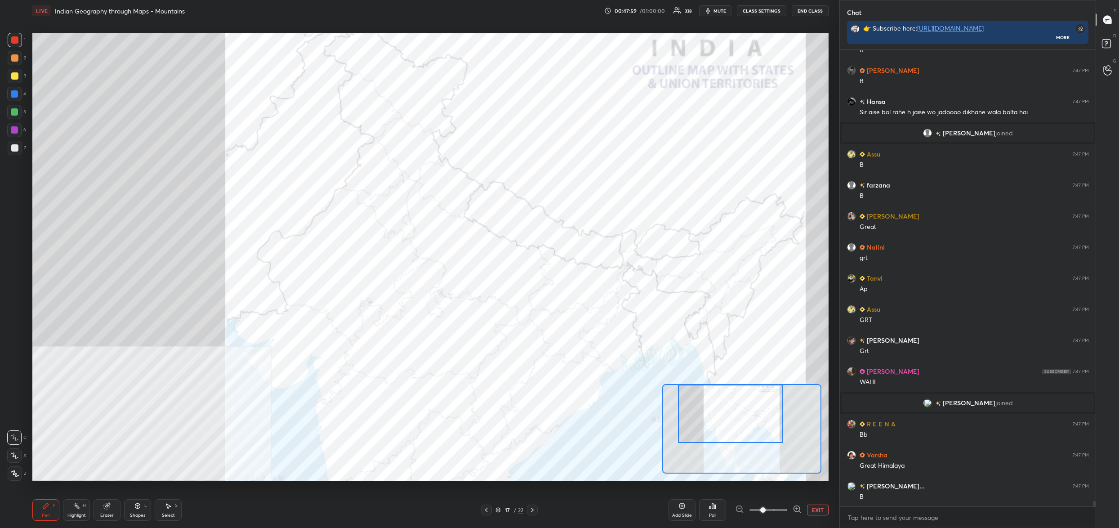
click at [715, 511] on div "Poll" at bounding box center [712, 510] width 27 height 22
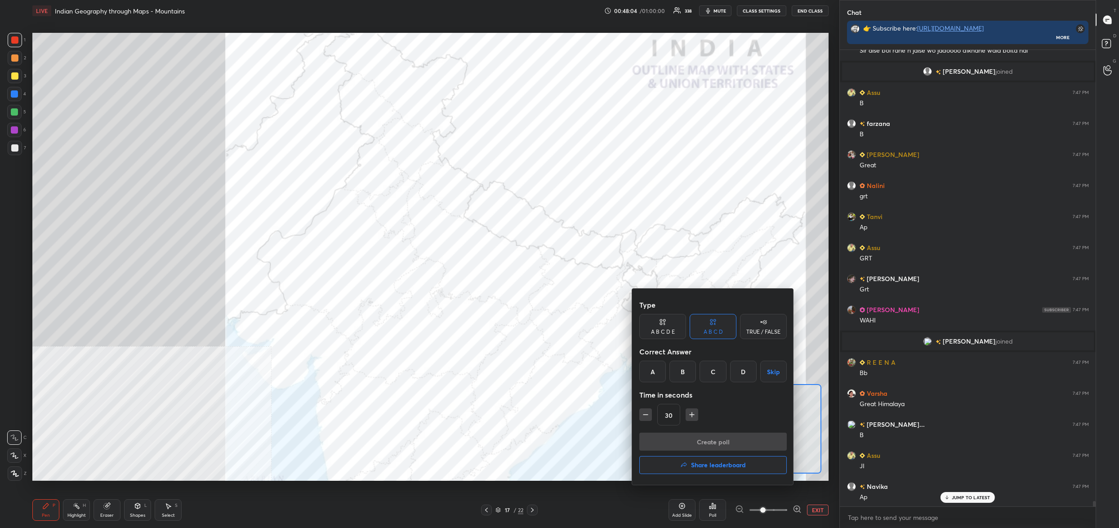
click at [713, 376] on div "C" at bounding box center [713, 372] width 27 height 22
click at [719, 440] on button "Create poll" at bounding box center [712, 442] width 147 height 18
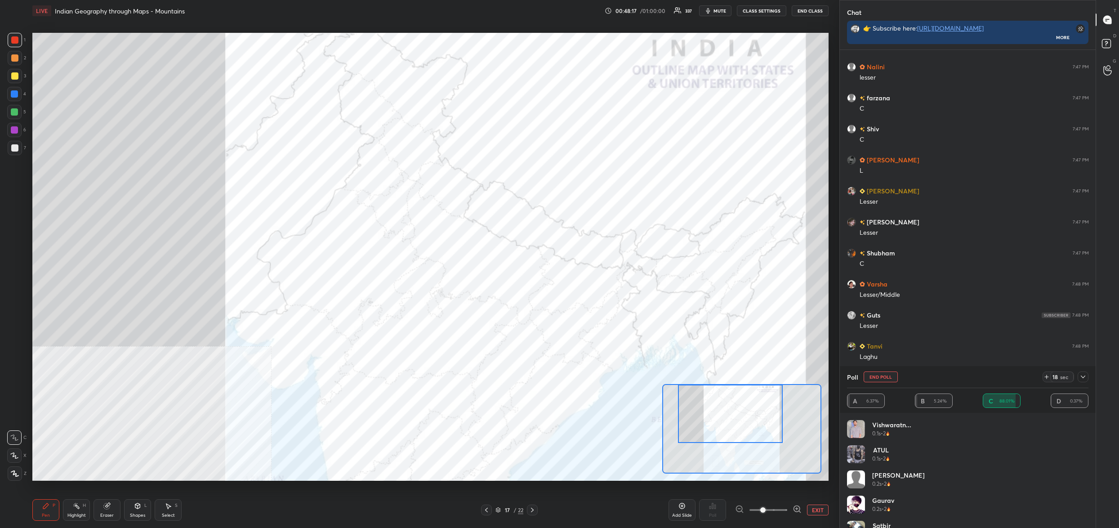
click at [885, 378] on button "End Poll" at bounding box center [881, 376] width 34 height 11
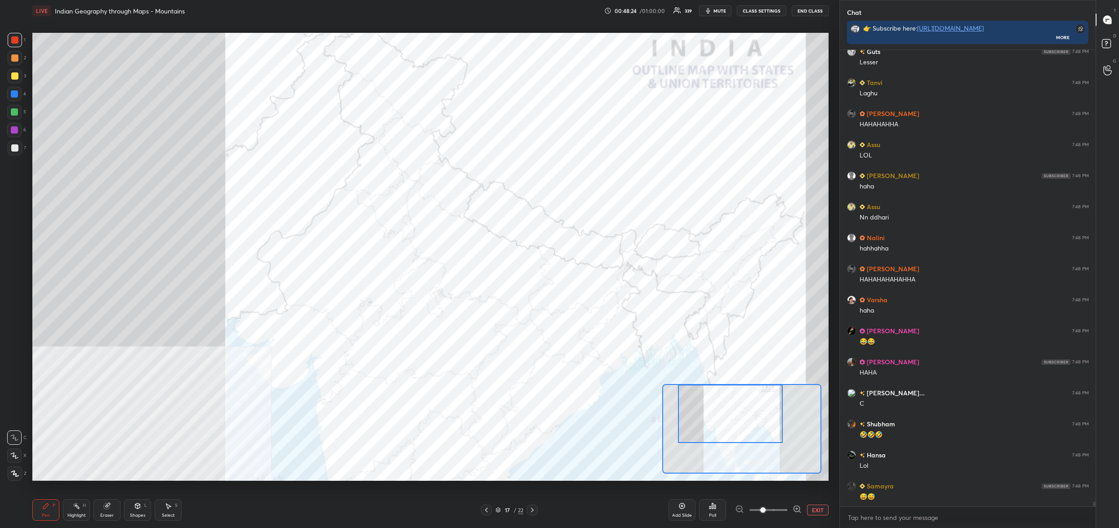
click at [715, 512] on div "Poll" at bounding box center [712, 510] width 27 height 22
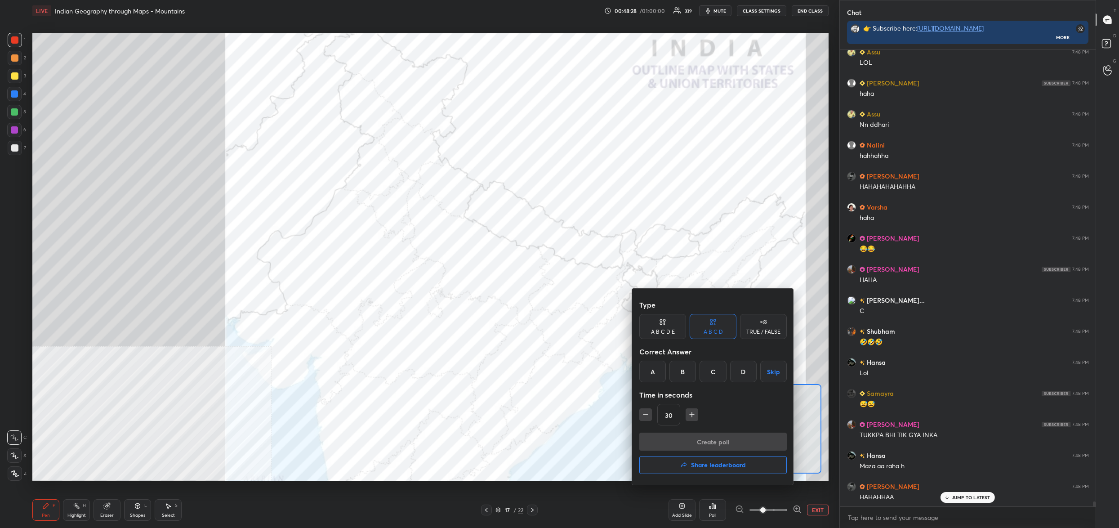
click at [658, 370] on div "A" at bounding box center [652, 372] width 27 height 22
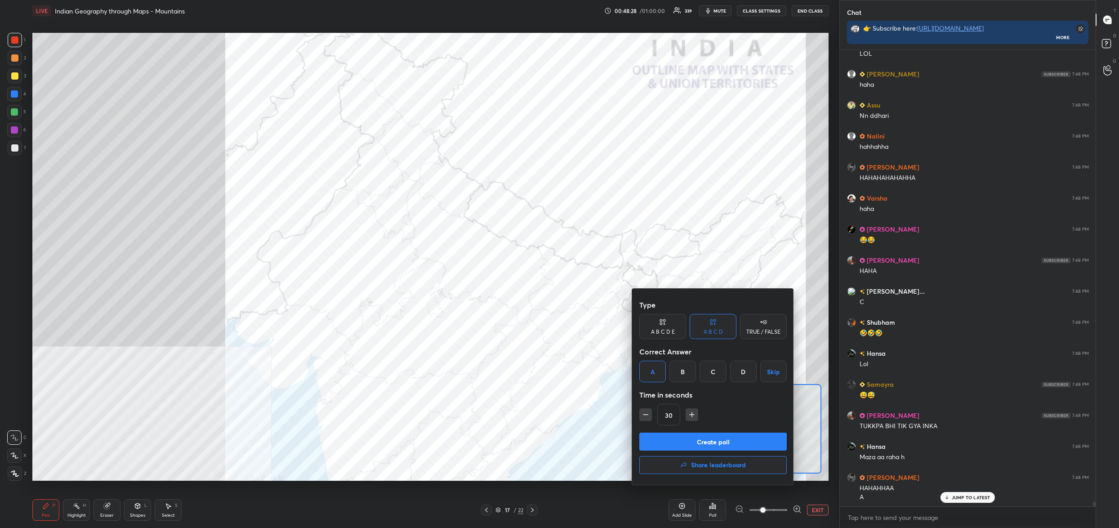
click at [681, 441] on button "Create poll" at bounding box center [712, 442] width 147 height 18
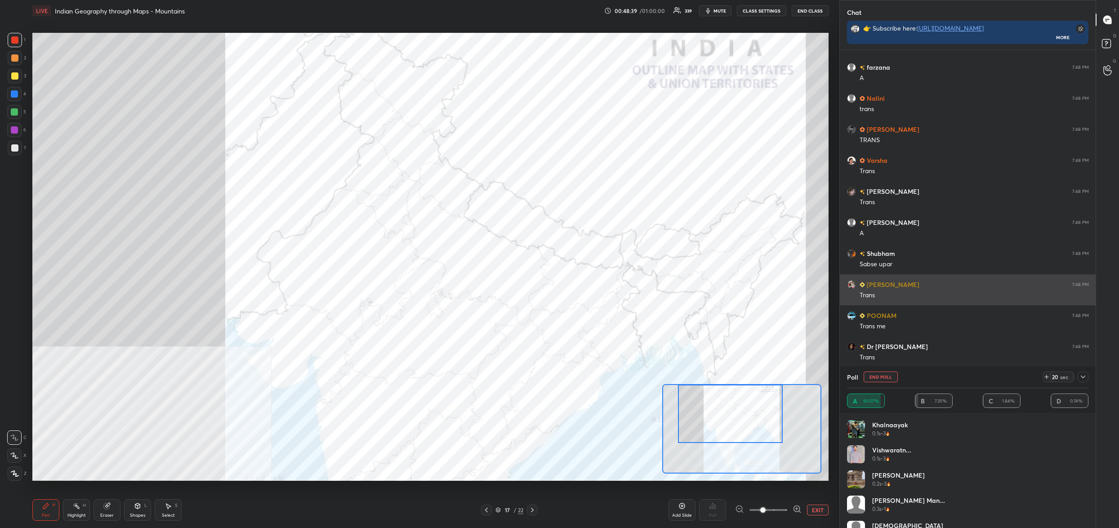
drag, startPoint x: 875, startPoint y: 374, endPoint x: 922, endPoint y: 280, distance: 105.4
click at [920, 284] on div "Chat 👉 Subscribe here: [URL][DOMAIN_NAME] More Hansa 7:48 PM Lol Samayra 7:48 P…" at bounding box center [967, 264] width 256 height 528
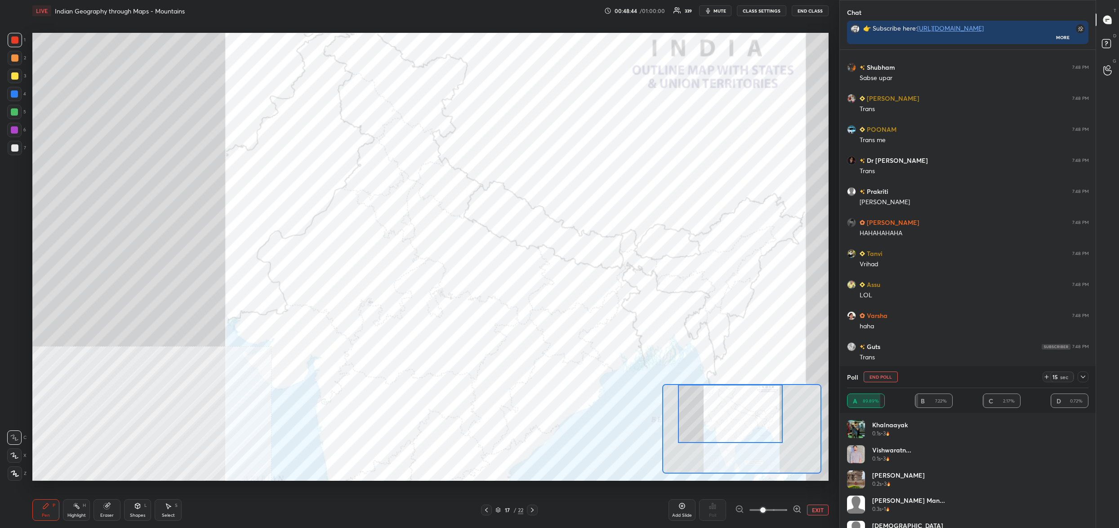
click at [880, 374] on button "End Poll" at bounding box center [881, 376] width 34 height 11
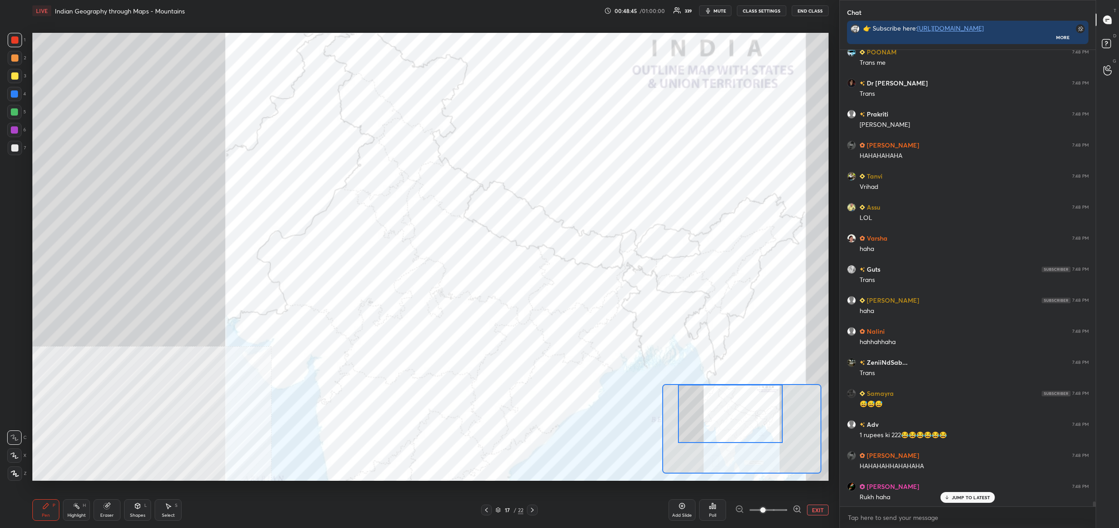
click at [713, 510] on div "Poll" at bounding box center [712, 510] width 27 height 22
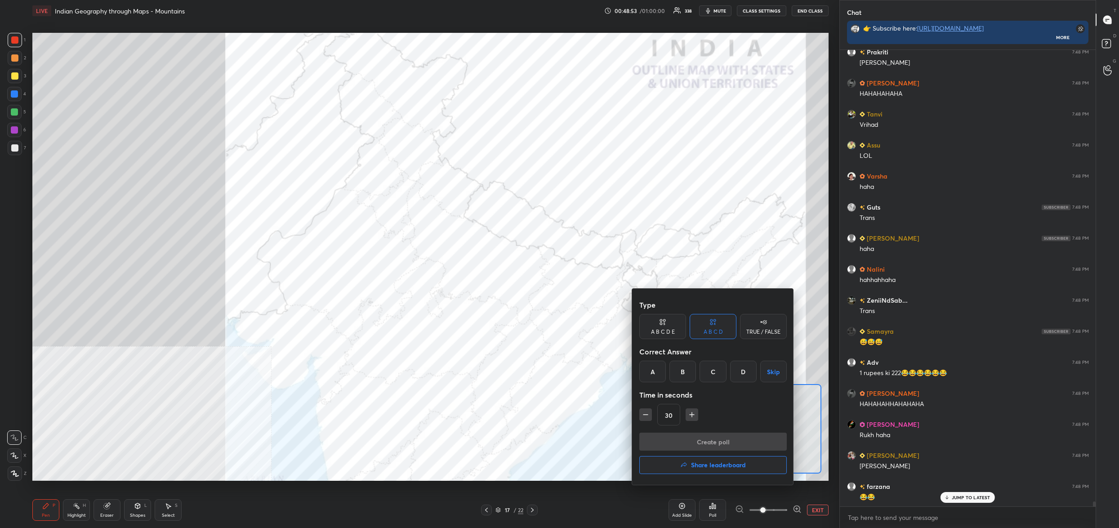
click at [676, 368] on div "B" at bounding box center [682, 372] width 27 height 22
click at [679, 439] on button "Create poll" at bounding box center [712, 442] width 147 height 18
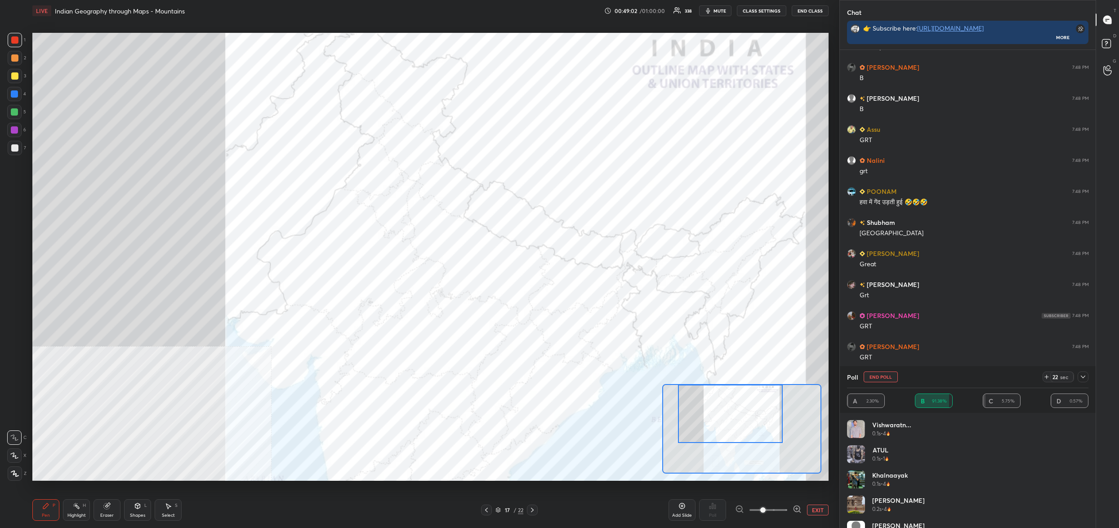
click at [879, 376] on button "End Poll" at bounding box center [881, 376] width 34 height 11
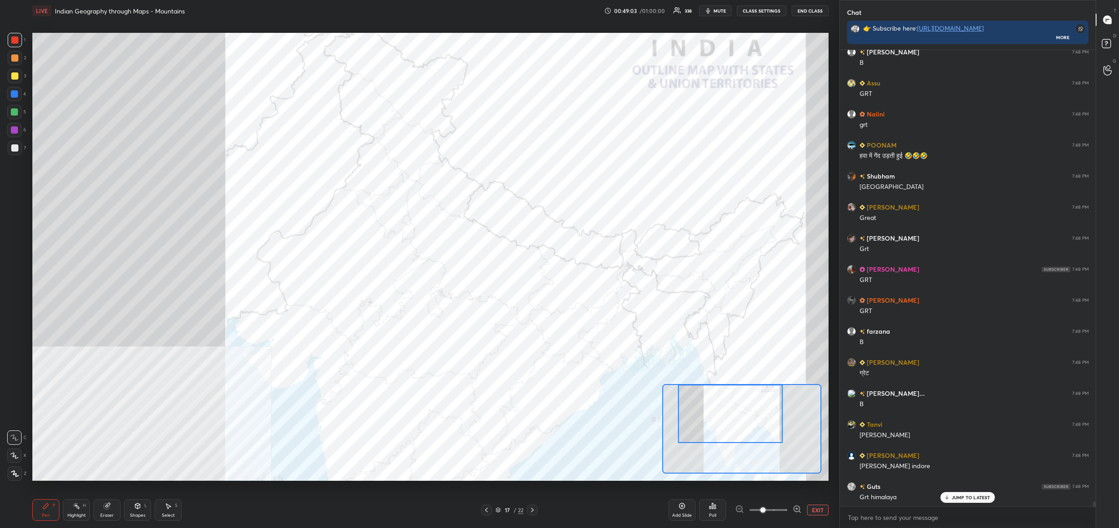
click at [720, 505] on div "Poll" at bounding box center [712, 510] width 27 height 22
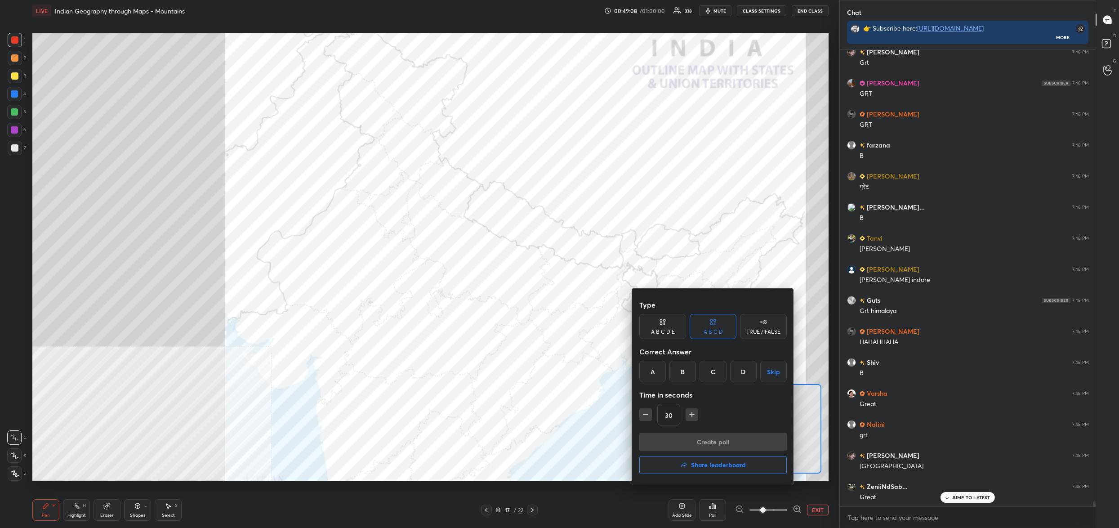
click at [715, 365] on div "C" at bounding box center [713, 372] width 27 height 22
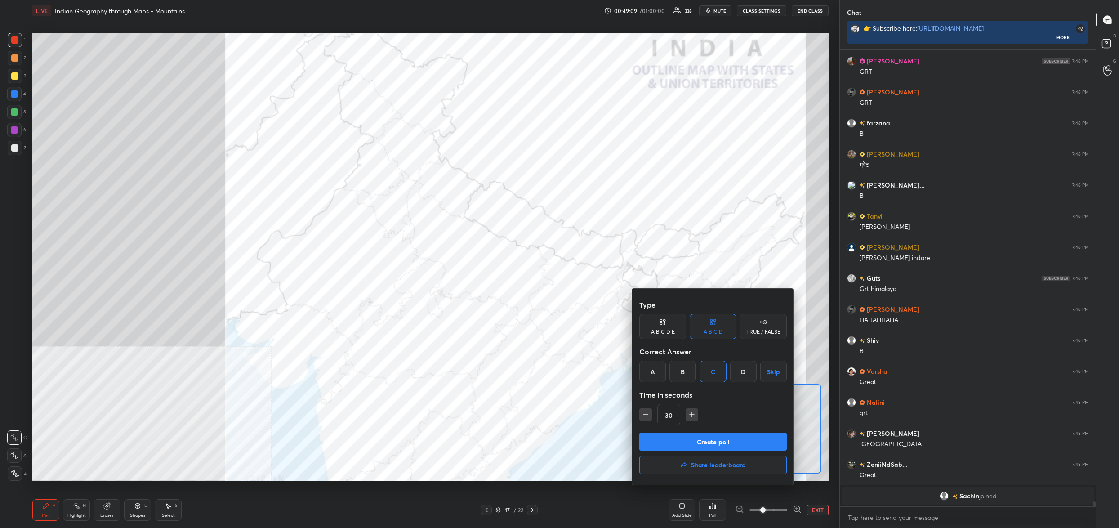
click at [706, 434] on button "Create poll" at bounding box center [712, 442] width 147 height 18
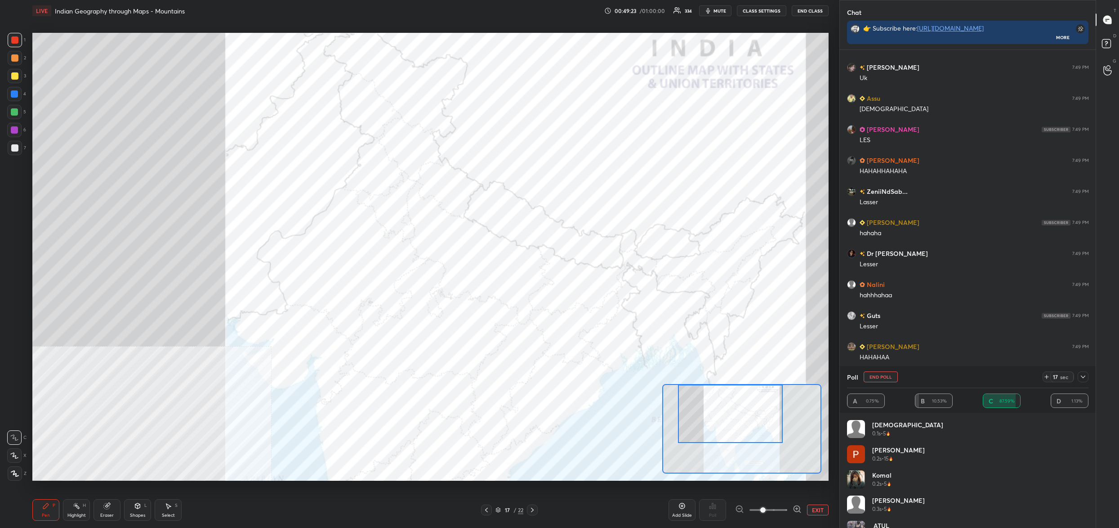
drag, startPoint x: 876, startPoint y: 387, endPoint x: 880, endPoint y: 382, distance: 6.7
click at [875, 384] on div "Poll End Poll 17 sec" at bounding box center [967, 377] width 241 height 22
click at [878, 373] on button "End Poll" at bounding box center [881, 376] width 34 height 11
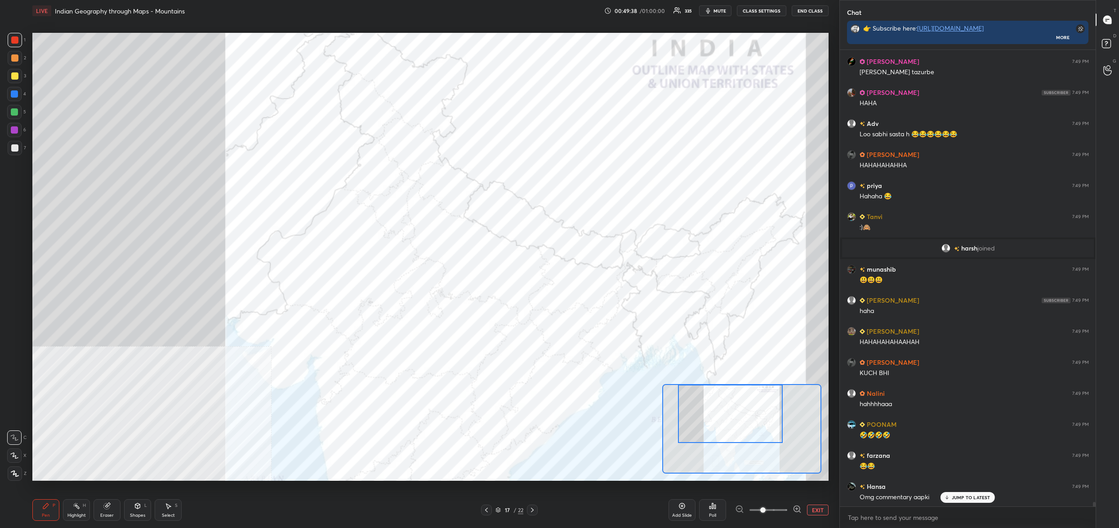
click at [710, 510] on div "Poll" at bounding box center [712, 510] width 27 height 22
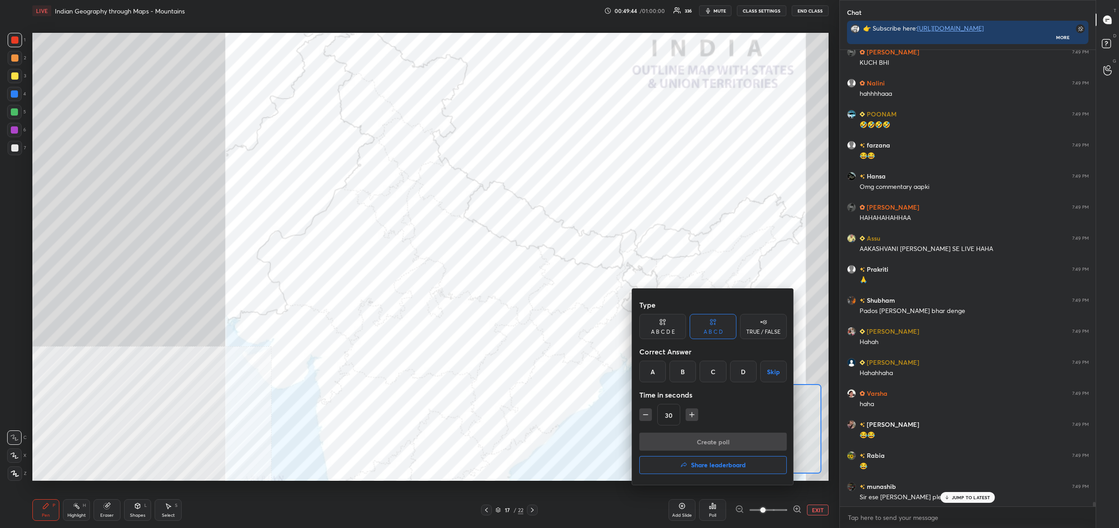
click at [714, 374] on div "C" at bounding box center [713, 372] width 27 height 22
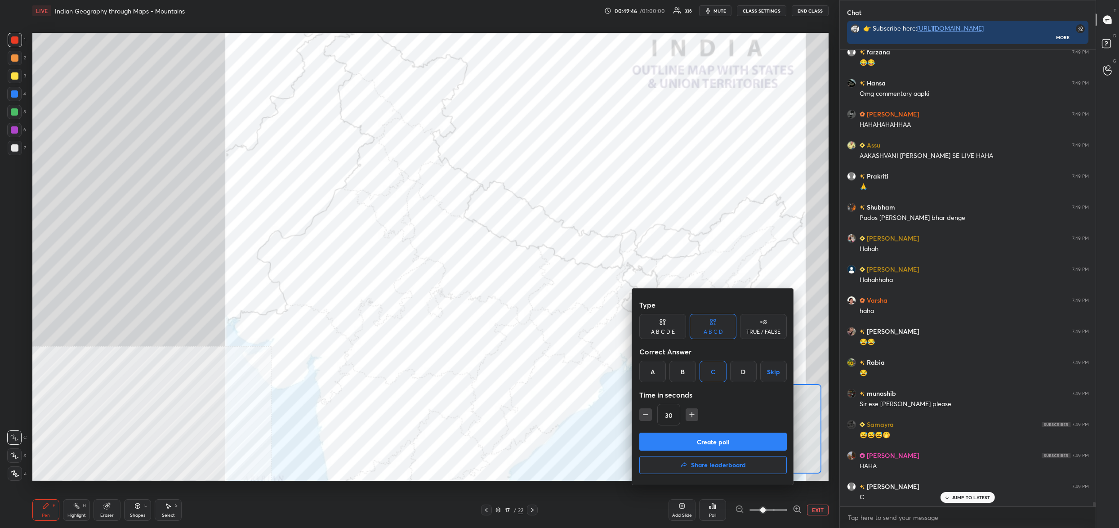
click at [723, 439] on button "Create poll" at bounding box center [712, 442] width 147 height 18
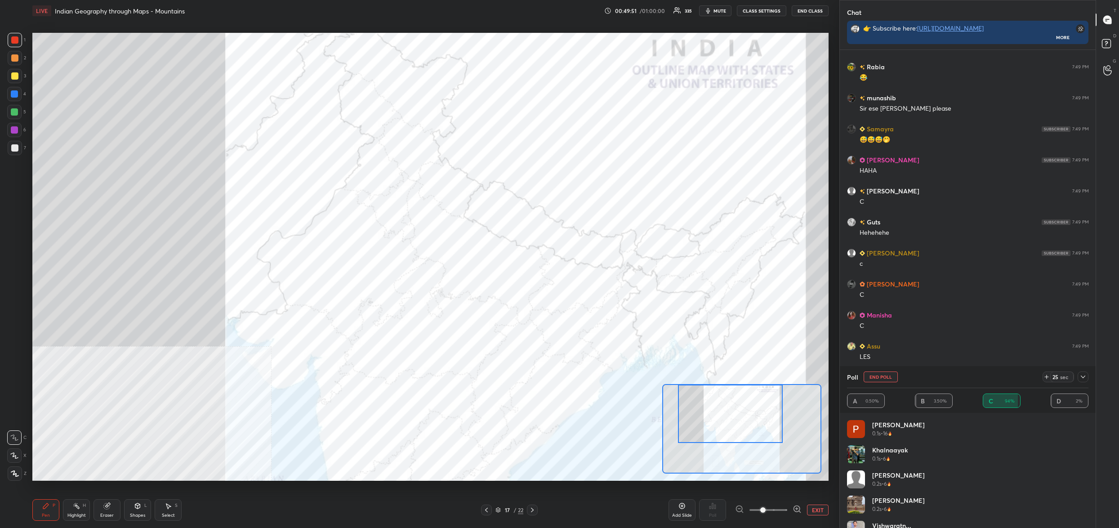
click at [881, 379] on button "End Poll" at bounding box center [881, 376] width 34 height 11
click at [881, 379] on div "Poll End Poll 25 sec" at bounding box center [967, 377] width 241 height 22
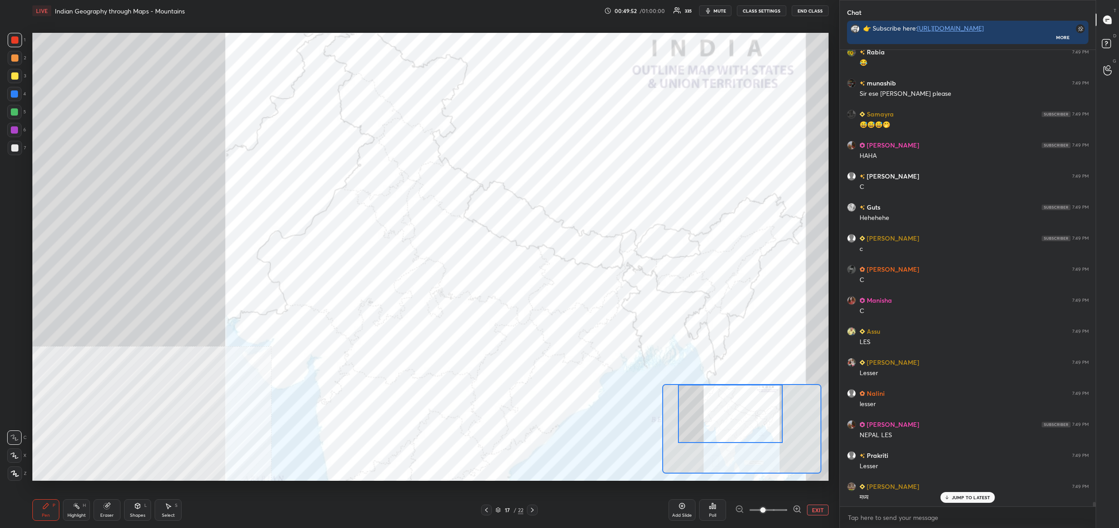
click at [717, 514] on div "Poll" at bounding box center [712, 510] width 27 height 22
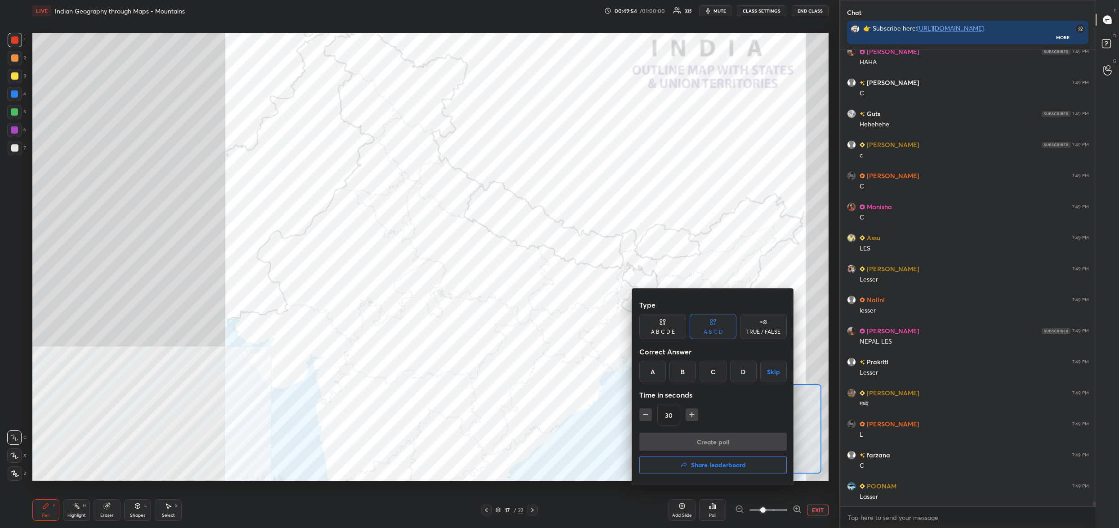
click at [712, 378] on div "C" at bounding box center [713, 372] width 27 height 22
click at [718, 436] on button "Create poll" at bounding box center [712, 442] width 147 height 18
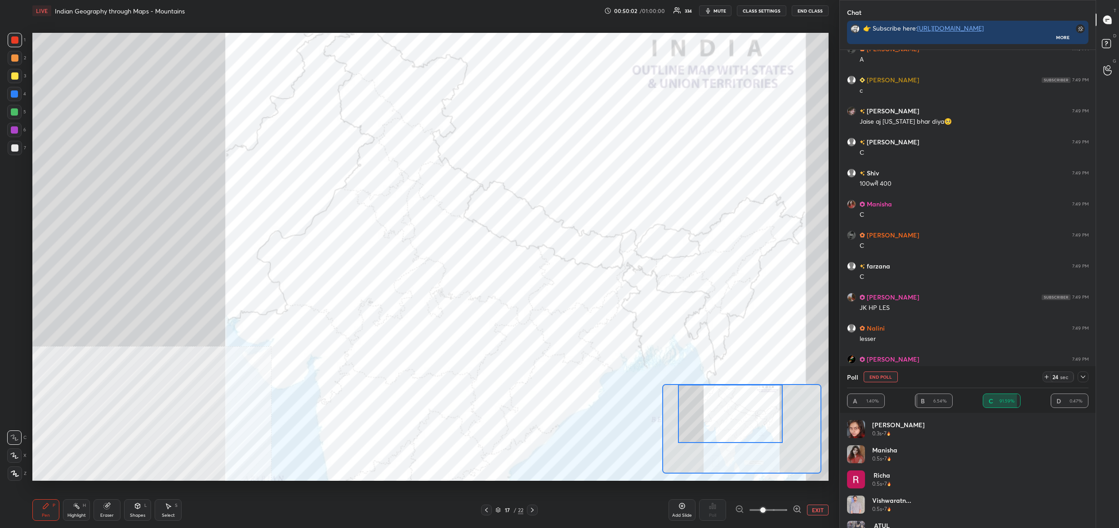
drag, startPoint x: 881, startPoint y: 377, endPoint x: 875, endPoint y: 379, distance: 6.3
click at [879, 378] on button "End Poll" at bounding box center [881, 376] width 34 height 11
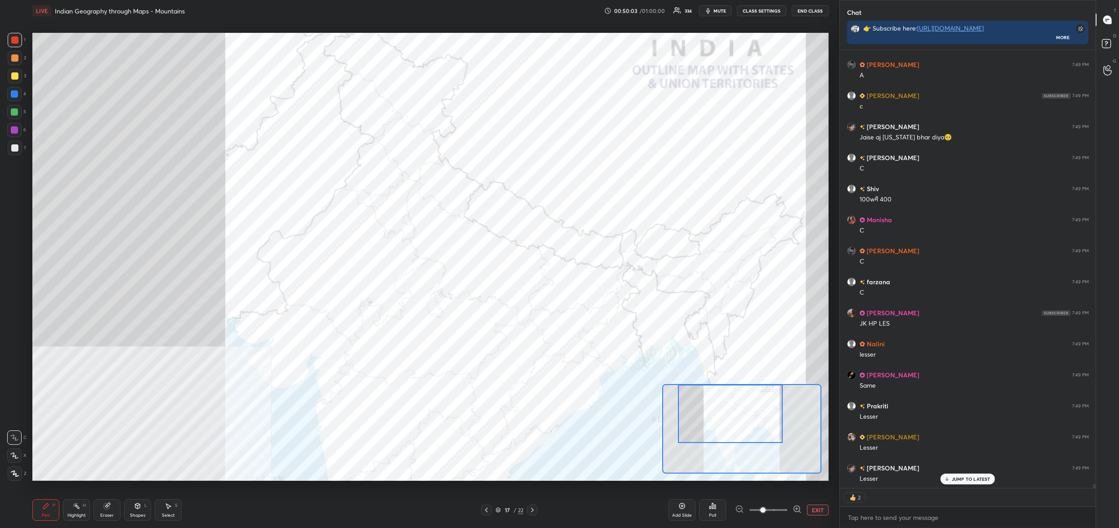
click at [718, 504] on div "Poll" at bounding box center [712, 510] width 27 height 22
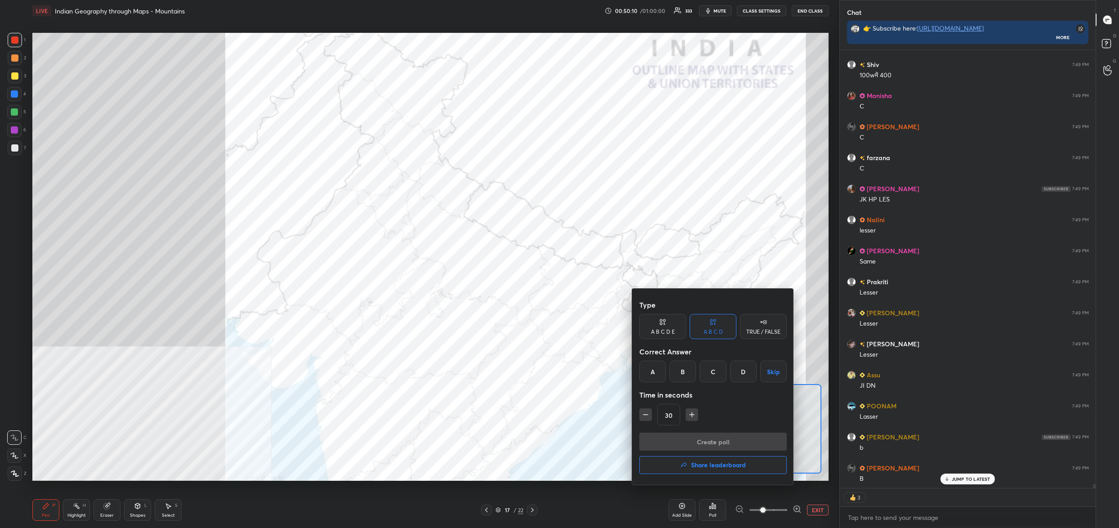
click at [658, 378] on div "A" at bounding box center [652, 372] width 27 height 22
drag, startPoint x: 680, startPoint y: 438, endPoint x: 677, endPoint y: 433, distance: 6.1
click at [680, 439] on button "Create poll" at bounding box center [712, 442] width 147 height 18
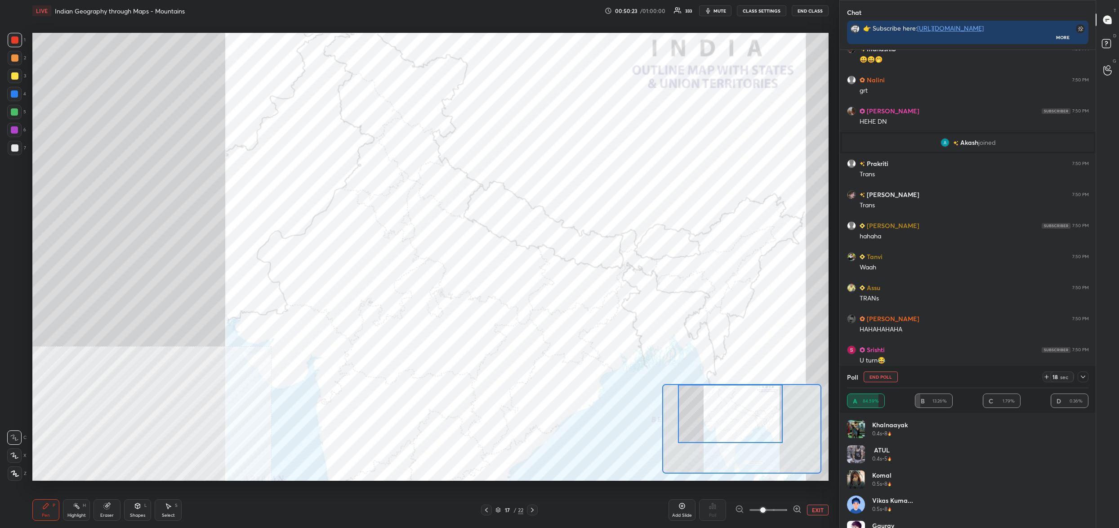
click at [878, 379] on button "End Poll" at bounding box center [881, 376] width 34 height 11
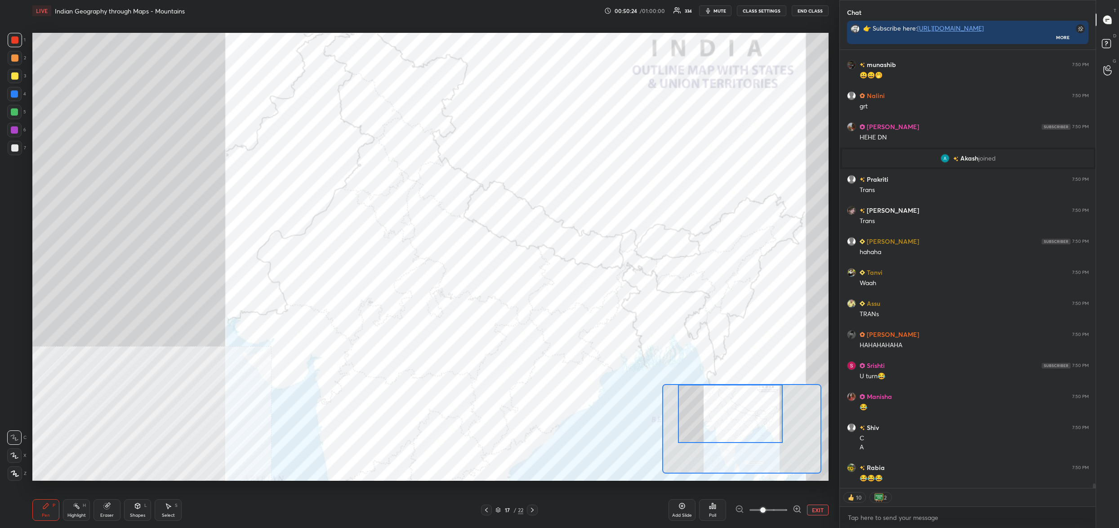
click at [714, 506] on icon at bounding box center [714, 506] width 1 height 4
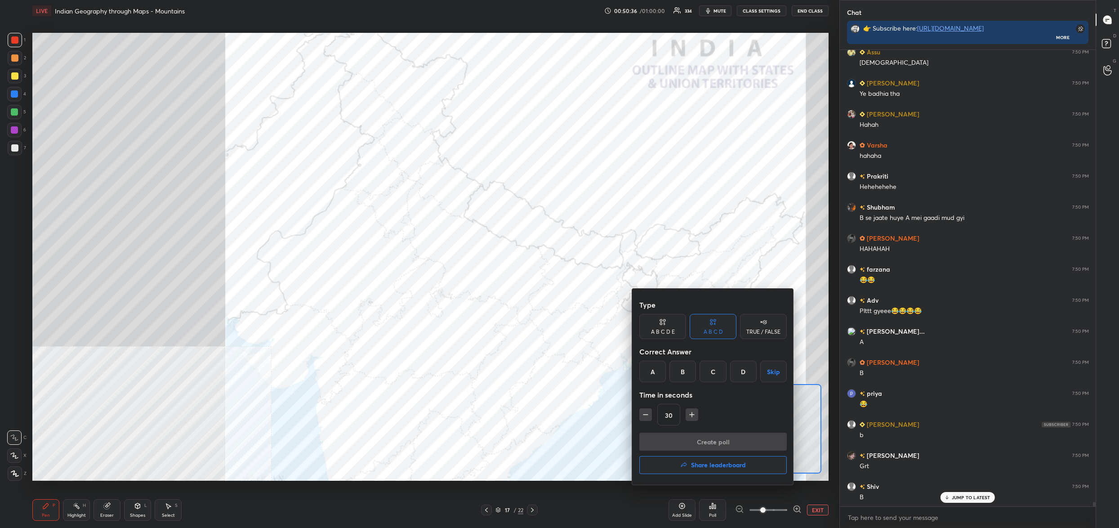
click at [656, 367] on div "A" at bounding box center [652, 372] width 27 height 22
click at [675, 433] on button "Create poll" at bounding box center [712, 442] width 147 height 18
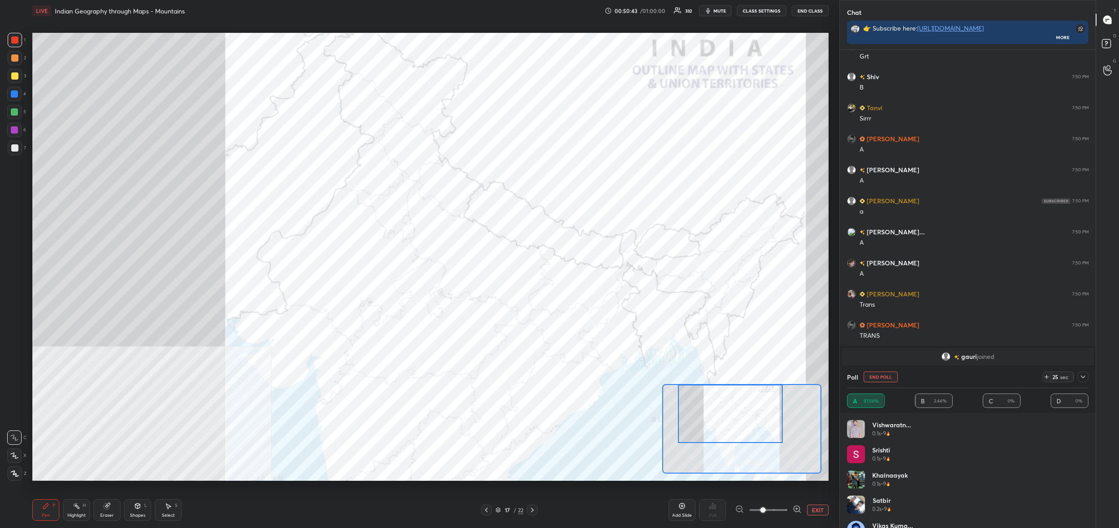
drag, startPoint x: 875, startPoint y: 375, endPoint x: 871, endPoint y: 377, distance: 4.9
click at [875, 376] on button "End Poll" at bounding box center [881, 376] width 34 height 11
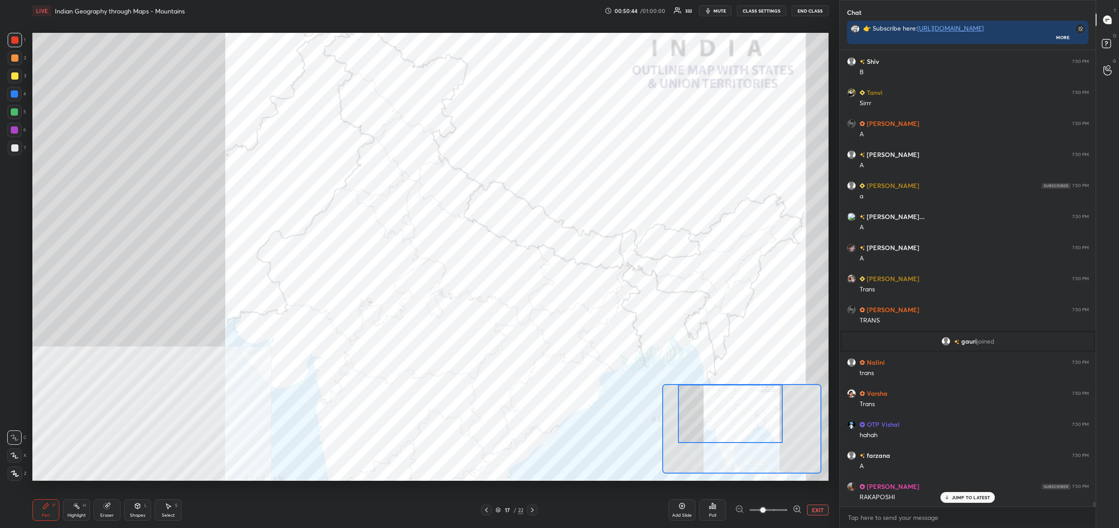
click at [714, 507] on icon at bounding box center [712, 505] width 7 height 7
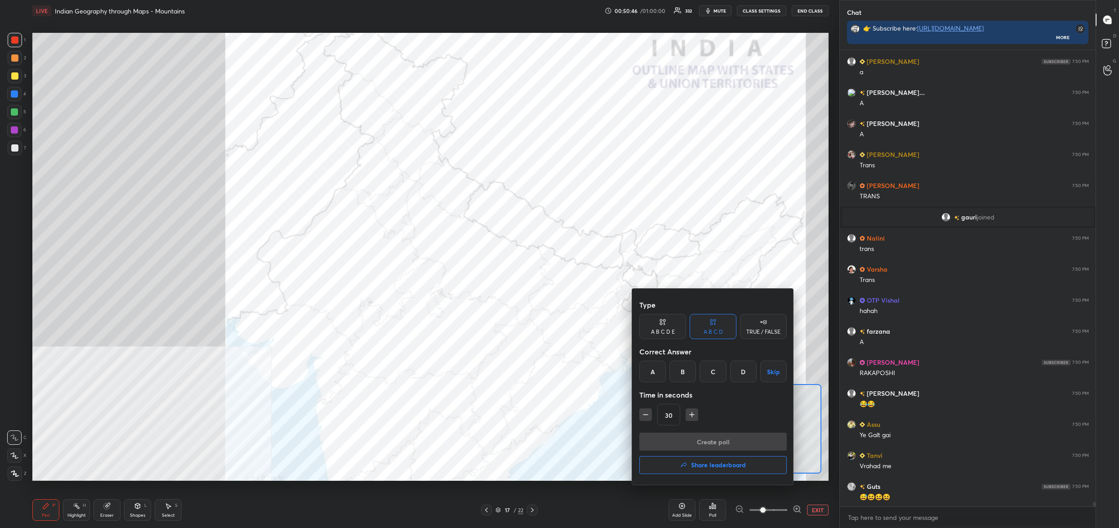
click at [685, 366] on div "B" at bounding box center [682, 372] width 27 height 22
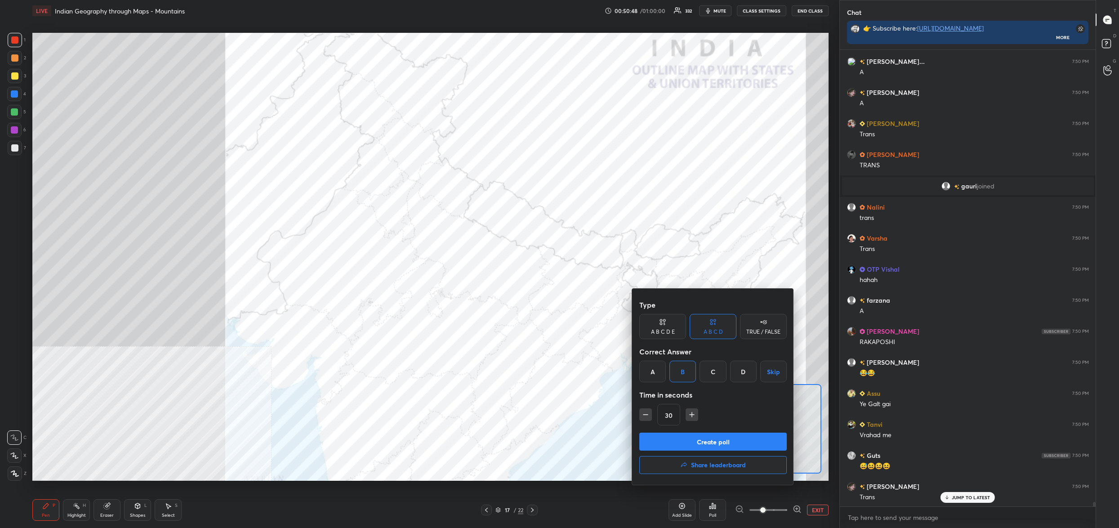
click at [707, 437] on button "Create poll" at bounding box center [712, 442] width 147 height 18
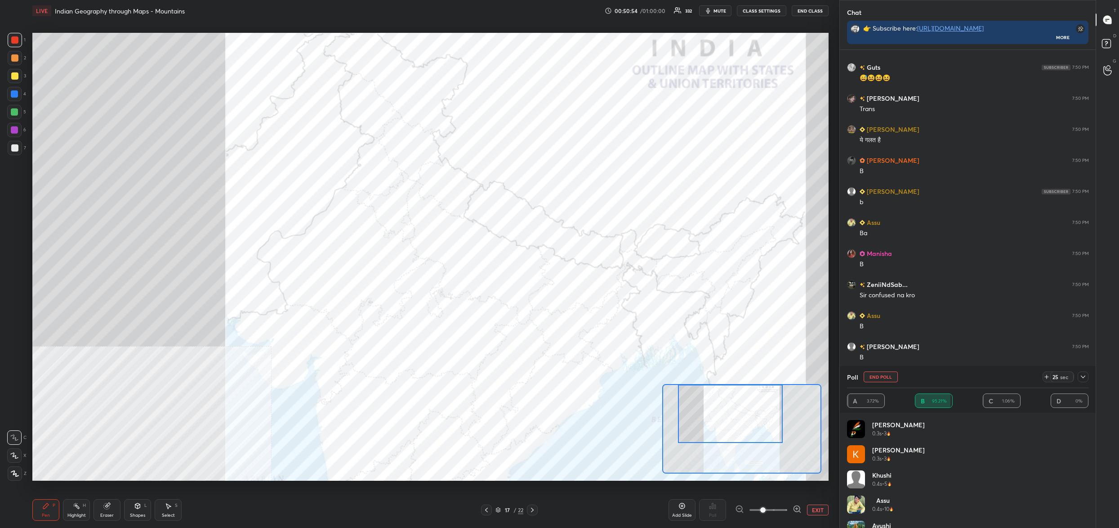
click at [879, 378] on button "End Poll" at bounding box center [881, 376] width 34 height 11
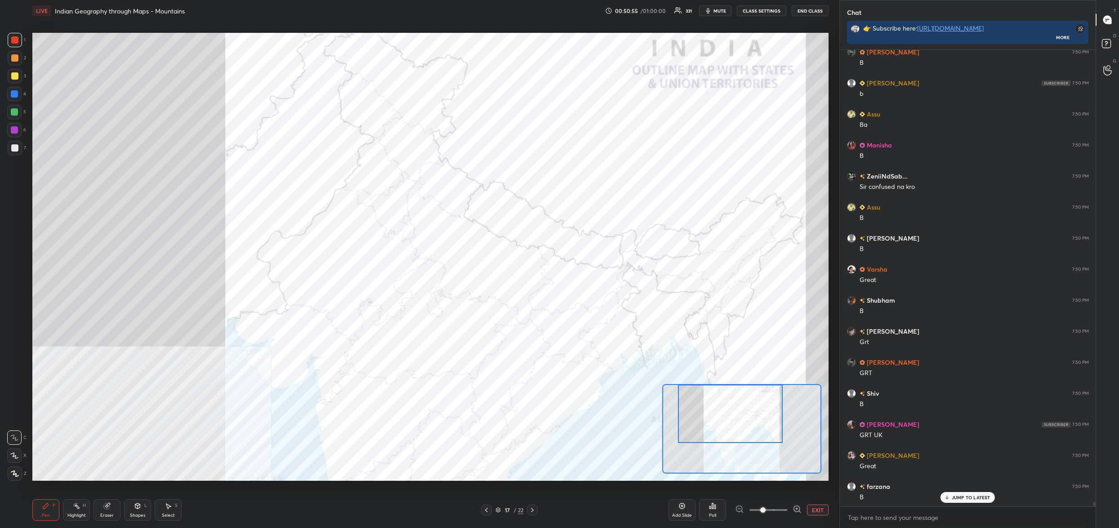
click at [717, 511] on div "Poll" at bounding box center [712, 510] width 27 height 22
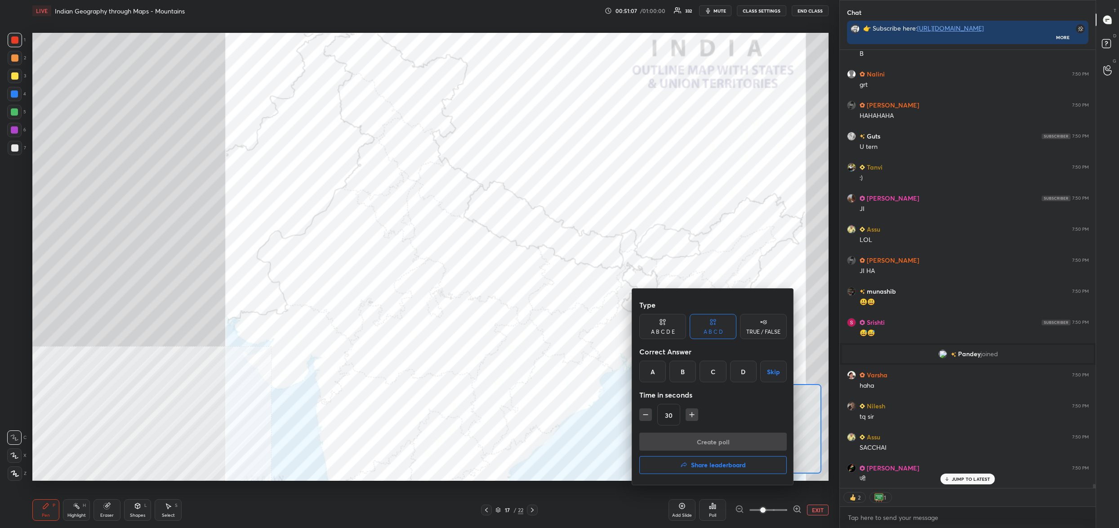
click at [684, 371] on div "B" at bounding box center [682, 372] width 27 height 22
drag, startPoint x: 695, startPoint y: 433, endPoint x: 694, endPoint y: 439, distance: 6.0
click at [695, 439] on button "Create poll" at bounding box center [712, 442] width 147 height 18
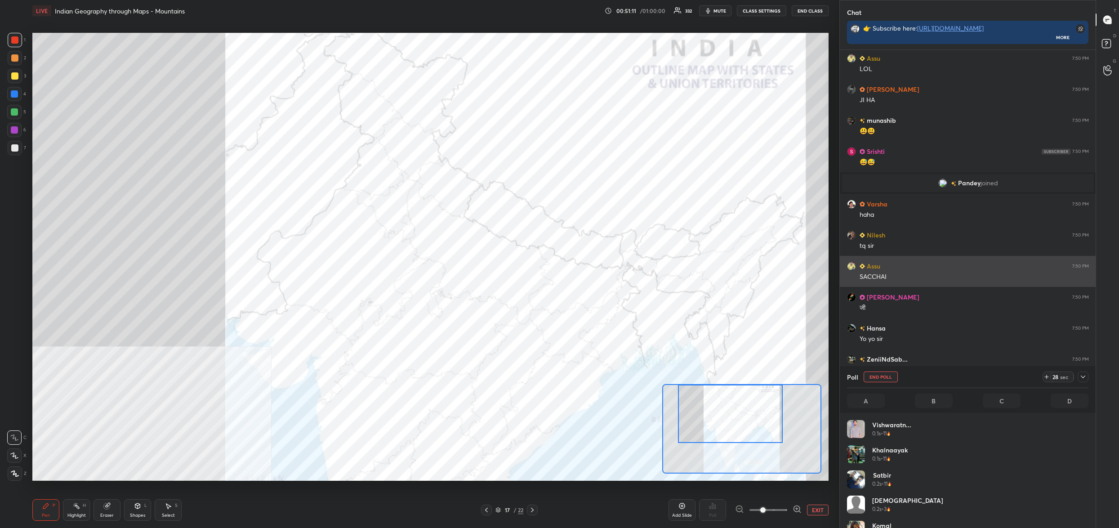
click at [869, 277] on div "SACCHAI" at bounding box center [974, 276] width 229 height 9
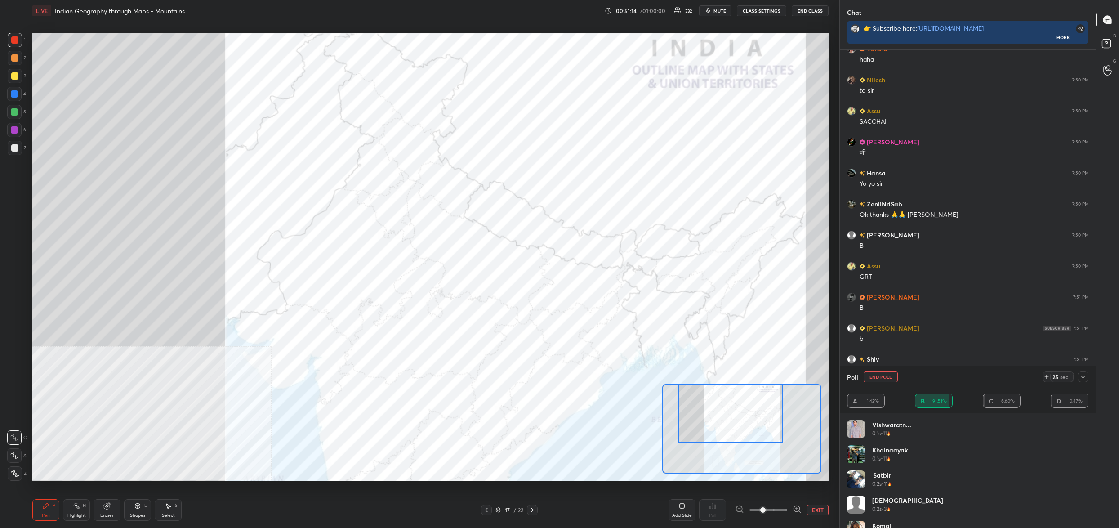
click at [881, 373] on button "End Poll" at bounding box center [881, 376] width 34 height 11
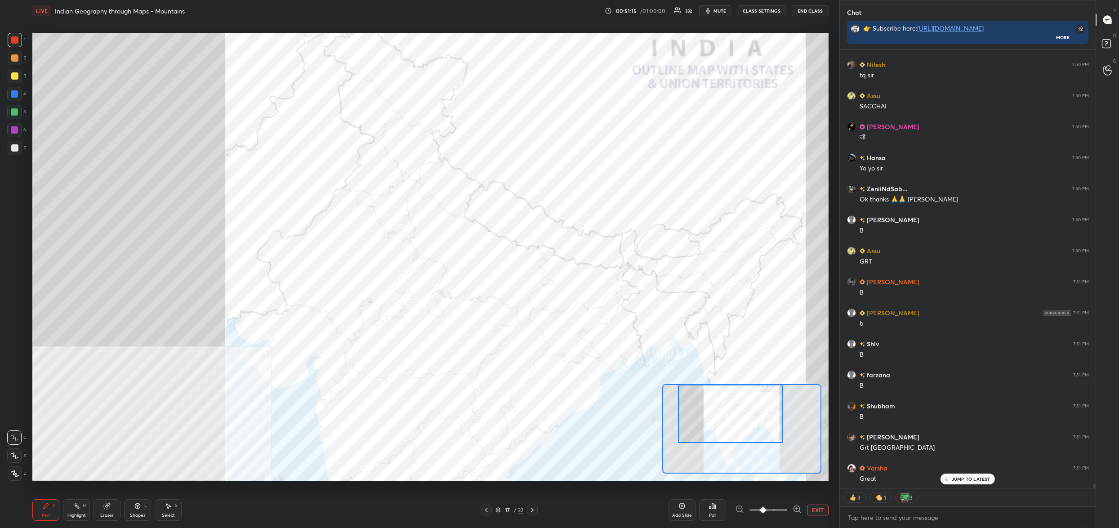
click at [717, 508] on div "Poll" at bounding box center [712, 510] width 27 height 22
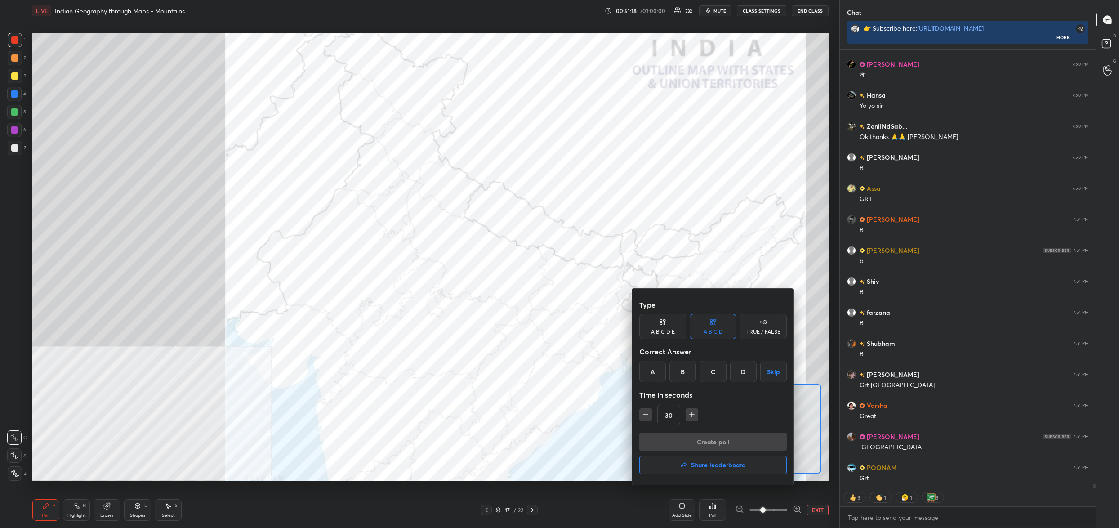
drag, startPoint x: 684, startPoint y: 369, endPoint x: 697, endPoint y: 394, distance: 28.4
click at [684, 369] on div "B" at bounding box center [682, 372] width 27 height 22
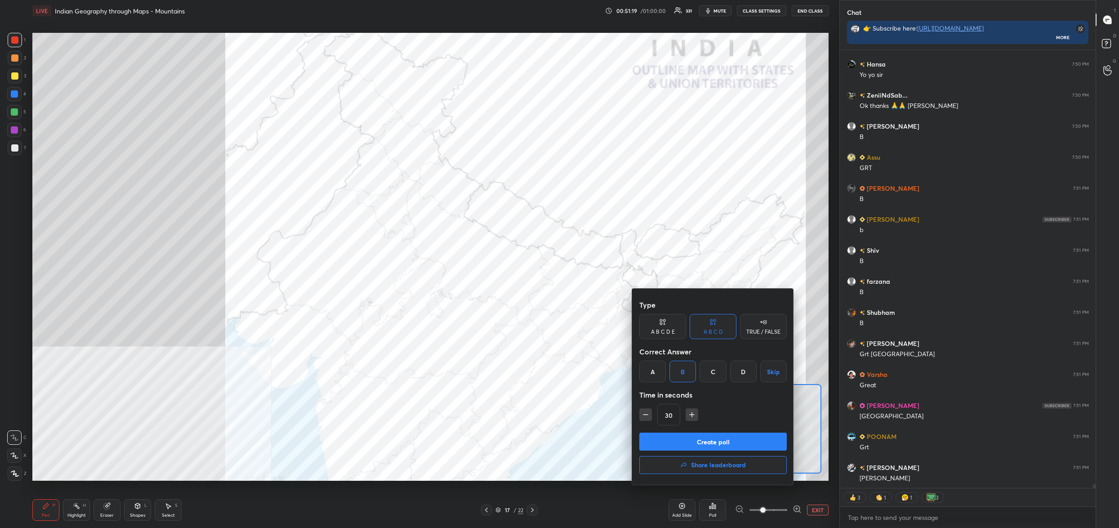
click at [706, 436] on button "Create poll" at bounding box center [712, 442] width 147 height 18
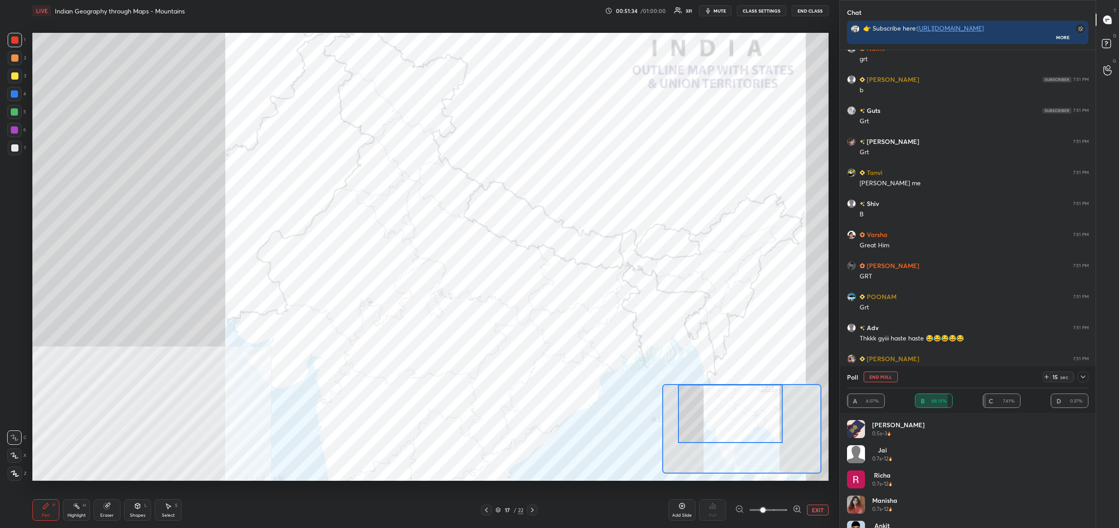
click at [883, 373] on button "End Poll" at bounding box center [881, 376] width 34 height 11
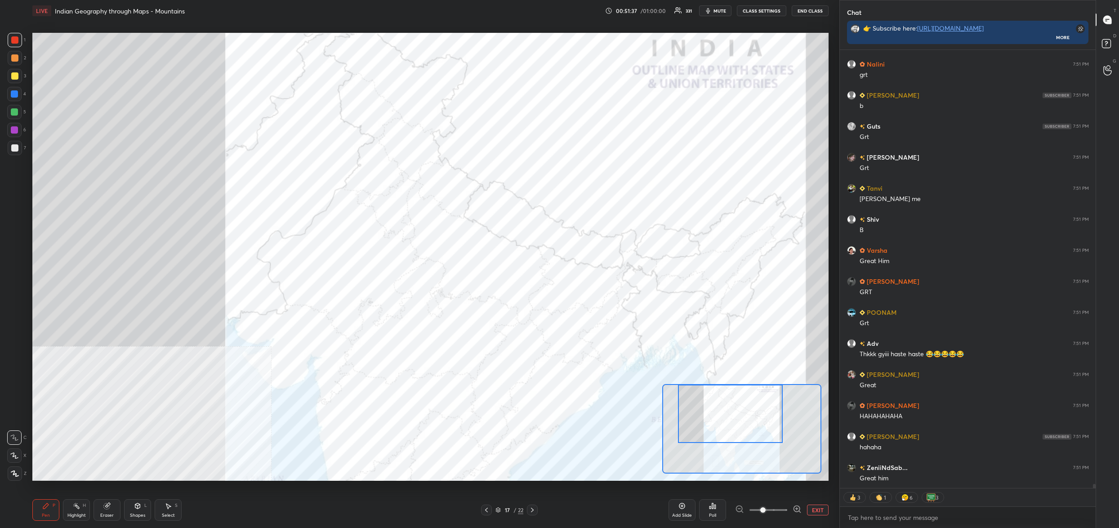
click at [714, 505] on icon at bounding box center [712, 505] width 7 height 7
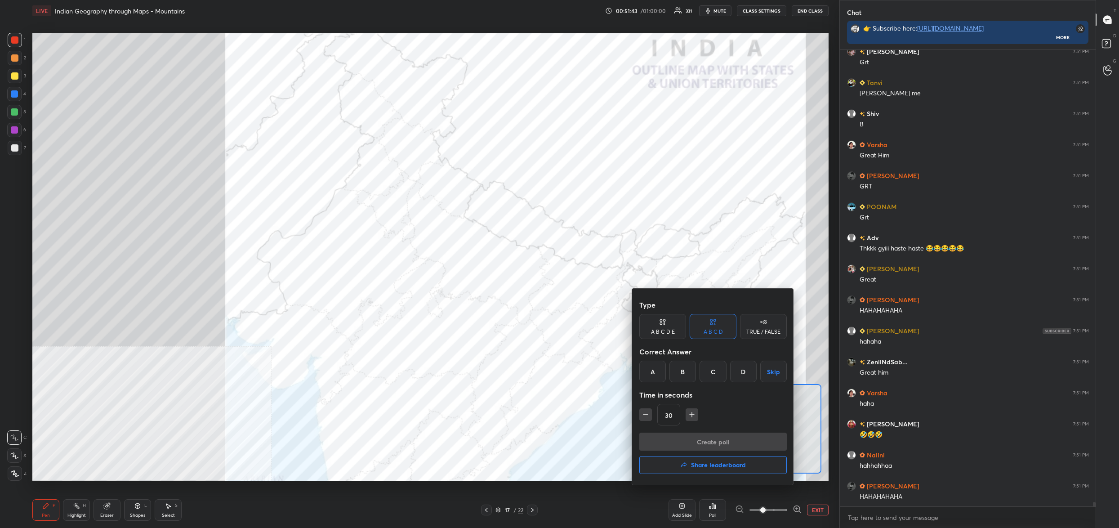
drag, startPoint x: 658, startPoint y: 372, endPoint x: 656, endPoint y: 379, distance: 7.9
click at [658, 372] on div "A" at bounding box center [652, 372] width 27 height 22
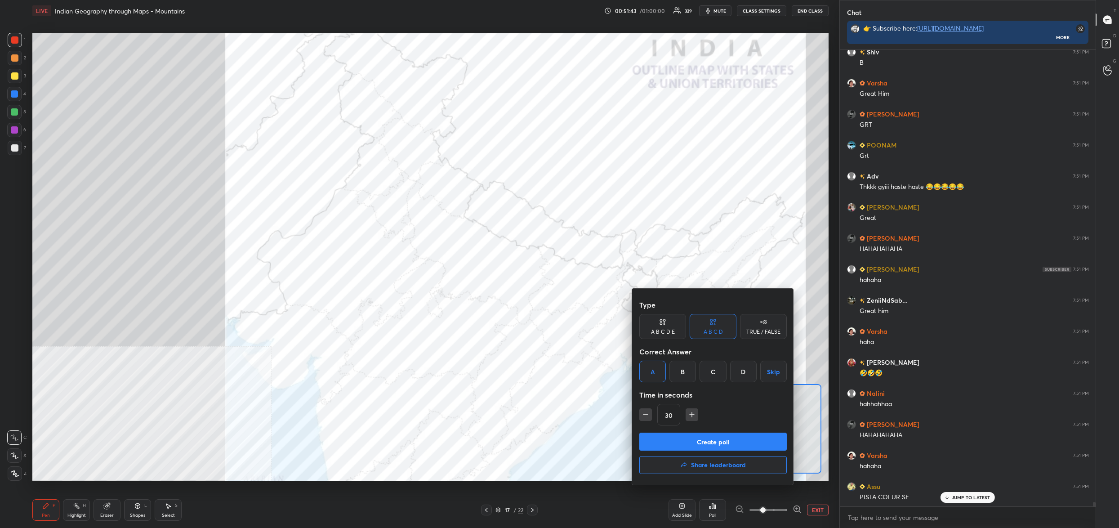
click at [677, 443] on button "Create poll" at bounding box center [712, 442] width 147 height 18
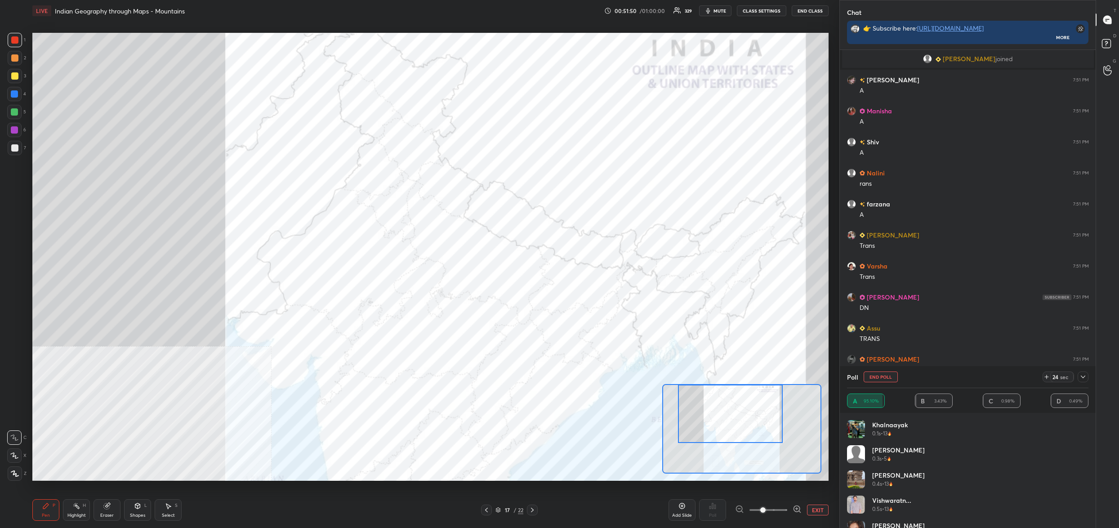
click at [873, 381] on button "End Poll" at bounding box center [881, 376] width 34 height 11
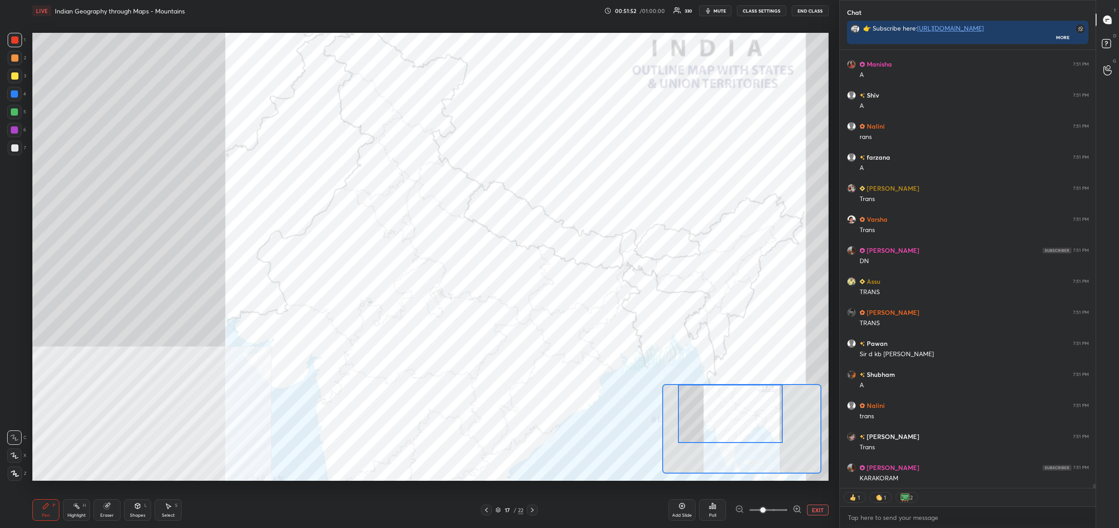
click at [710, 509] on icon at bounding box center [712, 505] width 7 height 7
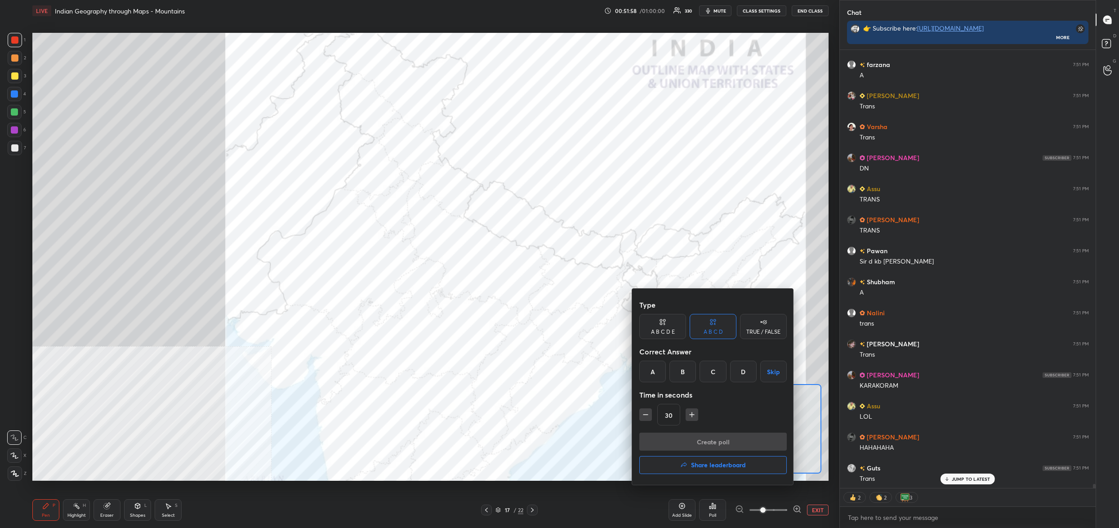
drag, startPoint x: 689, startPoint y: 374, endPoint x: 686, endPoint y: 379, distance: 6.9
click at [689, 375] on div "B" at bounding box center [682, 372] width 27 height 22
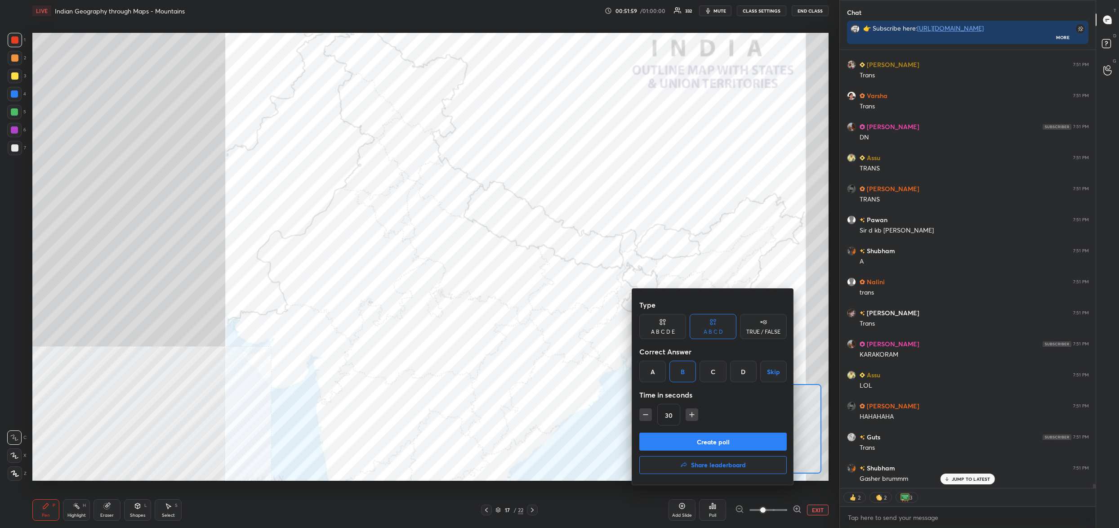
click at [702, 444] on button "Create poll" at bounding box center [712, 442] width 147 height 18
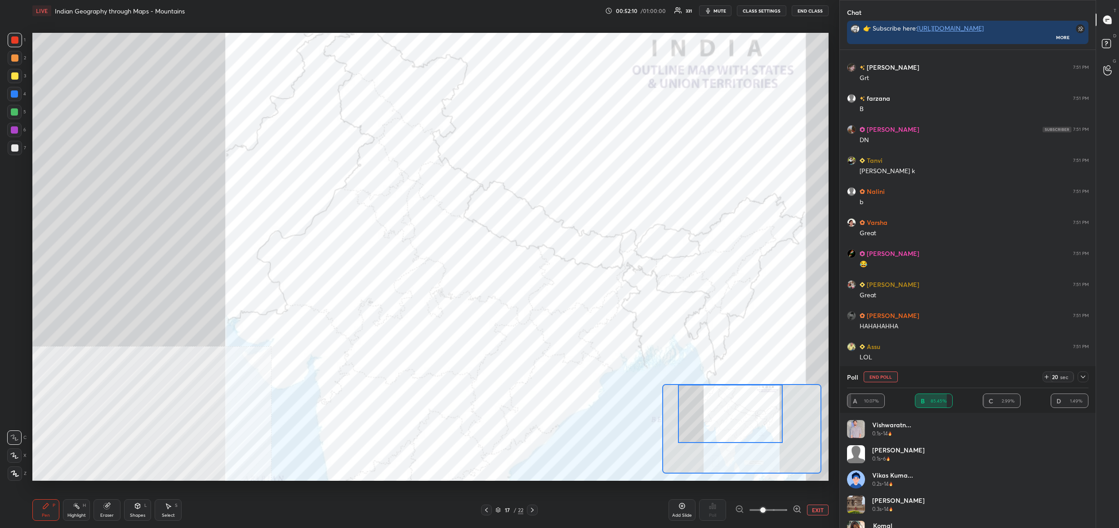
click at [872, 374] on button "End Poll" at bounding box center [881, 376] width 34 height 11
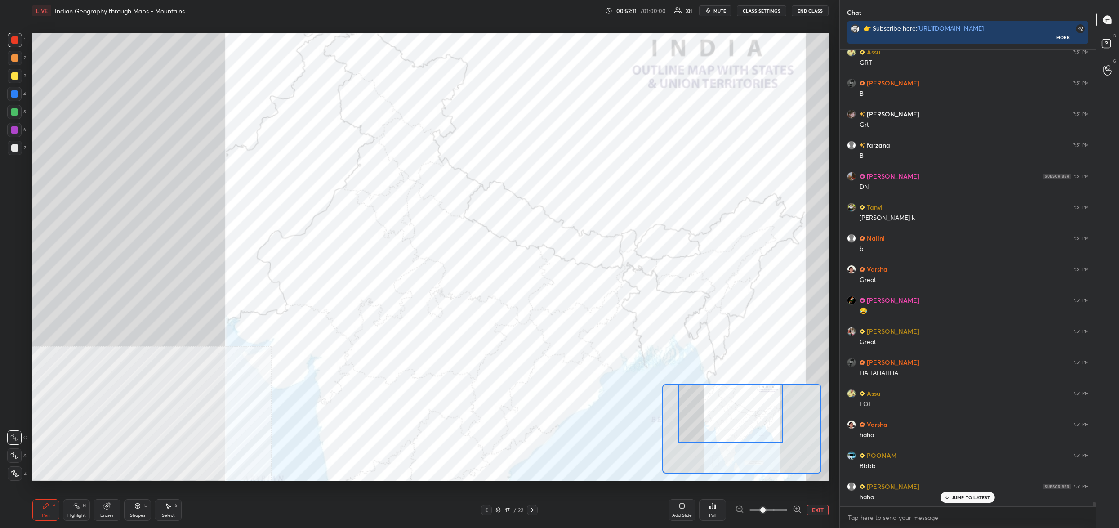
drag, startPoint x: 705, startPoint y: 507, endPoint x: 709, endPoint y: 511, distance: 5.1
click at [709, 511] on div "Poll" at bounding box center [712, 510] width 27 height 22
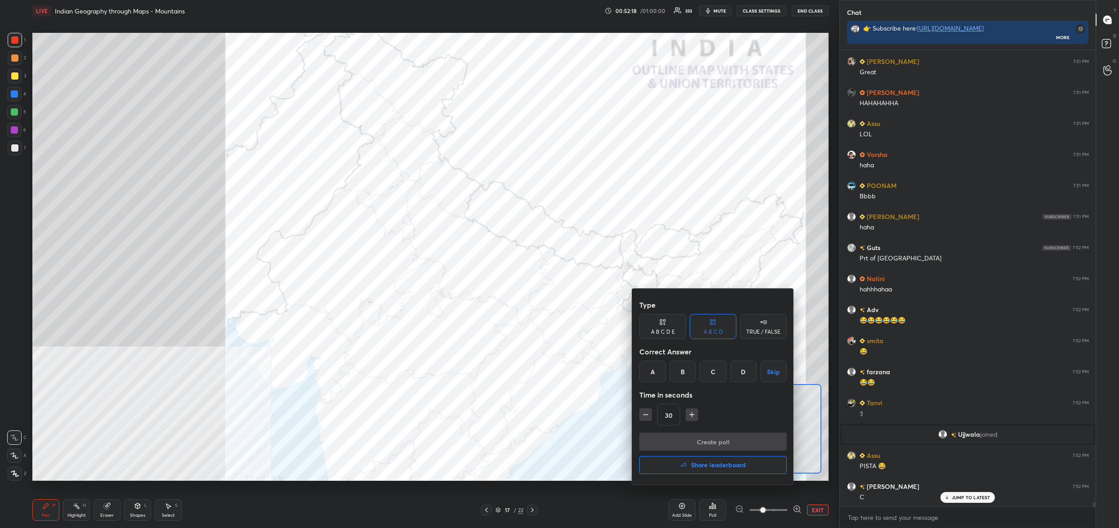
click at [710, 377] on div "C" at bounding box center [713, 372] width 27 height 22
click at [728, 439] on button "Create poll" at bounding box center [712, 442] width 147 height 18
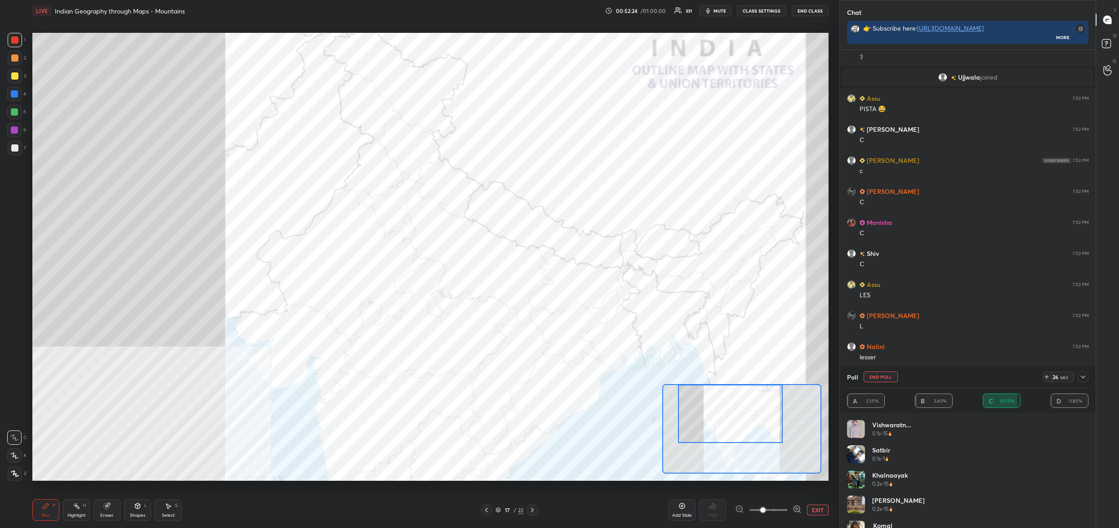
click at [884, 379] on button "End Poll" at bounding box center [881, 376] width 34 height 11
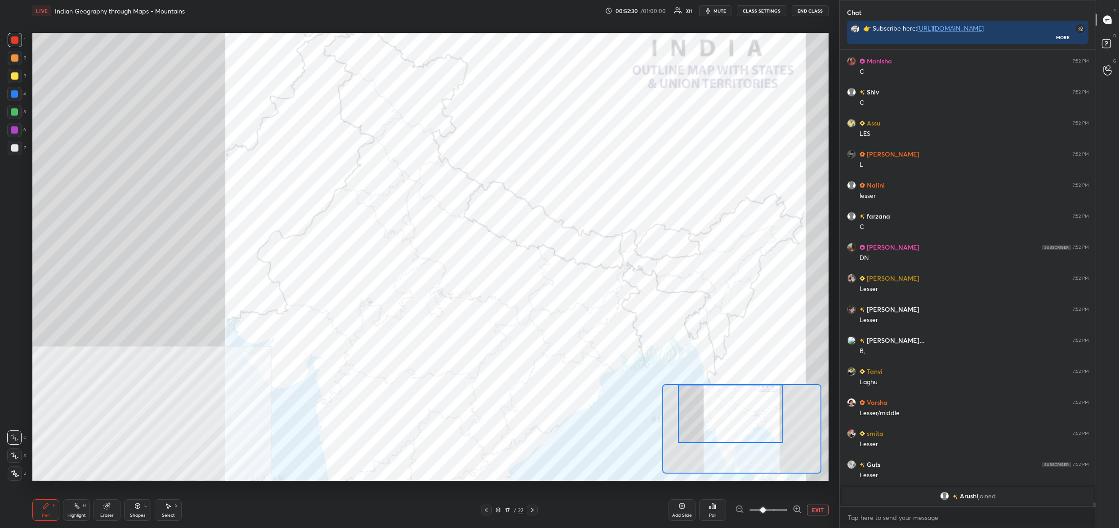
click at [719, 505] on div "Poll" at bounding box center [712, 510] width 27 height 22
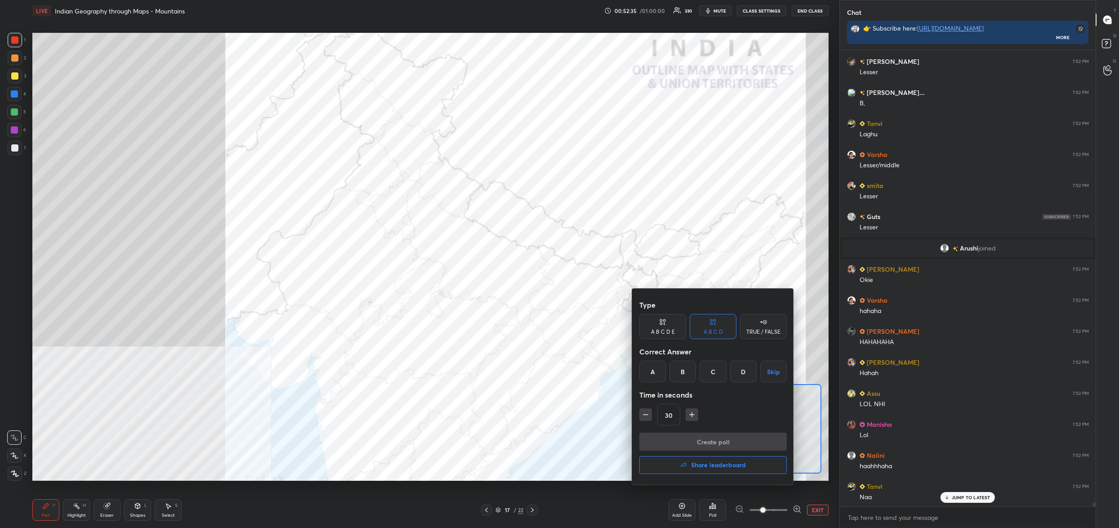
click at [759, 326] on div "TRUE / FALSE" at bounding box center [763, 326] width 47 height 25
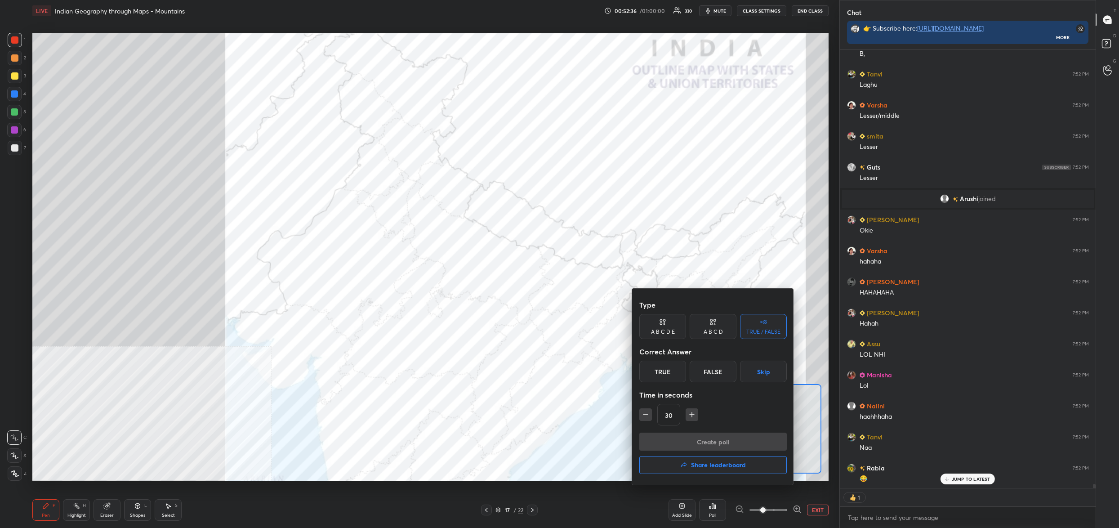
drag, startPoint x: 711, startPoint y: 372, endPoint x: 708, endPoint y: 388, distance: 16.0
click at [711, 372] on div "False" at bounding box center [713, 372] width 47 height 22
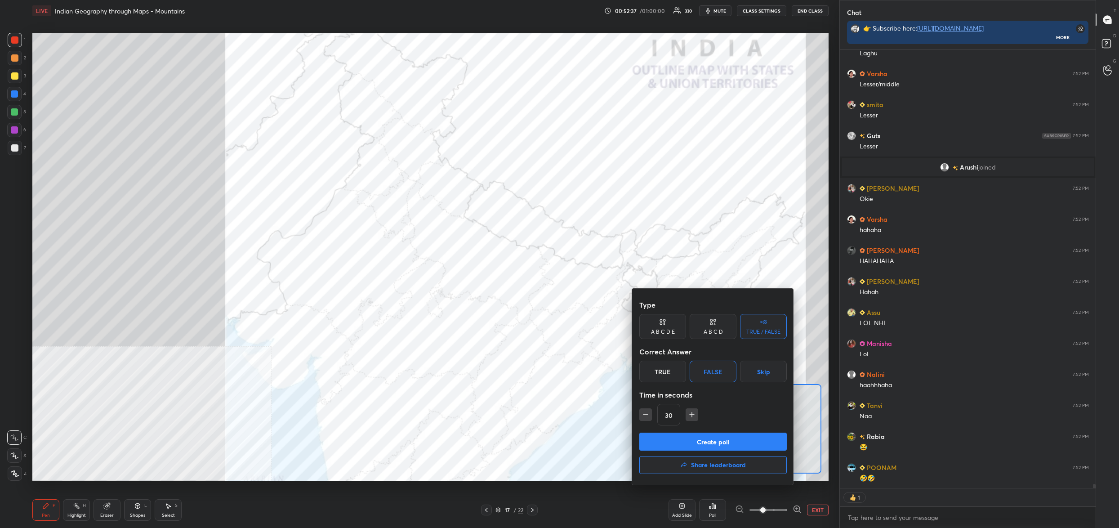
click at [714, 434] on button "Create poll" at bounding box center [712, 442] width 147 height 18
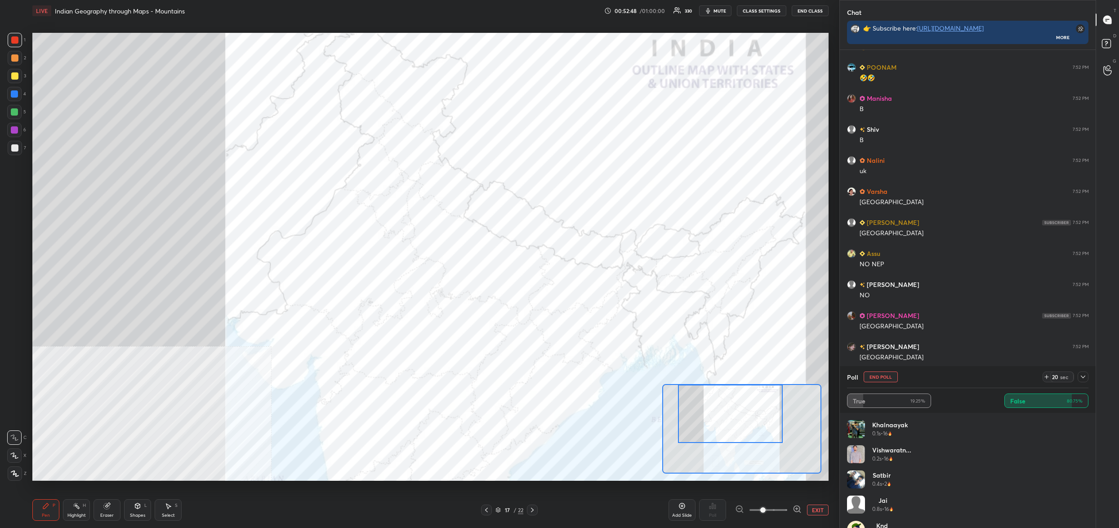
click at [876, 371] on button "End Poll" at bounding box center [881, 376] width 34 height 11
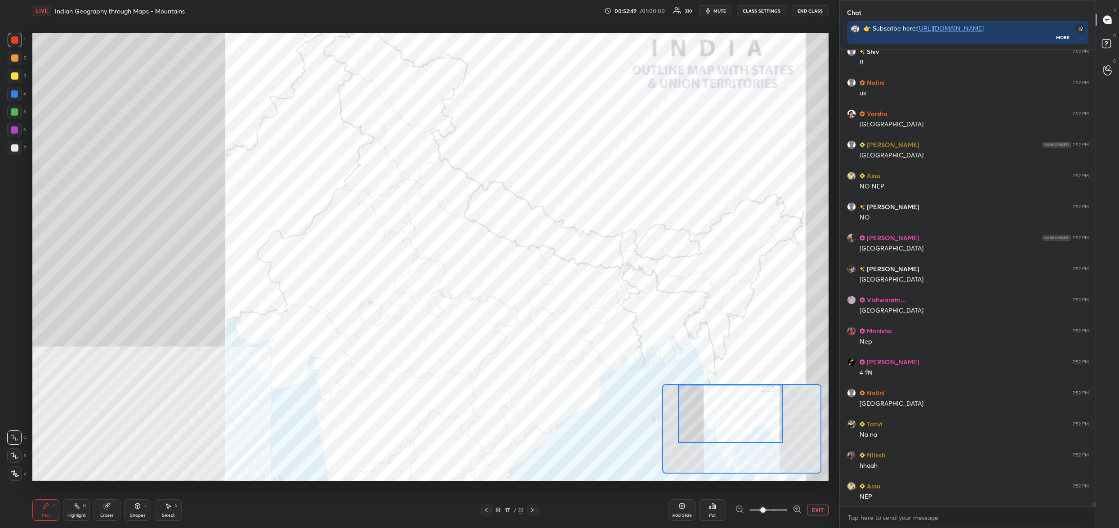
click at [716, 503] on div "Poll" at bounding box center [712, 510] width 27 height 22
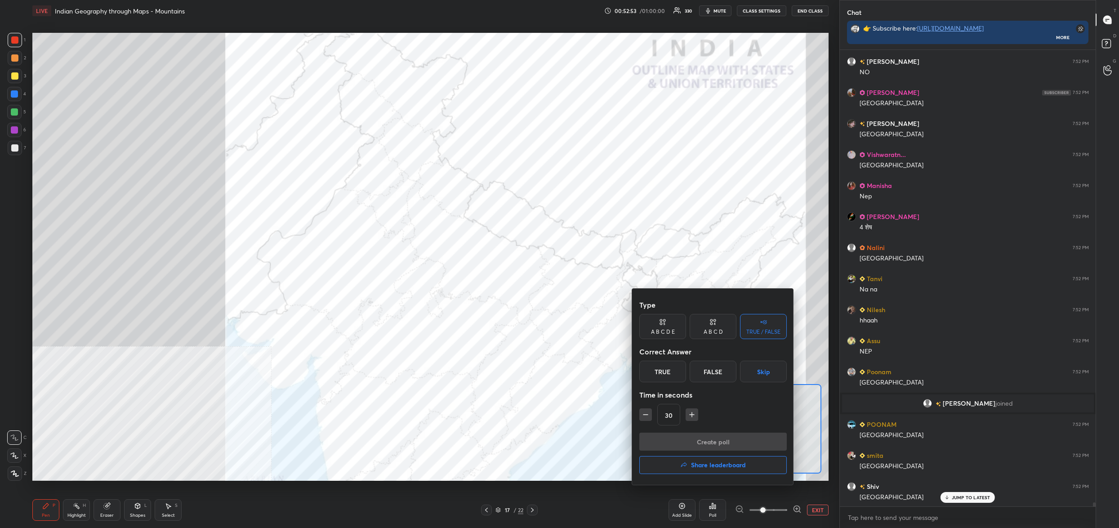
drag, startPoint x: 716, startPoint y: 371, endPoint x: 715, endPoint y: 375, distance: 4.6
click at [716, 370] on div "False" at bounding box center [713, 372] width 47 height 22
click at [741, 437] on button "Create poll" at bounding box center [712, 442] width 147 height 18
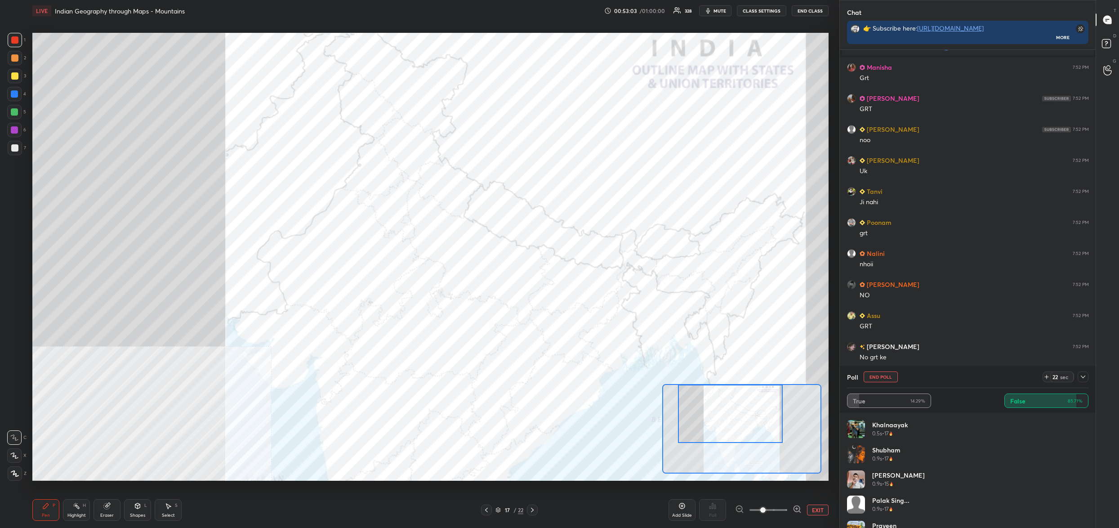
click at [879, 376] on button "End Poll" at bounding box center [881, 376] width 34 height 11
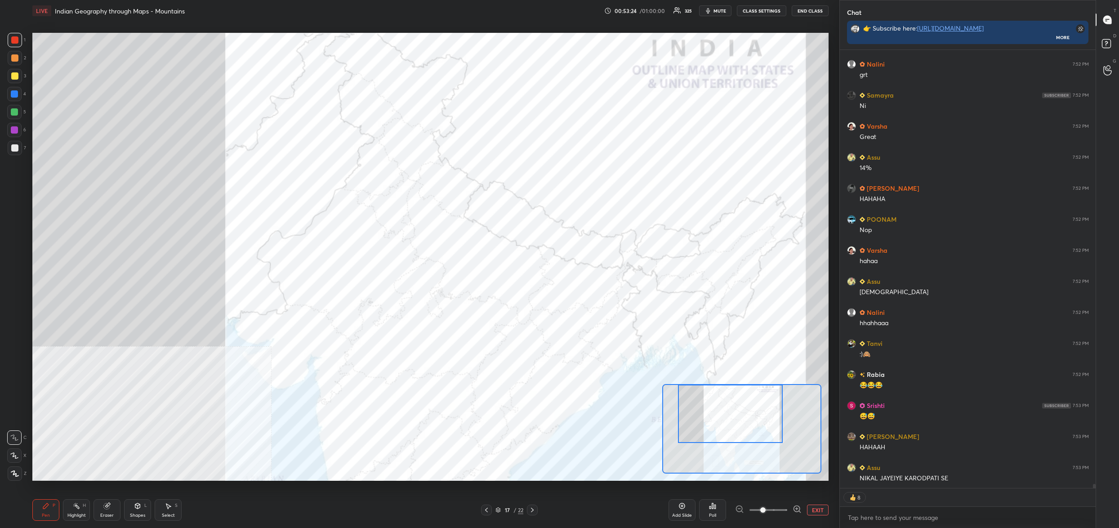
click at [718, 512] on div "Poll" at bounding box center [712, 510] width 27 height 22
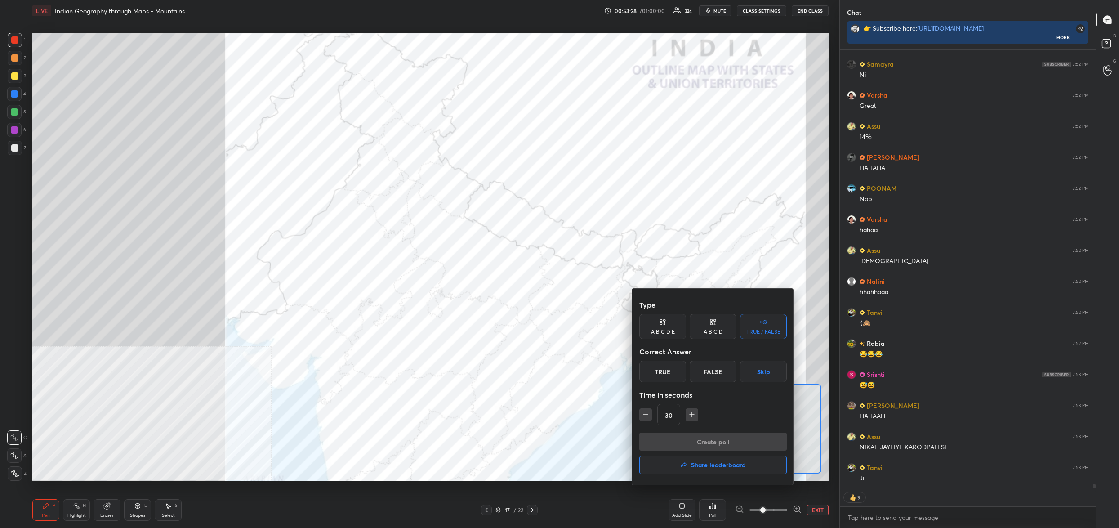
click at [667, 369] on div "True" at bounding box center [662, 372] width 47 height 22
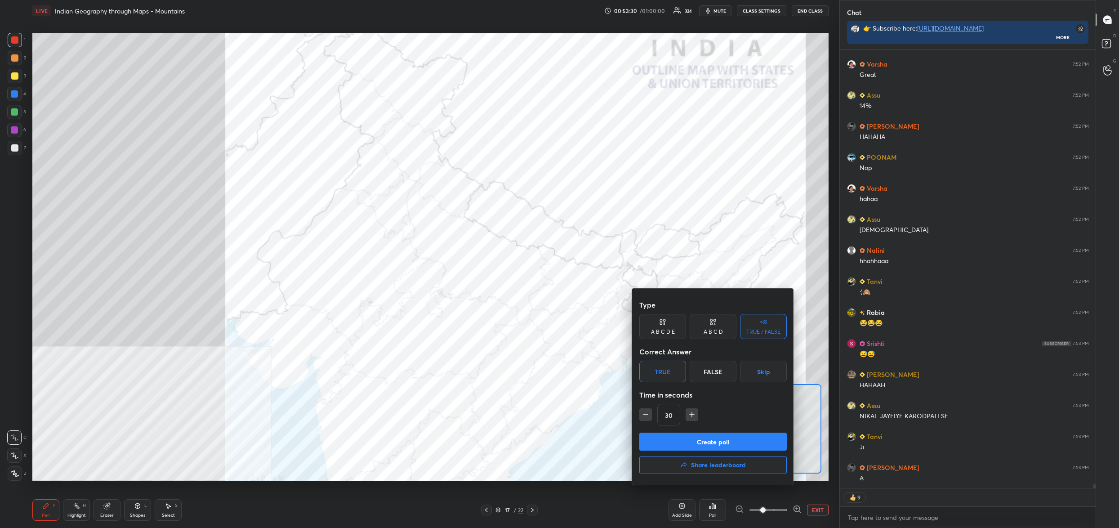
drag, startPoint x: 706, startPoint y: 325, endPoint x: 697, endPoint y: 350, distance: 26.6
click at [706, 325] on div "A B C D" at bounding box center [713, 326] width 47 height 25
drag, startPoint x: 652, startPoint y: 368, endPoint x: 671, endPoint y: 399, distance: 36.3
click at [652, 369] on div "A" at bounding box center [652, 372] width 27 height 22
click at [693, 437] on button "Create poll" at bounding box center [712, 442] width 147 height 18
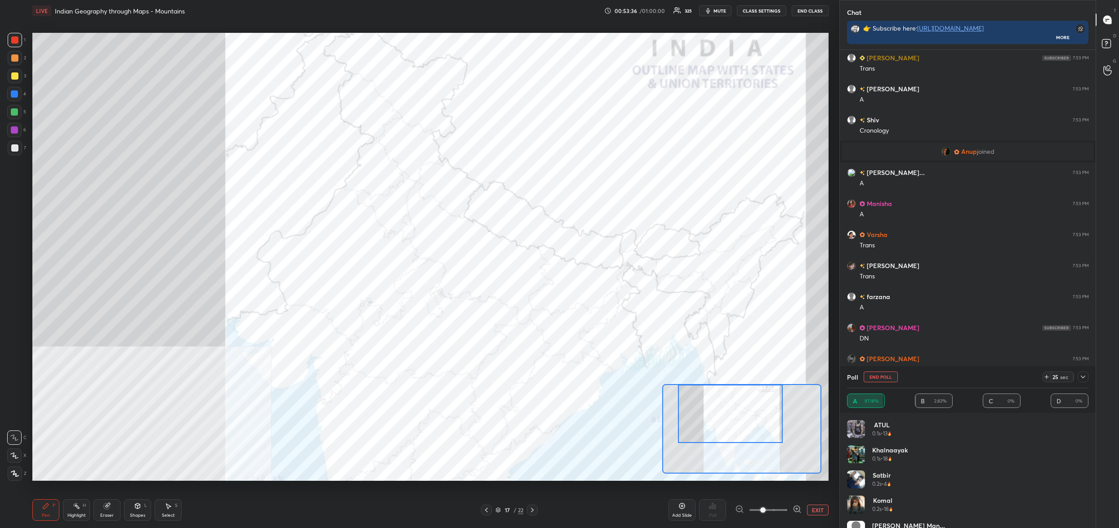
click at [931, 148] on div "Anup joined" at bounding box center [968, 152] width 252 height 18
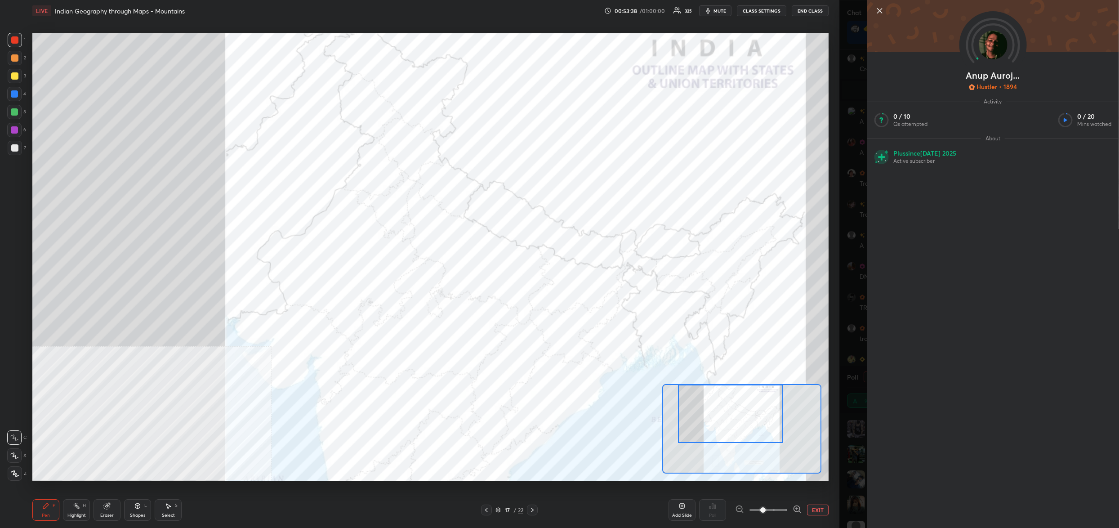
click at [848, 172] on div "Anup Auroj... Hustler • 1894 Activity 0 / 10 Qs attempted 0 / 20 Mins watched A…" at bounding box center [979, 264] width 280 height 528
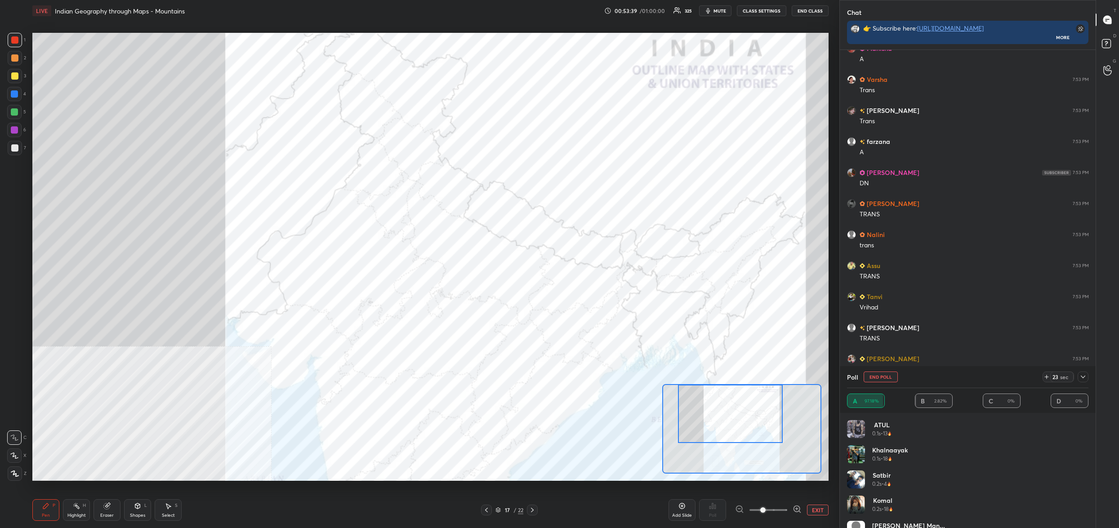
click at [885, 379] on button "End Poll" at bounding box center [881, 376] width 34 height 11
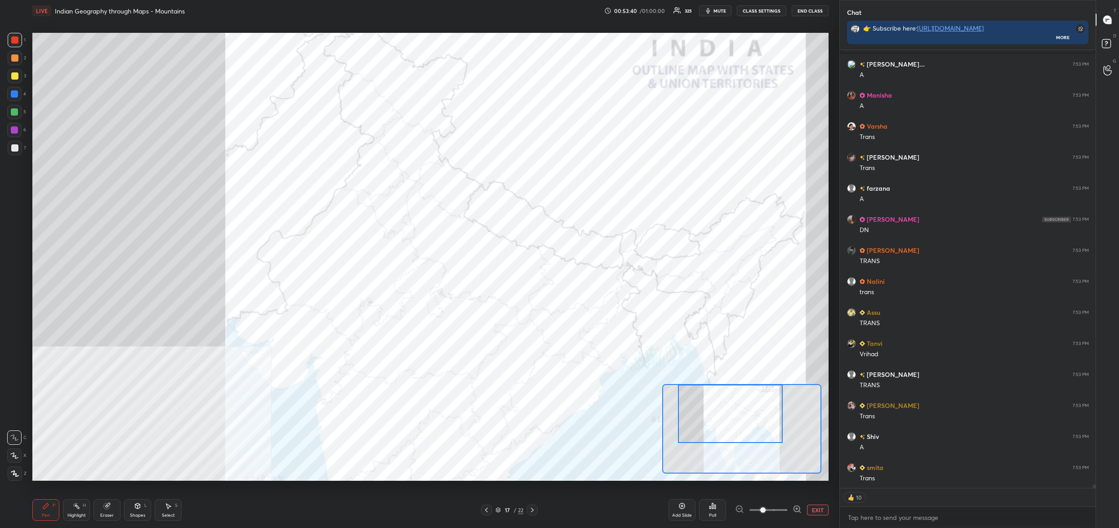
click at [718, 509] on div "Poll" at bounding box center [712, 510] width 27 height 22
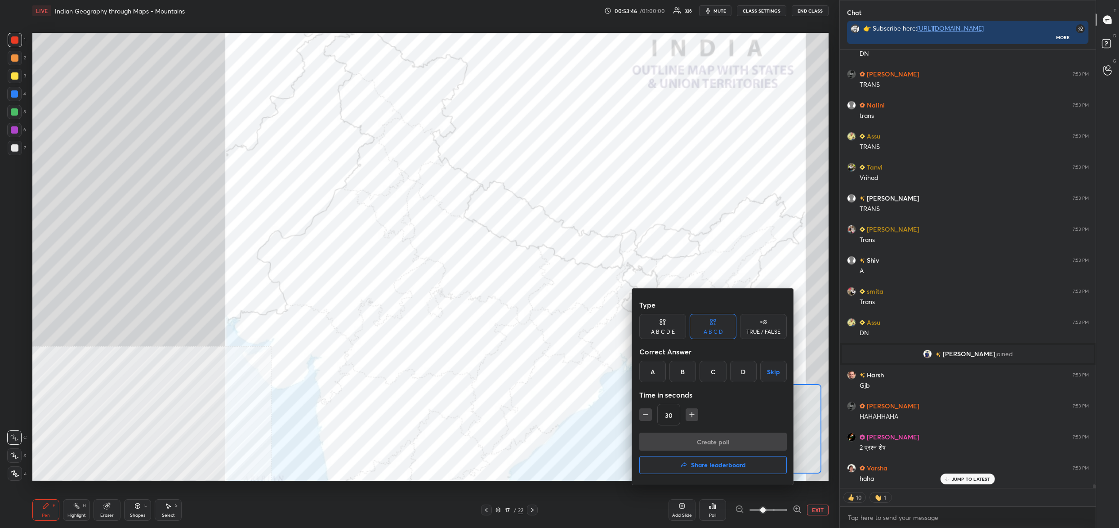
click at [685, 373] on div "B" at bounding box center [682, 372] width 27 height 22
click at [697, 429] on div "Type A B C D E A B C D TRUE / FALSE Correct Answer A B C D Skip Time in seconds…" at bounding box center [712, 364] width 147 height 137
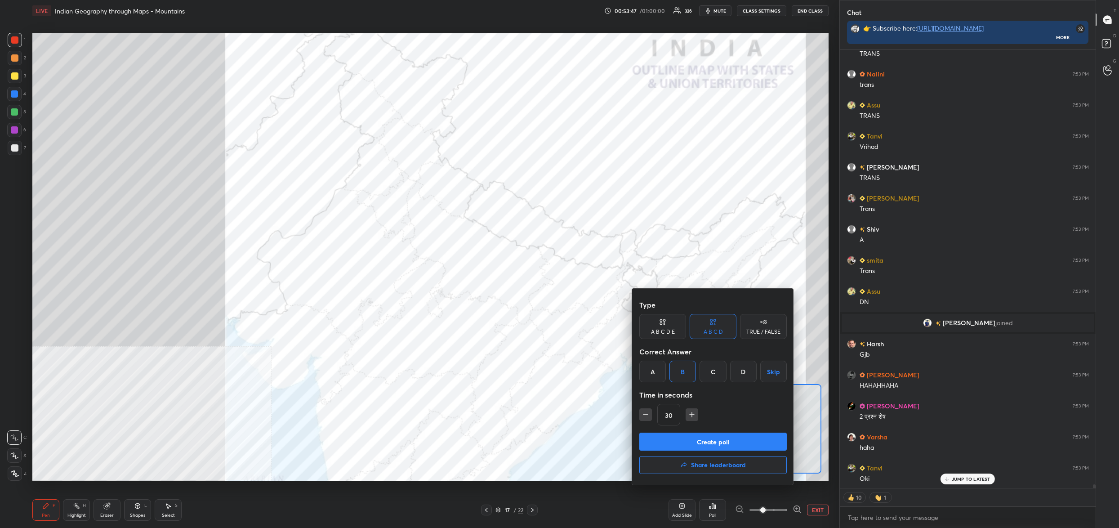
click at [698, 441] on button "Create poll" at bounding box center [712, 442] width 147 height 18
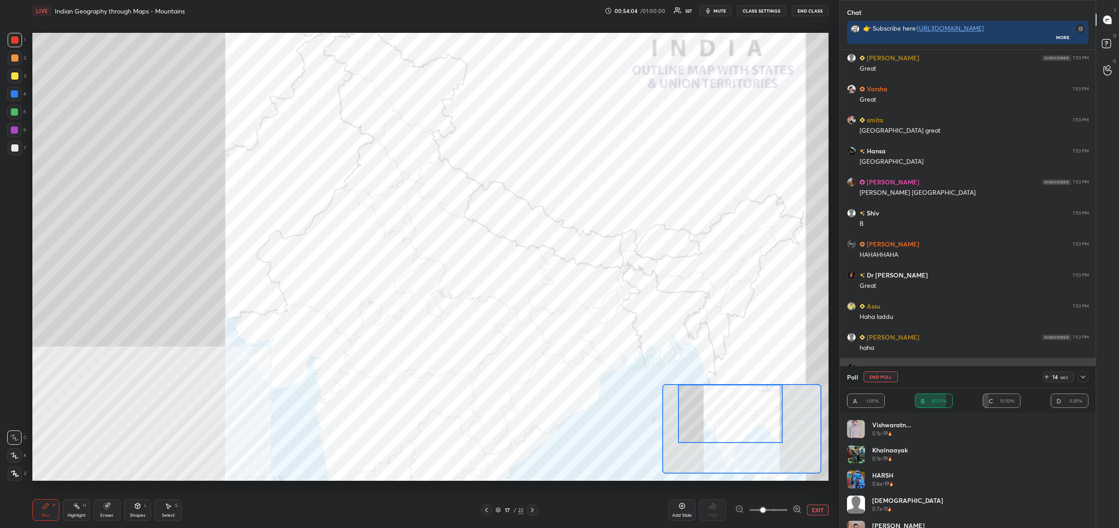
drag, startPoint x: 885, startPoint y: 381, endPoint x: 890, endPoint y: 383, distance: 4.7
click at [885, 380] on button "End Poll" at bounding box center [881, 376] width 34 height 11
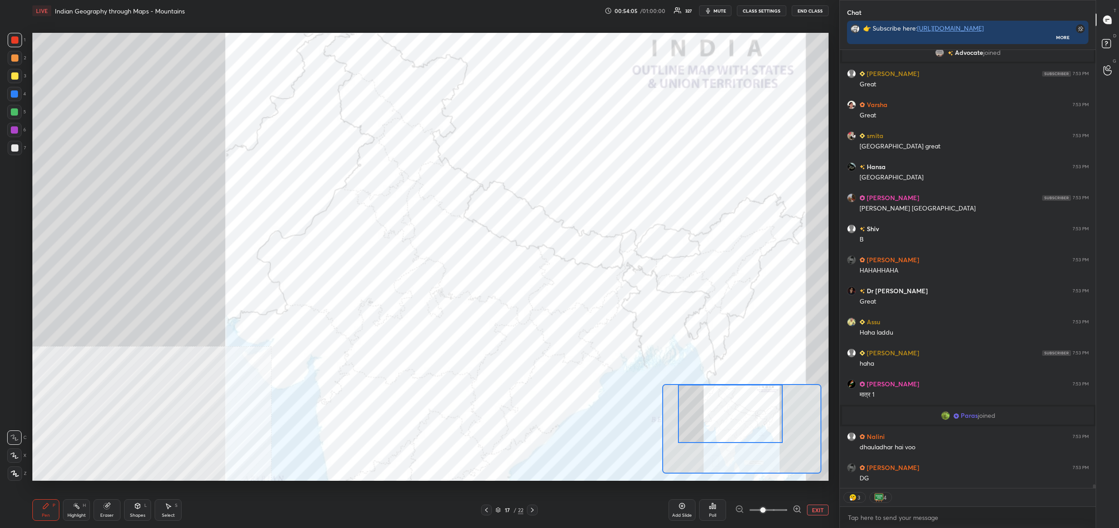
click at [720, 515] on div "Poll" at bounding box center [712, 510] width 27 height 22
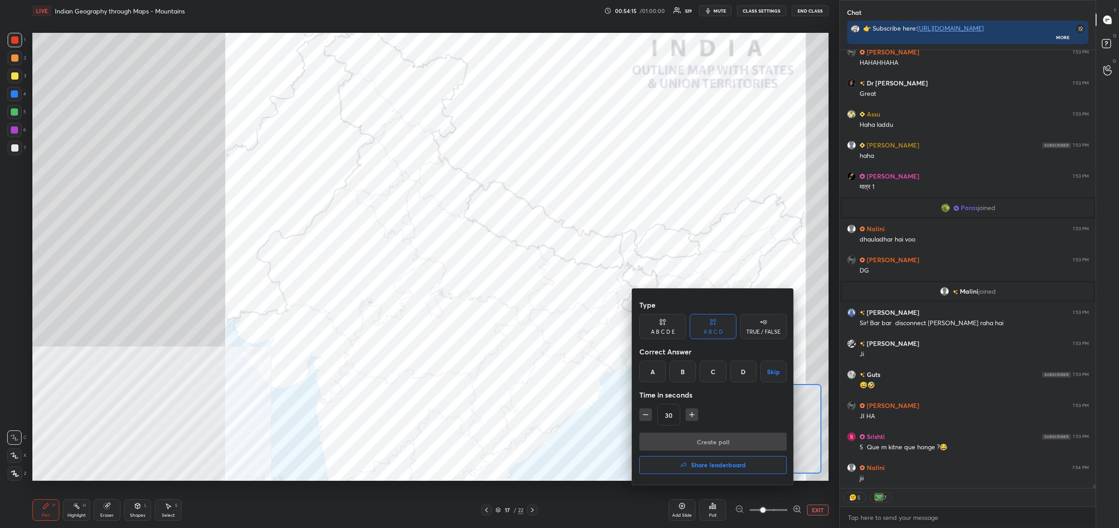
click at [743, 370] on div "D" at bounding box center [743, 372] width 27 height 22
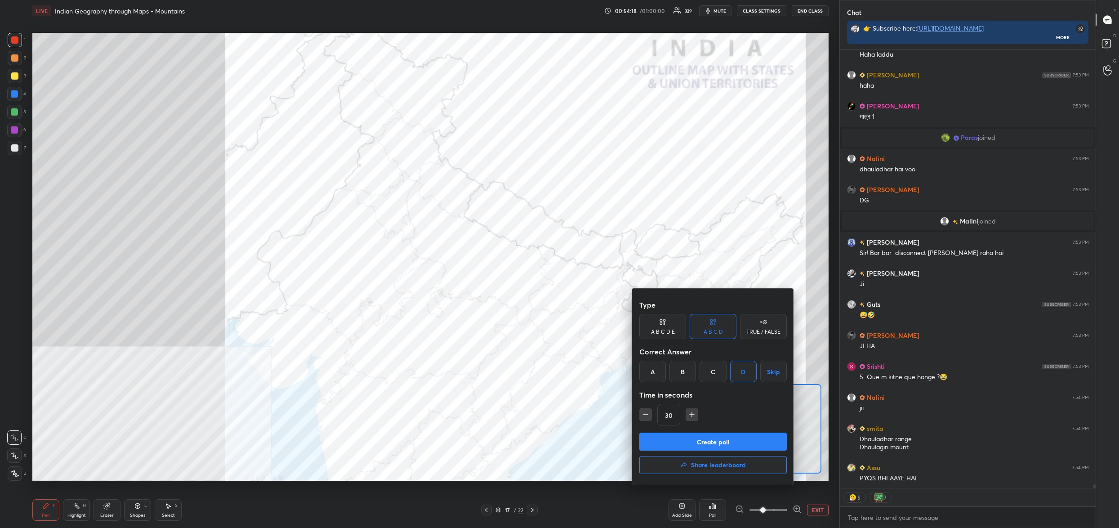
click at [711, 441] on button "Create poll" at bounding box center [712, 442] width 147 height 18
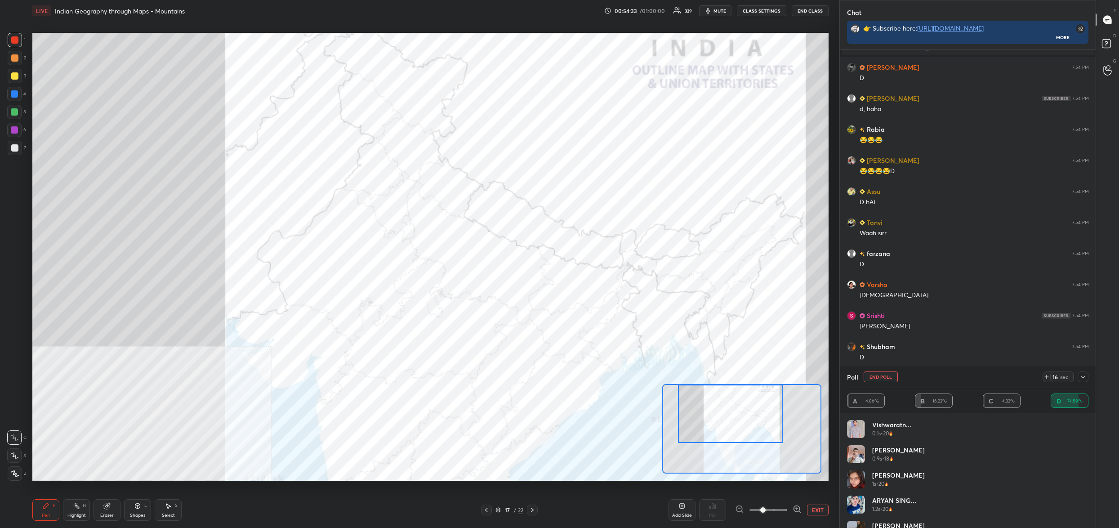
click at [885, 381] on button "End Poll" at bounding box center [881, 376] width 34 height 11
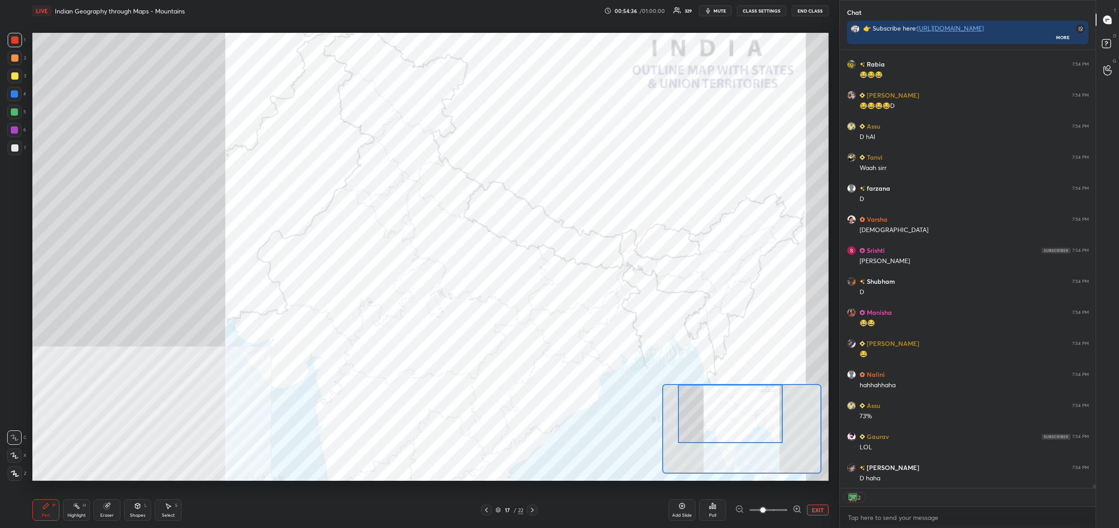
click at [498, 506] on div "17 / 22" at bounding box center [509, 510] width 28 height 8
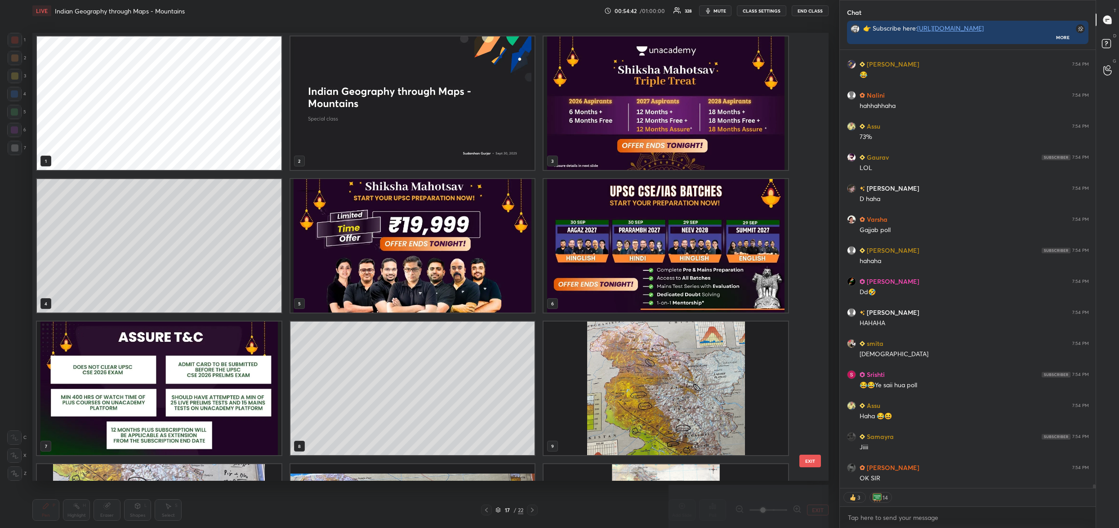
click at [570, 144] on img "grid" at bounding box center [666, 103] width 245 height 134
click at [570, 144] on div "1 2 3 4 5 6 7 8 9 10 11 12" at bounding box center [422, 257] width 781 height 448
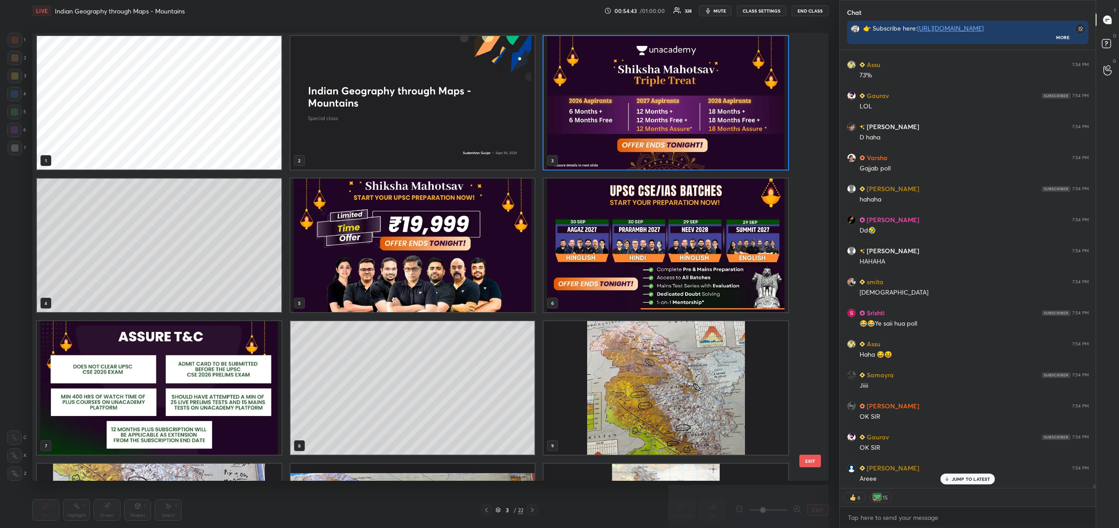
click at [570, 144] on img "grid" at bounding box center [666, 103] width 245 height 134
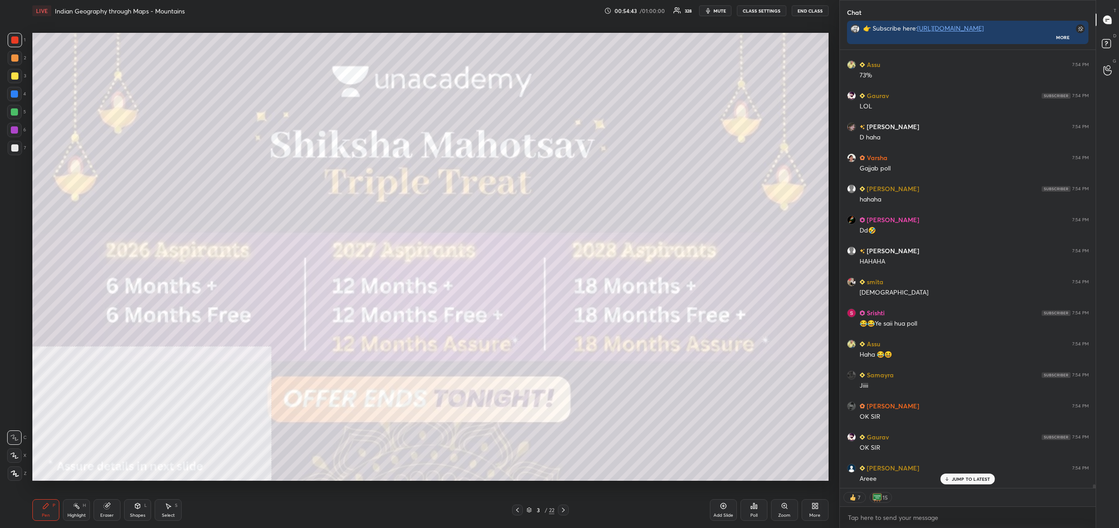
click at [570, 144] on img "grid" at bounding box center [666, 103] width 245 height 134
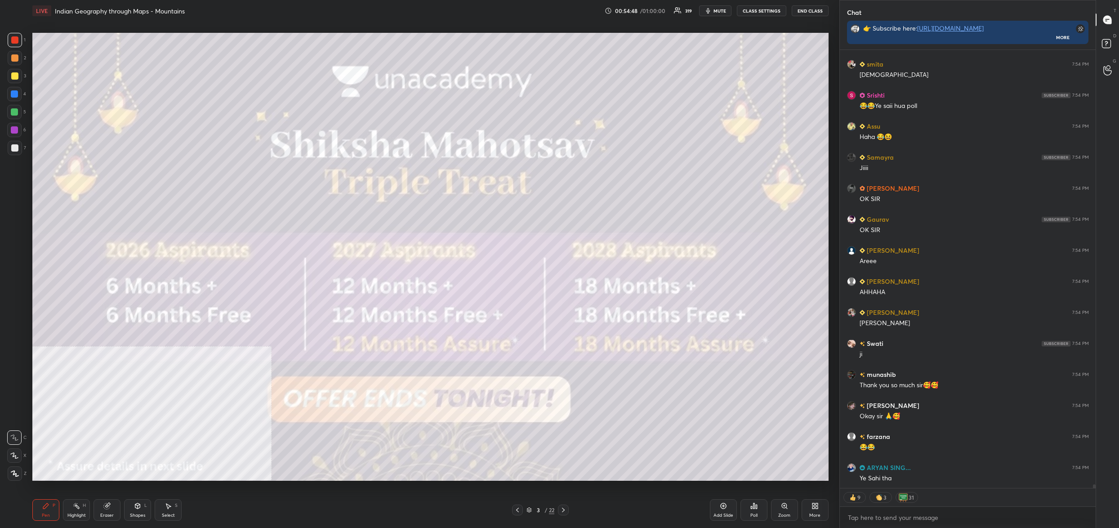
click at [531, 510] on div "3 / 22" at bounding box center [541, 510] width 28 height 8
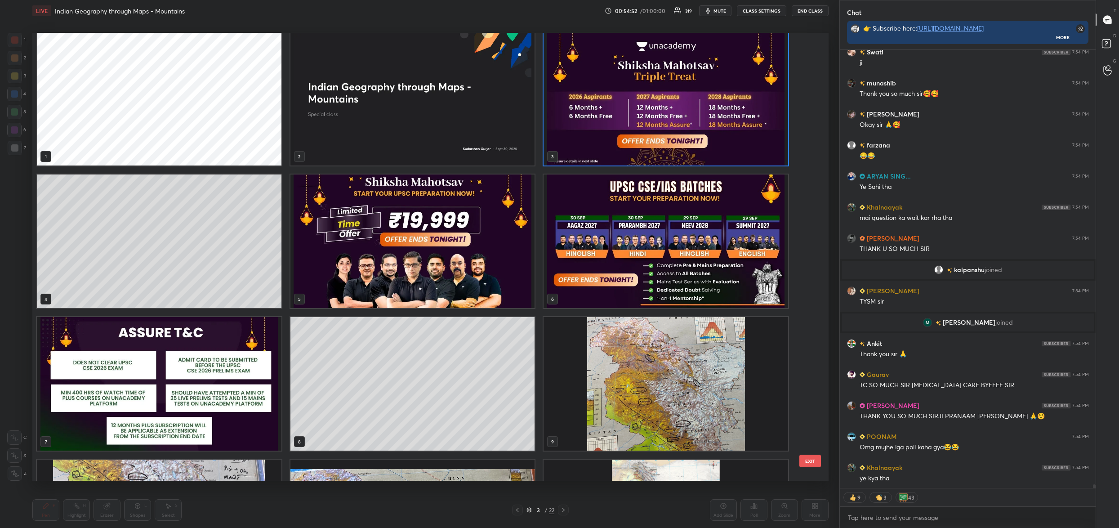
click at [463, 205] on img "grid" at bounding box center [412, 241] width 245 height 134
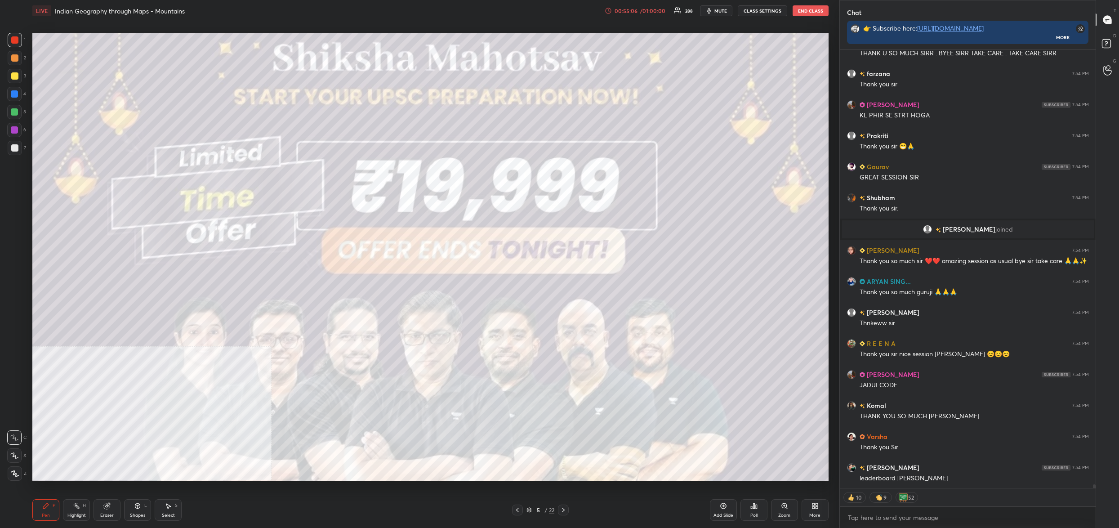
click at [530, 511] on icon at bounding box center [529, 510] width 4 height 1
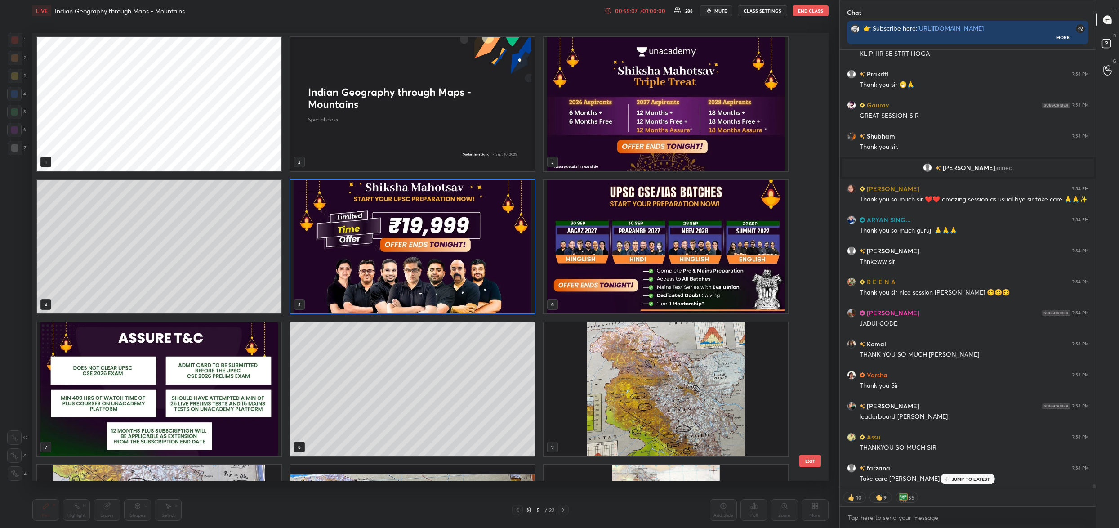
click at [669, 272] on img "grid" at bounding box center [666, 247] width 245 height 134
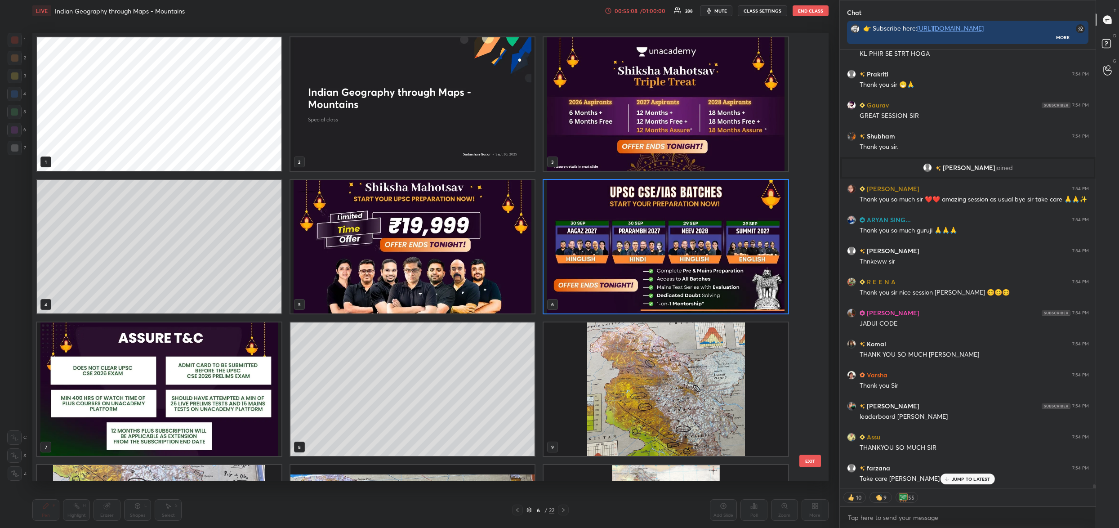
click at [676, 279] on img "grid" at bounding box center [666, 247] width 245 height 134
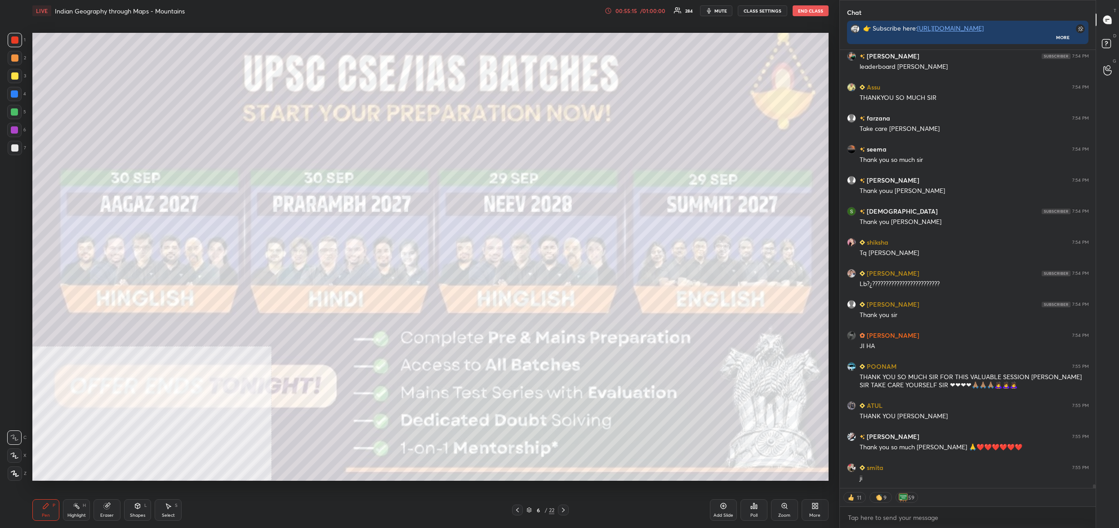
click at [538, 510] on div "6" at bounding box center [538, 509] width 9 height 5
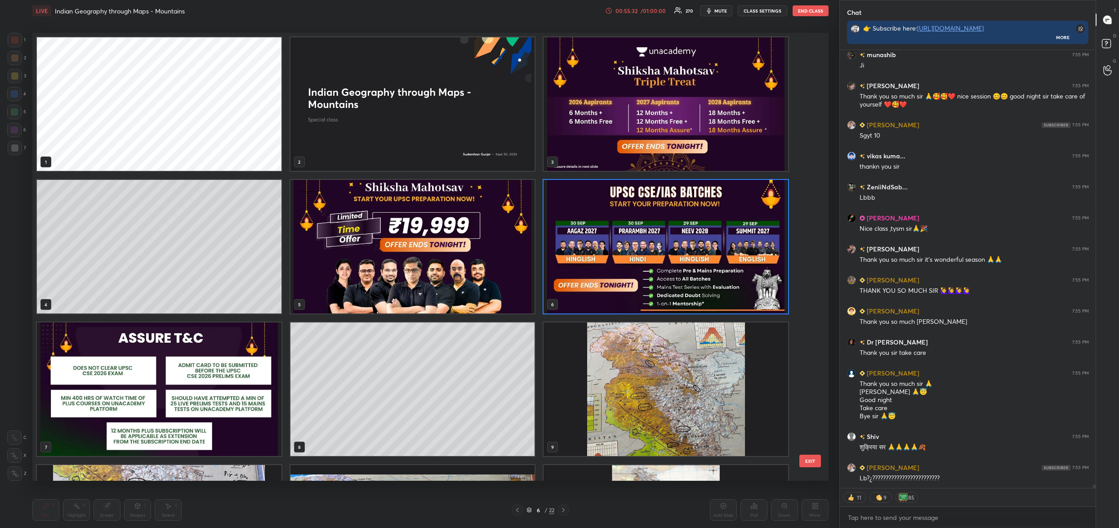
click at [503, 260] on img "grid" at bounding box center [412, 247] width 245 height 134
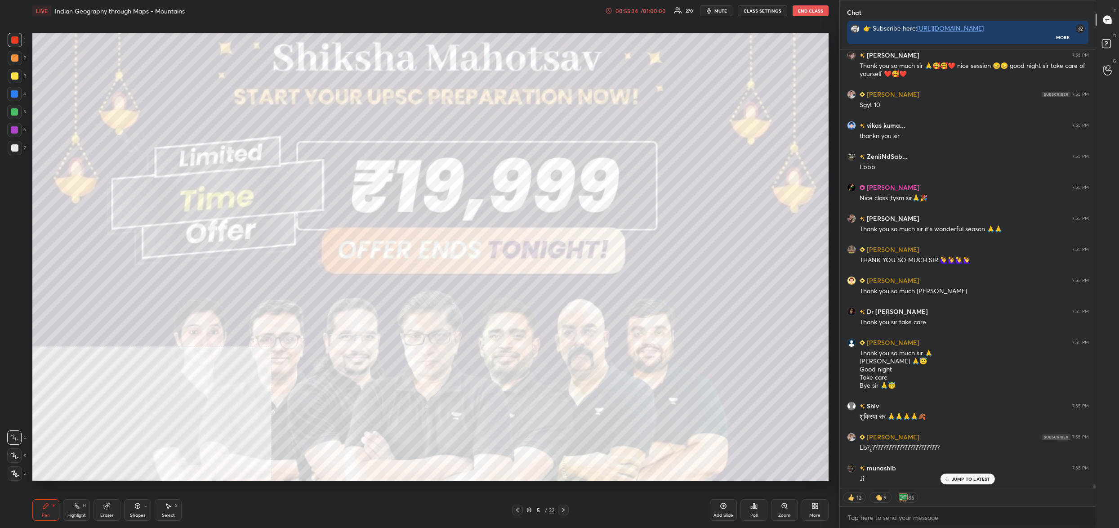
click at [534, 511] on div "5" at bounding box center [538, 509] width 9 height 5
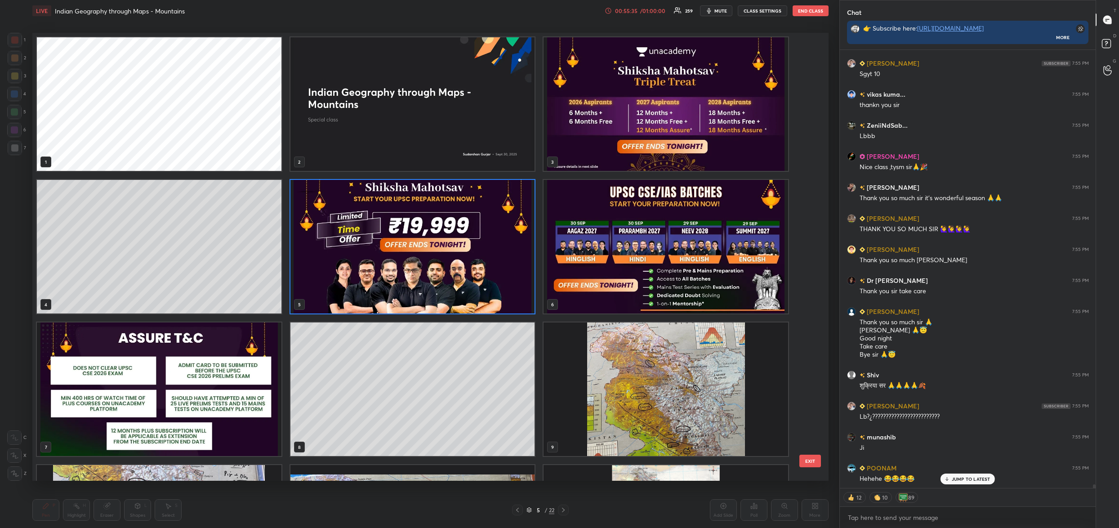
click at [648, 145] on img "grid" at bounding box center [666, 104] width 245 height 134
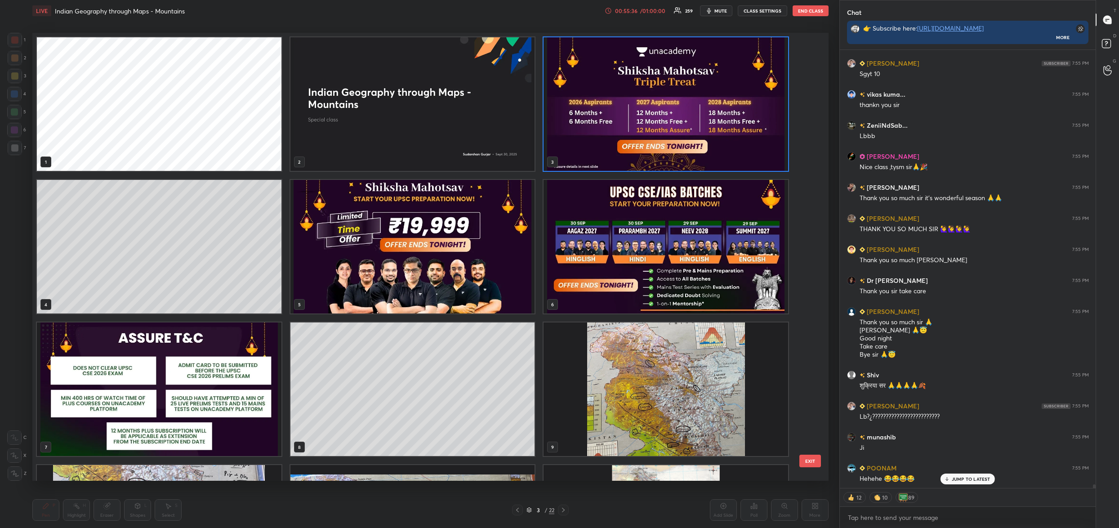
drag, startPoint x: 648, startPoint y: 145, endPoint x: 647, endPoint y: 151, distance: 5.6
click at [648, 145] on img "grid" at bounding box center [666, 104] width 245 height 134
click at [647, 152] on img "grid" at bounding box center [666, 104] width 245 height 134
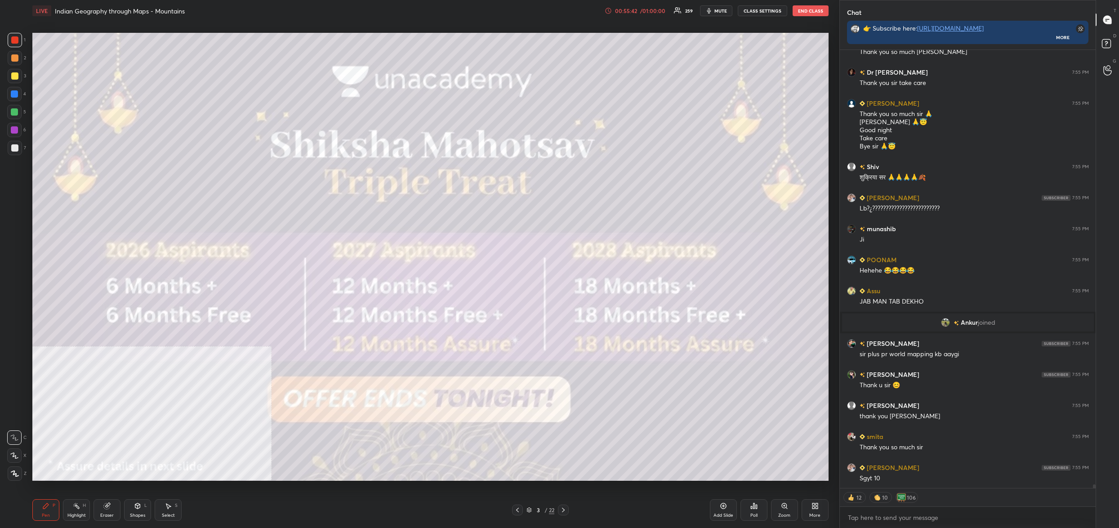
click at [532, 511] on div "3 / 22" at bounding box center [541, 510] width 28 height 8
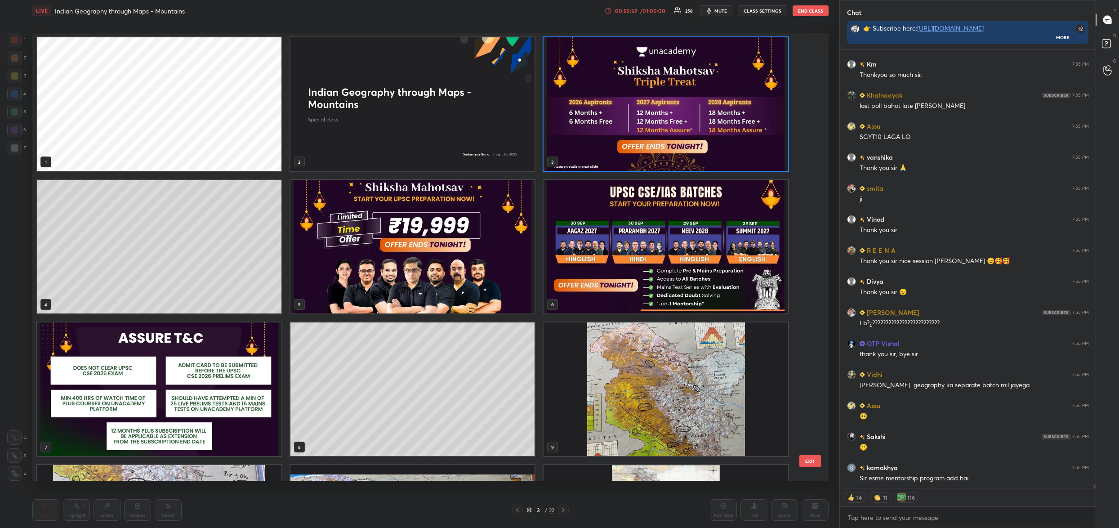
click at [448, 241] on img "grid" at bounding box center [412, 247] width 245 height 134
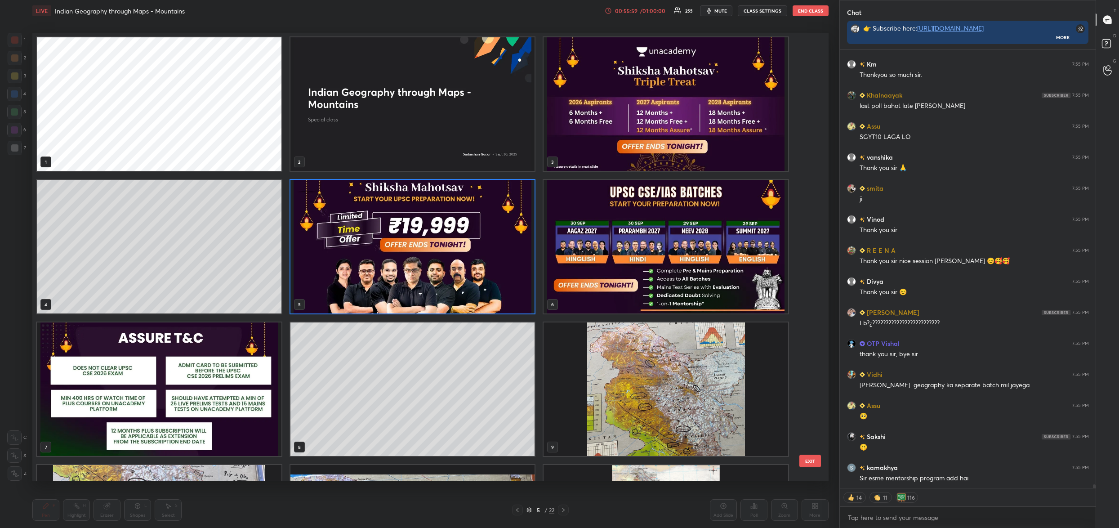
click at [448, 241] on img "grid" at bounding box center [412, 247] width 245 height 134
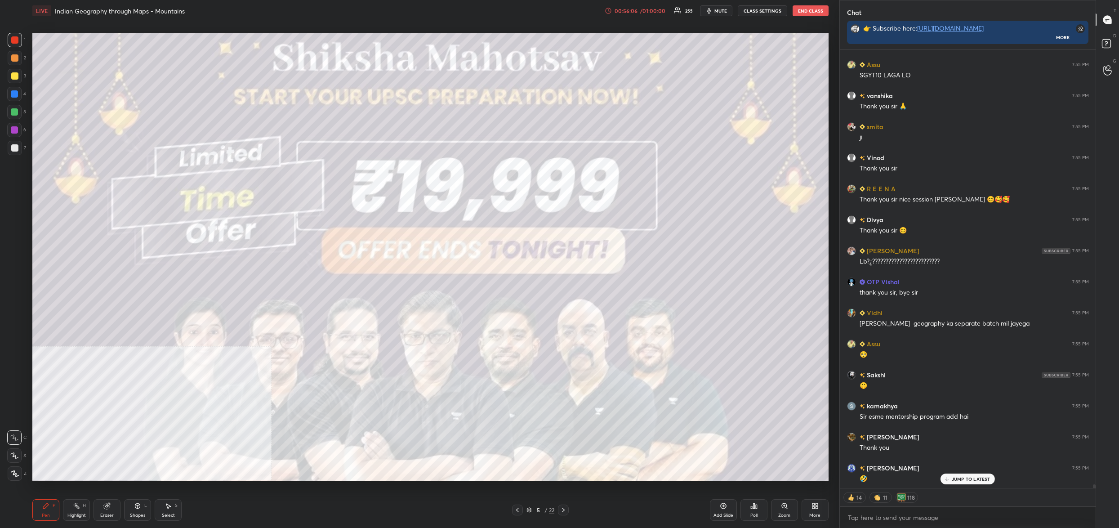
click at [755, 504] on icon at bounding box center [753, 505] width 7 height 7
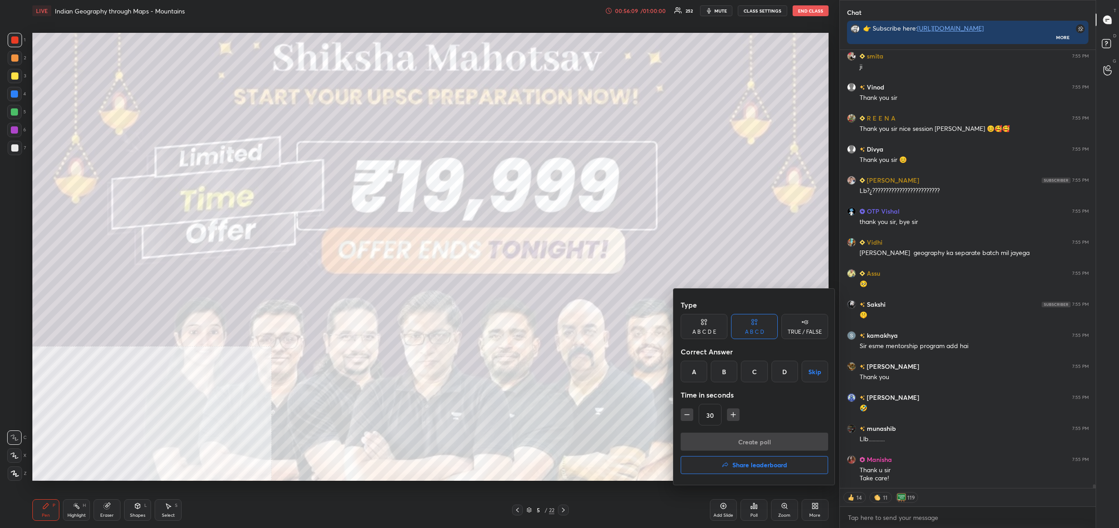
click at [754, 464] on h4 "Share leaderboard" at bounding box center [759, 465] width 55 height 6
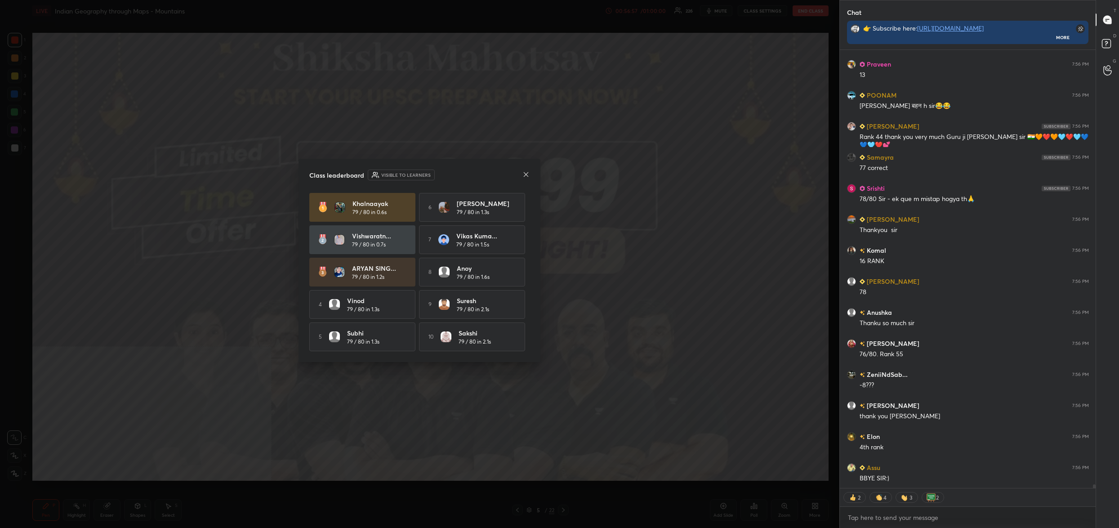
click at [528, 173] on icon at bounding box center [525, 174] width 7 height 7
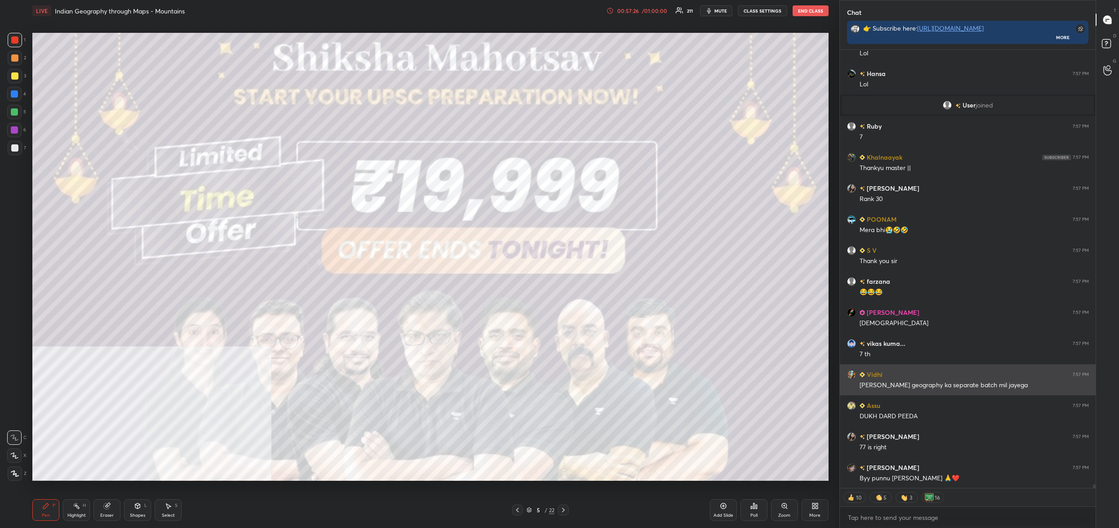
click at [884, 381] on div "[PERSON_NAME] geography ka separate batch mil jayega" at bounding box center [974, 385] width 229 height 9
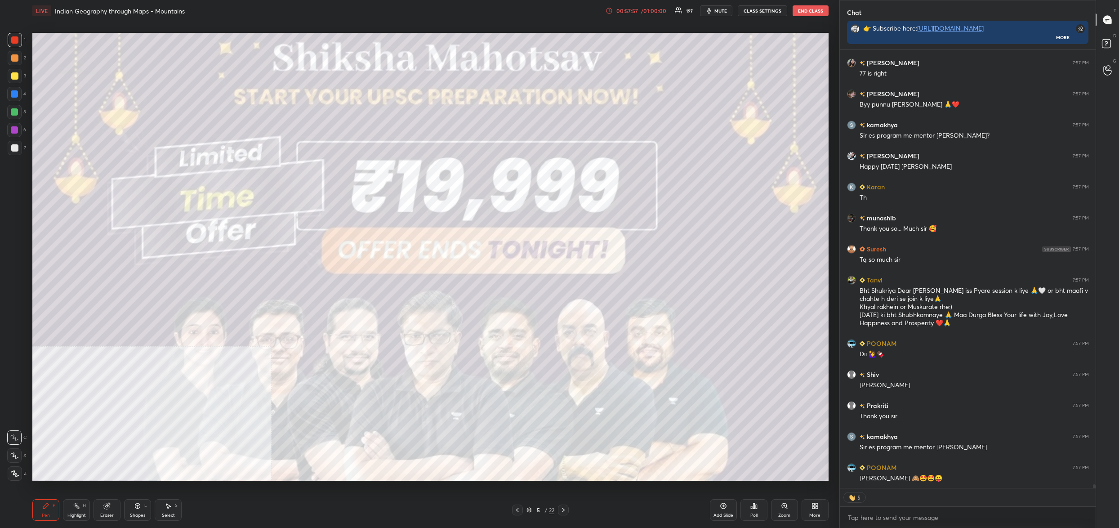
click at [705, 9] on button "mute" at bounding box center [716, 10] width 32 height 11
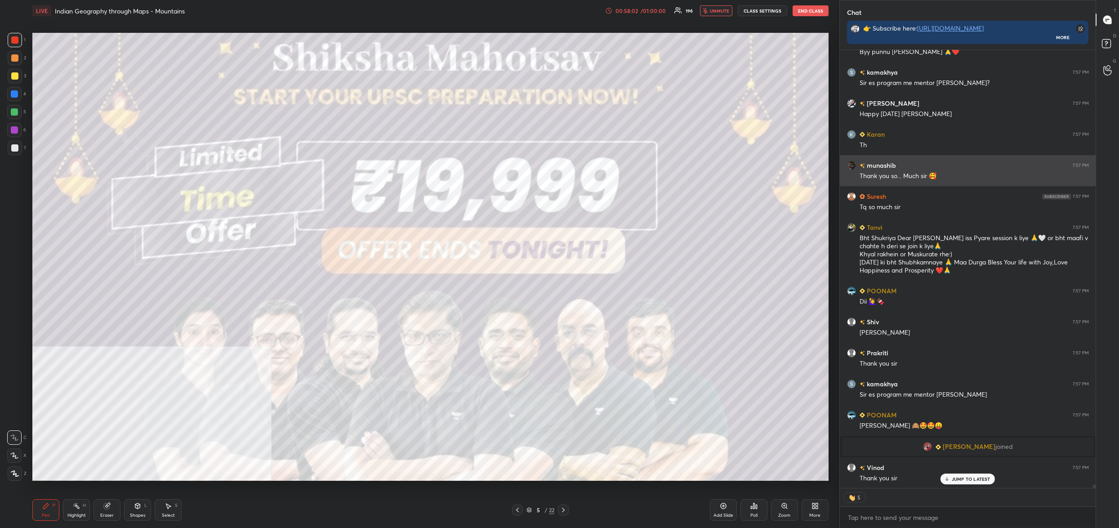
scroll to position [56043, 0]
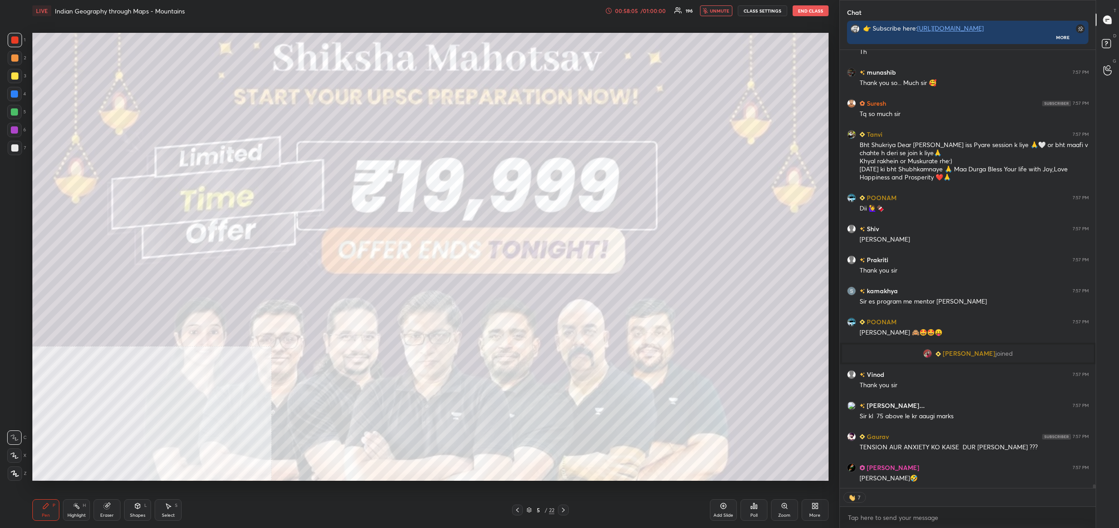
click at [704, 9] on button "unmute" at bounding box center [716, 10] width 32 height 11
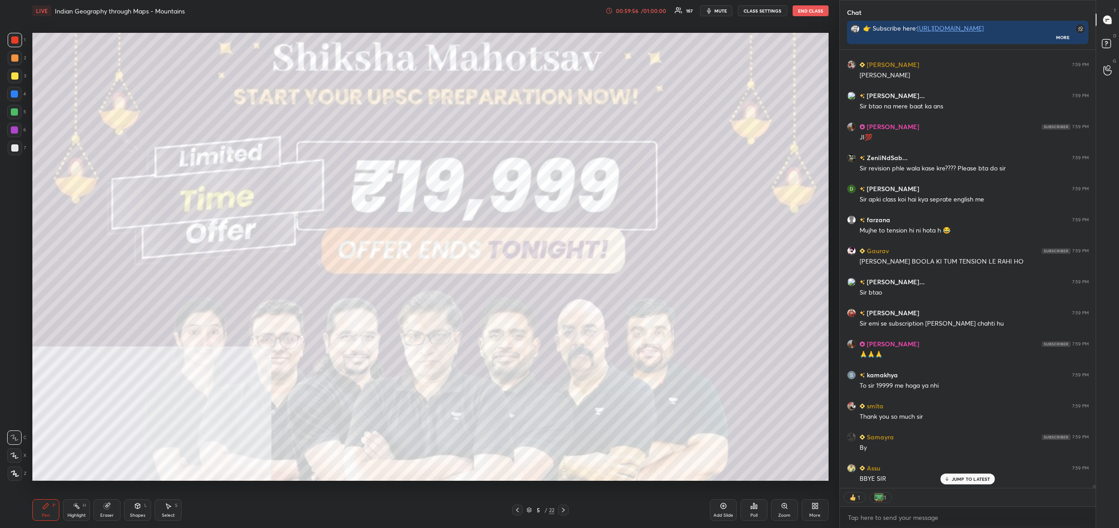
click at [802, 11] on button "End Class" at bounding box center [811, 10] width 36 height 11
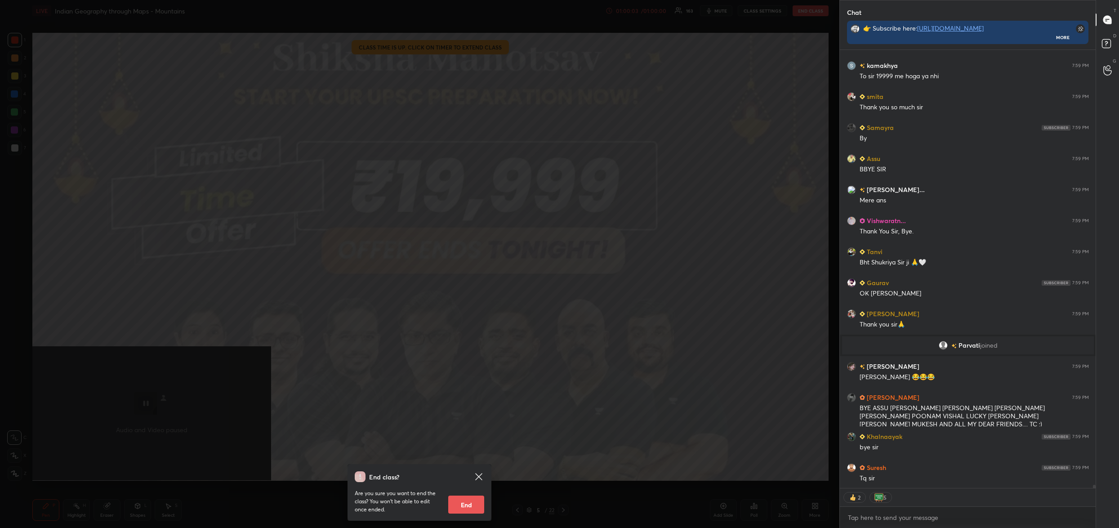
click at [452, 500] on button "End" at bounding box center [466, 504] width 36 height 18
